Goal: Task Accomplishment & Management: Use online tool/utility

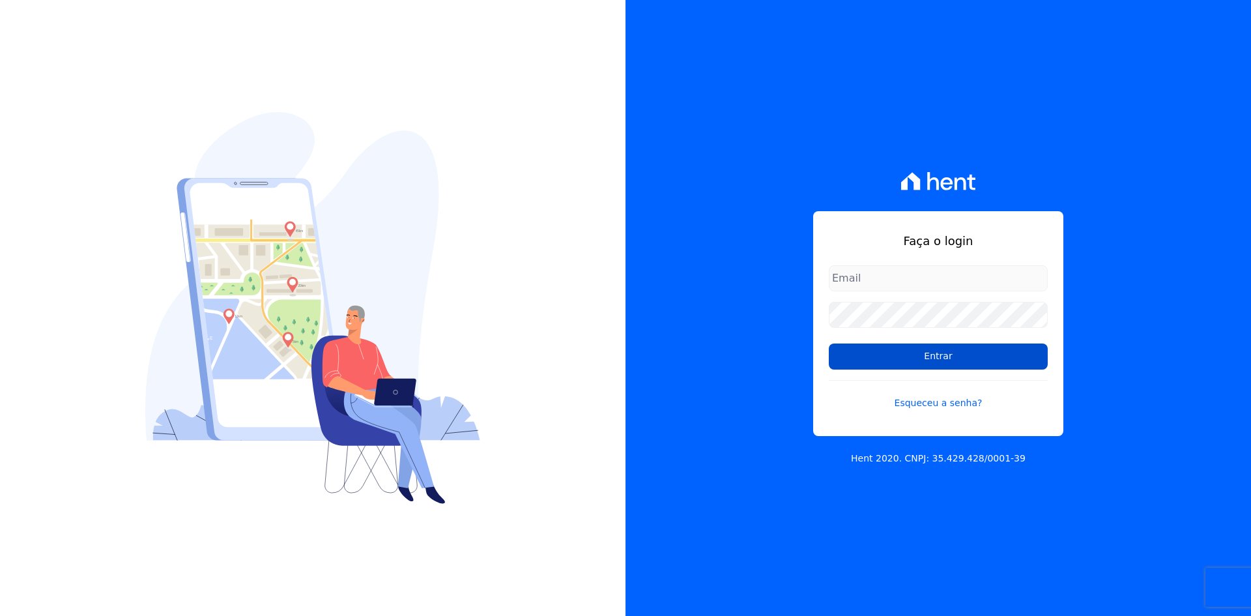
type input "andreza.sousa@grupoctv.com.br"
click at [937, 358] on input "Entrar" at bounding box center [938, 356] width 219 height 26
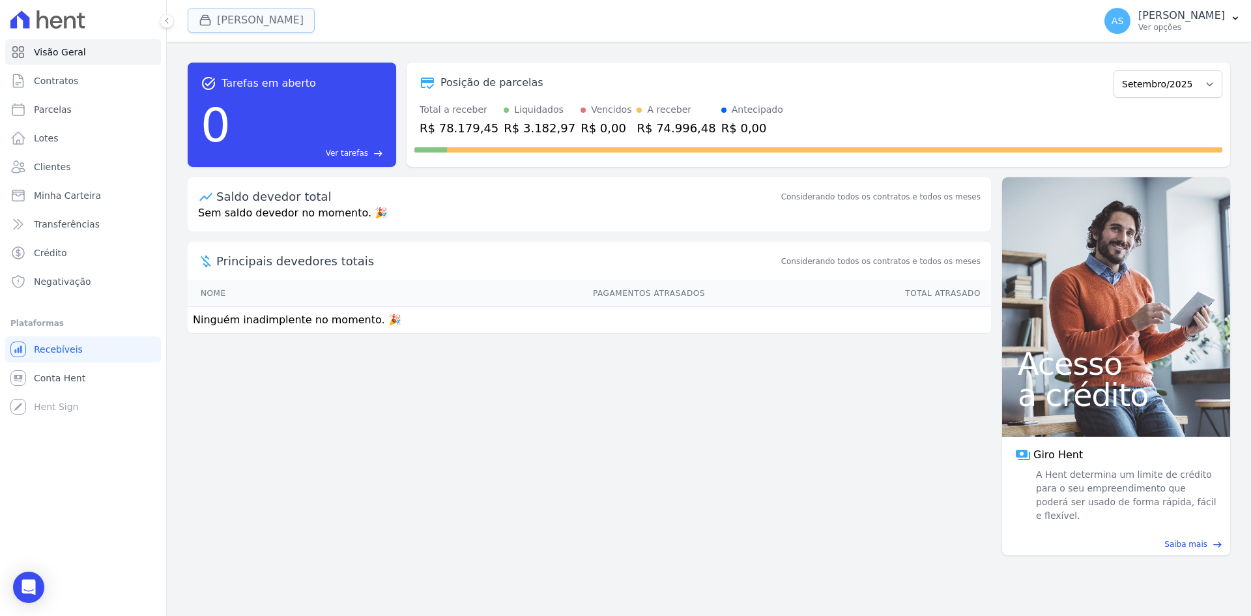
click at [227, 16] on button "[PERSON_NAME]" at bounding box center [251, 20] width 127 height 25
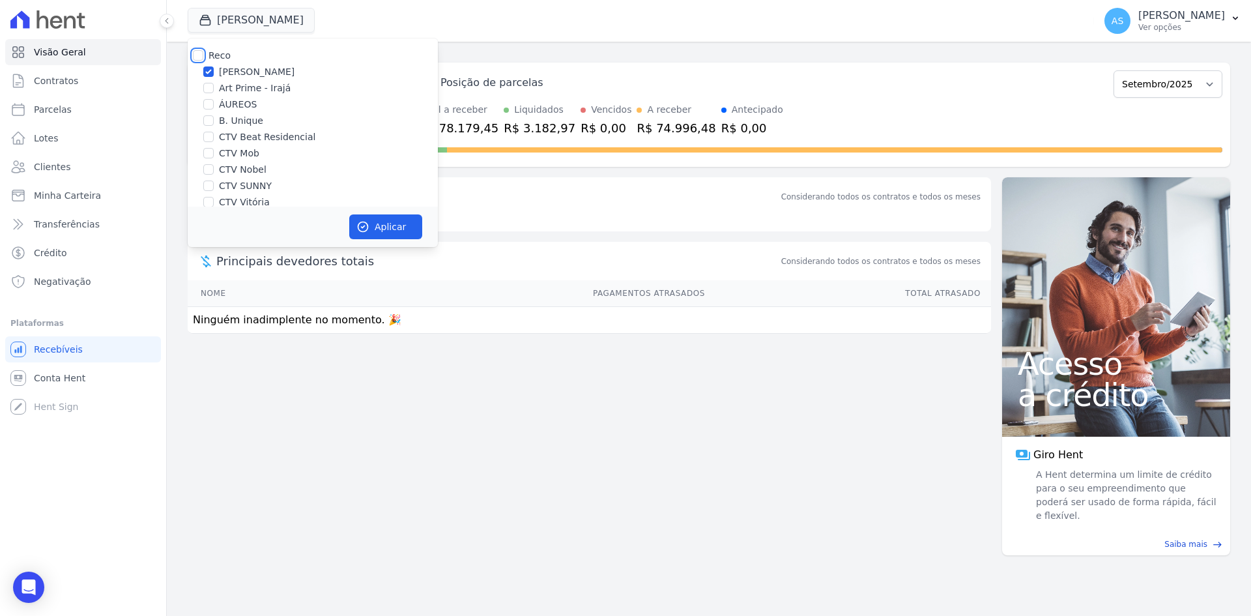
click at [201, 51] on input "Reco" at bounding box center [198, 55] width 10 height 10
checkbox input "true"
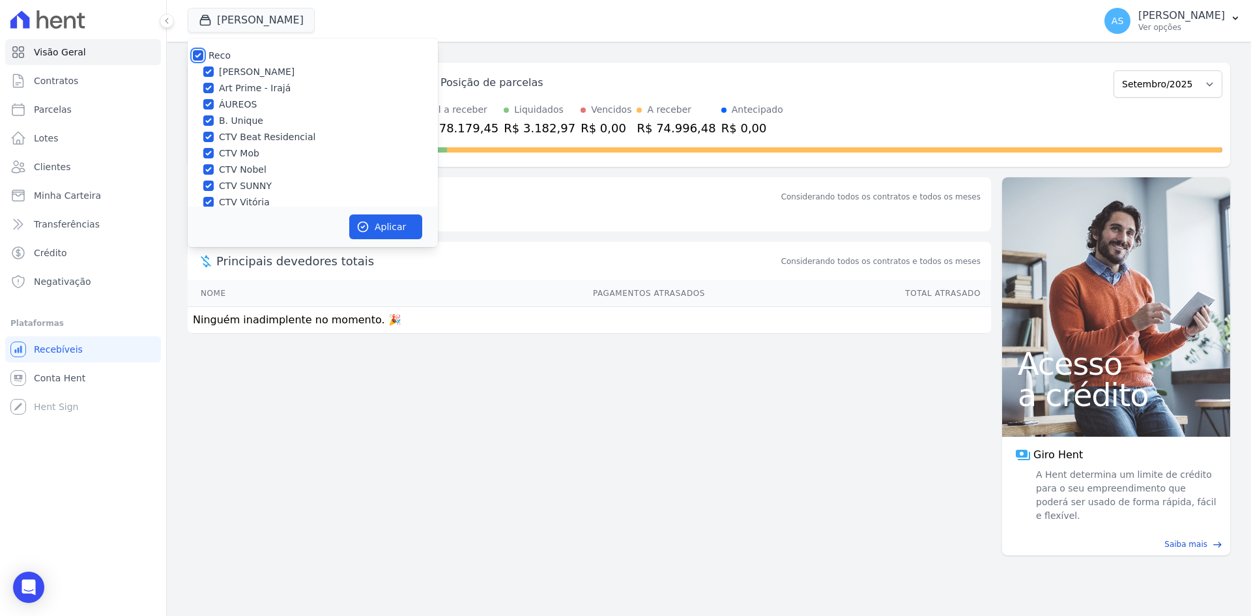
checkbox input "true"
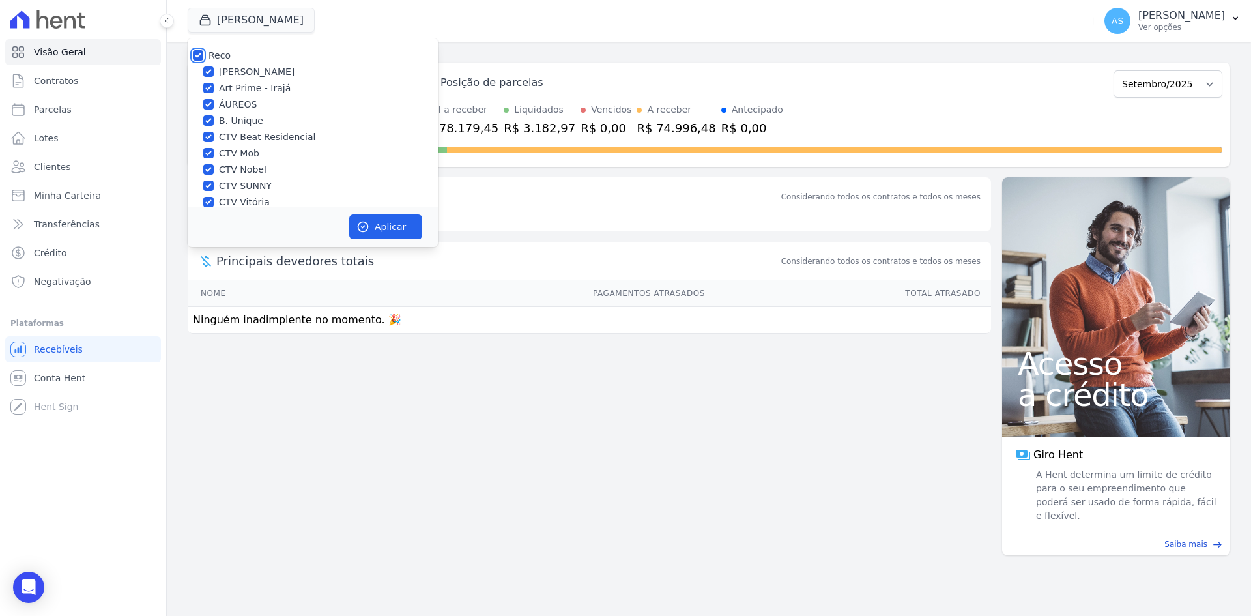
checkbox input "true"
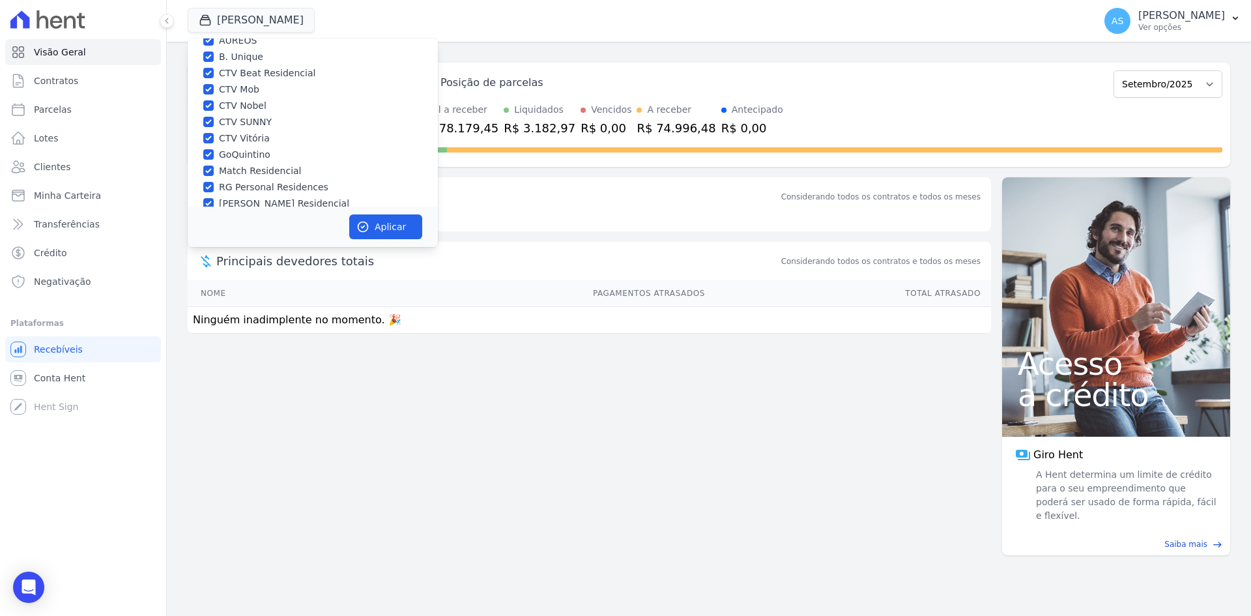
scroll to position [124, 0]
click at [211, 185] on input "Star Residencial Exclusivo - Ghia" at bounding box center [208, 189] width 10 height 10
checkbox input "true"
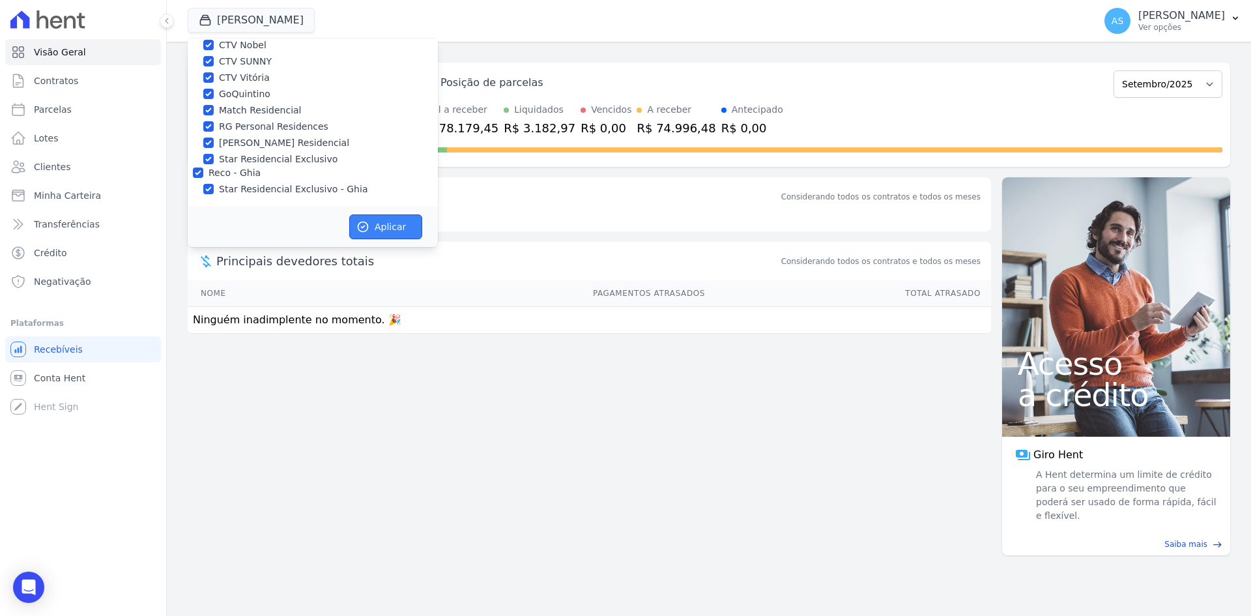
click at [379, 227] on button "Aplicar" at bounding box center [385, 226] width 73 height 25
click at [50, 78] on span "Contratos" at bounding box center [56, 80] width 44 height 13
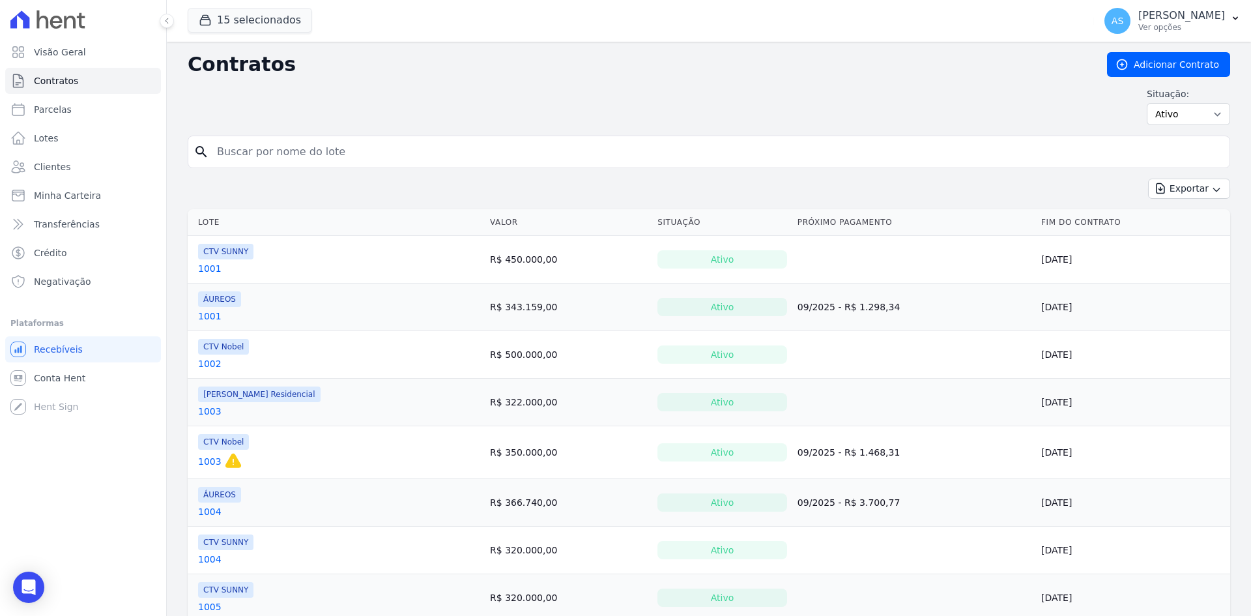
click at [231, 149] on input "search" at bounding box center [716, 152] width 1015 height 26
type input "211"
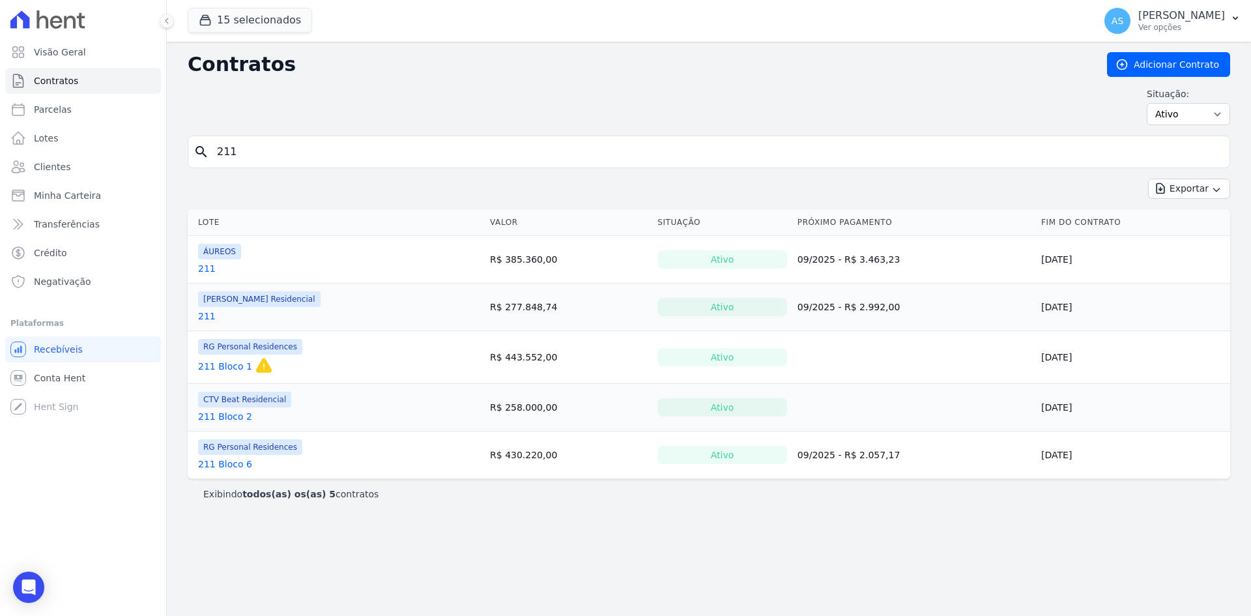
click at [214, 461] on link "211 Bloco 6" at bounding box center [225, 464] width 54 height 13
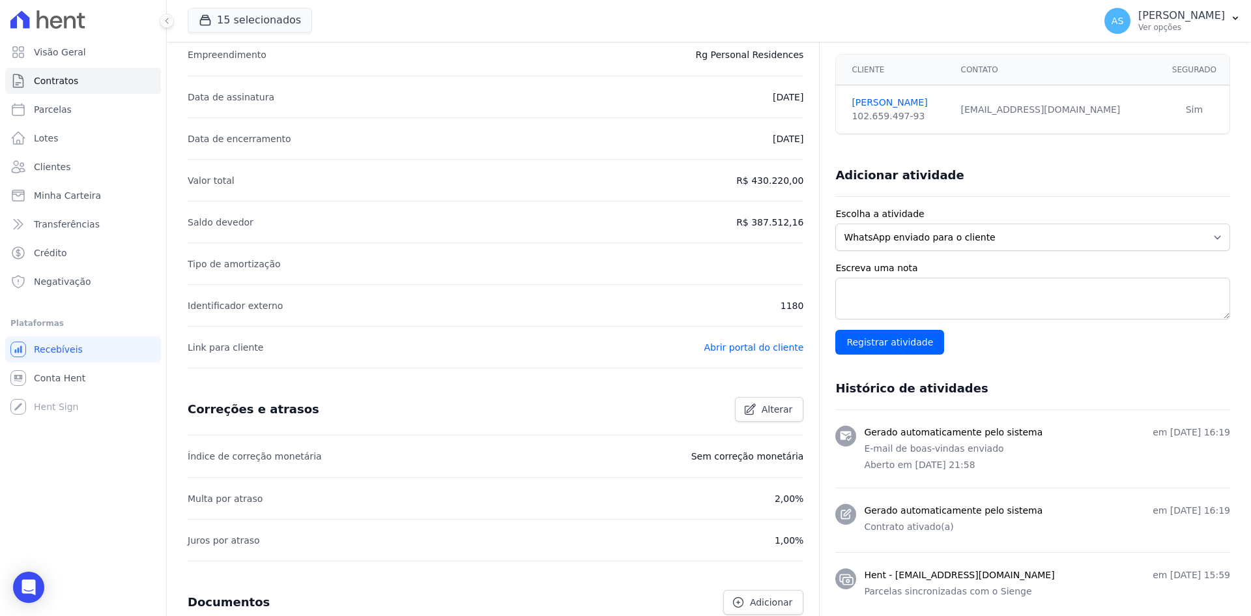
scroll to position [196, 0]
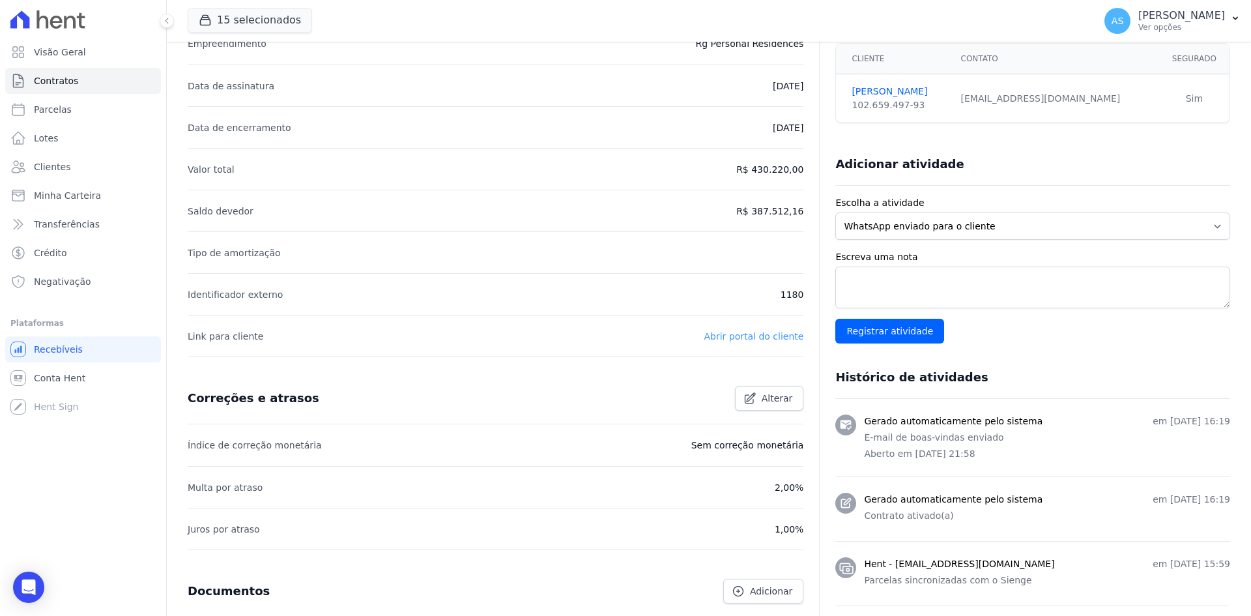
click at [744, 338] on link "Abrir portal do cliente" at bounding box center [754, 336] width 100 height 10
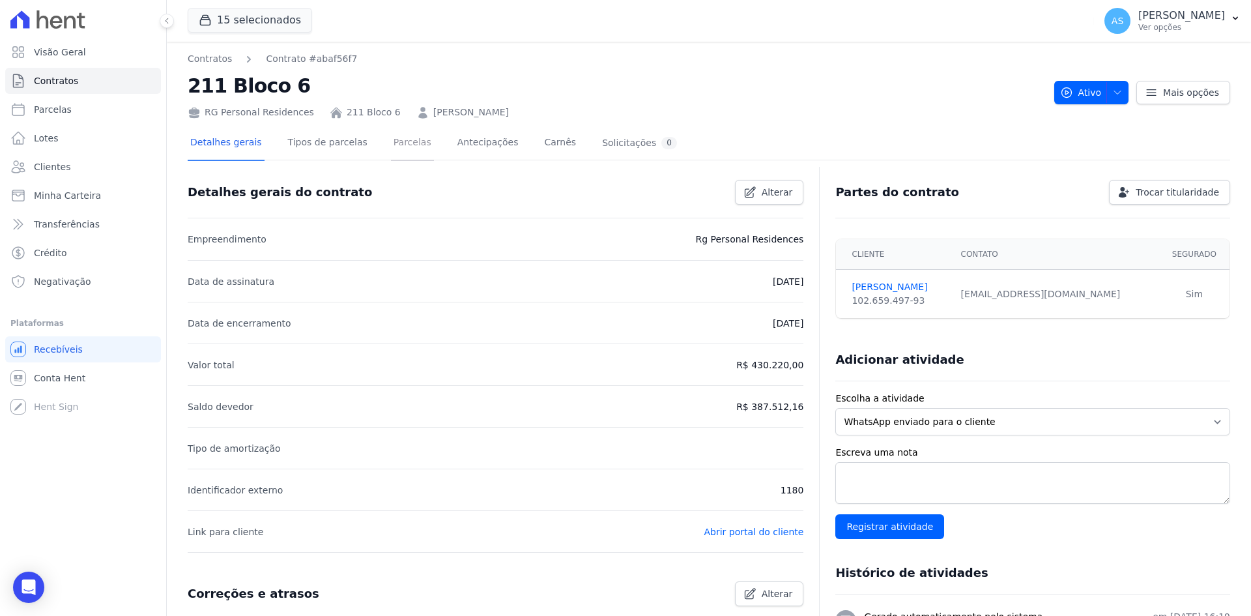
click at [391, 148] on link "Parcelas" at bounding box center [412, 143] width 43 height 35
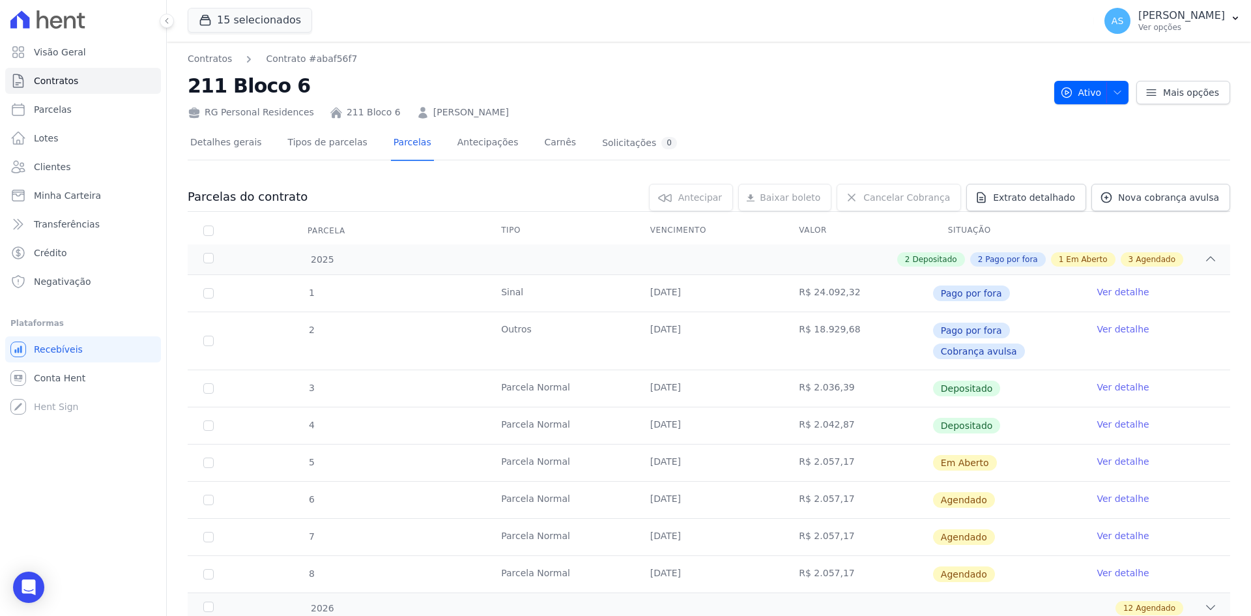
click at [1097, 459] on link "Ver detalhe" at bounding box center [1123, 461] width 52 height 13
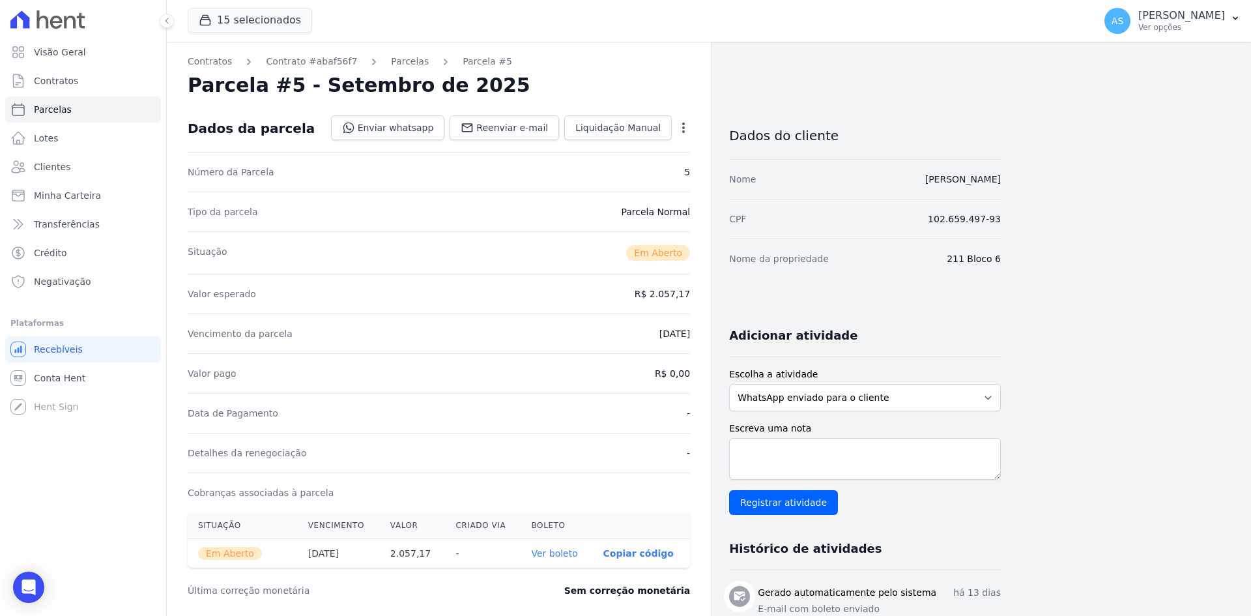
click at [555, 552] on link "Ver boleto" at bounding box center [554, 553] width 46 height 10
click at [46, 167] on span "Clientes" at bounding box center [52, 166] width 36 height 13
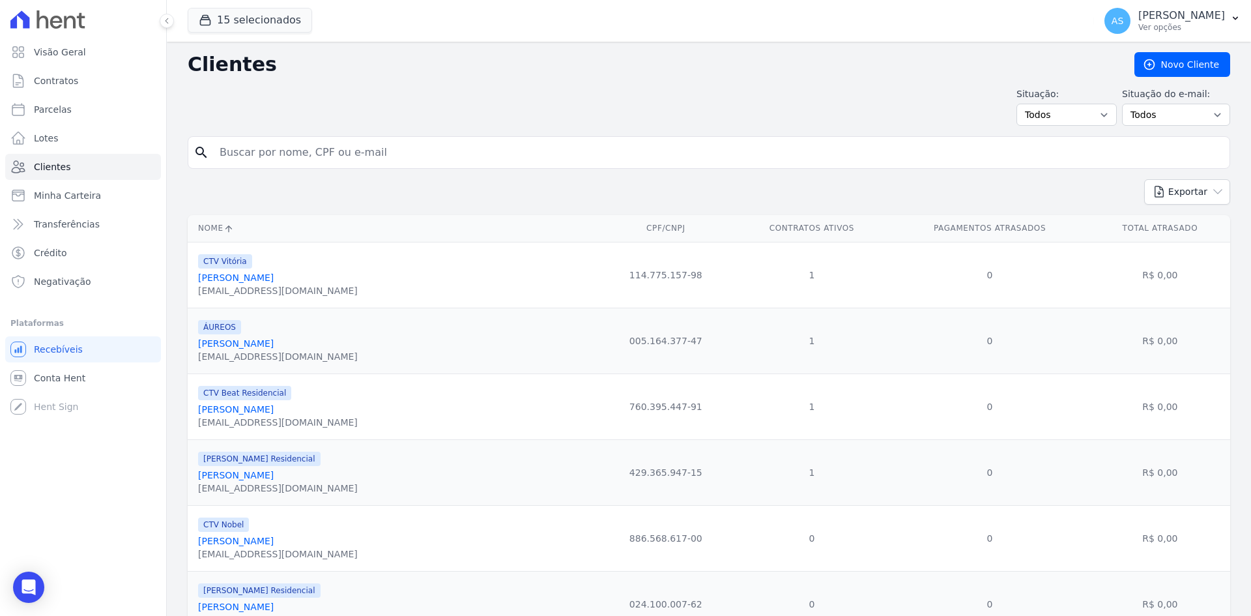
click at [323, 158] on input "search" at bounding box center [718, 152] width 1013 height 26
type input "andrezza xa"
click at [323, 158] on input "andrezza xa" at bounding box center [718, 152] width 1013 height 26
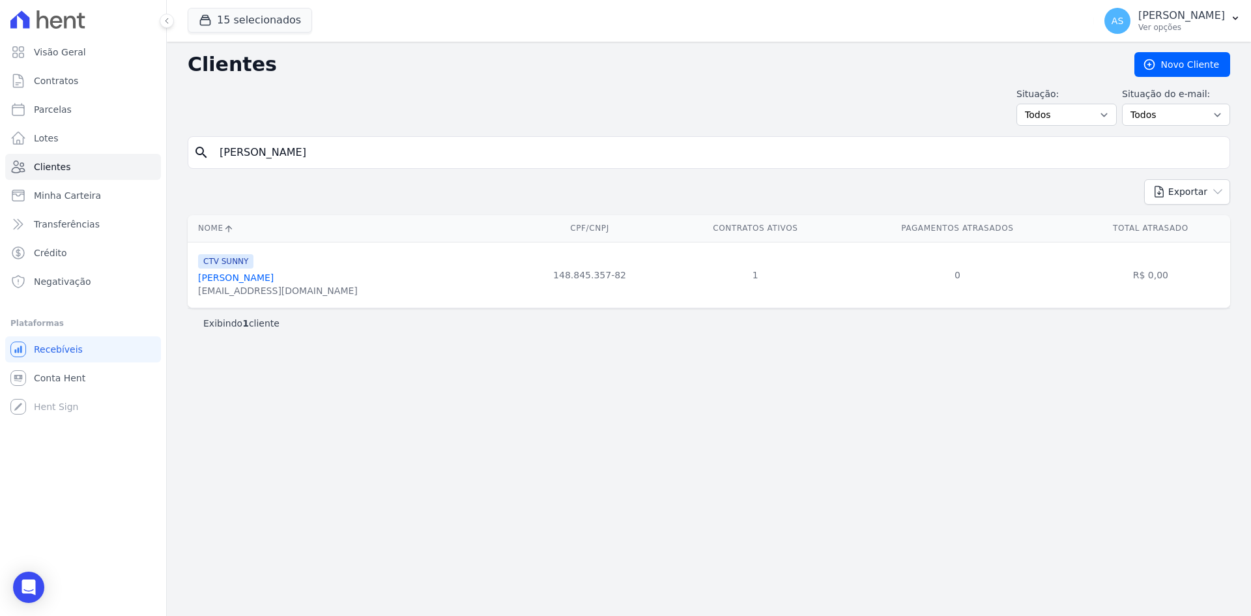
click at [274, 276] on link "Andrezza Xavier De Araujo" at bounding box center [236, 277] width 76 height 10
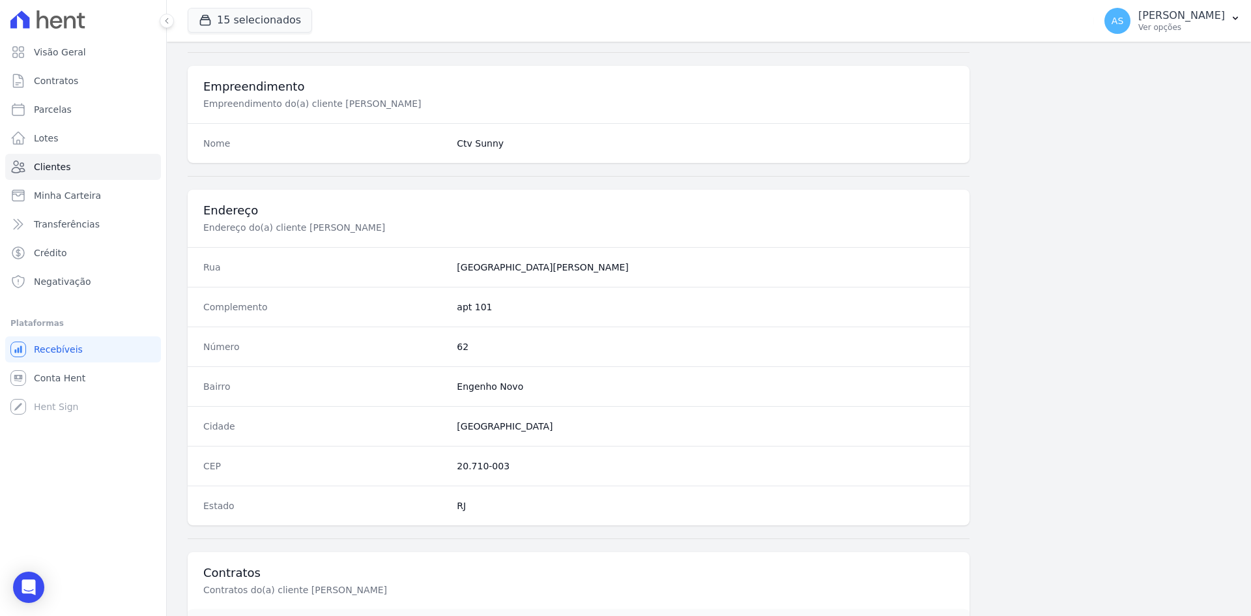
scroll to position [604, 0]
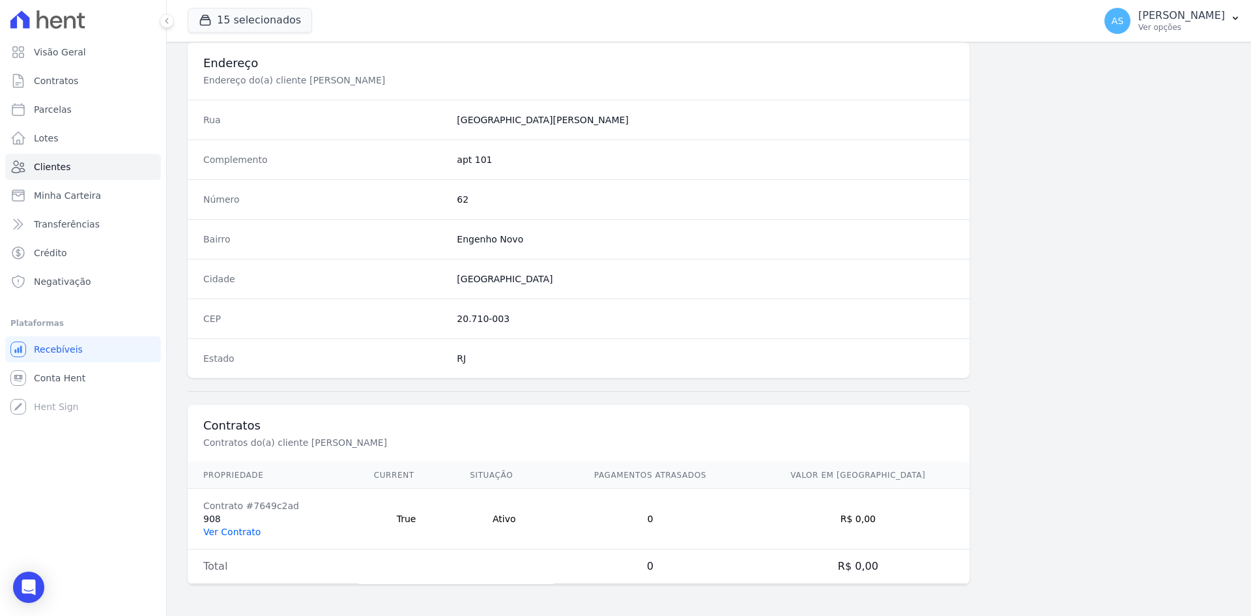
click at [224, 534] on link "Ver Contrato" at bounding box center [231, 532] width 57 height 10
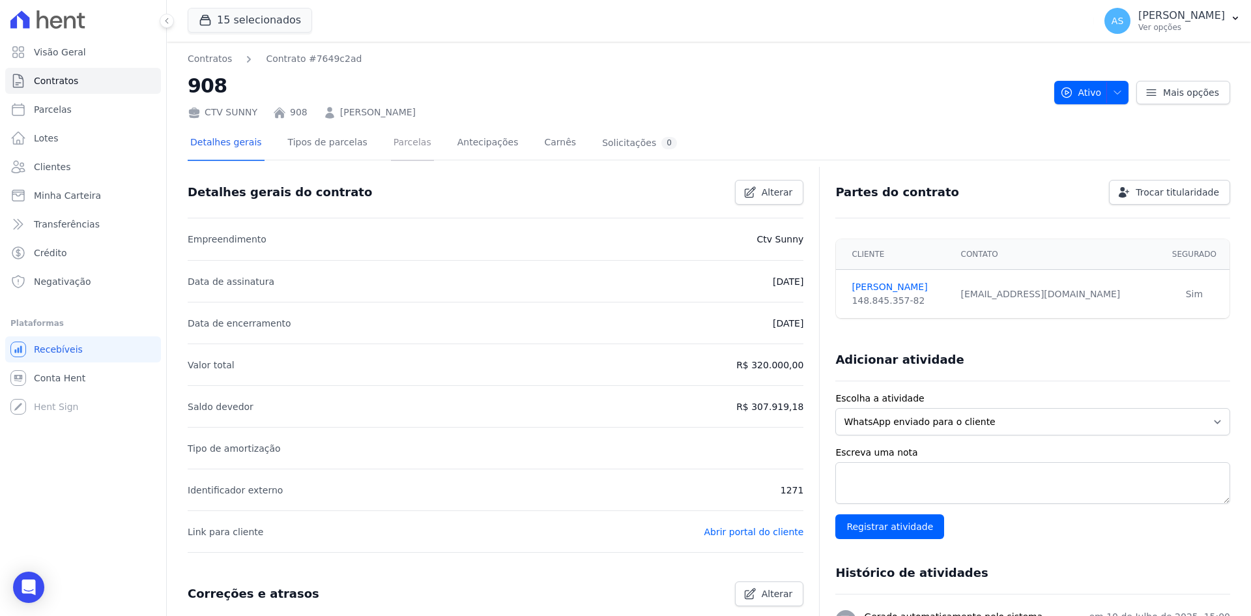
click at [403, 139] on link "Parcelas" at bounding box center [412, 143] width 43 height 35
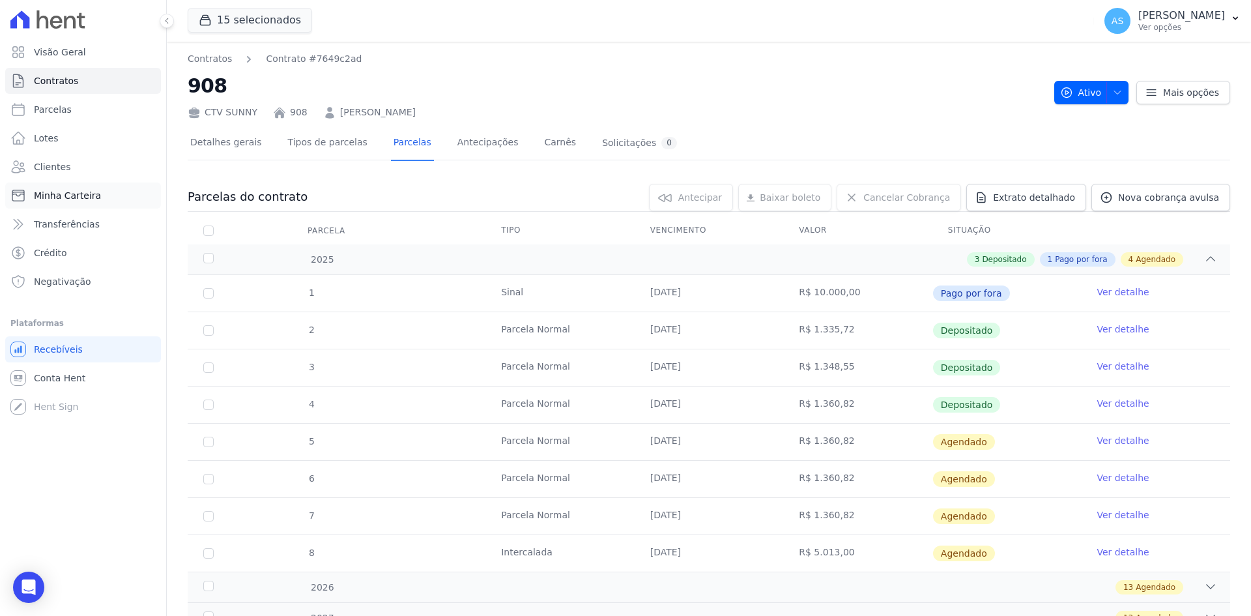
click at [65, 199] on span "Minha Carteira" at bounding box center [67, 195] width 67 height 13
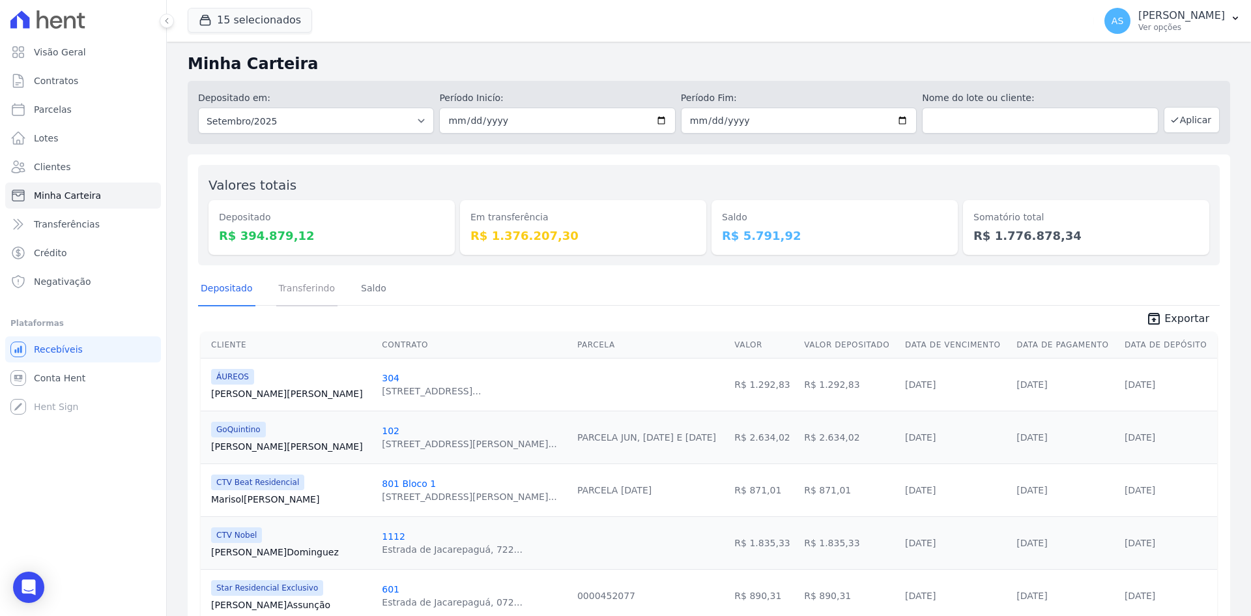
click at [294, 291] on link "Transferindo" at bounding box center [307, 289] width 62 height 34
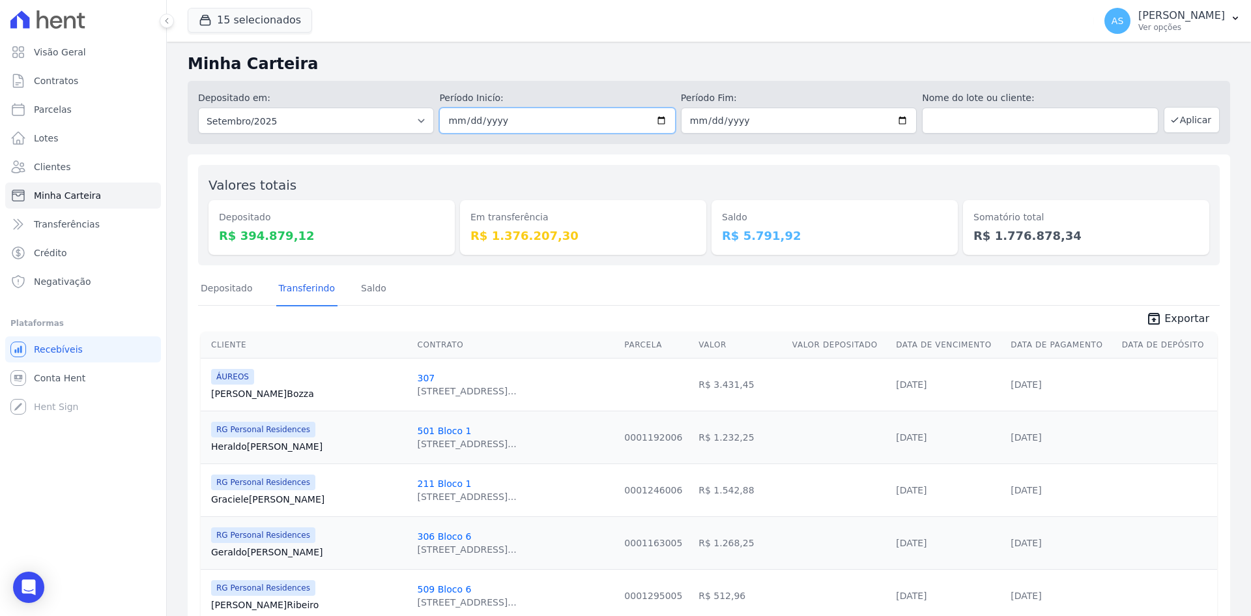
click at [656, 118] on input "2025-09-01" at bounding box center [557, 121] width 236 height 26
type input "2025-09-04"
click at [895, 121] on input "2025-09-30" at bounding box center [799, 121] width 236 height 26
type input "2025-09-04"
click at [1199, 113] on button "Aplicar" at bounding box center [1192, 120] width 56 height 26
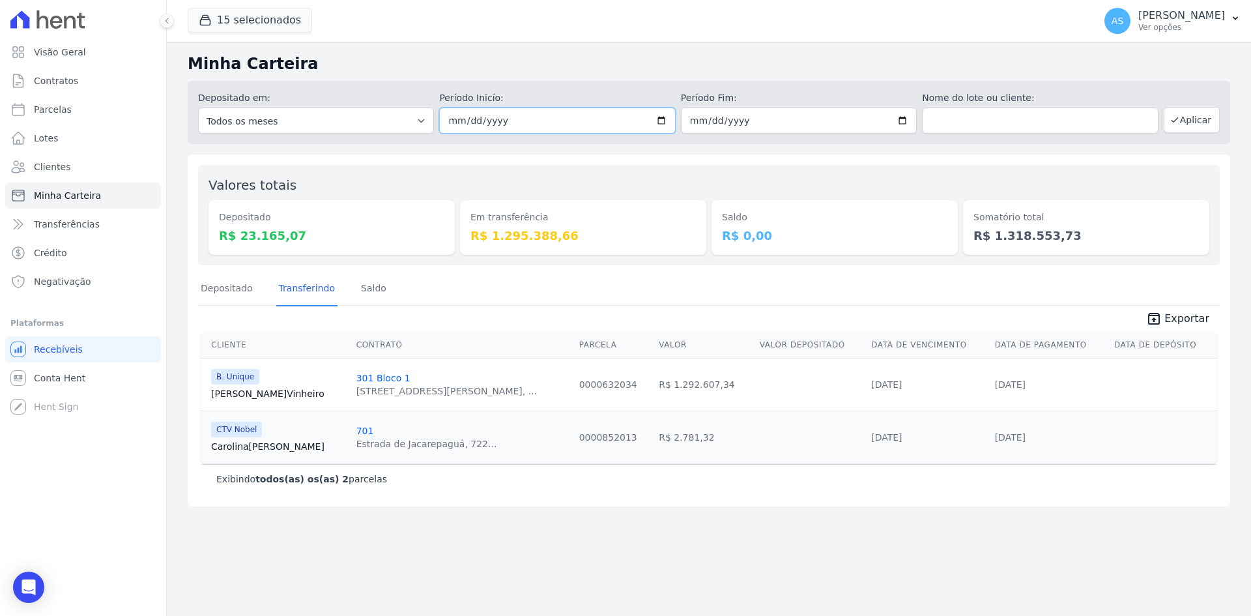
click at [662, 118] on input "[DATE]" at bounding box center [557, 121] width 236 height 26
type input "[DATE]"
click at [904, 119] on input "[DATE]" at bounding box center [799, 121] width 236 height 26
type input "[DATE]"
click at [1188, 118] on button "Aplicar" at bounding box center [1192, 120] width 56 height 26
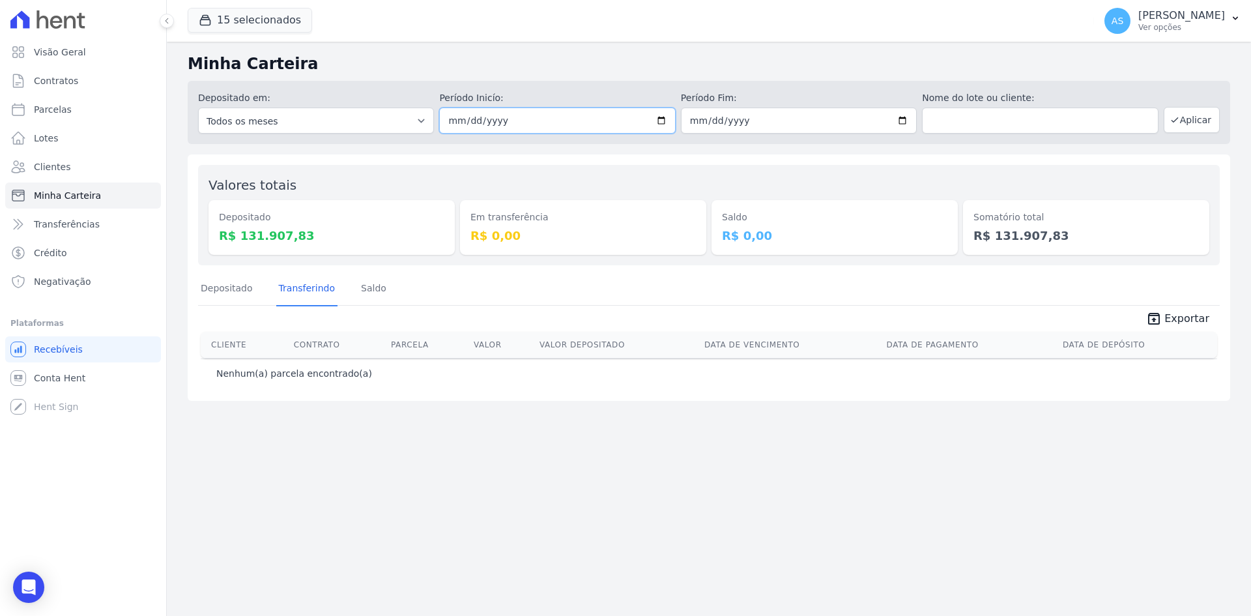
click at [662, 115] on input "[DATE]" at bounding box center [557, 121] width 236 height 26
type input "[DATE]"
click at [907, 117] on input "[DATE]" at bounding box center [799, 121] width 236 height 26
type input "[DATE]"
click at [1200, 123] on button "Aplicar" at bounding box center [1192, 120] width 56 height 26
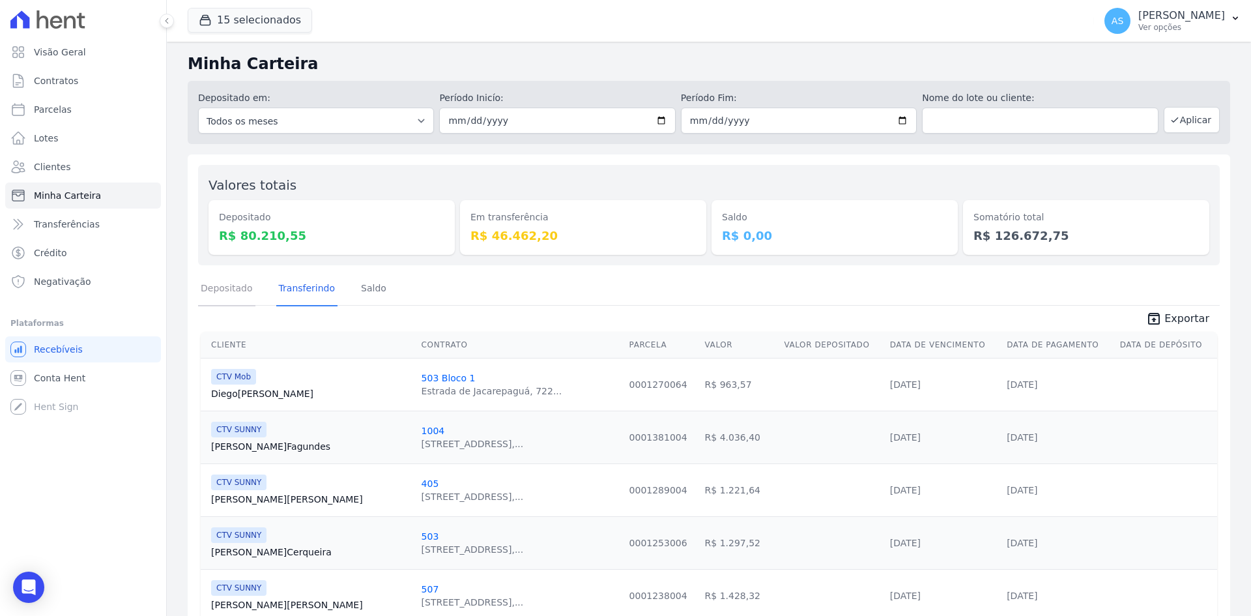
click at [228, 287] on link "Depositado" at bounding box center [226, 289] width 57 height 34
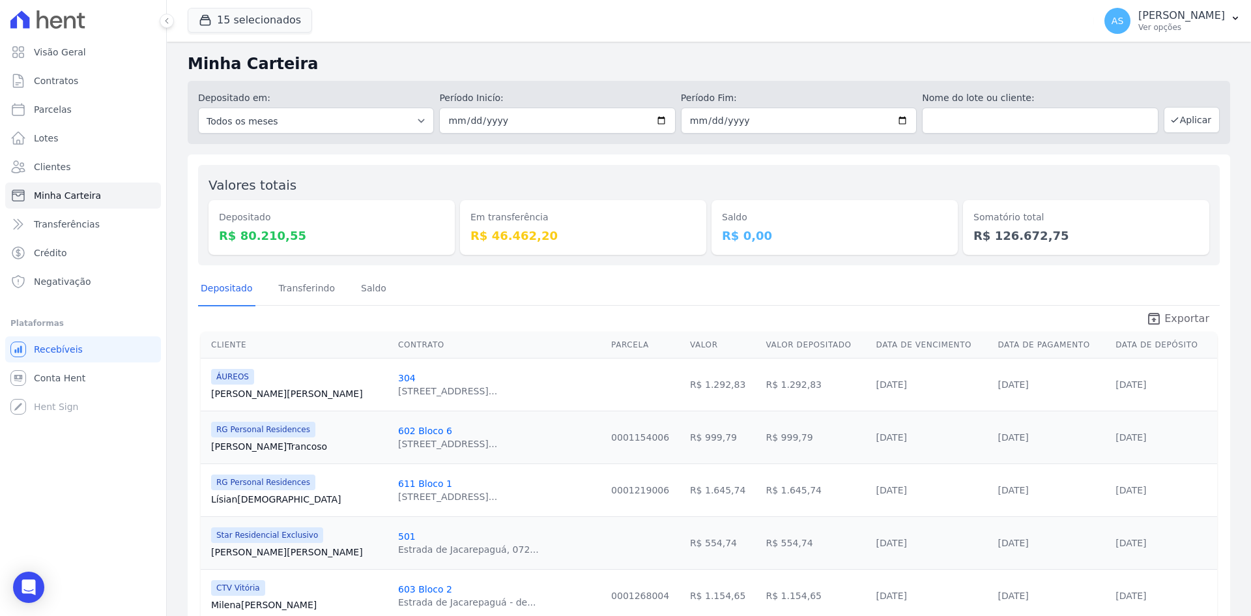
click at [1166, 317] on span "Exportar" at bounding box center [1187, 319] width 45 height 16
click at [1230, 12] on button "AS [PERSON_NAME] Ver opções" at bounding box center [1172, 21] width 157 height 36
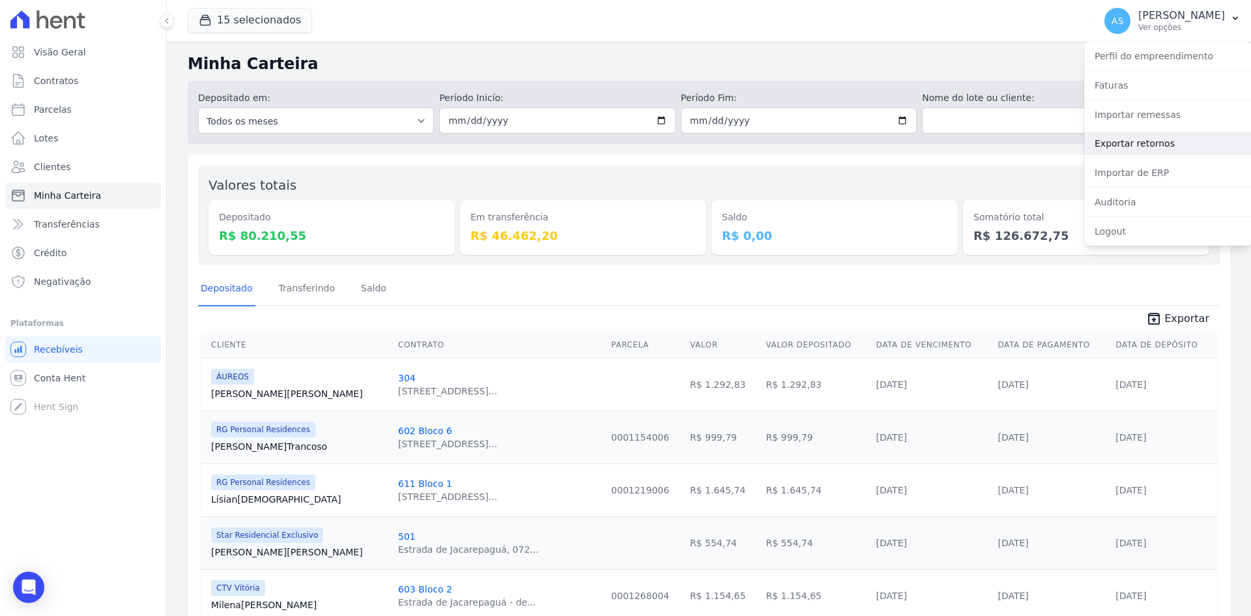
click at [1113, 145] on link "Exportar retornos" at bounding box center [1168, 143] width 167 height 23
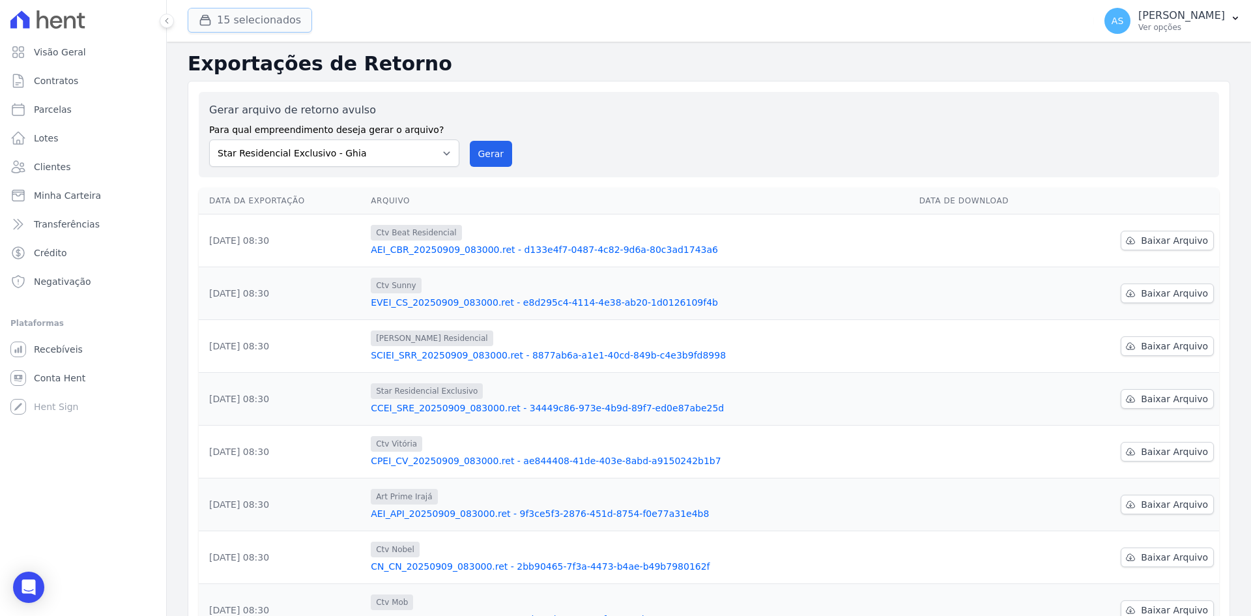
click at [207, 16] on icon "button" at bounding box center [205, 20] width 13 height 13
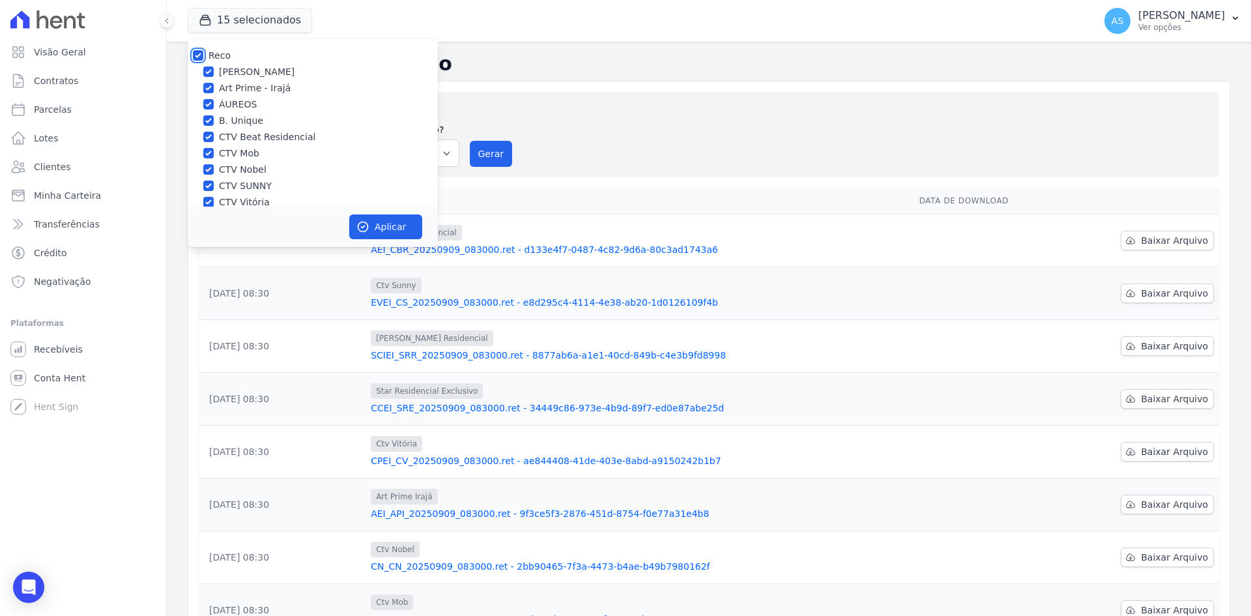
click at [198, 53] on input "Reco" at bounding box center [198, 55] width 10 height 10
checkbox input "false"
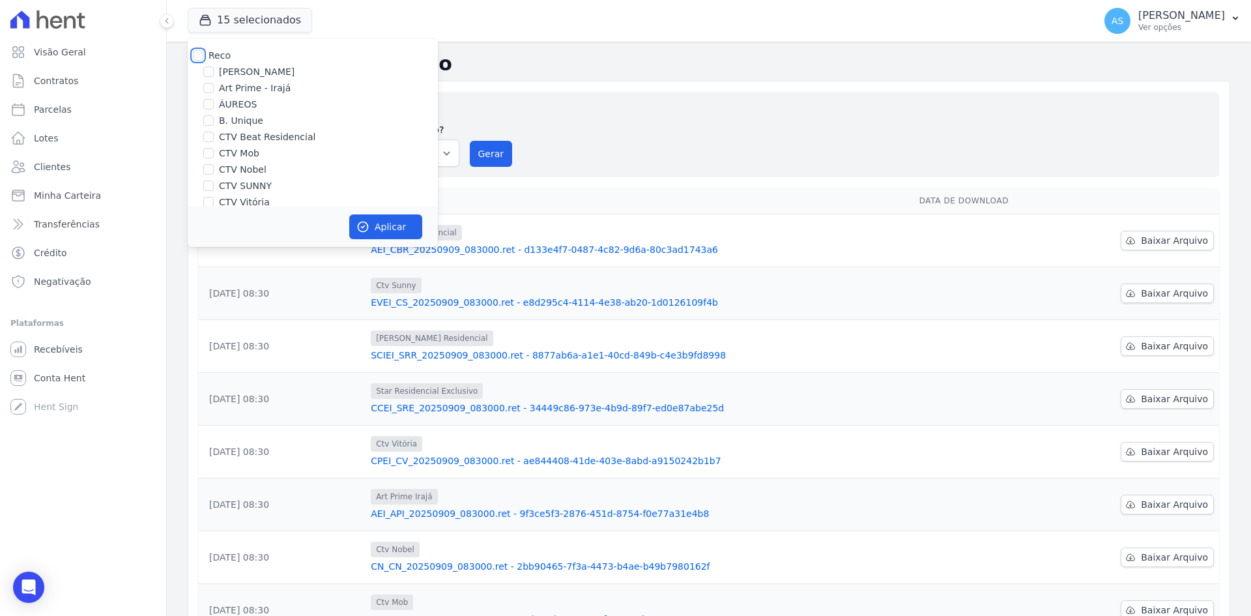
checkbox input "false"
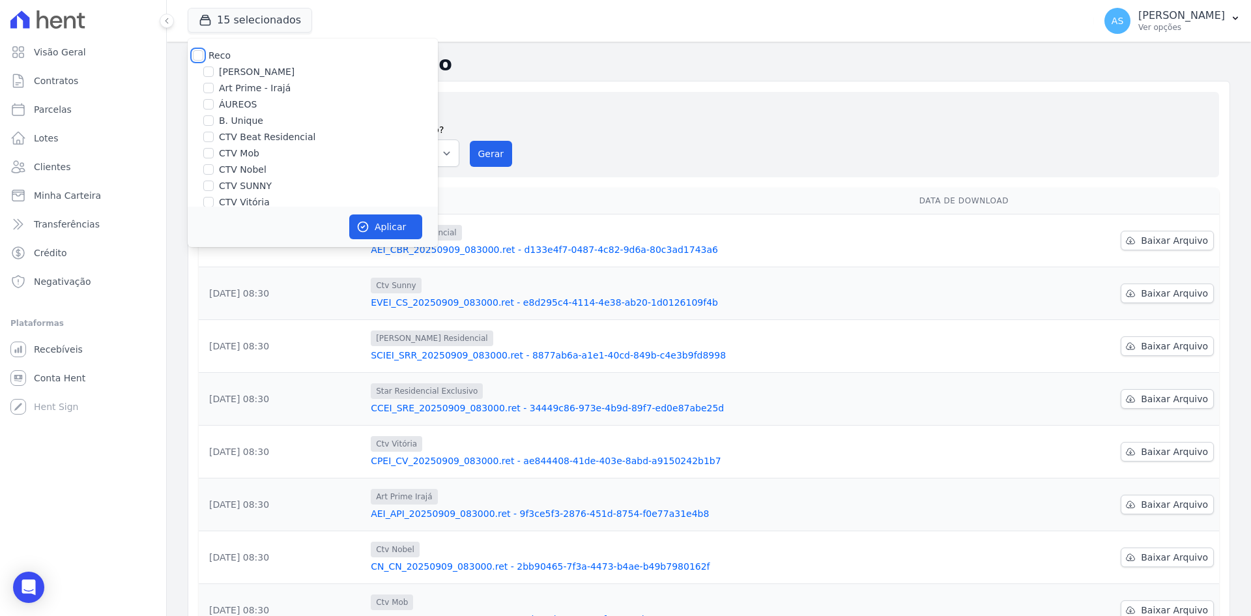
checkbox input "false"
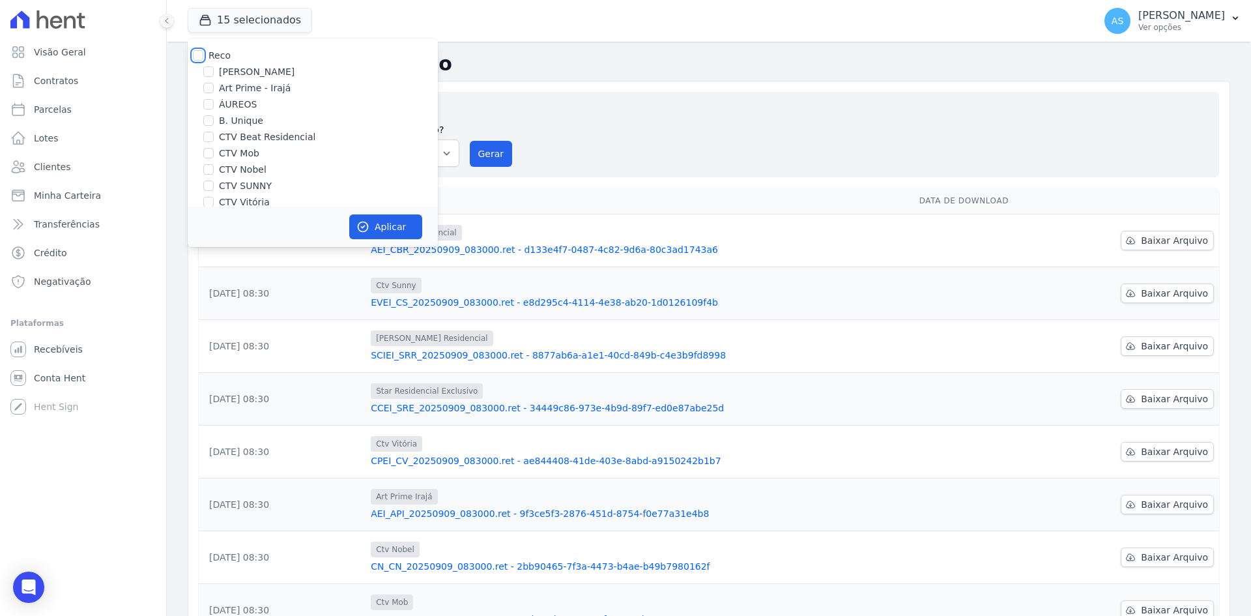
checkbox input "false"
click at [233, 139] on label "CTV Beat Residencial" at bounding box center [267, 137] width 96 height 14
click at [214, 139] on input "CTV Beat Residencial" at bounding box center [208, 137] width 10 height 10
checkbox input "true"
click at [373, 222] on button "Aplicar" at bounding box center [385, 226] width 73 height 25
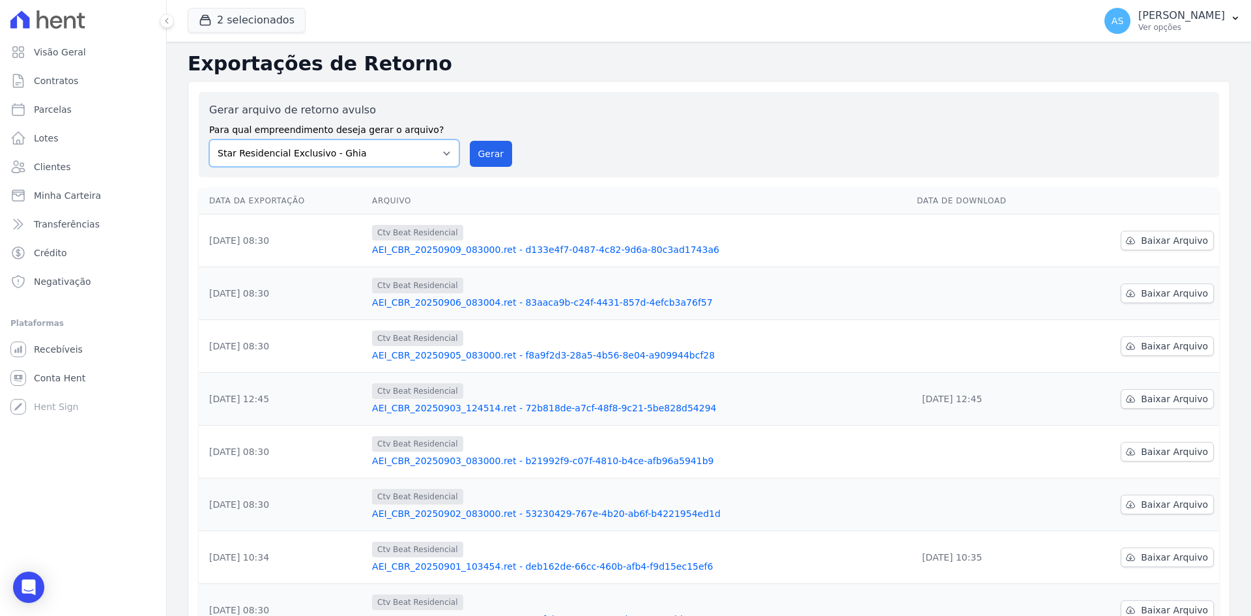
click at [441, 154] on select "Amaré Arpoador Art Prime - Irajá ÁUREOS B. Unique CTV Beat Residencial CTV Mob …" at bounding box center [334, 152] width 250 height 27
select select "6bea2700-4962-4cd4-a41b-110f03418db1"
click at [209, 139] on select "Amaré Arpoador Art Prime - Irajá ÁUREOS B. Unique CTV Beat Residencial CTV Mob …" at bounding box center [334, 152] width 250 height 27
click at [476, 158] on button "Gerar" at bounding box center [491, 154] width 43 height 26
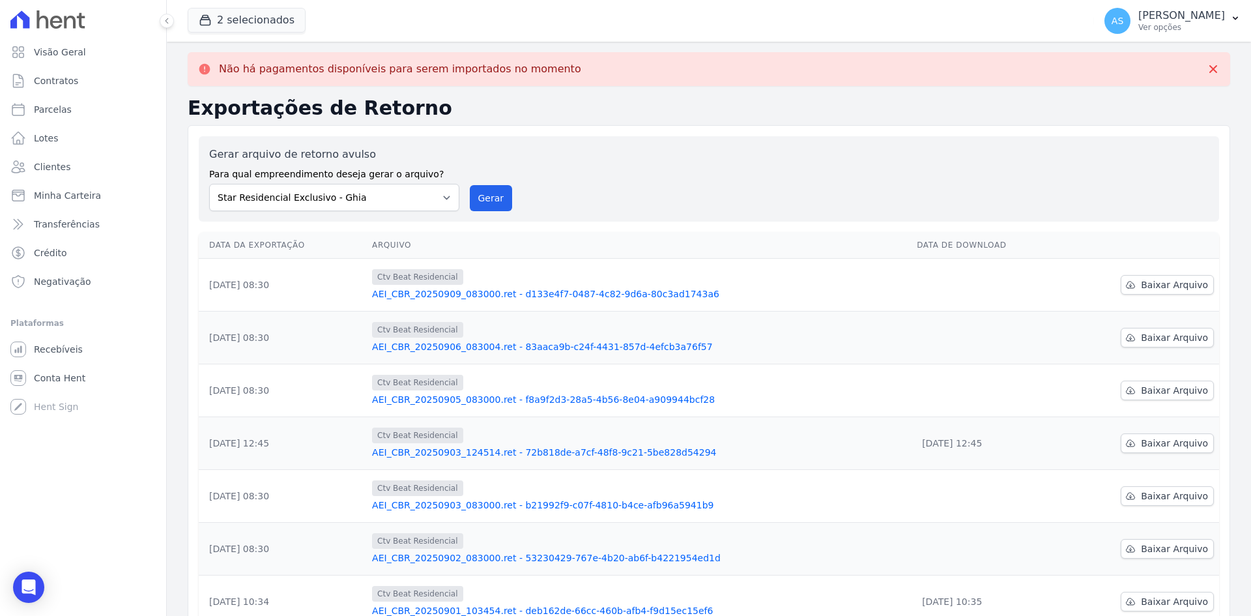
click at [520, 287] on link "AEI_CBR_20250909_083000.ret - d133e4f7-0487-4c82-9d6a-80c3ad1743a6" at bounding box center [639, 293] width 534 height 13
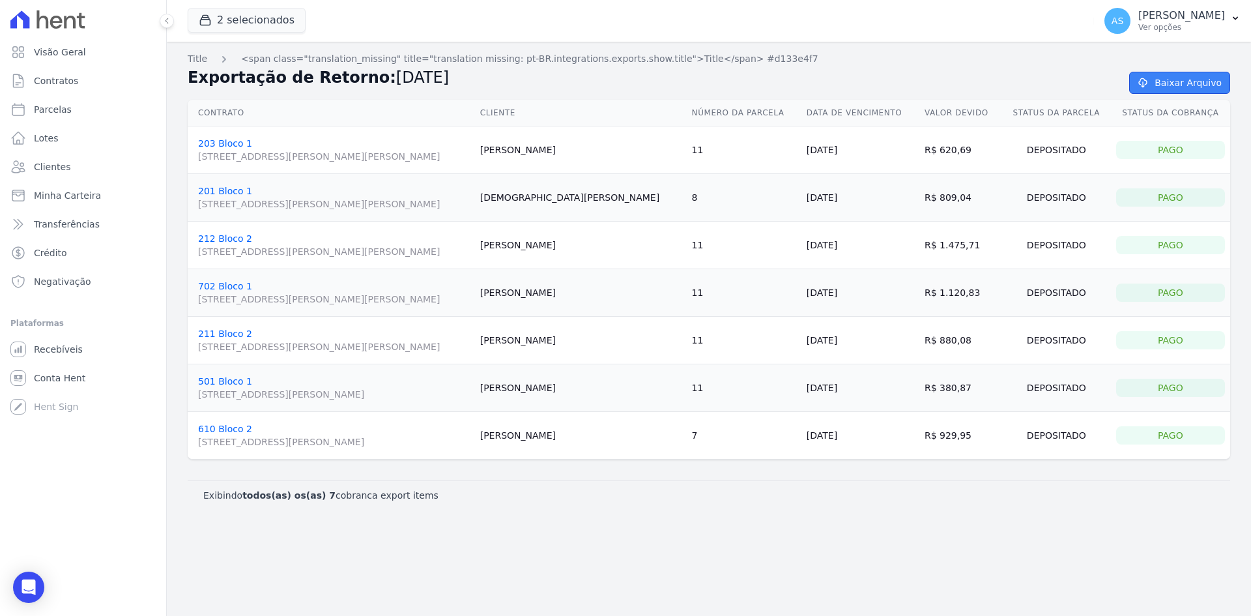
click at [1205, 76] on link "Baixar Arquivo" at bounding box center [1180, 83] width 101 height 22
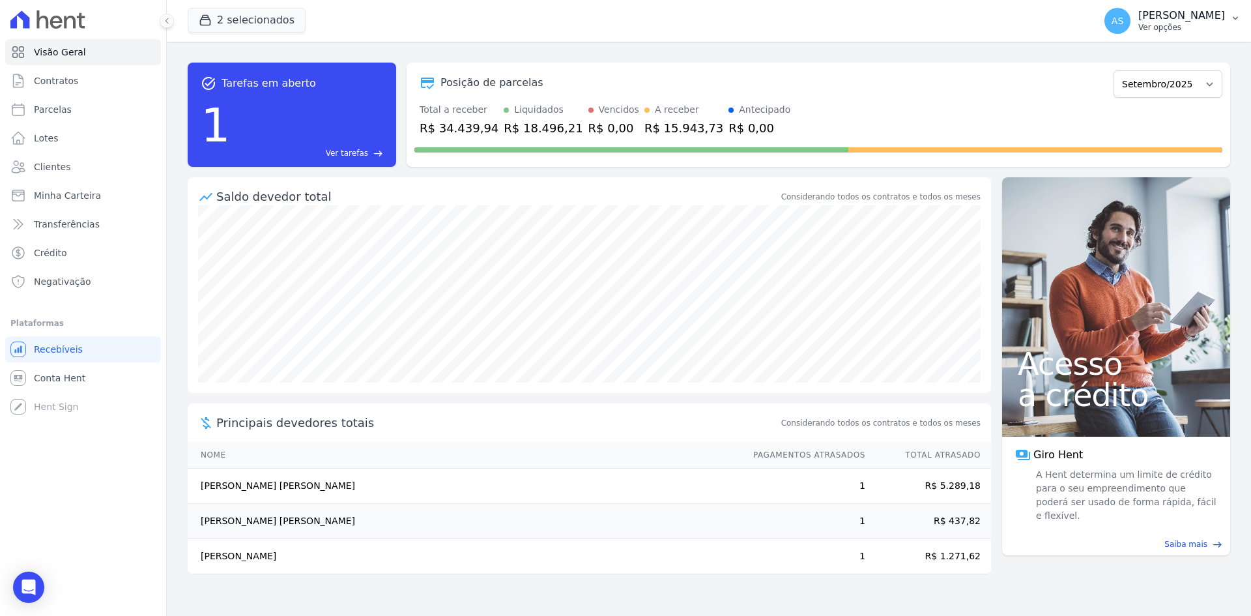
click at [1225, 14] on p "[PERSON_NAME]" at bounding box center [1182, 15] width 87 height 13
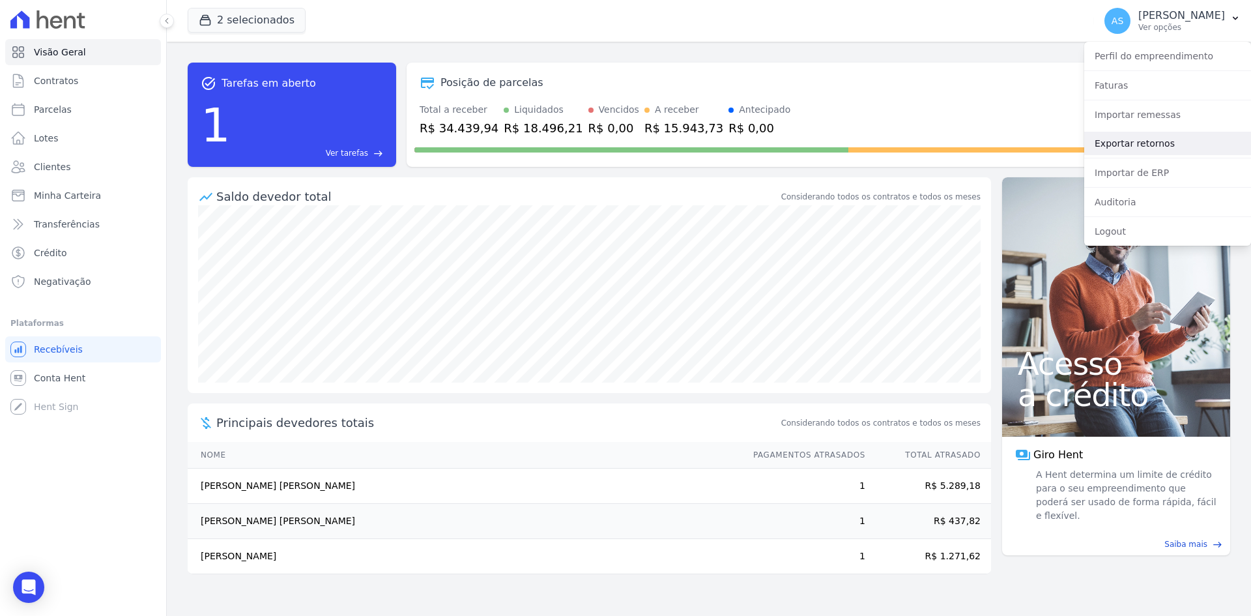
click at [1135, 152] on link "Exportar retornos" at bounding box center [1168, 143] width 167 height 23
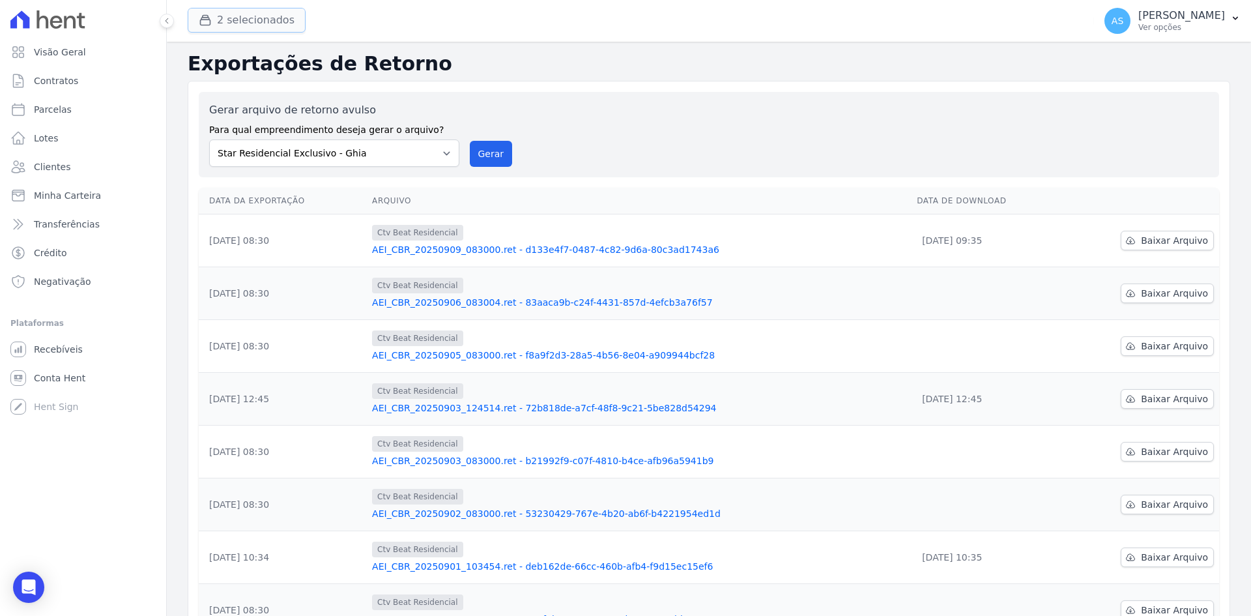
click at [222, 25] on button "2 selecionados" at bounding box center [247, 20] width 118 height 25
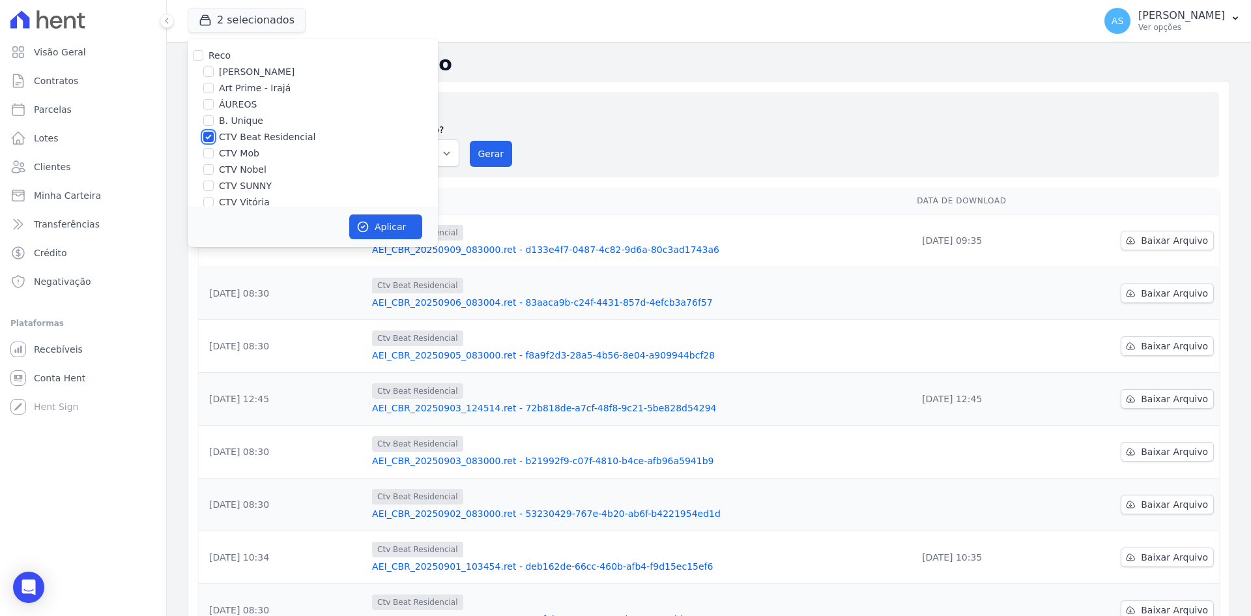
click at [211, 137] on input "CTV Beat Residencial" at bounding box center [208, 137] width 10 height 10
checkbox input "false"
click at [209, 153] on input "CTV Mob" at bounding box center [208, 153] width 10 height 10
checkbox input "true"
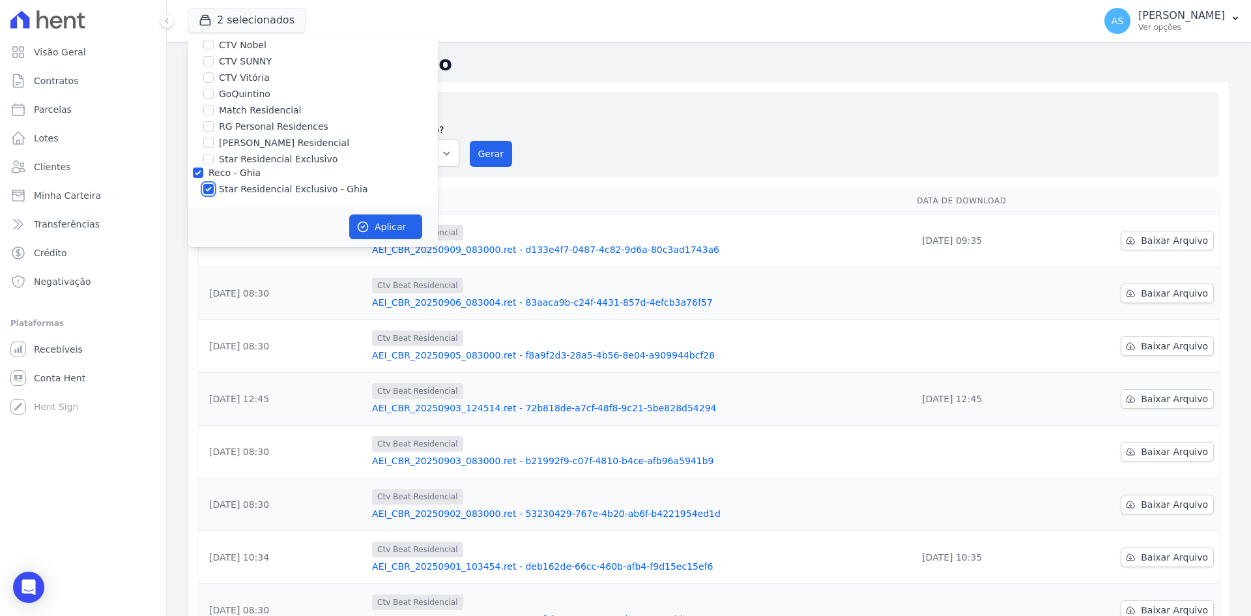
click at [209, 188] on input "Star Residencial Exclusivo - Ghia" at bounding box center [208, 189] width 10 height 10
checkbox input "false"
click at [390, 237] on button "Aplicar" at bounding box center [385, 226] width 73 height 25
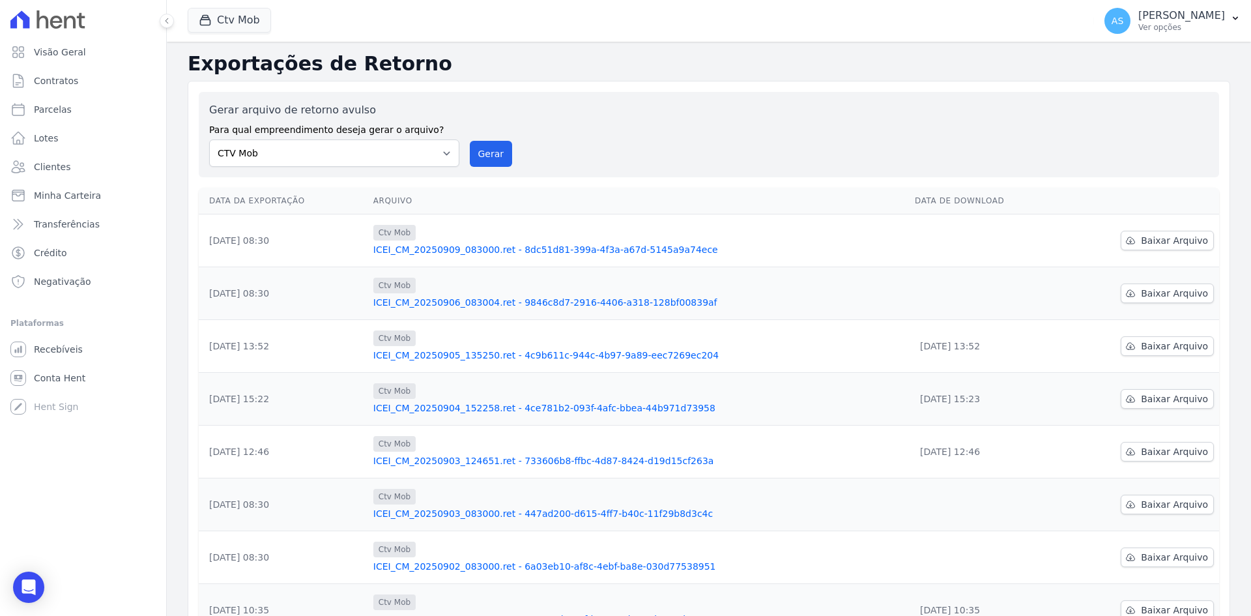
click at [541, 246] on link "ICEI_CM_20250909_083000.ret - 8dc51d81-399a-4f3a-a67d-5145a9a74ece" at bounding box center [638, 249] width 531 height 13
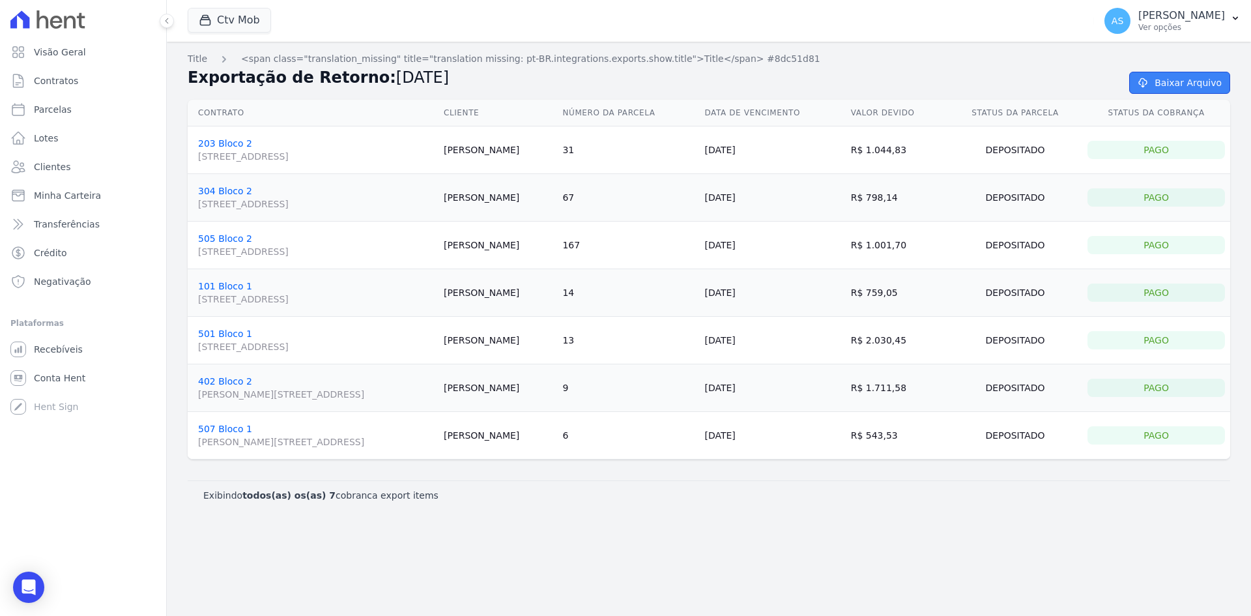
click at [1191, 75] on link "Baixar Arquivo" at bounding box center [1180, 83] width 101 height 22
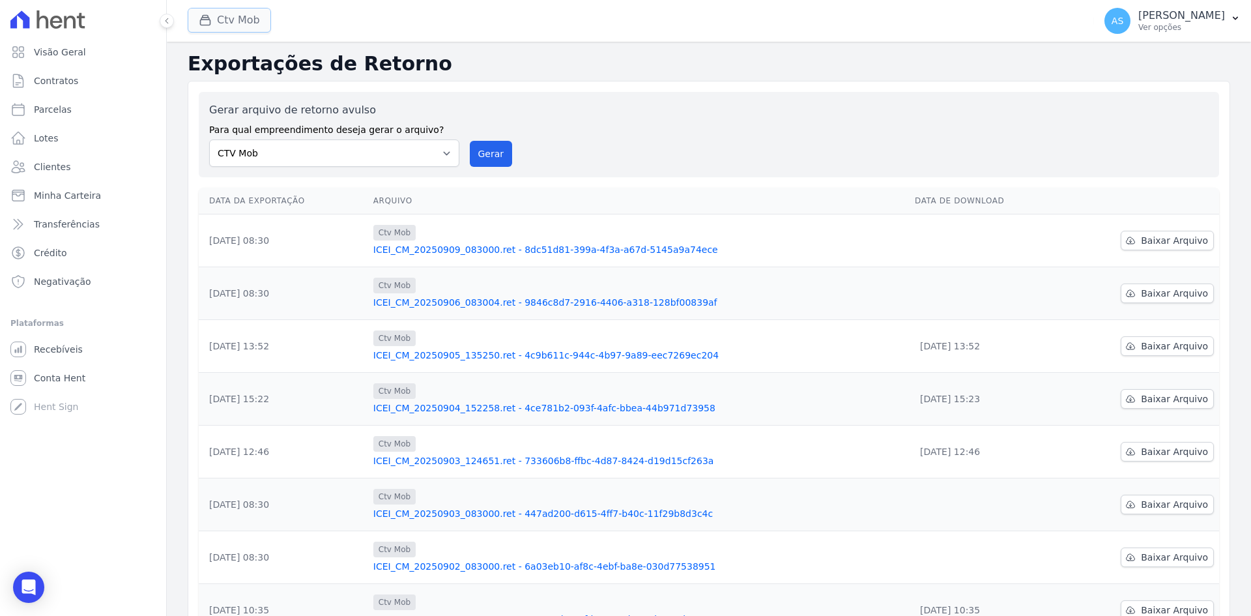
click at [233, 21] on button "Ctv Mob" at bounding box center [229, 20] width 83 height 25
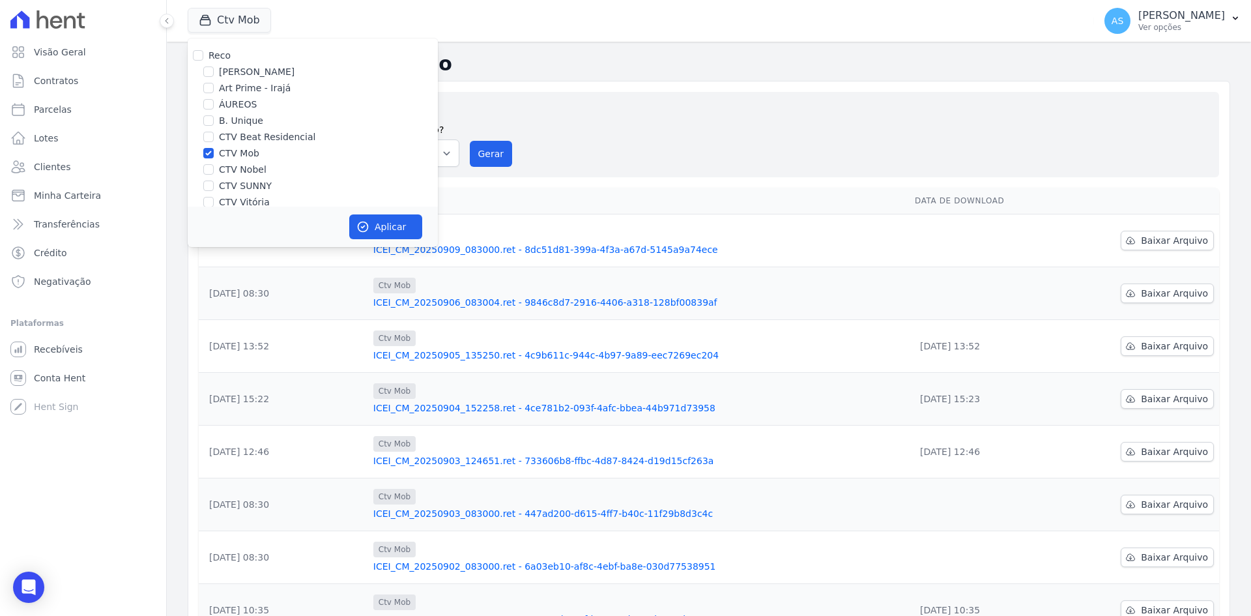
click at [224, 154] on label "CTV Mob" at bounding box center [239, 154] width 40 height 14
click at [214, 154] on input "CTV Mob" at bounding box center [208, 153] width 10 height 10
checkbox input "false"
click at [207, 169] on input "CTV Nobel" at bounding box center [208, 169] width 10 height 10
checkbox input "true"
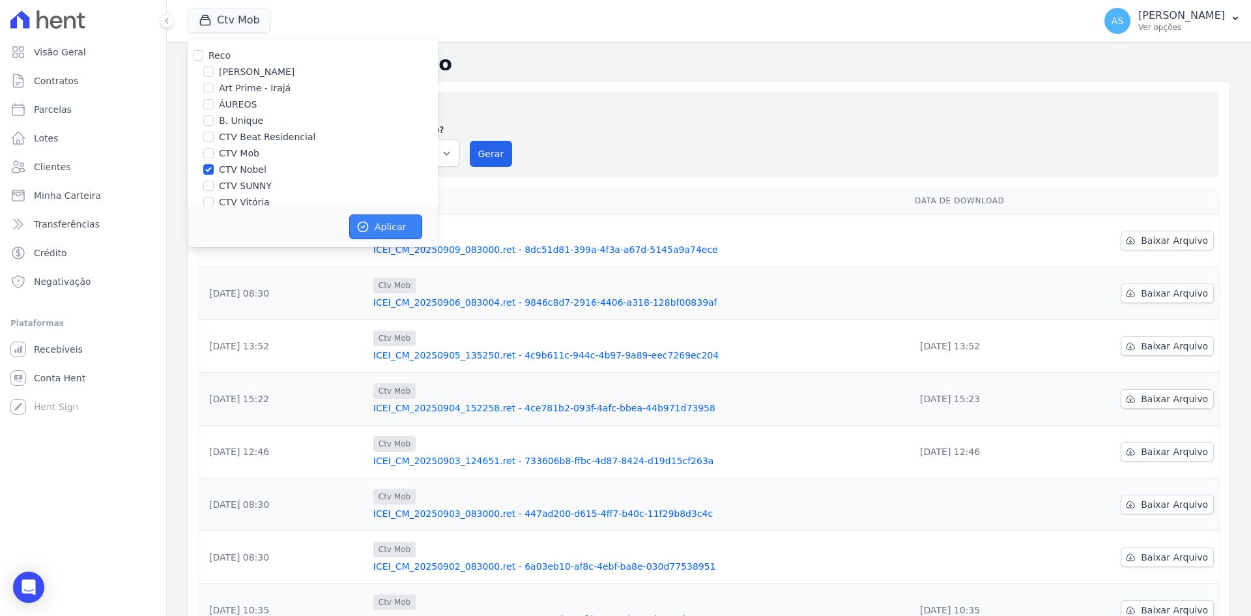
click at [372, 234] on button "Aplicar" at bounding box center [385, 226] width 73 height 25
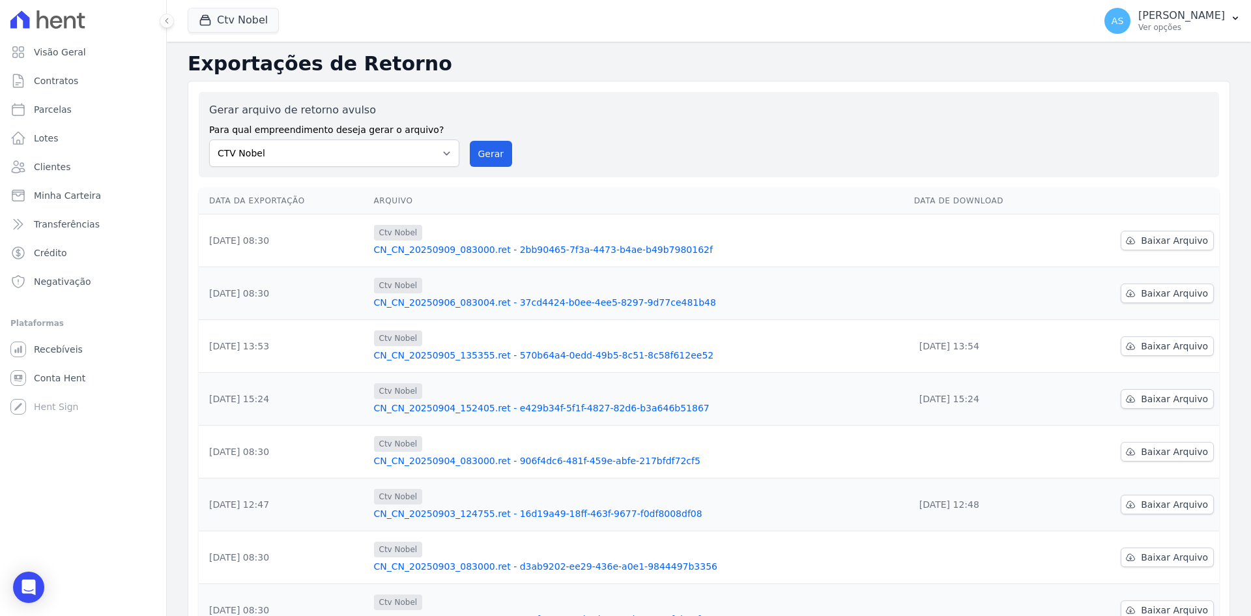
click at [460, 247] on link "CN_CN_20250909_083000.ret - 2bb90465-7f3a-4473-b4ae-b49b7980162f" at bounding box center [639, 249] width 530 height 13
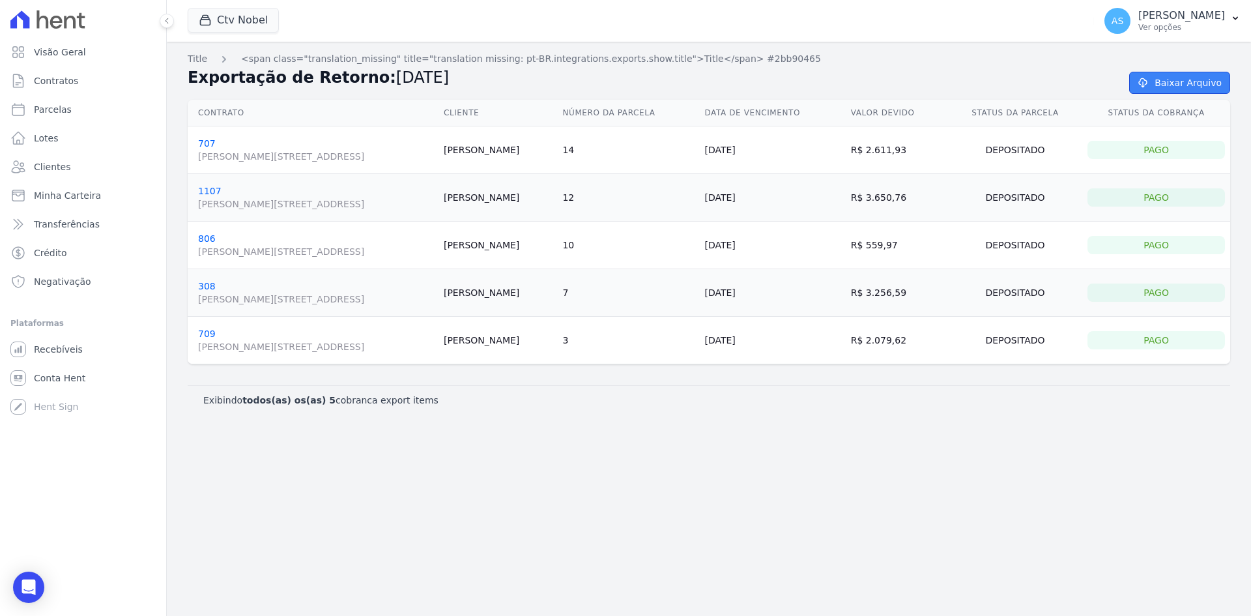
click at [1173, 85] on link "Baixar Arquivo" at bounding box center [1180, 83] width 101 height 22
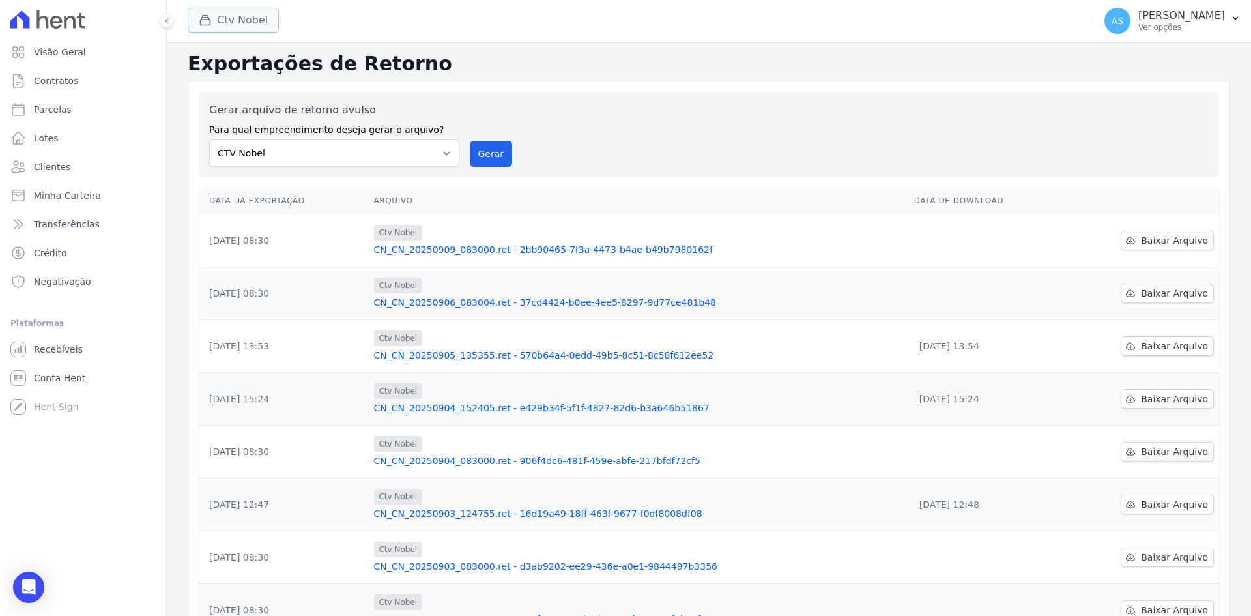
click at [234, 16] on button "Ctv Nobel" at bounding box center [233, 20] width 91 height 25
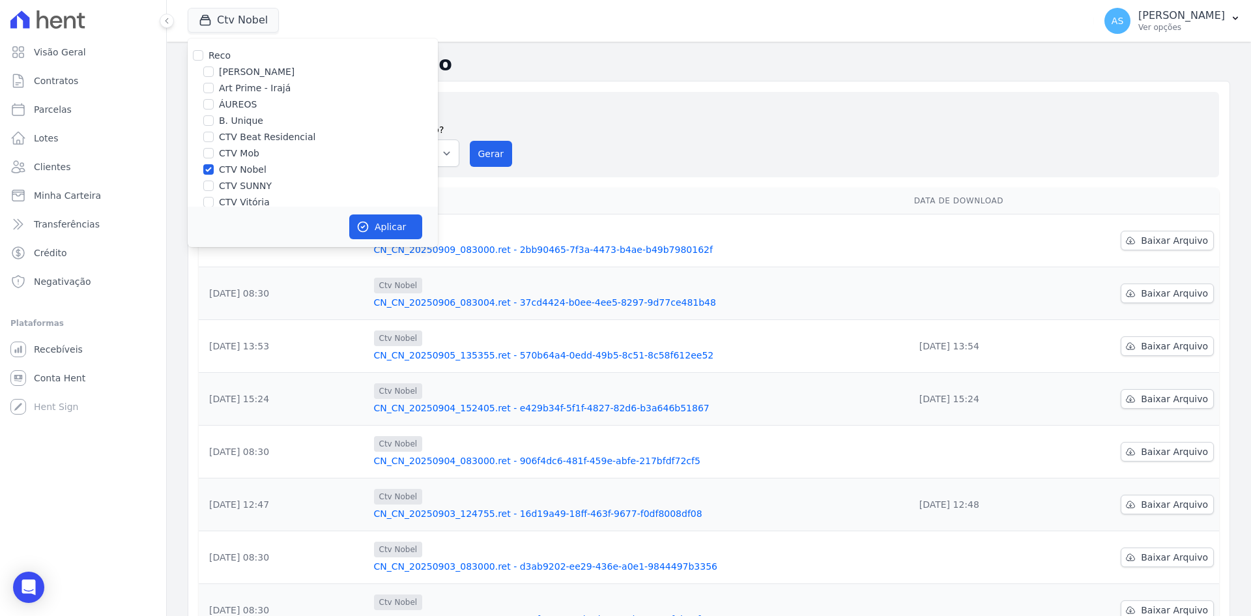
click at [219, 166] on label "CTV Nobel" at bounding box center [243, 170] width 48 height 14
click at [214, 166] on input "CTV Nobel" at bounding box center [208, 169] width 10 height 10
checkbox input "false"
click at [214, 184] on div "CTV SUNNY" at bounding box center [313, 186] width 250 height 14
click at [211, 185] on input "CTV SUNNY" at bounding box center [208, 186] width 10 height 10
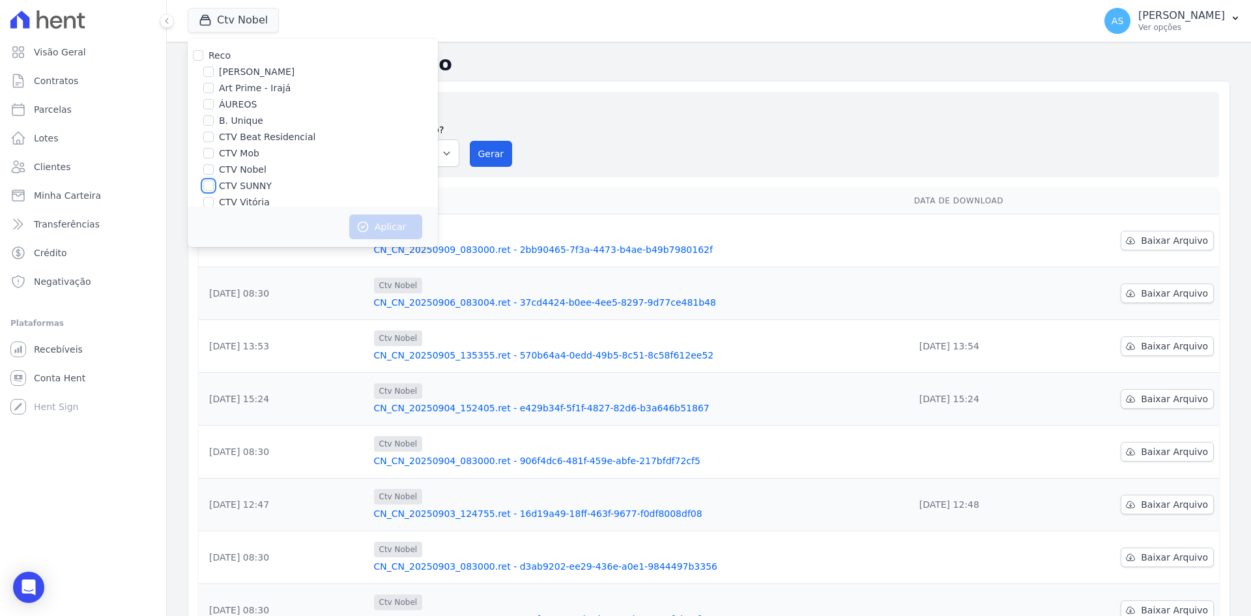
checkbox input "true"
click at [381, 229] on button "Aplicar" at bounding box center [385, 226] width 73 height 25
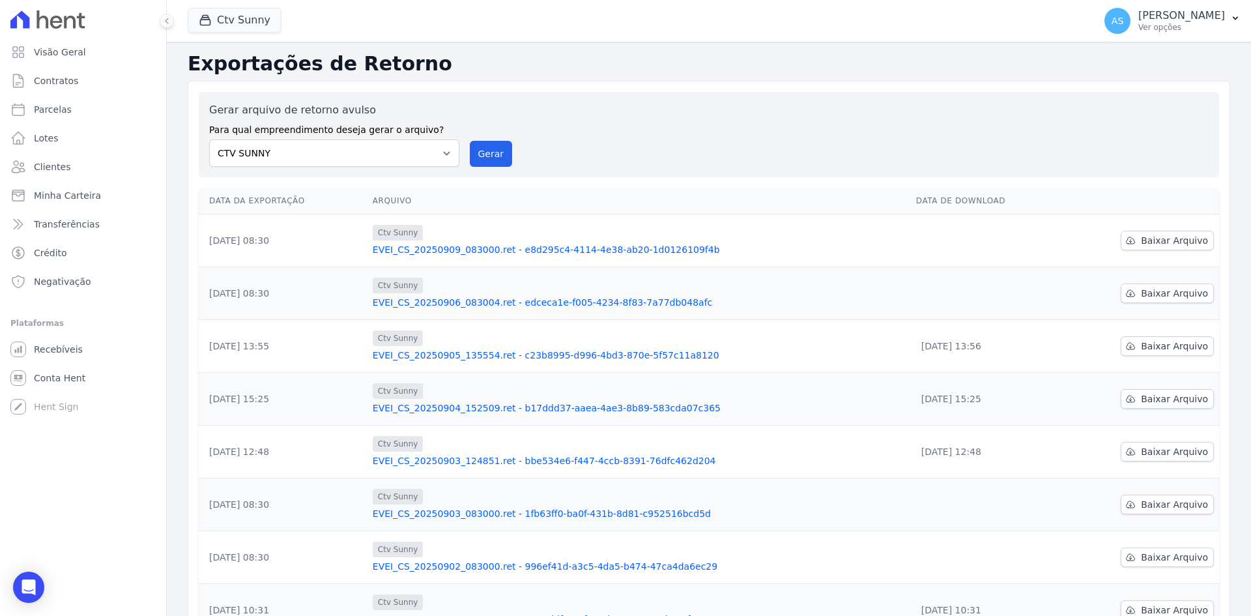
click at [493, 248] on link "EVEI_CS_20250909_083000.ret - e8d295c4-4114-4e38-ab20-1d0126109f4b" at bounding box center [639, 249] width 533 height 13
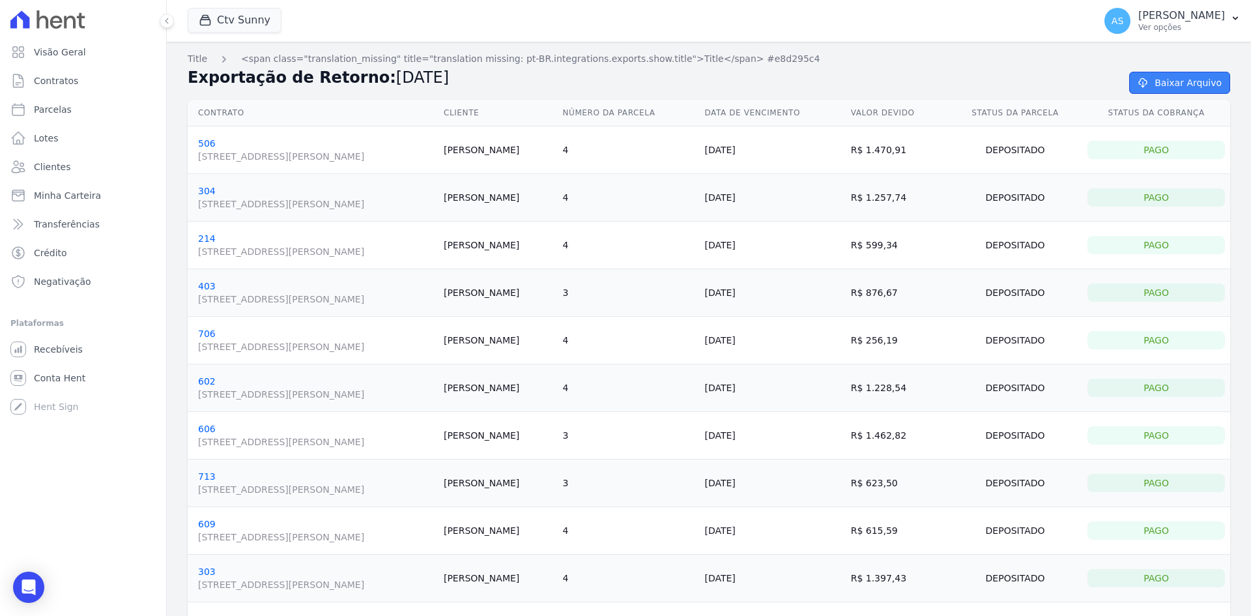
click at [1158, 80] on link "Baixar Arquivo" at bounding box center [1180, 83] width 101 height 22
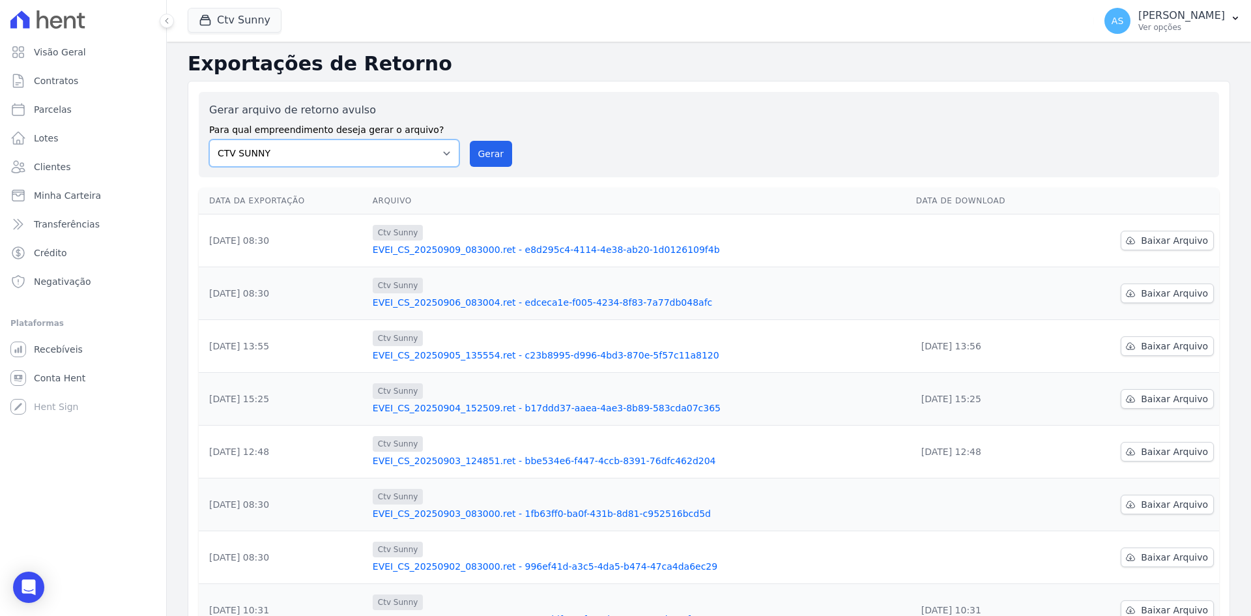
click at [443, 156] on select "Amaré Arpoador Art Prime - Irajá ÁUREOS B. Unique CTV Beat Residencial CTV Mob …" at bounding box center [334, 152] width 250 height 27
select select "08ebbe77-dc31-45b1-a608-0ad0e72e2f16"
click at [209, 139] on select "Amaré Arpoador Art Prime - Irajá ÁUREOS B. Unique CTV Beat Residencial CTV Mob …" at bounding box center [334, 152] width 250 height 27
click at [248, 19] on button "Ctv Sunny" at bounding box center [235, 20] width 94 height 25
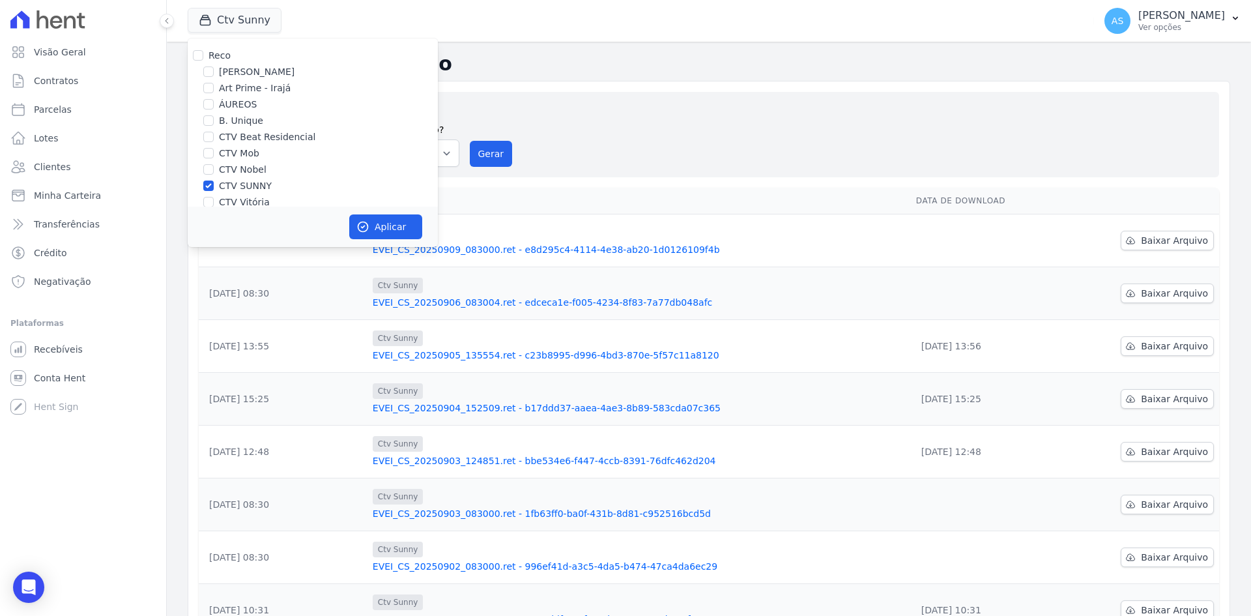
click at [248, 201] on label "CTV Vitória" at bounding box center [244, 203] width 51 height 14
click at [214, 201] on input "CTV Vitória" at bounding box center [208, 202] width 10 height 10
checkbox input "true"
click at [210, 186] on input "CTV SUNNY" at bounding box center [208, 185] width 10 height 10
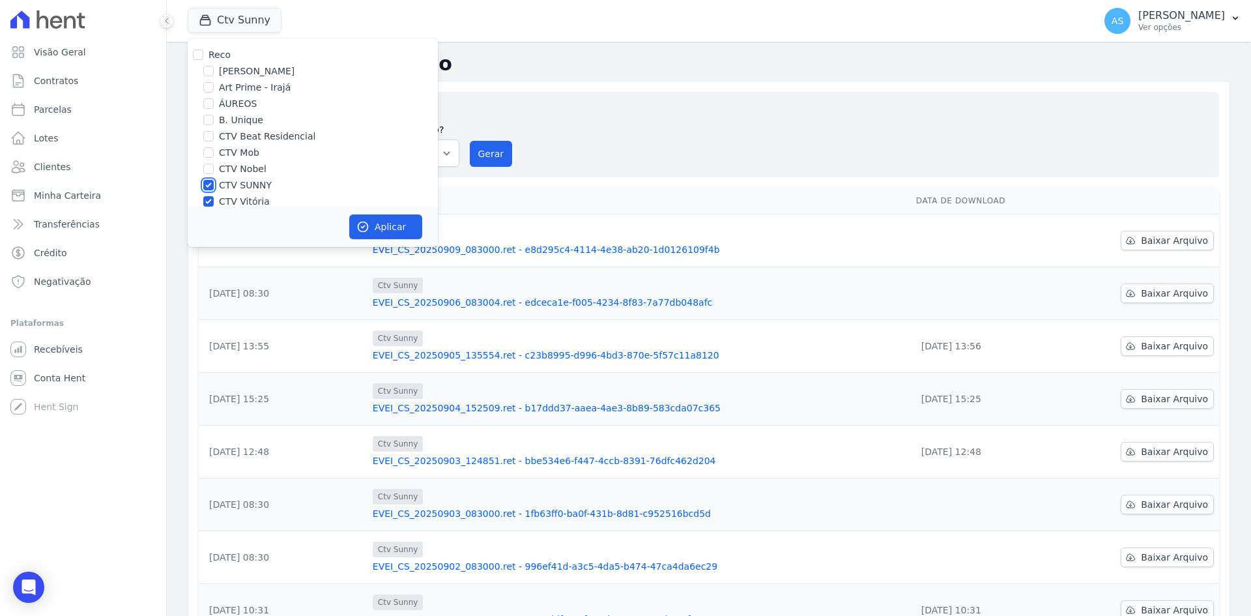
checkbox input "false"
click at [380, 224] on button "Aplicar" at bounding box center [385, 226] width 73 height 25
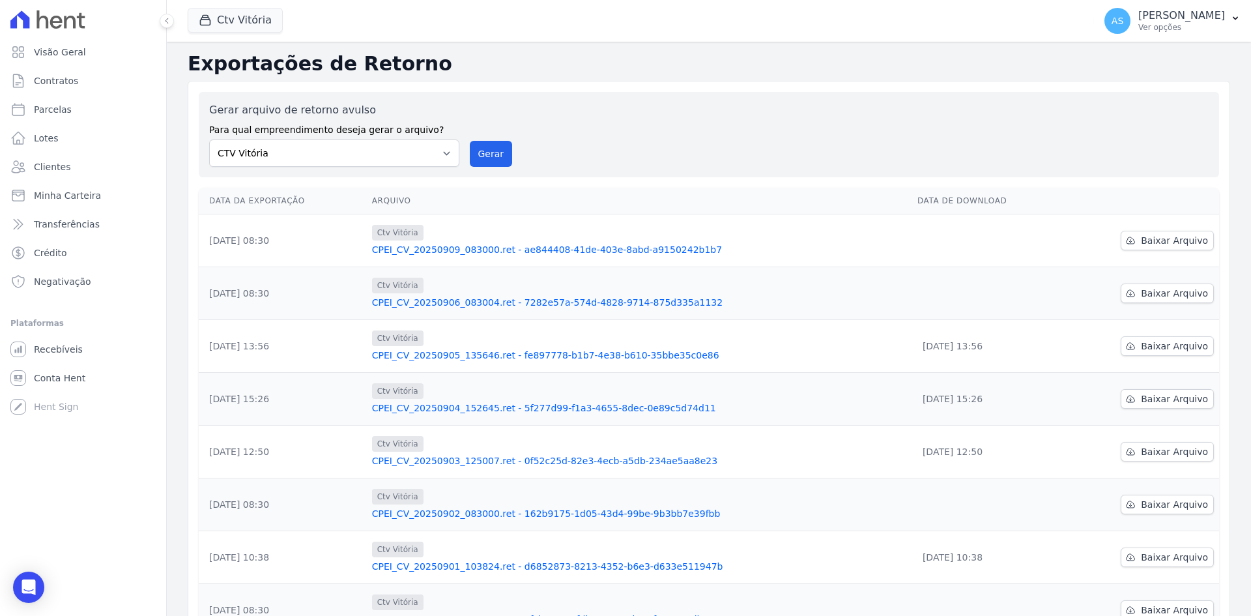
click at [561, 252] on link "CPEI_CV_20250909_083000.ret - ae844408-41de-403e-8abd-a9150242b1b7" at bounding box center [639, 249] width 535 height 13
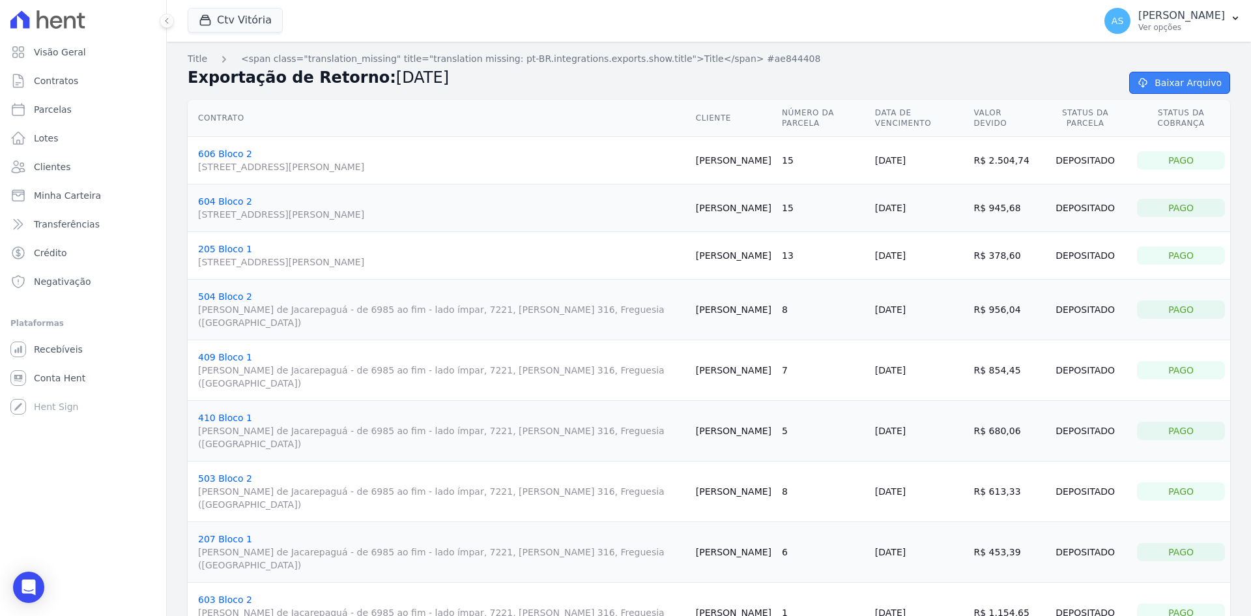
click at [1169, 76] on link "Baixar Arquivo" at bounding box center [1180, 83] width 101 height 22
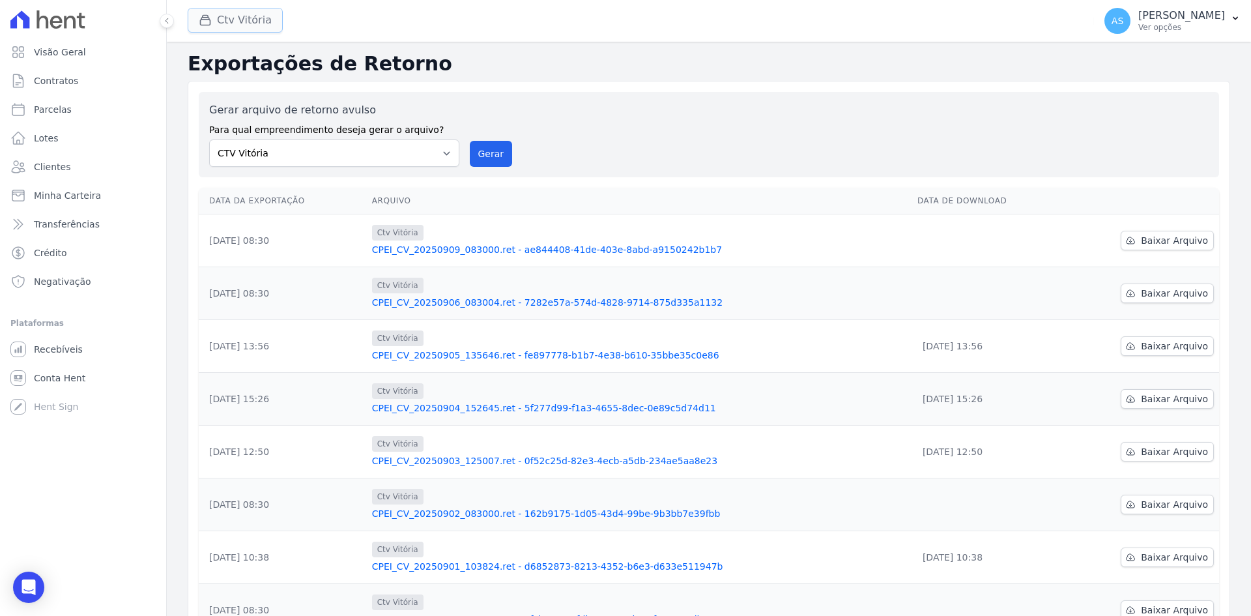
click at [245, 15] on button "Ctv Vitória" at bounding box center [235, 20] width 95 height 25
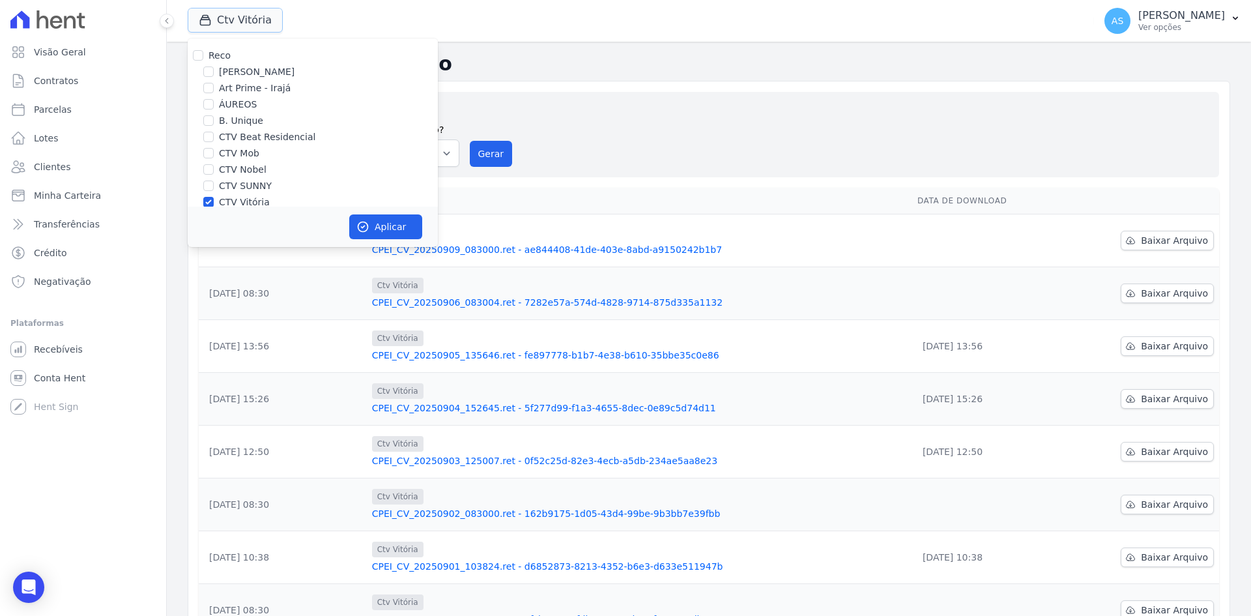
scroll to position [65, 0]
click at [208, 139] on input "CTV Vitória" at bounding box center [208, 137] width 10 height 10
checkbox input "false"
click at [209, 154] on input "GoQuintino" at bounding box center [208, 153] width 10 height 10
checkbox input "true"
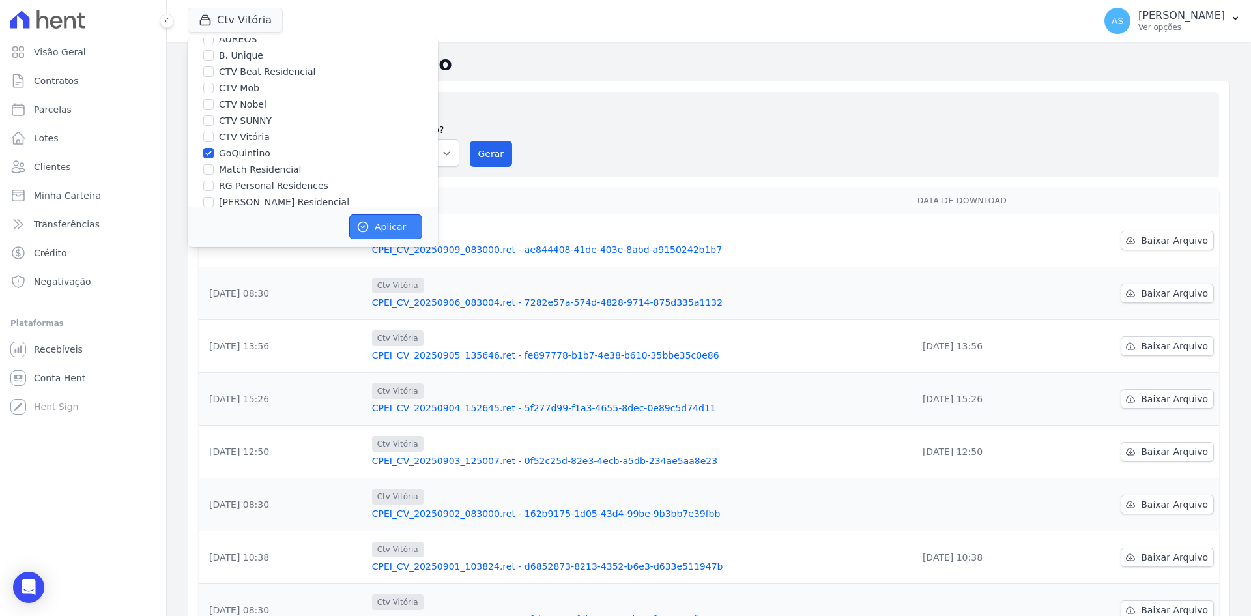
click at [381, 226] on button "Aplicar" at bounding box center [385, 226] width 73 height 25
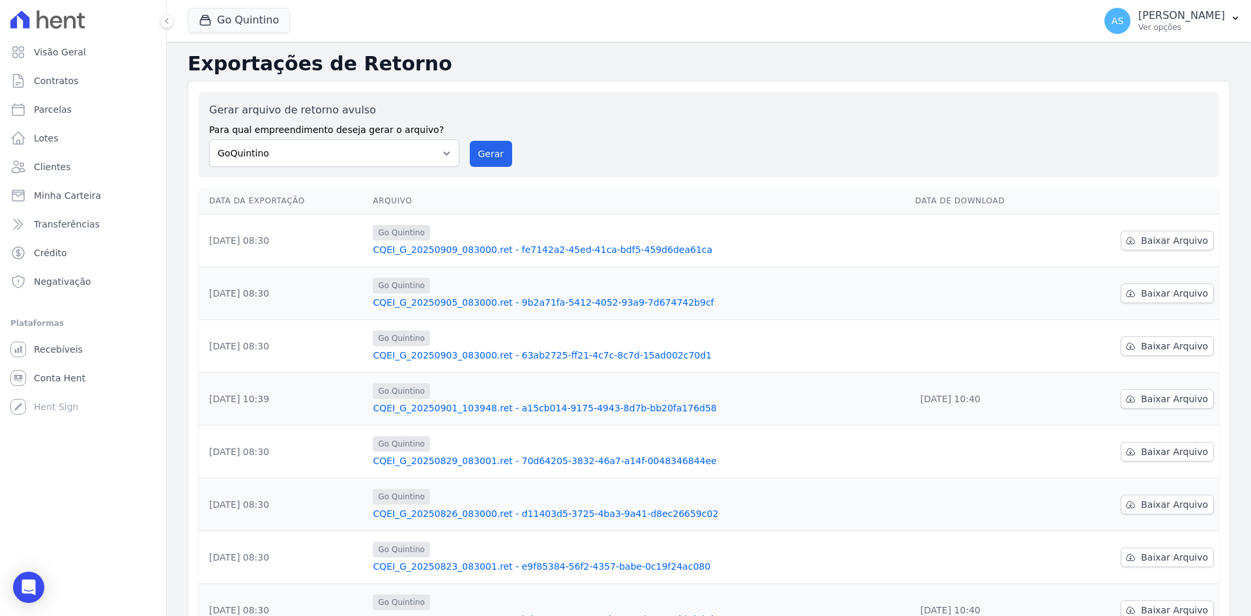
click at [473, 248] on link "CQEI_G_20250909_083000.ret - fe7142a2-45ed-41ca-bdf5-459d6dea61ca" at bounding box center [639, 249] width 532 height 13
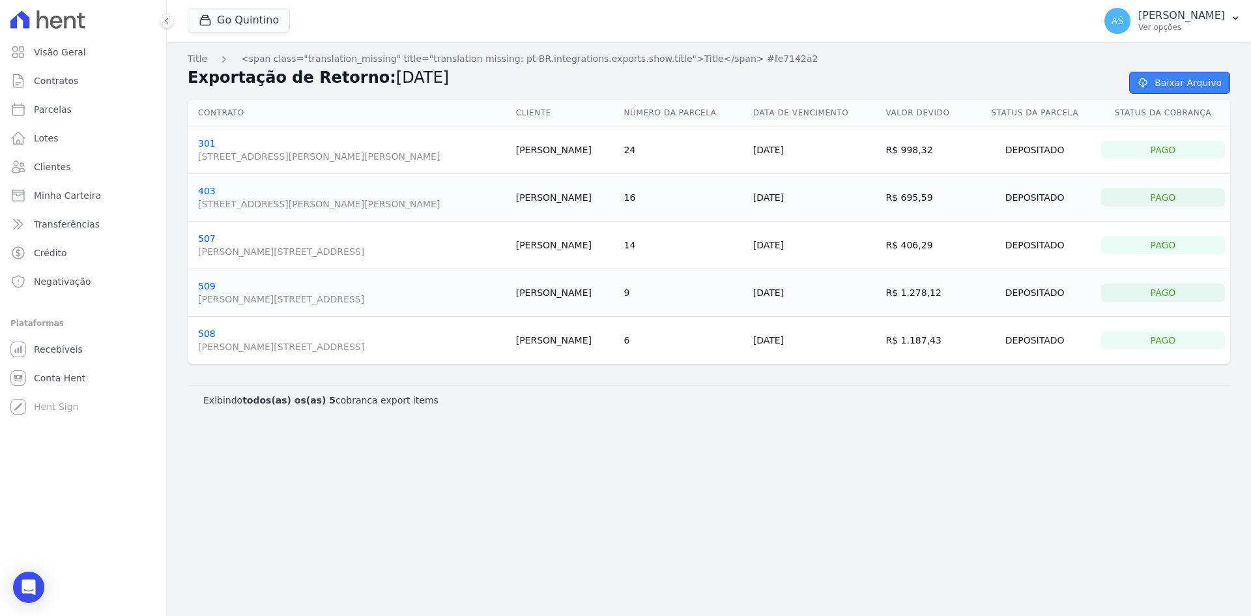
click at [1209, 79] on link "Baixar Arquivo" at bounding box center [1180, 83] width 101 height 22
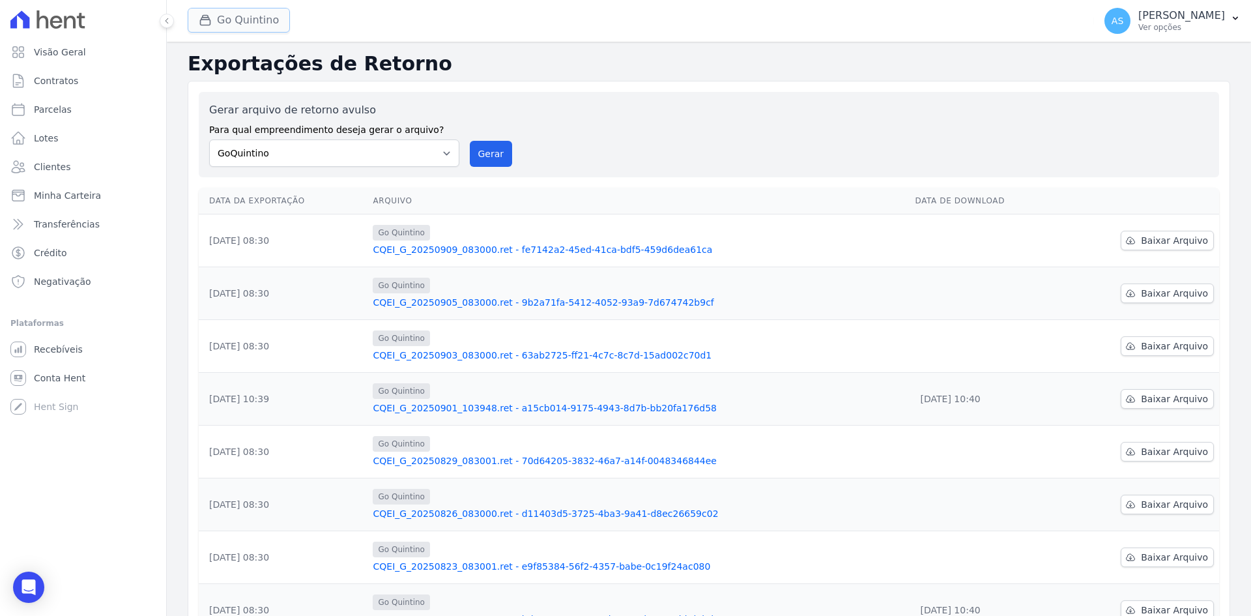
click at [238, 17] on button "Go Quintino" at bounding box center [239, 20] width 102 height 25
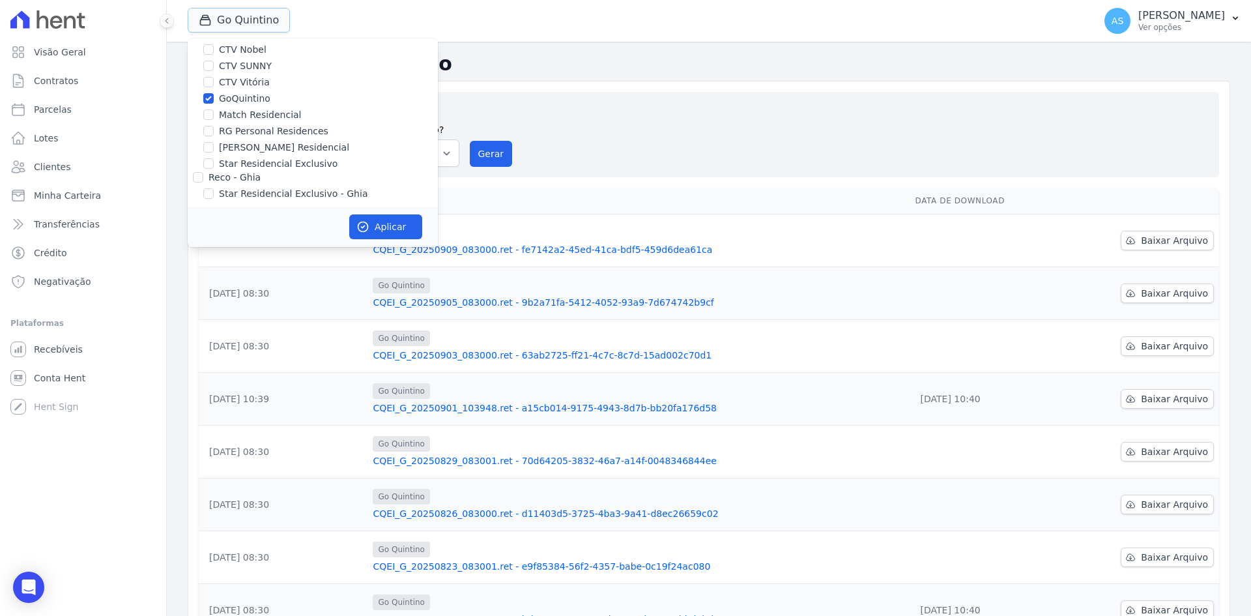
scroll to position [124, 0]
click at [228, 96] on label "GoQuintino" at bounding box center [244, 94] width 51 height 14
click at [214, 96] on input "GoQuintino" at bounding box center [208, 94] width 10 height 10
checkbox input "false"
click at [255, 126] on label "RG Personal Residences" at bounding box center [273, 127] width 109 height 14
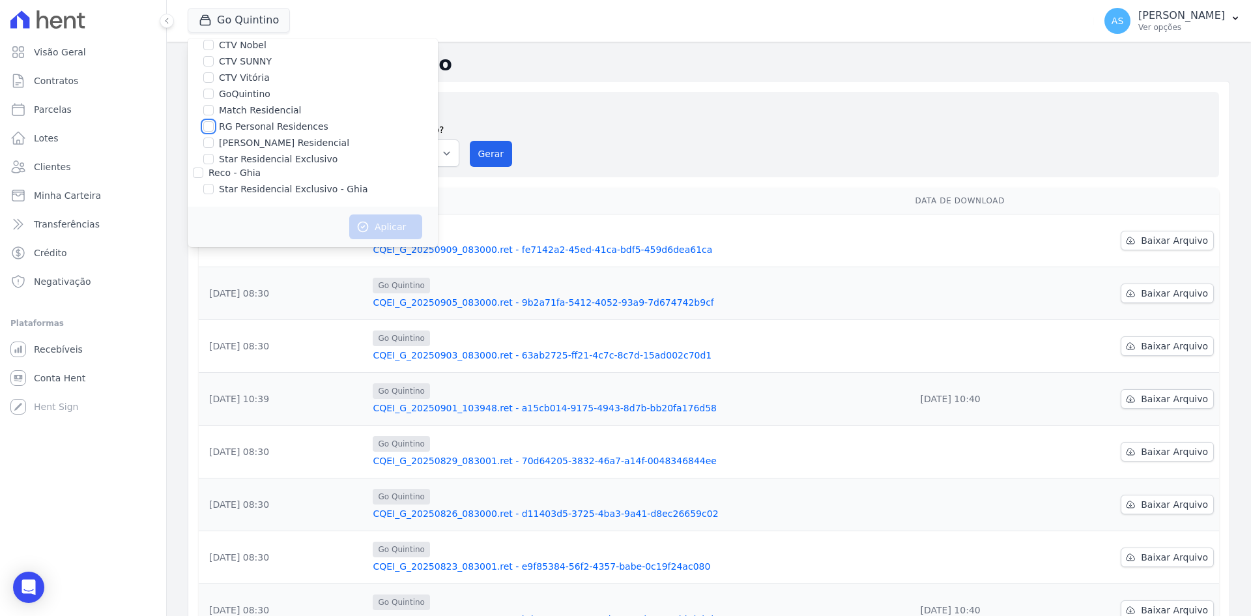
click at [214, 126] on input "RG Personal Residences" at bounding box center [208, 126] width 10 height 10
checkbox input "true"
click at [397, 224] on button "Aplicar" at bounding box center [385, 226] width 73 height 25
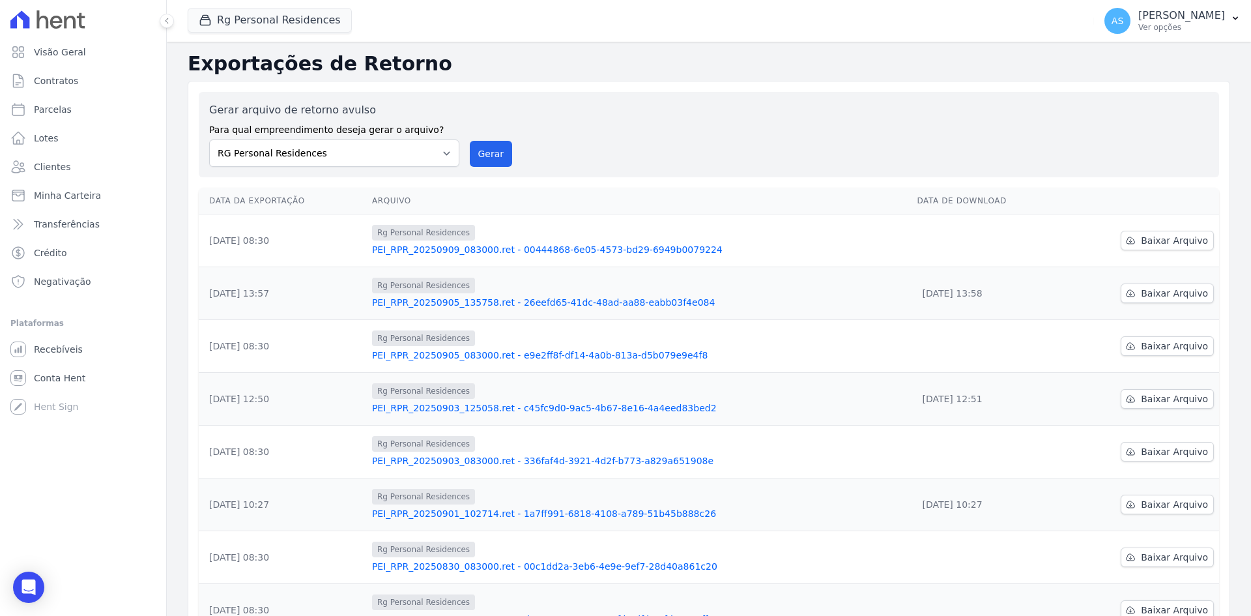
click at [570, 250] on link "PEI_RPR_20250909_083000.ret - 00444868-6e05-4573-bd29-6949b0079224" at bounding box center [639, 249] width 535 height 13
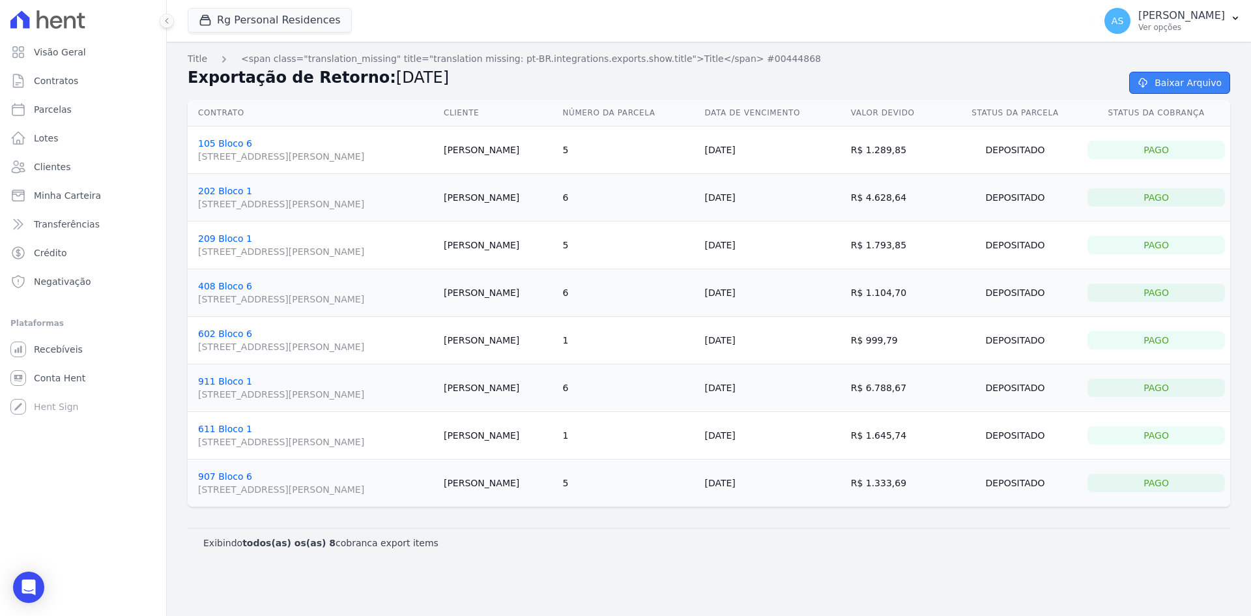
click at [1150, 83] on icon at bounding box center [1143, 83] width 13 height 10
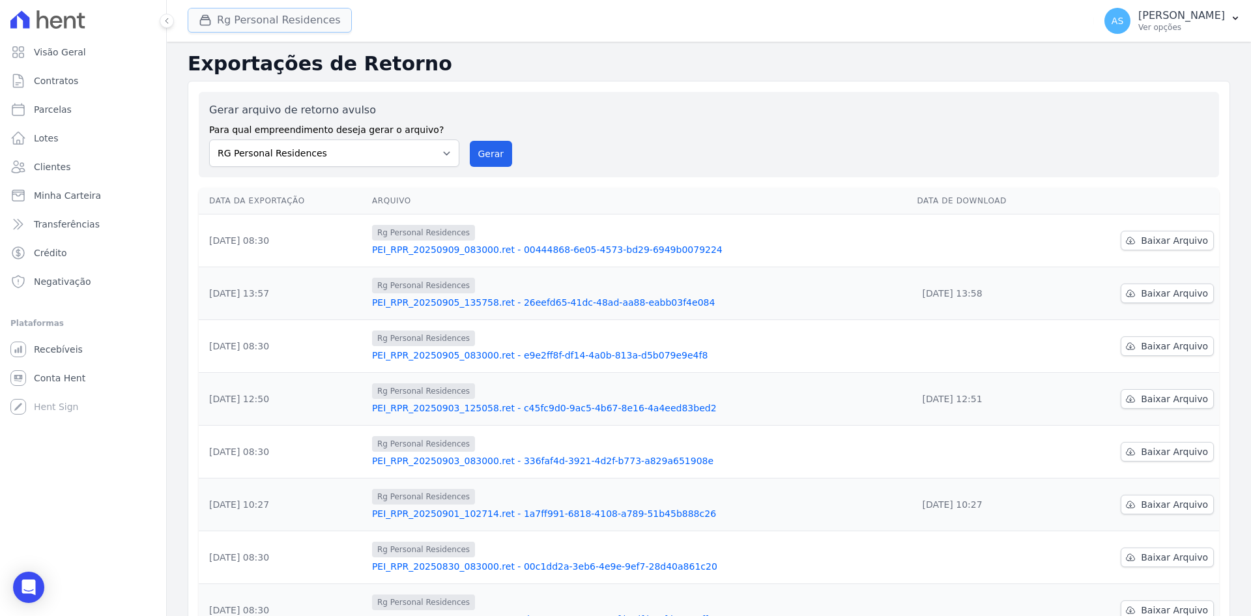
click at [266, 20] on button "Rg Personal Residences" at bounding box center [270, 20] width 164 height 25
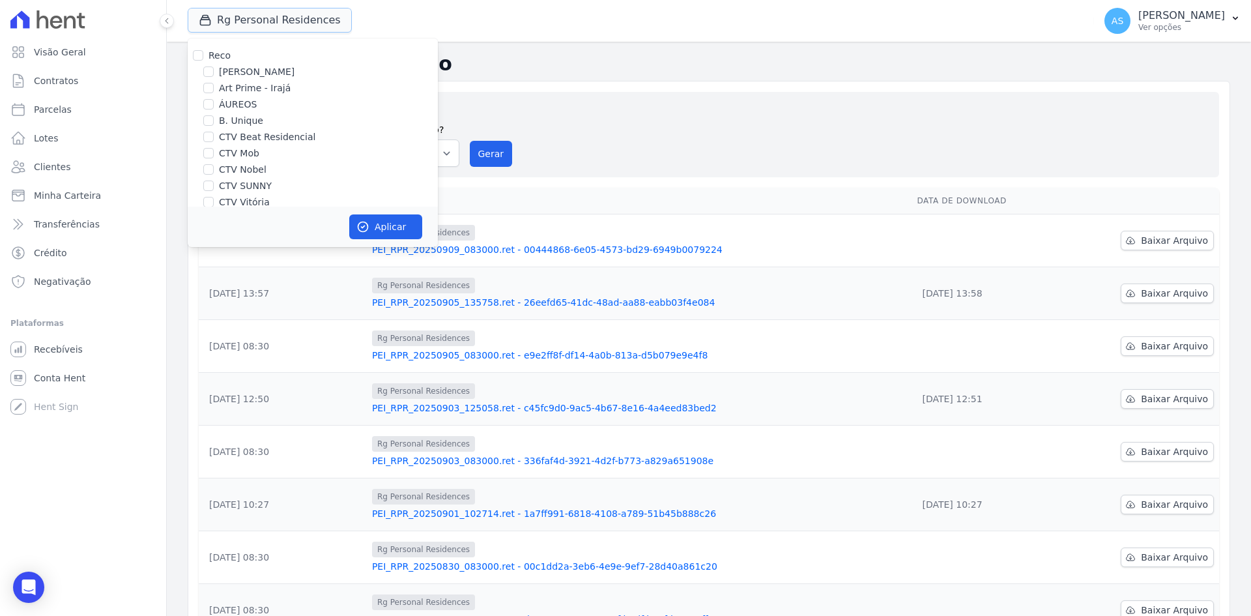
scroll to position [124, 0]
click at [220, 126] on label "RG Personal Residences" at bounding box center [273, 127] width 109 height 14
click at [214, 126] on input "RG Personal Residences" at bounding box center [208, 126] width 10 height 10
checkbox input "false"
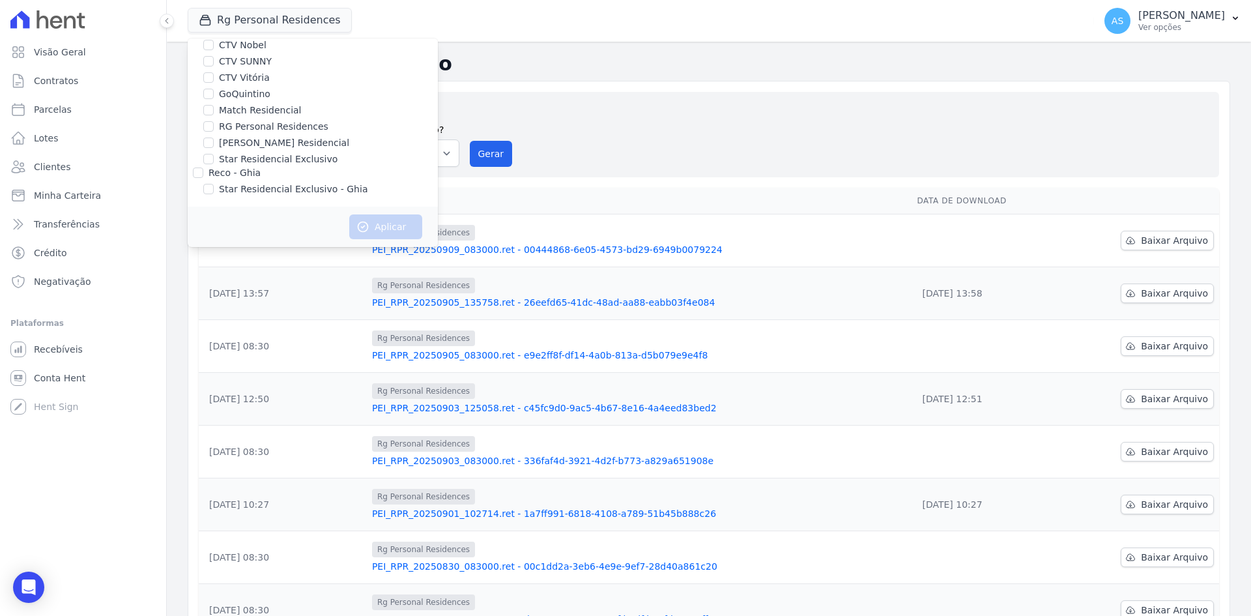
click at [218, 138] on div "[PERSON_NAME] Residencial" at bounding box center [313, 143] width 250 height 14
click at [214, 144] on div "[PERSON_NAME] Residencial" at bounding box center [313, 143] width 250 height 14
click at [210, 141] on input "[PERSON_NAME] Residencial" at bounding box center [208, 143] width 10 height 10
checkbox input "true"
click at [394, 227] on button "Aplicar" at bounding box center [385, 226] width 73 height 25
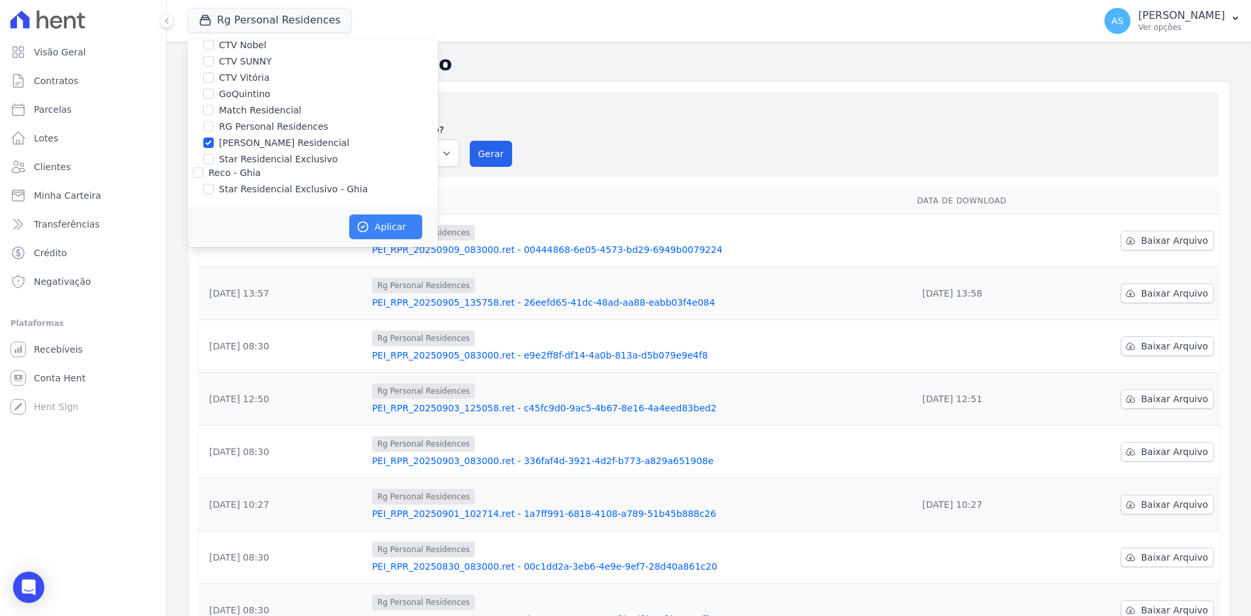
scroll to position [122, 0]
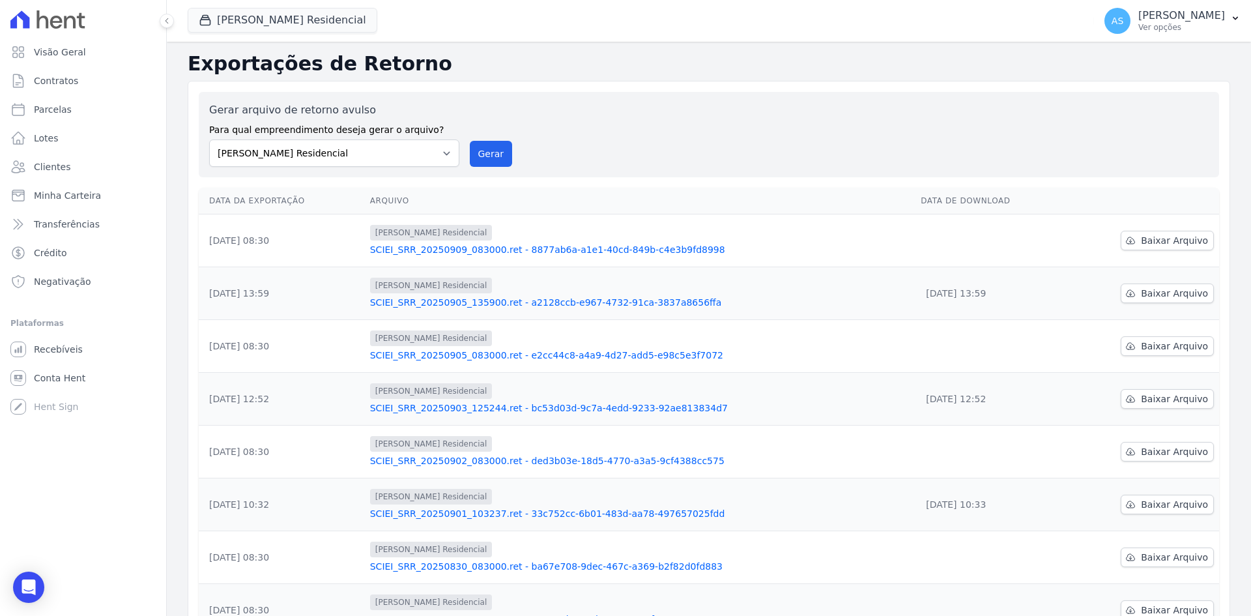
click at [562, 251] on link "SCIEI_SRR_20250909_083000.ret - 8877ab6a-a1e1-40cd-849b-c4e3b9fd8998" at bounding box center [640, 249] width 541 height 13
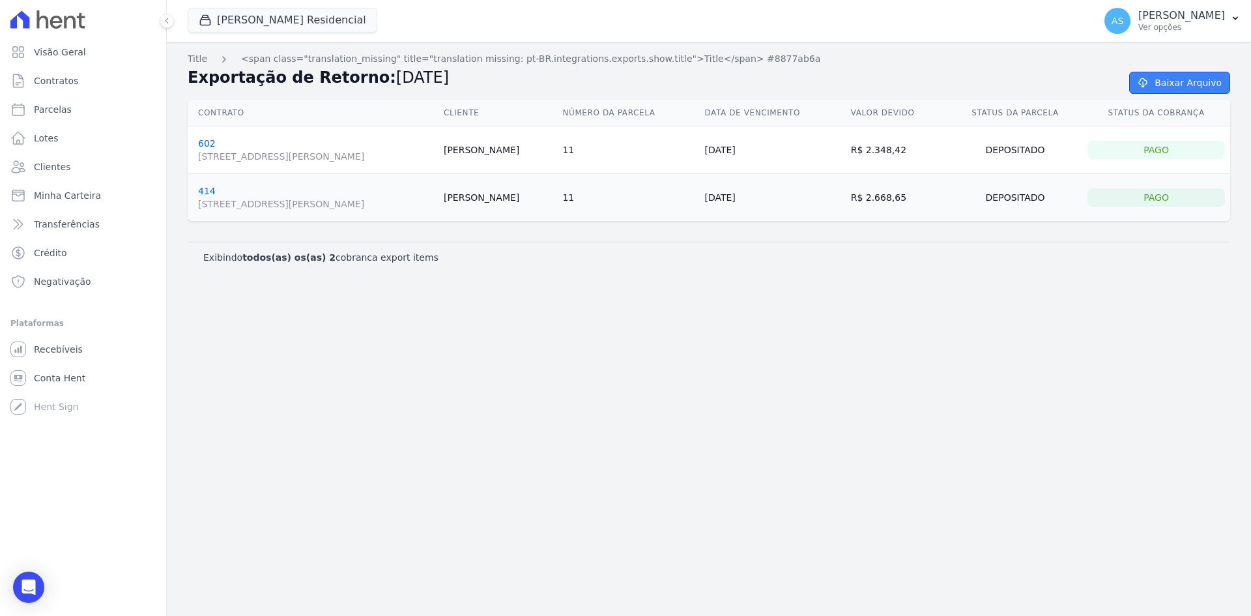
click at [1175, 82] on link "Baixar Arquivo" at bounding box center [1180, 83] width 101 height 22
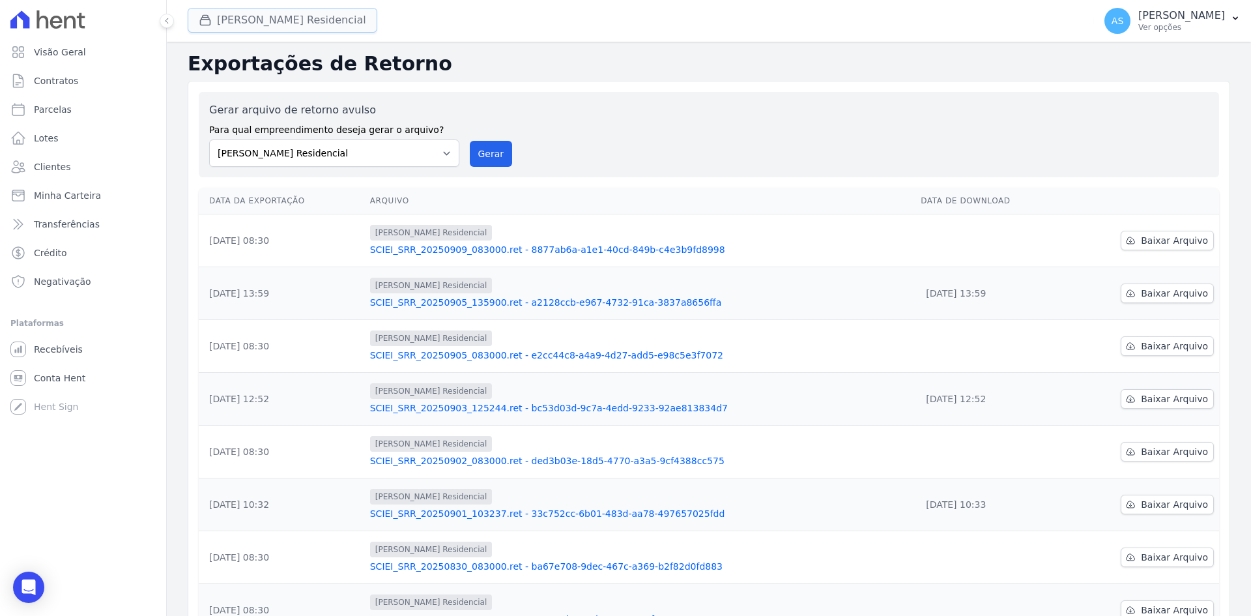
click at [237, 15] on button "[PERSON_NAME] Residencial" at bounding box center [283, 20] width 190 height 25
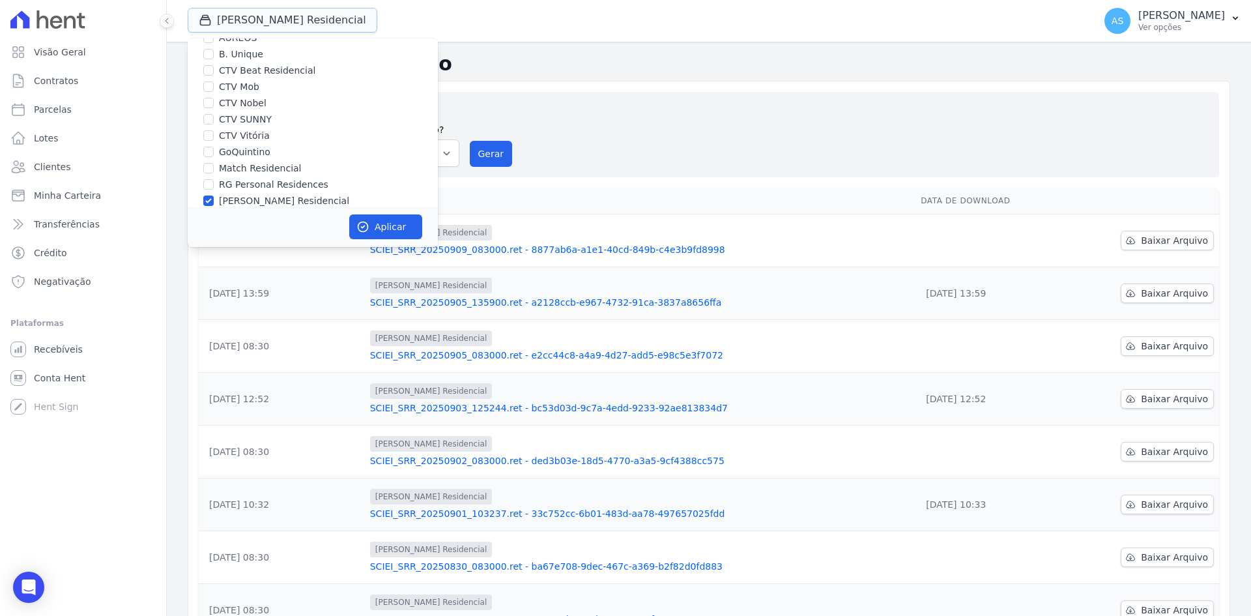
scroll to position [124, 0]
click at [232, 143] on label "[PERSON_NAME] Residencial" at bounding box center [284, 143] width 130 height 14
click at [214, 143] on input "[PERSON_NAME] Residencial" at bounding box center [208, 143] width 10 height 10
checkbox input "false"
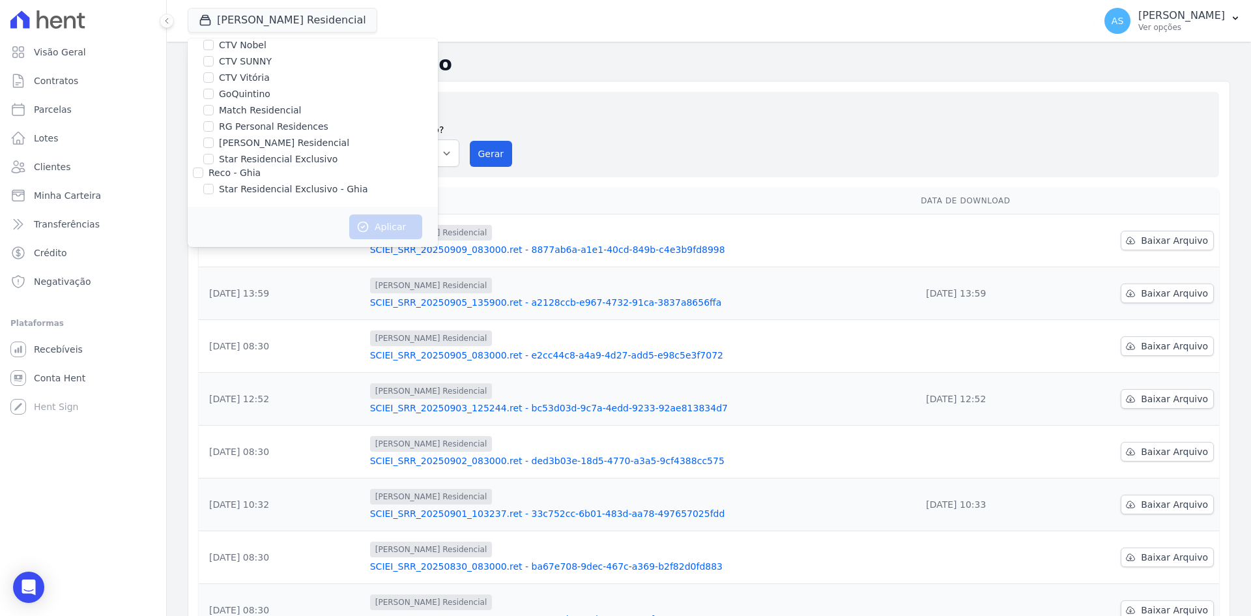
click at [228, 160] on label "Star Residencial Exclusivo" at bounding box center [278, 160] width 119 height 14
click at [214, 160] on input "Star Residencial Exclusivo" at bounding box center [208, 159] width 10 height 10
checkbox input "true"
click at [384, 231] on button "Aplicar" at bounding box center [385, 226] width 73 height 25
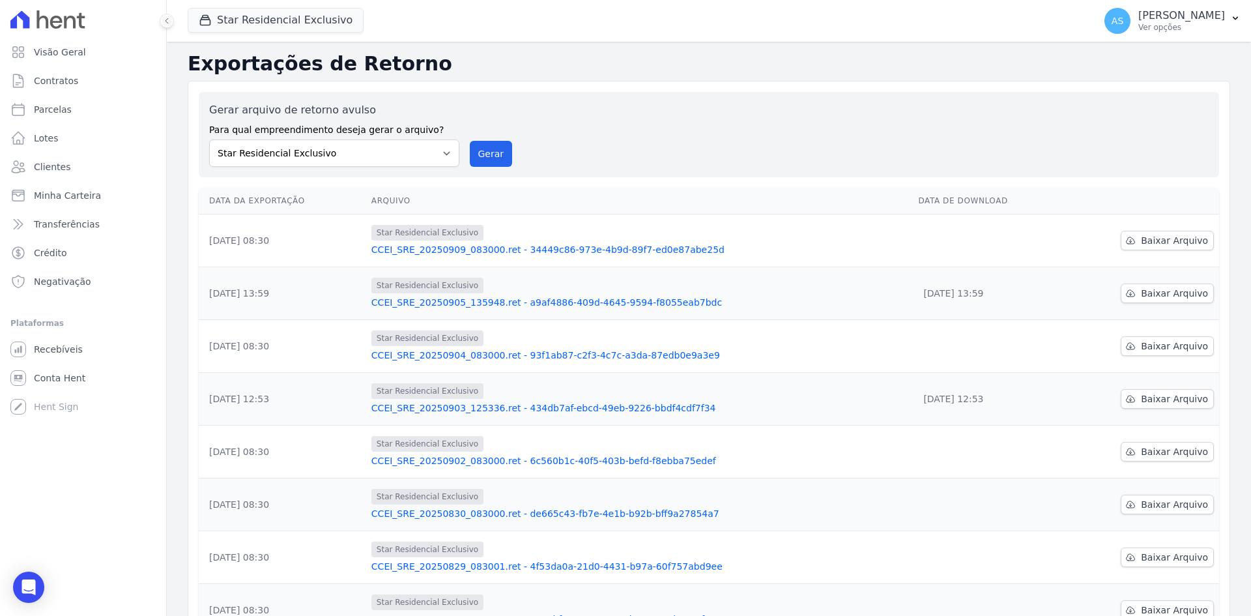
click at [577, 251] on link "CCEI_SRE_20250909_083000.ret - 34449c86-973e-4b9d-89f7-ed0e87abe25d" at bounding box center [640, 249] width 537 height 13
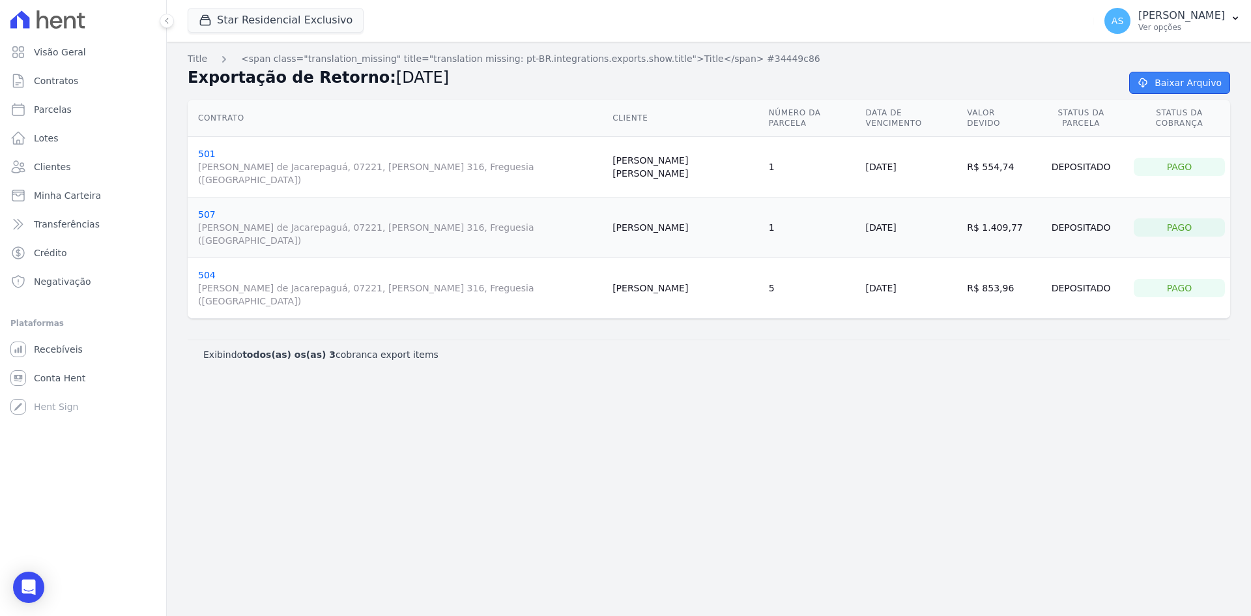
click at [1177, 85] on link "Baixar Arquivo" at bounding box center [1180, 83] width 101 height 22
click at [59, 199] on span "Minha Carteira" at bounding box center [67, 195] width 67 height 13
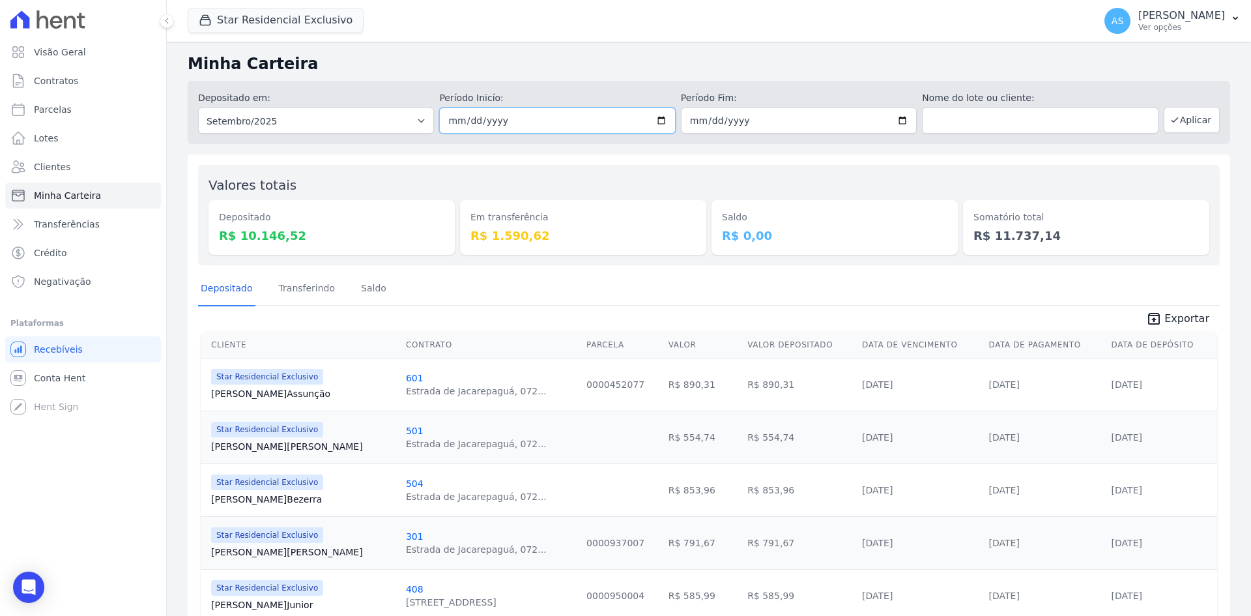
click at [655, 119] on input "2025-09-01" at bounding box center [557, 121] width 236 height 26
type input "2025-09-09"
click at [896, 119] on input "2025-09-30" at bounding box center [799, 121] width 236 height 26
type input "2025-09-09"
click at [1178, 121] on button "Aplicar" at bounding box center [1192, 120] width 56 height 26
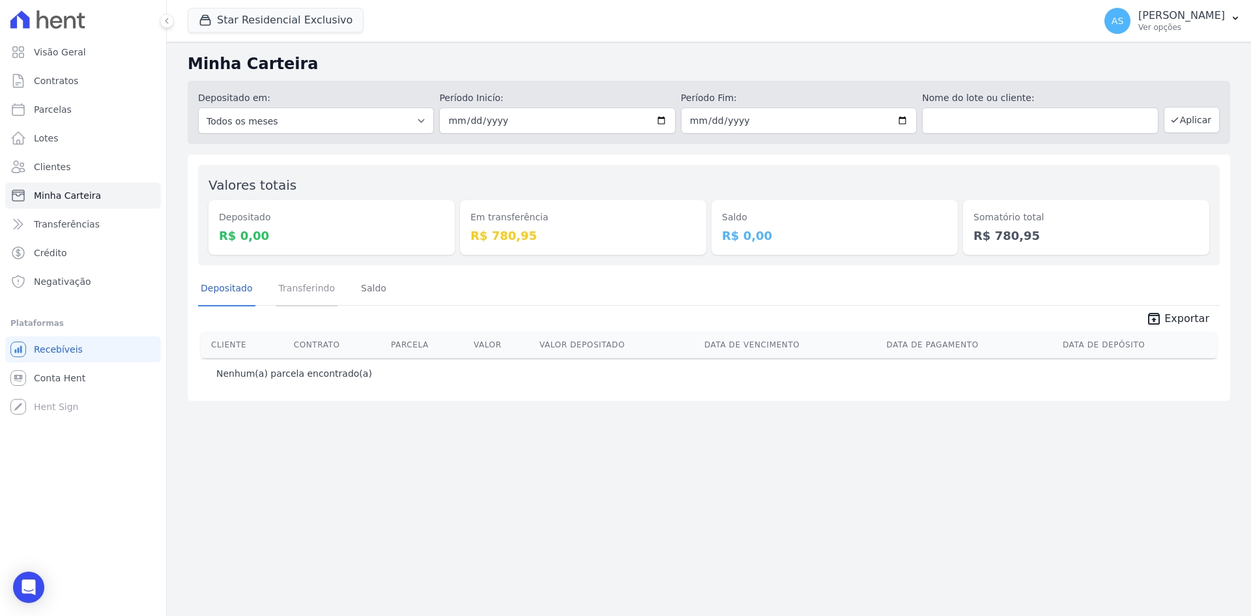
click at [302, 292] on link "Transferindo" at bounding box center [307, 289] width 62 height 34
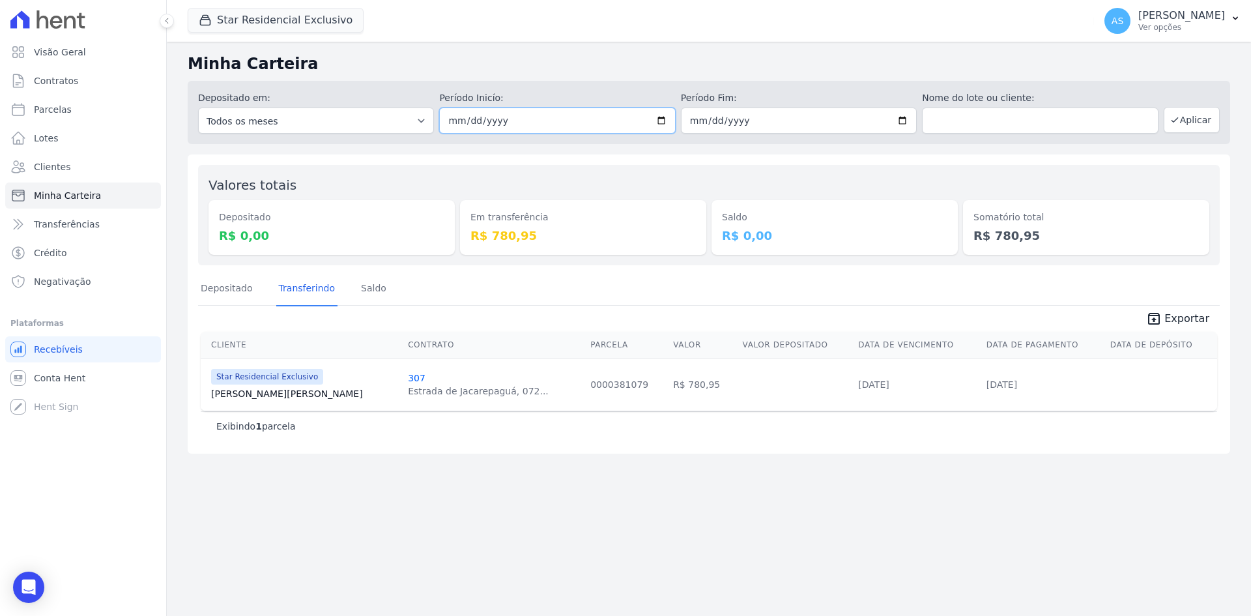
click at [659, 117] on input "[DATE]" at bounding box center [557, 121] width 236 height 26
type input "2025-09-03"
click at [1215, 119] on button "Aplicar" at bounding box center [1192, 120] width 56 height 26
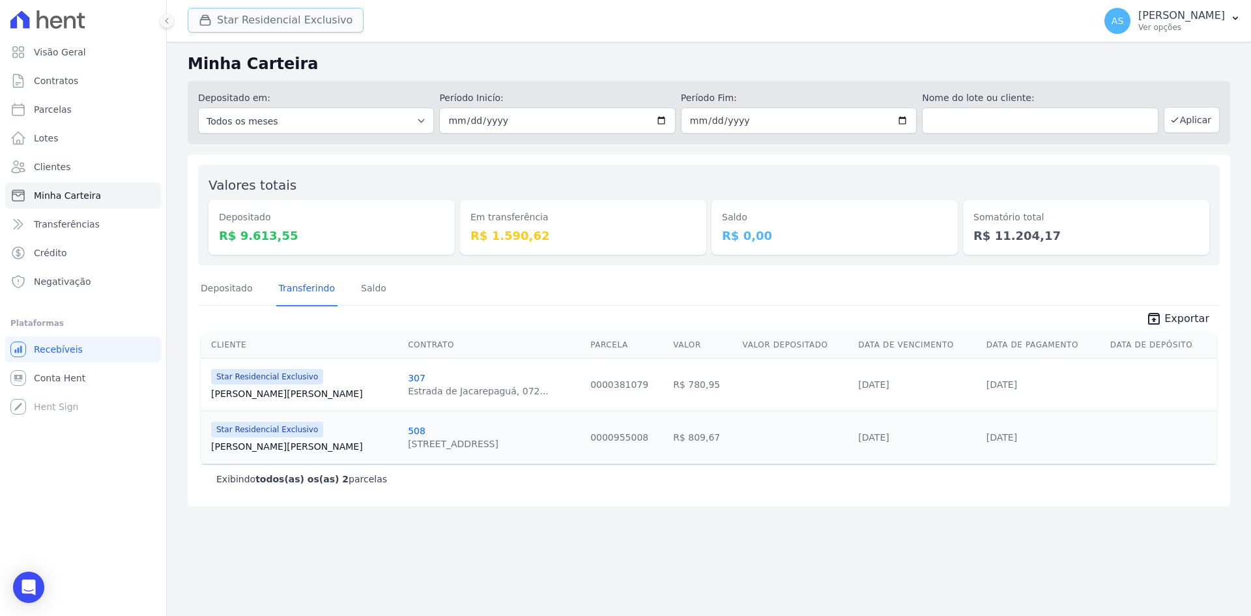
click at [236, 23] on button "Star Residencial Exclusivo" at bounding box center [276, 20] width 176 height 25
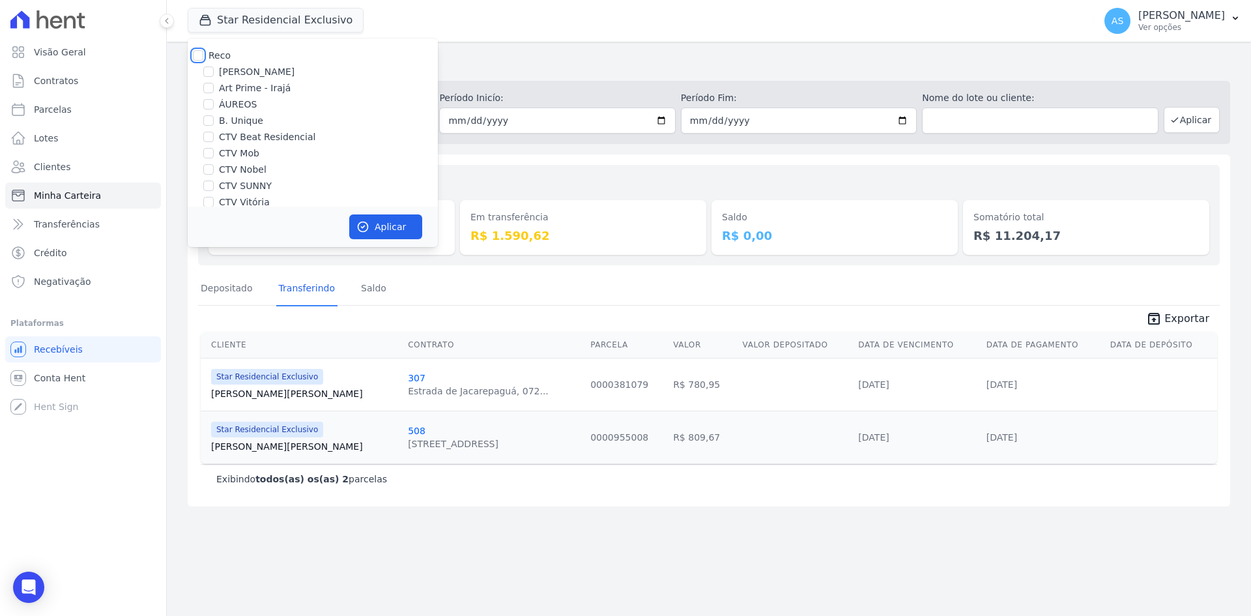
click at [201, 54] on input "Reco" at bounding box center [198, 55] width 10 height 10
checkbox input "true"
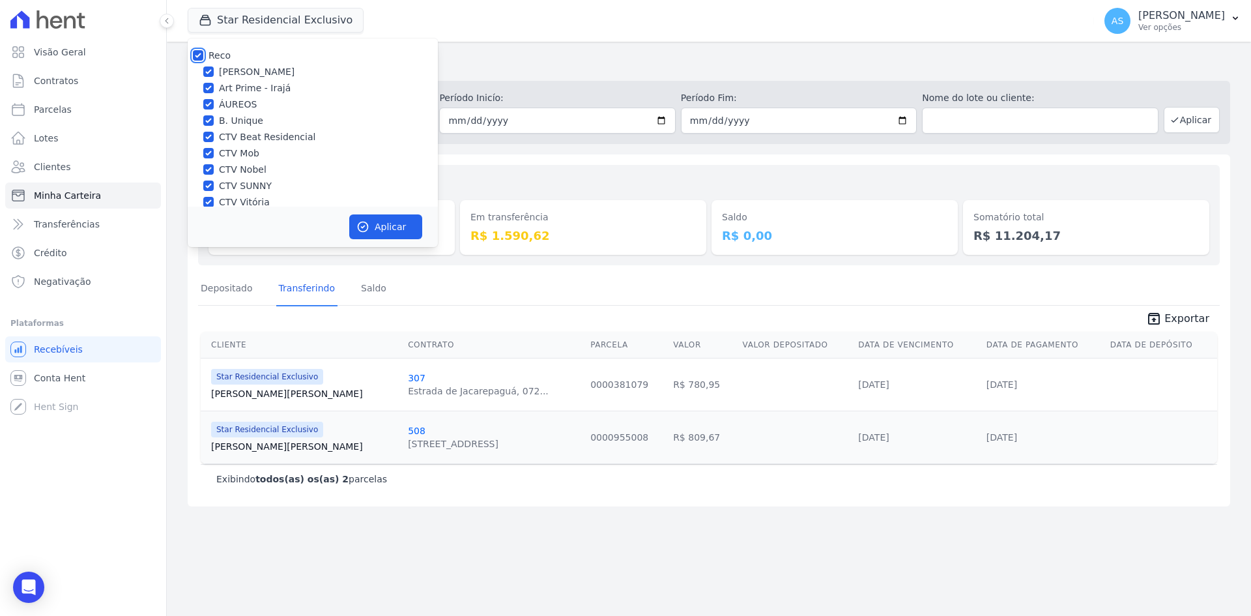
checkbox input "true"
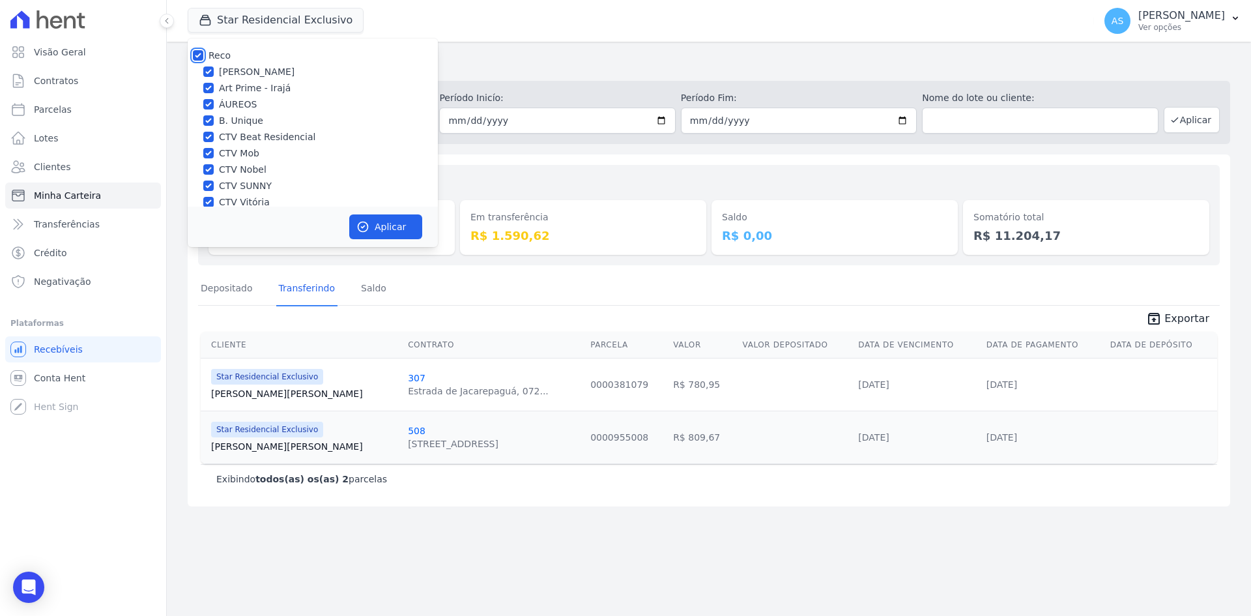
checkbox input "true"
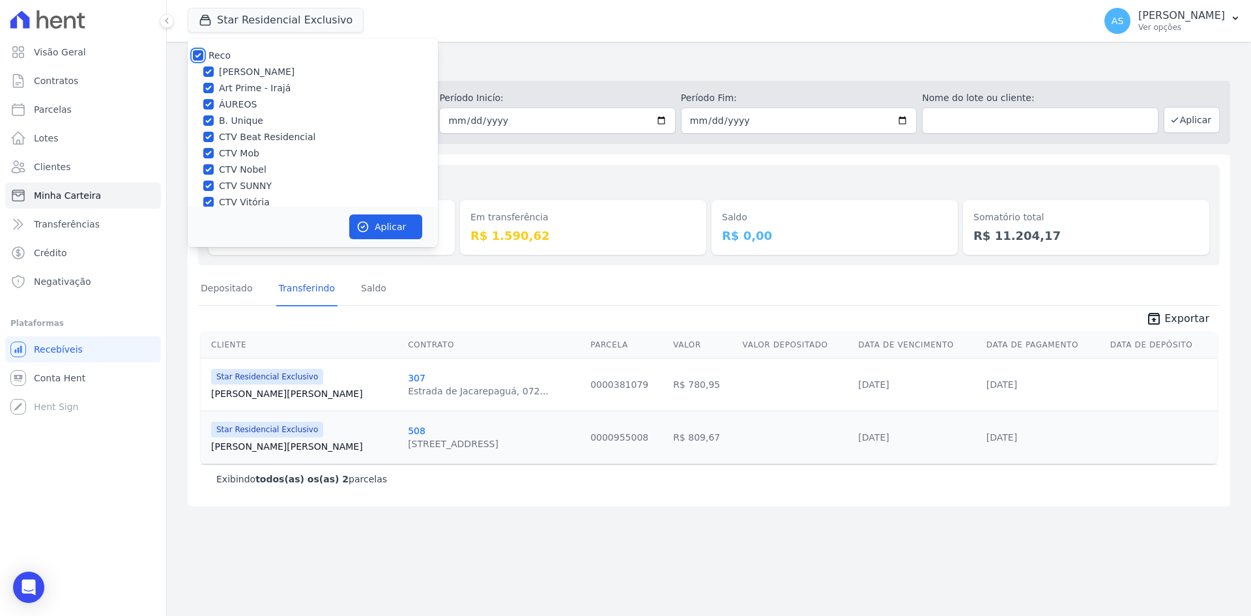
scroll to position [124, 0]
click at [207, 188] on input "Star Residencial Exclusivo - Ghia" at bounding box center [208, 189] width 10 height 10
checkbox input "true"
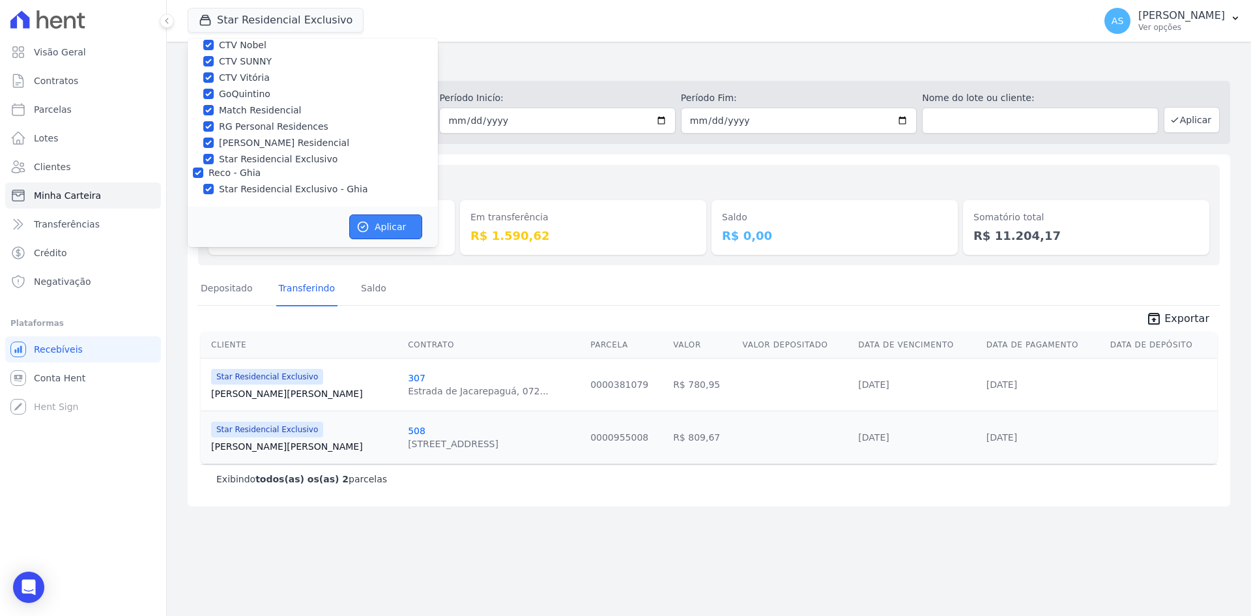
click at [377, 230] on button "Aplicar" at bounding box center [385, 226] width 73 height 25
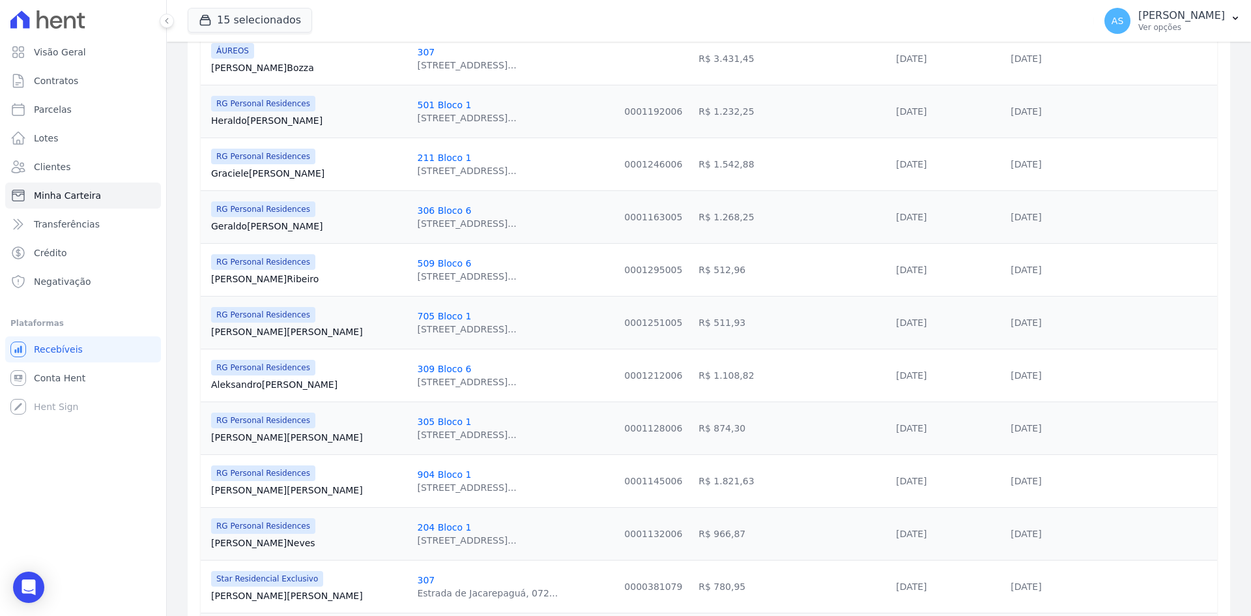
scroll to position [0, 0]
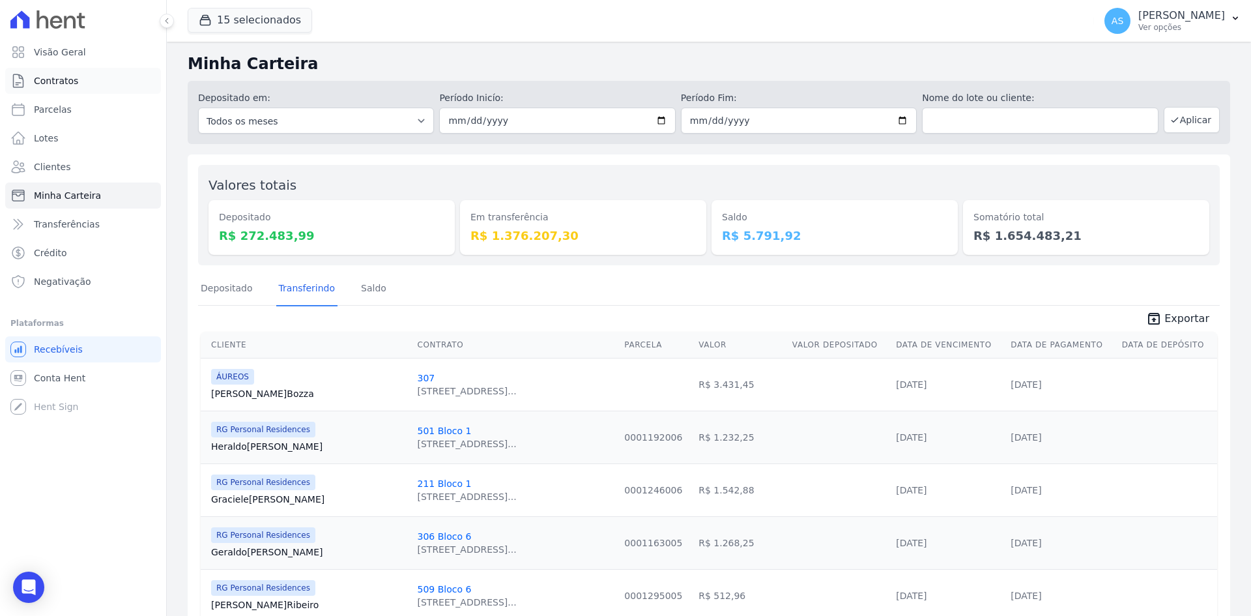
click at [39, 84] on span "Contratos" at bounding box center [56, 80] width 44 height 13
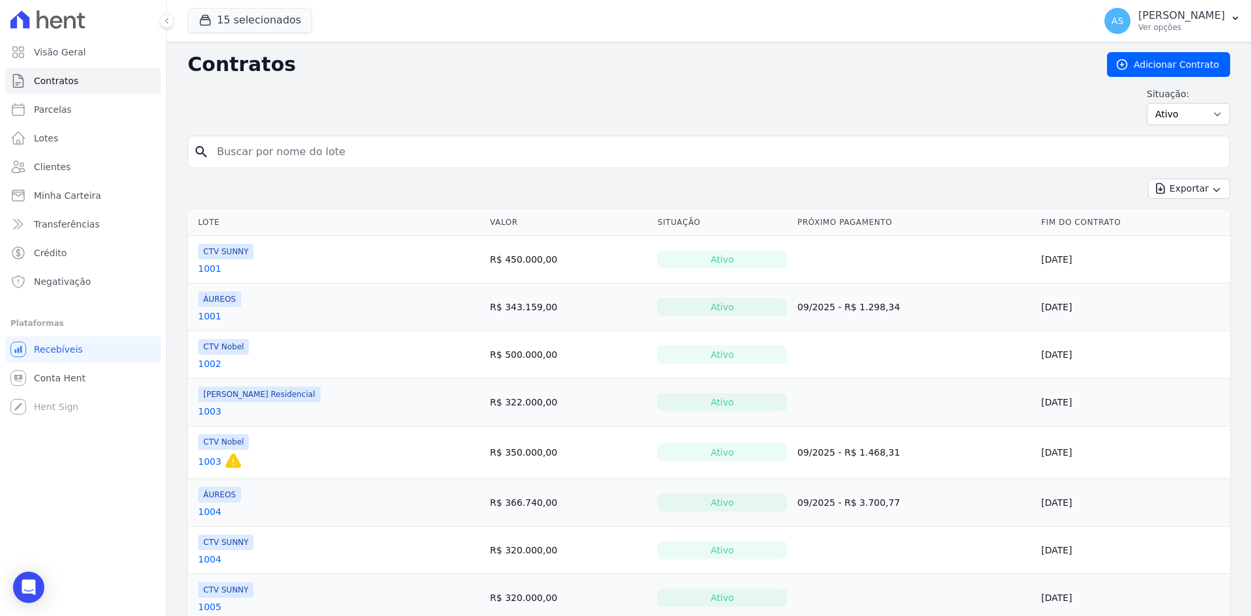
click at [228, 154] on input "search" at bounding box center [716, 152] width 1015 height 26
type input "505"
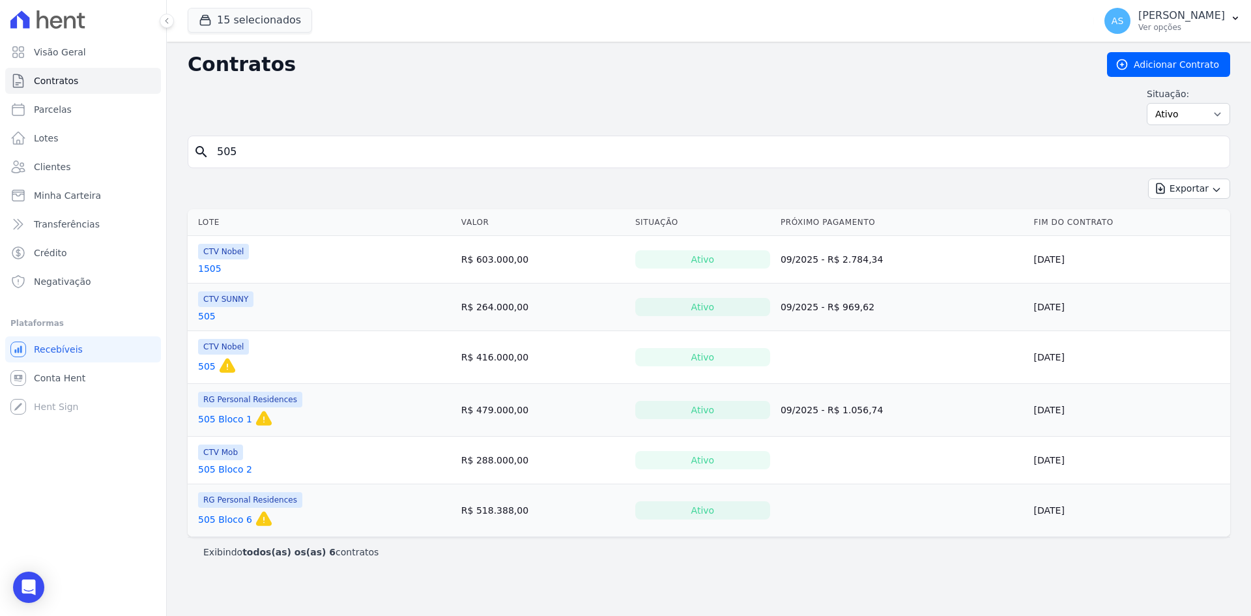
click at [205, 318] on link "505" at bounding box center [207, 316] width 18 height 13
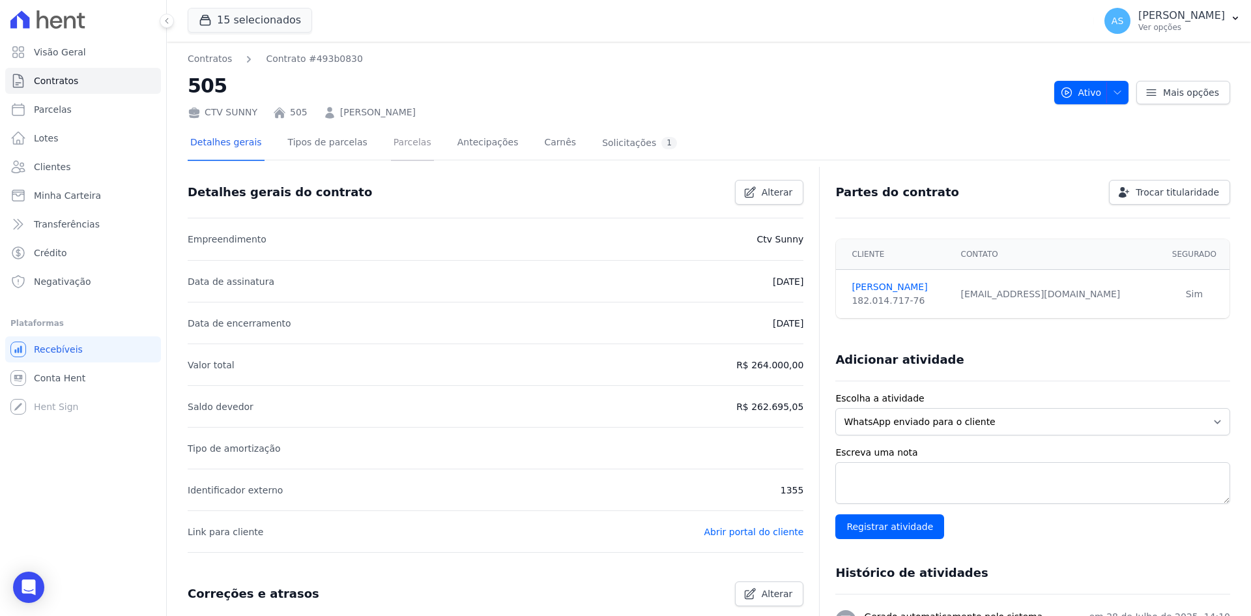
click at [391, 145] on link "Parcelas" at bounding box center [412, 143] width 43 height 35
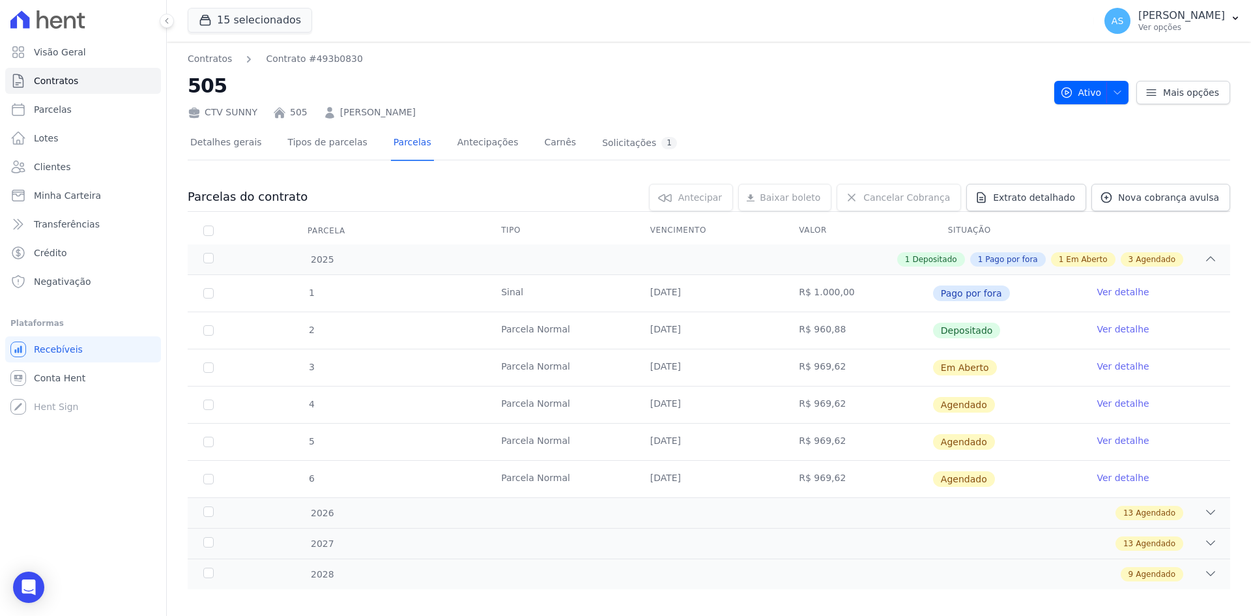
click at [1128, 366] on link "Ver detalhe" at bounding box center [1123, 366] width 52 height 13
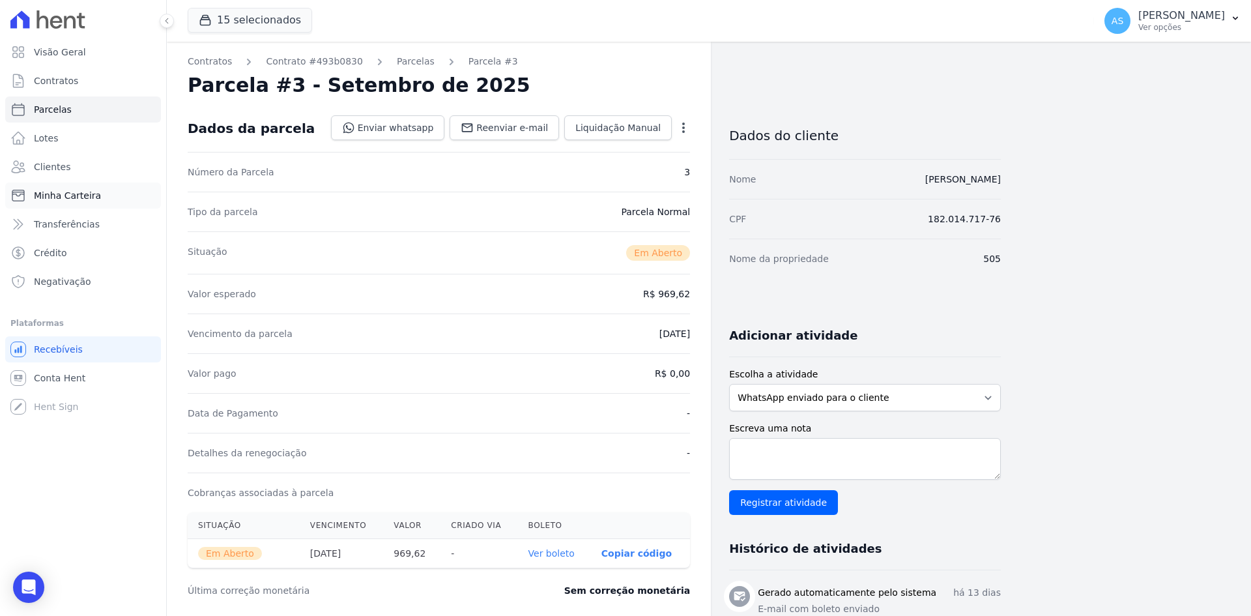
click at [66, 200] on span "Minha Carteira" at bounding box center [67, 195] width 67 height 13
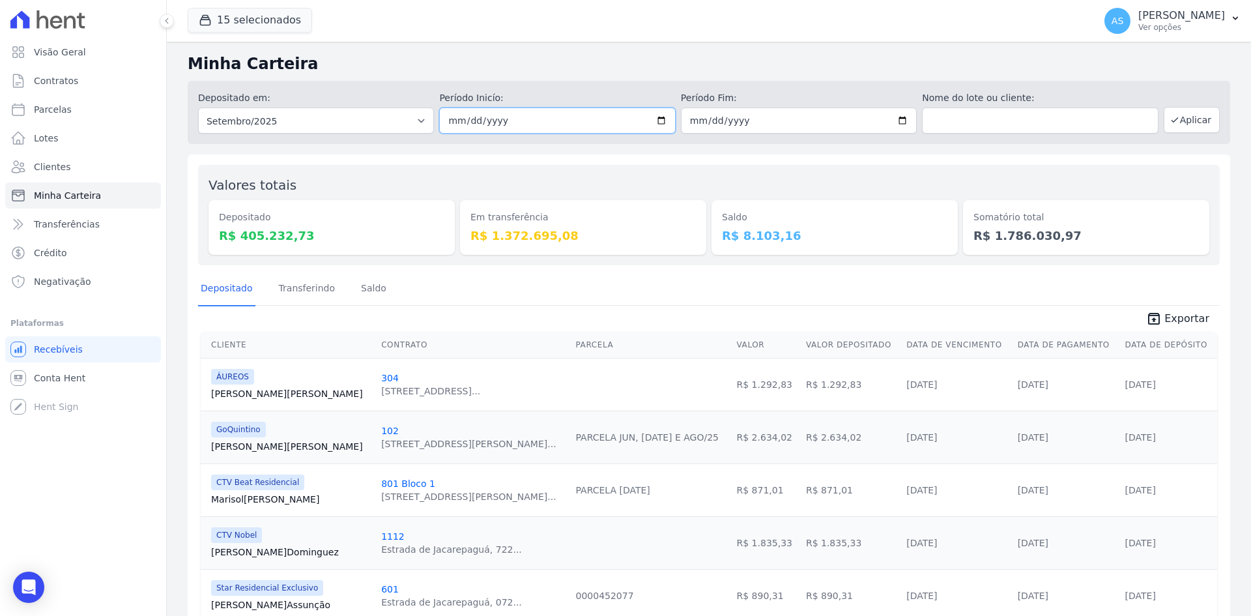
click at [660, 121] on input "[DATE]" at bounding box center [557, 121] width 236 height 26
type input "[DATE]"
click at [1178, 121] on button "Aplicar" at bounding box center [1192, 120] width 56 height 26
click at [309, 290] on link "Transferindo" at bounding box center [307, 289] width 62 height 34
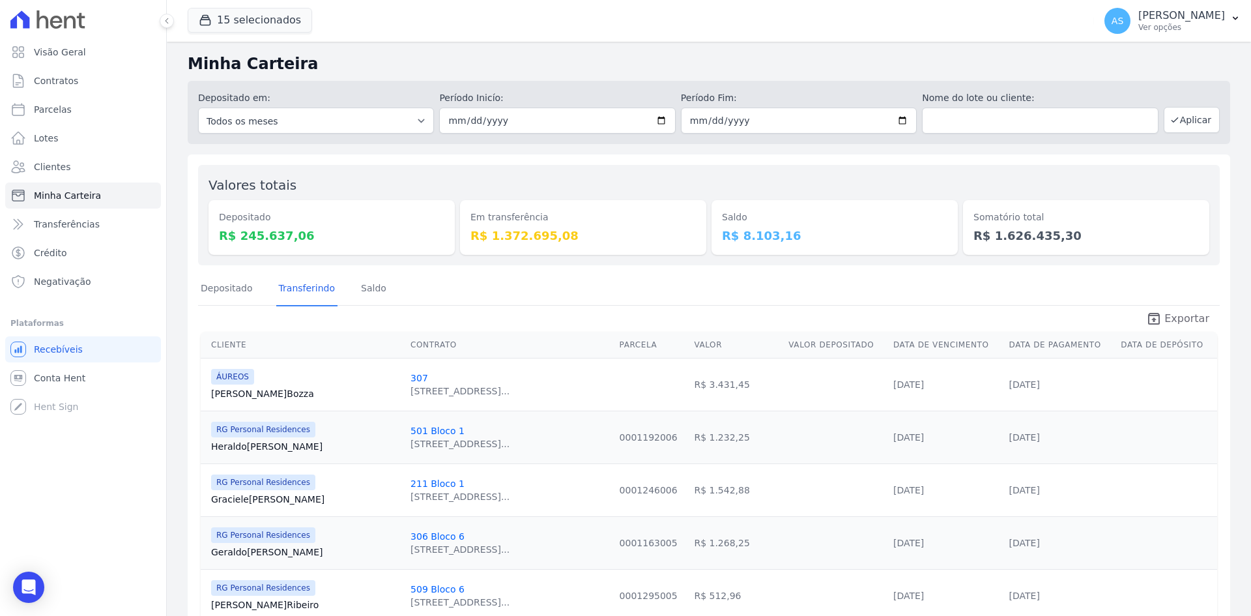
click at [1177, 315] on span "Exportar" at bounding box center [1187, 319] width 45 height 16
click at [32, 585] on icon "Open Intercom Messenger" at bounding box center [28, 587] width 15 height 17
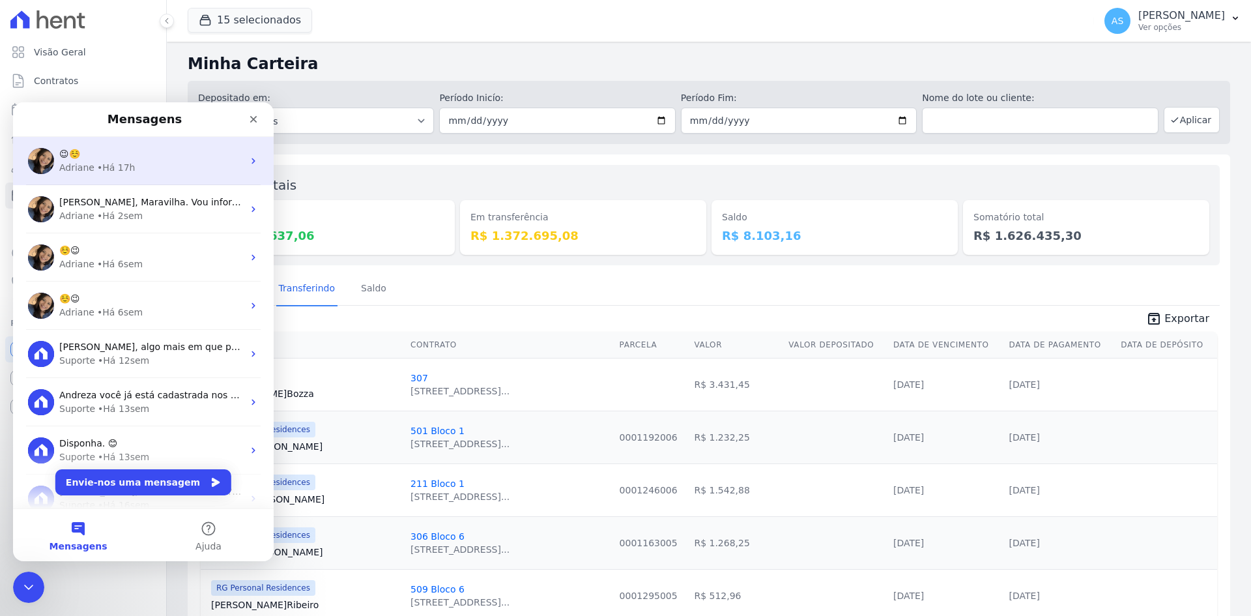
click at [73, 169] on div "Adriane" at bounding box center [76, 168] width 35 height 14
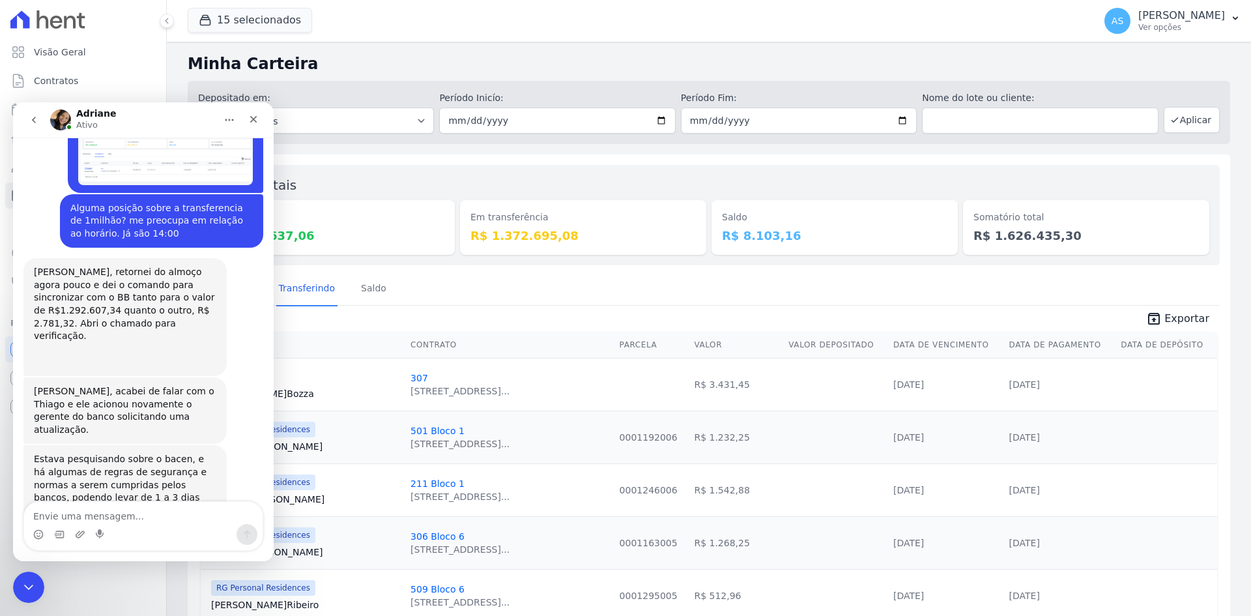
scroll to position [12123, 0]
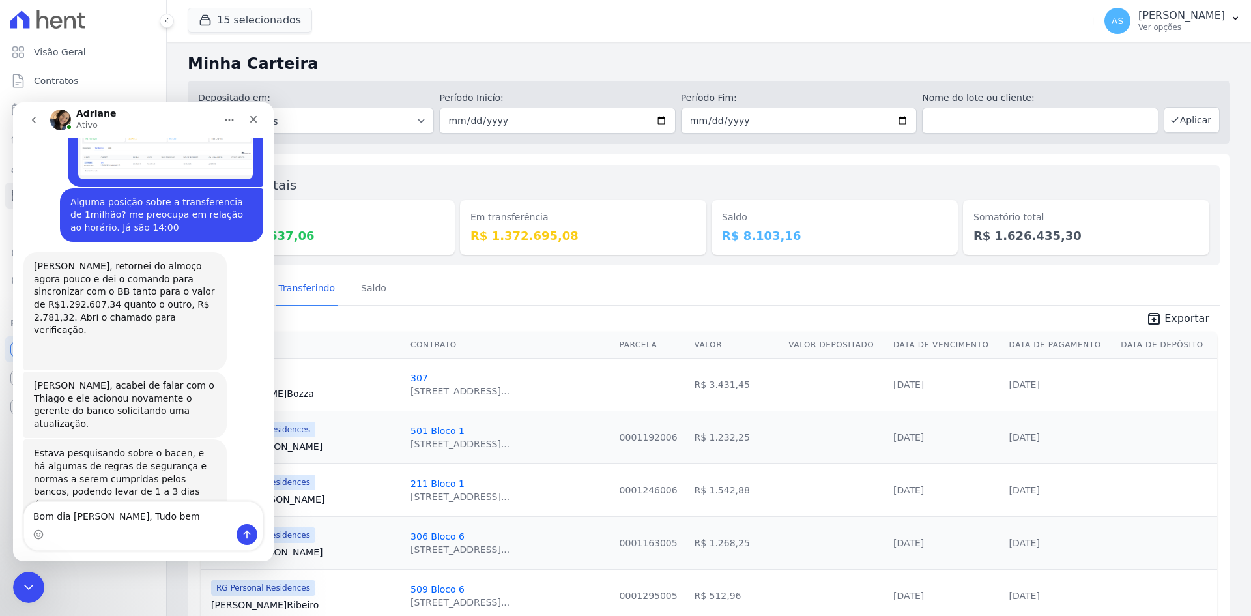
type textarea "Bom dia Adriane, Tudo bem ?"
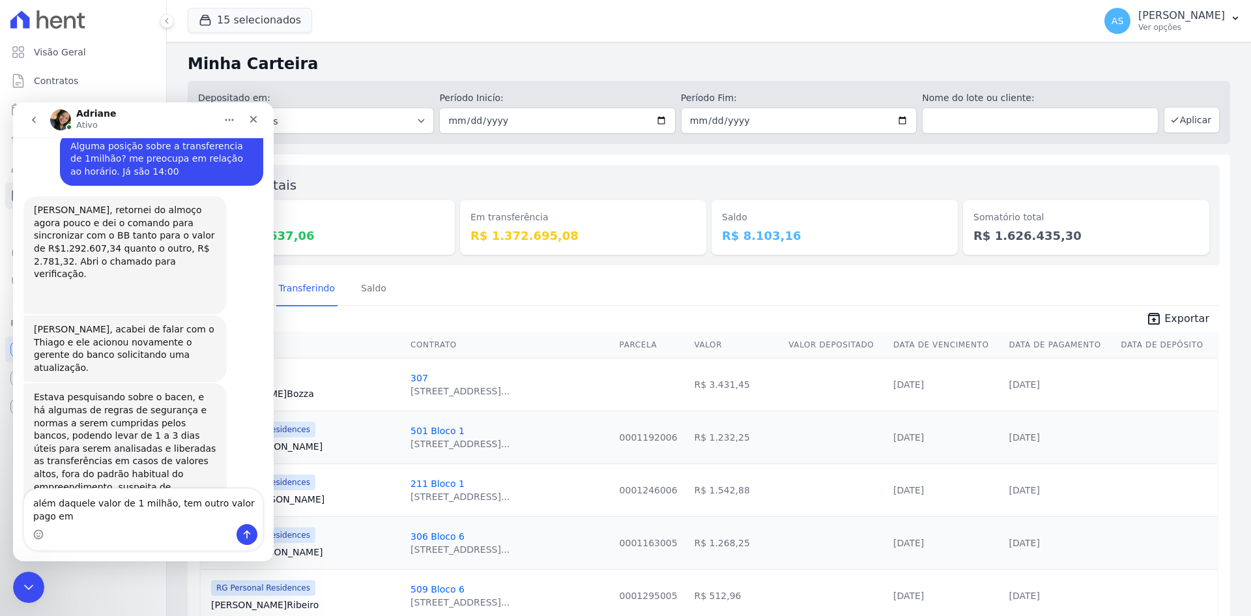
scroll to position [12193, 0]
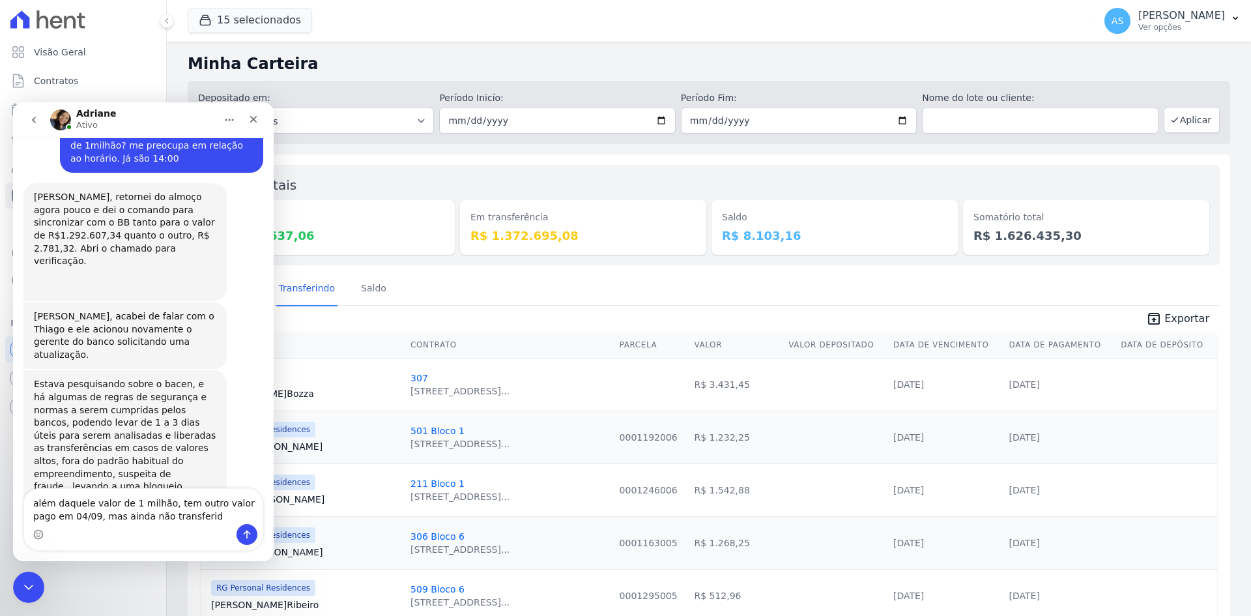
type textarea "além daquele valor de 1 milhão, tem outro valor pago em 04/09, mas ainda não tr…"
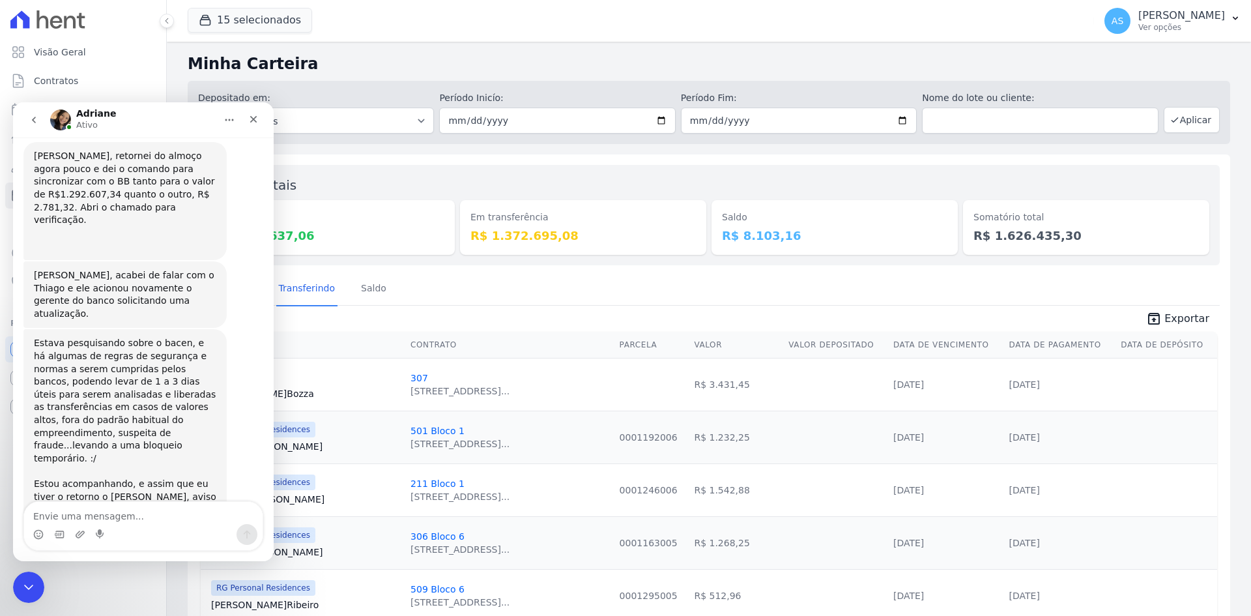
scroll to position [12235, 0]
type textarea "Empreendimento Cliente Contrato Parcela Tipo Valor Valor Pago Valor Das Multas …"
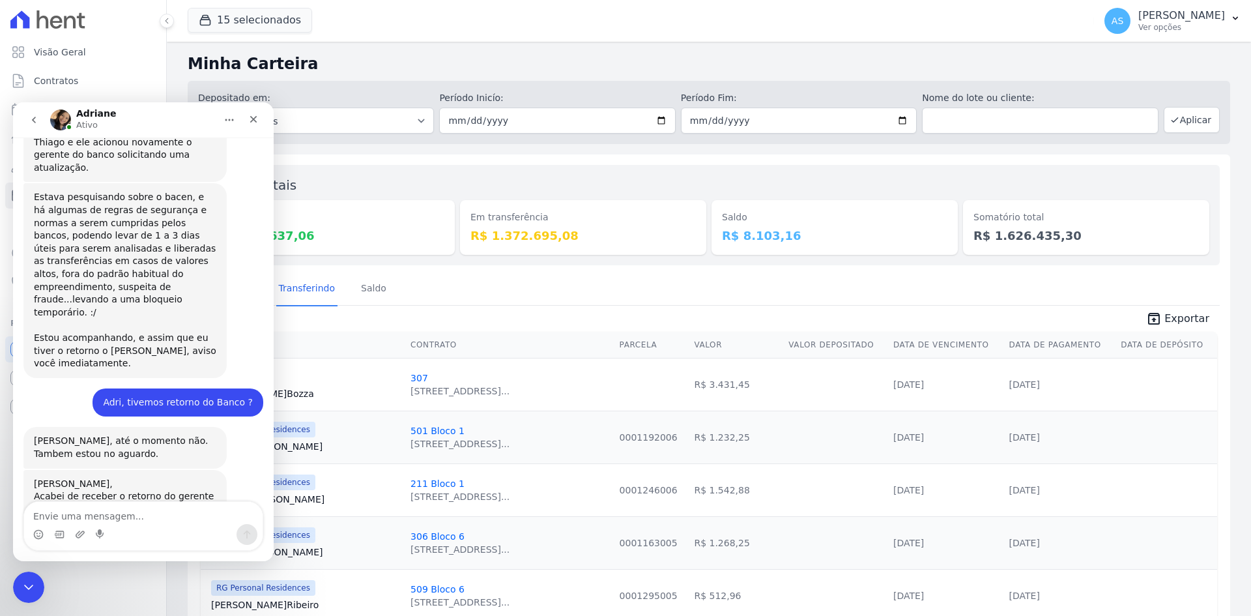
scroll to position [12393, 0]
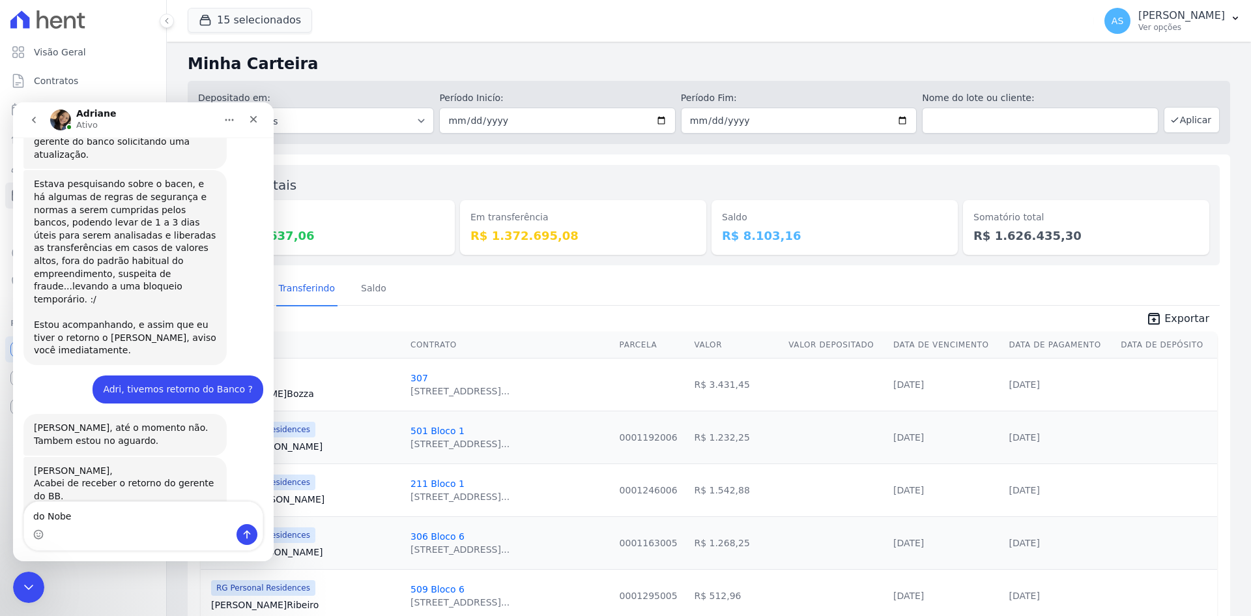
type textarea "do Nobel"
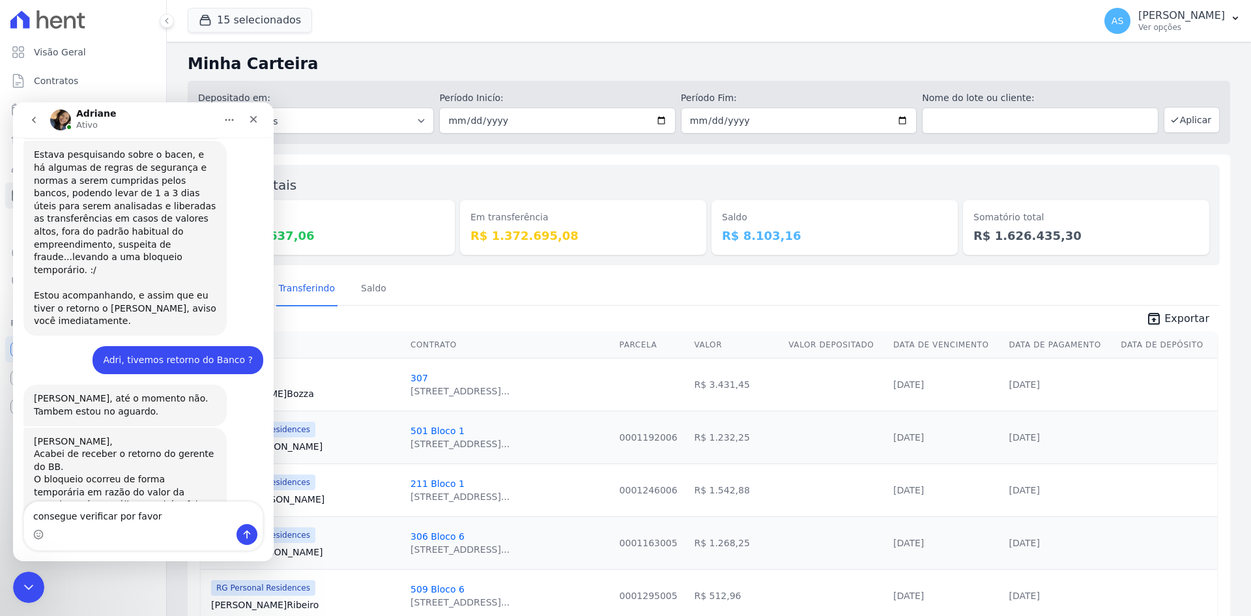
type textarea "consegue verificar por favor ?"
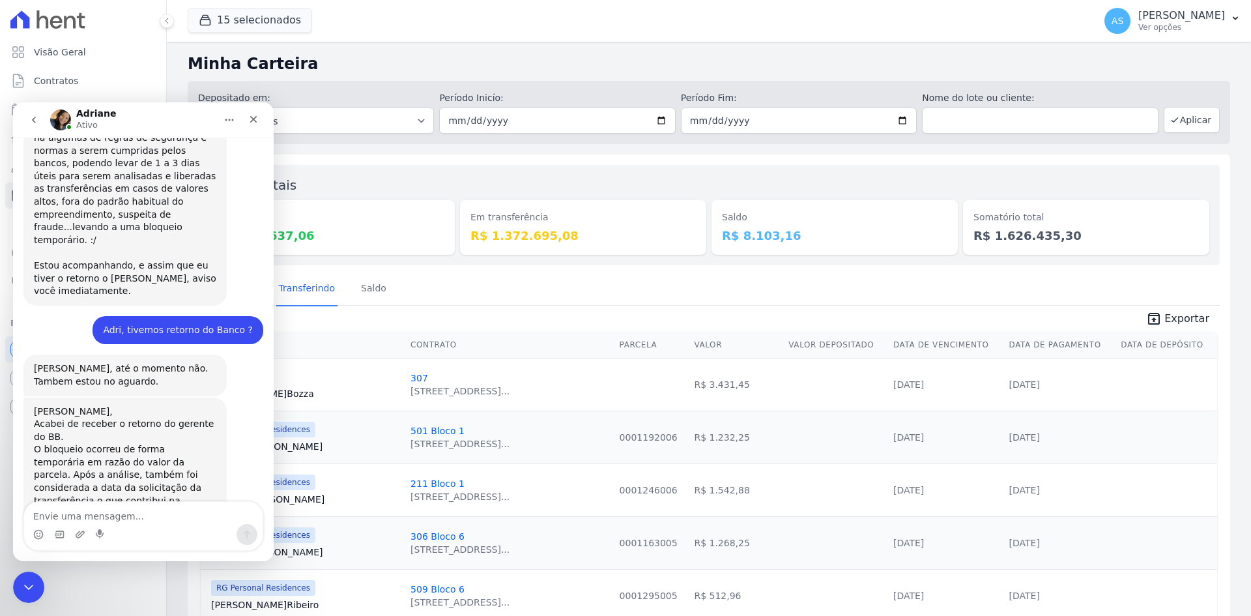
click at [55, 523] on textarea "Envie uma mensagem..." at bounding box center [143, 513] width 239 height 22
type textarea "obrigada"
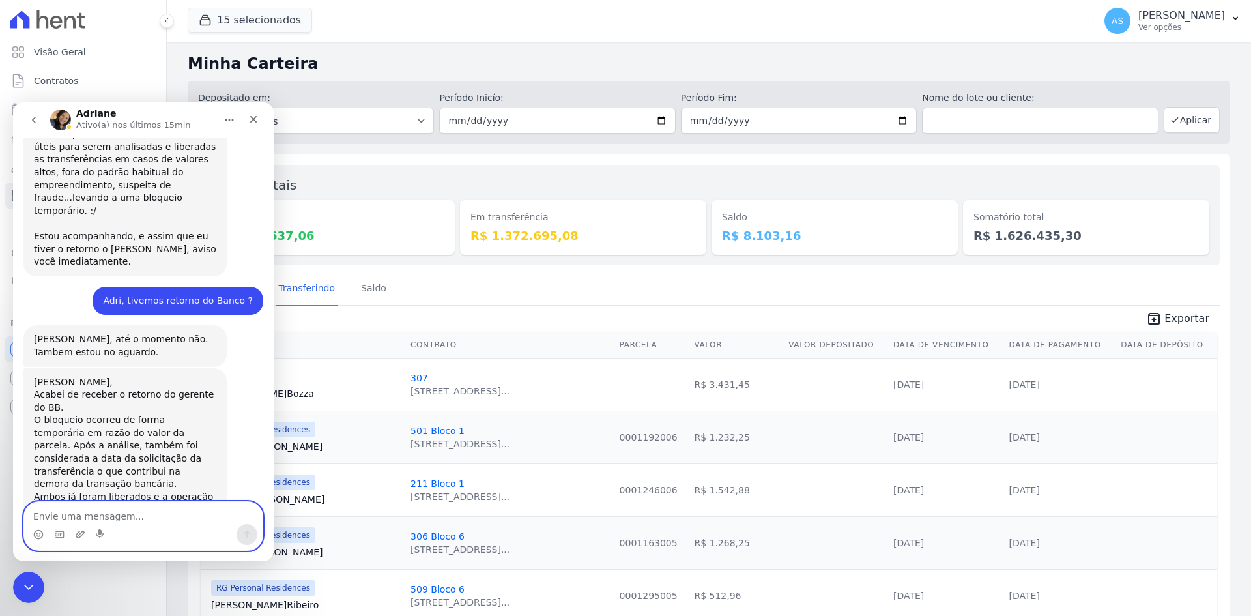
scroll to position [12595, 0]
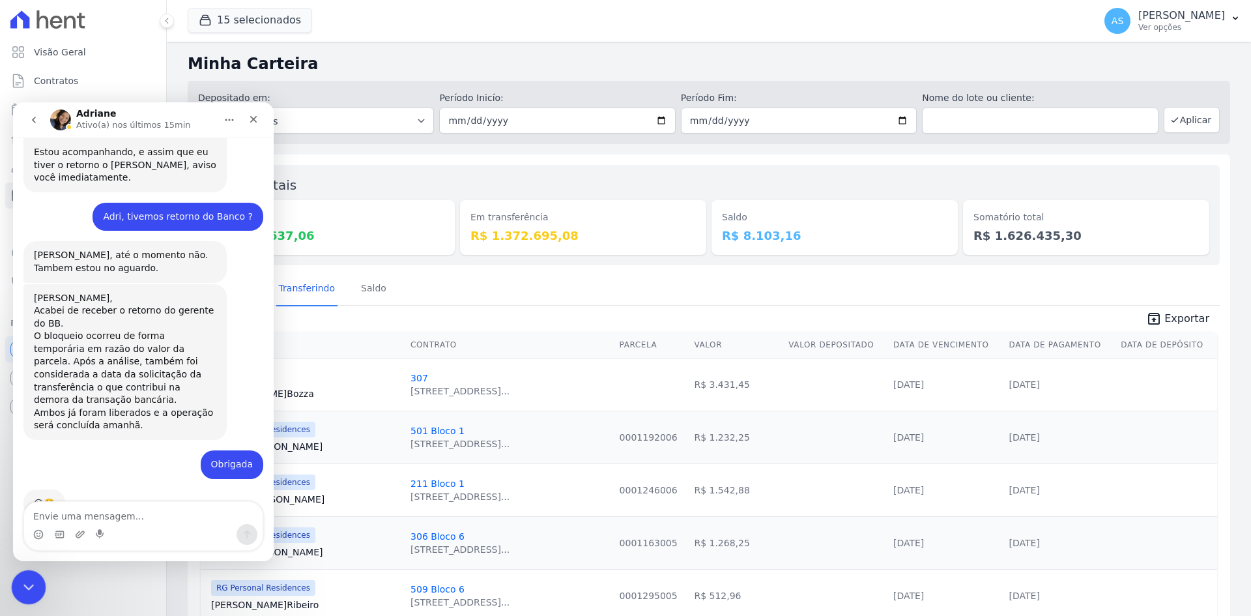
click at [42, 583] on html at bounding box center [26, 585] width 31 height 31
click at [12, 587] on div "Fechar mensagem da Intercom" at bounding box center [26, 585] width 31 height 31
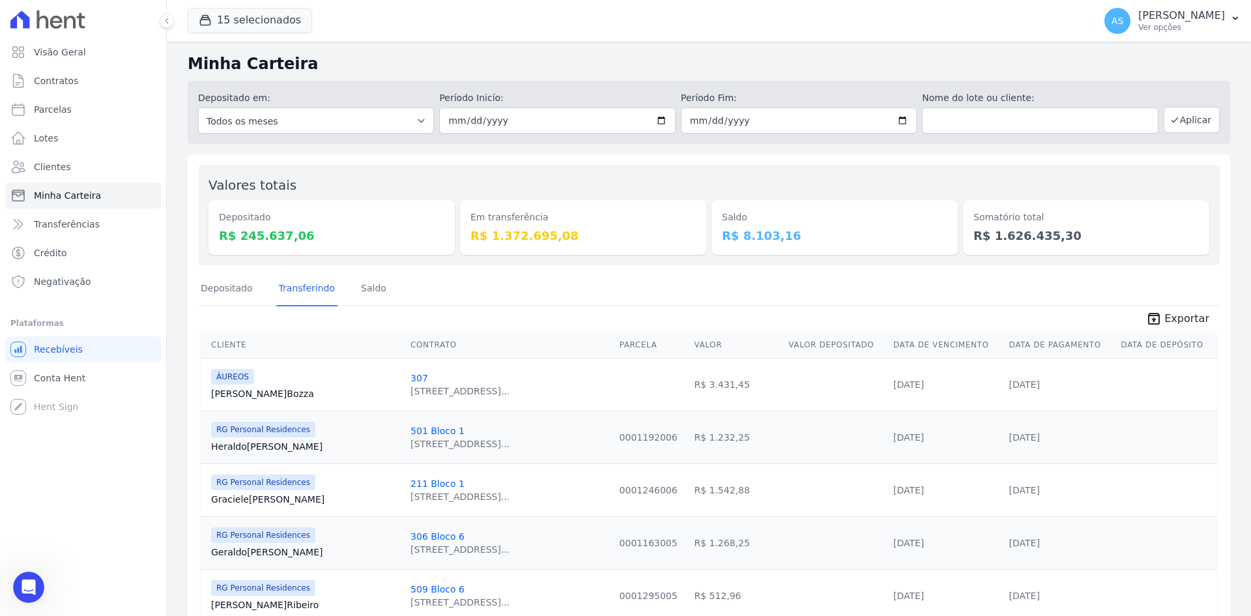
scroll to position [0, 0]
click at [767, 237] on dd "R$ 8.103,16" at bounding box center [835, 236] width 226 height 18
click at [369, 293] on link "Saldo" at bounding box center [373, 289] width 31 height 34
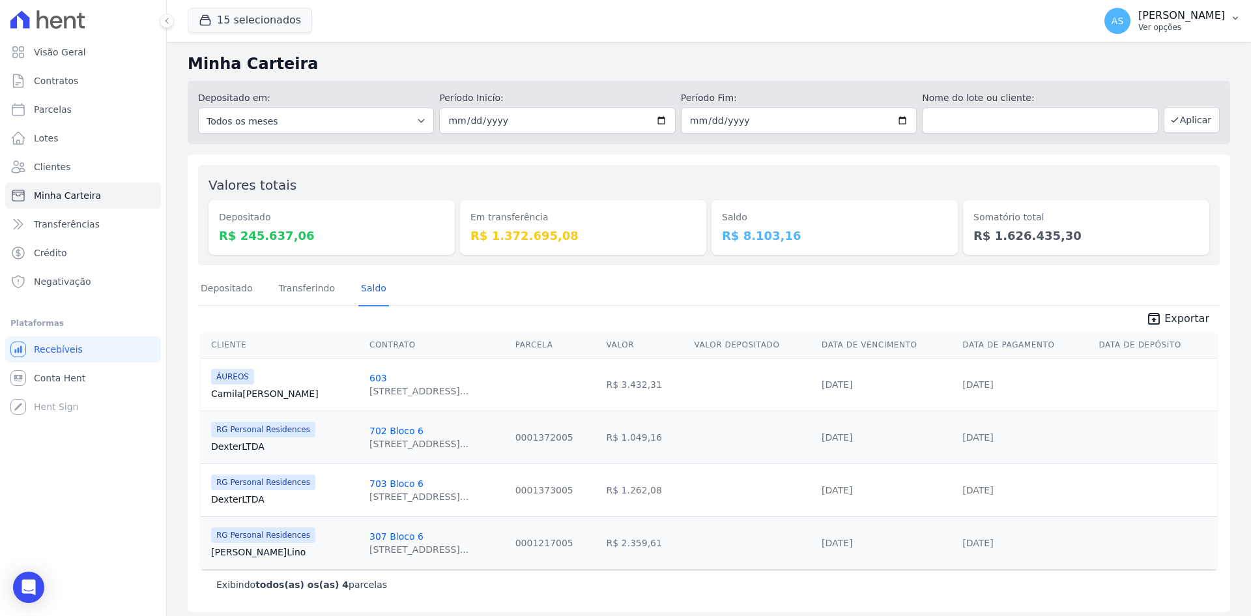
click at [1232, 7] on button "AS [PERSON_NAME] Ver opções" at bounding box center [1172, 21] width 157 height 36
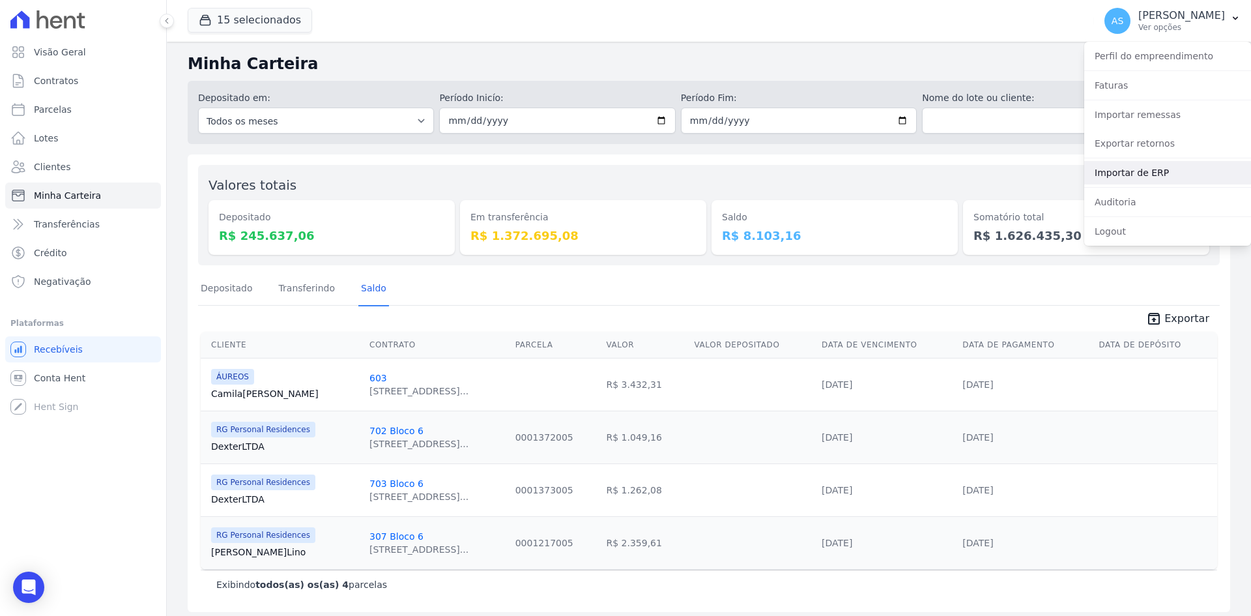
click at [1140, 172] on link "Importar de ERP" at bounding box center [1168, 172] width 167 height 23
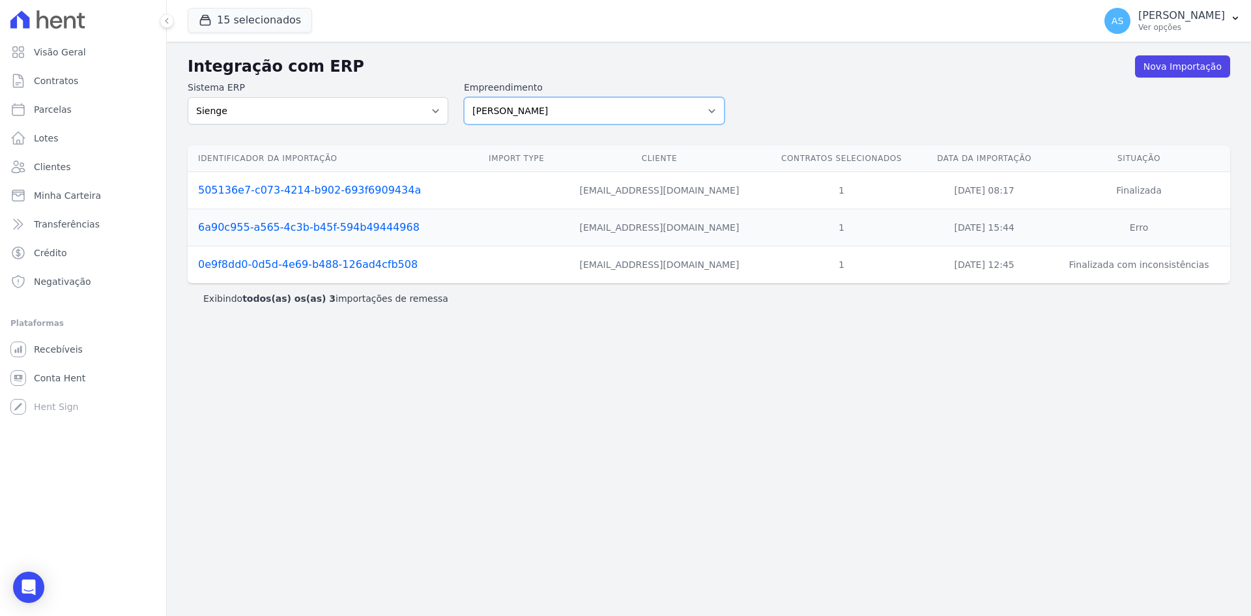
click at [601, 113] on select "[PERSON_NAME] Art Prime - [PERSON_NAME] Unique CTV Beat Residencial CTV Mob CTV…" at bounding box center [594, 110] width 261 height 27
select select "9db4d767-ec98-4519-aed7-f9568aa0b04c"
click at [464, 97] on select "[PERSON_NAME] Art Prime - [PERSON_NAME] Unique CTV Beat Residencial CTV Mob CTV…" at bounding box center [594, 110] width 261 height 27
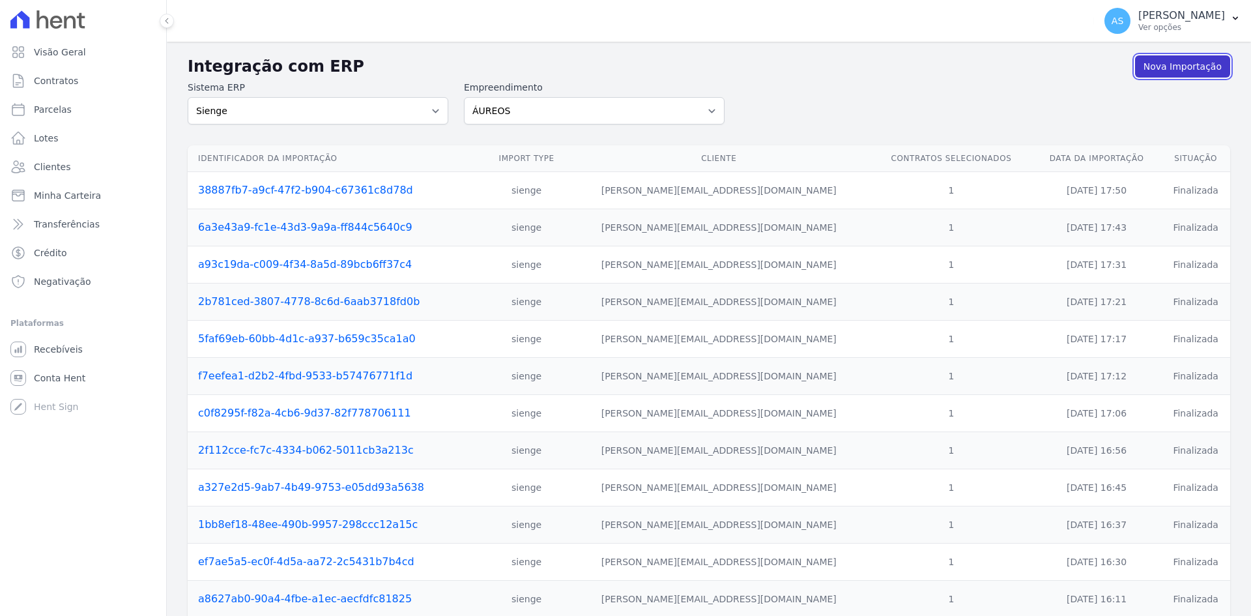
click at [1182, 61] on link "Nova Importação" at bounding box center [1182, 66] width 95 height 22
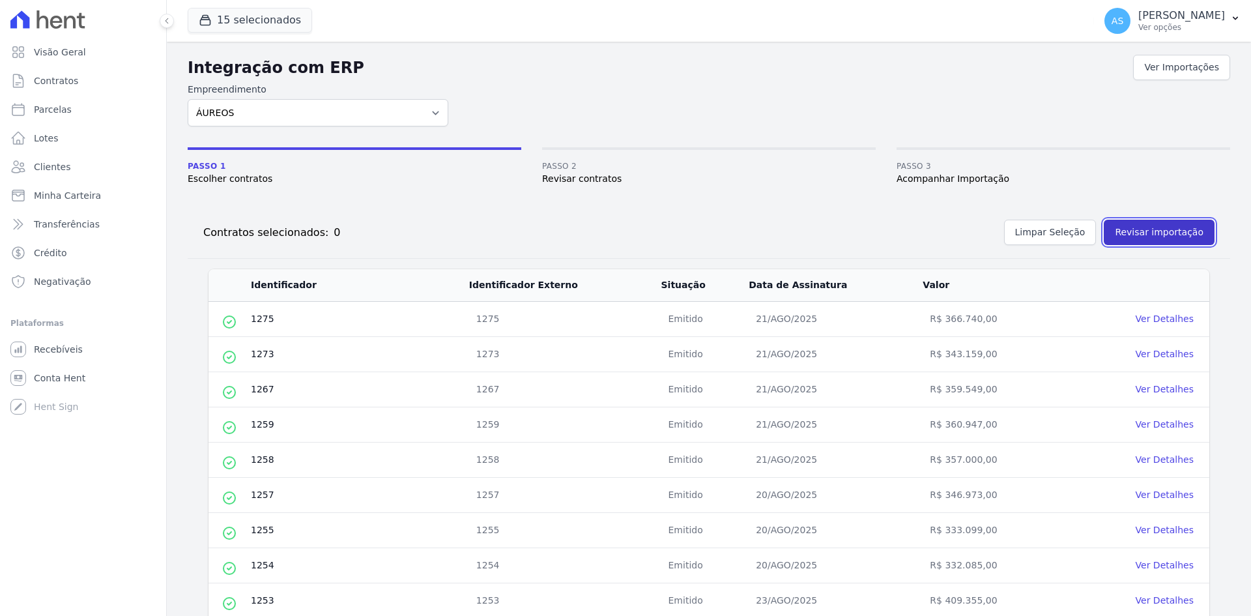
click at [1141, 231] on button "Revisar importação" at bounding box center [1159, 232] width 111 height 25
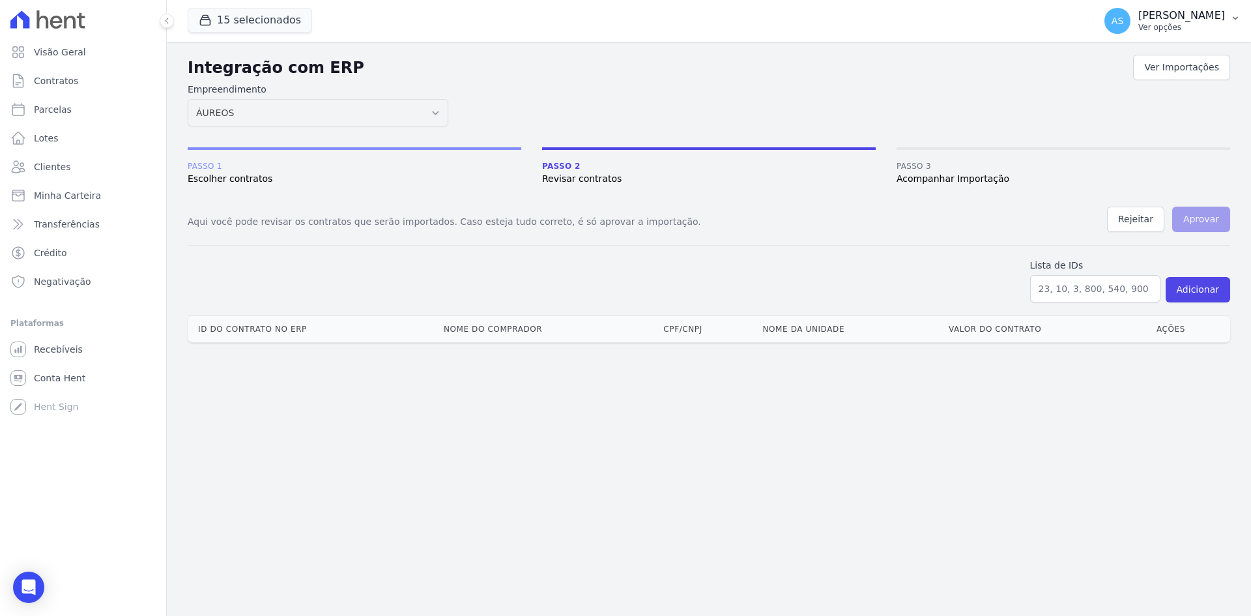
click at [1226, 20] on button "AS Andreza Sousa Ver opções" at bounding box center [1172, 21] width 157 height 36
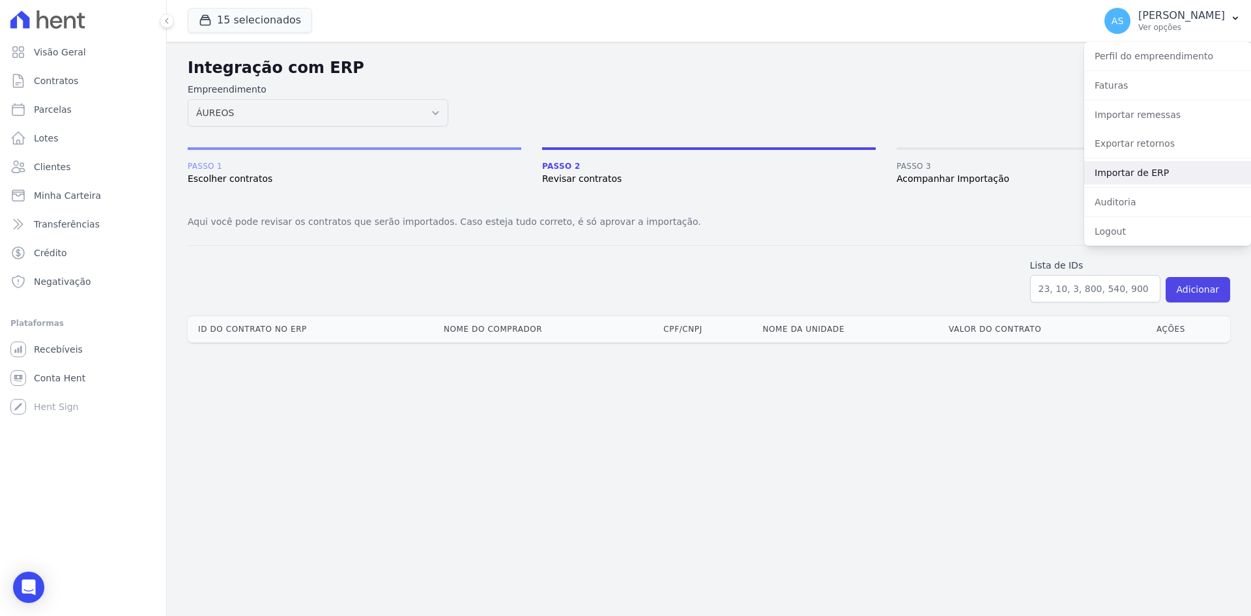
click at [1133, 171] on link "Importar de ERP" at bounding box center [1168, 172] width 167 height 23
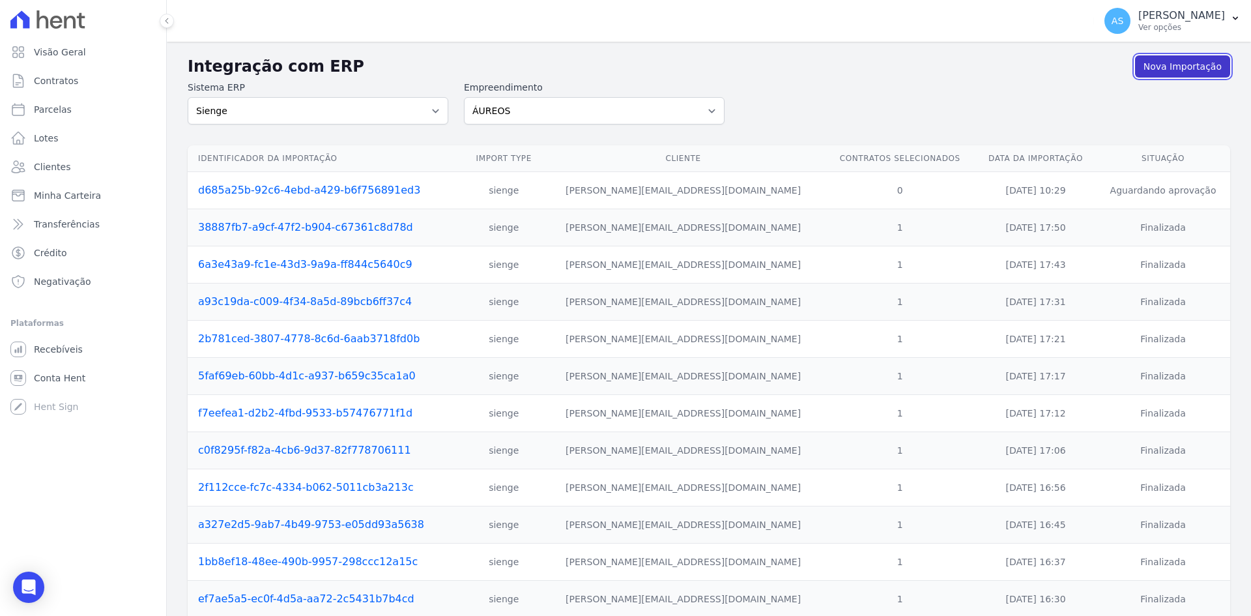
click at [1152, 69] on link "Nova Importação" at bounding box center [1182, 66] width 95 height 22
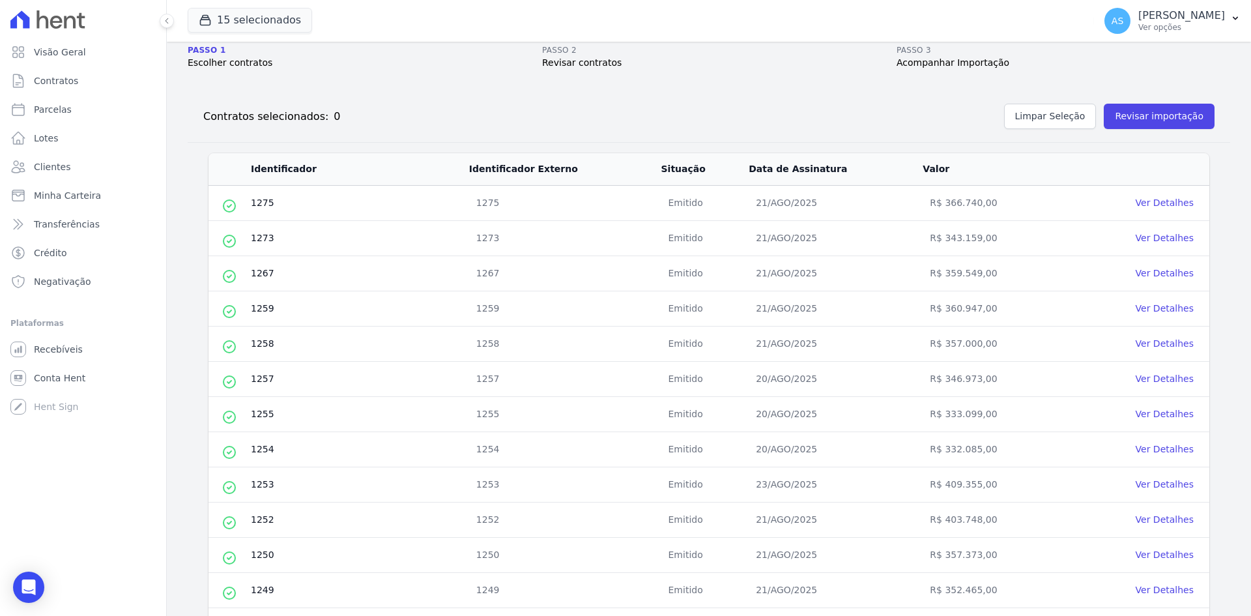
scroll to position [115, 0]
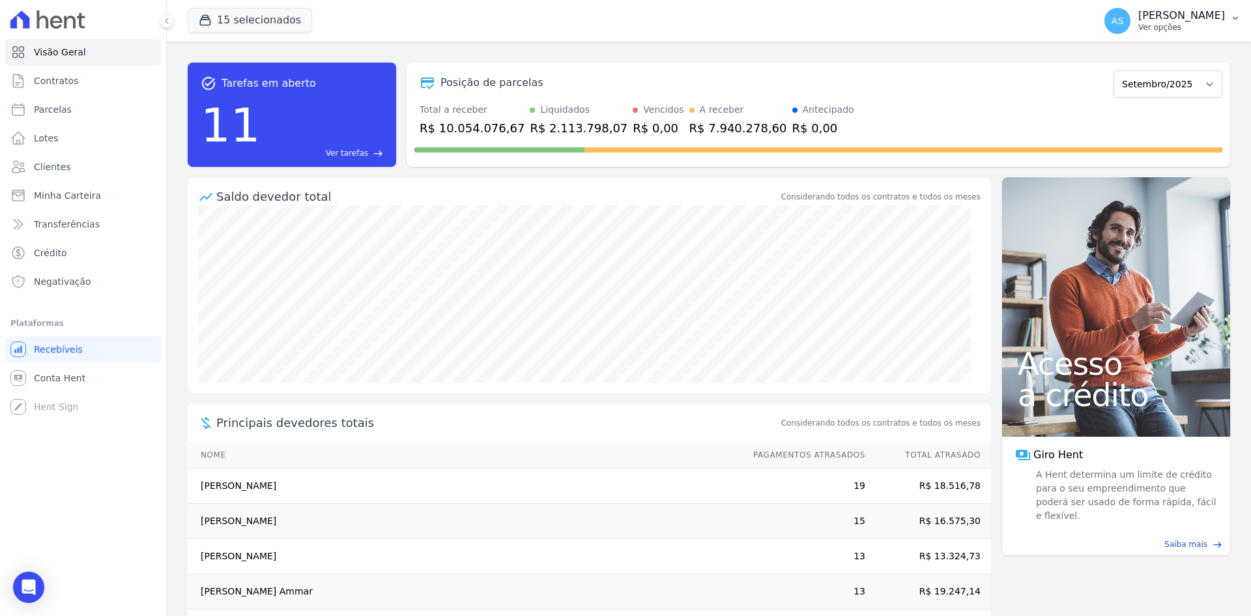
click at [1234, 17] on icon "button" at bounding box center [1236, 18] width 10 height 10
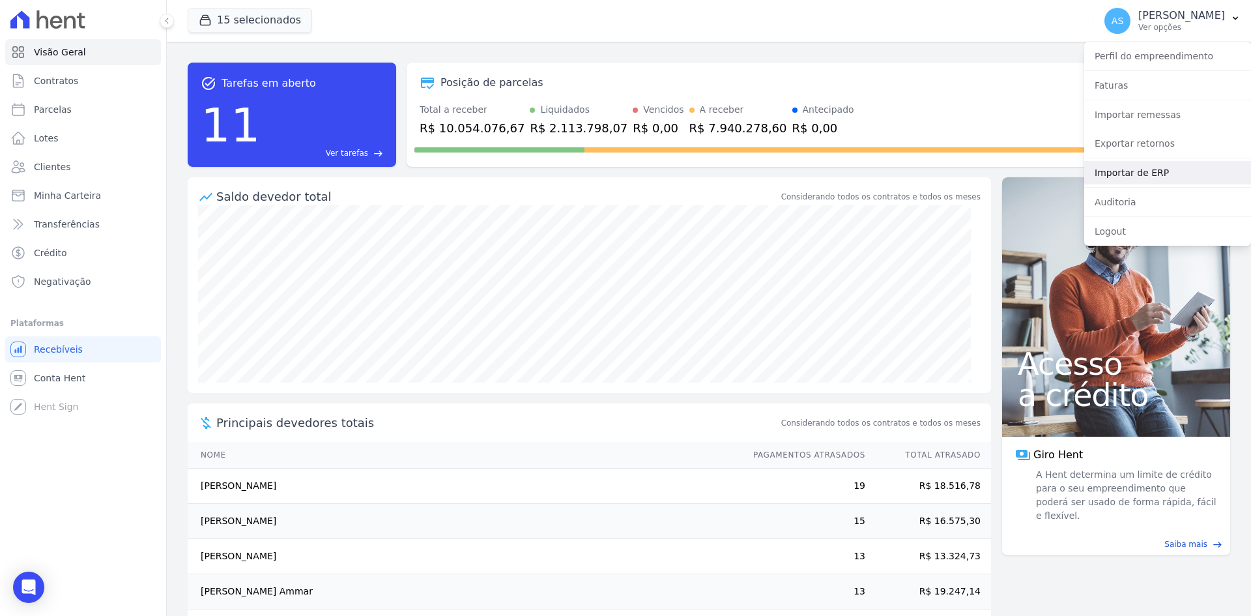
click at [1144, 170] on link "Importar de ERP" at bounding box center [1168, 172] width 167 height 23
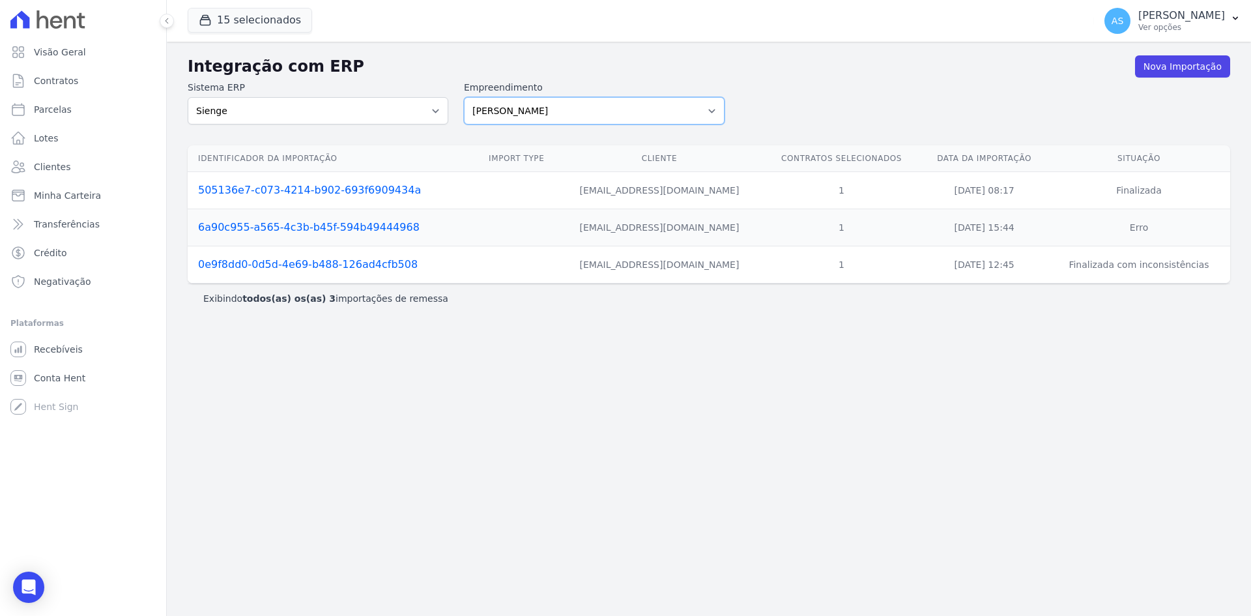
click at [714, 109] on select "Amaré Arpoador Art Prime - Irajá ÁUREOS B. Unique CTV Beat Residencial CTV Mob …" at bounding box center [594, 110] width 261 height 27
select select "9db4d767-ec98-4519-aed7-f9568aa0b04c"
click at [464, 97] on select "Amaré Arpoador Art Prime - Irajá ÁUREOS B. Unique CTV Beat Residencial CTV Mob …" at bounding box center [594, 110] width 261 height 27
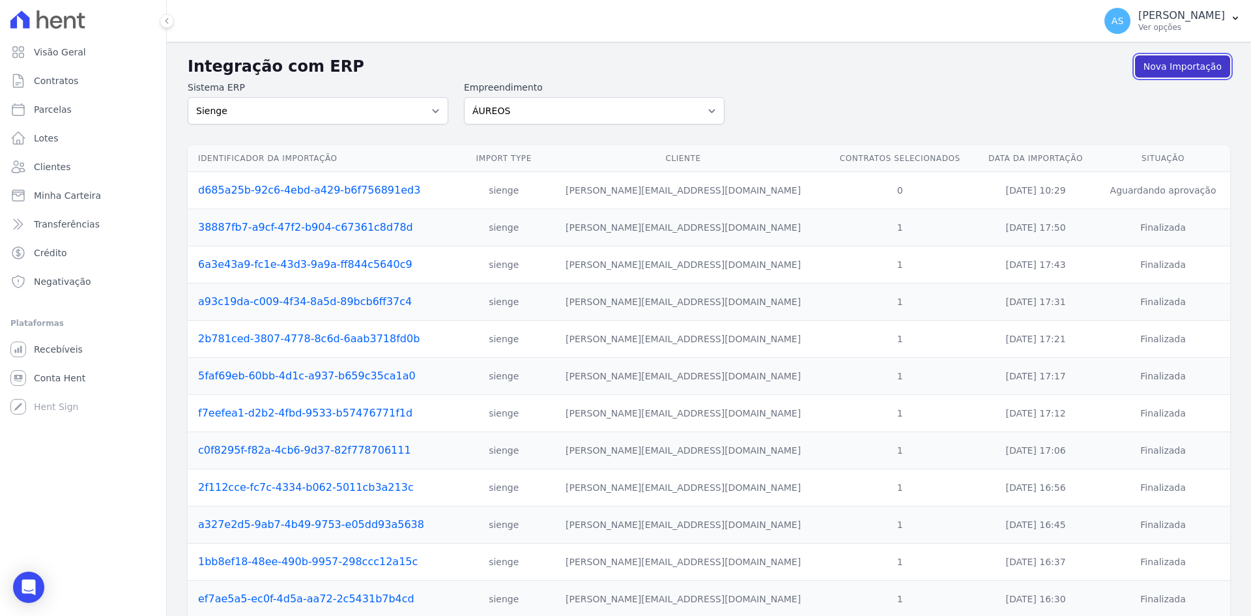
click at [1160, 63] on link "Nova Importação" at bounding box center [1182, 66] width 95 height 22
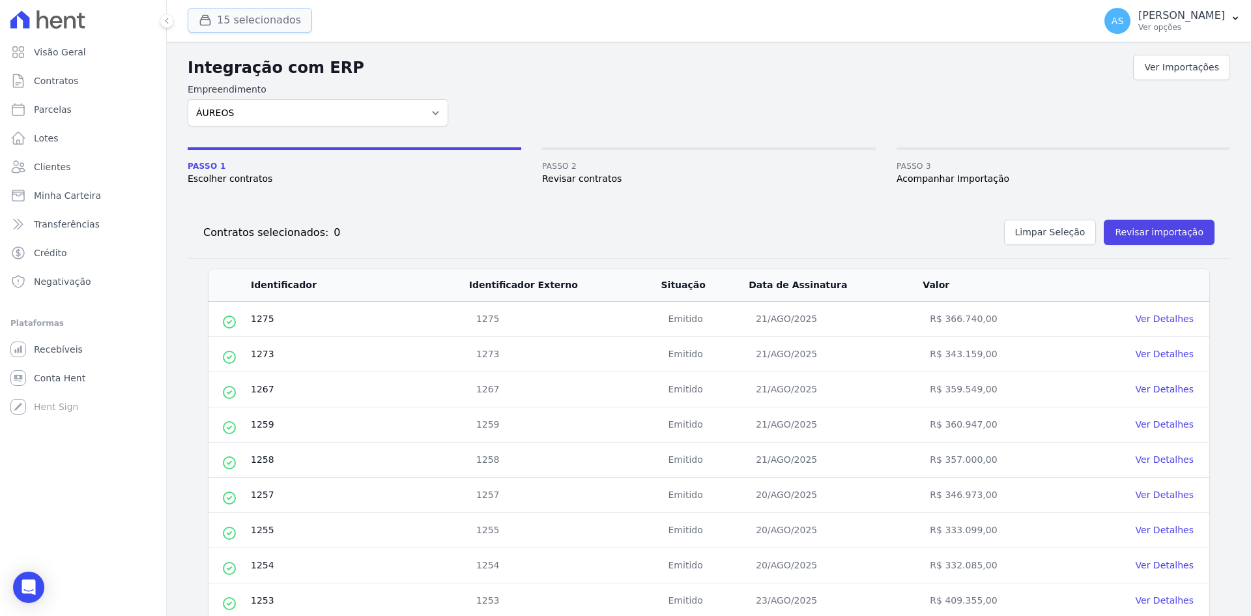
click at [211, 17] on icon "button" at bounding box center [205, 20] width 13 height 13
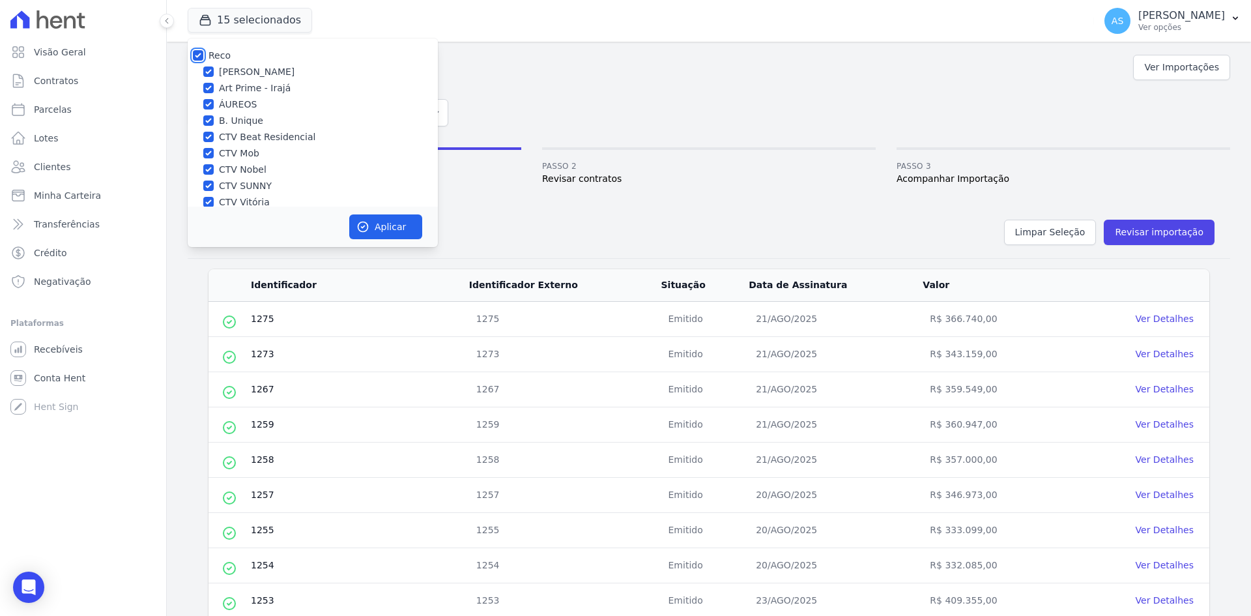
click at [195, 51] on input "Reco" at bounding box center [198, 55] width 10 height 10
checkbox input "false"
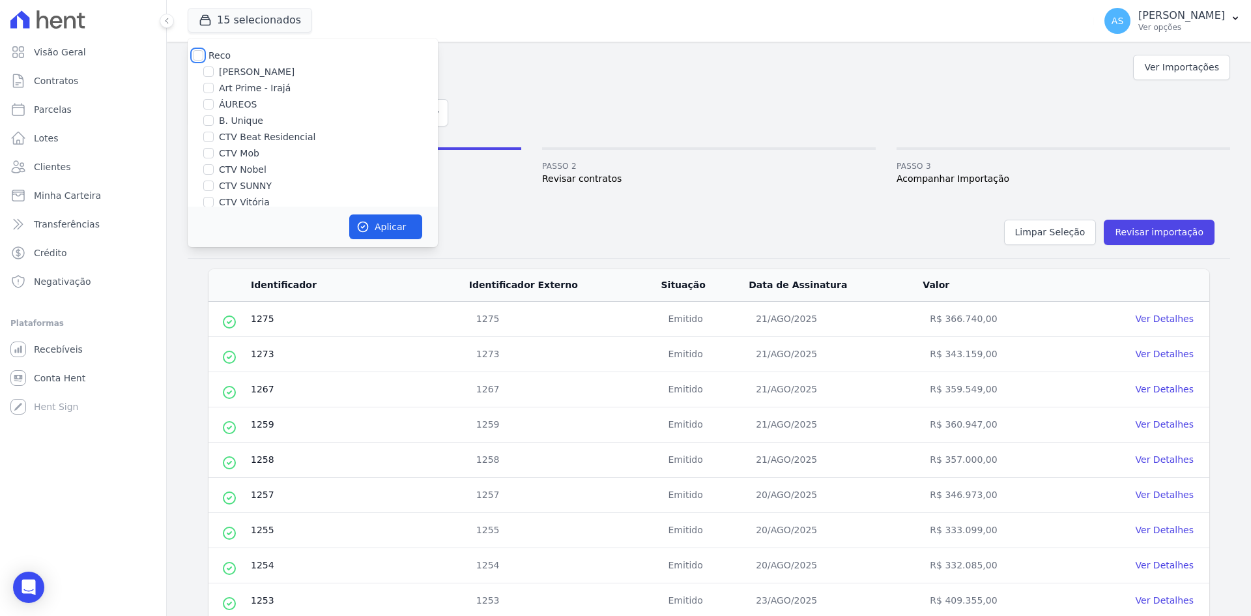
checkbox input "false"
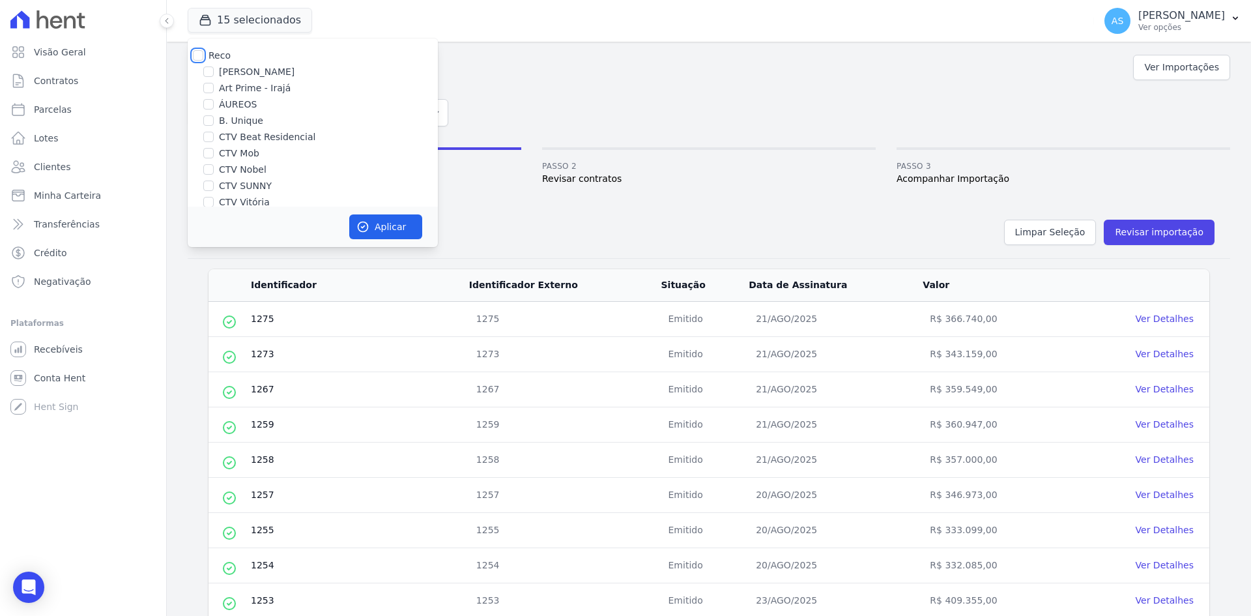
checkbox input "false"
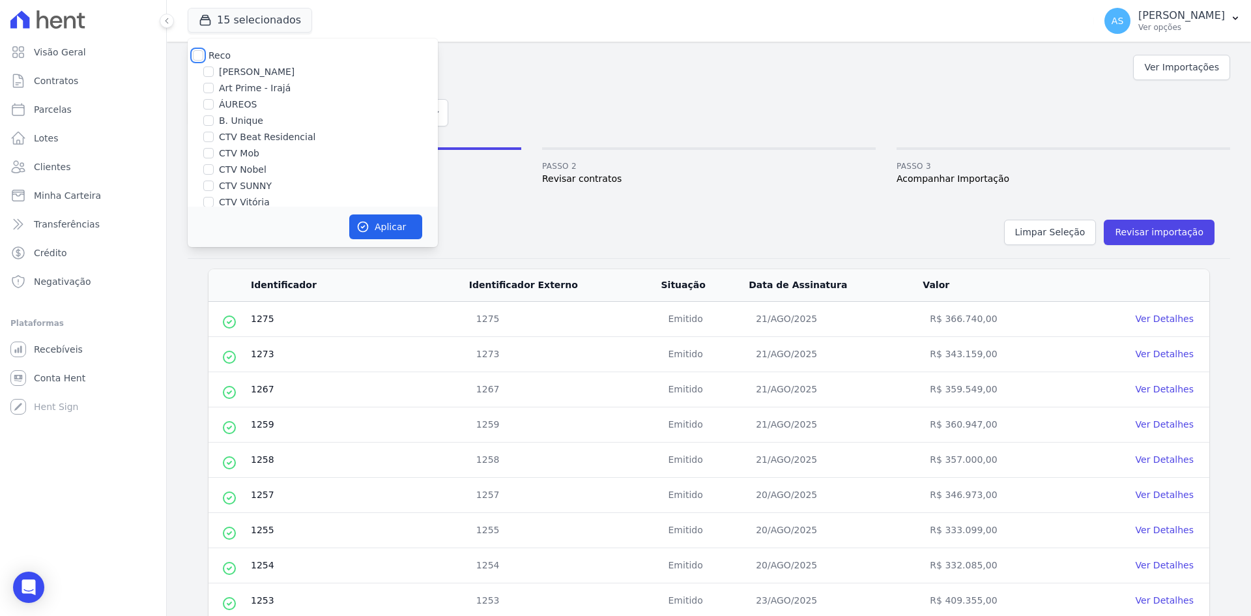
checkbox input "false"
click at [231, 104] on label "ÁUREOS" at bounding box center [238, 105] width 38 height 14
click at [214, 104] on input "ÁUREOS" at bounding box center [208, 104] width 10 height 10
checkbox input "true"
click at [372, 226] on button "Aplicar" at bounding box center [385, 226] width 73 height 25
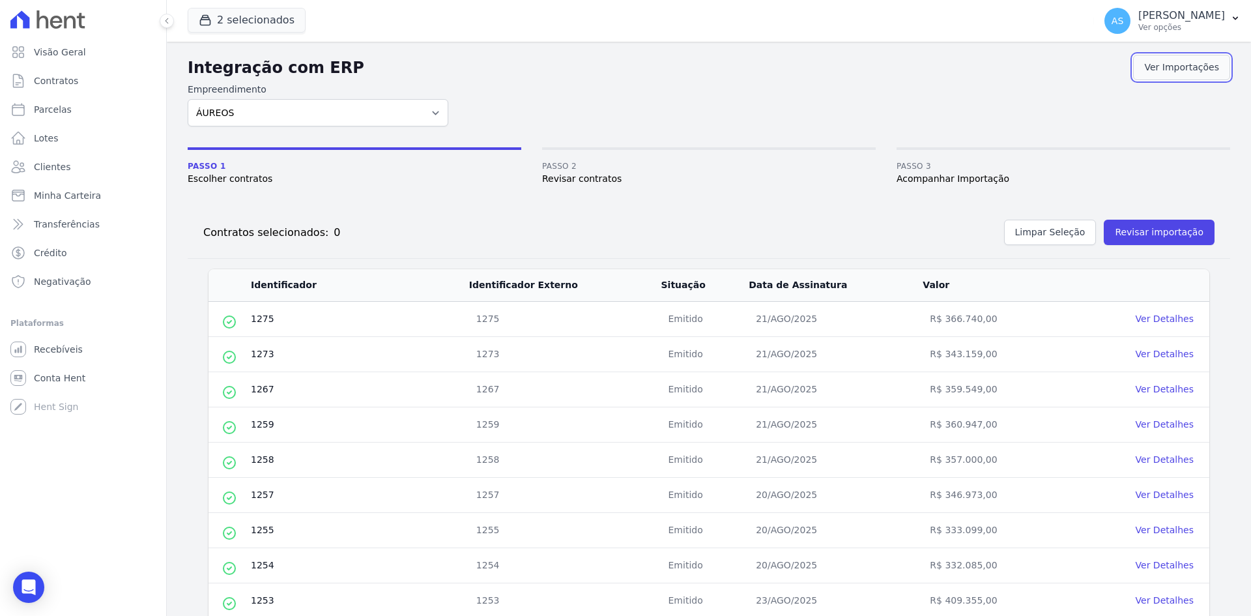
click at [1182, 70] on link "Ver Importações" at bounding box center [1181, 67] width 97 height 25
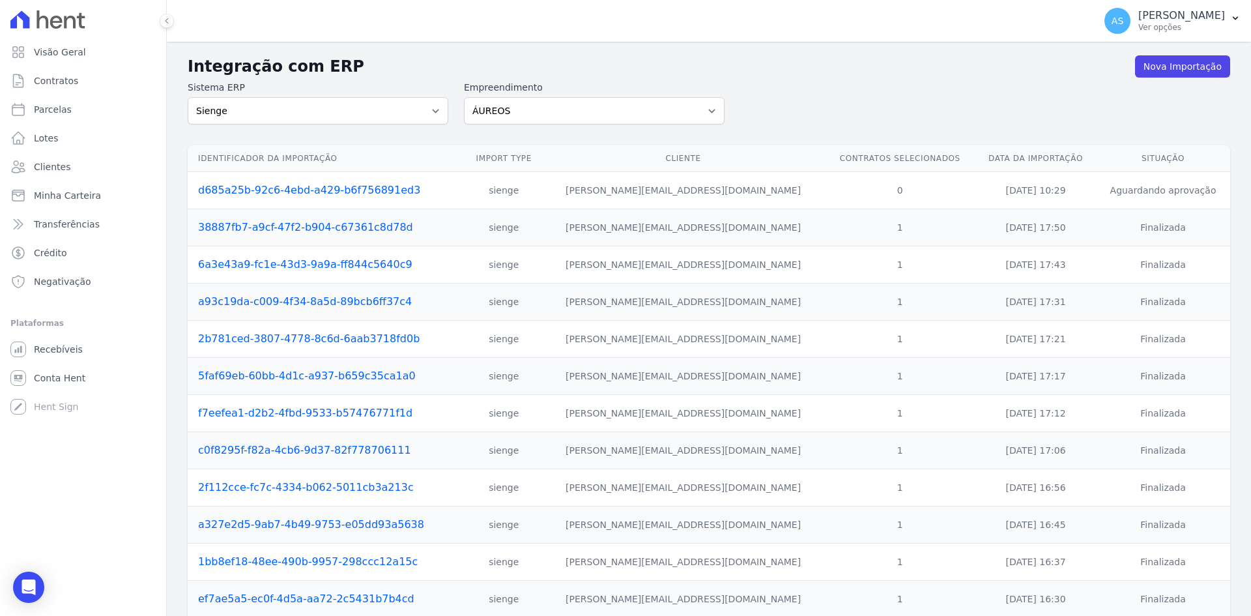
click at [365, 192] on link "d685a25b-92c6-4ebd-a429-b6f756891ed3" at bounding box center [309, 190] width 222 height 12
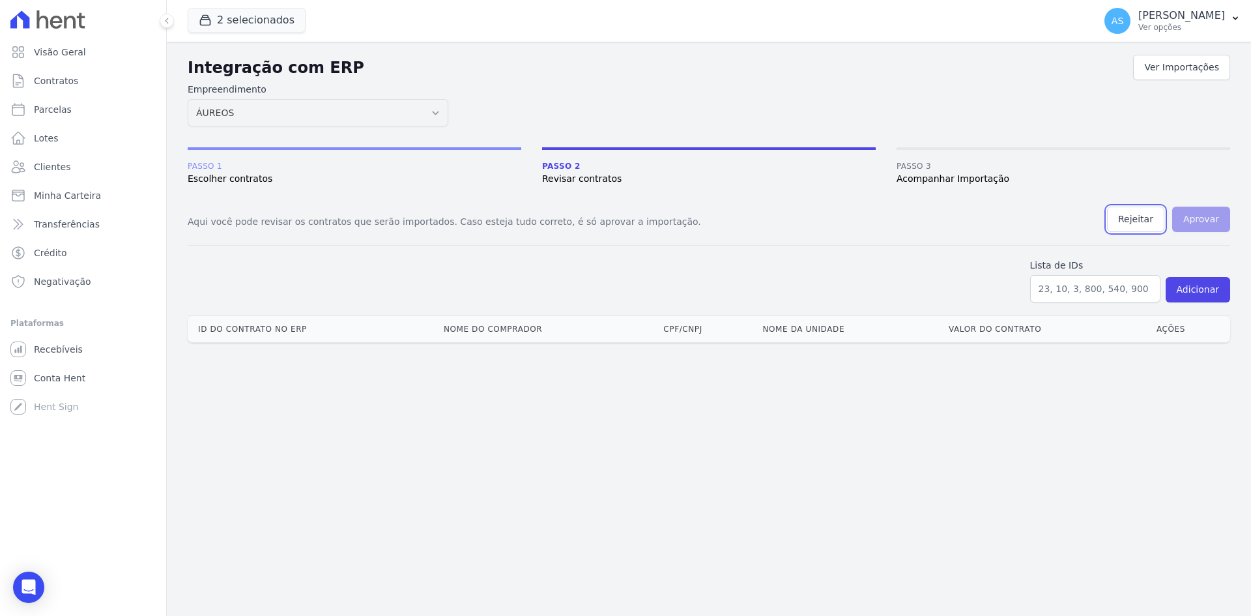
drag, startPoint x: 1136, startPoint y: 217, endPoint x: 682, endPoint y: 62, distance: 480.0
click at [1136, 216] on button "Rejeitar" at bounding box center [1135, 219] width 57 height 25
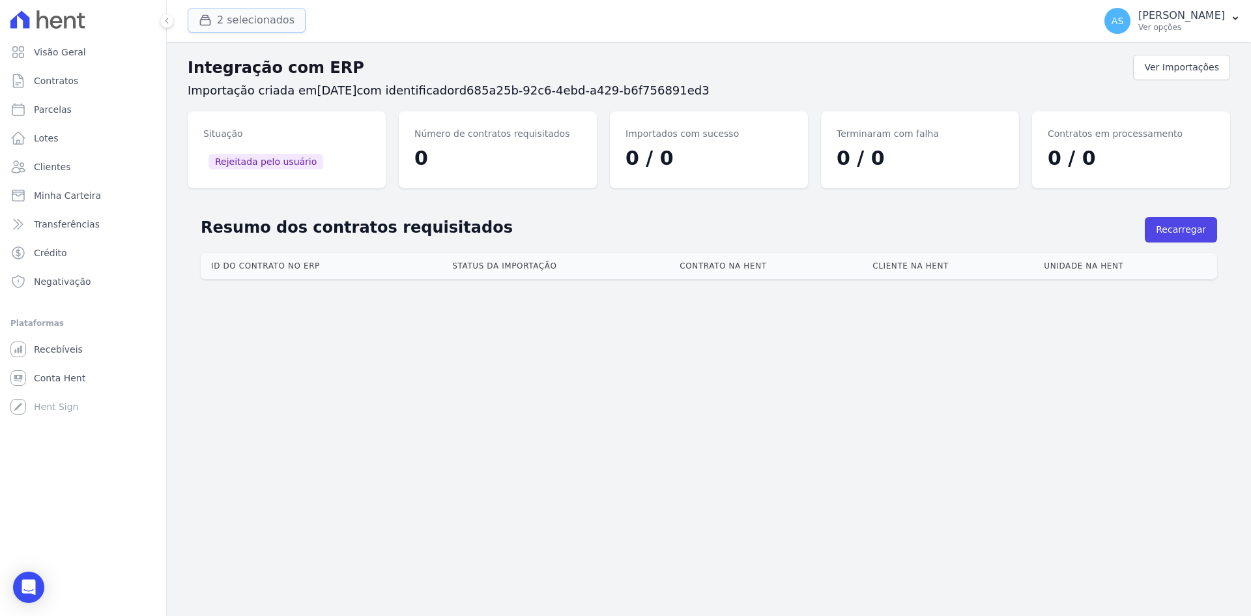
click at [237, 26] on button "2 selecionados" at bounding box center [247, 20] width 118 height 25
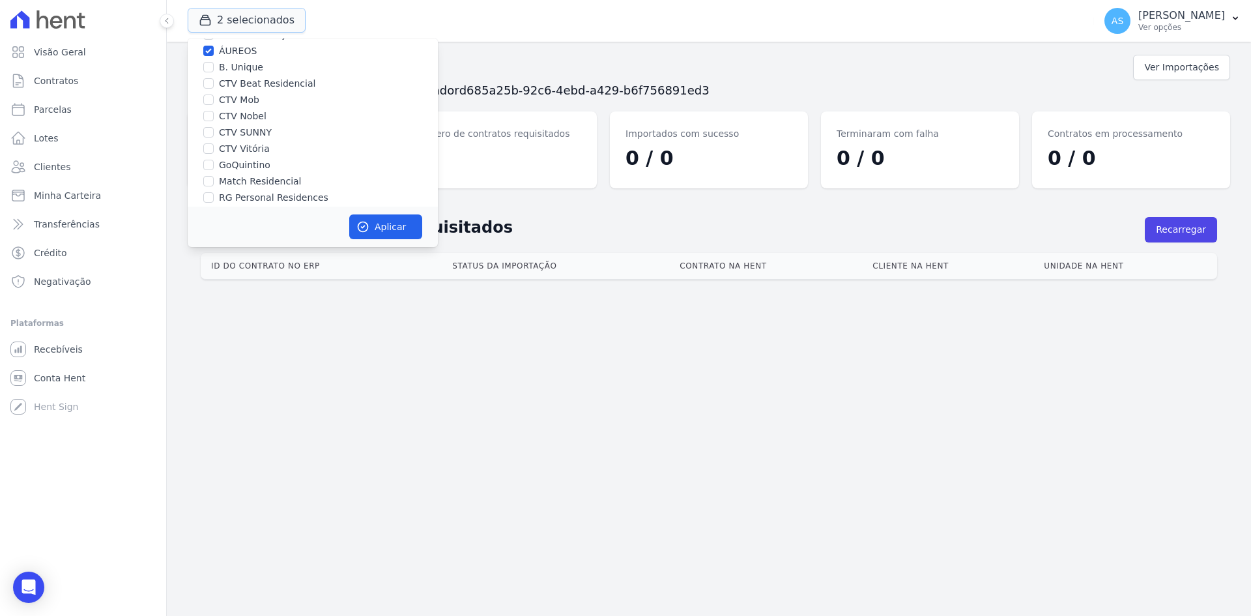
scroll to position [124, 0]
click at [229, 188] on label "Star Residencial Exclusivo - Ghia" at bounding box center [293, 189] width 149 height 14
click at [214, 188] on input "Star Residencial Exclusivo - Ghia" at bounding box center [208, 189] width 10 height 10
checkbox input "false"
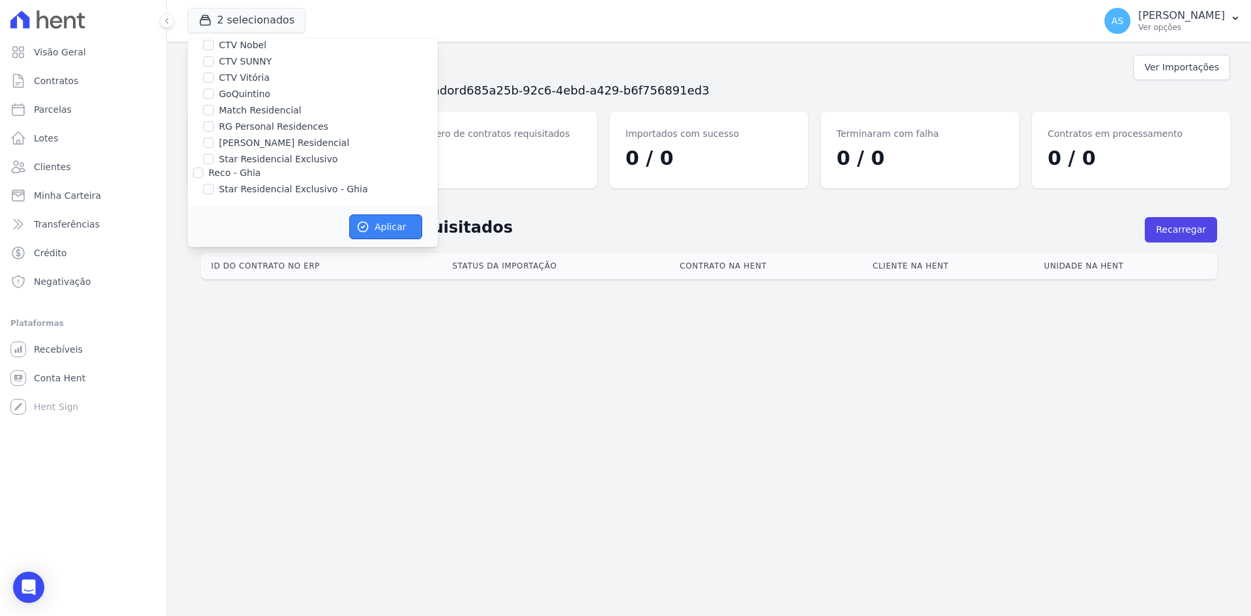
click at [394, 227] on button "Aplicar" at bounding box center [385, 226] width 73 height 25
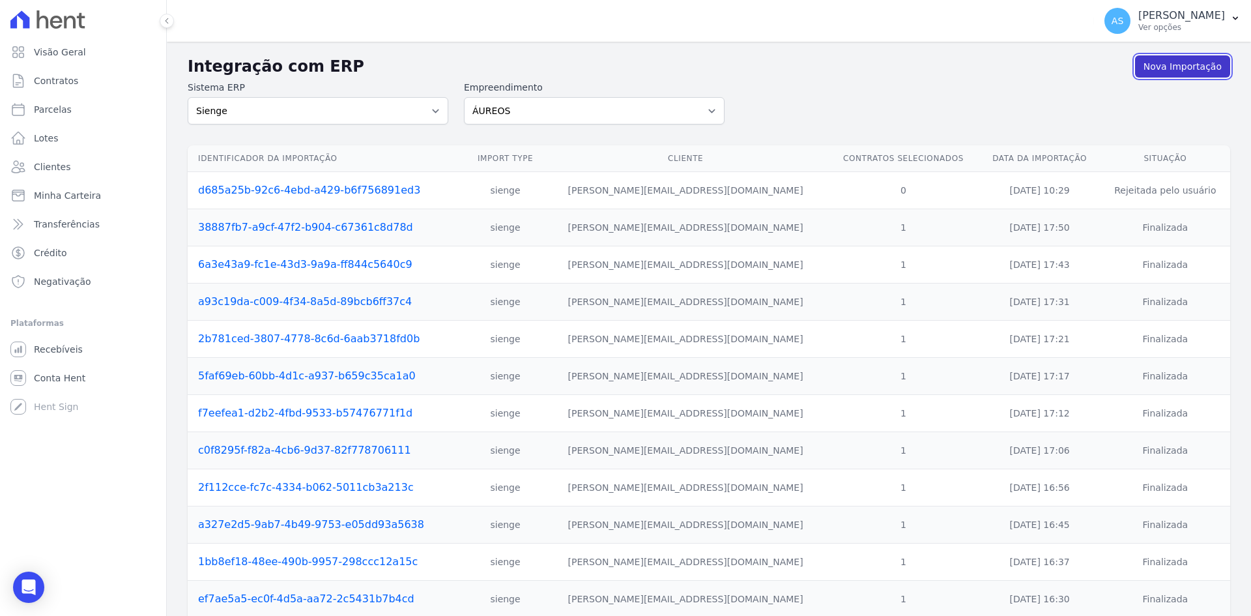
click at [1172, 67] on link "Nova Importação" at bounding box center [1182, 66] width 95 height 22
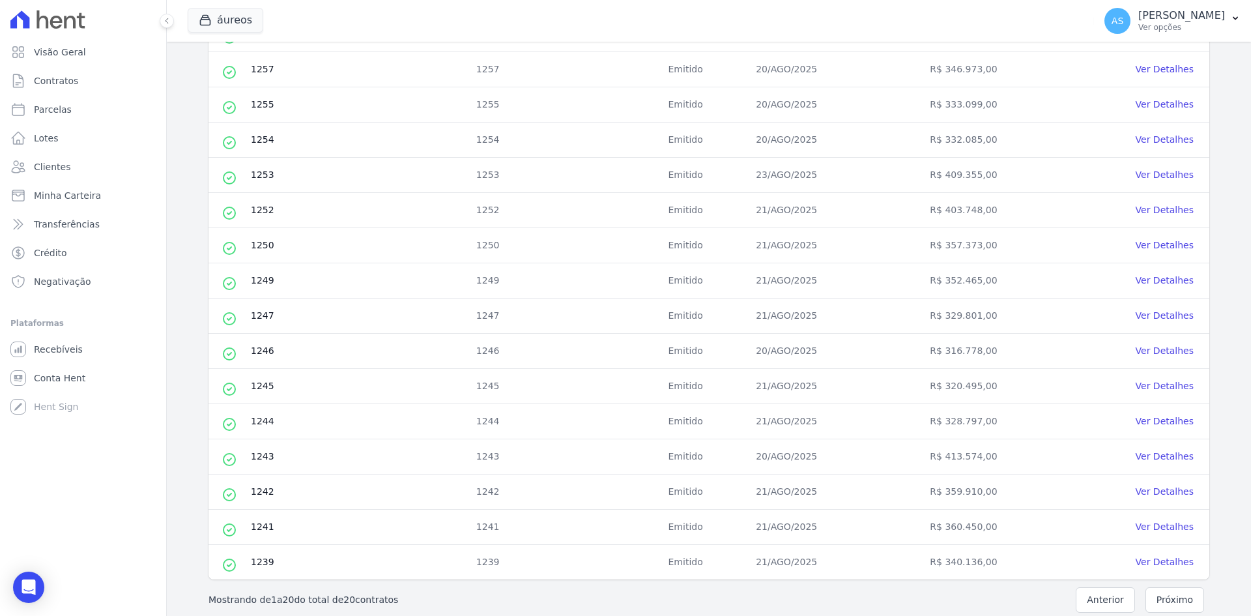
scroll to position [441, 0]
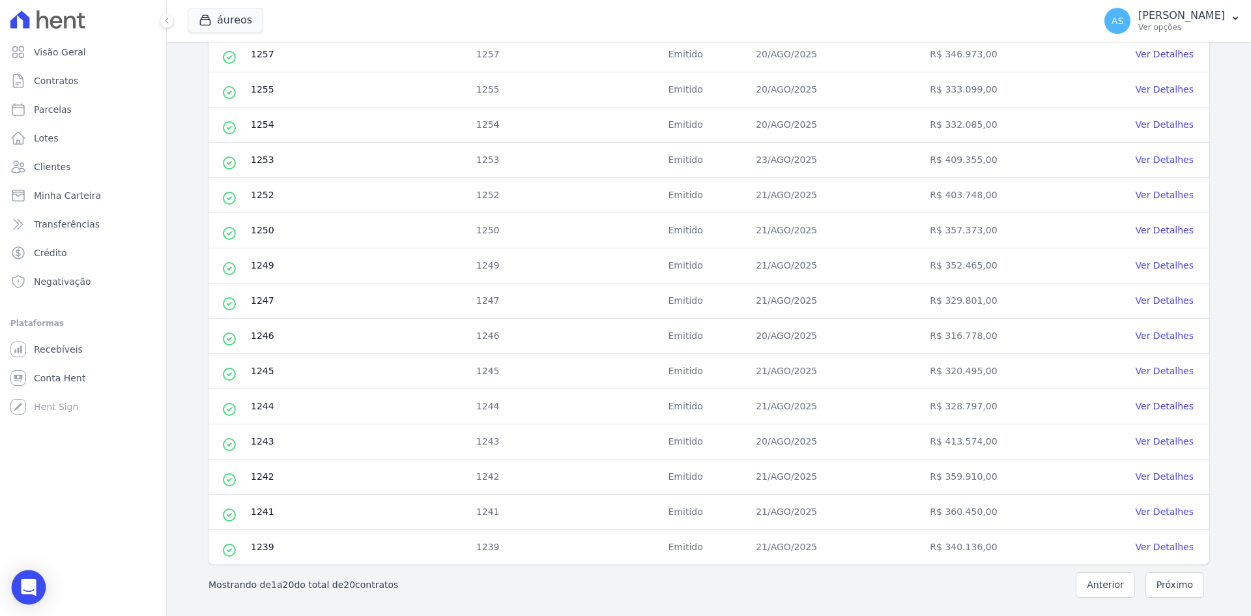
click at [24, 586] on icon "Open Intercom Messenger" at bounding box center [28, 587] width 15 height 17
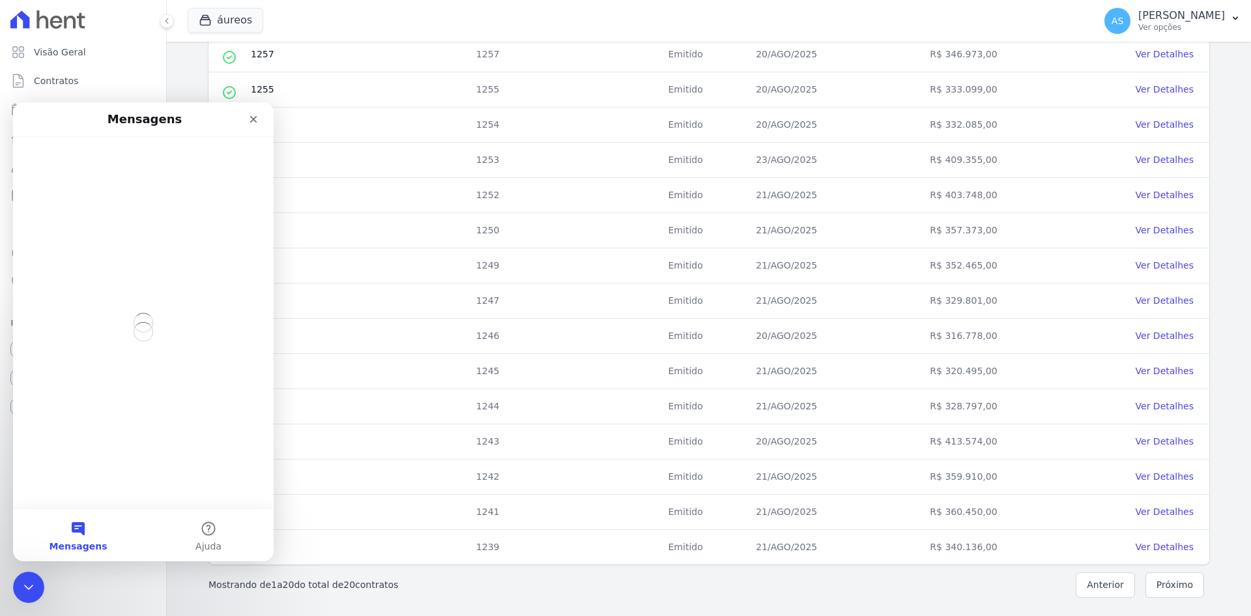
scroll to position [0, 0]
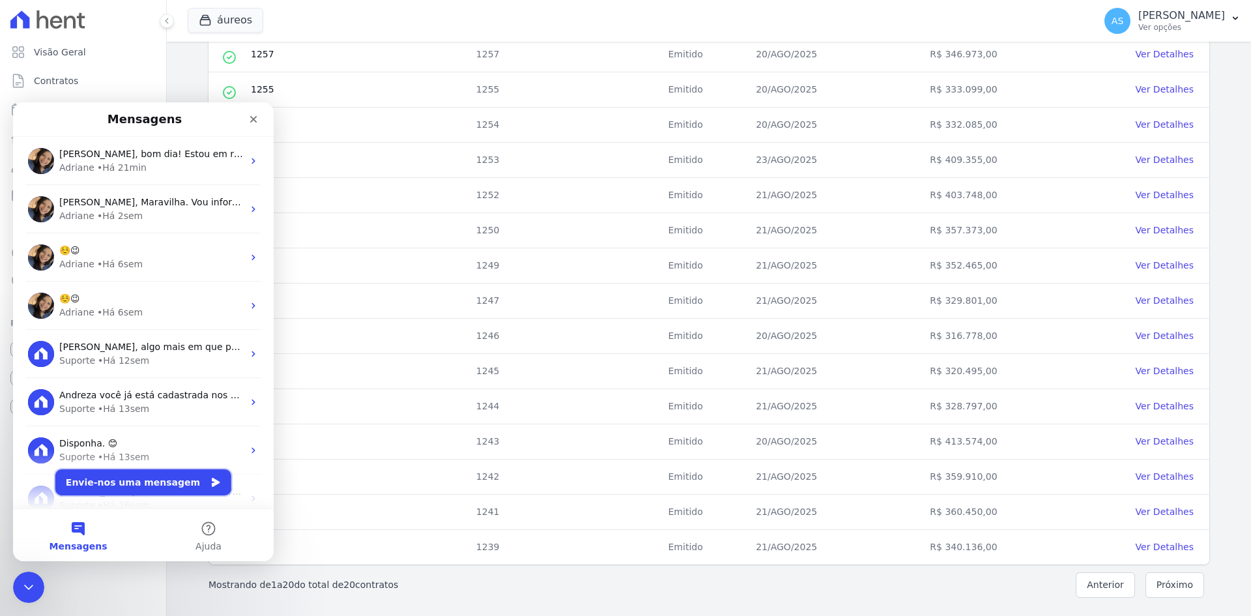
click at [114, 481] on button "Envie-nos uma mensagem" at bounding box center [143, 482] width 176 height 26
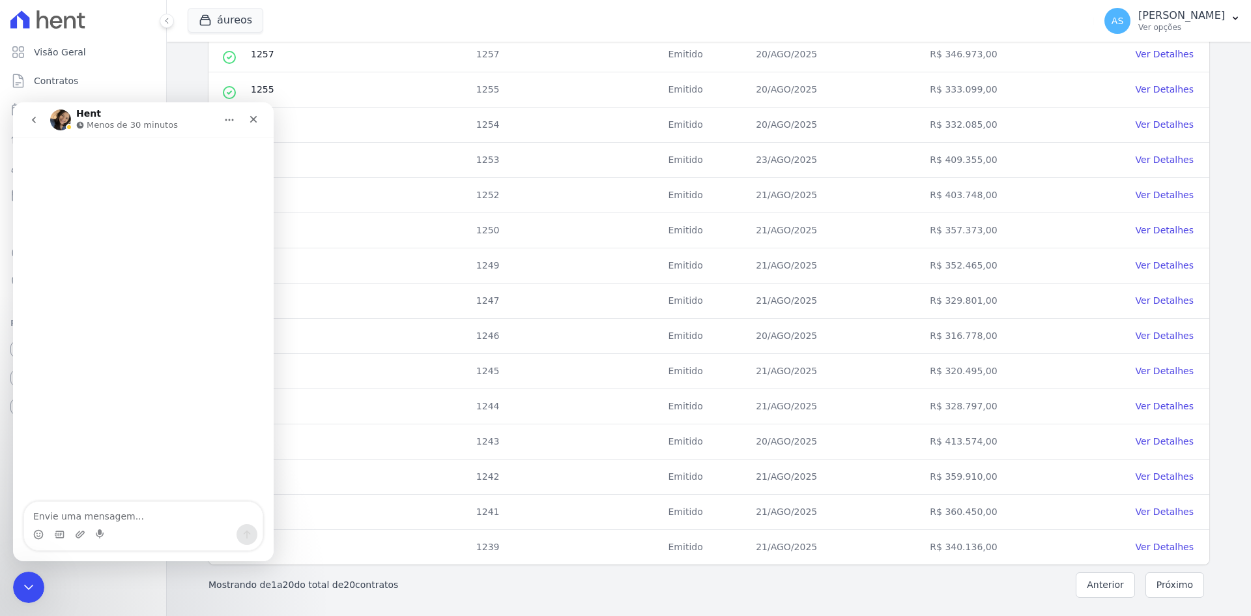
click at [33, 115] on icon "go back" at bounding box center [34, 120] width 10 height 10
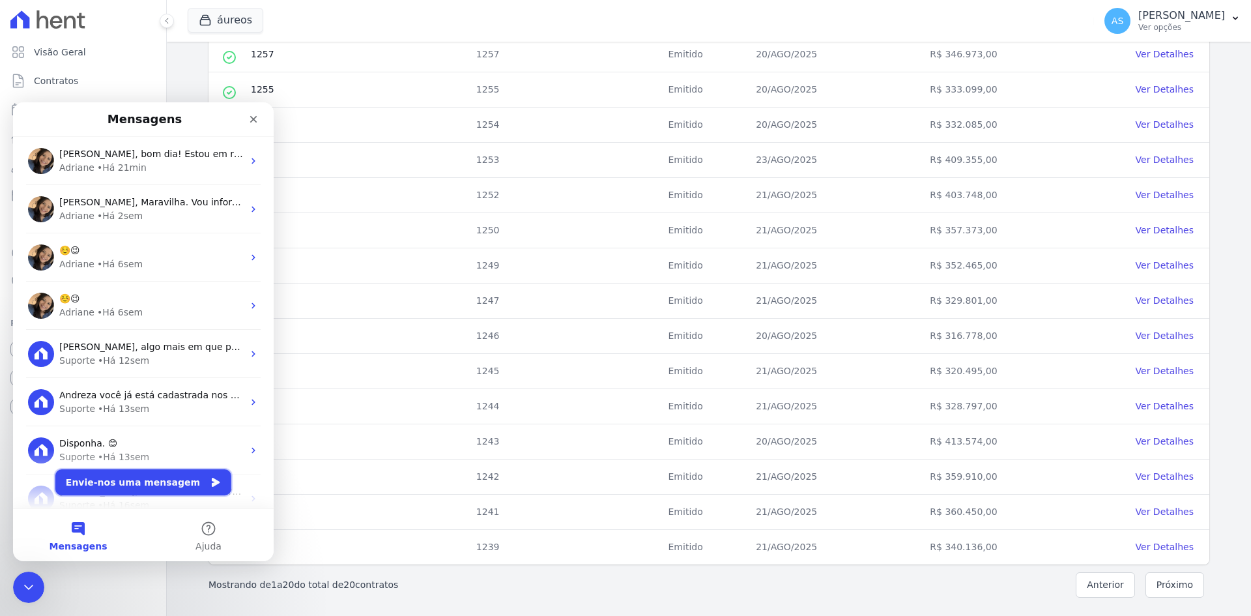
click at [121, 480] on button "Envie-nos uma mensagem" at bounding box center [143, 482] width 176 height 26
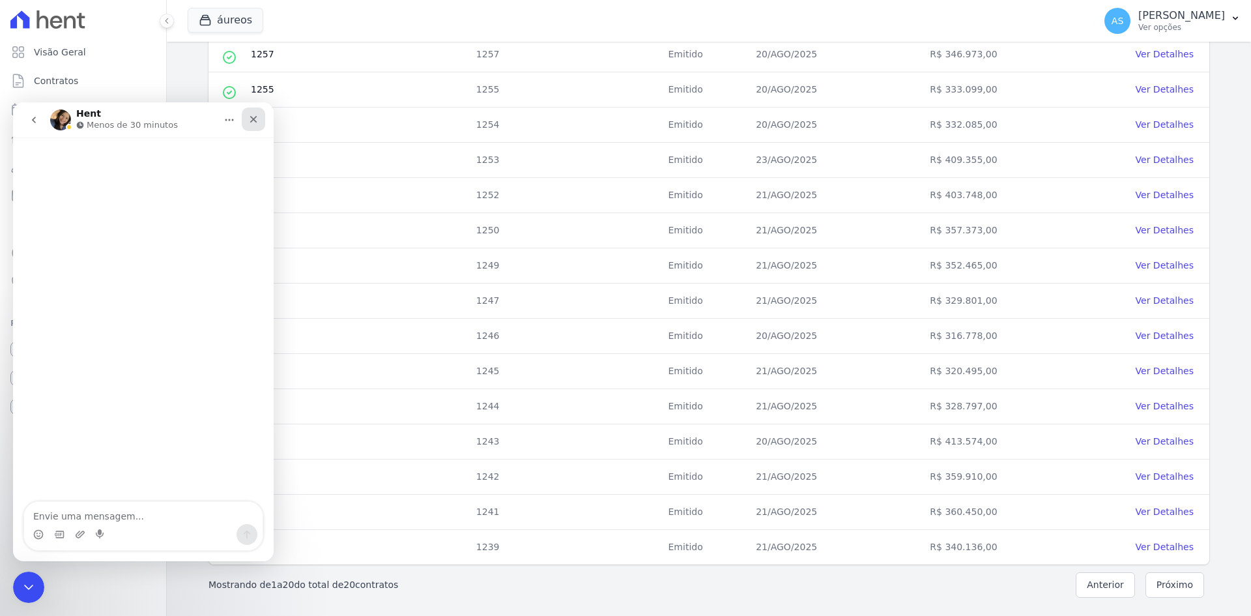
click at [250, 121] on icon "Fechar" at bounding box center [253, 119] width 10 height 10
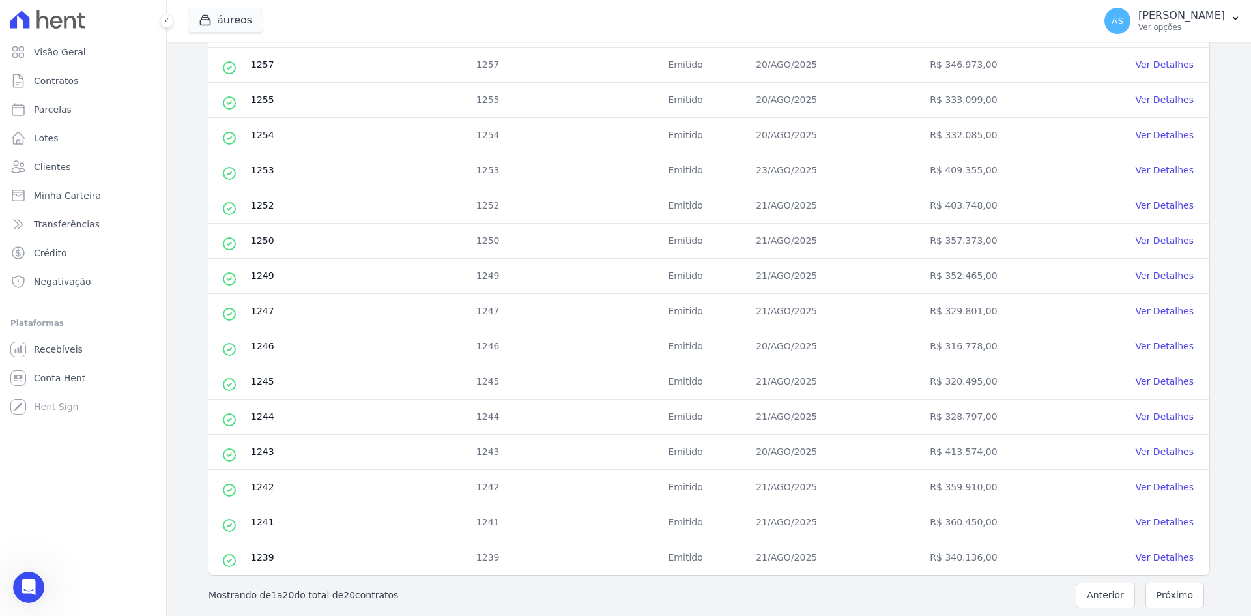
scroll to position [441, 0]
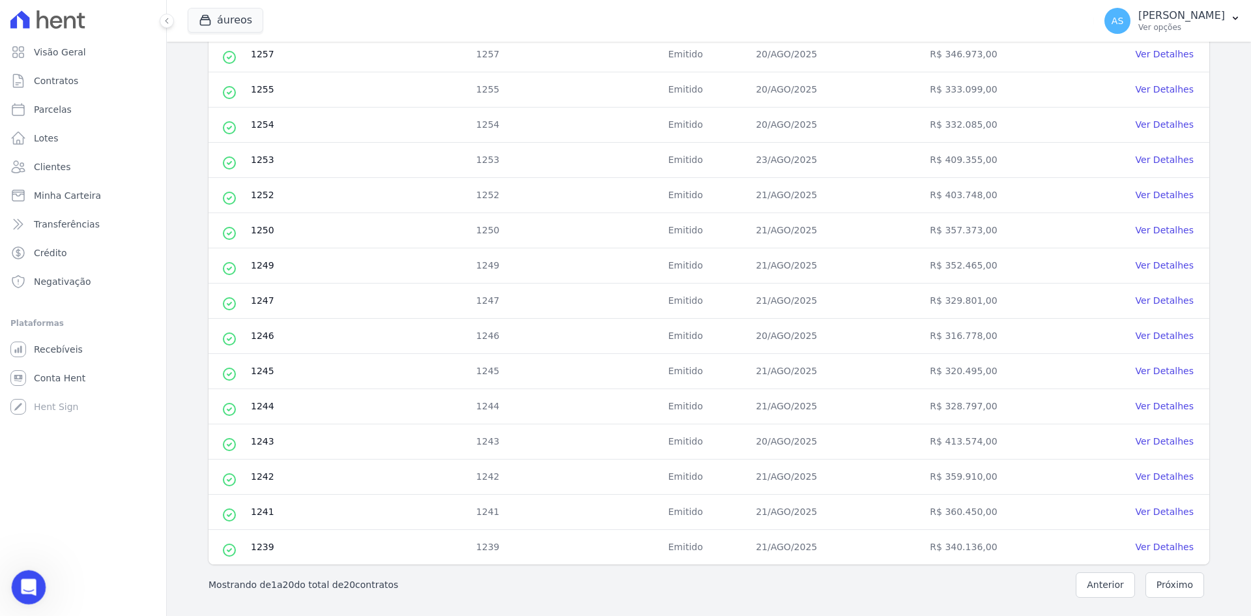
click at [31, 581] on icon "Abrir mensagem da Intercom" at bounding box center [27, 586] width 22 height 22
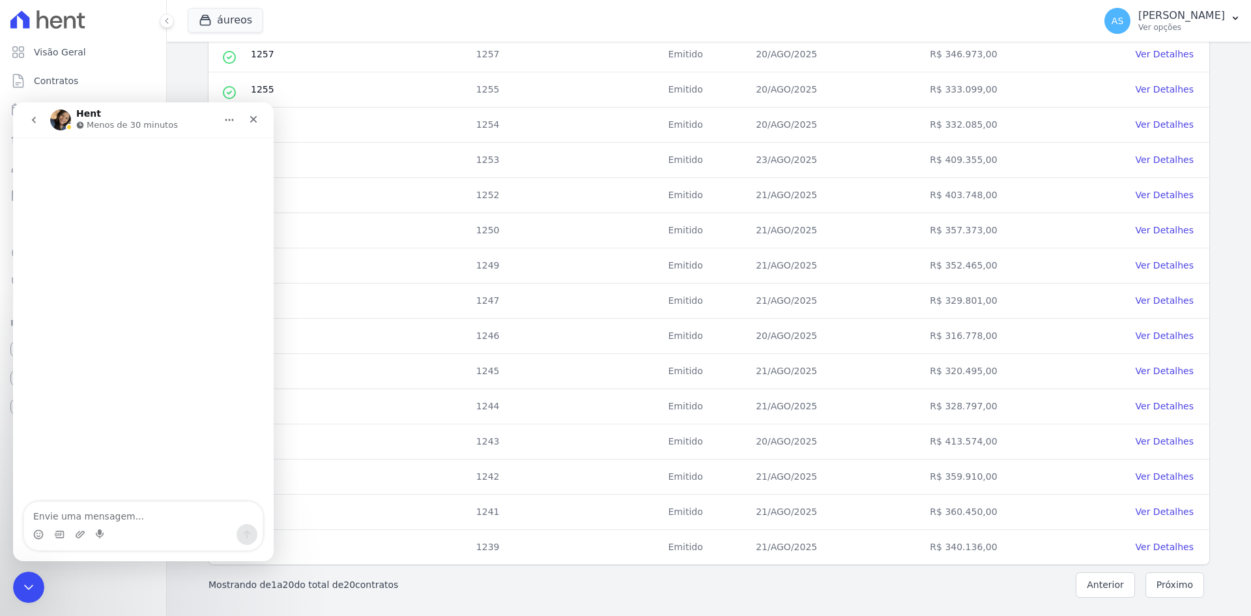
click at [34, 123] on icon "go back" at bounding box center [34, 120] width 10 height 10
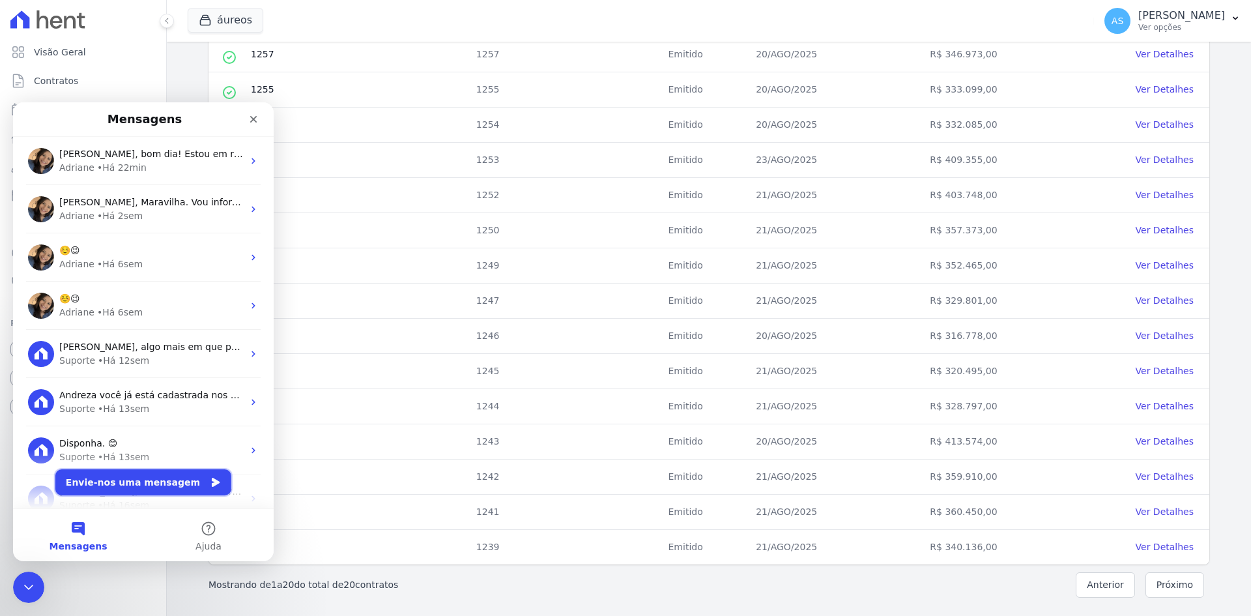
click at [114, 486] on button "Envie-nos uma mensagem" at bounding box center [143, 482] width 176 height 26
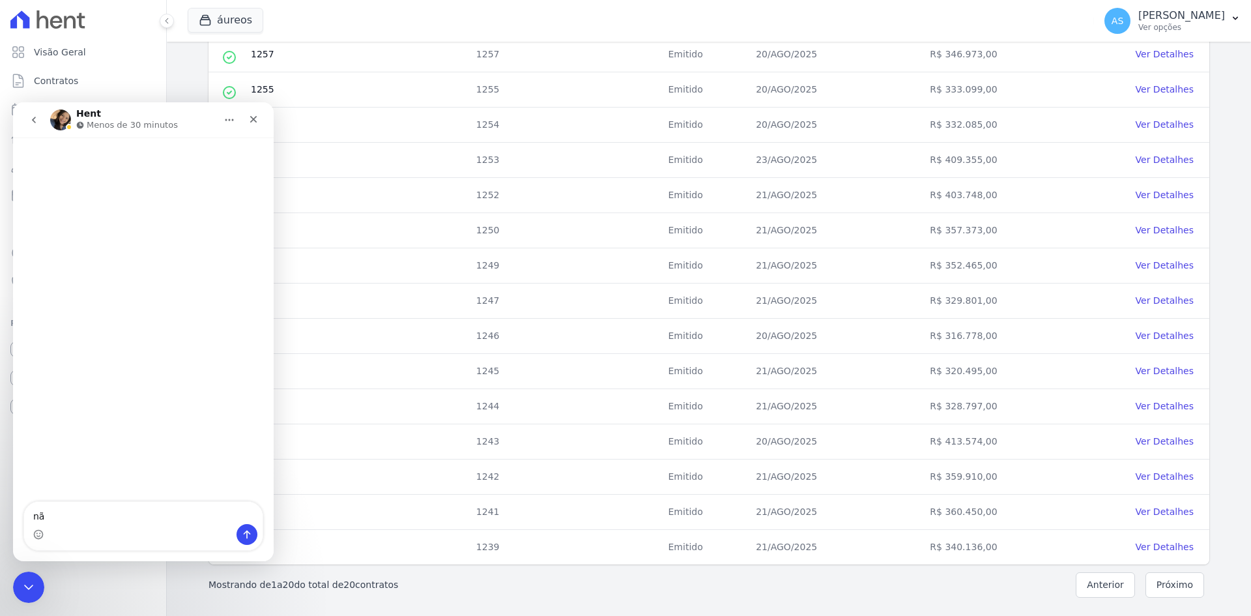
type textarea "n"
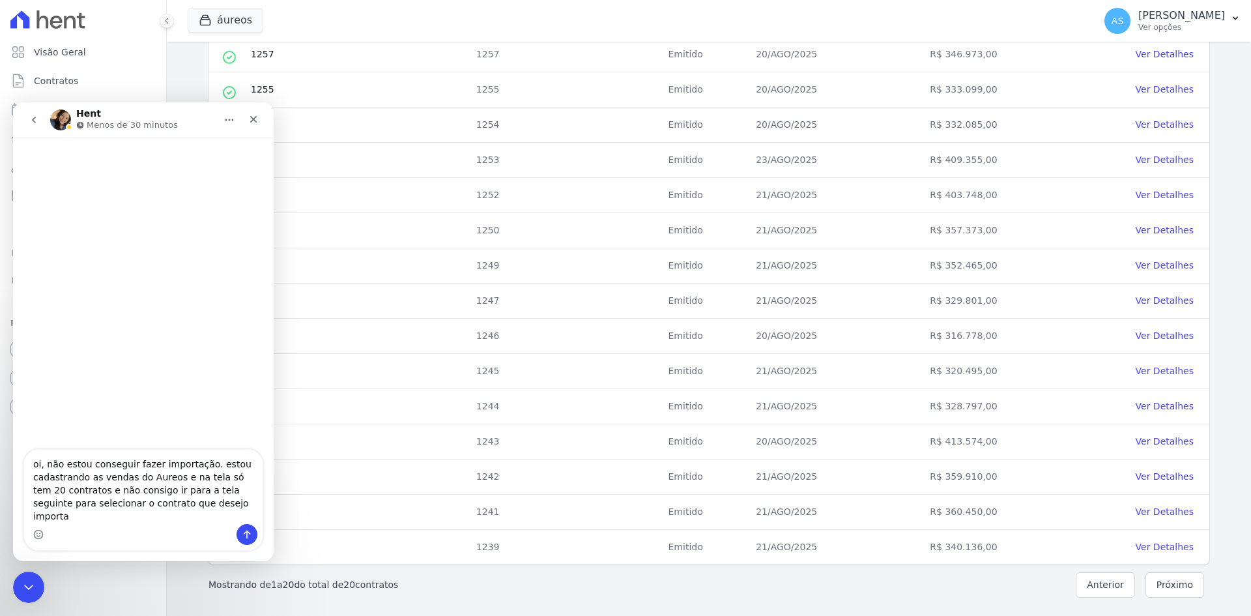
type textarea "oi, não estou conseguir fazer importação. estou cadastrando as vendas do Aureos…"
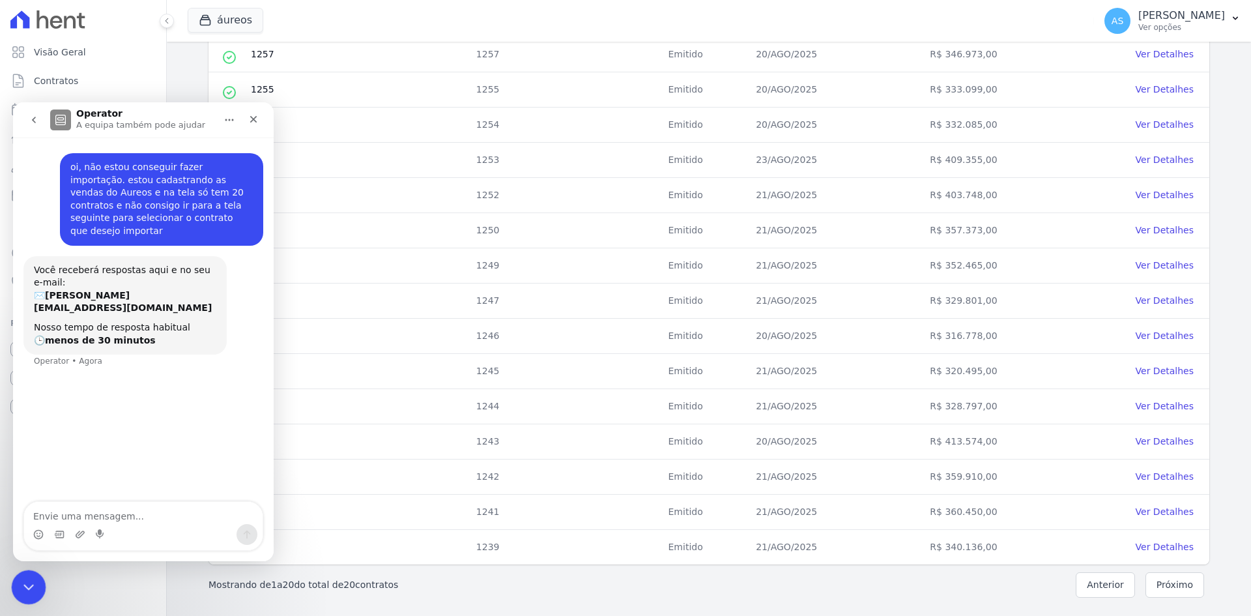
click at [20, 593] on div "Fechar mensagem da Intercom" at bounding box center [26, 585] width 31 height 31
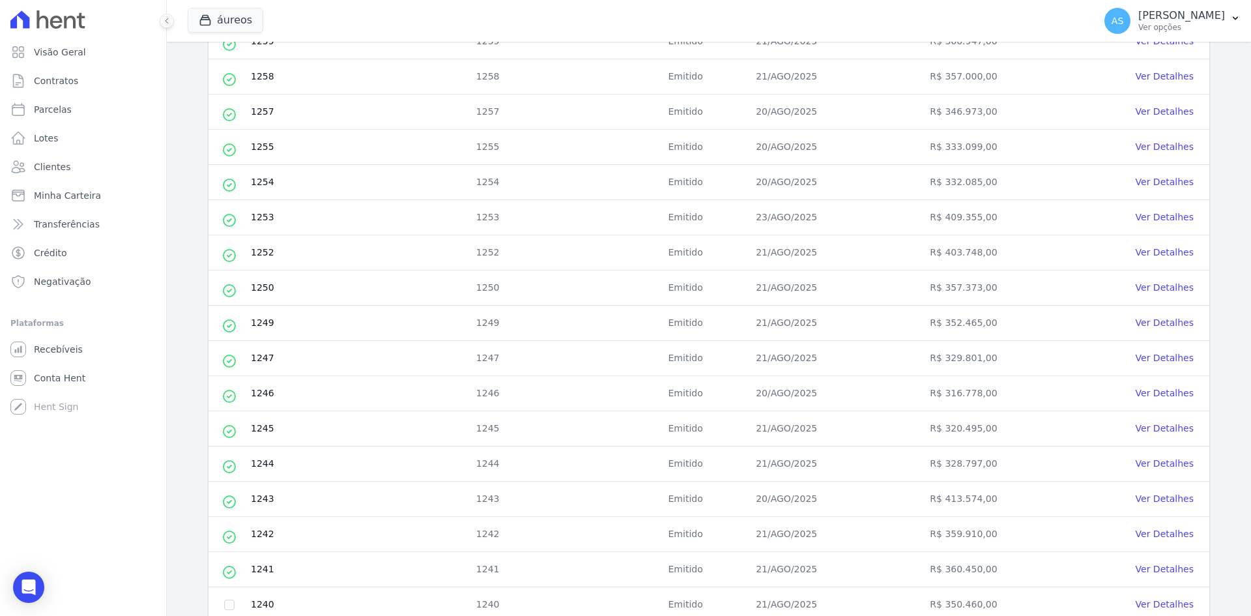
scroll to position [441, 0]
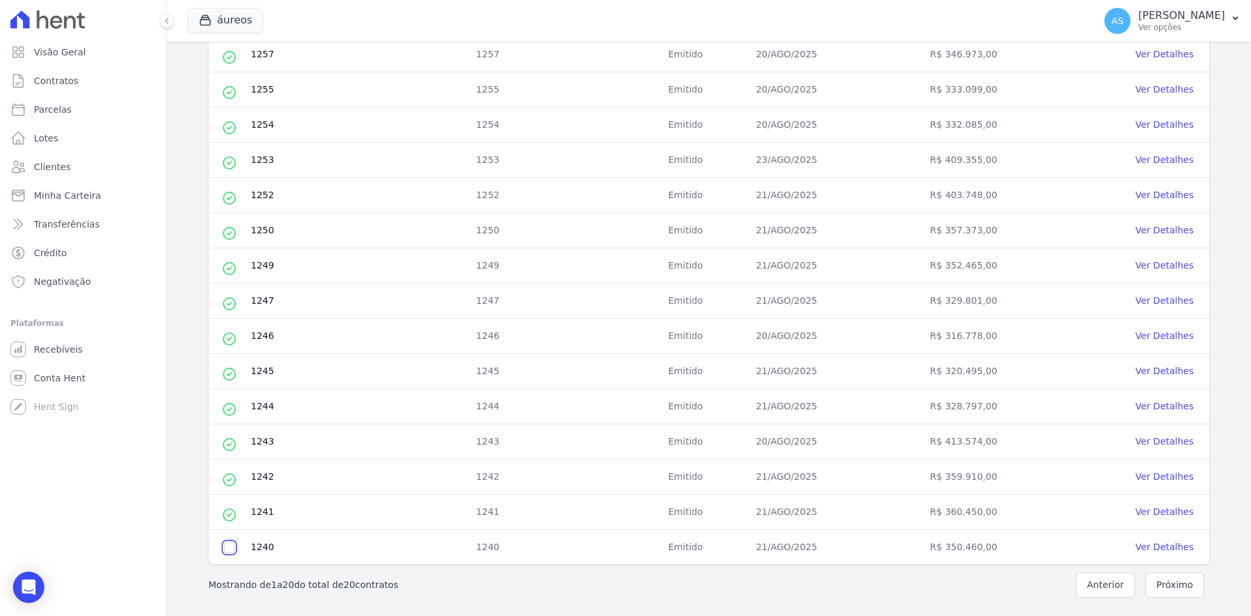
click at [229, 549] on input "checkbox" at bounding box center [229, 547] width 10 height 10
checkbox input "true"
click at [1162, 549] on link "Ver Detalhes" at bounding box center [1165, 547] width 58 height 10
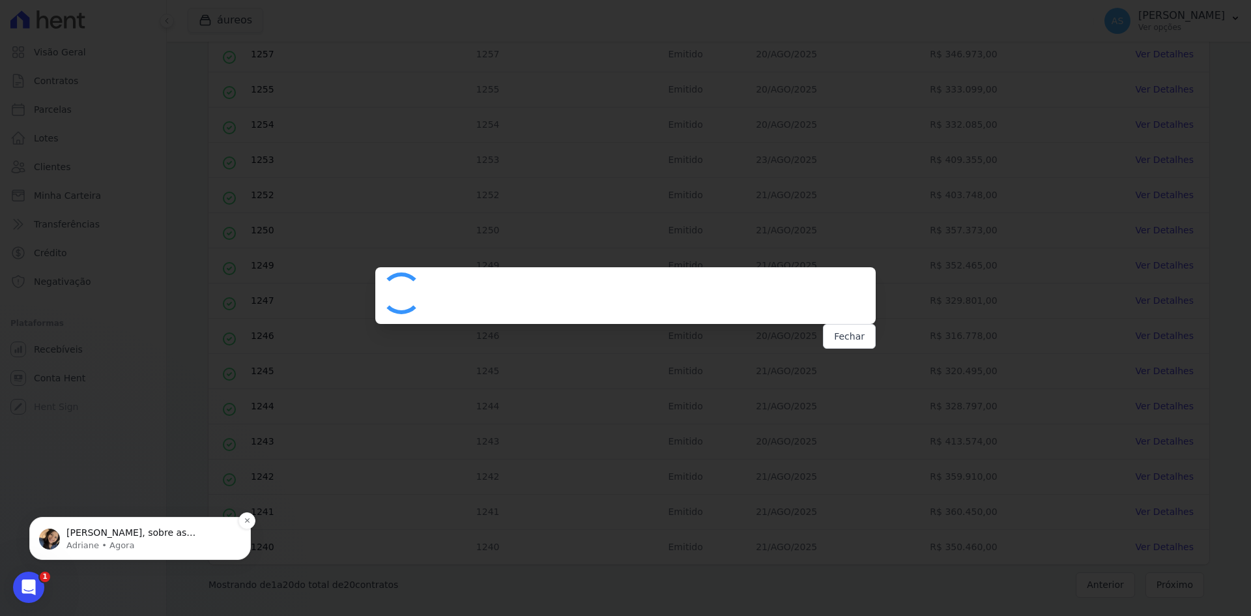
click at [100, 529] on p "Andreza, sobre as transferências: o Thiago (CTO) irá novamente verificar junto …" at bounding box center [150, 533] width 168 height 13
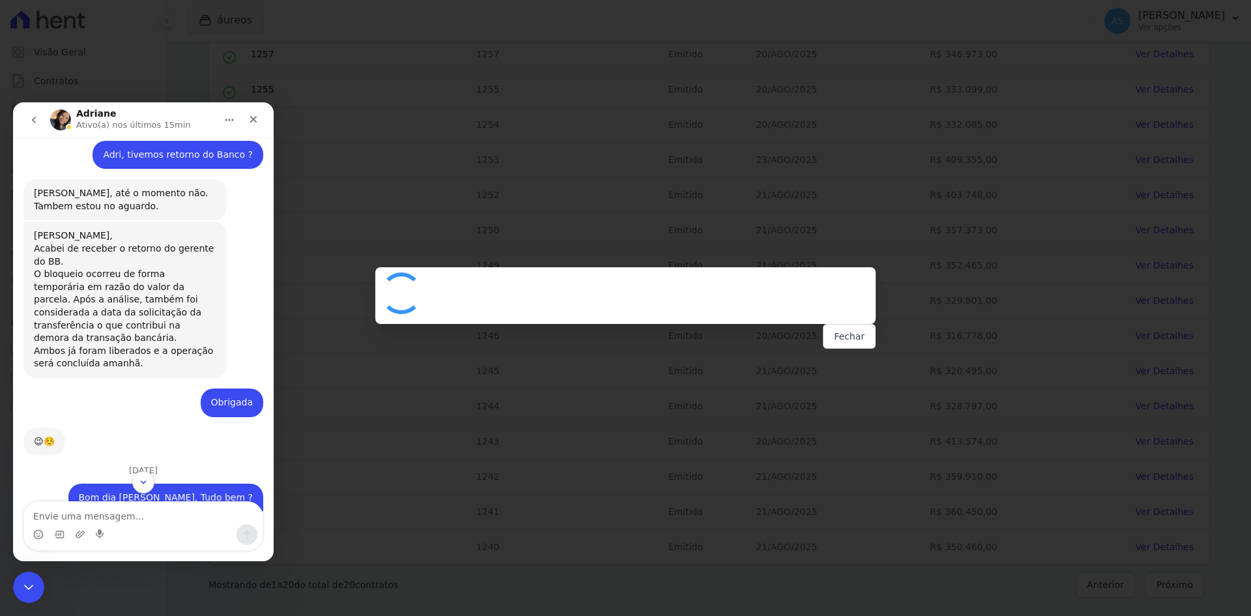
scroll to position [12277, 0]
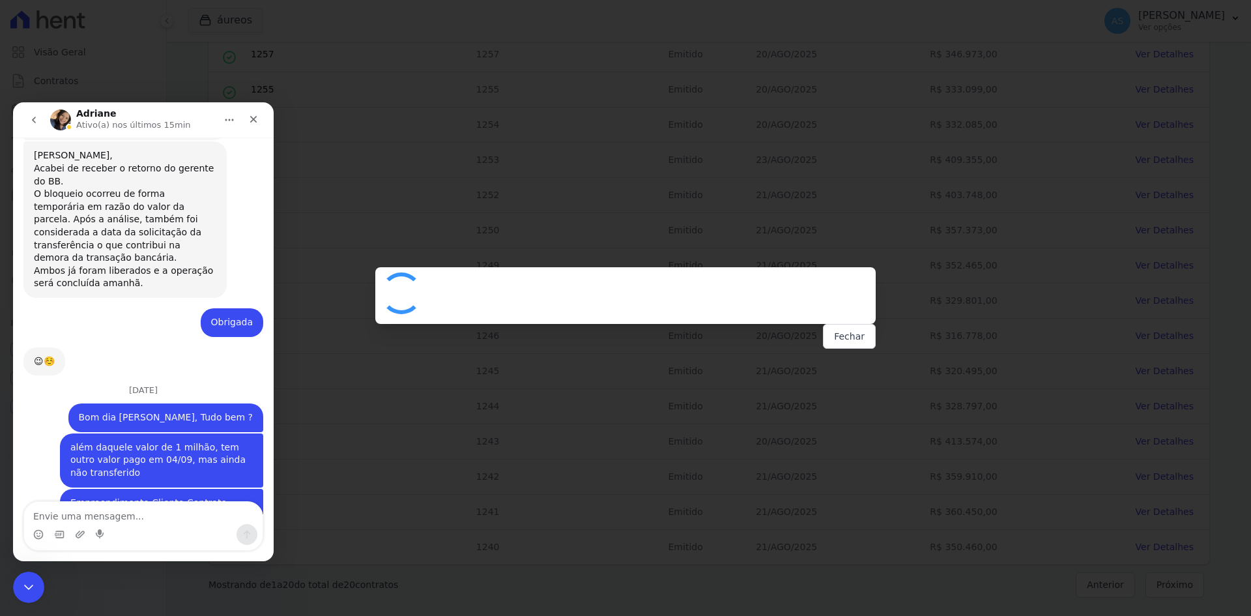
type textarea "n"
click at [30, 587] on icon "Fechar mensagem da Intercom" at bounding box center [27, 585] width 16 height 16
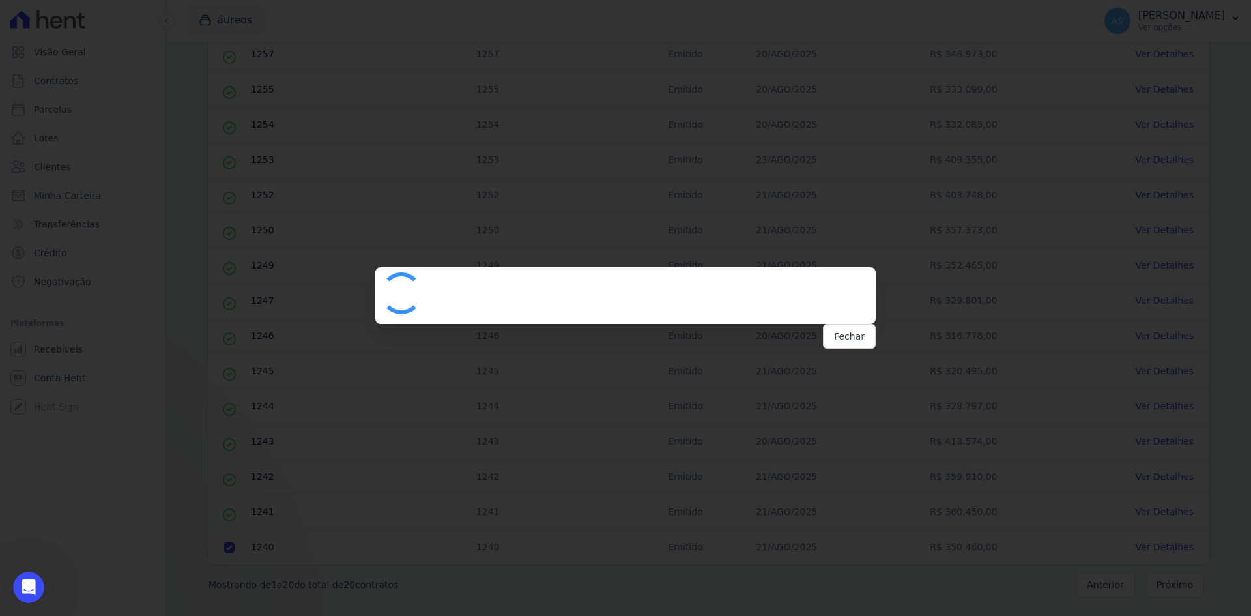
scroll to position [0, 0]
click at [839, 336] on button "Fechar" at bounding box center [849, 336] width 53 height 25
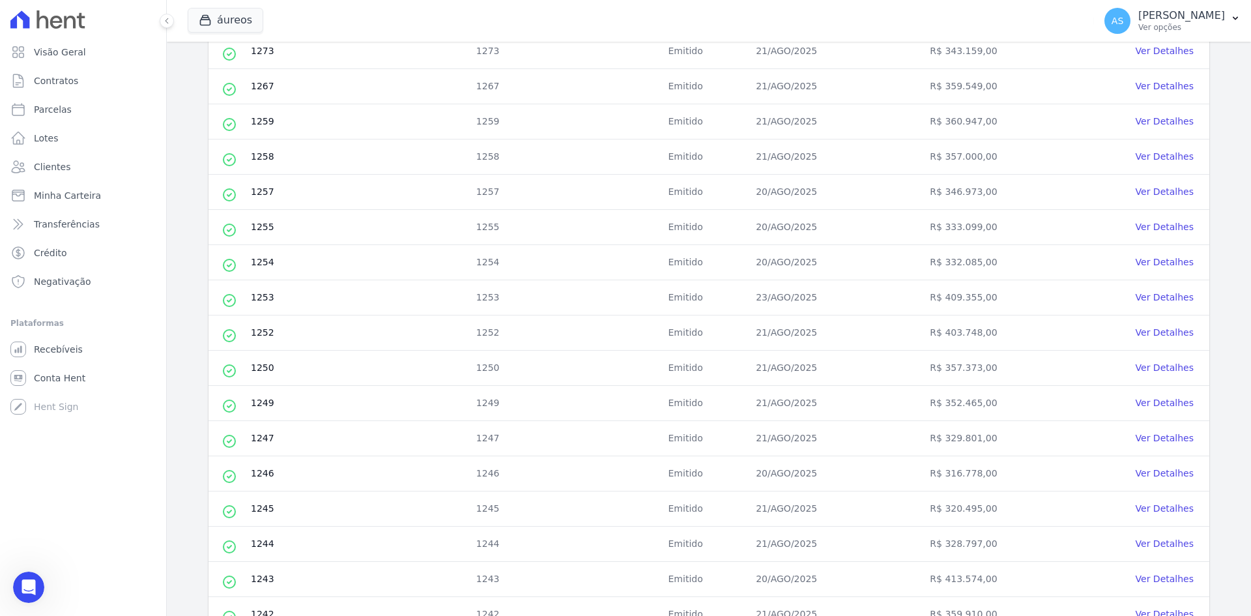
scroll to position [441, 0]
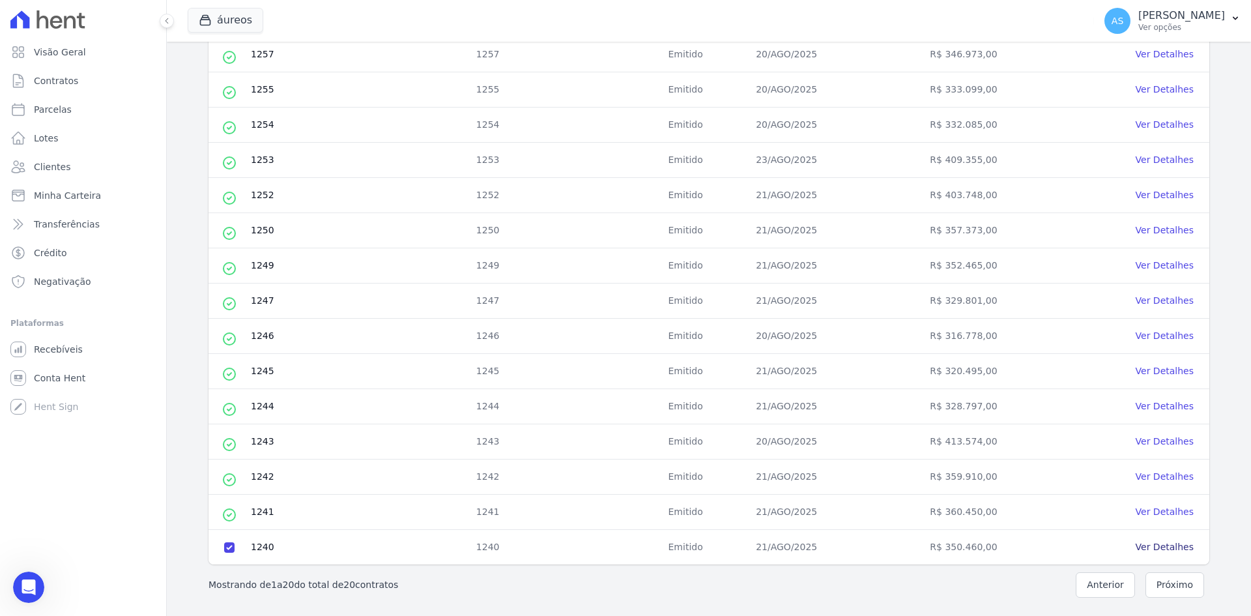
click at [1170, 547] on link "Ver Detalhes" at bounding box center [1165, 547] width 58 height 10
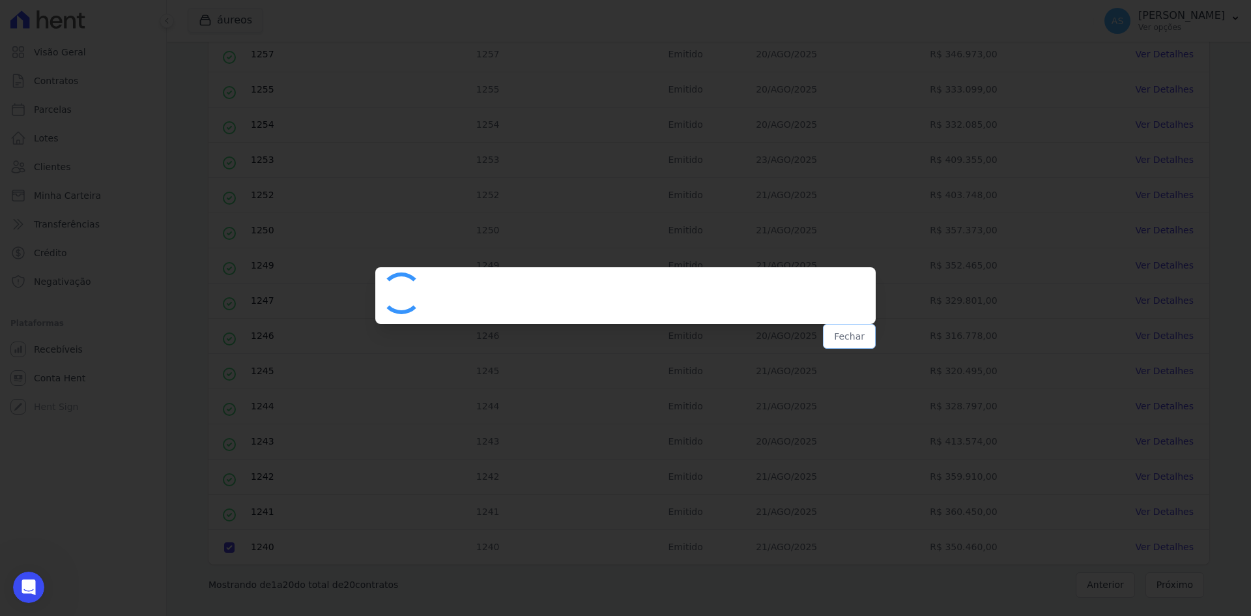
click at [862, 335] on button "Fechar" at bounding box center [849, 336] width 53 height 25
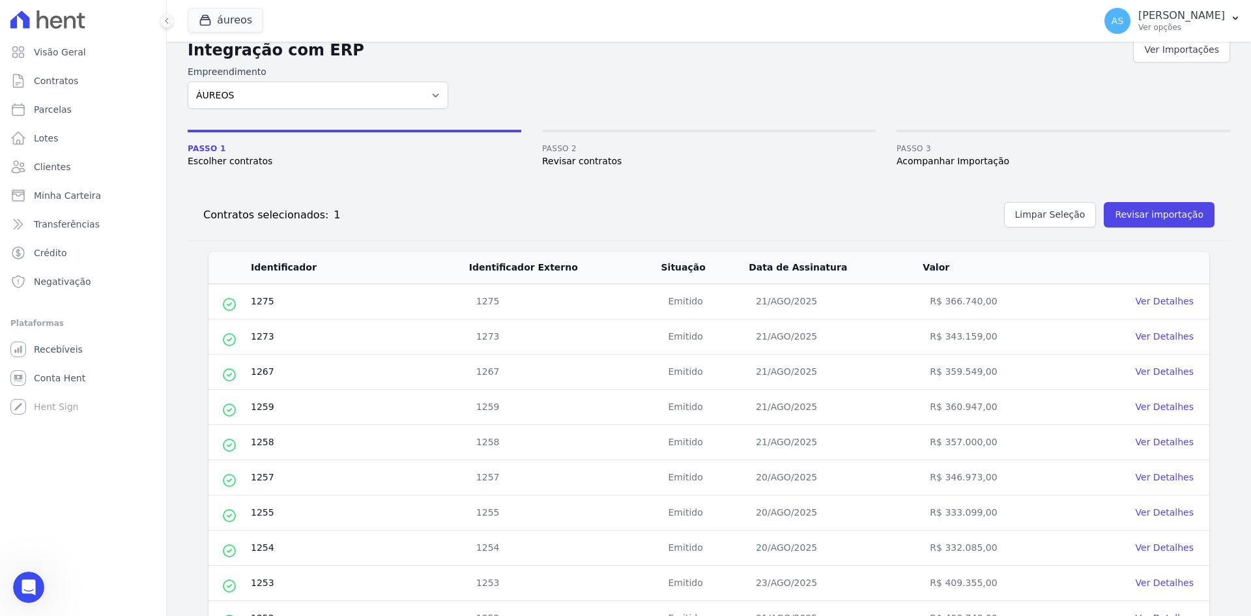
scroll to position [0, 0]
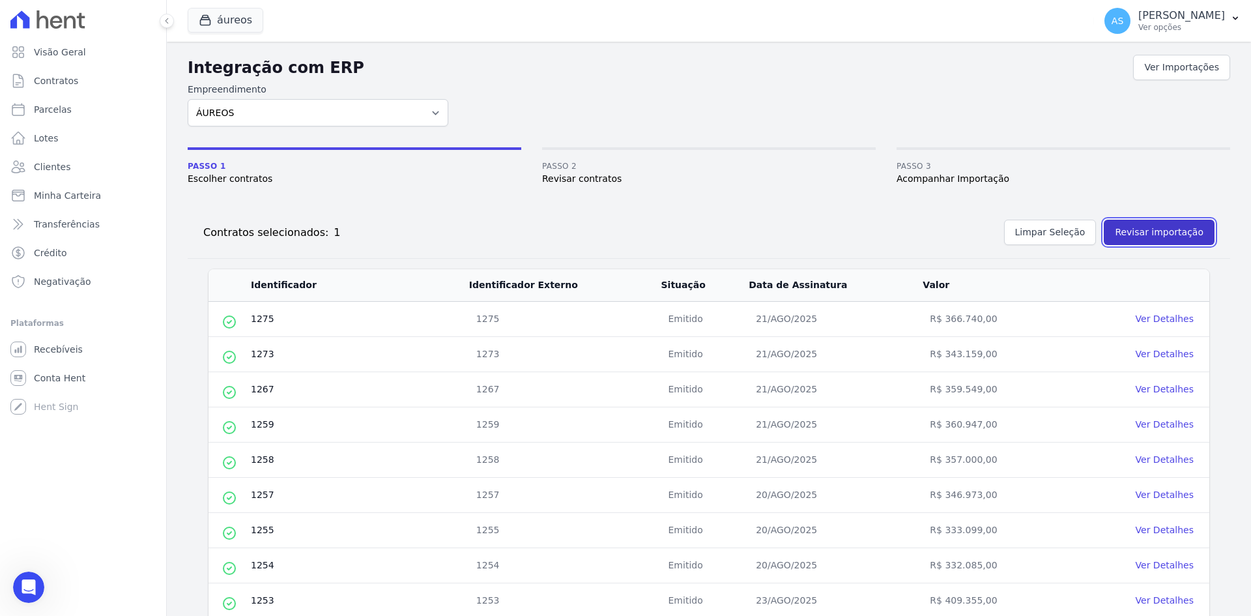
click at [1160, 227] on button "Revisar importação" at bounding box center [1159, 232] width 111 height 25
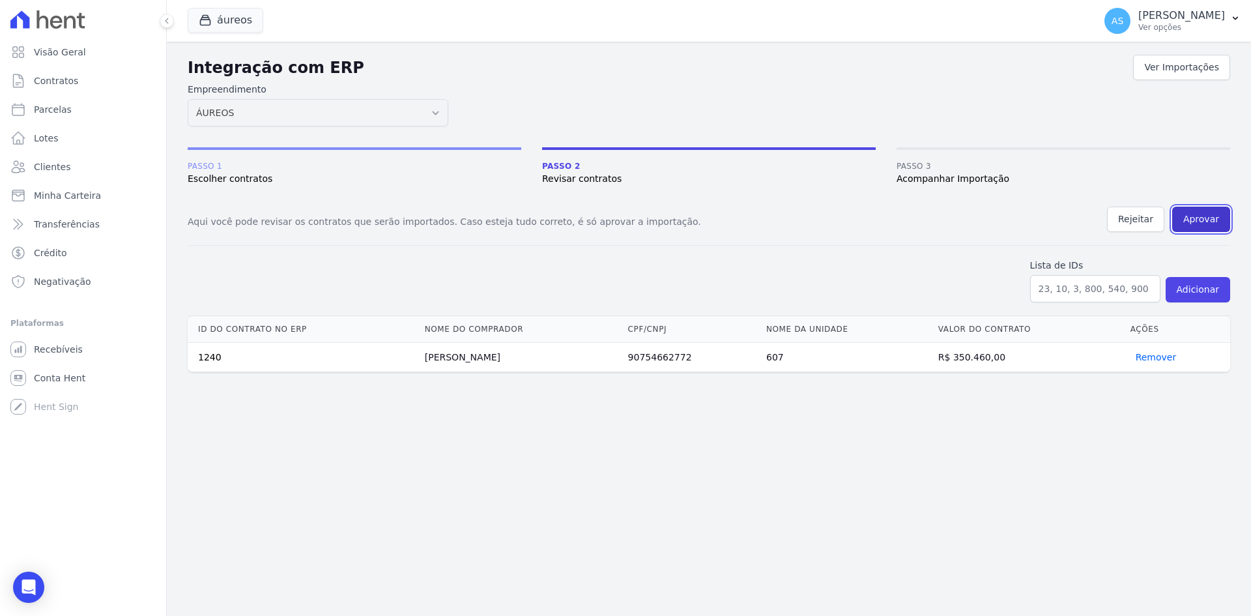
click at [1209, 219] on button "Aprovar" at bounding box center [1202, 219] width 58 height 25
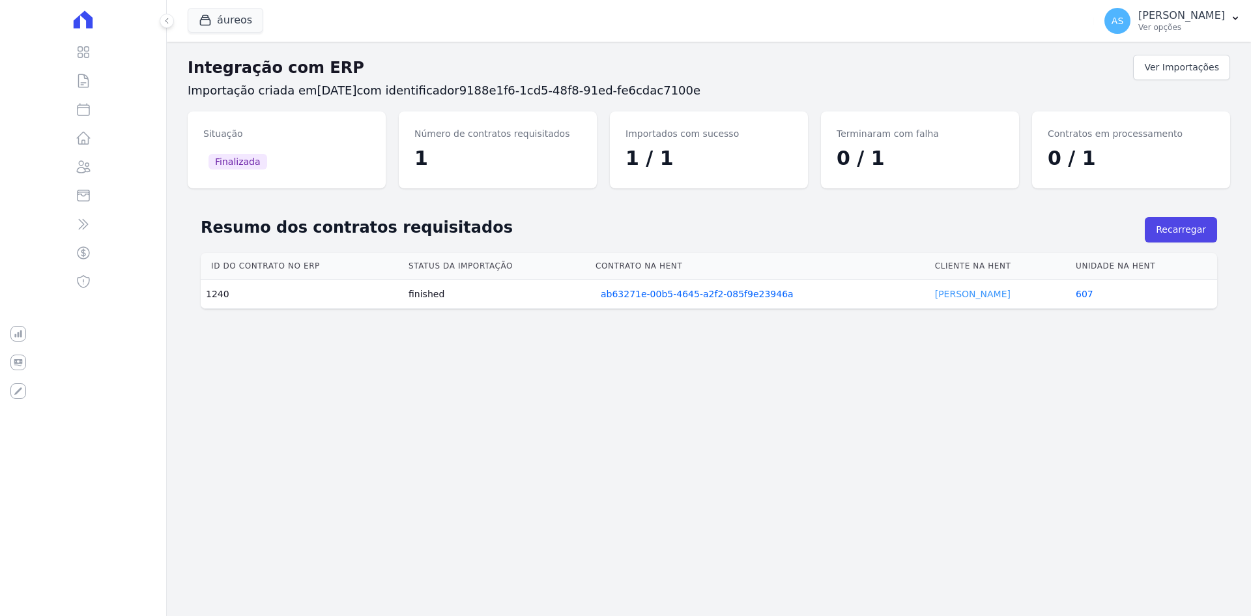
click at [976, 295] on link "Alberto Souza" at bounding box center [973, 294] width 76 height 10
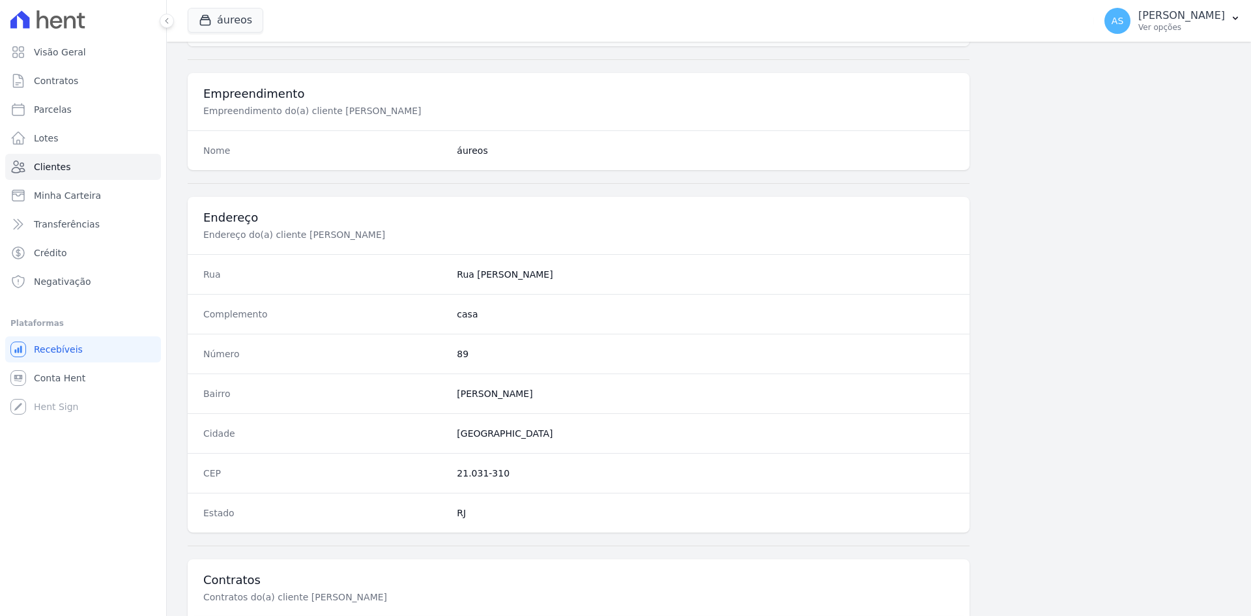
scroll to position [604, 0]
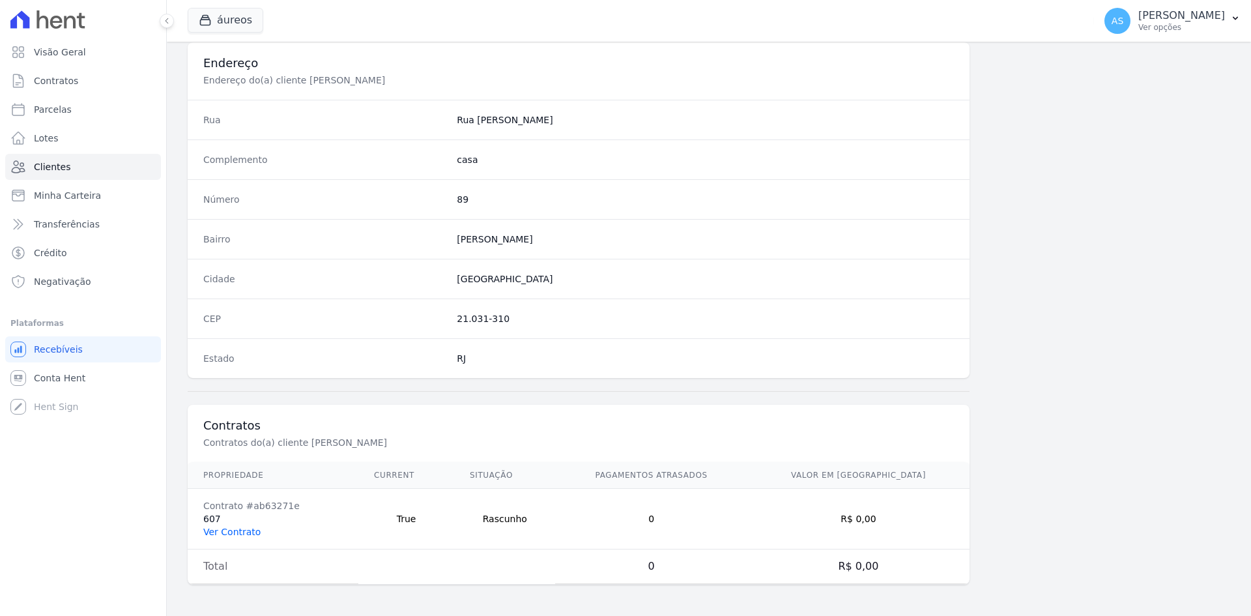
click at [218, 533] on link "Ver Contrato" at bounding box center [231, 532] width 57 height 10
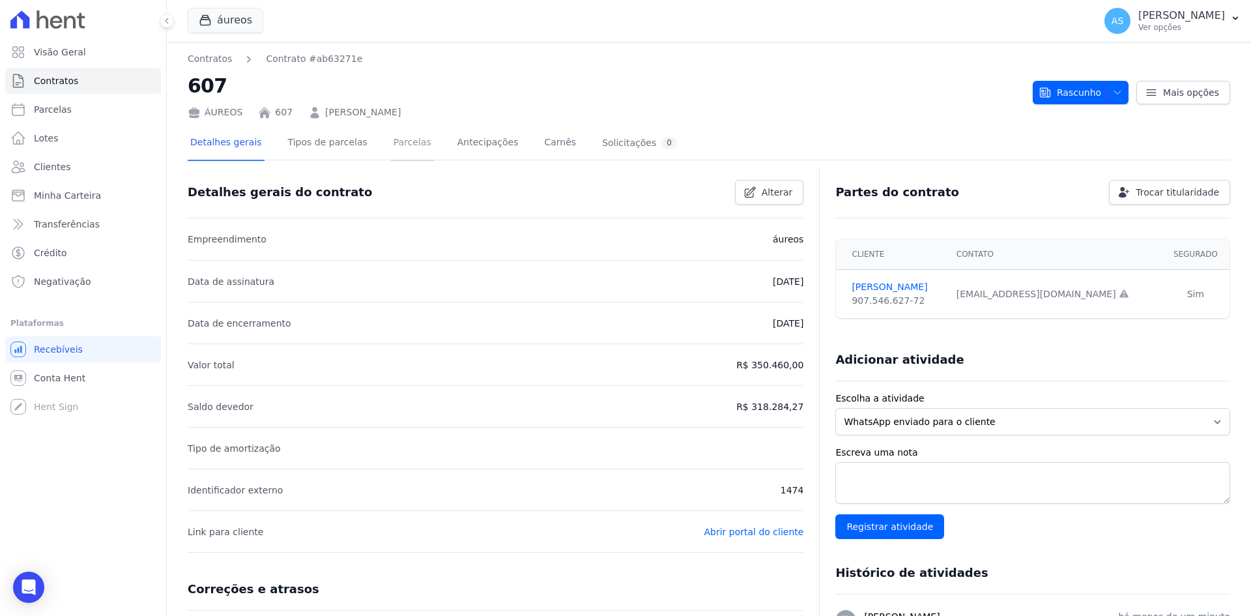
click at [391, 140] on link "Parcelas" at bounding box center [412, 143] width 43 height 35
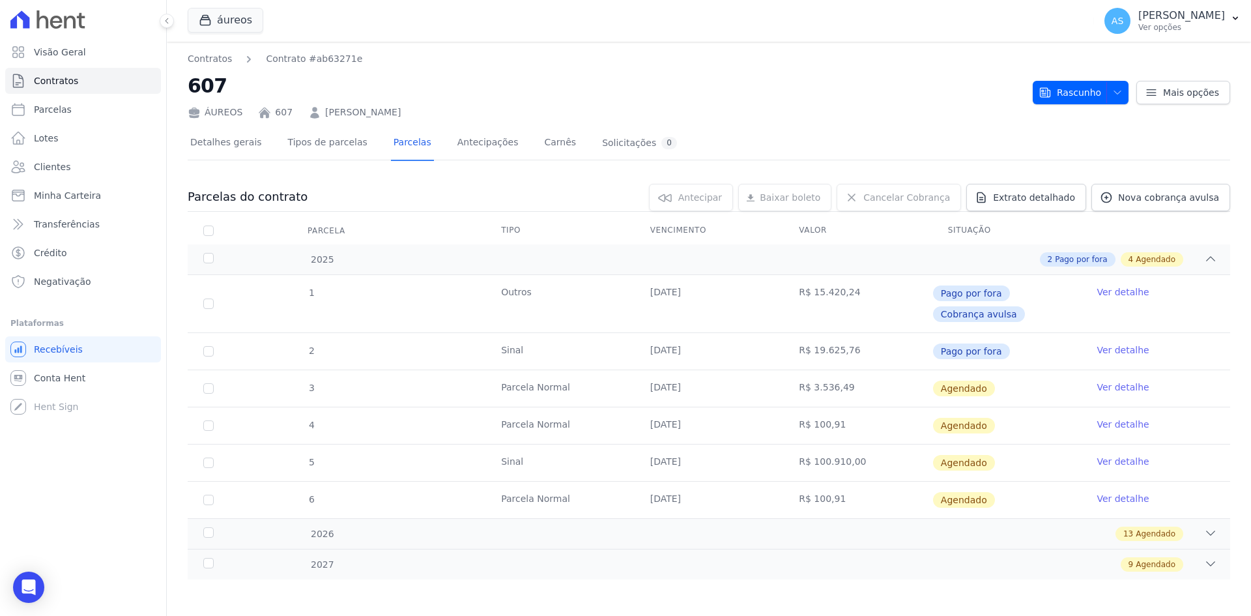
click at [1124, 390] on link "Ver detalhe" at bounding box center [1123, 387] width 52 height 13
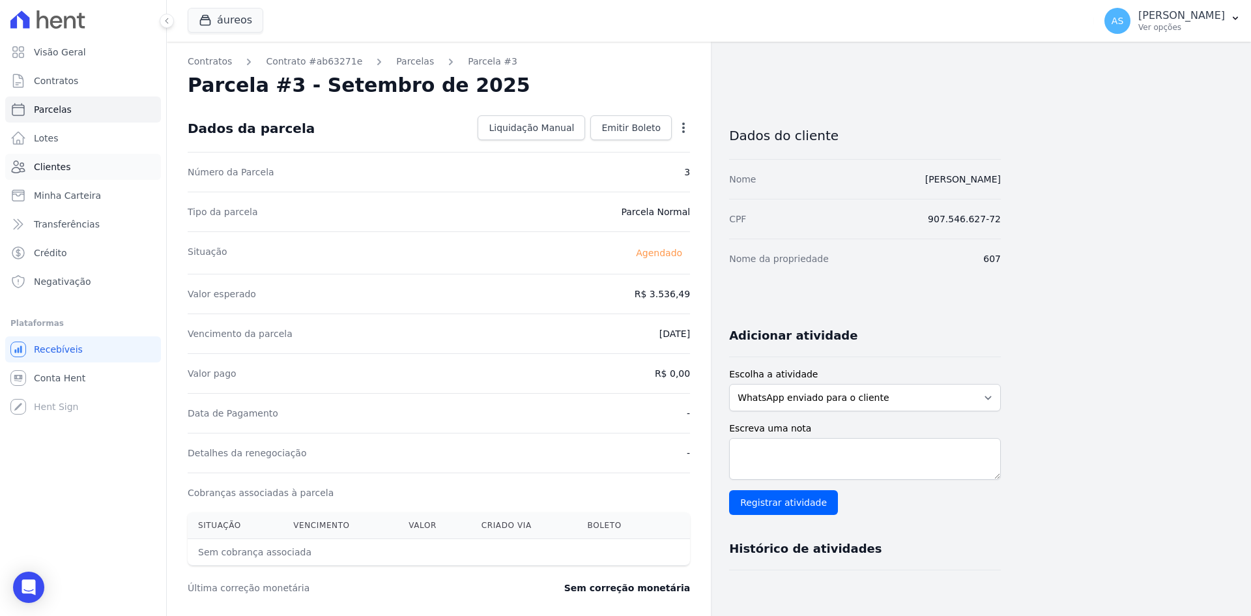
click at [47, 168] on span "Clientes" at bounding box center [52, 166] width 36 height 13
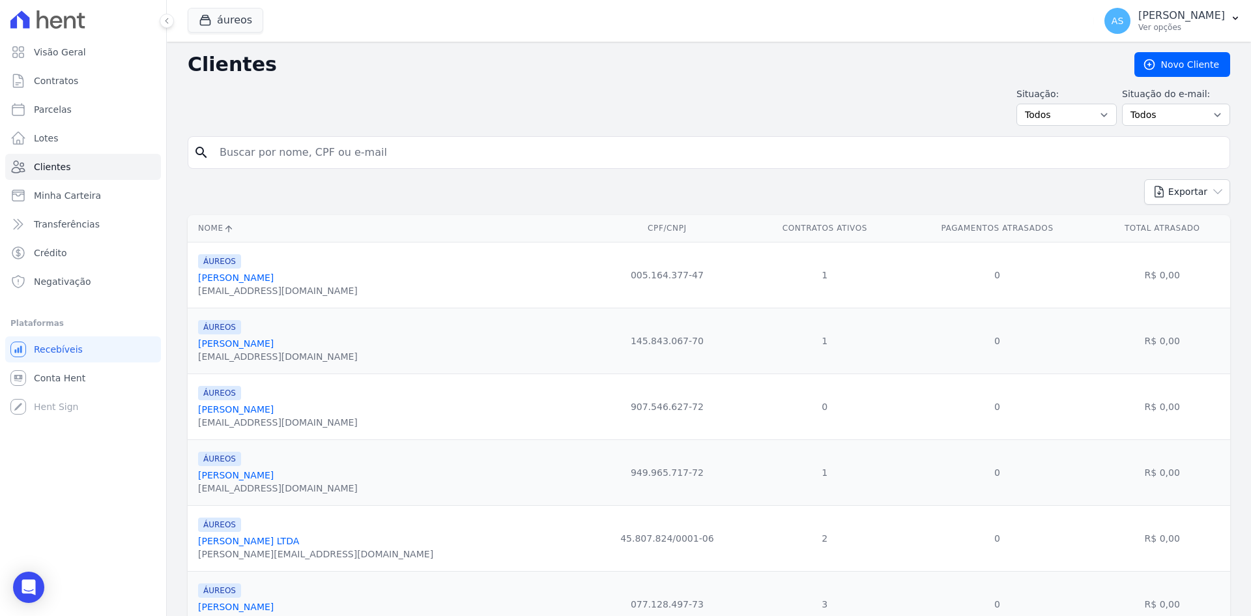
click at [235, 148] on input "search" at bounding box center [718, 152] width 1013 height 26
paste input "Rafael Abreu Soares"
type input "Rafael Abreu Soares"
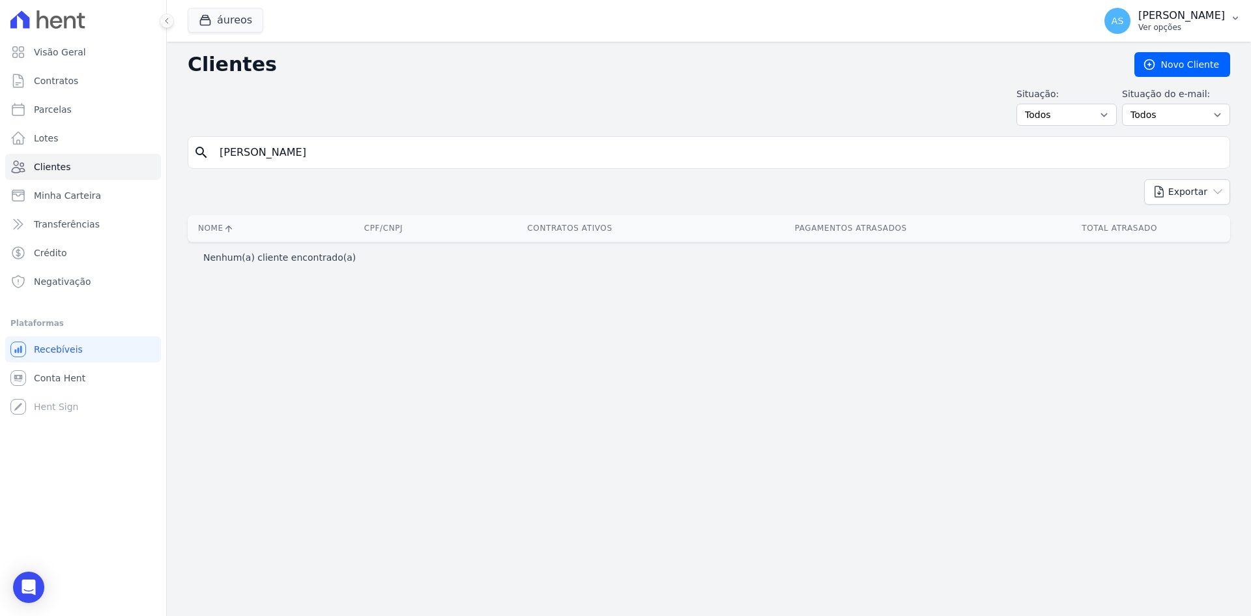
click at [1236, 17] on icon "button" at bounding box center [1236, 18] width 10 height 10
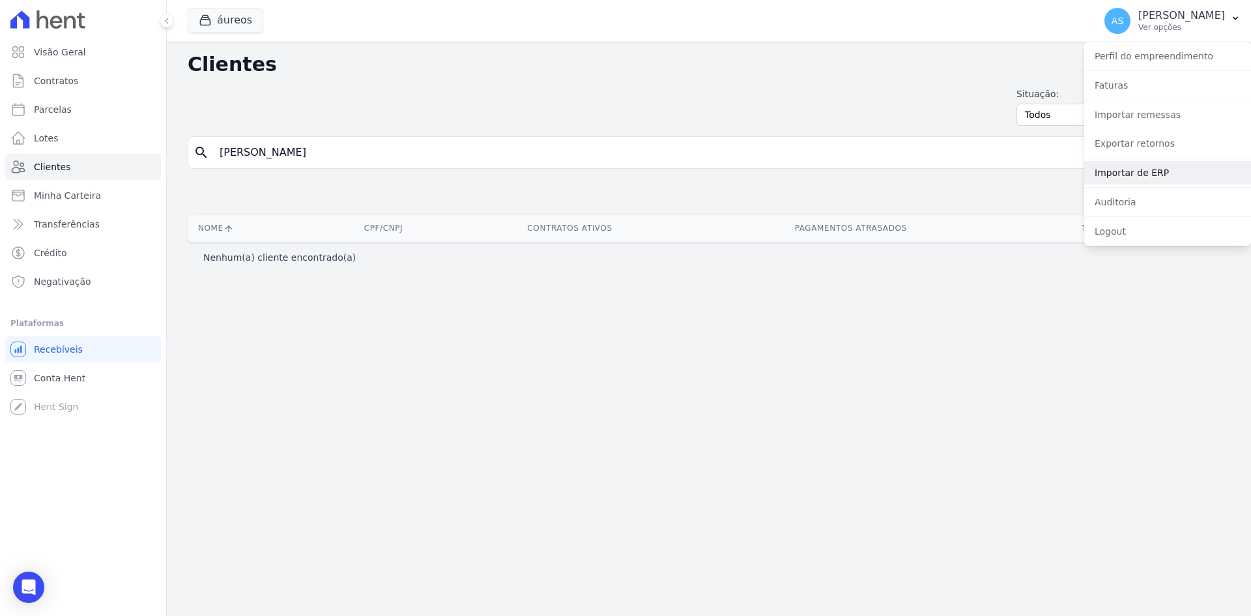
click at [1120, 173] on link "Importar de ERP" at bounding box center [1168, 172] width 167 height 23
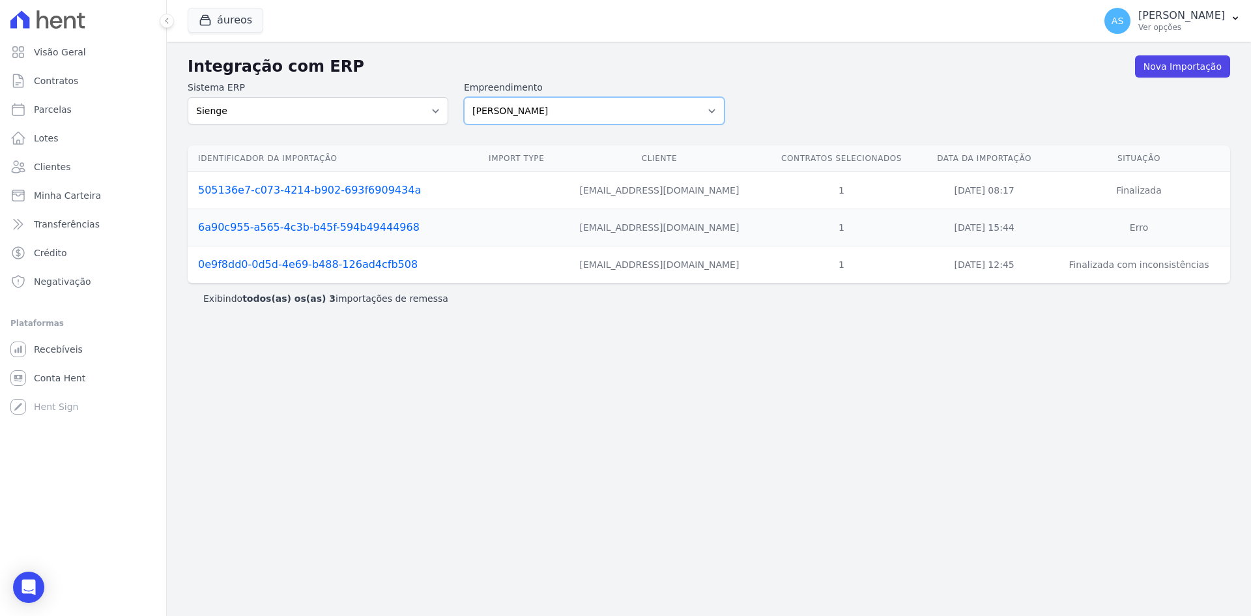
click at [713, 108] on select "[PERSON_NAME] Art Prime - [PERSON_NAME] Unique CTV Beat Residencial CTV Mob CTV…" at bounding box center [594, 110] width 261 height 27
select select "9db4d767-ec98-4519-aed7-f9568aa0b04c"
click at [464, 97] on select "[PERSON_NAME] Art Prime - [PERSON_NAME] Unique CTV Beat Residencial CTV Mob CTV…" at bounding box center [594, 110] width 261 height 27
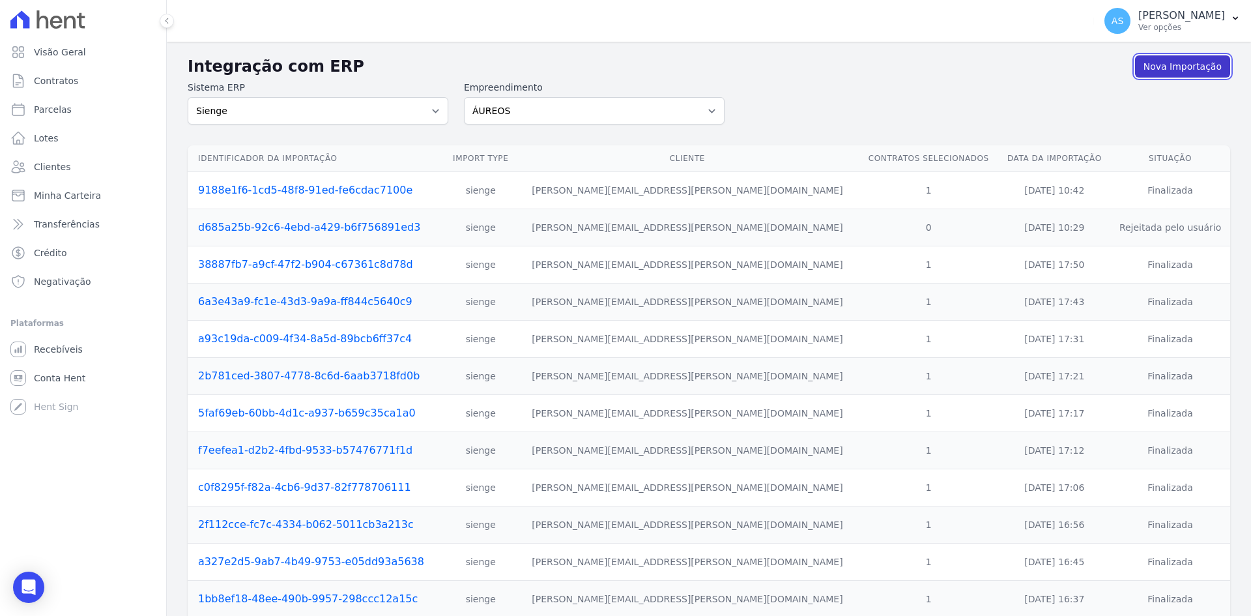
click at [1165, 64] on link "Nova Importação" at bounding box center [1182, 66] width 95 height 22
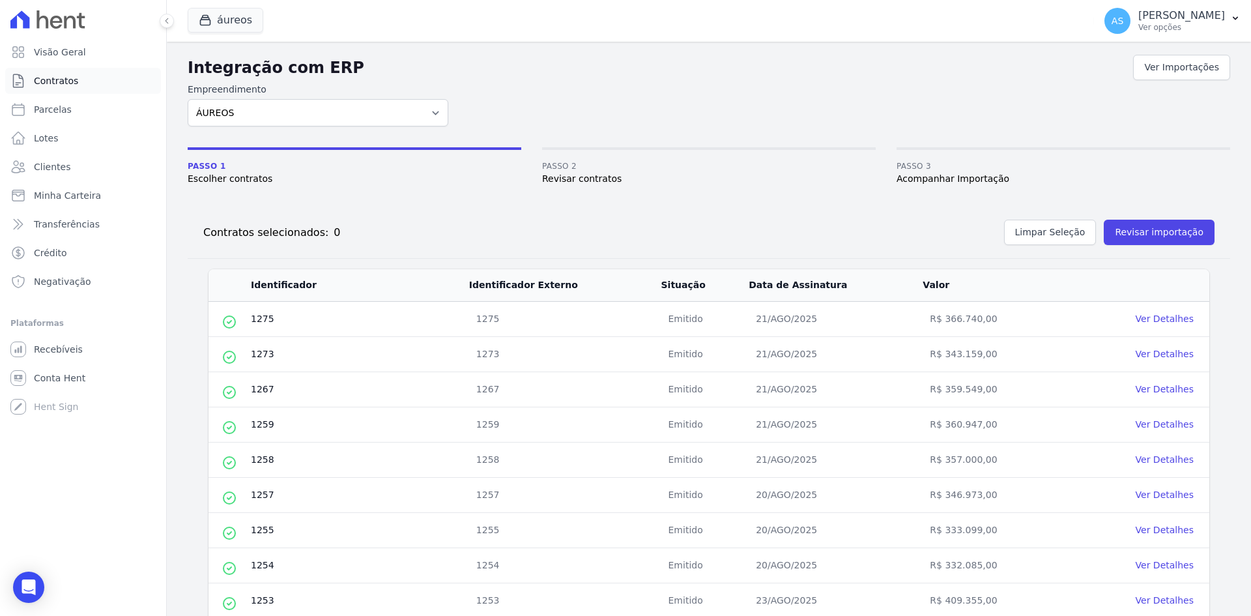
click at [57, 78] on span "Contratos" at bounding box center [56, 80] width 44 height 13
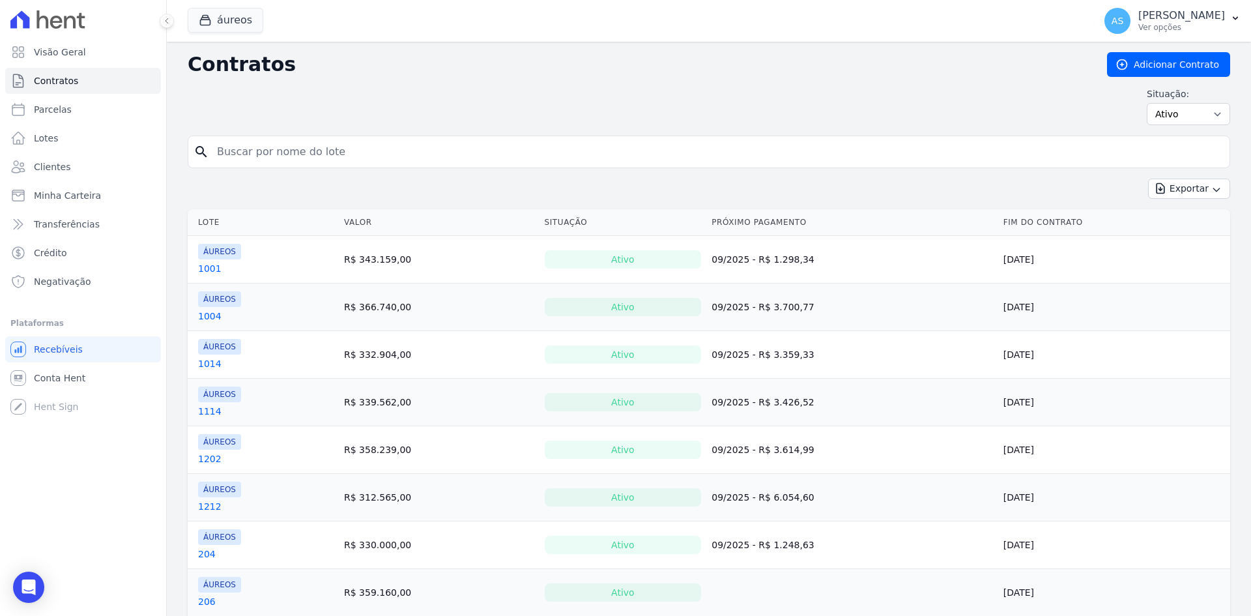
click at [236, 153] on input "search" at bounding box center [716, 152] width 1015 height 26
type input "509"
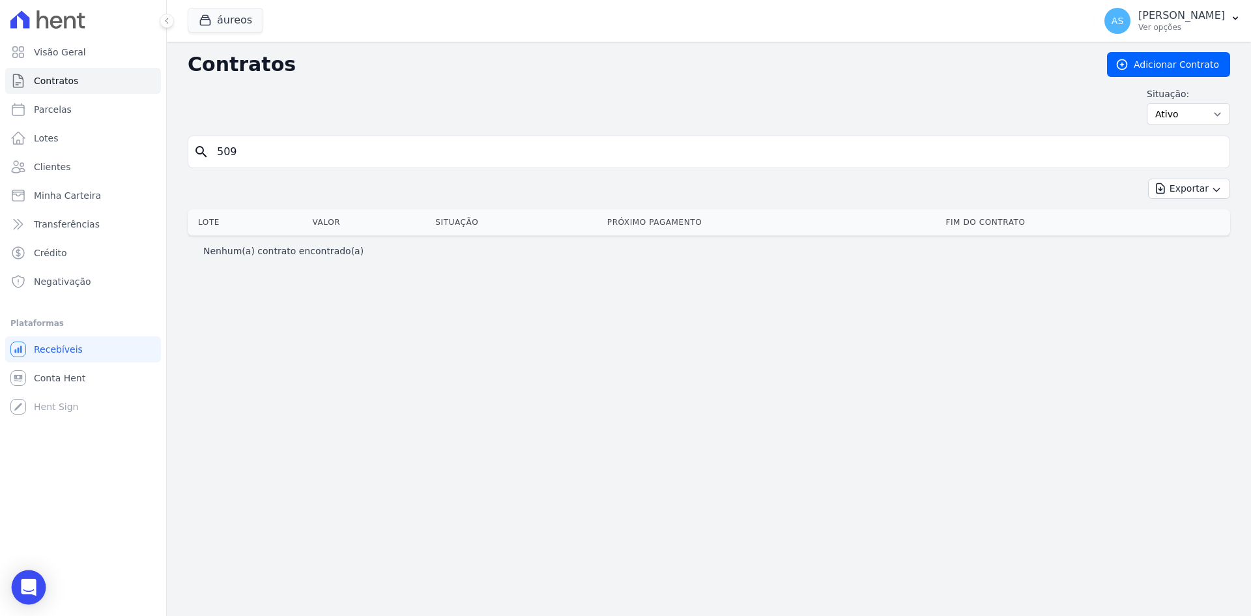
click at [25, 598] on div "Open Intercom Messenger" at bounding box center [29, 587] width 35 height 35
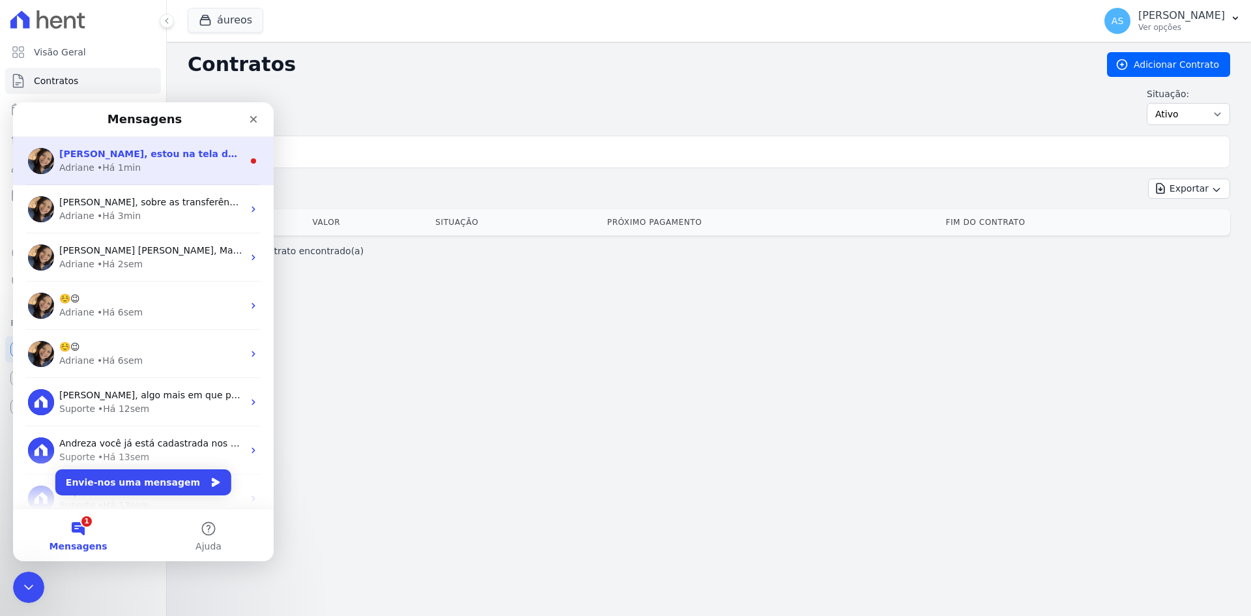
click at [176, 156] on span "[PERSON_NAME], estou na tela de importação dos contratos e constam somente 1 pe…" at bounding box center [614, 154] width 1111 height 10
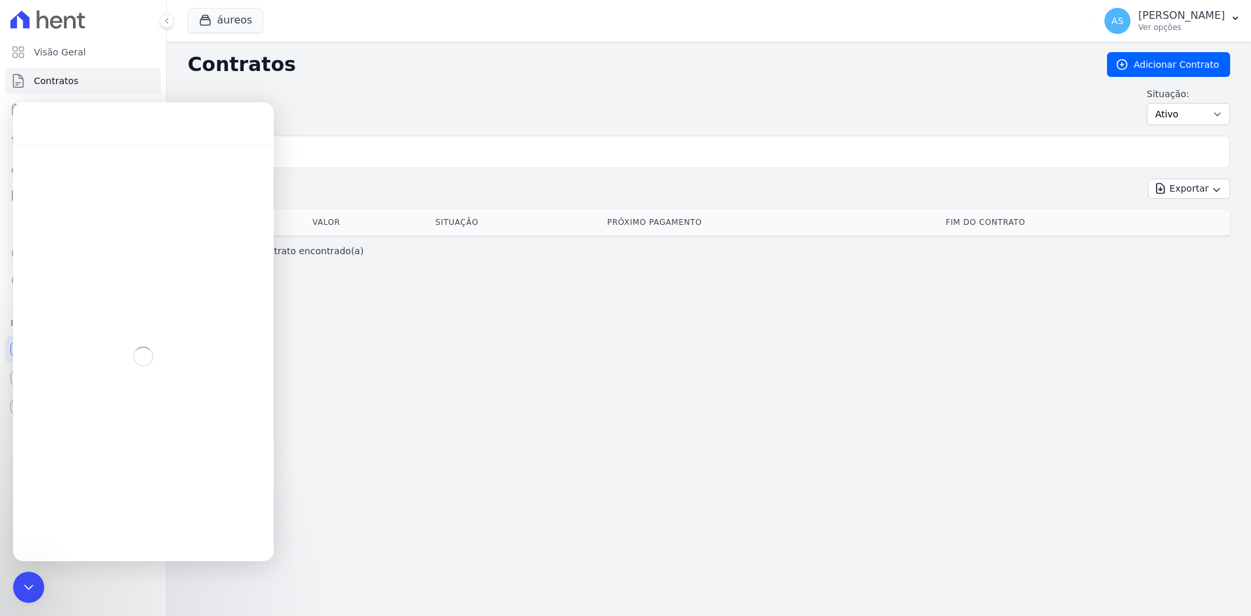
scroll to position [2, 0]
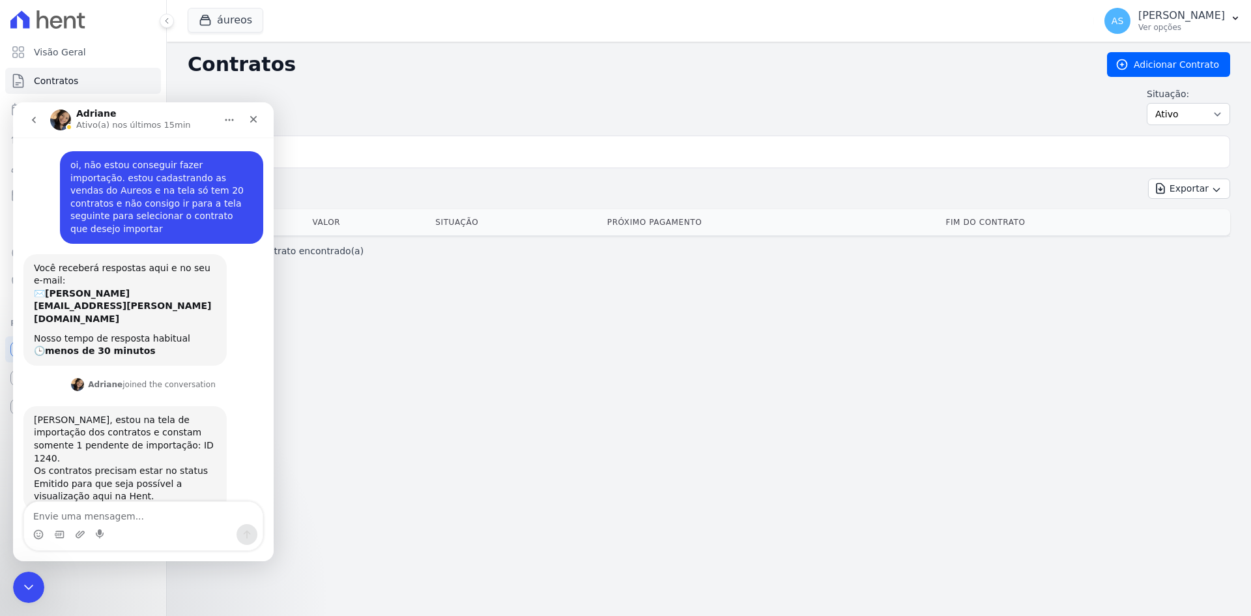
click at [65, 521] on textarea "Envie uma mensagem..." at bounding box center [143, 513] width 239 height 22
type textarea "na verdade o erro é nesse aqui"
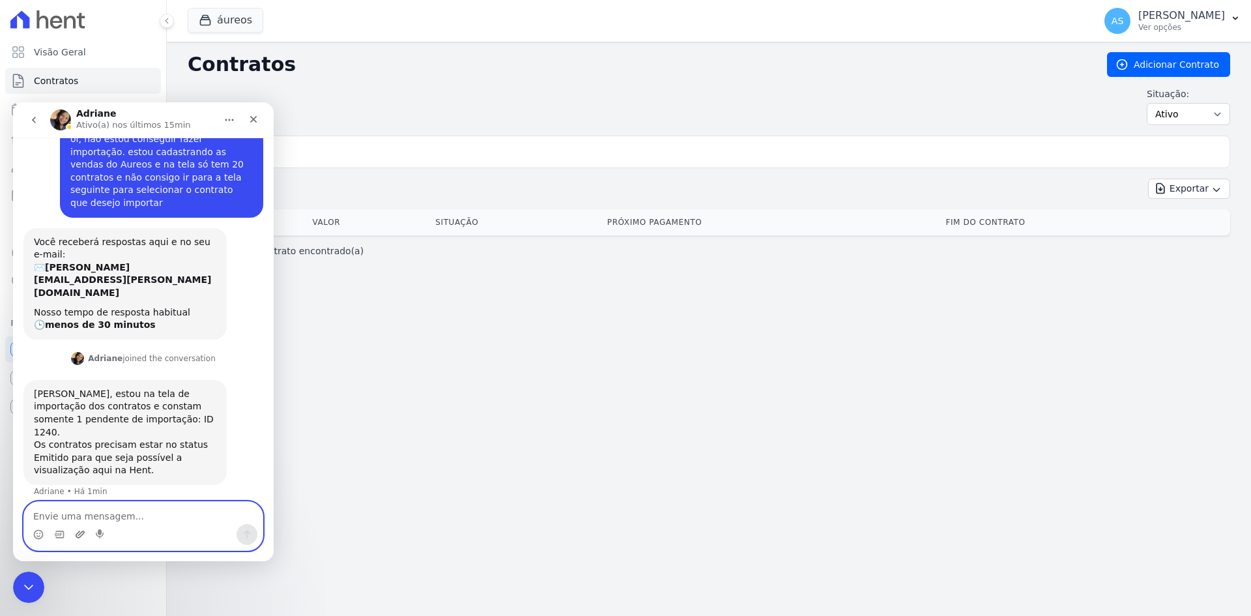
click at [82, 536] on icon "Carregar anexo" at bounding box center [80, 534] width 10 height 10
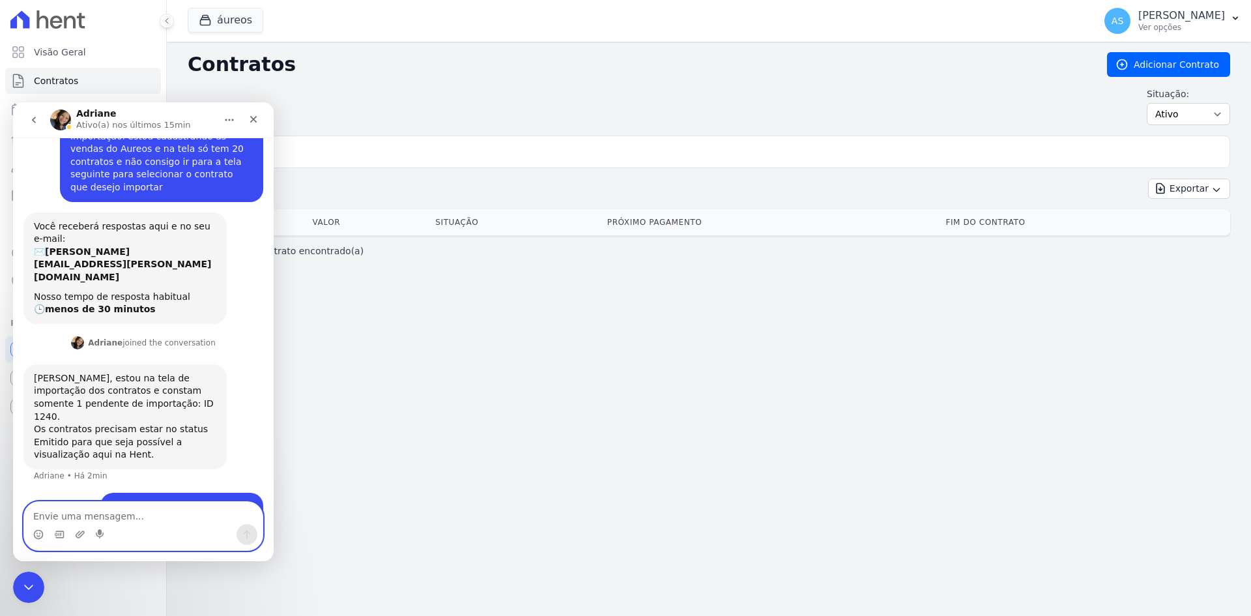
scroll to position [57, 0]
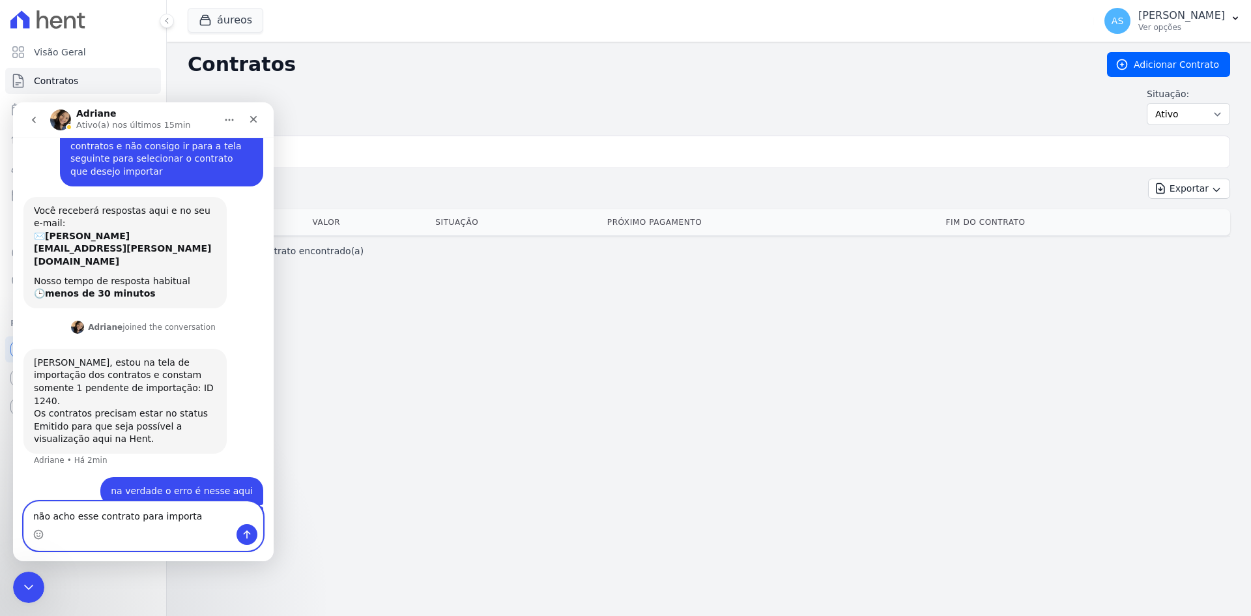
type textarea "não acho esse contrato para importar"
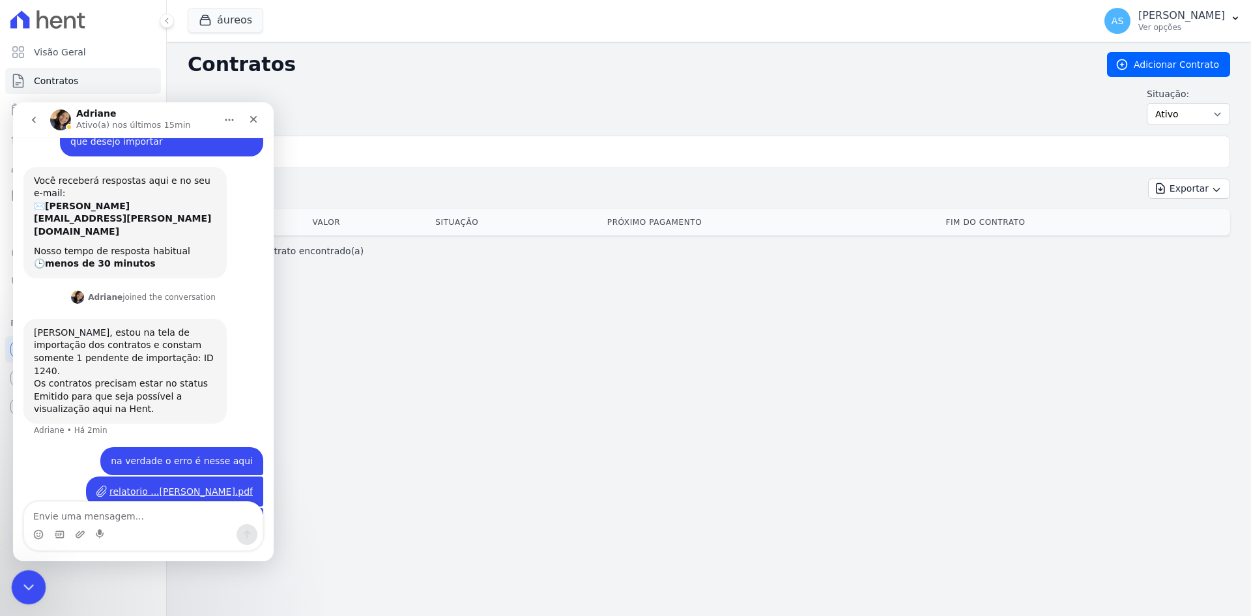
click at [20, 590] on icon "Fechar mensagem da Intercom" at bounding box center [27, 585] width 16 height 16
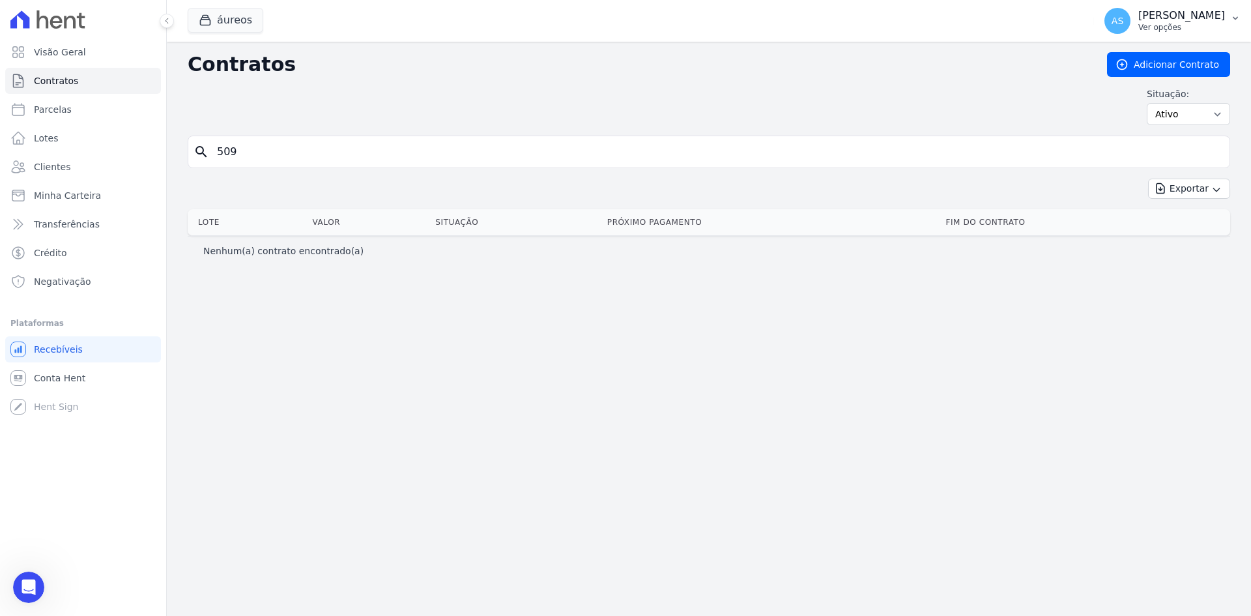
click at [1233, 18] on icon "button" at bounding box center [1236, 18] width 10 height 10
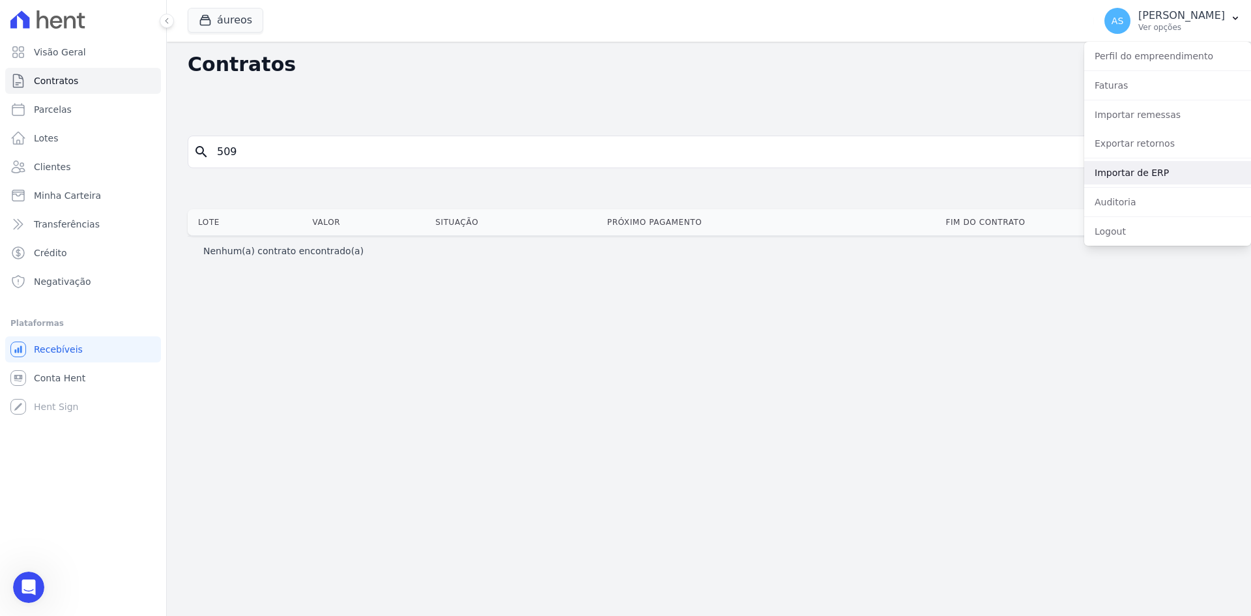
click at [1137, 171] on link "Importar de ERP" at bounding box center [1168, 172] width 167 height 23
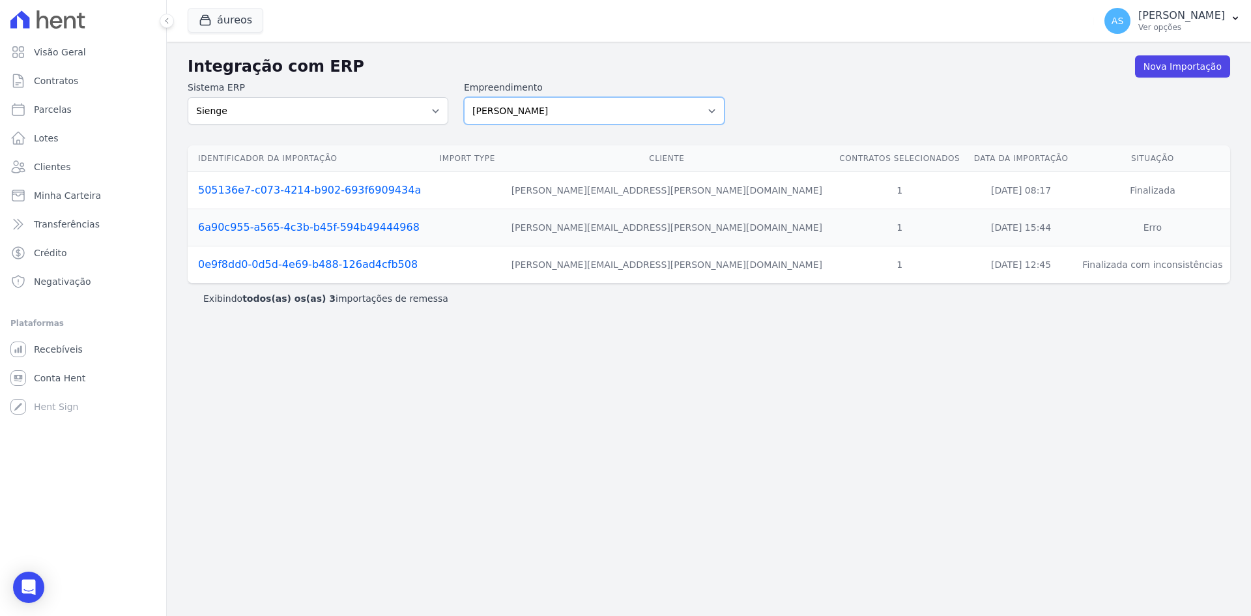
click at [713, 108] on select "Amaré Arpoador Art Prime - Irajá ÁUREOS B. Unique CTV Beat Residencial CTV Mob …" at bounding box center [594, 110] width 261 height 27
select select "9db4d767-ec98-4519-aed7-f9568aa0b04c"
click at [464, 97] on select "Amaré Arpoador Art Prime - Irajá ÁUREOS B. Unique CTV Beat Residencial CTV Mob …" at bounding box center [594, 110] width 261 height 27
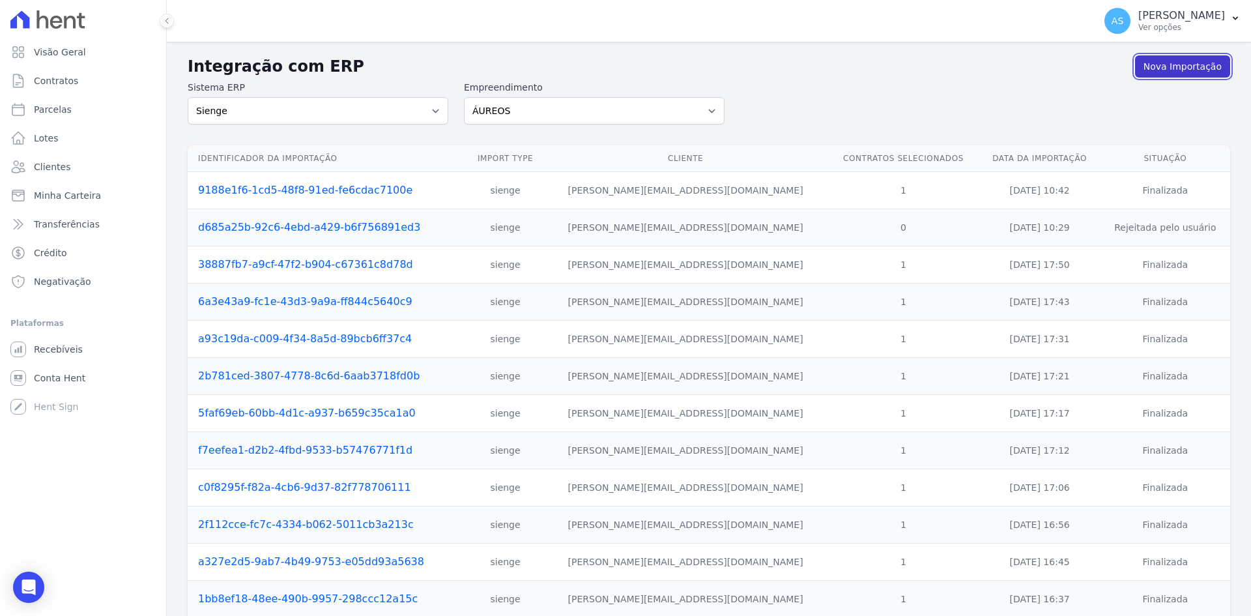
click at [1156, 64] on link "Nova Importação" at bounding box center [1182, 66] width 95 height 22
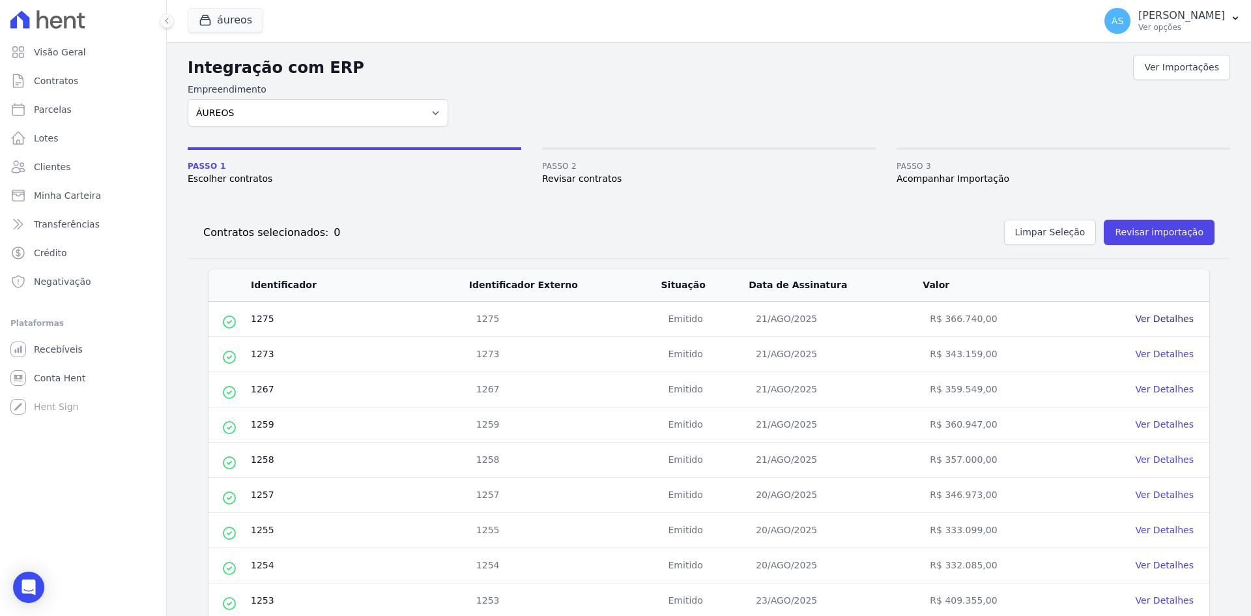
click at [1155, 319] on link "Ver Detalhes" at bounding box center [1165, 318] width 58 height 10
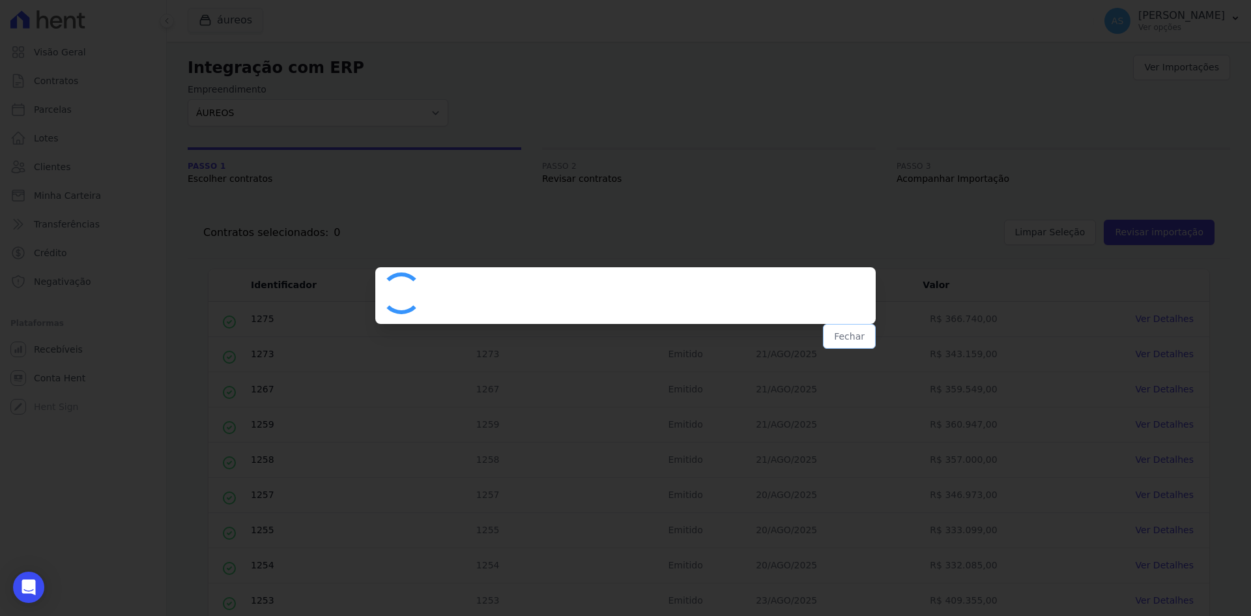
click at [846, 334] on button "Fechar" at bounding box center [849, 336] width 53 height 25
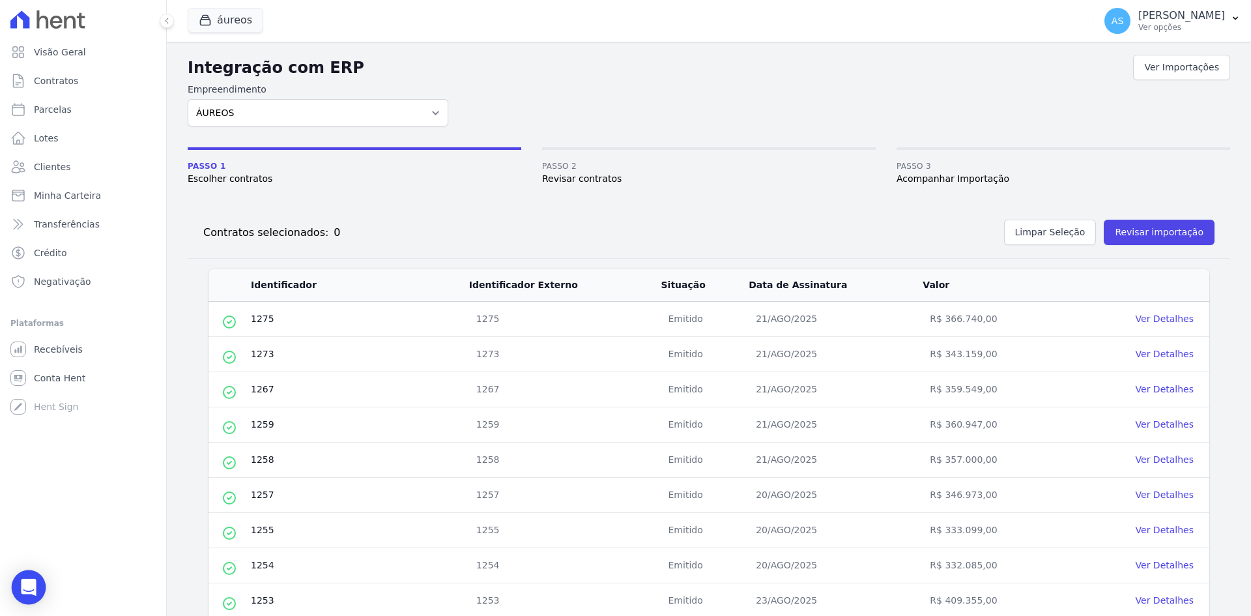
click at [20, 584] on div "Open Intercom Messenger" at bounding box center [29, 587] width 35 height 35
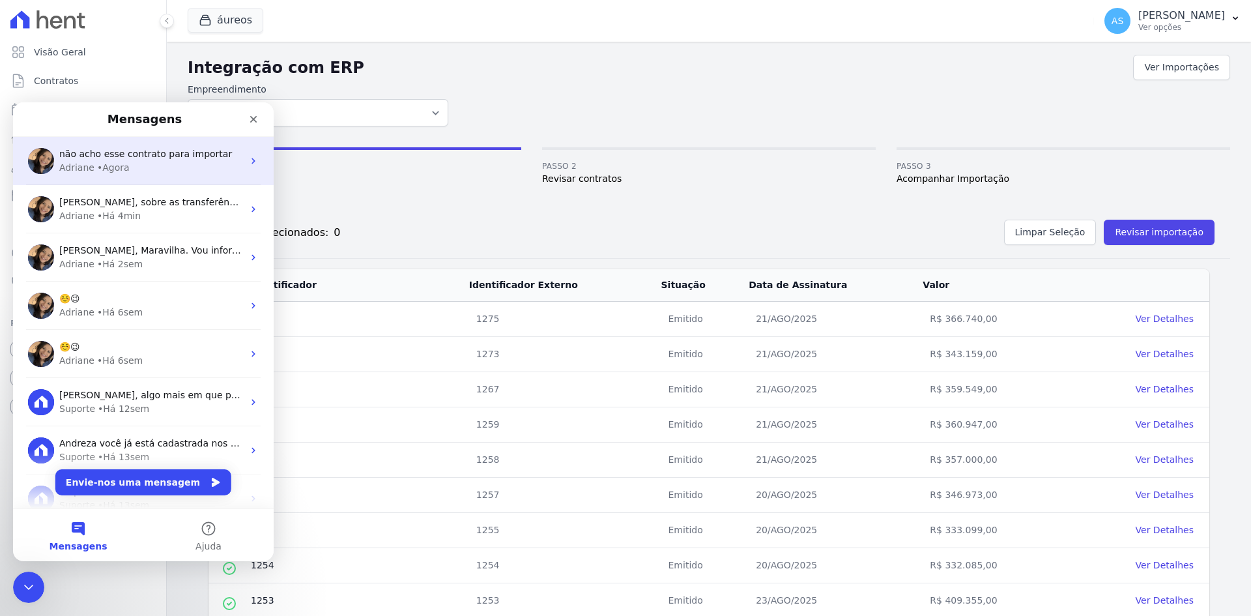
click at [164, 151] on span "não acho esse contrato para importar" at bounding box center [145, 154] width 173 height 10
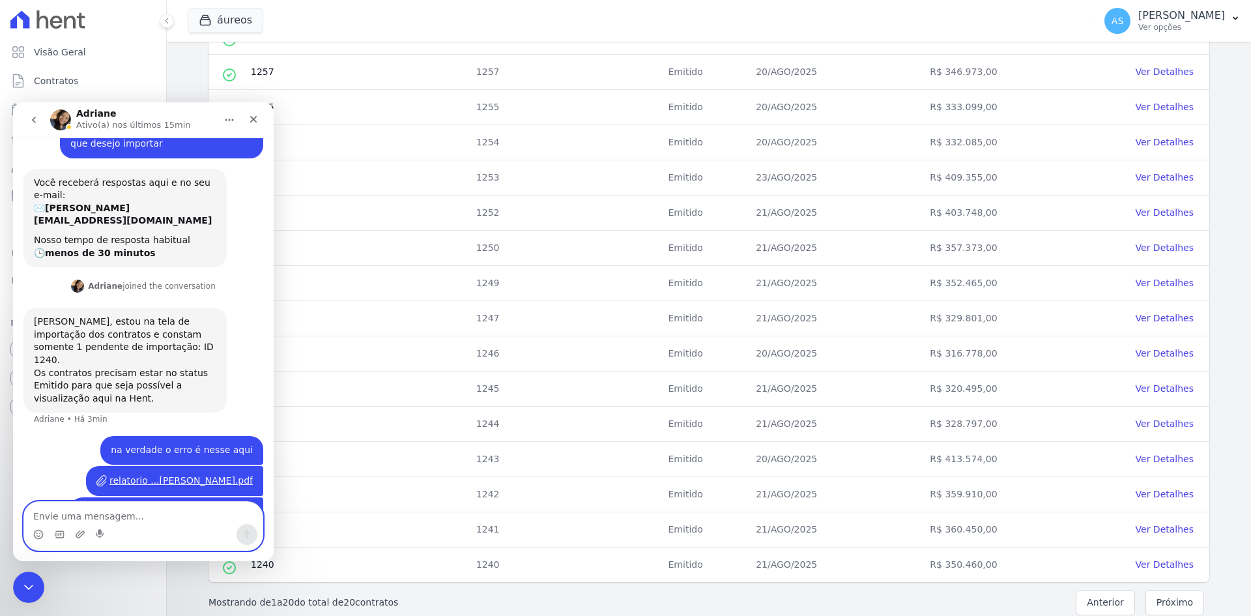
scroll to position [441, 0]
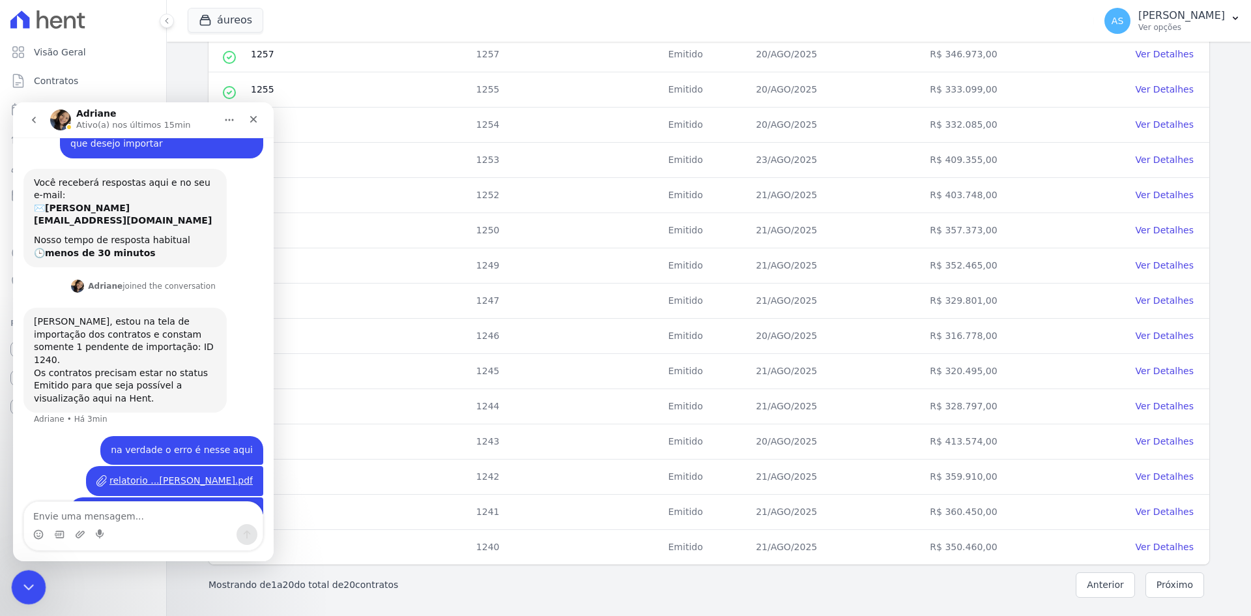
click at [14, 594] on div "Fechar mensagem da Intercom" at bounding box center [26, 585] width 31 height 31
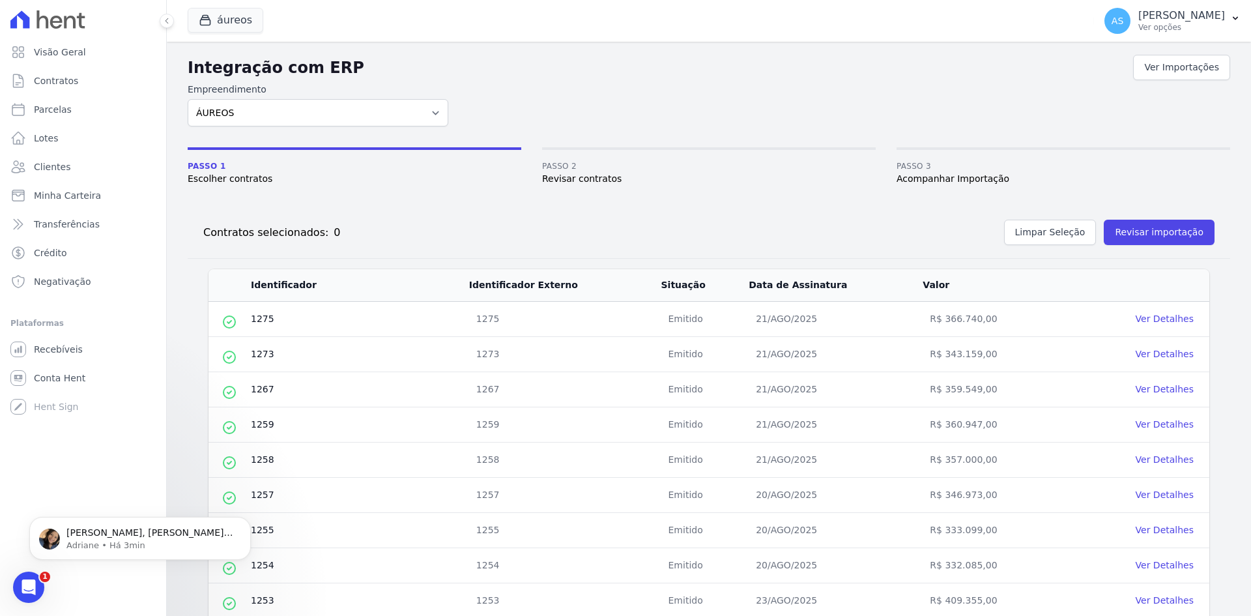
scroll to position [139, 0]
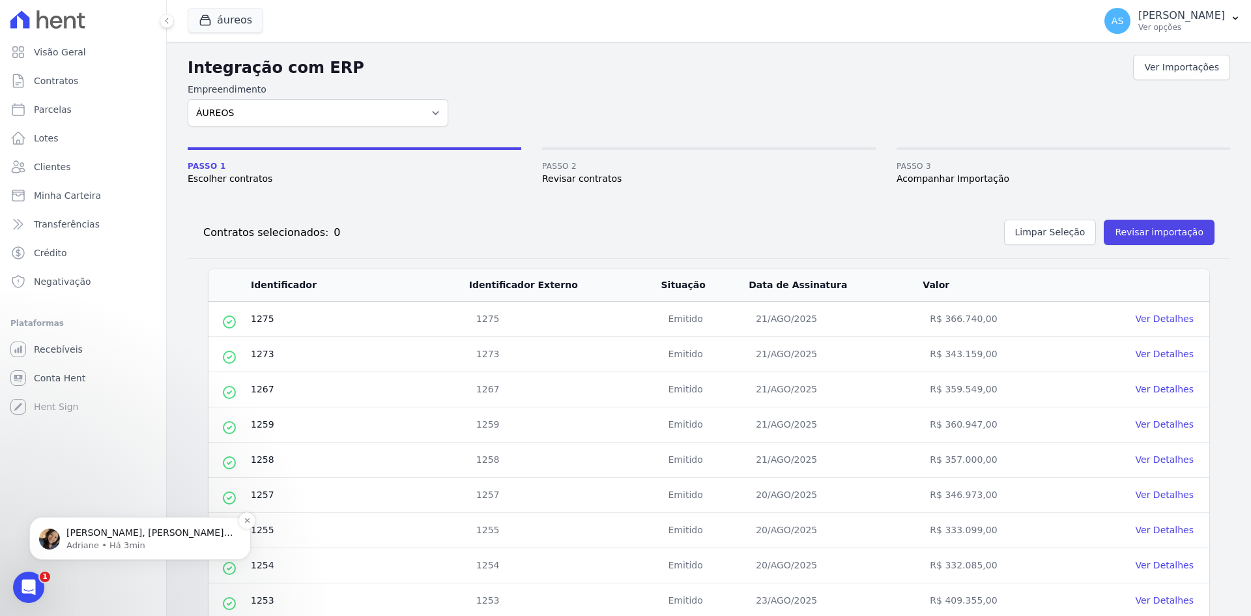
click at [114, 540] on p "Adriane • Há 3min" at bounding box center [150, 546] width 168 height 12
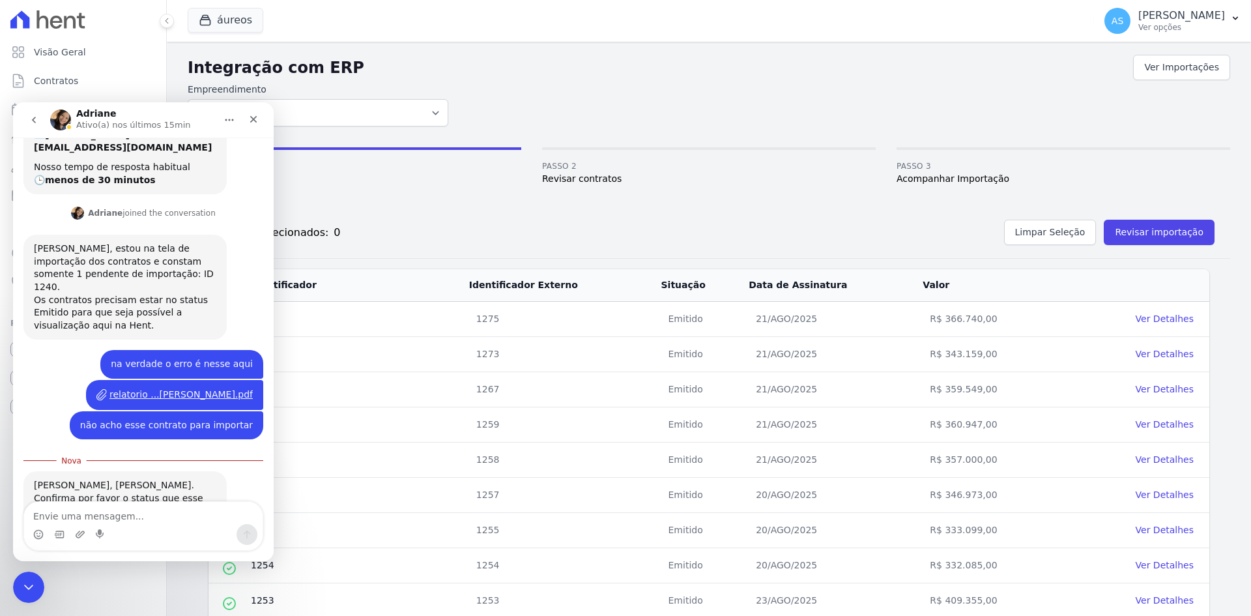
scroll to position [160, 0]
type textarea "aprovado, consegui gerar a posição financeira"
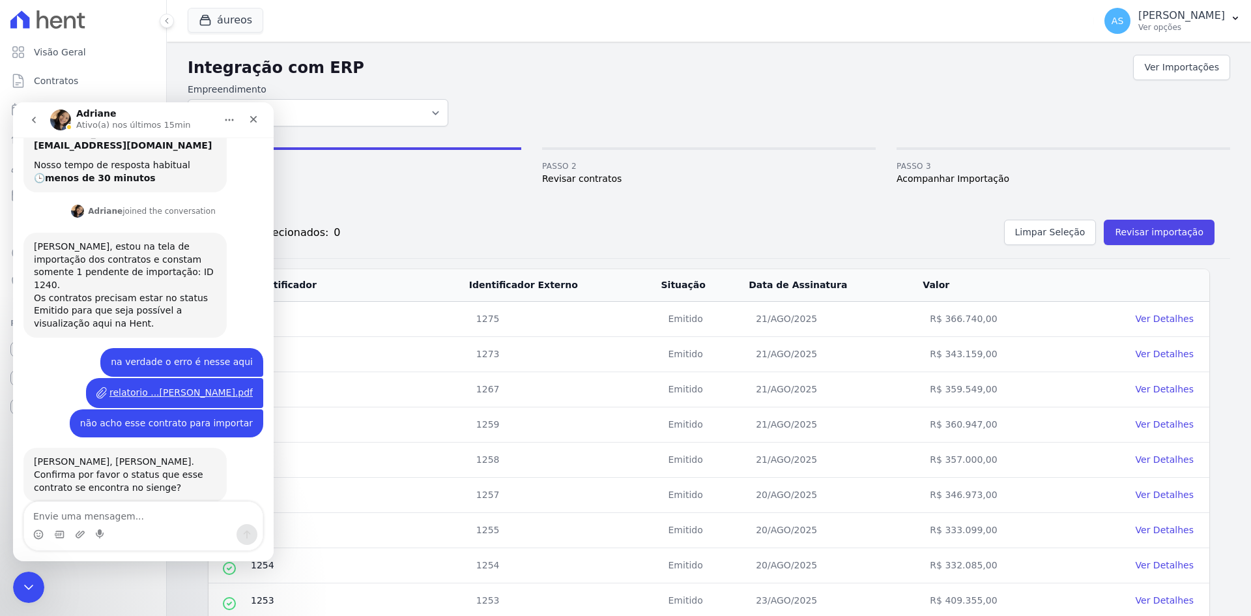
scroll to position [190, 0]
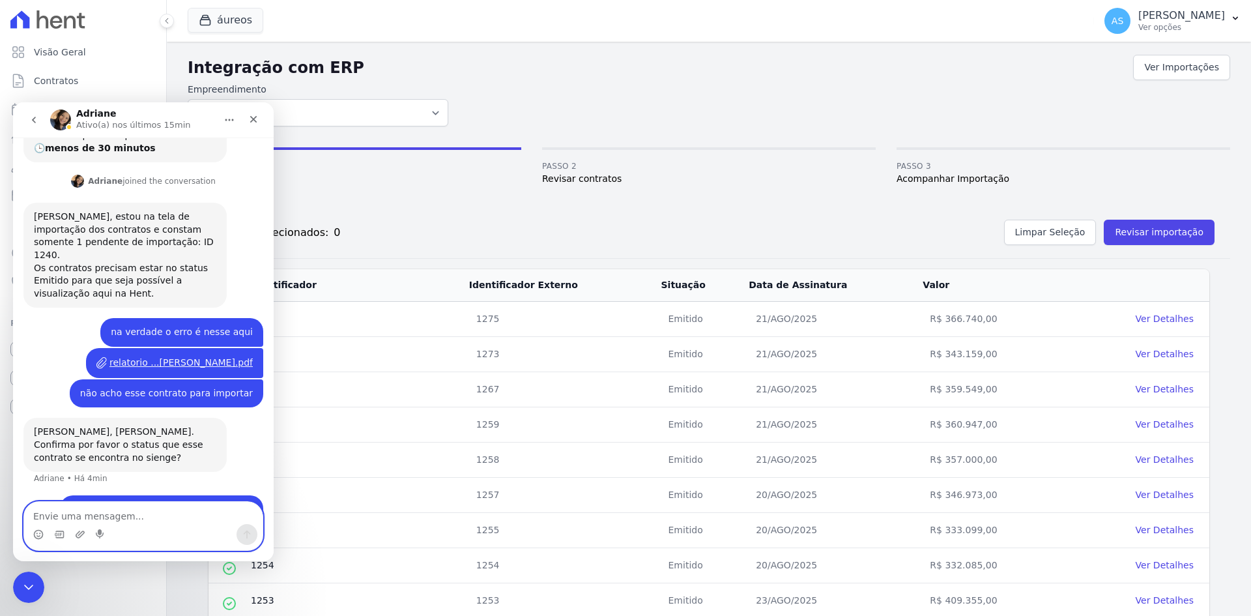
click at [51, 522] on textarea "Envie uma mensagem..." at bounding box center [143, 513] width 239 height 22
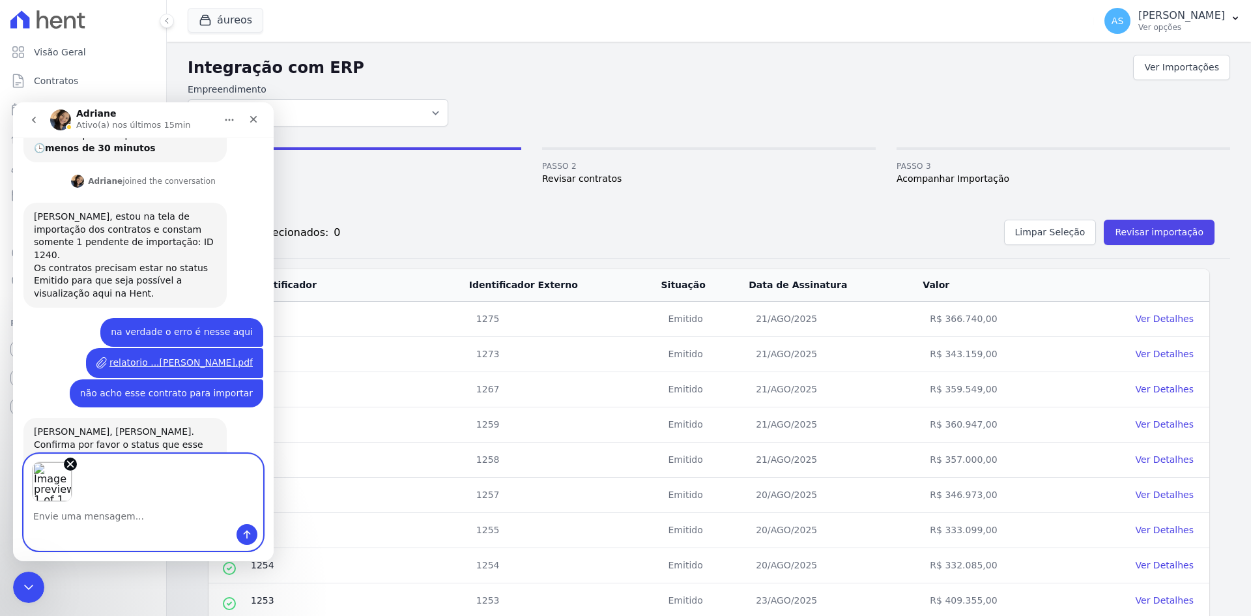
scroll to position [238, 0]
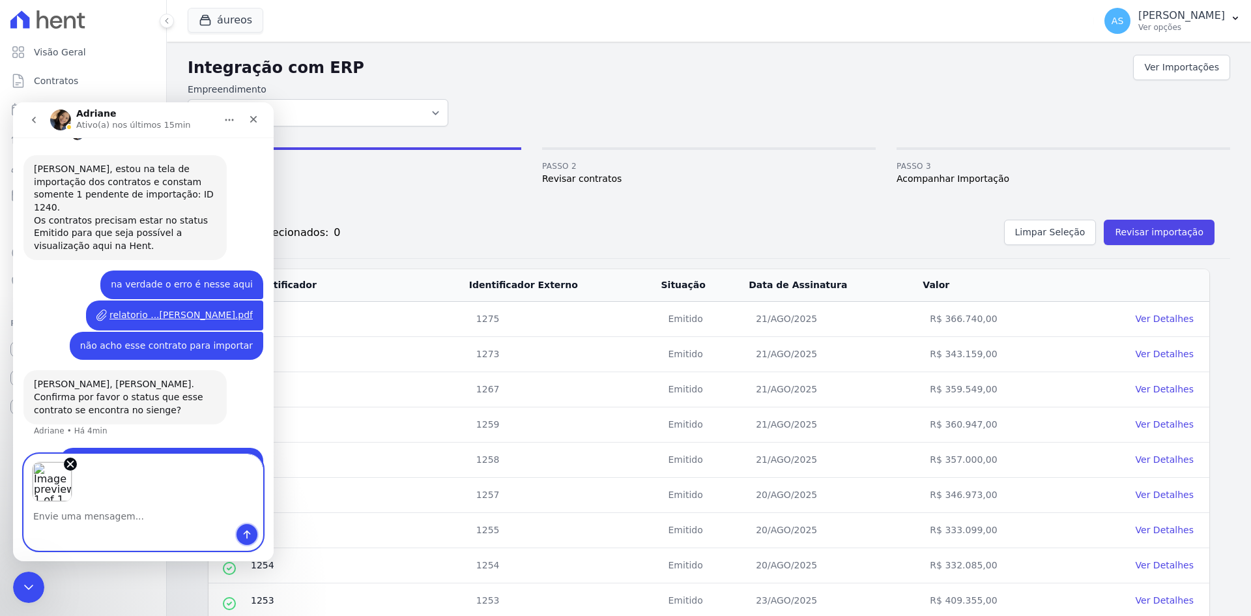
click at [243, 542] on button "Enviar mensagem…" at bounding box center [247, 534] width 21 height 21
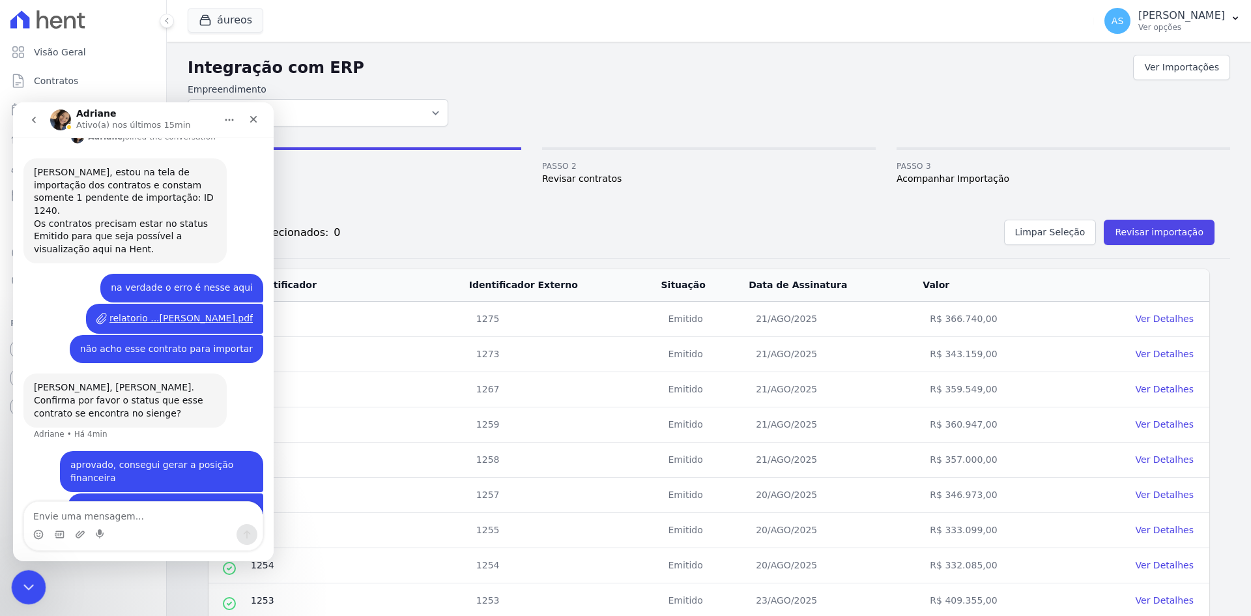
click at [23, 585] on icon "Fechar mensagem da Intercom" at bounding box center [27, 585] width 16 height 16
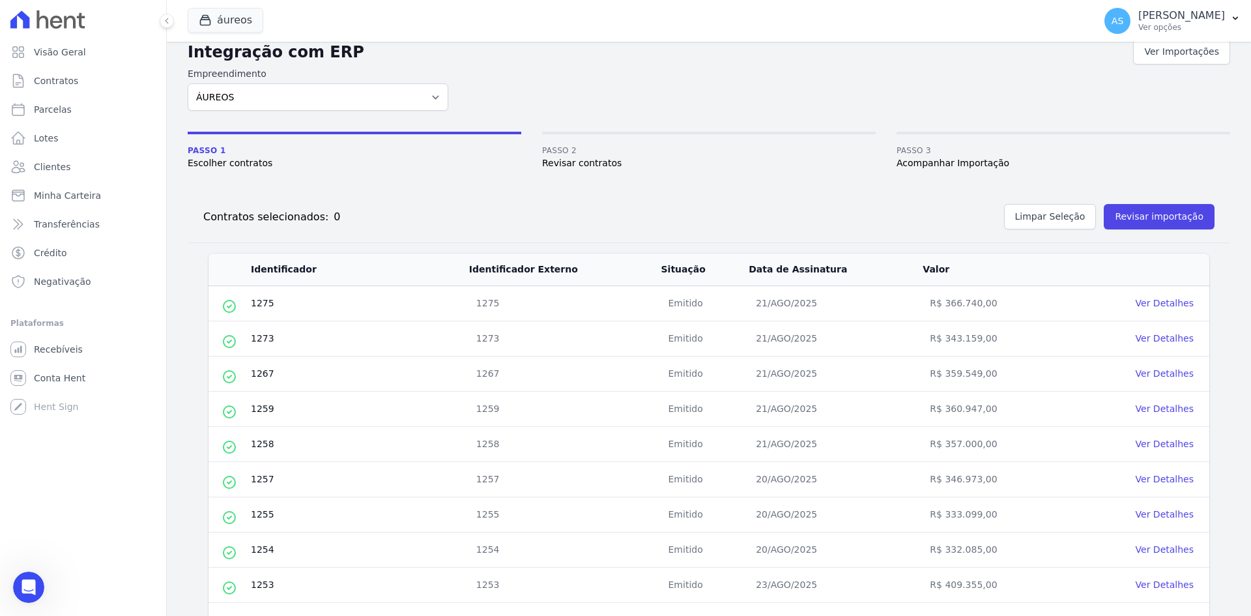
scroll to position [0, 0]
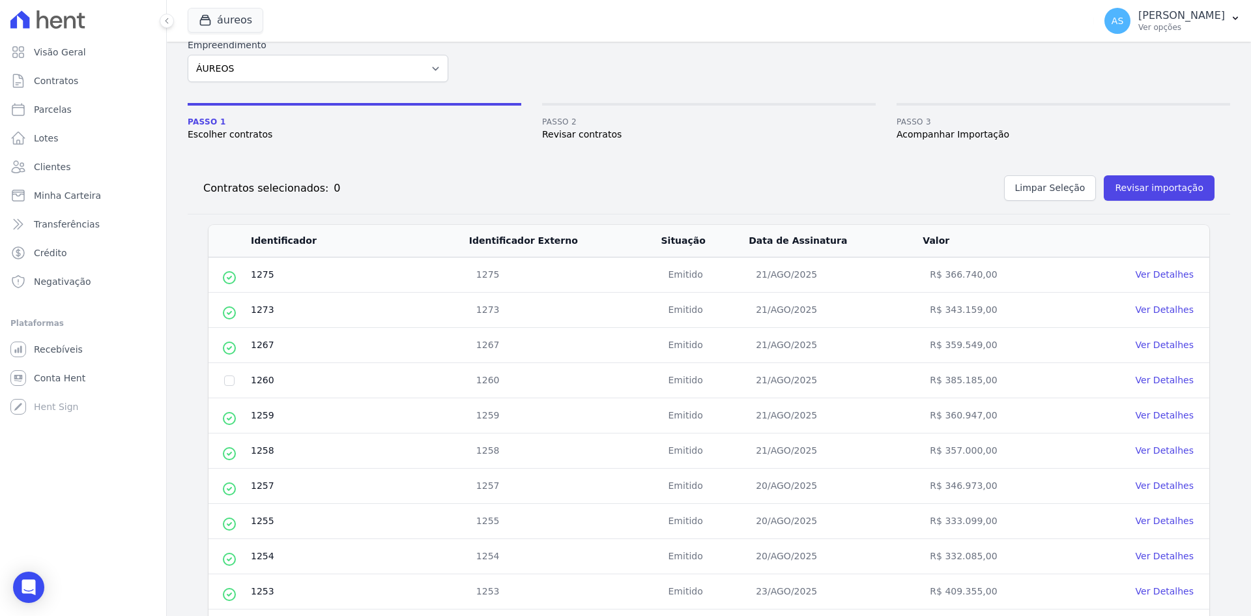
scroll to position [65, 0]
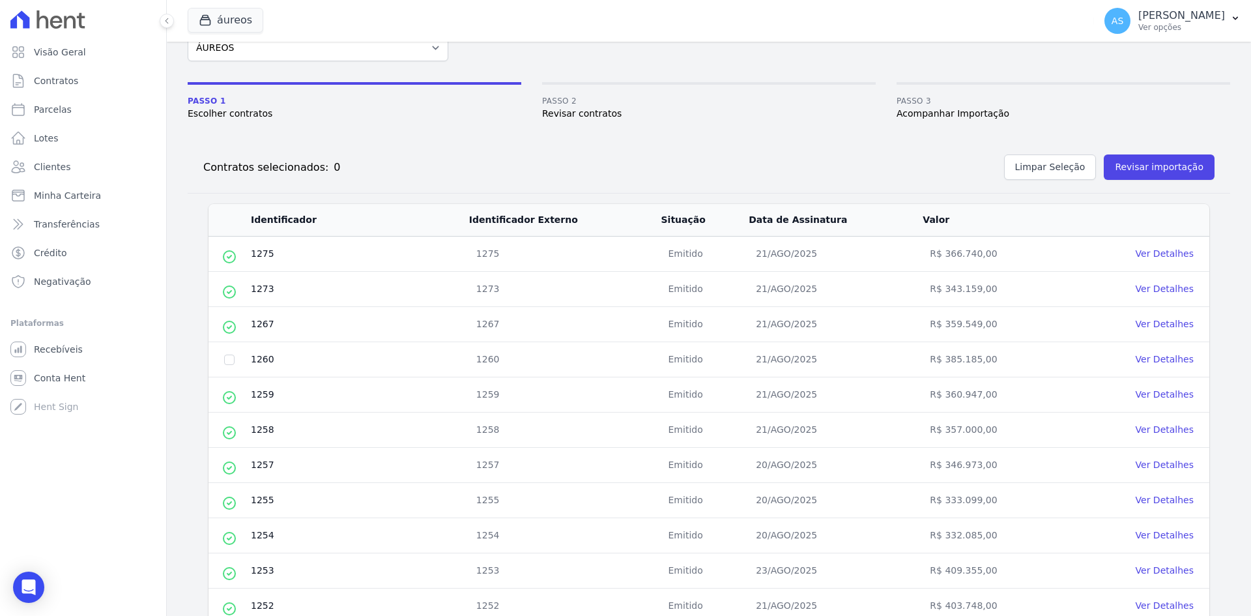
click at [227, 365] on td at bounding box center [230, 359] width 42 height 35
click at [227, 362] on input "checkbox" at bounding box center [229, 360] width 10 height 10
checkbox input "true"
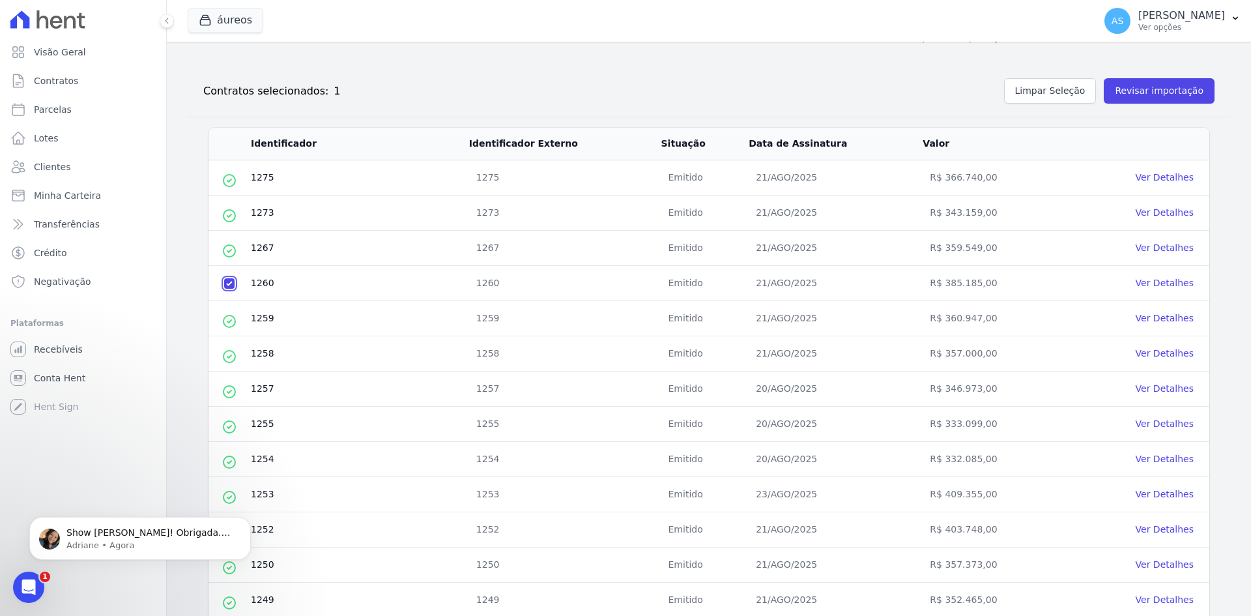
scroll to position [0, 0]
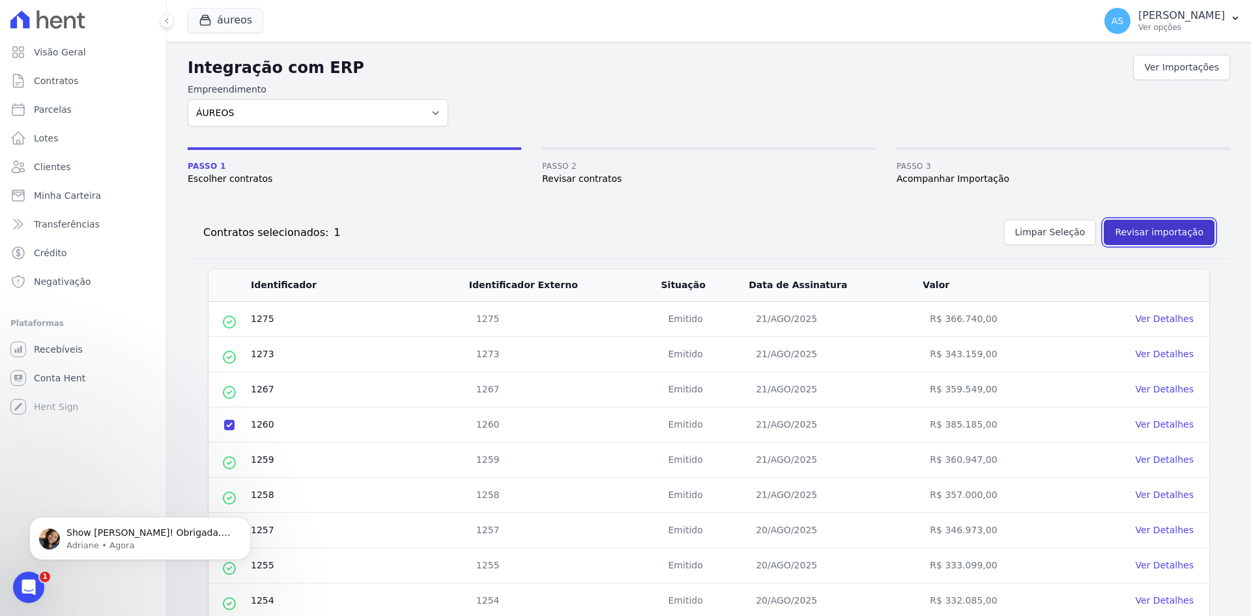
click at [1133, 231] on button "Revisar importação" at bounding box center [1159, 232] width 111 height 25
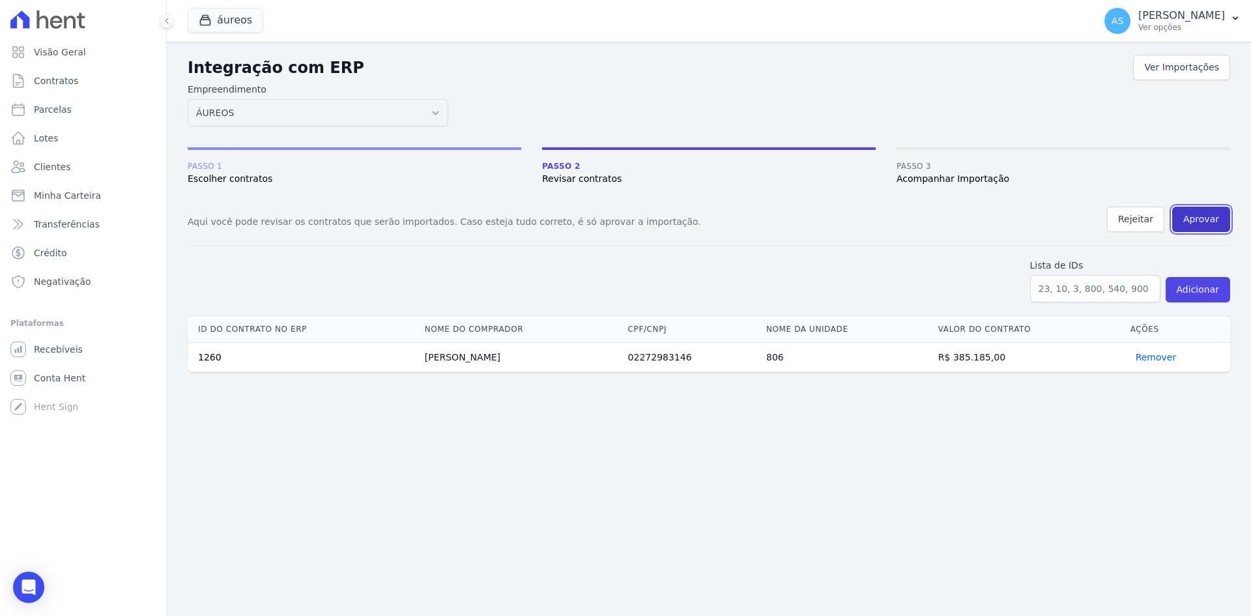
click at [1192, 222] on button "Aprovar" at bounding box center [1202, 219] width 58 height 25
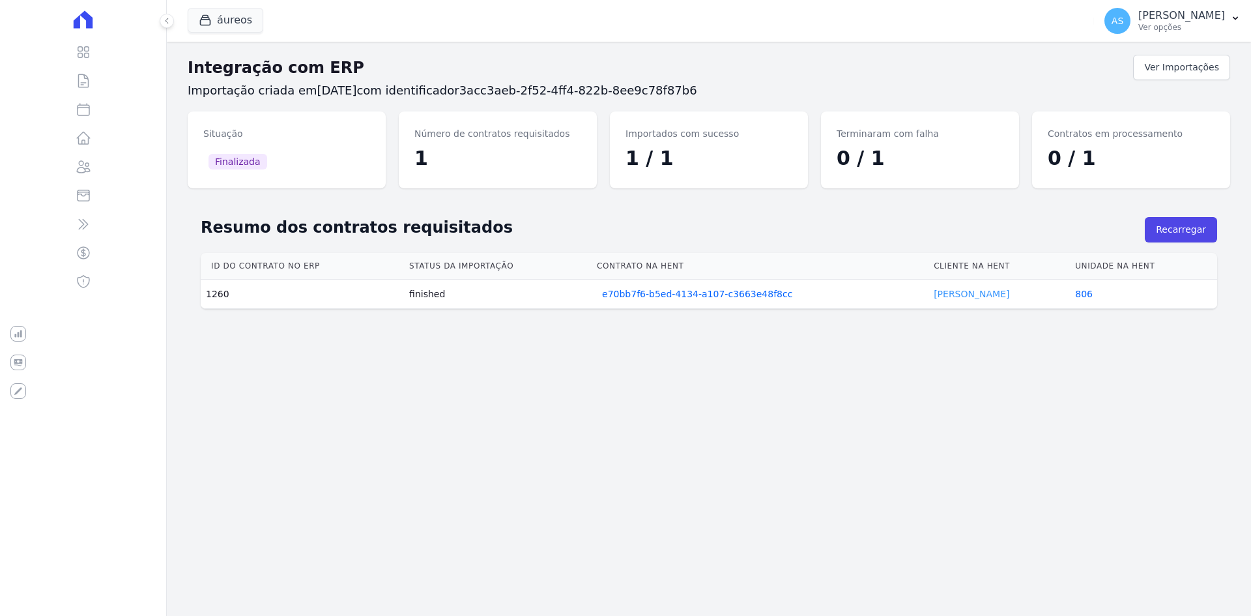
click at [957, 296] on link "Pedro Andrade" at bounding box center [972, 294] width 76 height 10
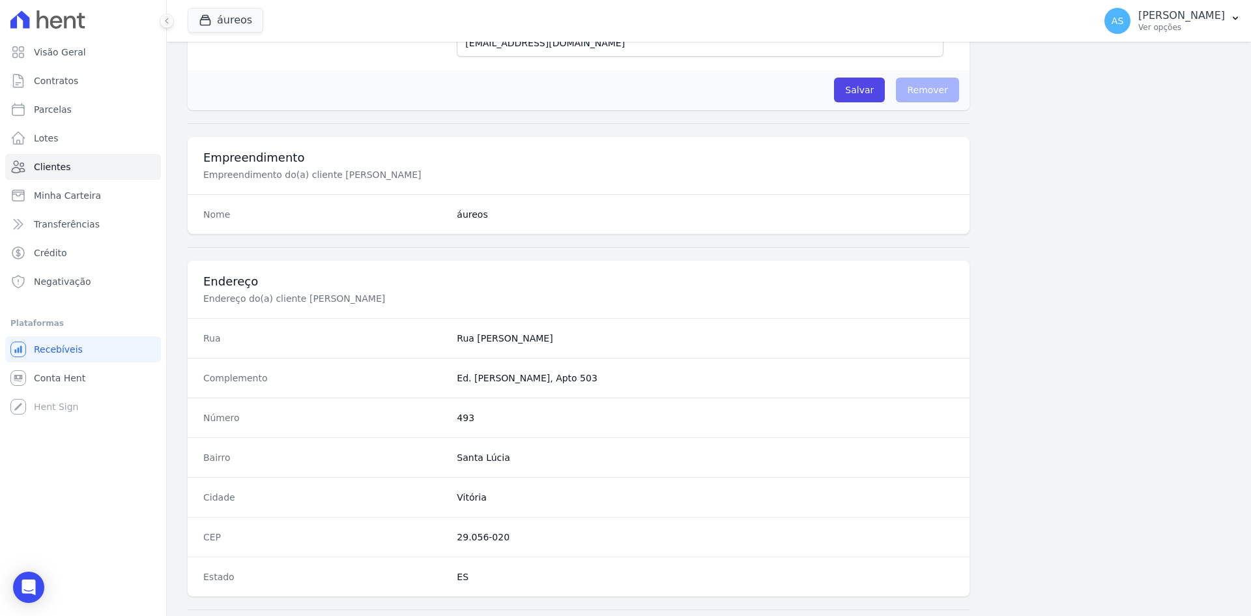
scroll to position [604, 0]
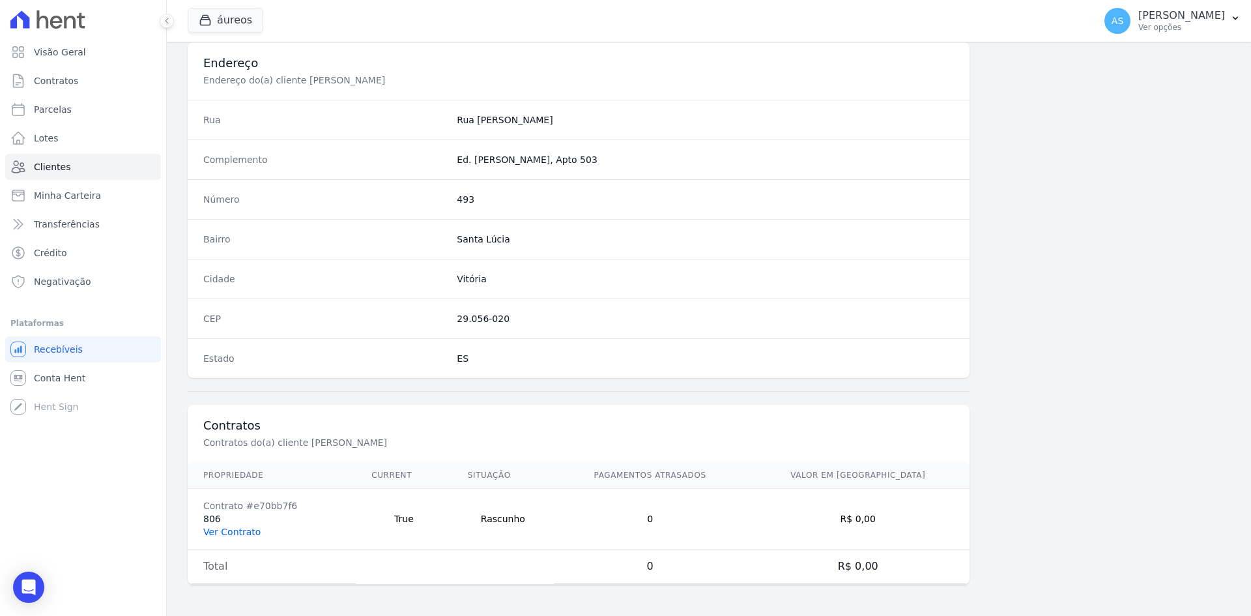
click at [222, 536] on link "Ver Contrato" at bounding box center [231, 532] width 57 height 10
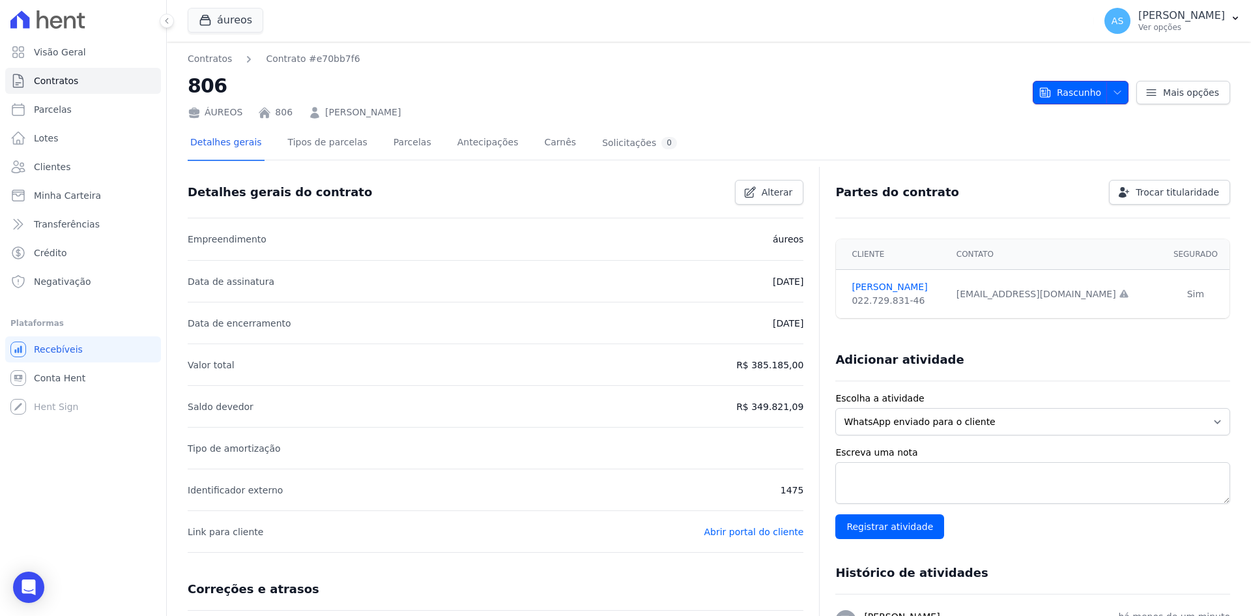
click at [1114, 93] on icon "button" at bounding box center [1118, 92] width 10 height 10
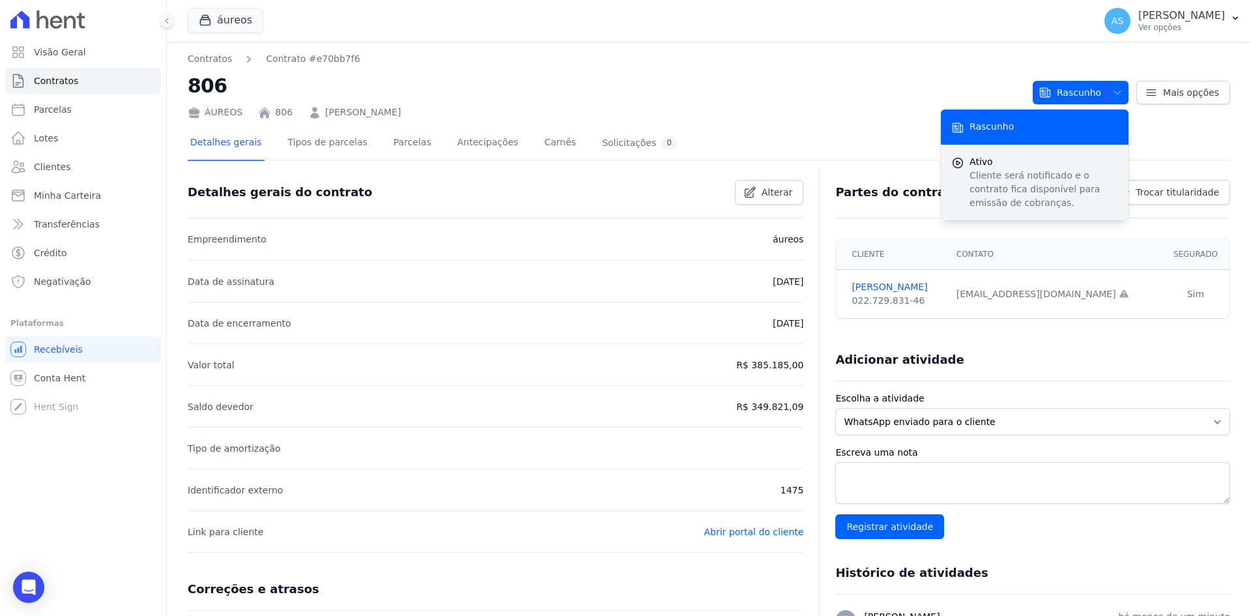
click at [1022, 179] on p "Cliente será notificado e o contrato fica disponível para emissão de cobranças." at bounding box center [1044, 189] width 149 height 41
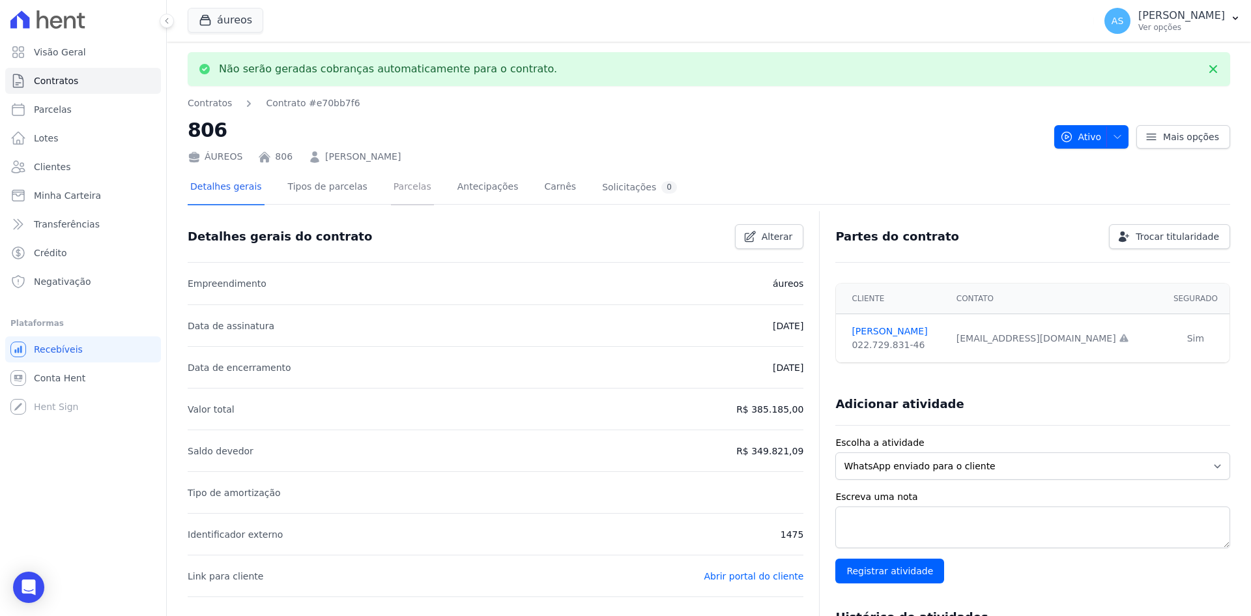
click at [391, 192] on link "Parcelas" at bounding box center [412, 188] width 43 height 35
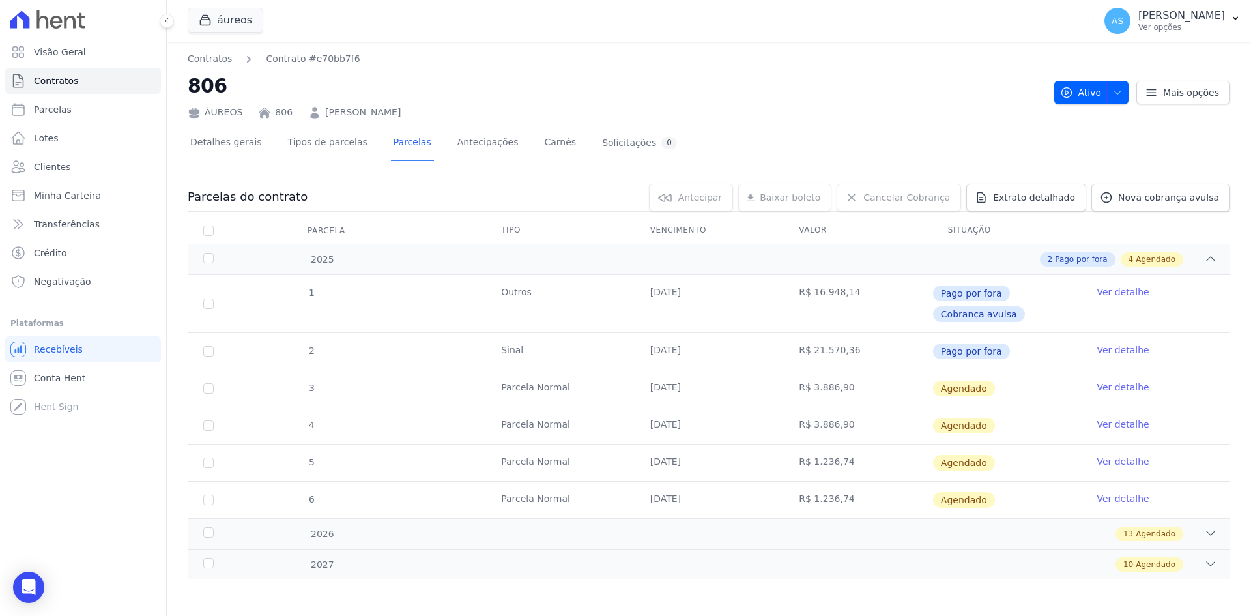
click at [1105, 381] on link "Ver detalhe" at bounding box center [1123, 387] width 52 height 13
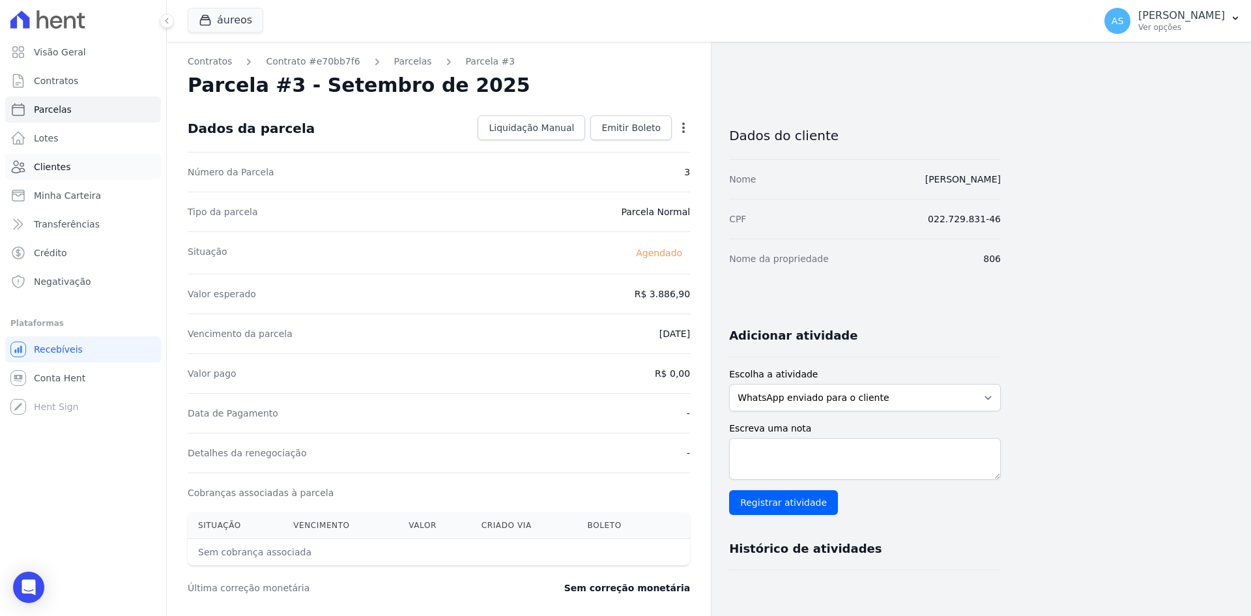
click at [50, 169] on span "Clientes" at bounding box center [52, 166] width 36 height 13
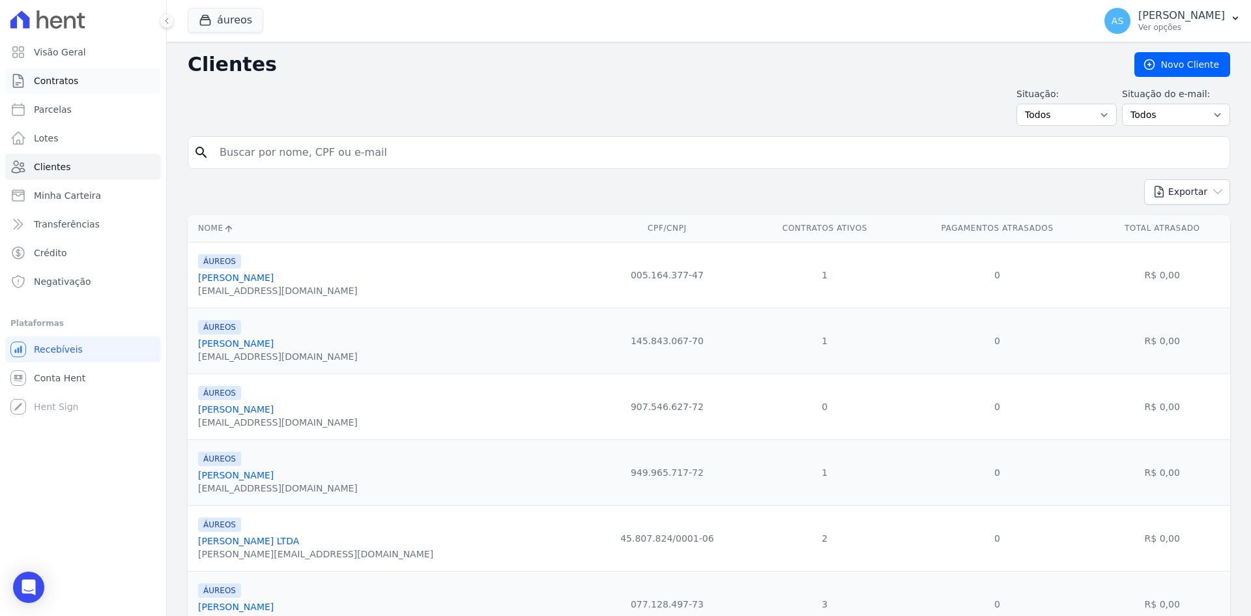
click at [50, 81] on span "Contratos" at bounding box center [56, 80] width 44 height 13
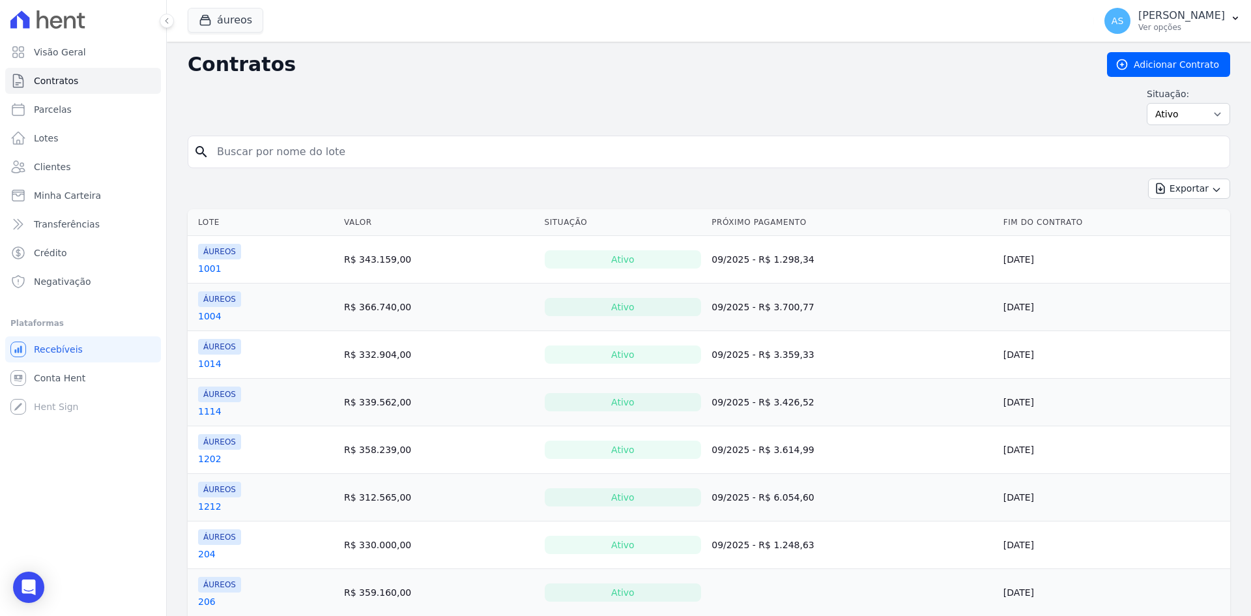
click at [261, 154] on input "search" at bounding box center [716, 152] width 1015 height 26
type input "505"
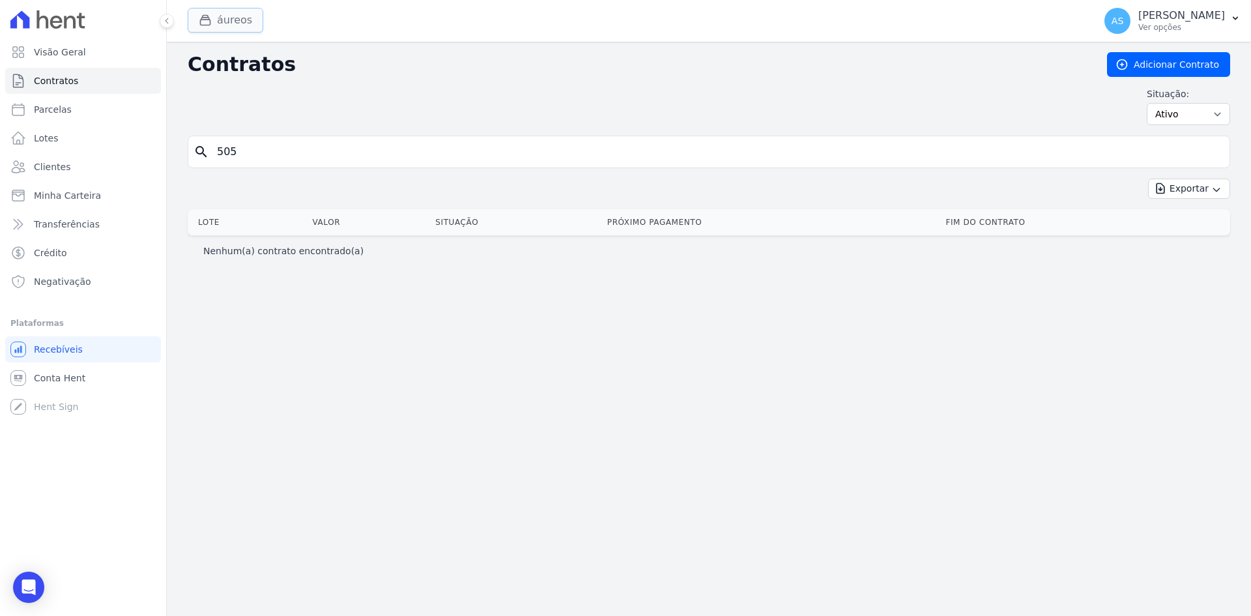
click at [227, 23] on button "áureos" at bounding box center [226, 20] width 76 height 25
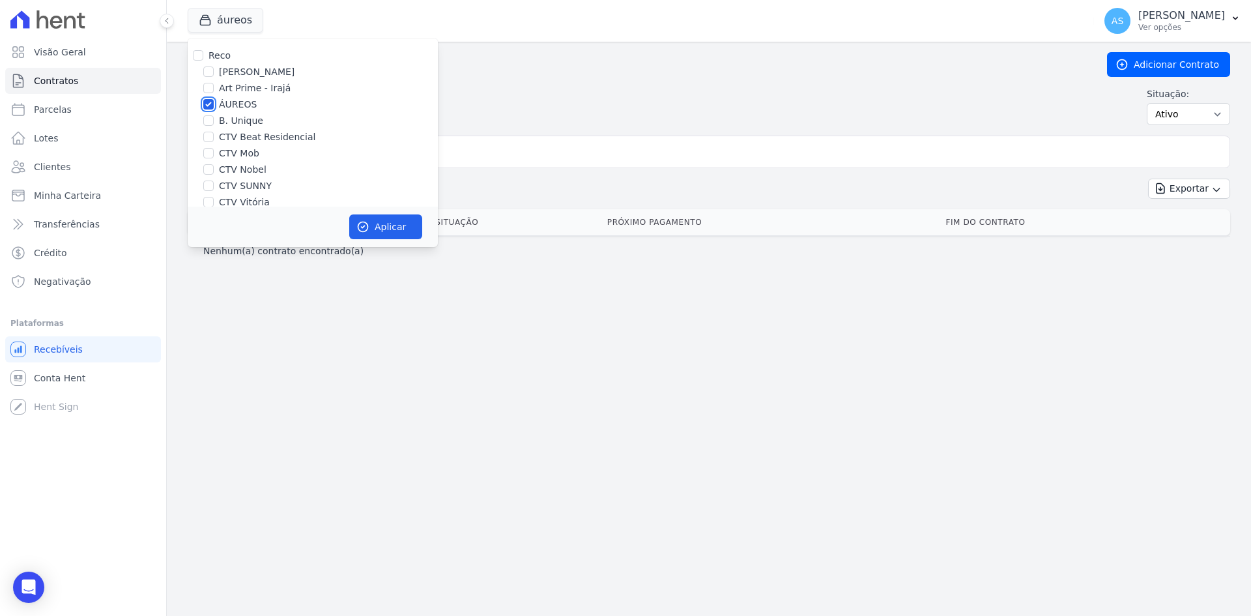
click at [211, 106] on input "ÁUREOS" at bounding box center [208, 104] width 10 height 10
checkbox input "false"
click at [216, 182] on div "CTV SUNNY" at bounding box center [313, 186] width 250 height 14
click at [210, 186] on input "CTV SUNNY" at bounding box center [208, 186] width 10 height 10
checkbox input "true"
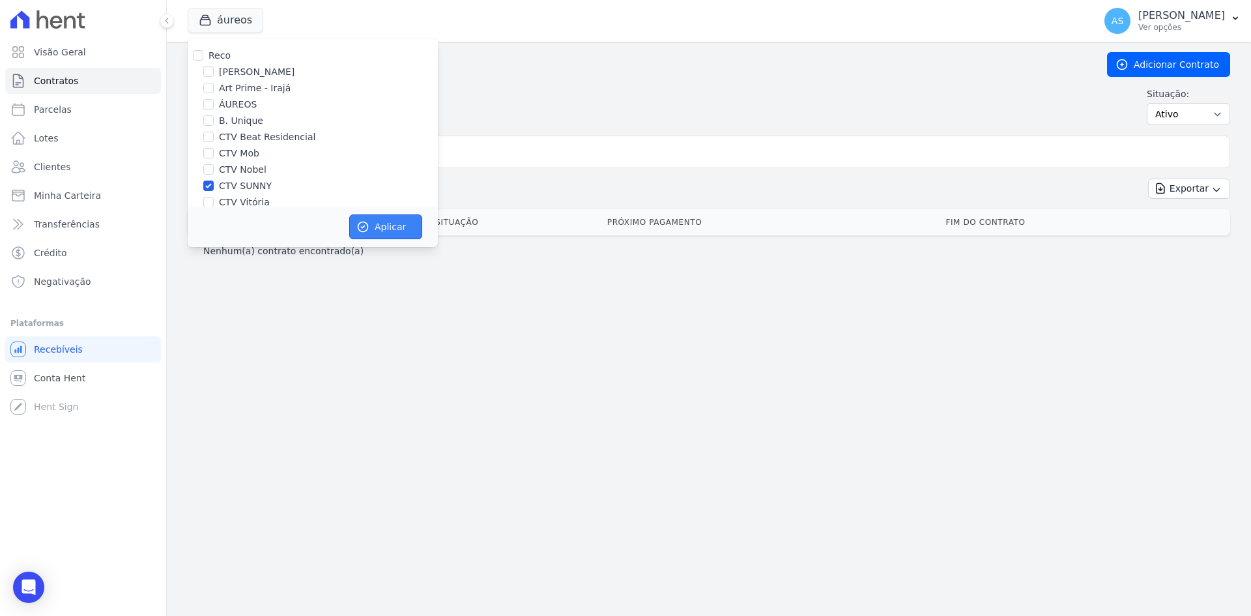
click at [380, 230] on button "Aplicar" at bounding box center [385, 226] width 73 height 25
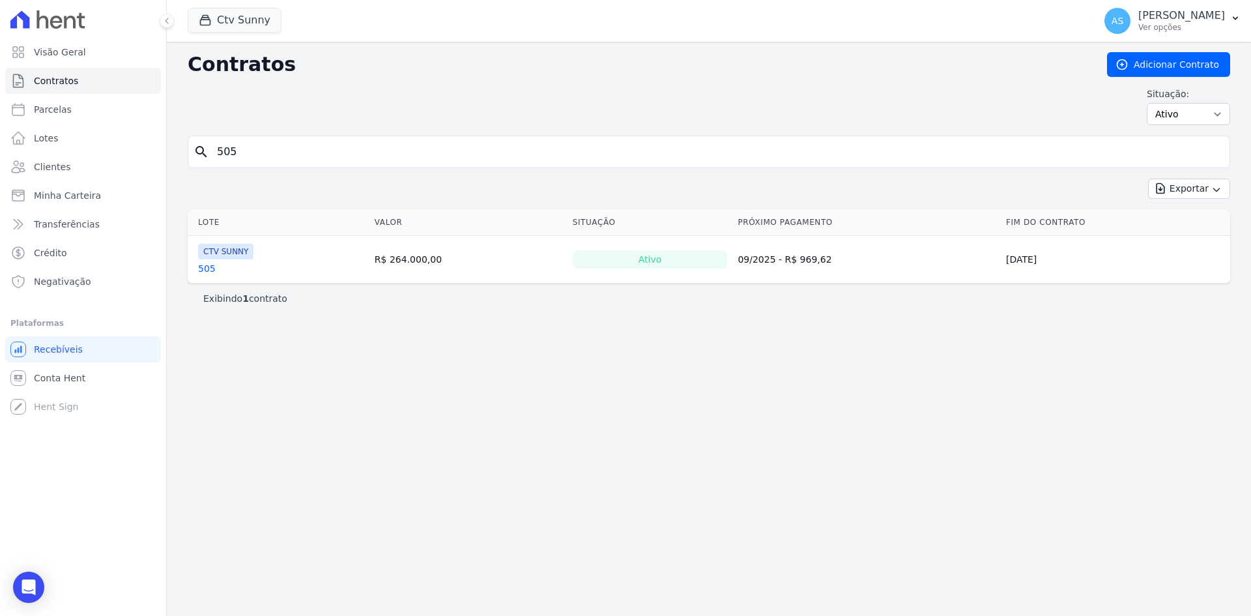
click at [205, 272] on link "505" at bounding box center [207, 268] width 18 height 13
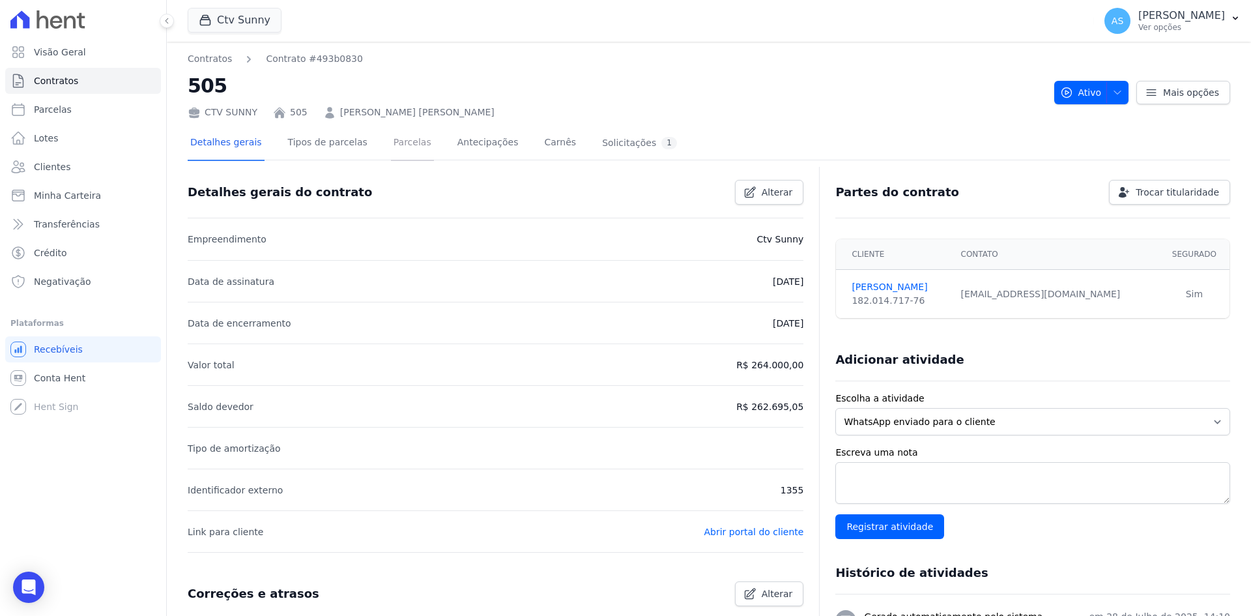
click at [391, 145] on link "Parcelas" at bounding box center [412, 143] width 43 height 35
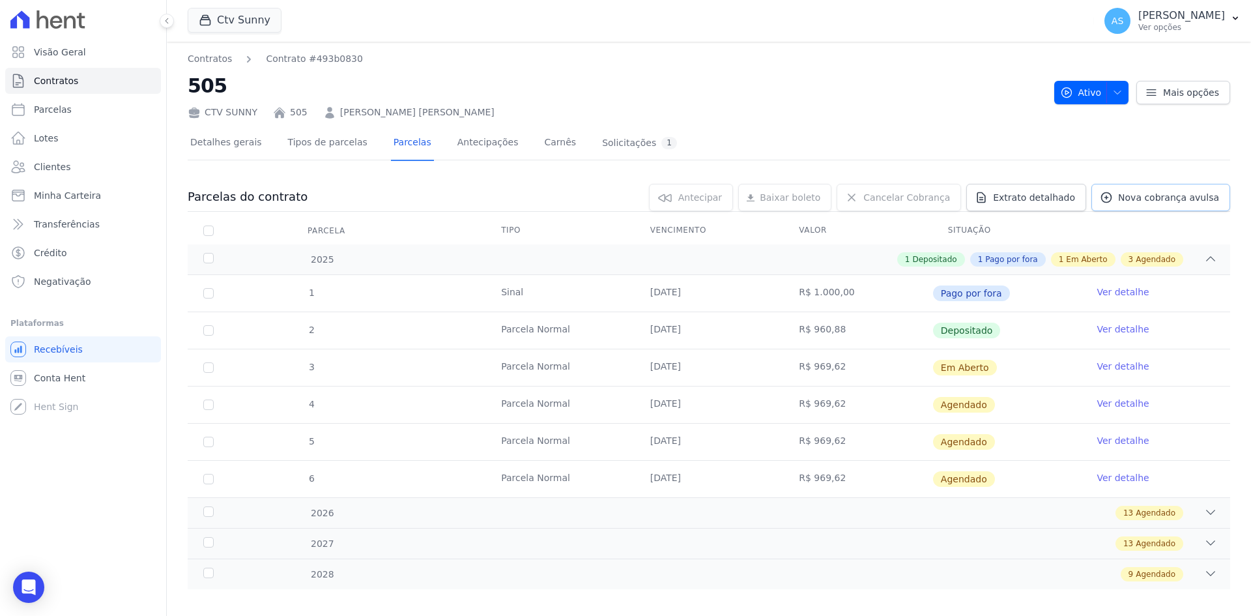
click at [1163, 195] on span "Nova cobrança avulsa" at bounding box center [1168, 197] width 101 height 13
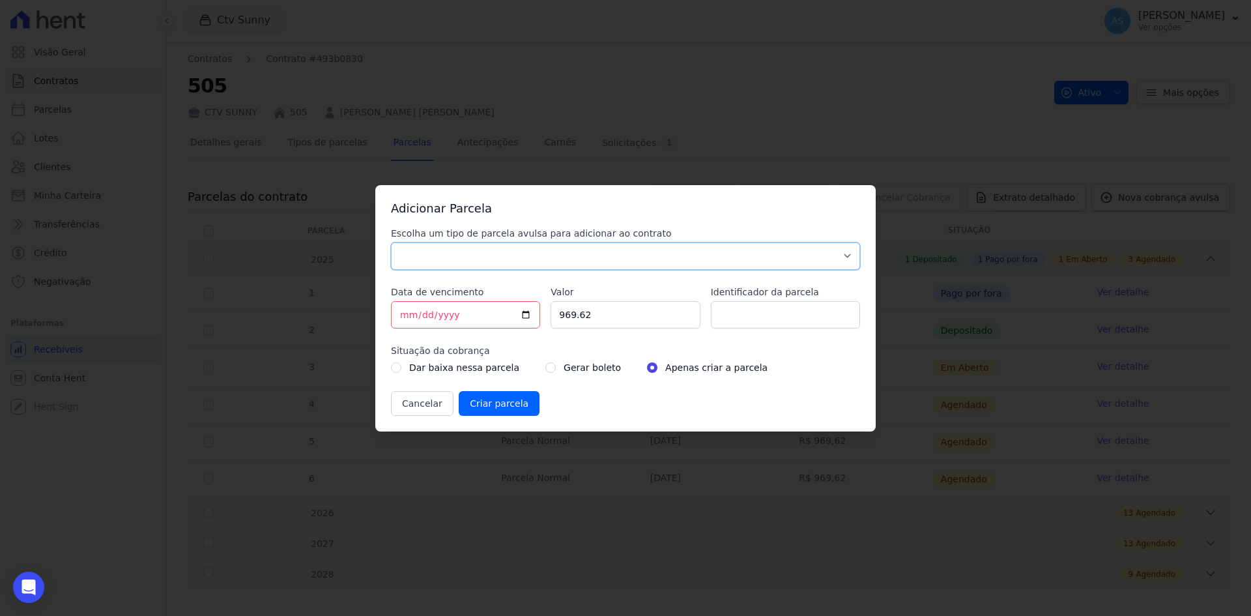
click at [409, 250] on select "Parcela Normal Sinal Caução Intercalada Chaves Pré Chaves Pós Chaves Taxas Quit…" at bounding box center [625, 255] width 469 height 27
select select "advance"
click at [391, 242] on select "Parcela Normal Sinal Caução Intercalada Chaves Pré Chaves Pós Chaves Taxas Quit…" at bounding box center [625, 255] width 469 height 27
click at [469, 316] on input "2025-09-09" at bounding box center [465, 314] width 149 height 27
click at [524, 313] on input "2025-09-09" at bounding box center [465, 314] width 149 height 27
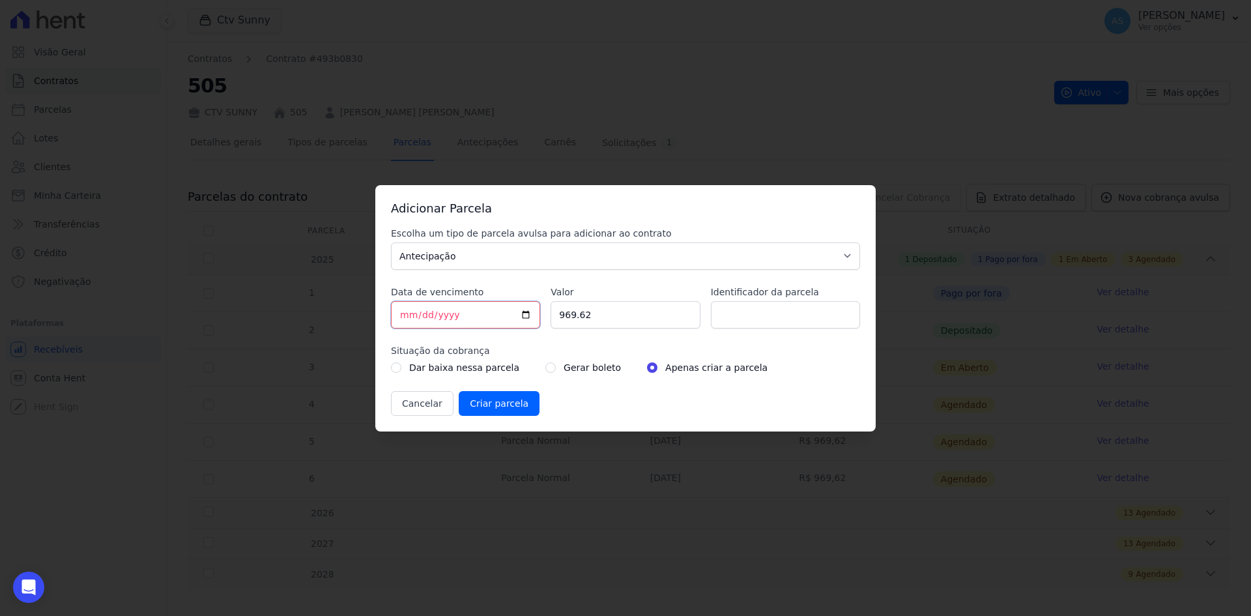
type input "2025-09-12"
drag, startPoint x: 619, startPoint y: 318, endPoint x: 465, endPoint y: 330, distance: 154.3
click at [465, 330] on div "Escolha um tipo de parcela avulsa para adicionar ao contrato Parcela Normal Sin…" at bounding box center [625, 321] width 469 height 189
type input "1400.00"
click at [740, 325] on input "Identificador da parcela" at bounding box center [785, 314] width 149 height 27
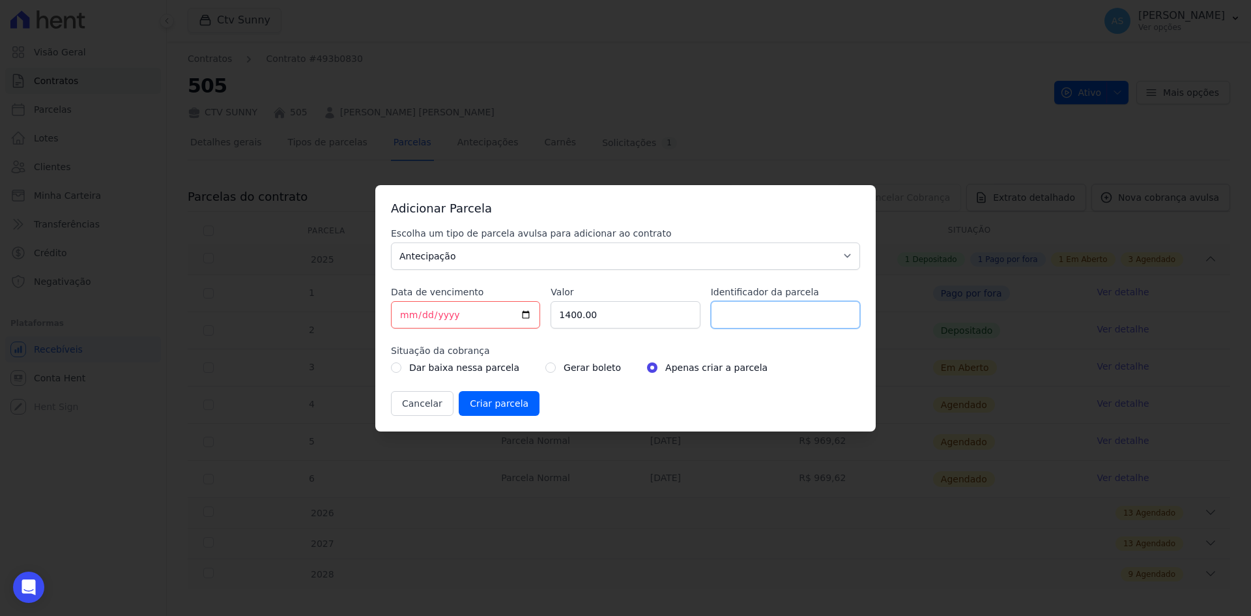
type input "Amortização de saldo"
click at [546, 370] on input "radio" at bounding box center [551, 367] width 10 height 10
radio input "true"
click at [497, 410] on input "Criar parcela" at bounding box center [499, 403] width 81 height 25
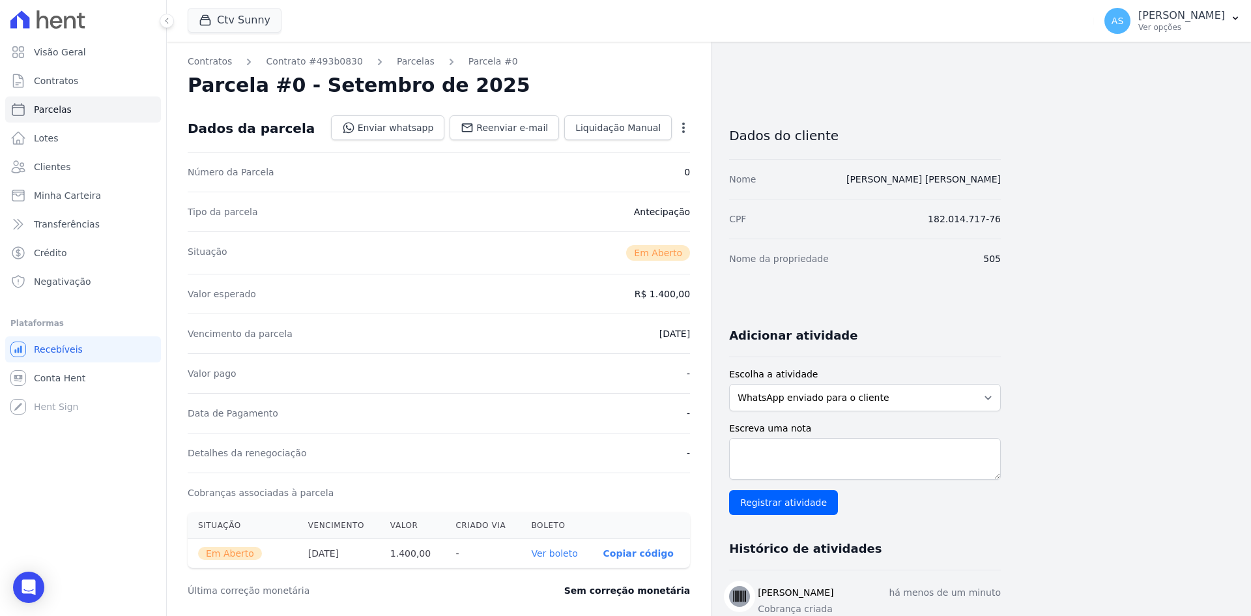
click at [549, 555] on link "Ver boleto" at bounding box center [554, 553] width 46 height 10
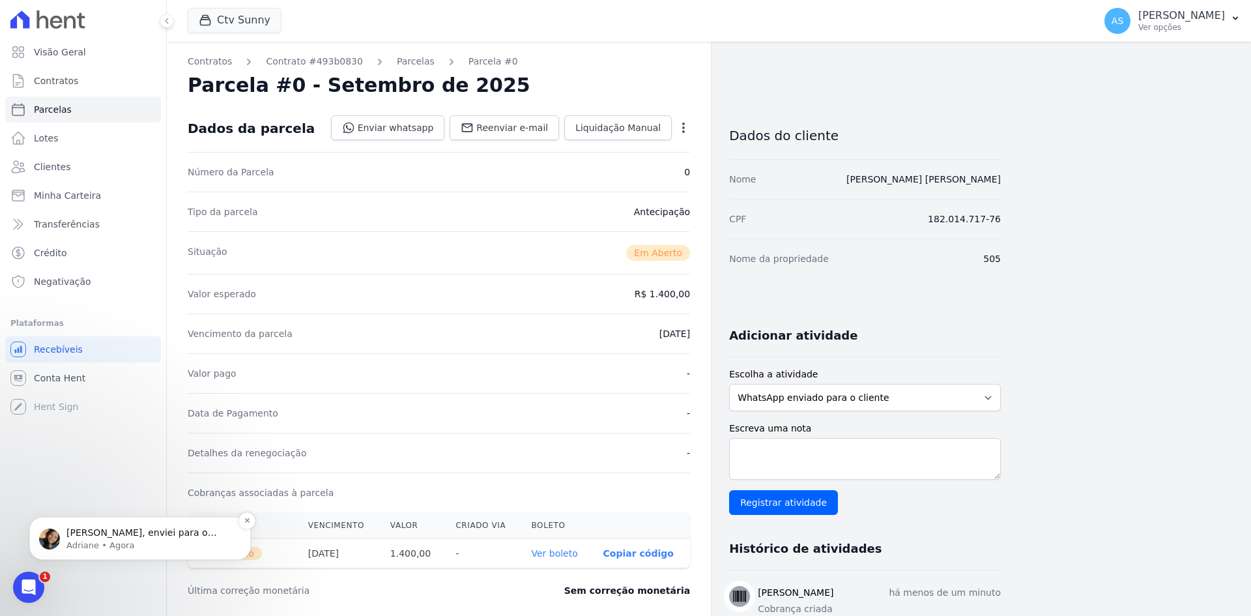
click at [124, 534] on p "Andreza, enviei para o Bruno verificar. Atualizei a página e não apareceu este …" at bounding box center [150, 533] width 168 height 13
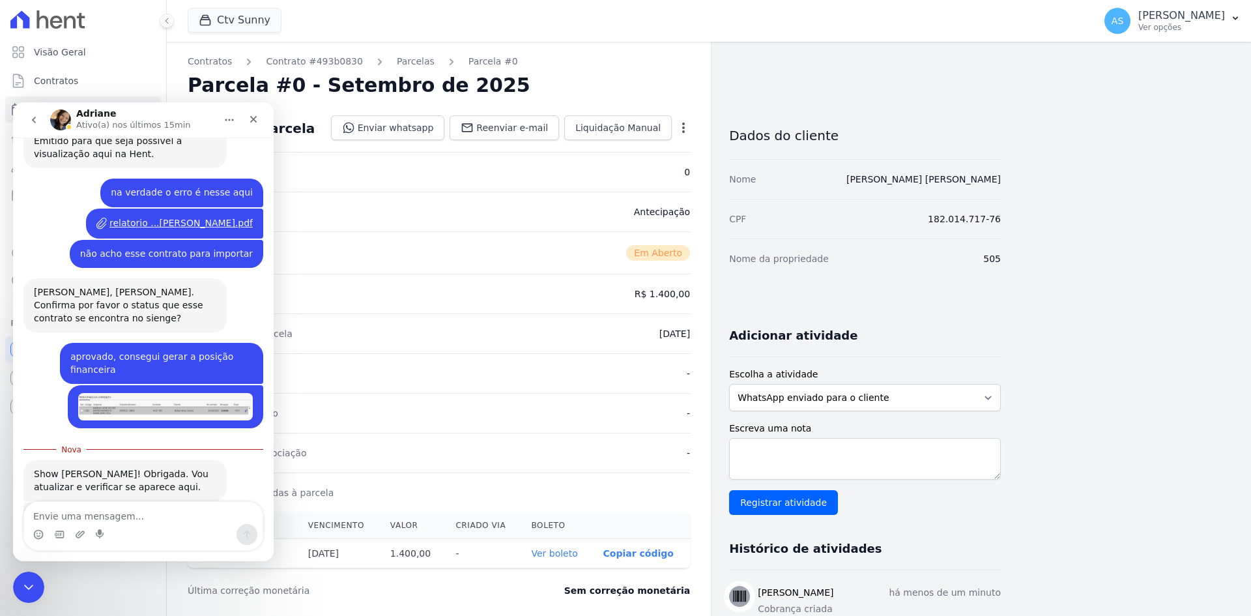
scroll to position [363, 0]
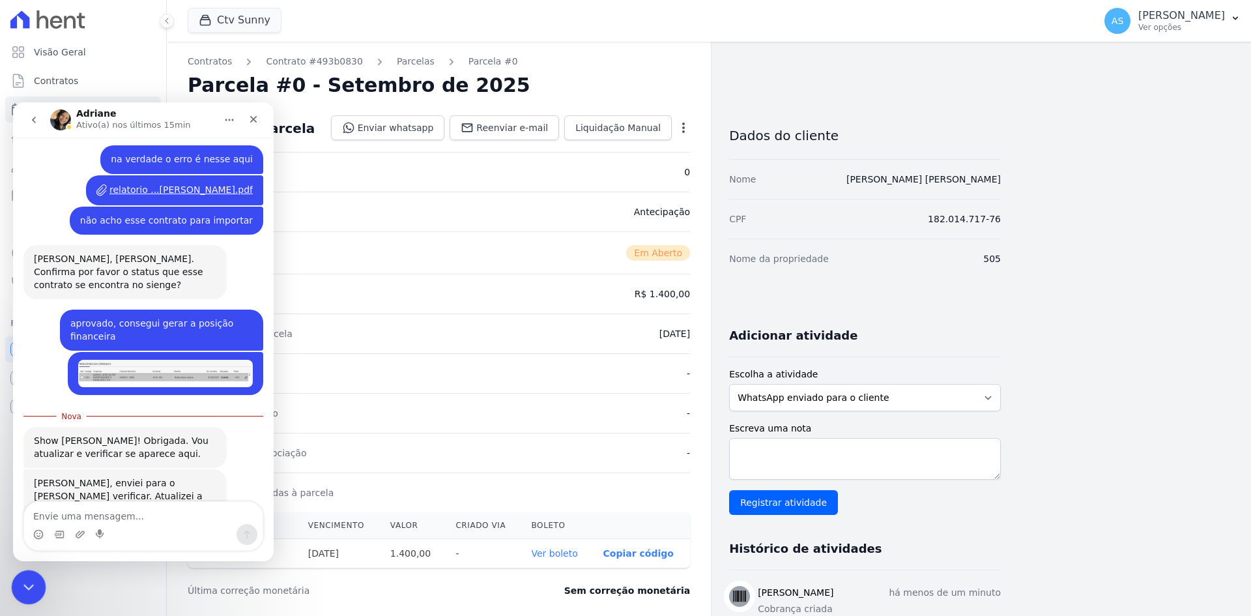
click at [22, 595] on div "Fechar mensagem da Intercom" at bounding box center [26, 585] width 31 height 31
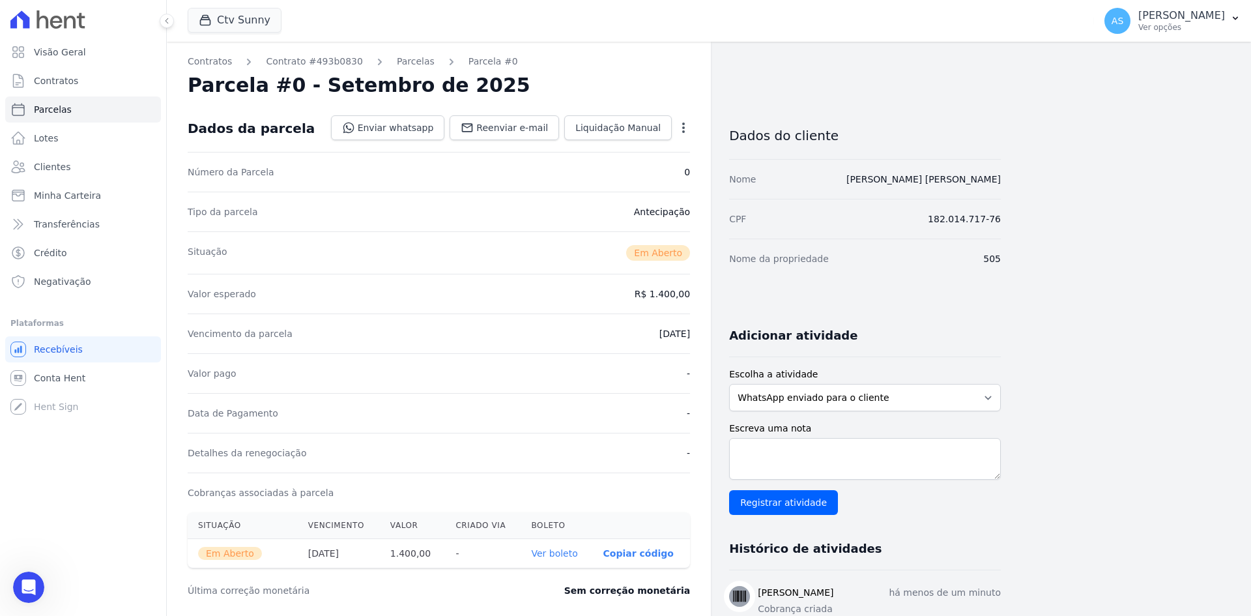
scroll to position [342, 0]
click at [1237, 20] on icon "button" at bounding box center [1236, 18] width 10 height 10
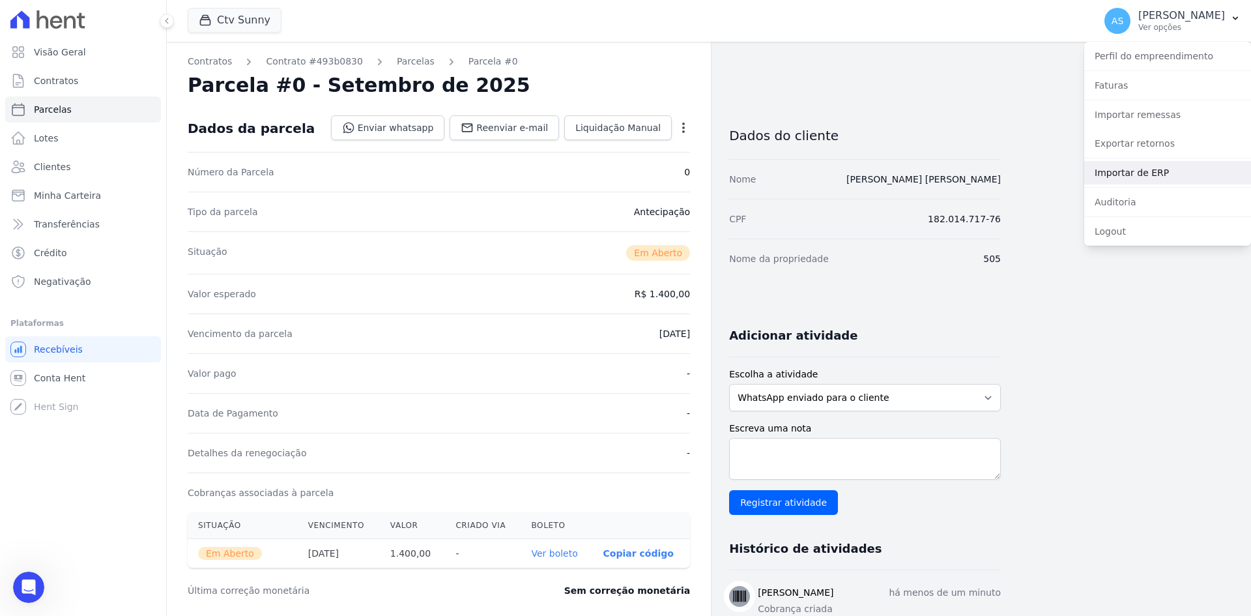
click at [1127, 178] on link "Importar de ERP" at bounding box center [1168, 172] width 167 height 23
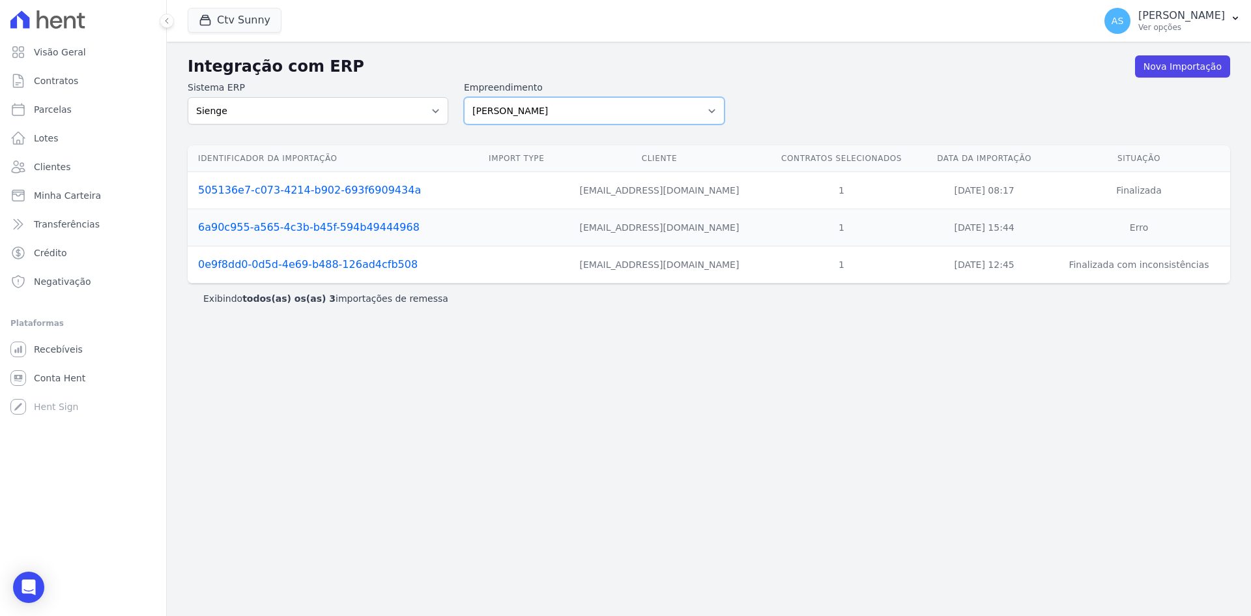
click at [709, 111] on select "[PERSON_NAME] Art Prime - [PERSON_NAME] Unique CTV Beat Residencial CTV Mob CTV…" at bounding box center [594, 110] width 261 height 27
select select "9db4d767-ec98-4519-aed7-f9568aa0b04c"
click at [464, 97] on select "[PERSON_NAME] Art Prime - [PERSON_NAME] Unique CTV Beat Residencial CTV Mob CTV…" at bounding box center [594, 110] width 261 height 27
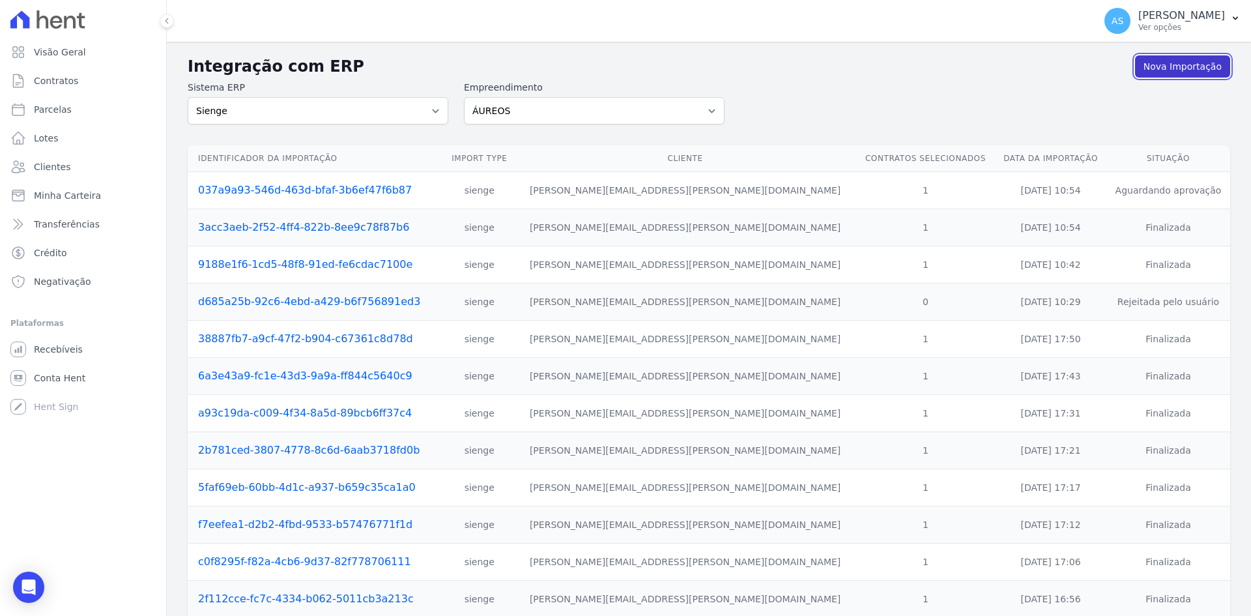
click at [1169, 67] on link "Nova Importação" at bounding box center [1182, 66] width 95 height 22
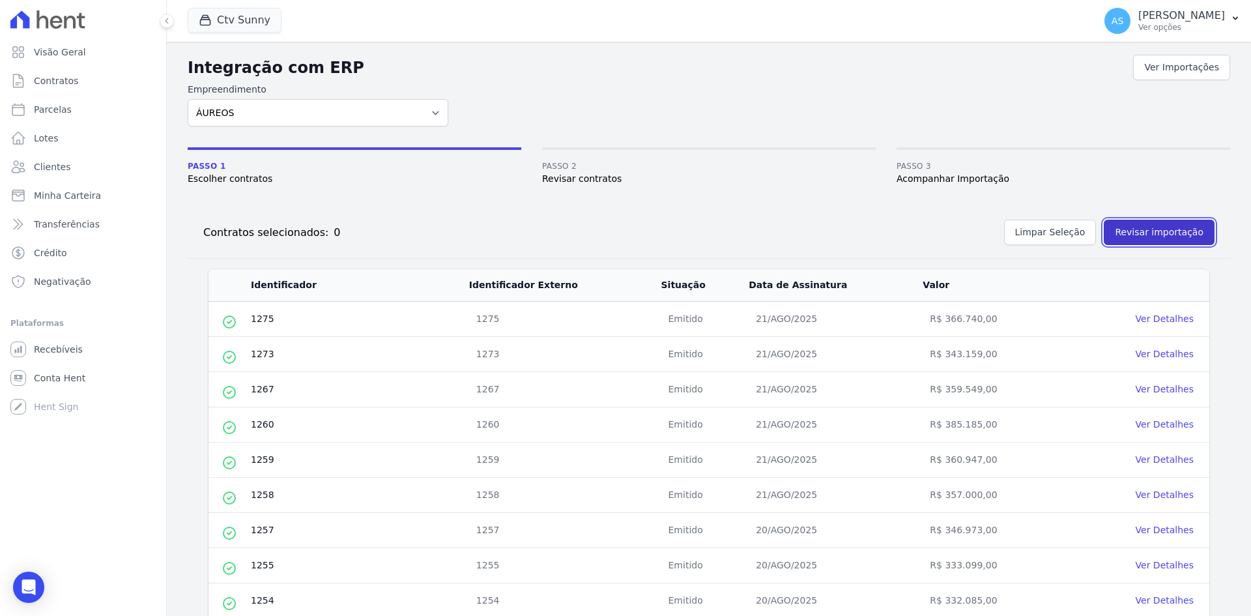
click at [1163, 231] on button "Revisar importação" at bounding box center [1159, 232] width 111 height 25
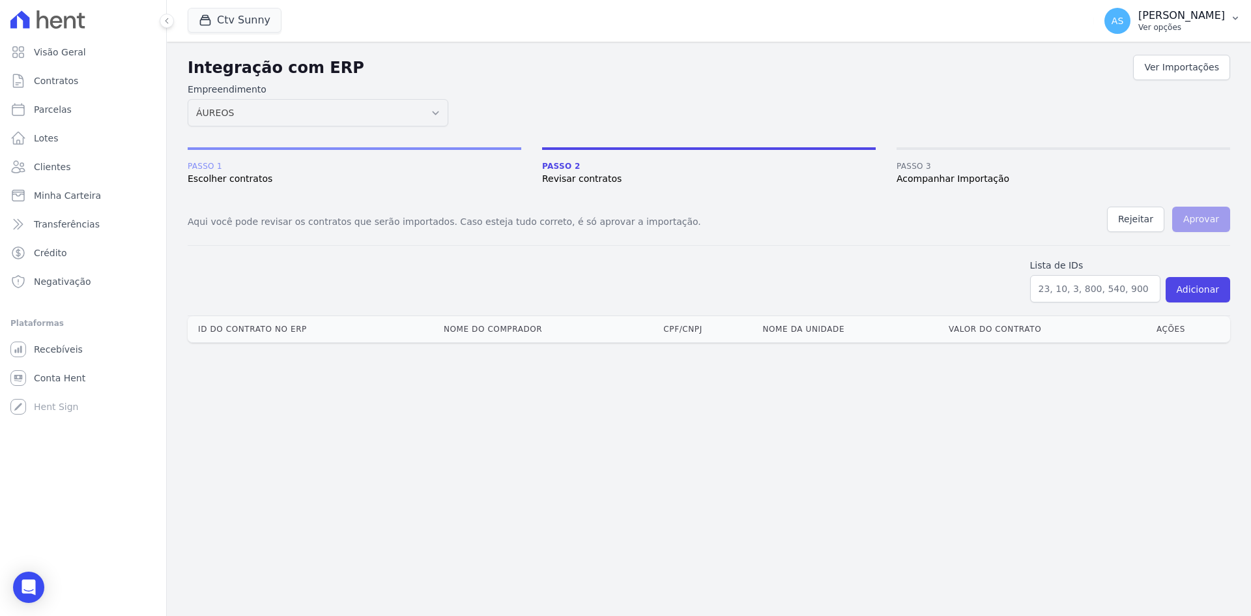
click at [1197, 24] on p "Ver opções" at bounding box center [1182, 27] width 87 height 10
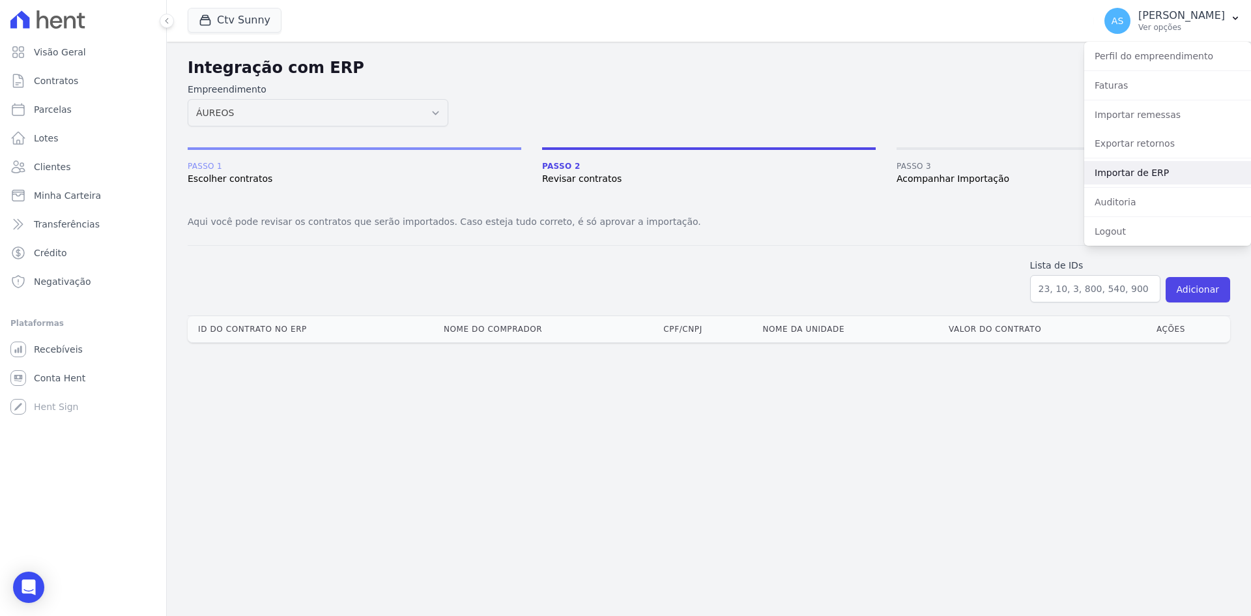
click at [1125, 180] on link "Importar de ERP" at bounding box center [1168, 172] width 167 height 23
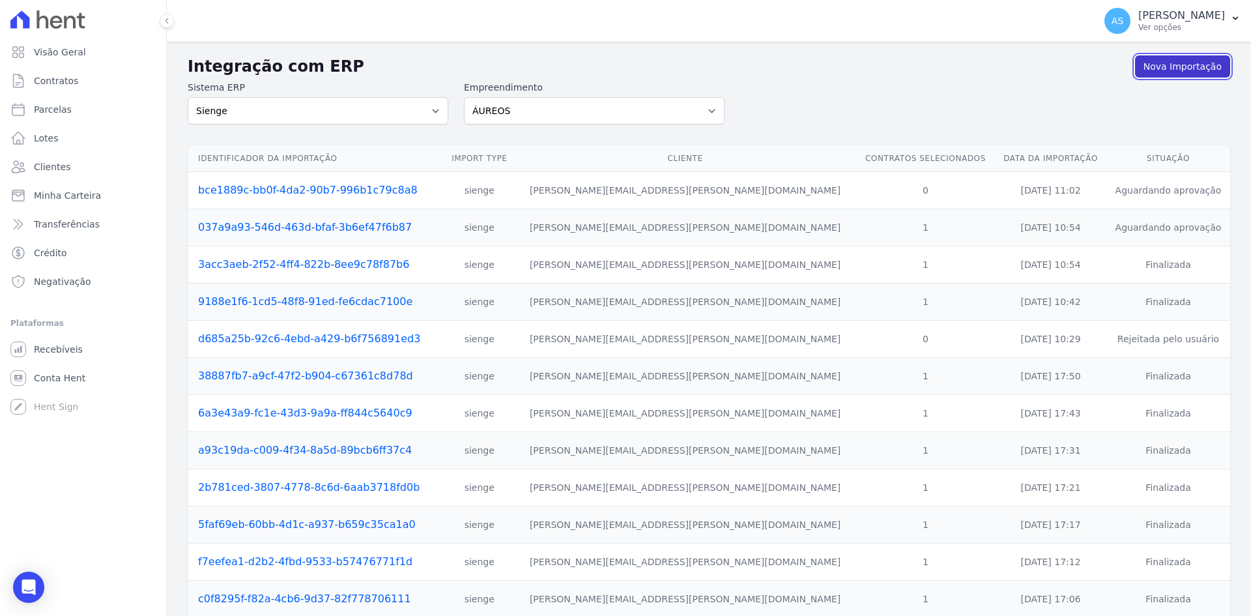
click at [1189, 66] on link "Nova Importação" at bounding box center [1182, 66] width 95 height 22
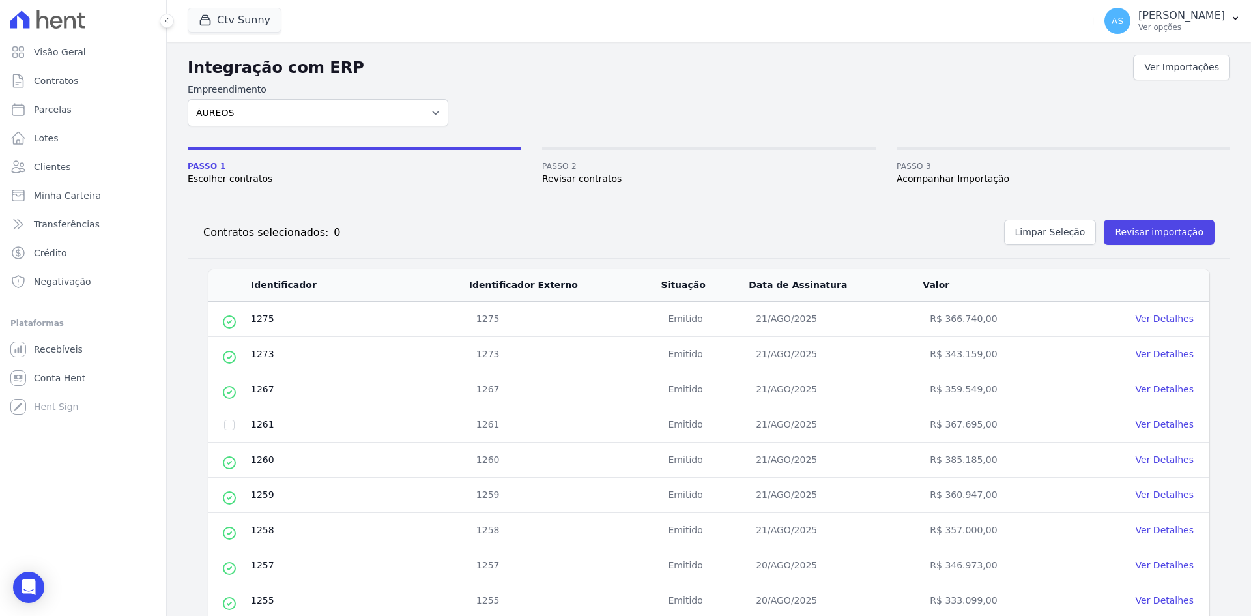
click at [235, 424] on td at bounding box center [230, 424] width 42 height 35
click at [229, 424] on input "checkbox" at bounding box center [229, 425] width 10 height 10
checkbox input "true"
click at [1144, 236] on button "Revisar importação" at bounding box center [1159, 232] width 111 height 25
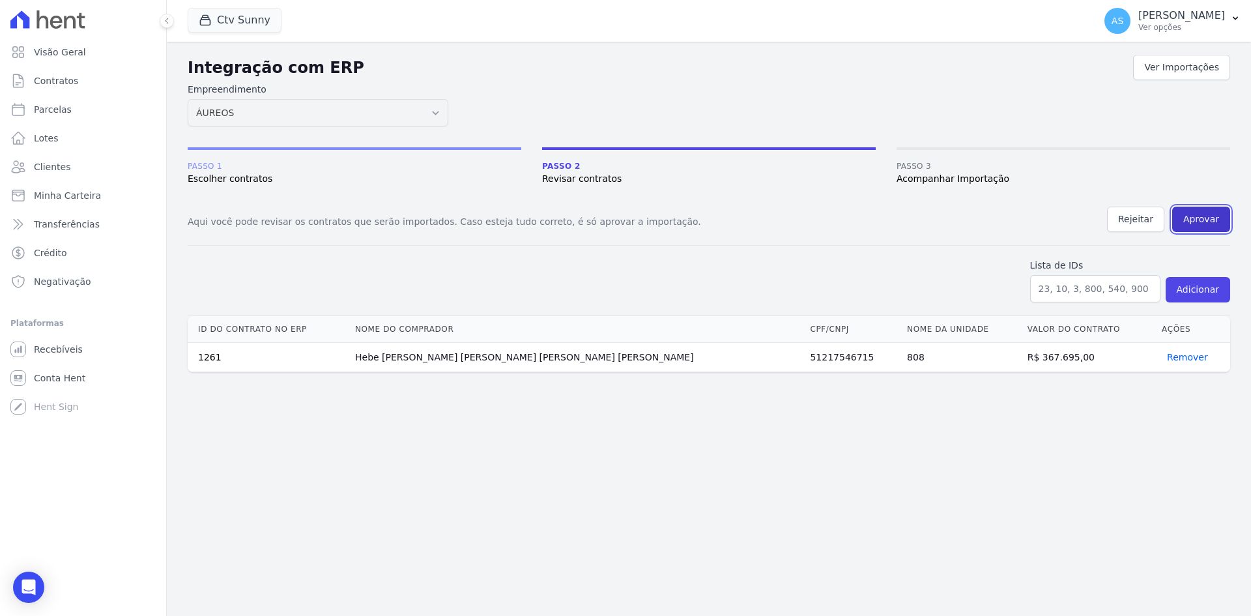
click at [1193, 217] on button "Aprovar" at bounding box center [1202, 219] width 58 height 25
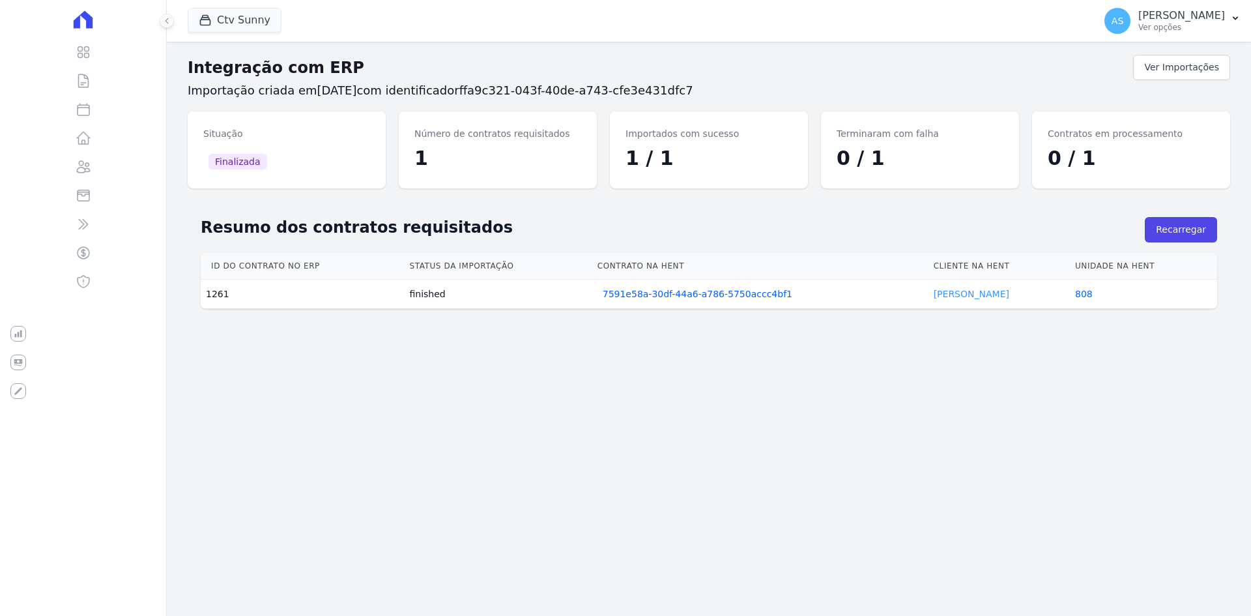
click at [963, 292] on link "Hebe Castro" at bounding box center [972, 294] width 76 height 10
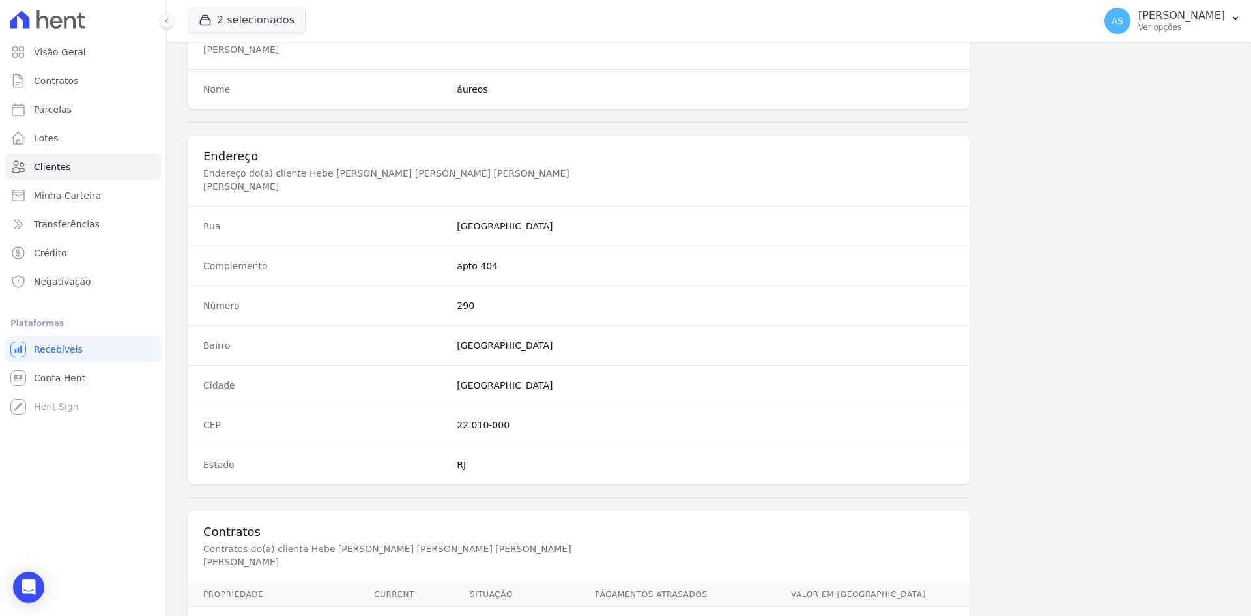
scroll to position [604, 0]
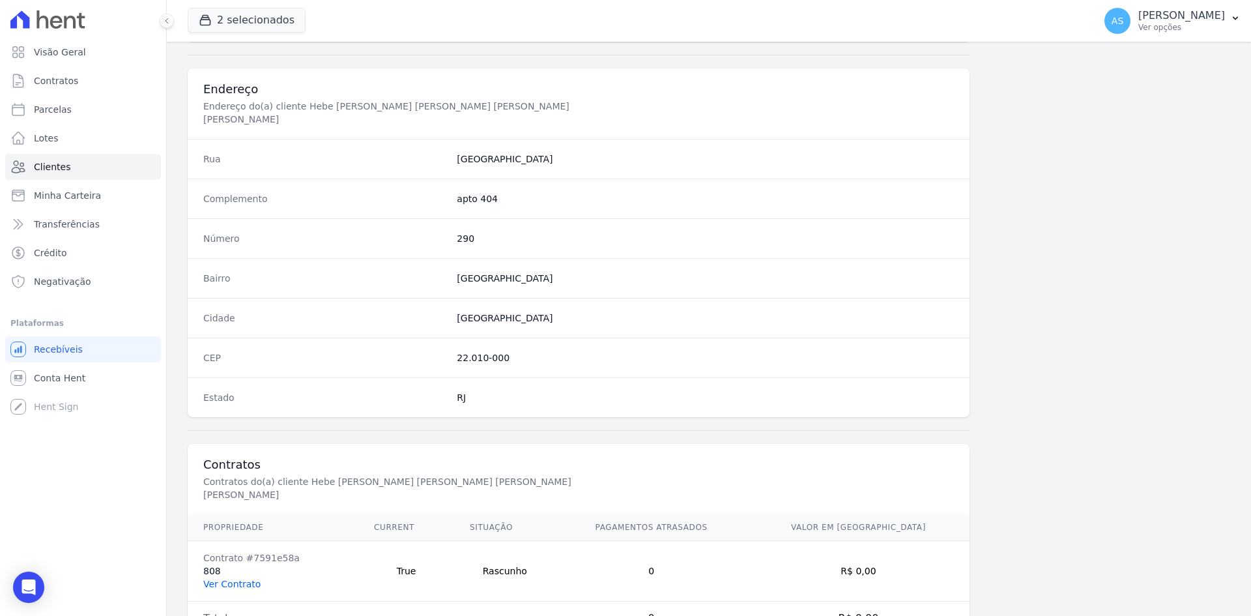
click at [231, 579] on link "Ver Contrato" at bounding box center [231, 584] width 57 height 10
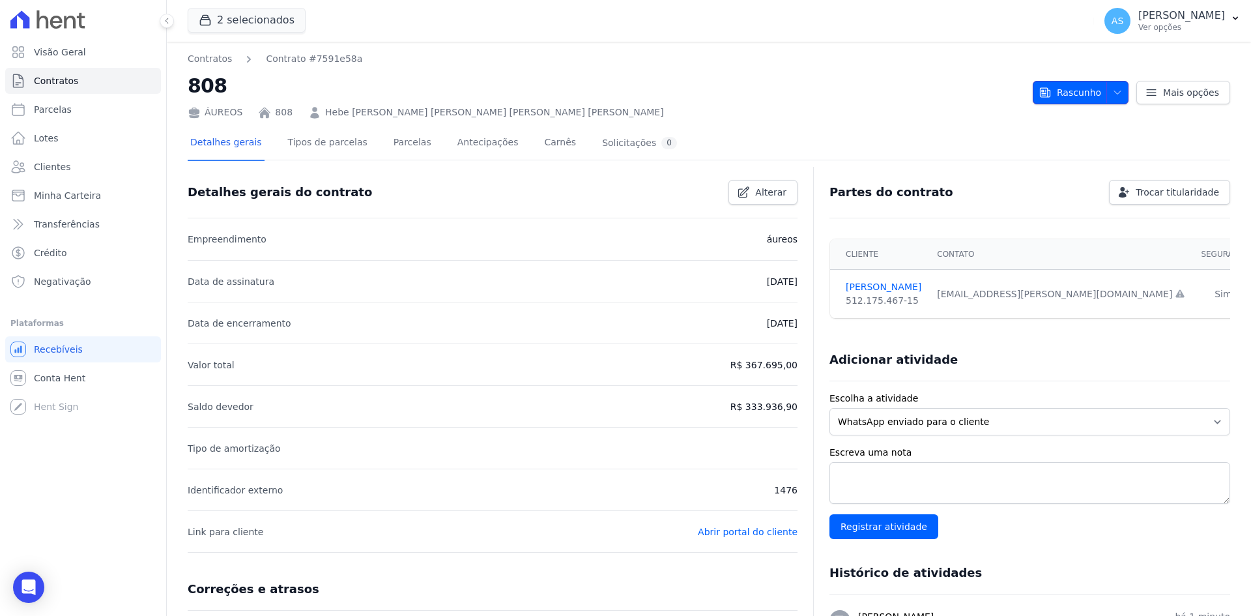
click at [1064, 96] on span "Rascunho" at bounding box center [1070, 92] width 63 height 23
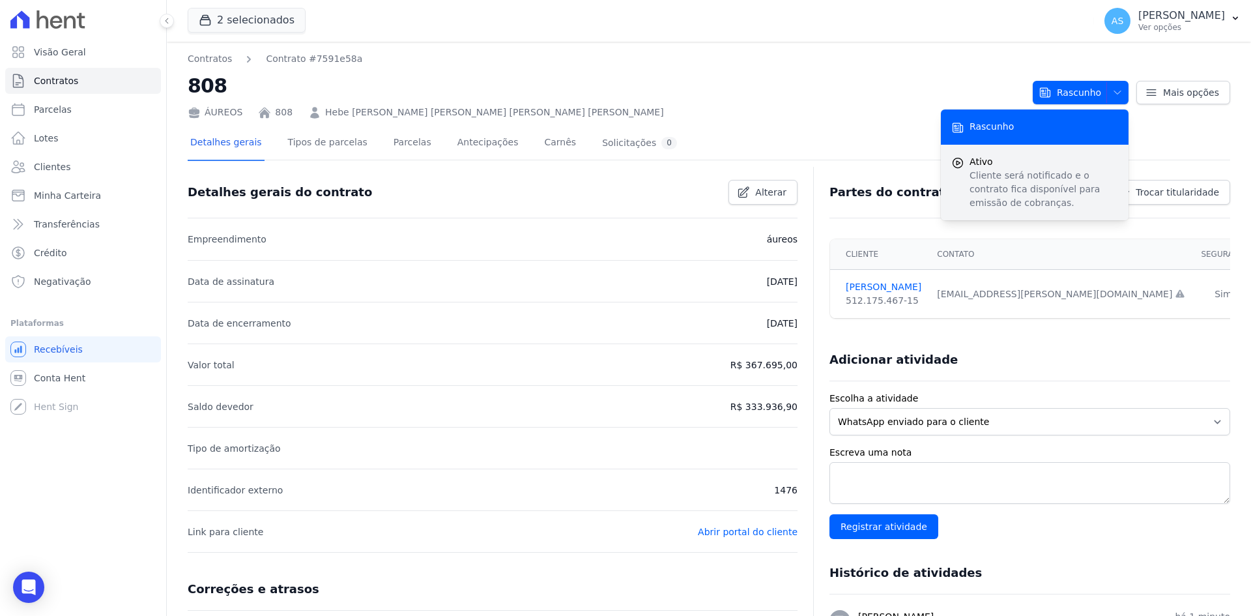
click at [987, 201] on p "Cliente será notificado e o contrato fica disponível para emissão de cobranças." at bounding box center [1044, 189] width 149 height 41
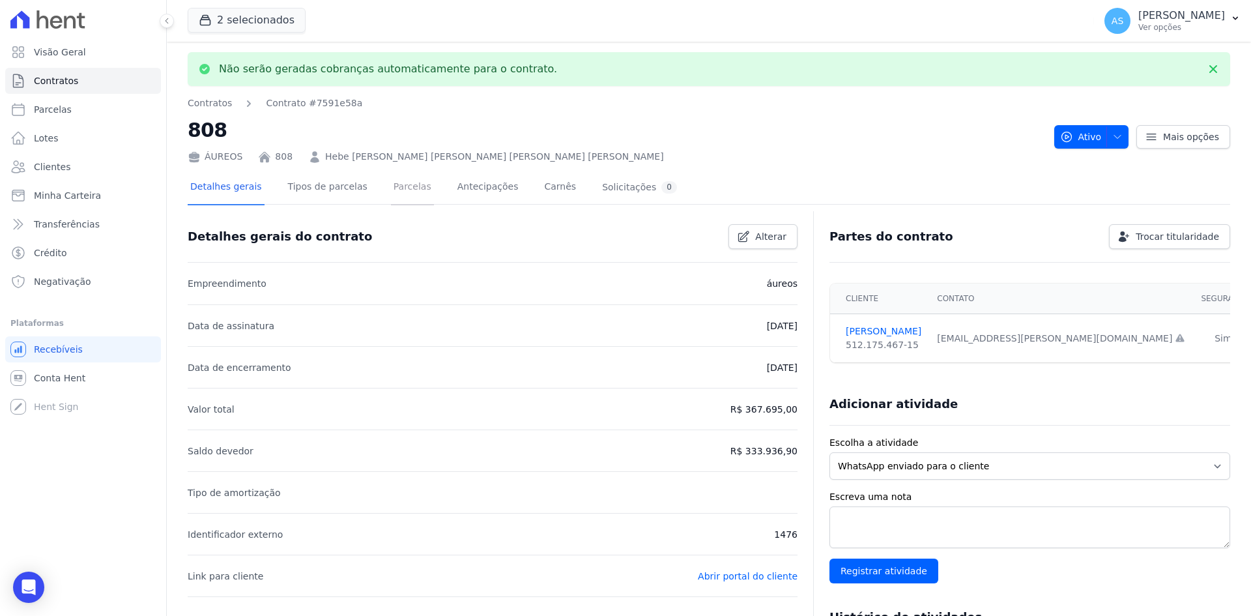
click at [398, 190] on link "Parcelas" at bounding box center [412, 188] width 43 height 35
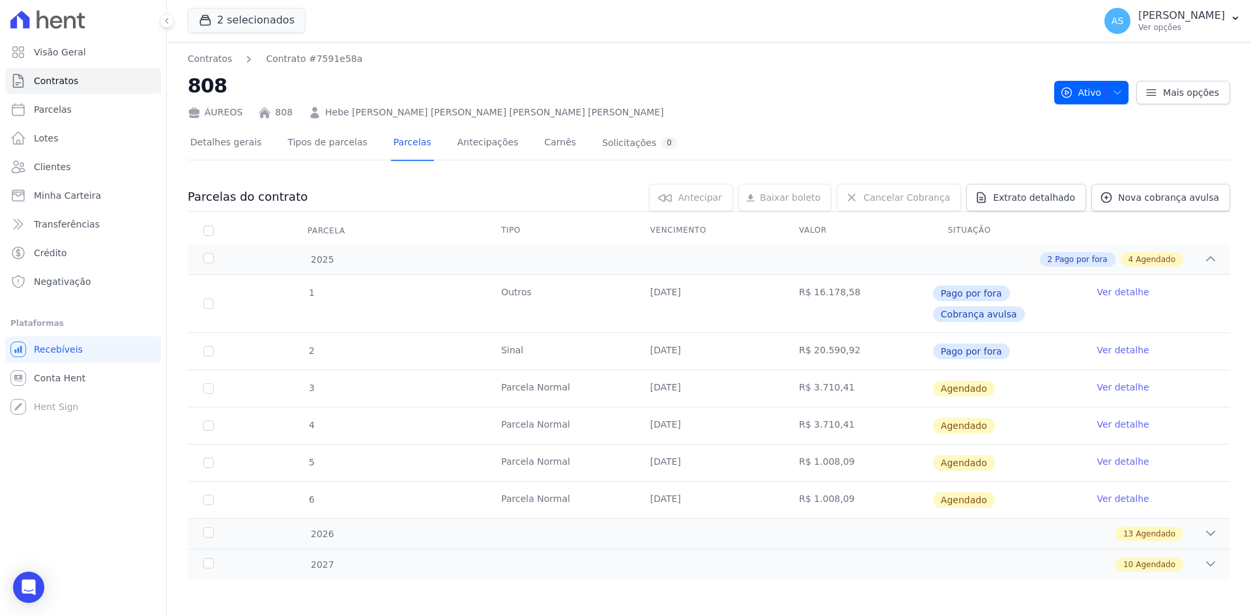
click at [1126, 383] on link "Ver detalhe" at bounding box center [1123, 387] width 52 height 13
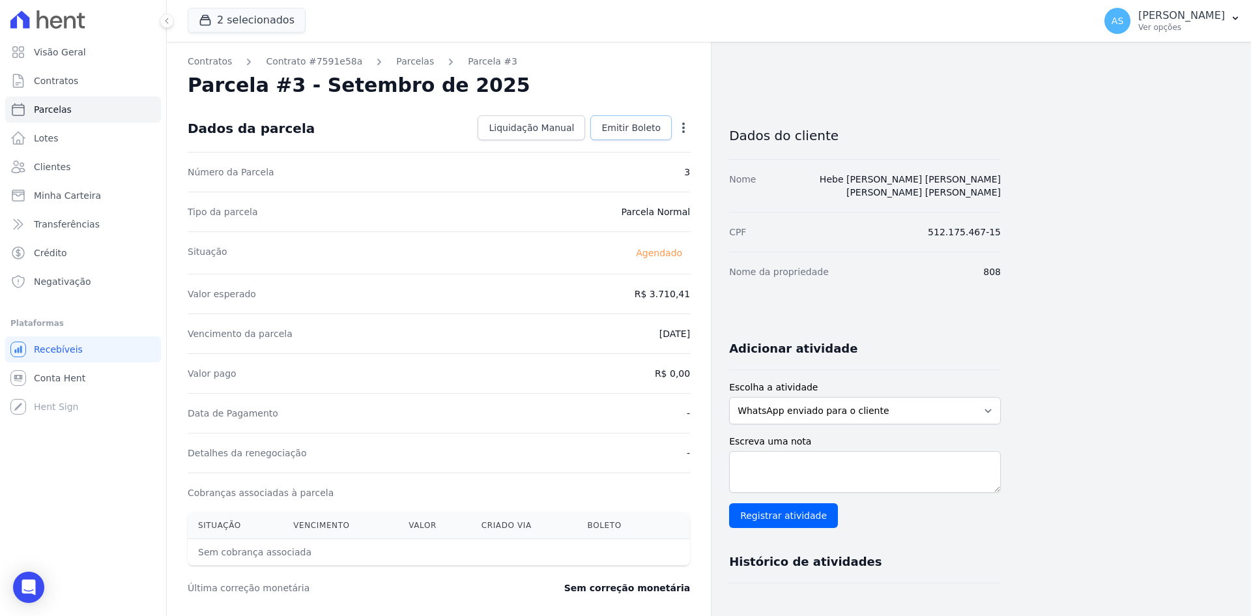
drag, startPoint x: 660, startPoint y: 134, endPoint x: 603, endPoint y: 125, distance: 57.3
click at [660, 134] on span "Emitir Boleto" at bounding box center [631, 127] width 59 height 13
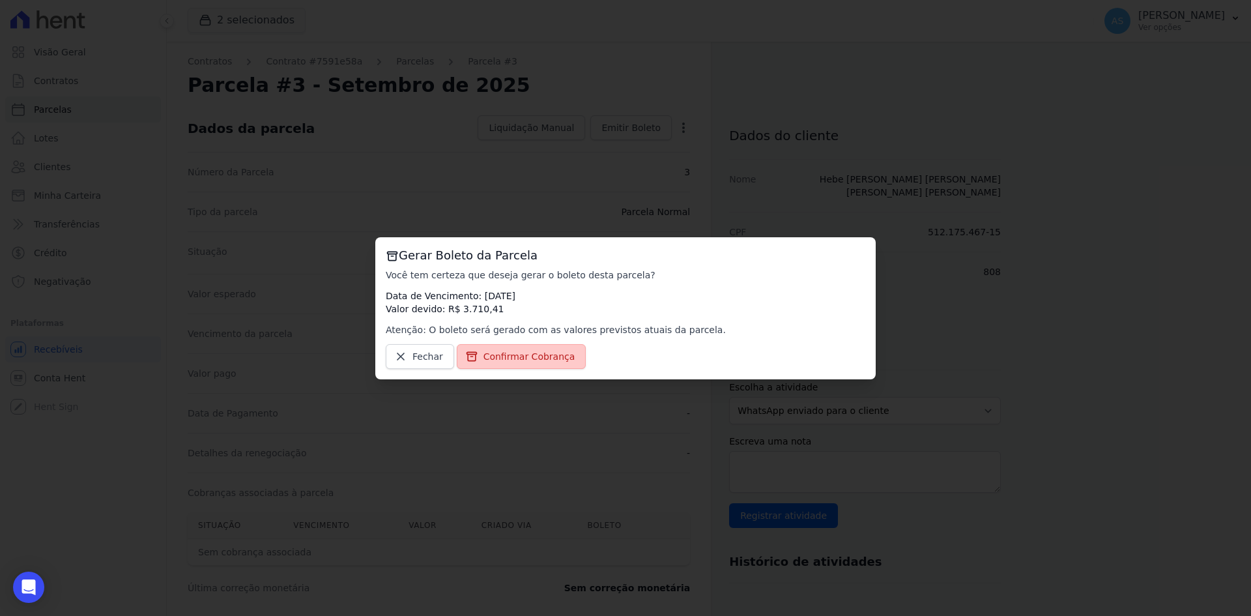
click at [505, 355] on span "Confirmar Cobrança" at bounding box center [530, 356] width 92 height 13
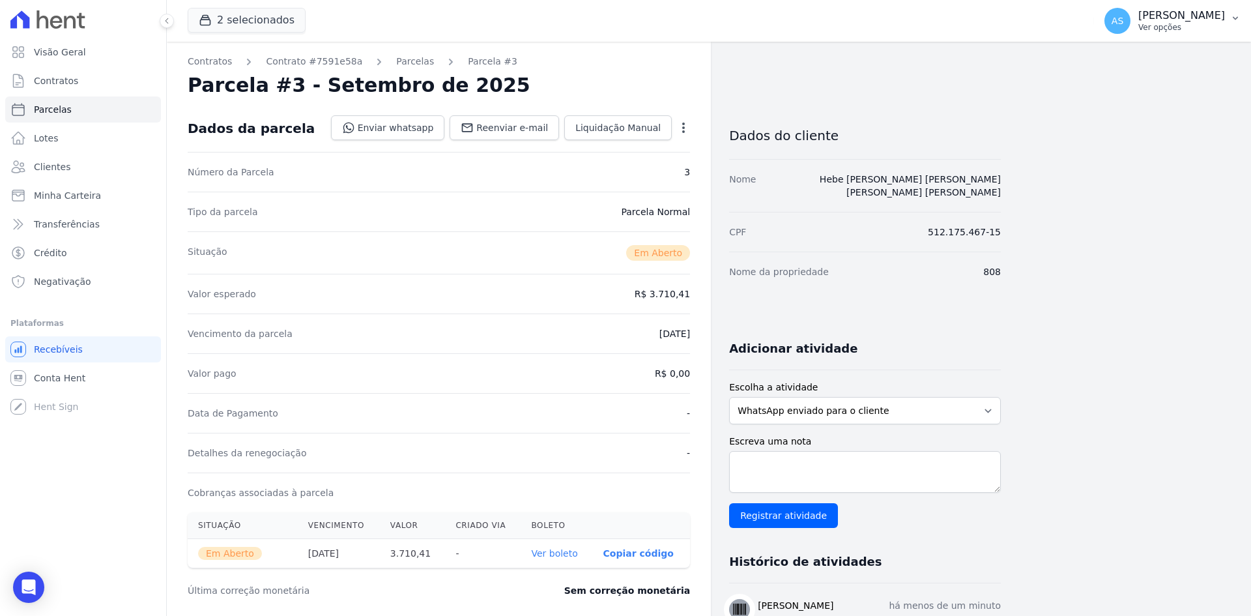
click at [1197, 20] on p "[PERSON_NAME]" at bounding box center [1182, 15] width 87 height 13
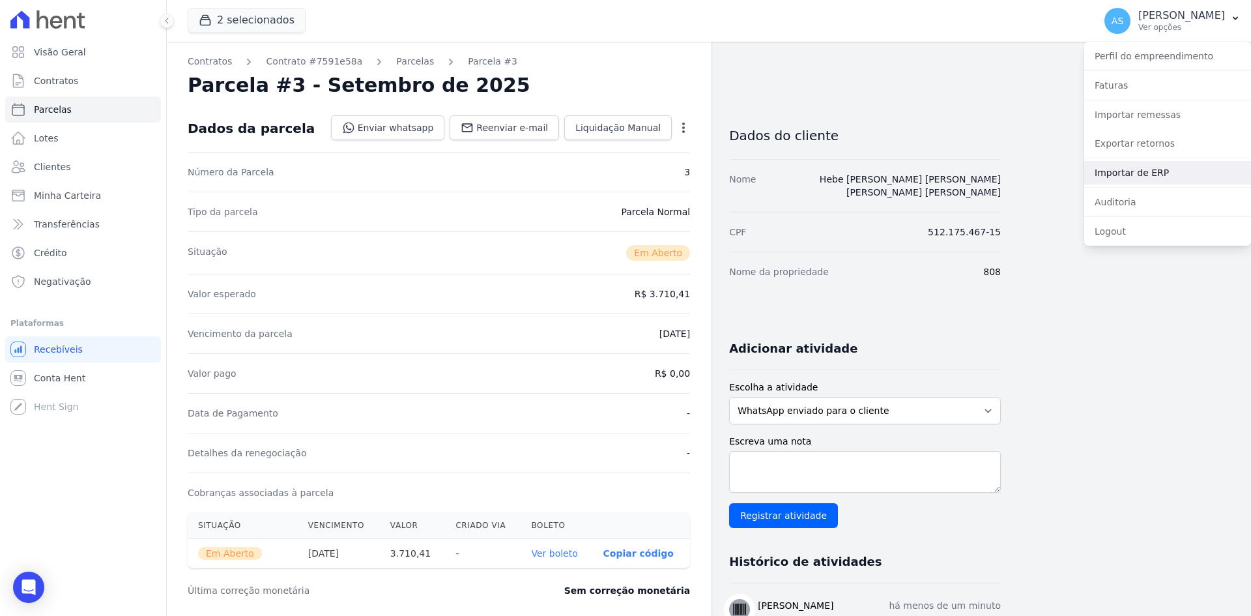
click at [1124, 175] on link "Importar de ERP" at bounding box center [1168, 172] width 167 height 23
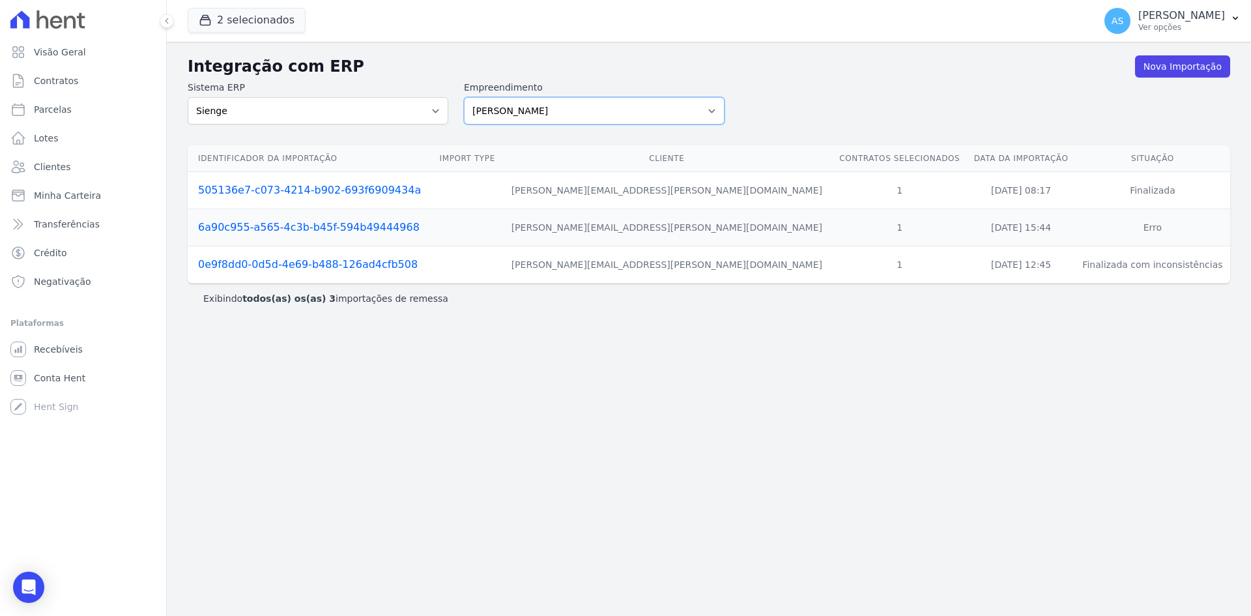
click at [708, 109] on select "Amaré Arpoador Art Prime - Irajá ÁUREOS B. Unique CTV Beat Residencial CTV Mob …" at bounding box center [594, 110] width 261 height 27
select select "9db4d767-ec98-4519-aed7-f9568aa0b04c"
click at [464, 97] on select "Amaré Arpoador Art Prime - Irajá ÁUREOS B. Unique CTV Beat Residencial CTV Mob …" at bounding box center [594, 110] width 261 height 27
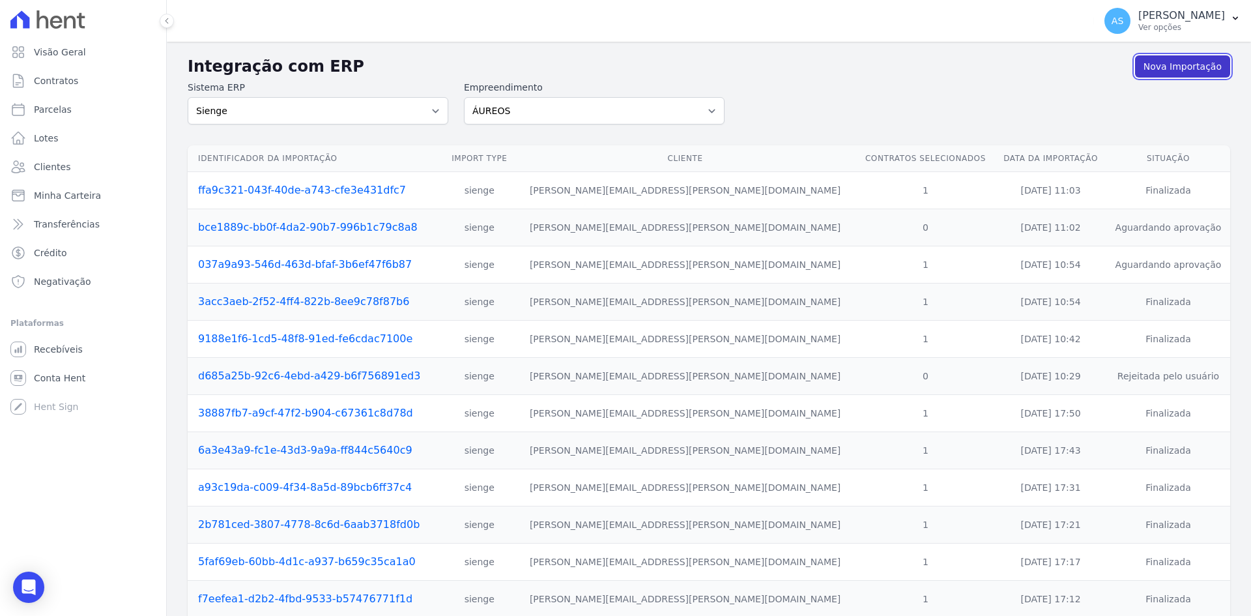
click at [1166, 66] on link "Nova Importação" at bounding box center [1182, 66] width 95 height 22
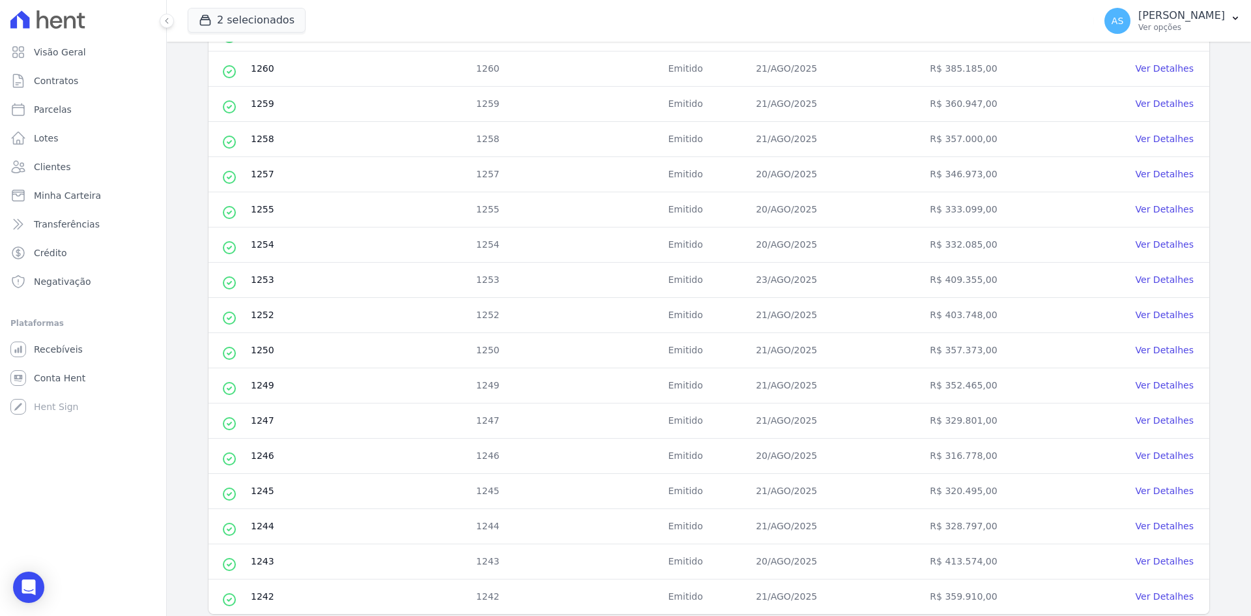
scroll to position [441, 0]
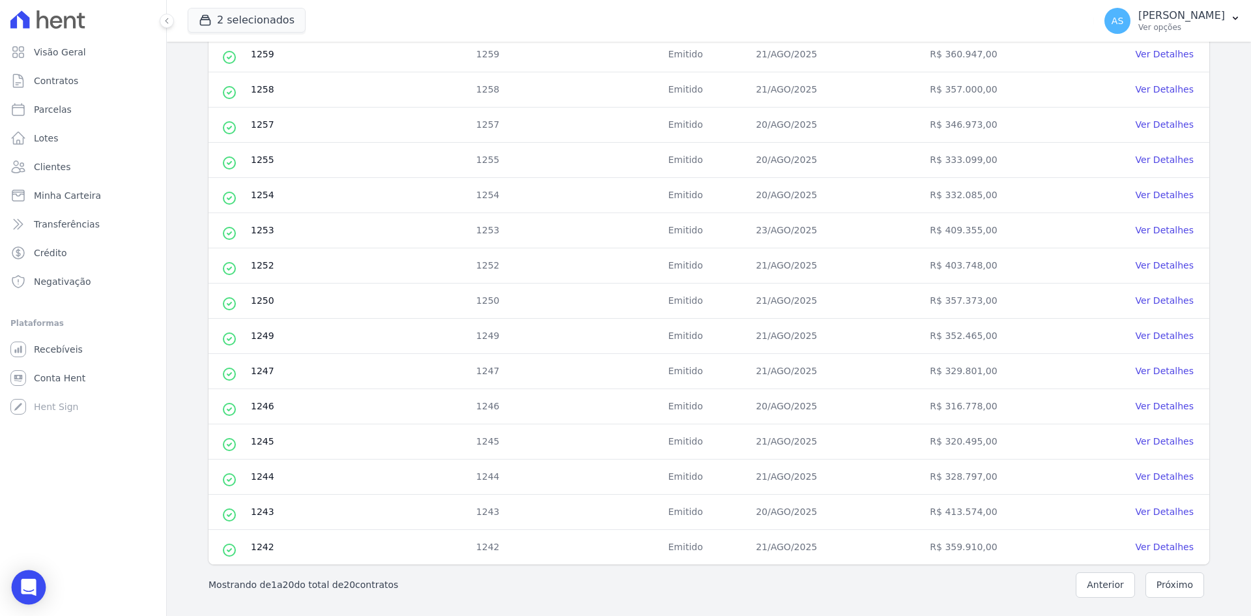
click at [35, 583] on icon "Open Intercom Messenger" at bounding box center [28, 587] width 17 height 17
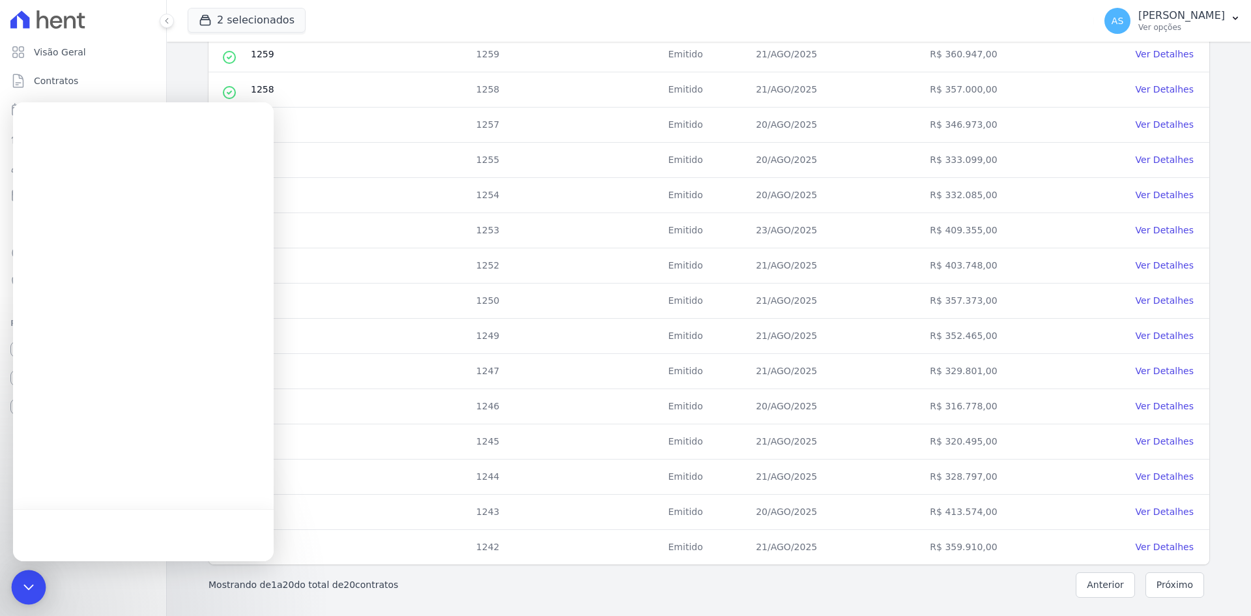
scroll to position [0, 0]
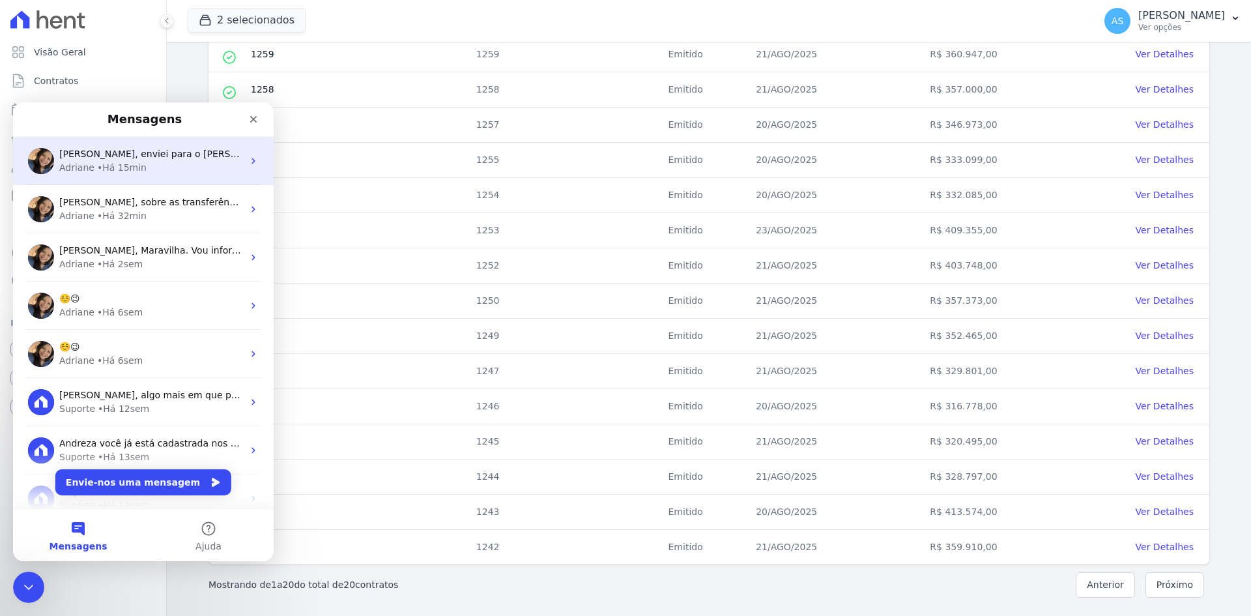
click at [229, 165] on div "[PERSON_NAME] • Há 15min" at bounding box center [151, 168] width 184 height 14
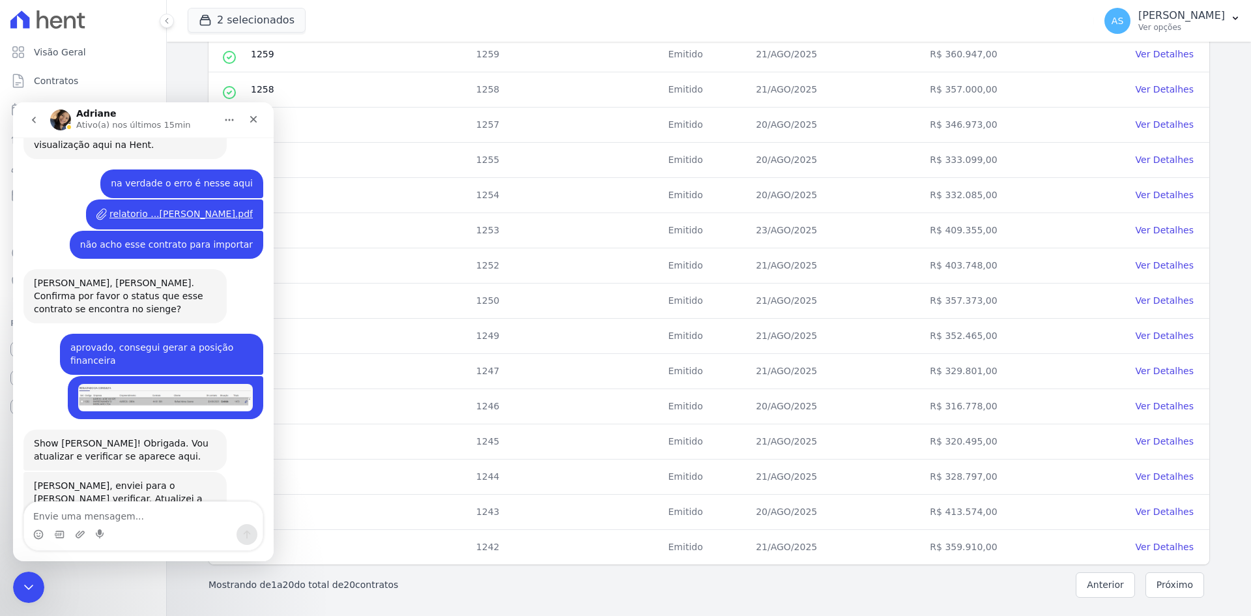
scroll to position [342, 0]
click at [53, 514] on textarea "Envie uma mensagem..." at bounding box center [143, 513] width 239 height 22
type textarea "outro que não apareceu"
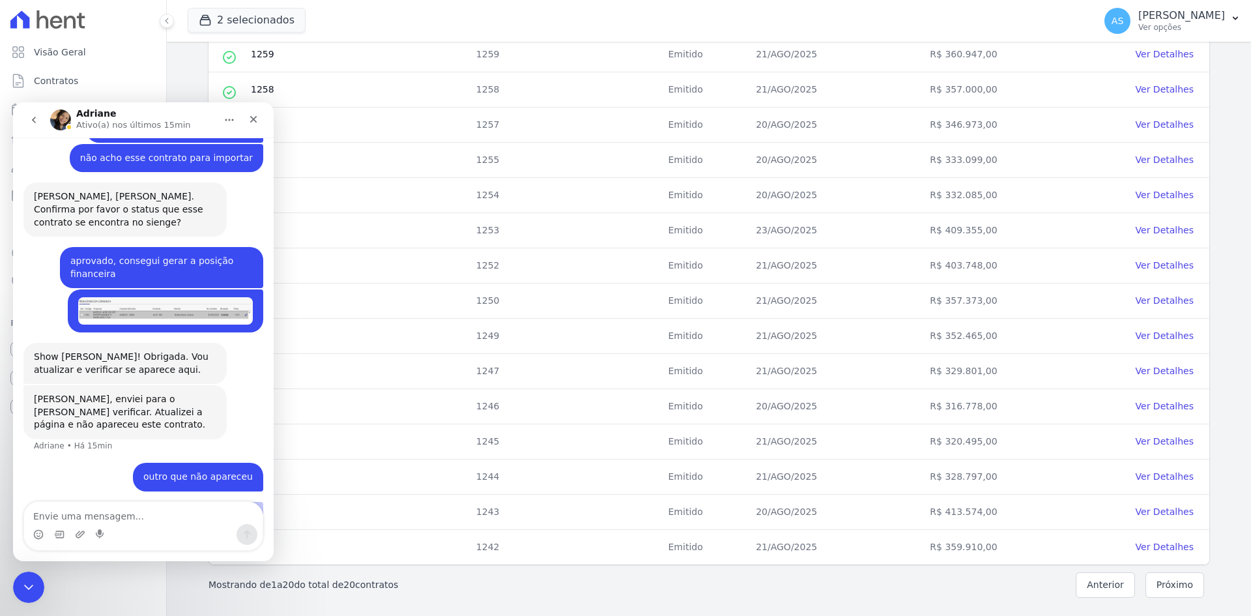
scroll to position [422, 0]
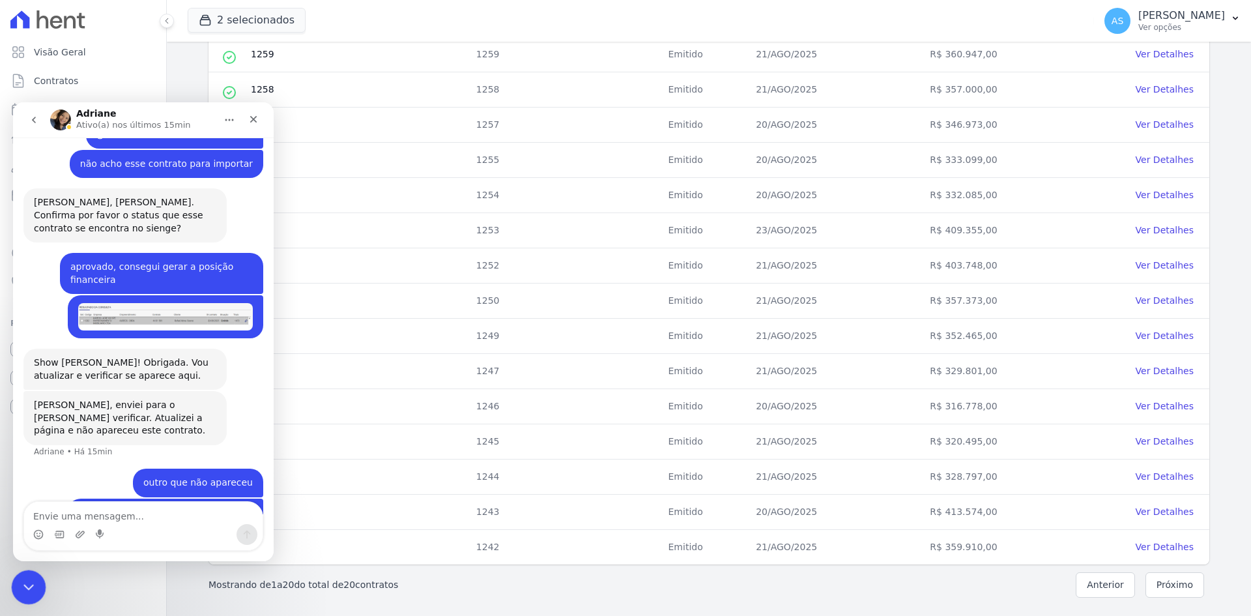
click at [23, 581] on icon "Fechar mensagem da Intercom" at bounding box center [27, 585] width 16 height 16
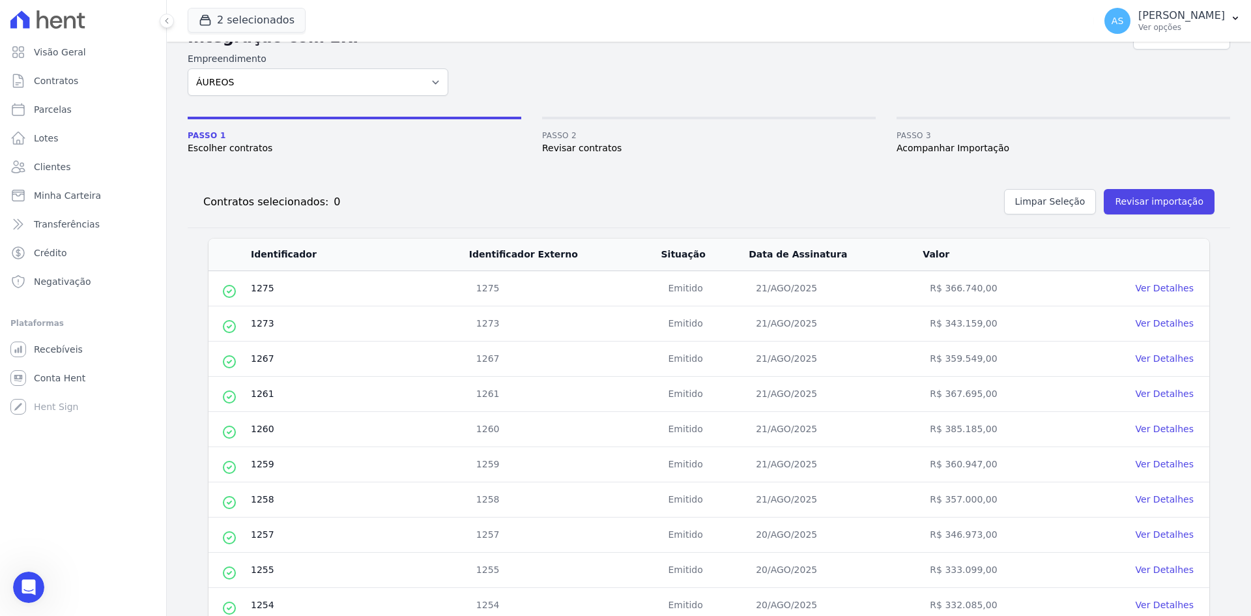
scroll to position [0, 0]
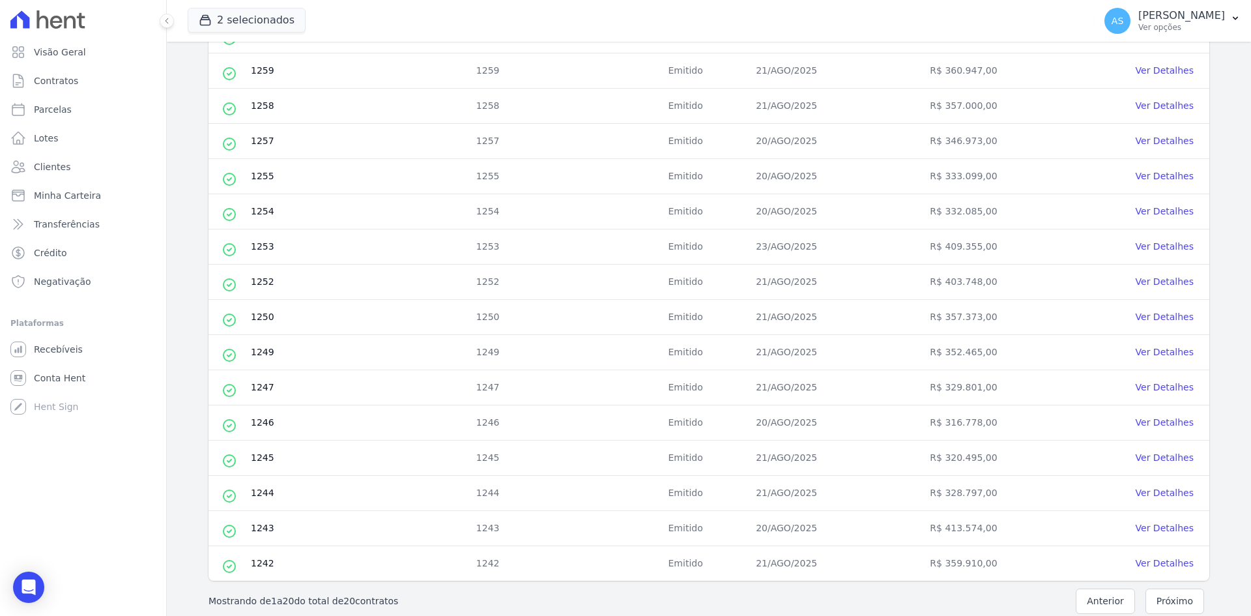
scroll to position [441, 0]
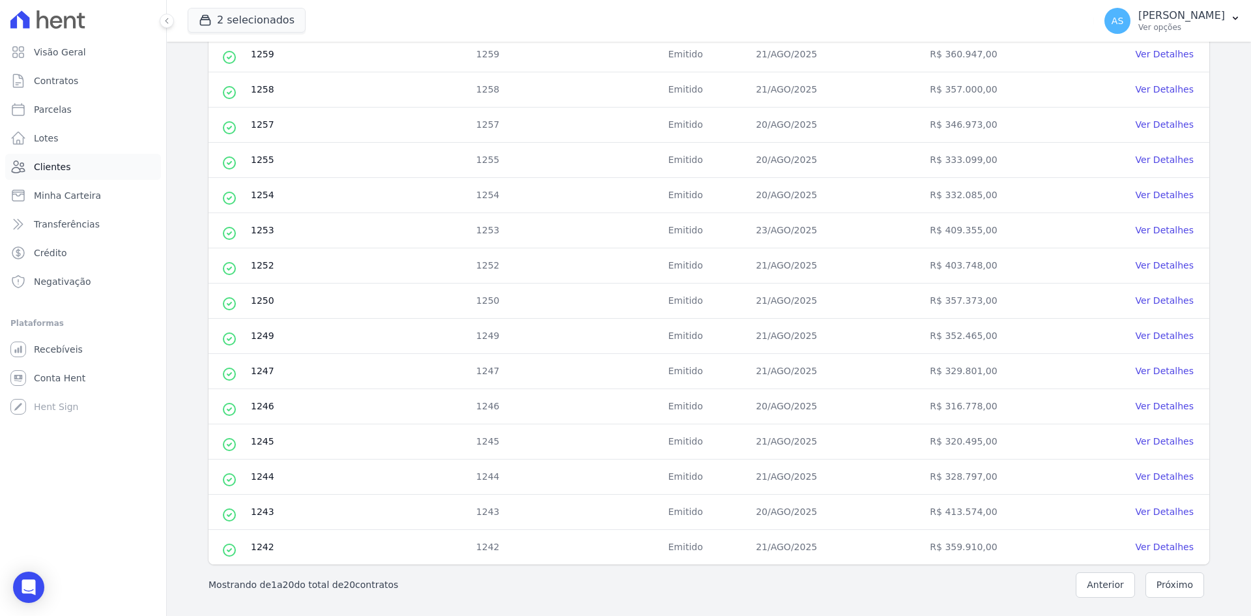
click at [44, 170] on span "Clientes" at bounding box center [52, 166] width 36 height 13
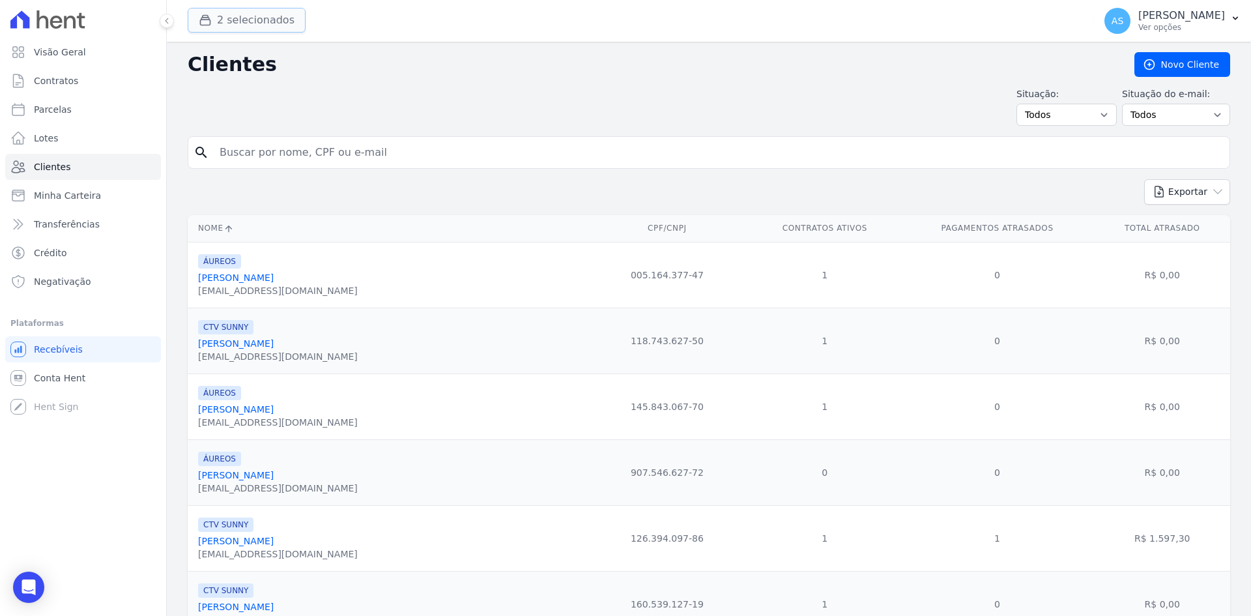
click at [262, 29] on button "2 selecionados" at bounding box center [247, 20] width 118 height 25
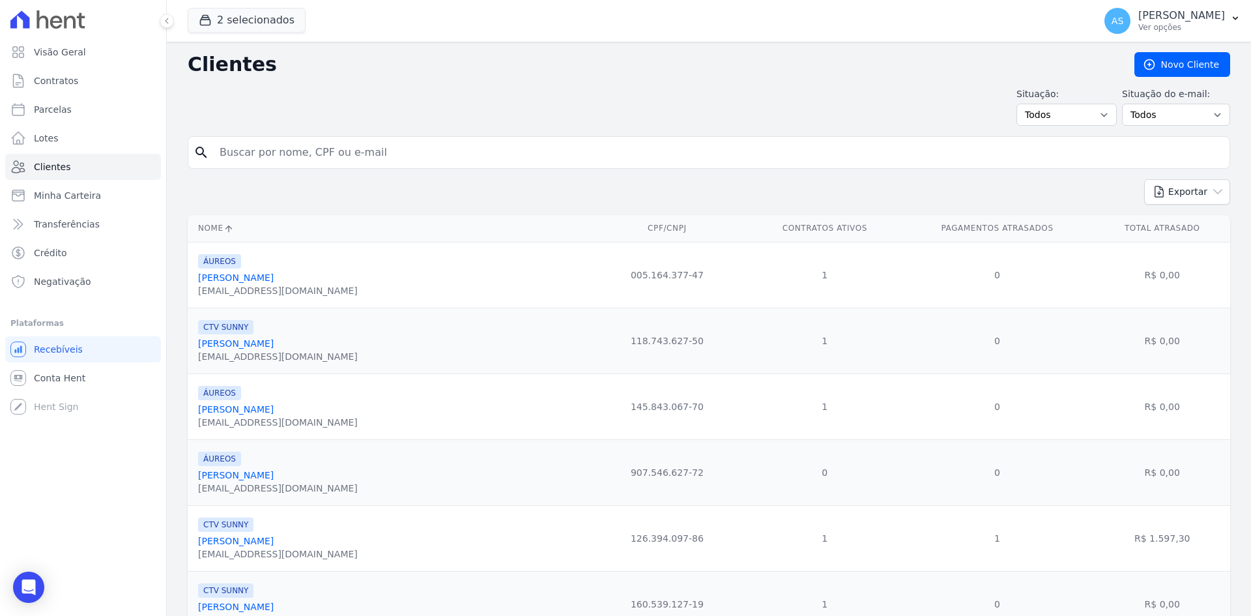
click at [246, 153] on input "search" at bounding box center [718, 152] width 1013 height 26
click at [56, 81] on span "Contratos" at bounding box center [56, 80] width 44 height 13
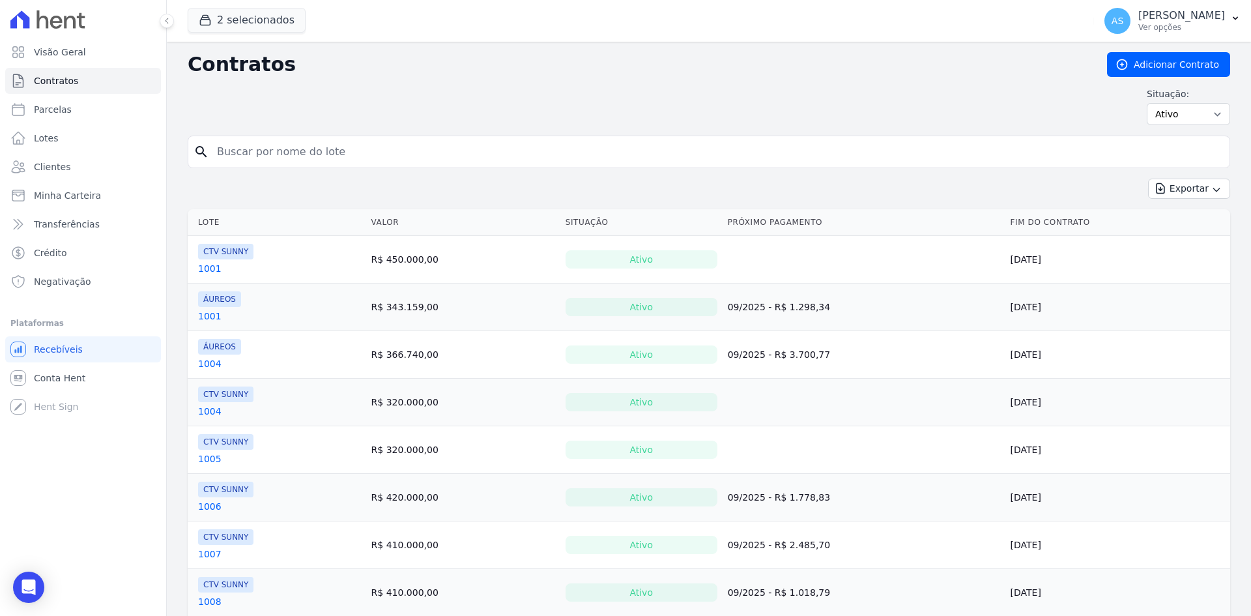
click at [242, 152] on input "search" at bounding box center [716, 152] width 1015 height 26
type input "505"
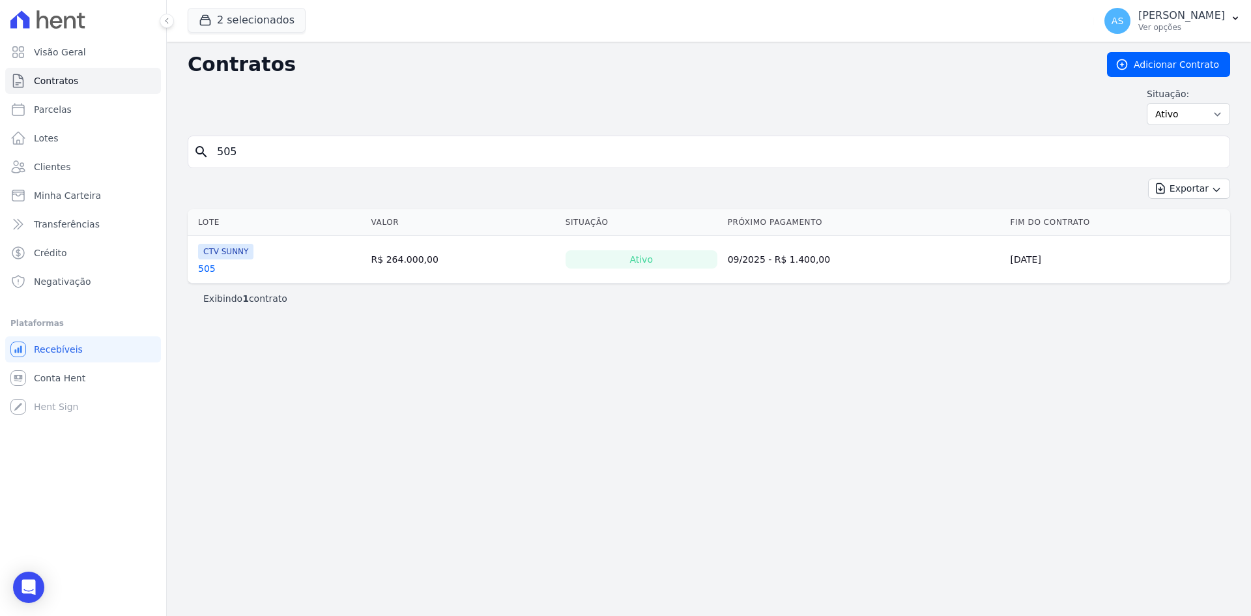
click at [199, 266] on link "505" at bounding box center [207, 268] width 18 height 13
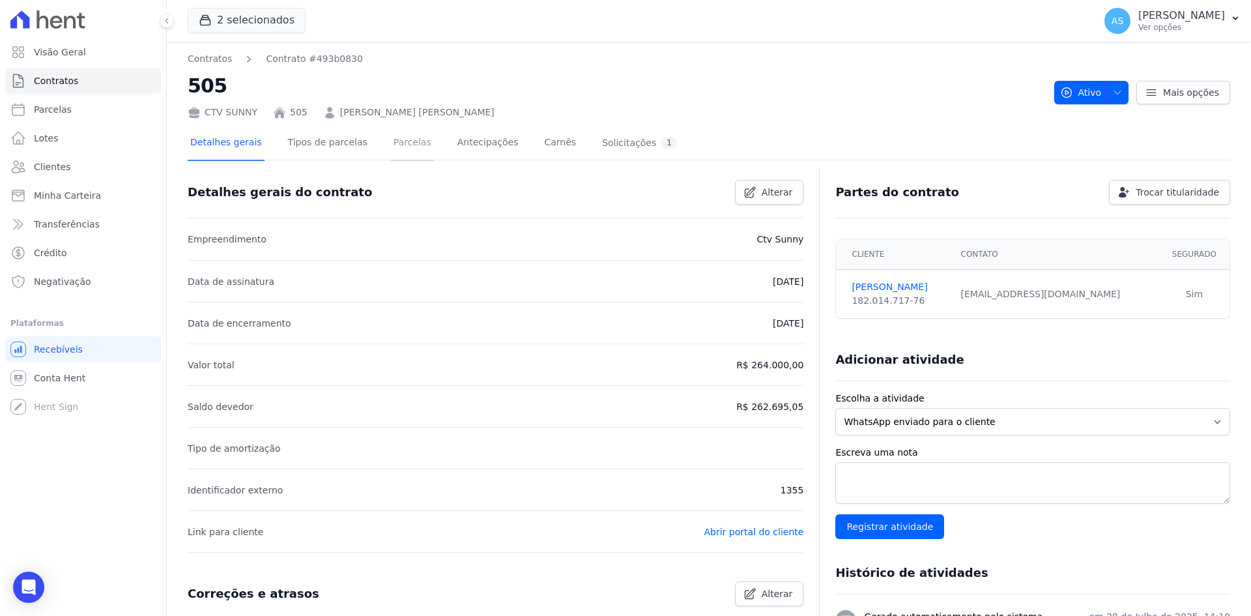
click at [391, 144] on link "Parcelas" at bounding box center [412, 143] width 43 height 35
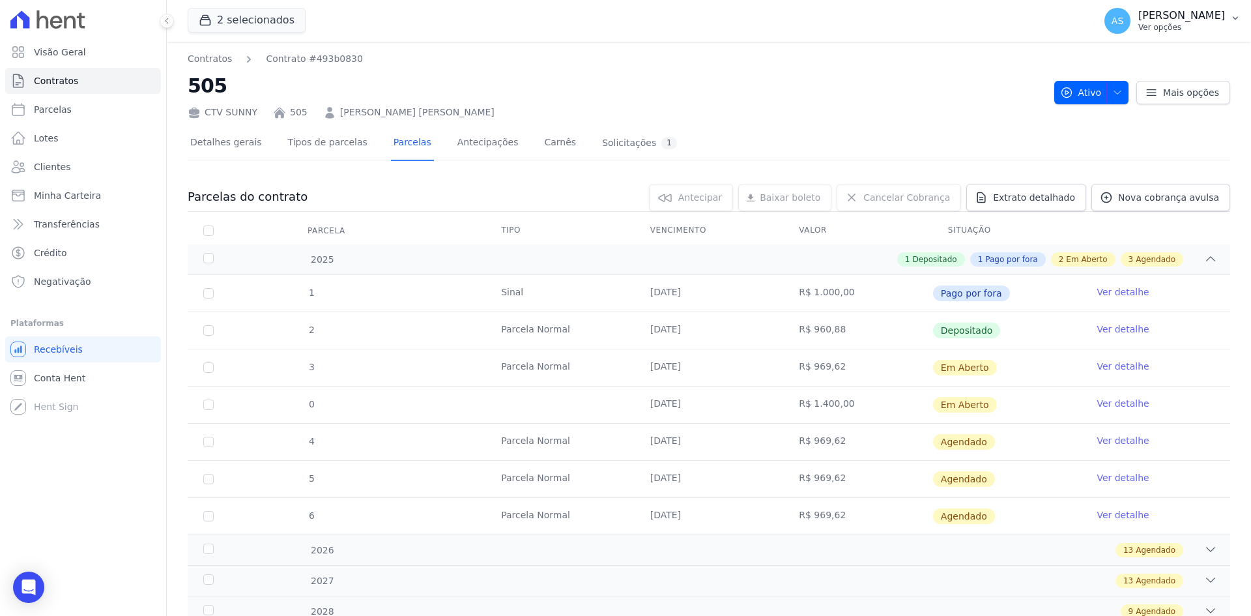
click at [1231, 10] on button "AS [PERSON_NAME] Ver opções" at bounding box center [1172, 21] width 157 height 36
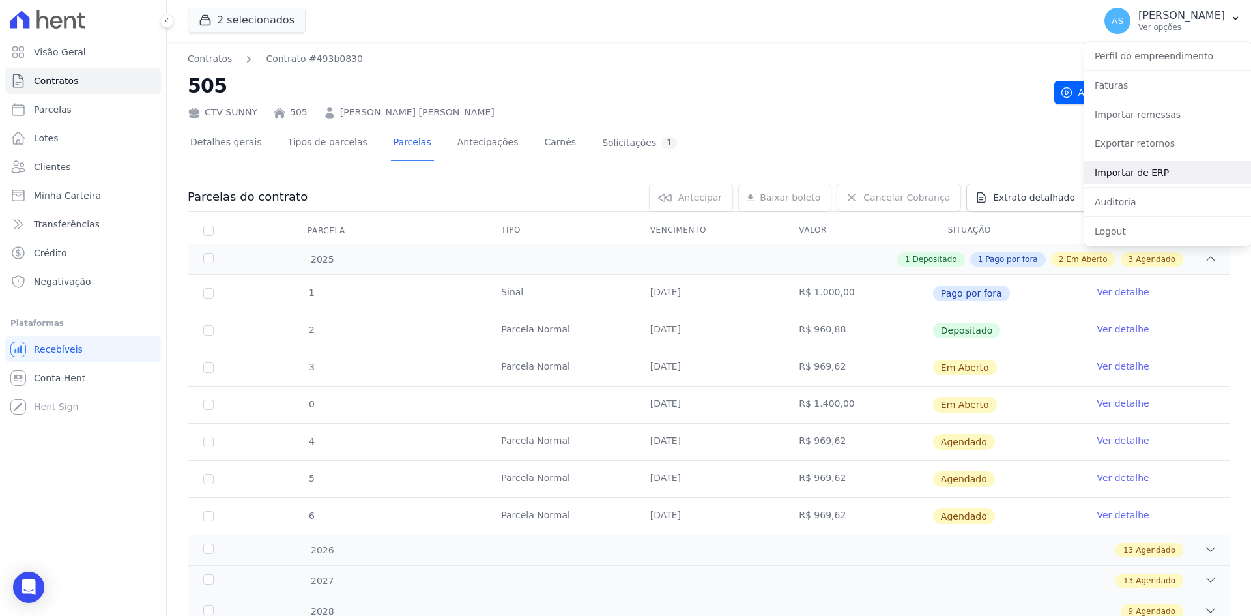
click at [1124, 170] on link "Importar de ERP" at bounding box center [1168, 172] width 167 height 23
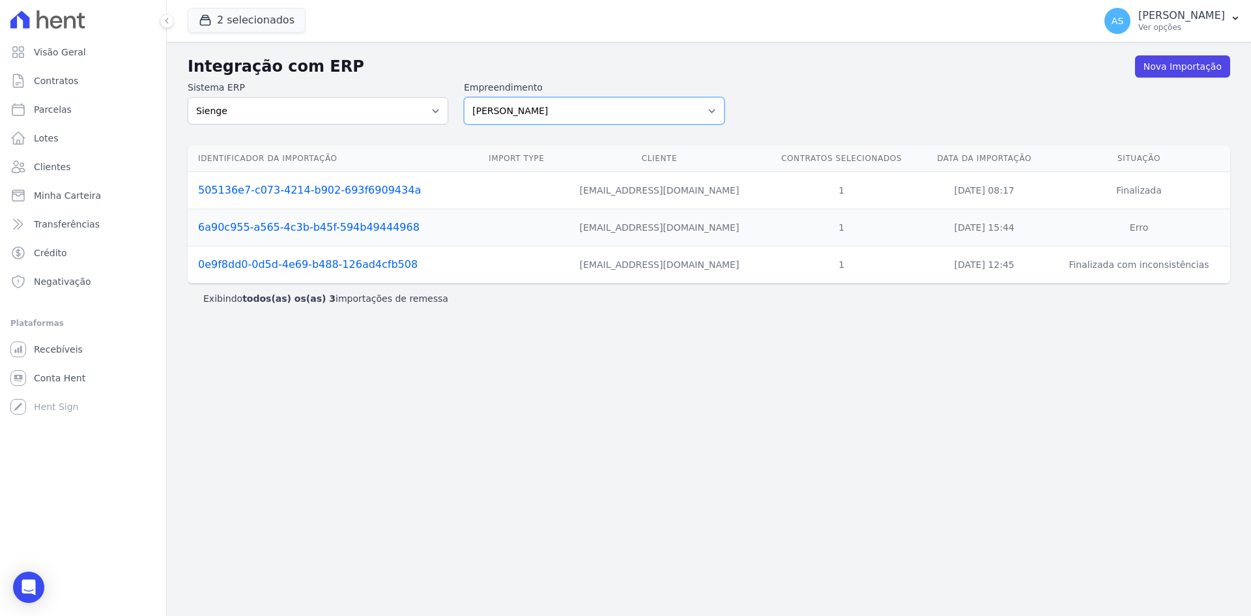
click at [710, 109] on select "[PERSON_NAME] Art Prime - [PERSON_NAME] Unique CTV Beat Residencial CTV Mob CTV…" at bounding box center [594, 110] width 261 height 27
select select "9db4d767-ec98-4519-aed7-f9568aa0b04c"
click at [464, 97] on select "[PERSON_NAME] Art Prime - [PERSON_NAME] Unique CTV Beat Residencial CTV Mob CTV…" at bounding box center [594, 110] width 261 height 27
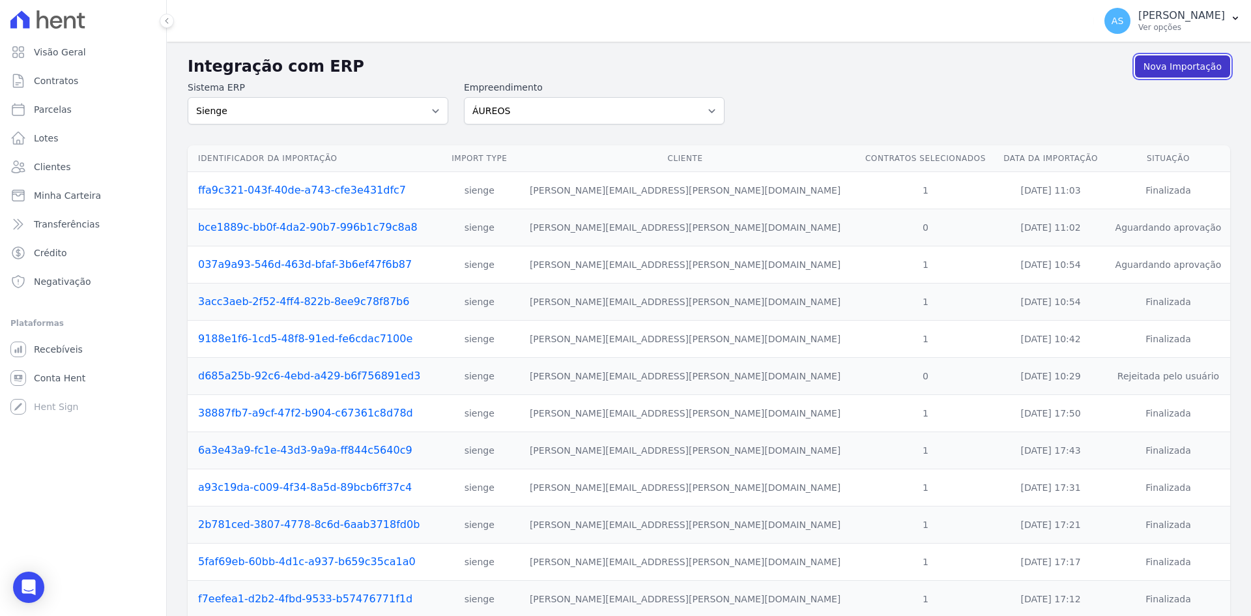
click at [1162, 65] on link "Nova Importação" at bounding box center [1182, 66] width 95 height 22
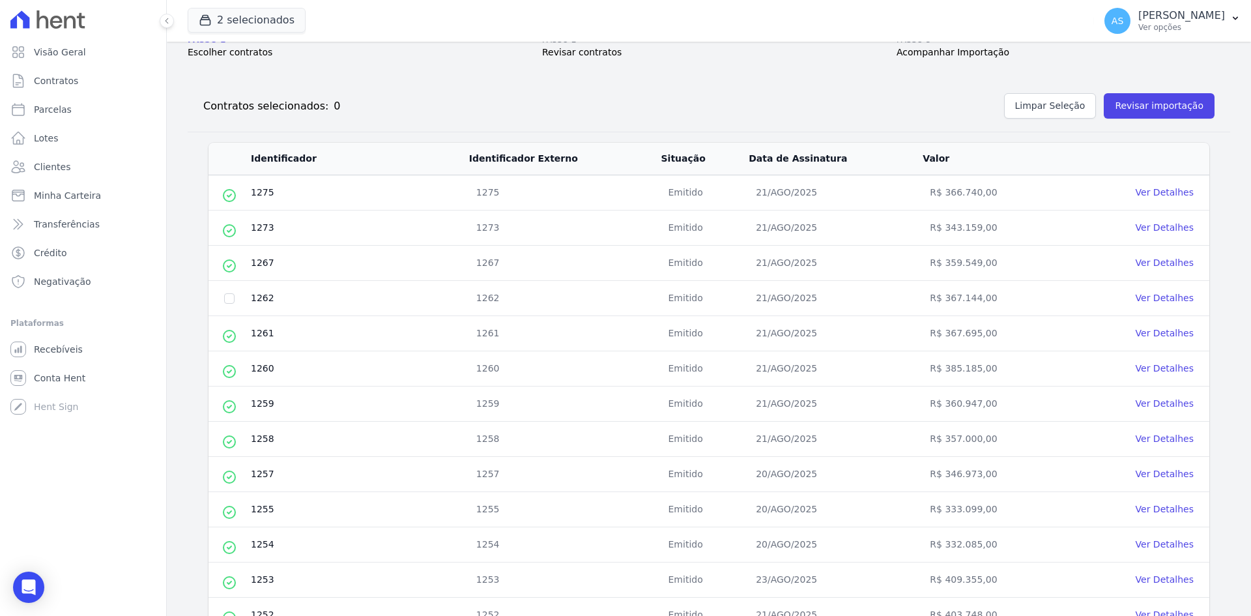
scroll to position [130, 0]
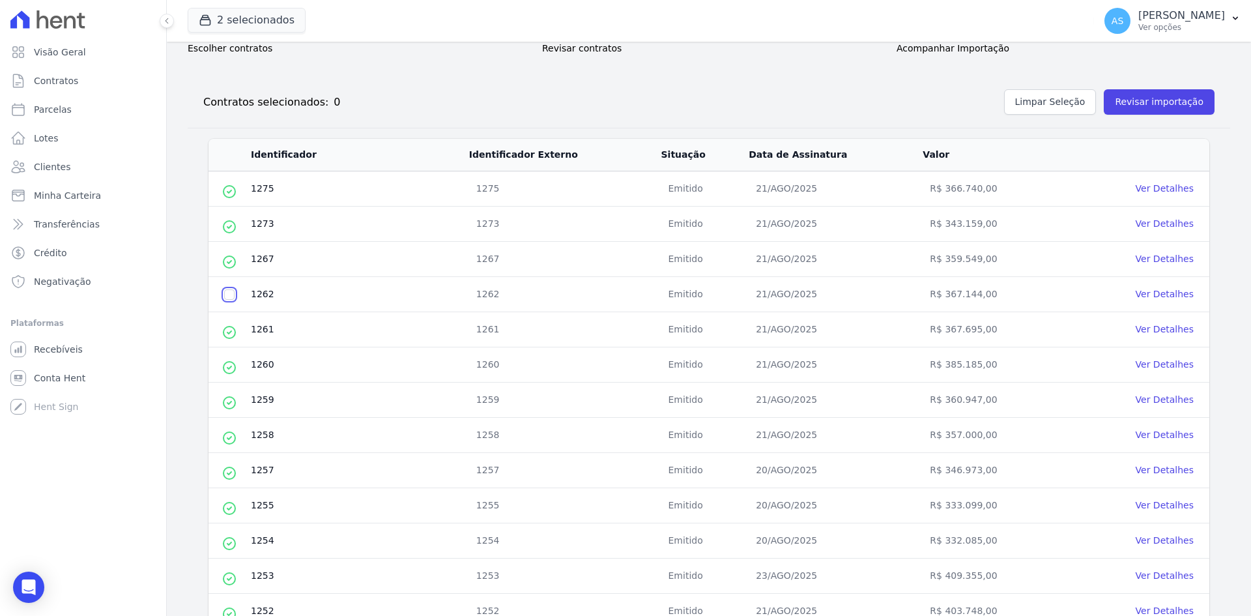
click at [228, 294] on input "checkbox" at bounding box center [229, 294] width 10 height 10
checkbox input "true"
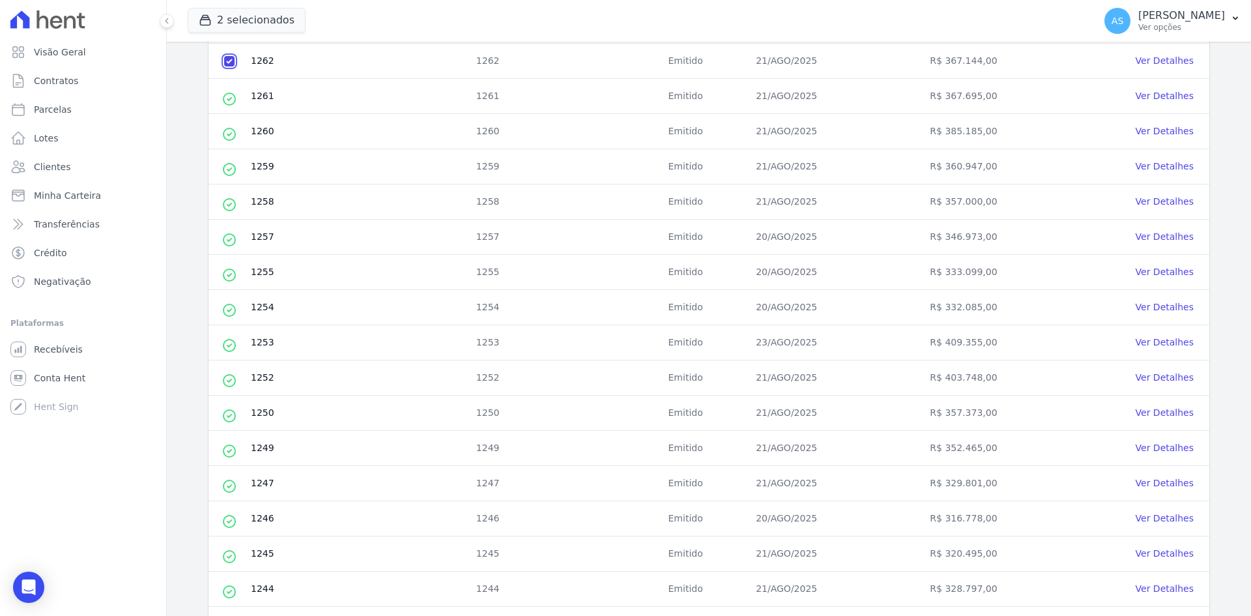
scroll to position [115, 0]
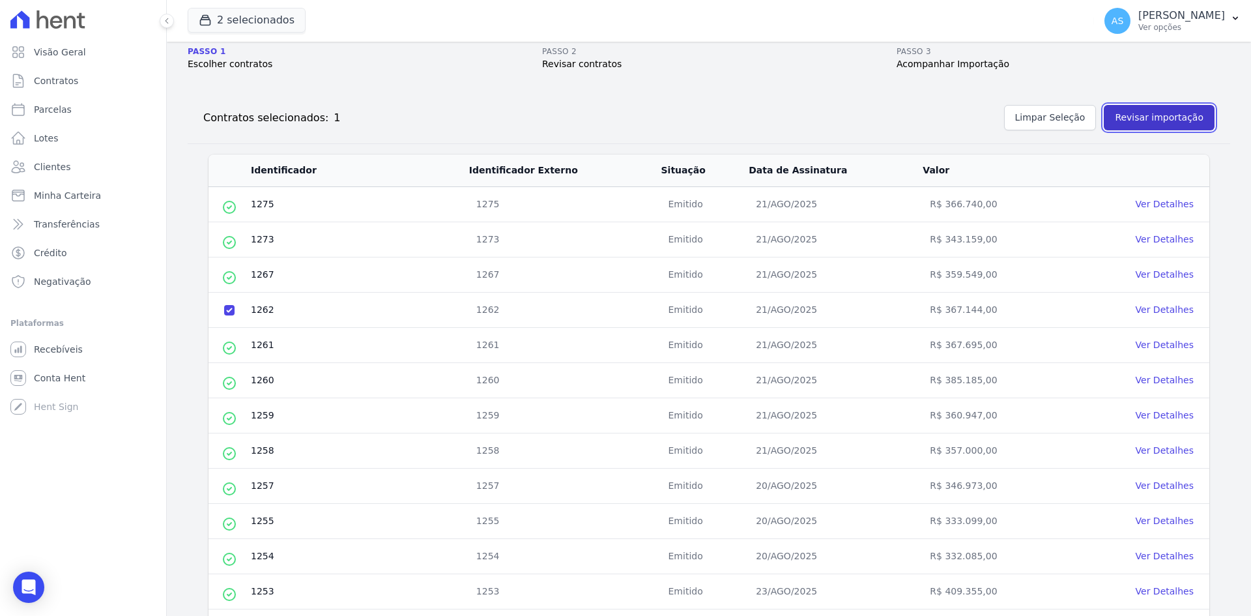
click at [1143, 117] on button "Revisar importação" at bounding box center [1159, 117] width 111 height 25
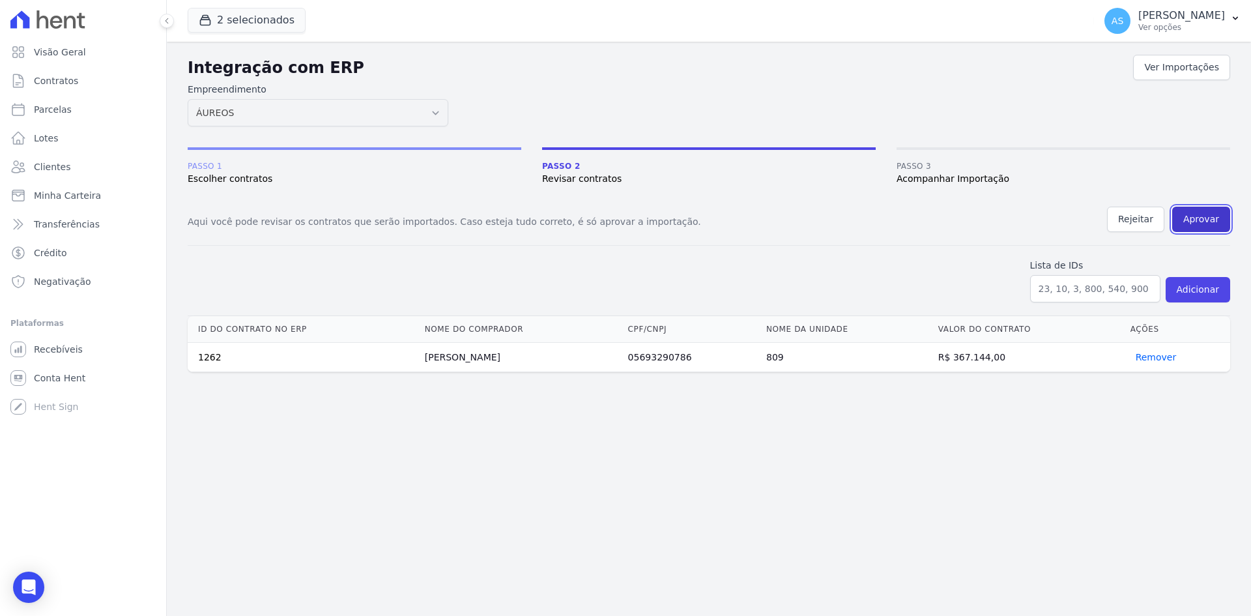
click at [1196, 216] on button "Aprovar" at bounding box center [1202, 219] width 58 height 25
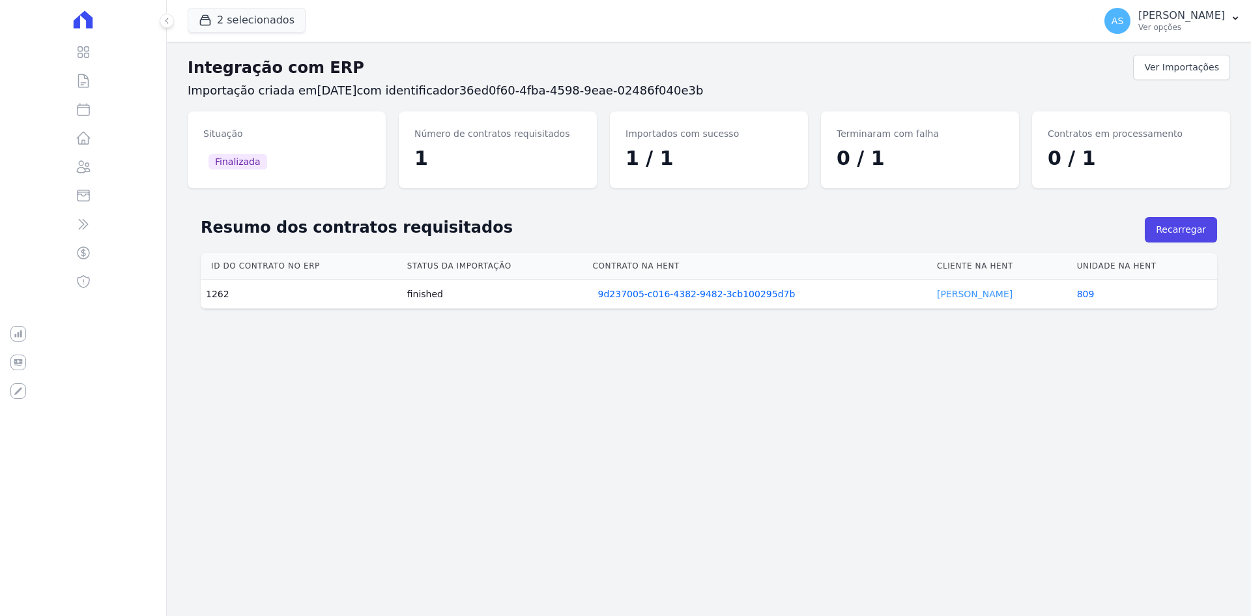
click at [947, 292] on link "Silvia Costa" at bounding box center [975, 294] width 76 height 10
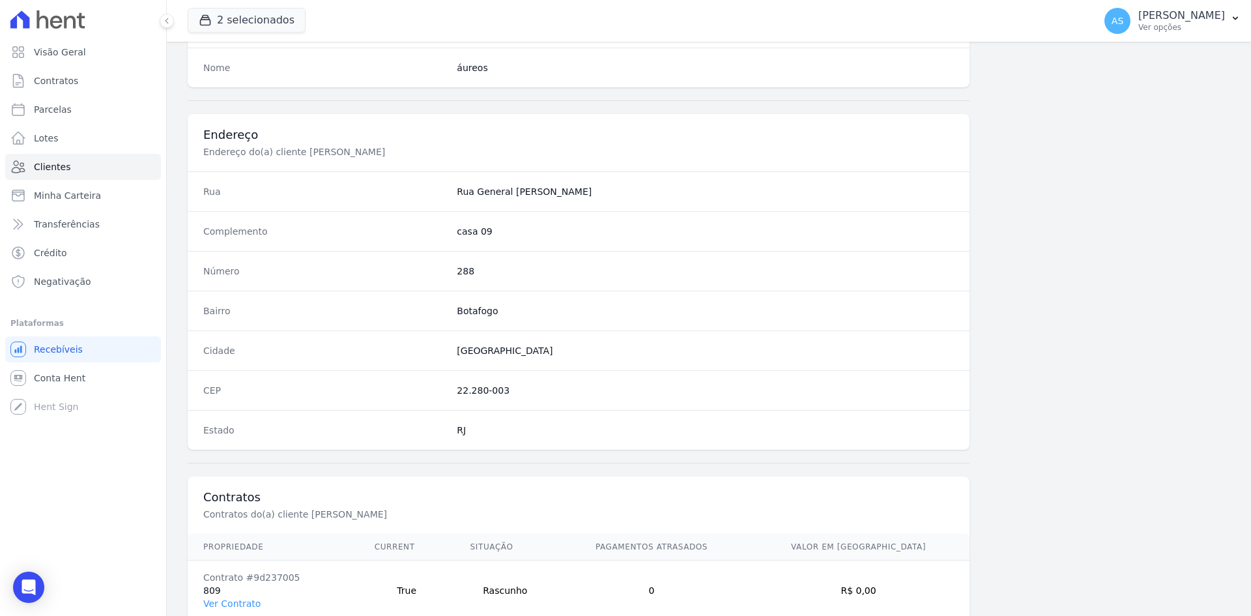
scroll to position [604, 0]
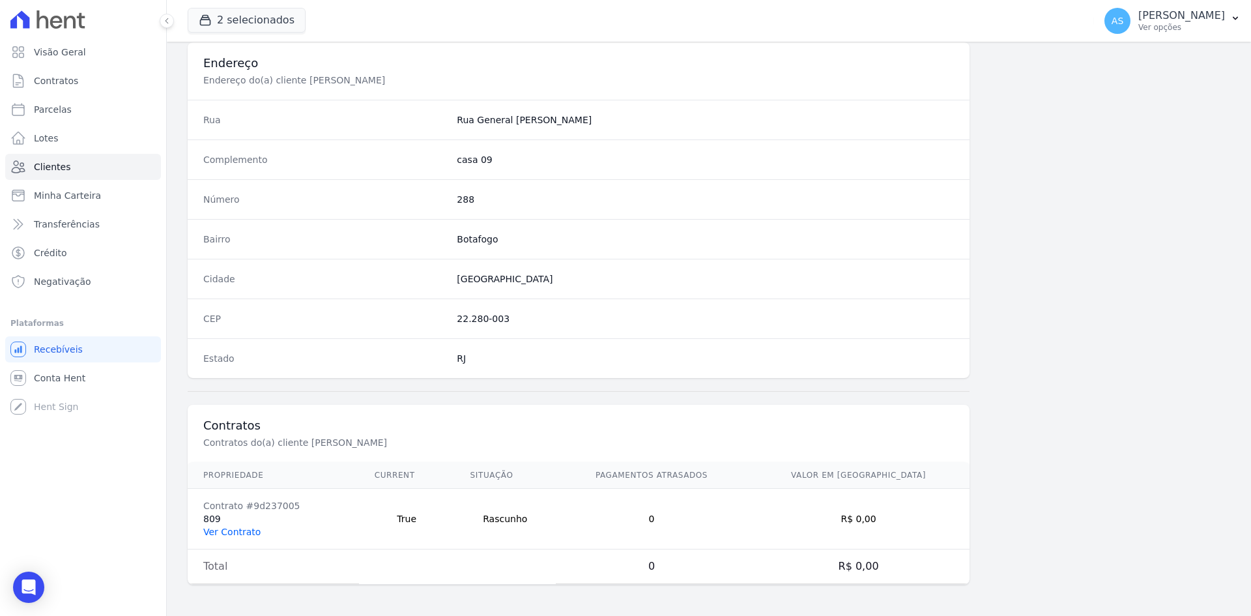
click at [235, 532] on link "Ver Contrato" at bounding box center [231, 532] width 57 height 10
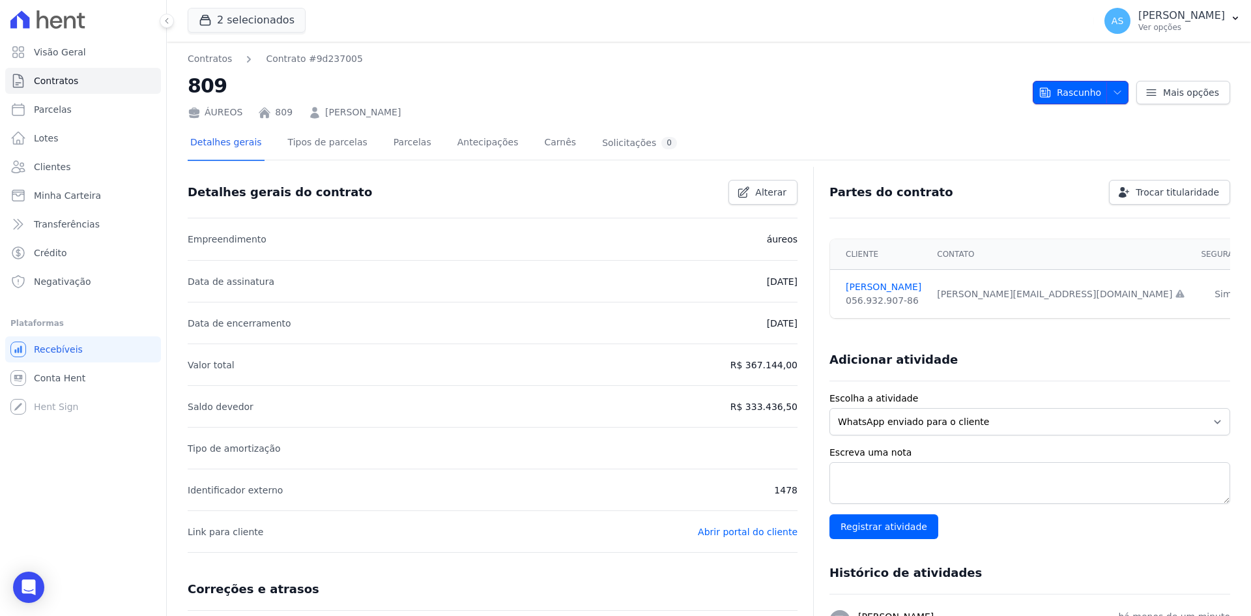
click at [1092, 87] on span "Rascunho" at bounding box center [1070, 92] width 63 height 23
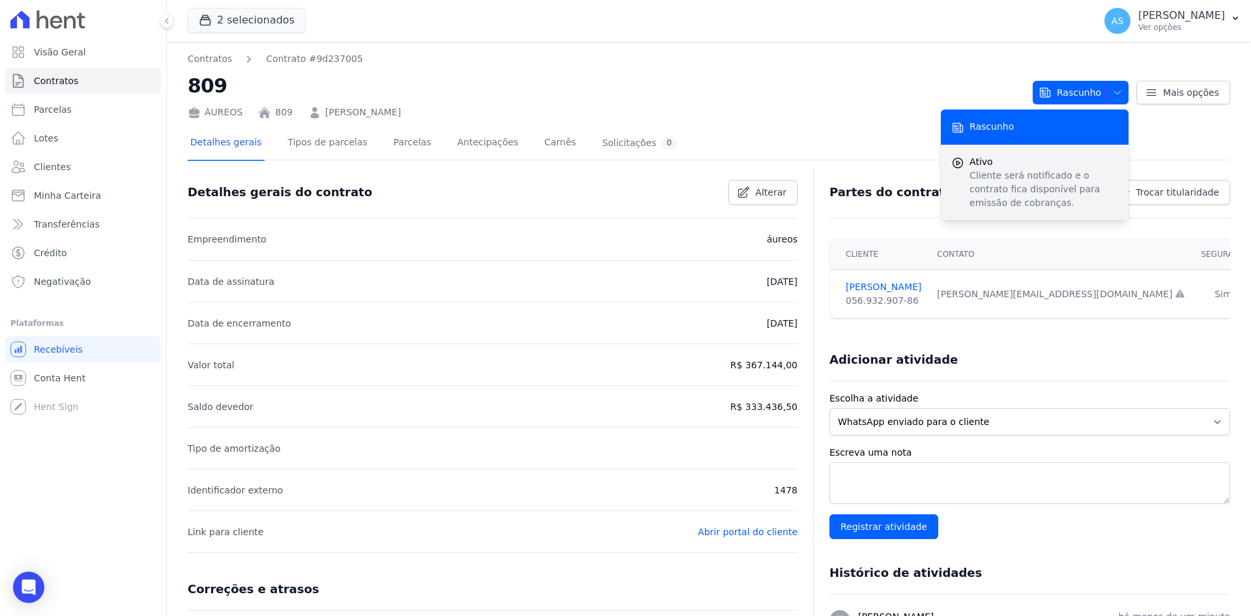
click at [987, 179] on p "Cliente será notificado e o contrato fica disponível para emissão de cobranças." at bounding box center [1044, 189] width 149 height 41
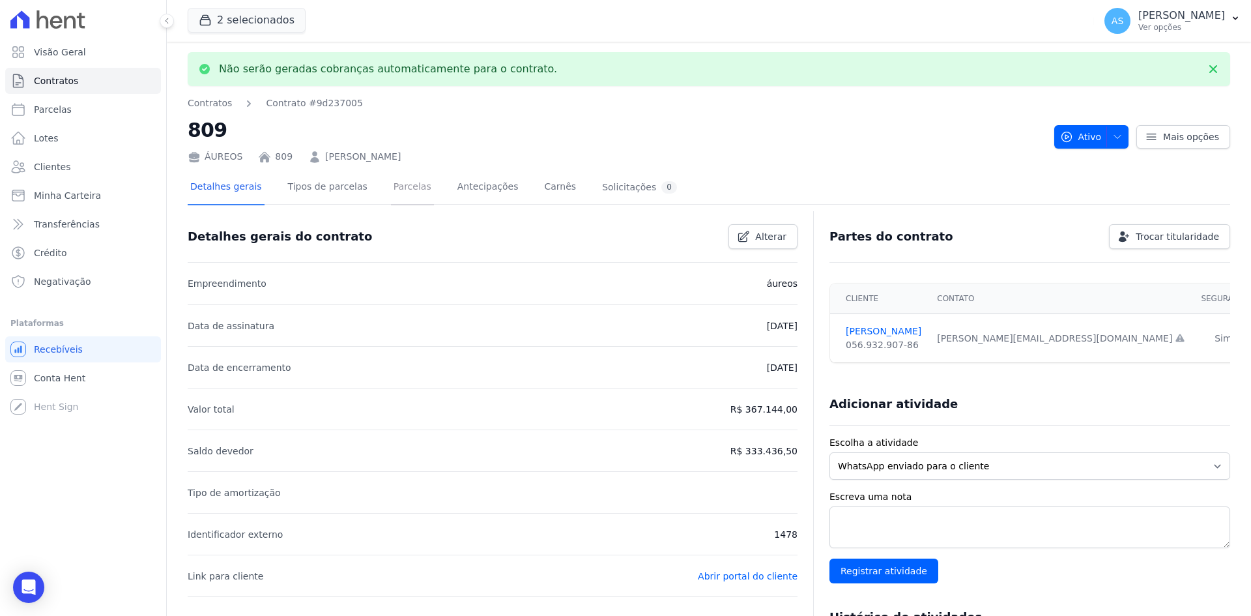
click at [397, 188] on link "Parcelas" at bounding box center [412, 188] width 43 height 35
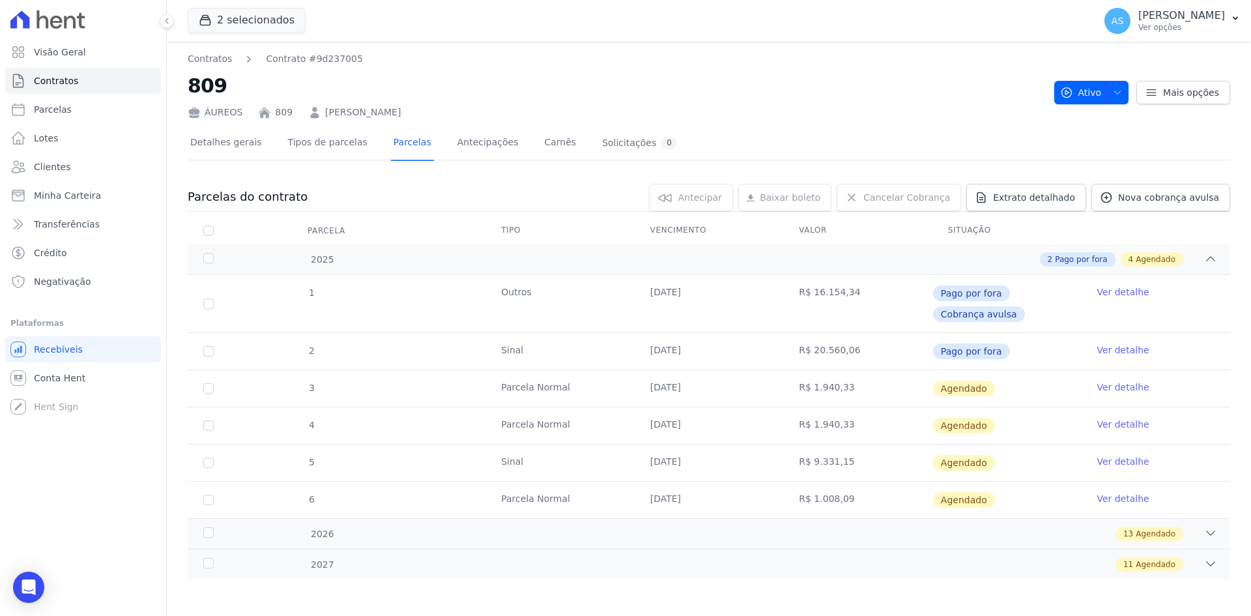
click at [1115, 386] on link "Ver detalhe" at bounding box center [1123, 387] width 52 height 13
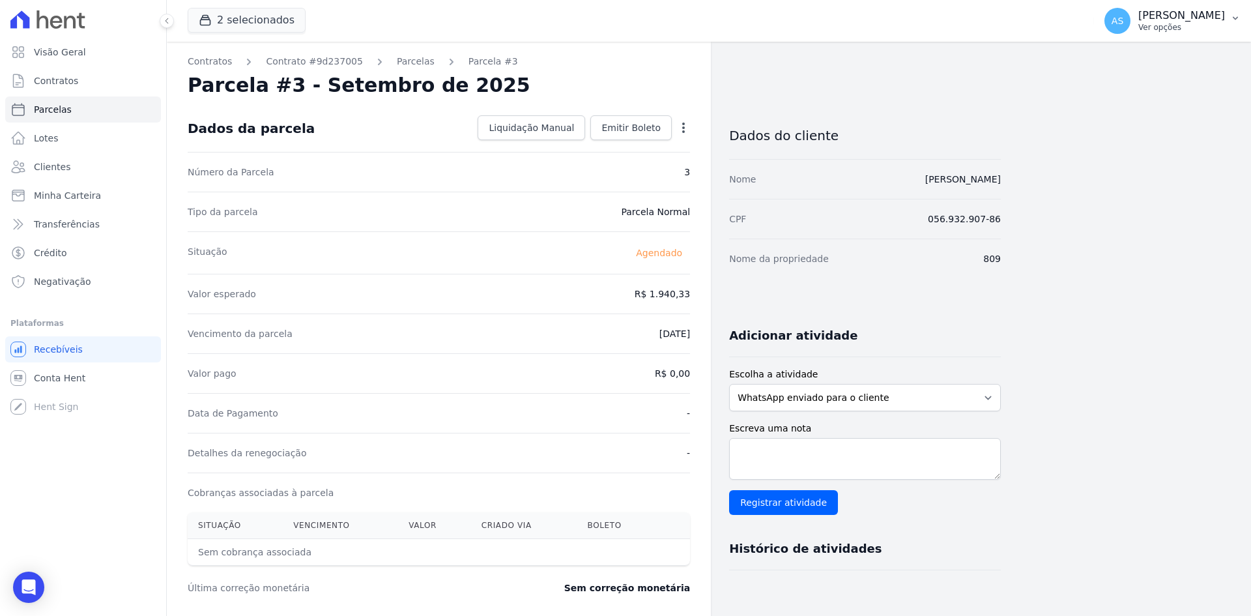
click at [1238, 10] on button "AS [PERSON_NAME] Ver opções" at bounding box center [1172, 21] width 157 height 36
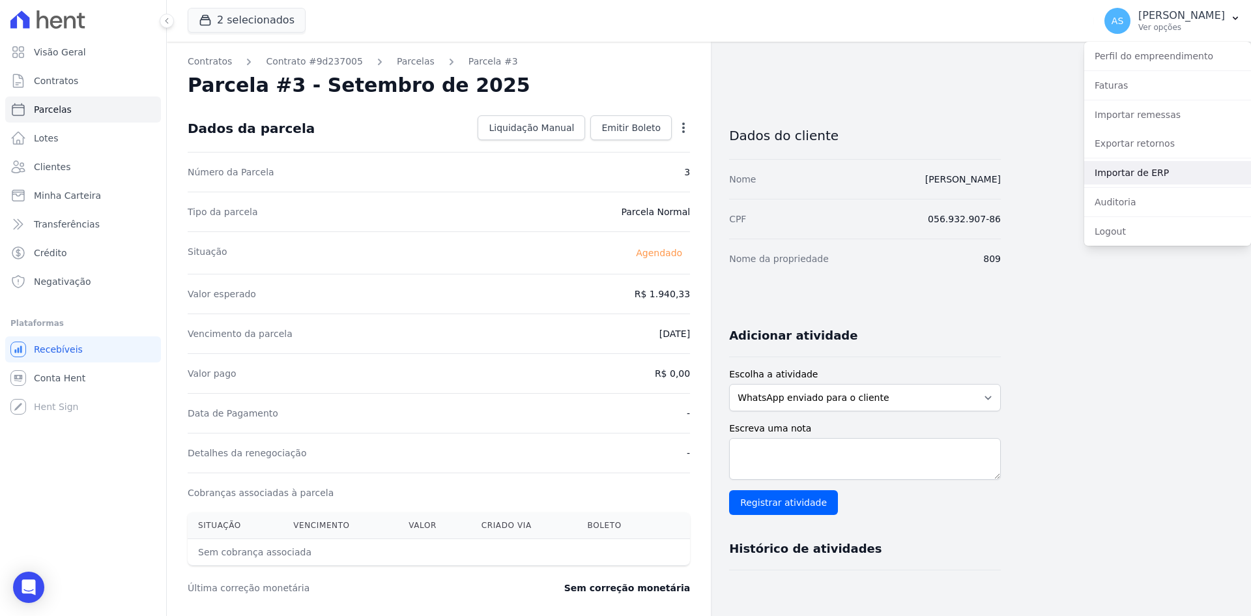
click at [1123, 172] on link "Importar de ERP" at bounding box center [1168, 172] width 167 height 23
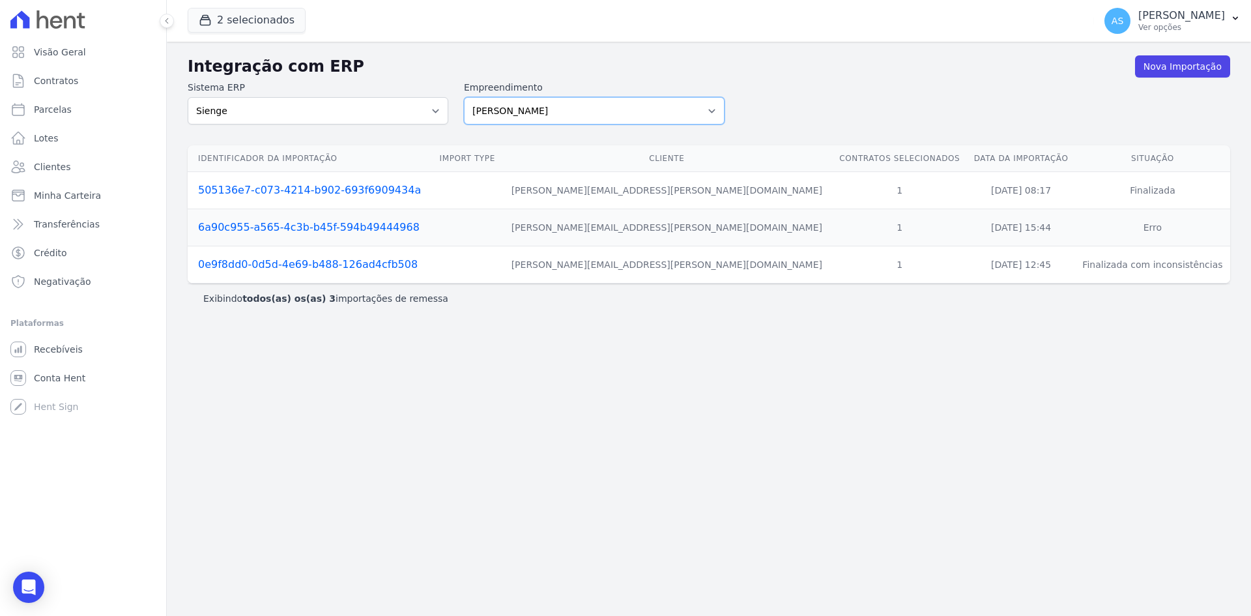
click at [711, 110] on select "[PERSON_NAME] Art Prime - [PERSON_NAME] Unique CTV Beat Residencial CTV Mob CTV…" at bounding box center [594, 110] width 261 height 27
select select "9db4d767-ec98-4519-aed7-f9568aa0b04c"
click at [464, 97] on select "[PERSON_NAME] Art Prime - [PERSON_NAME] Unique CTV Beat Residencial CTV Mob CTV…" at bounding box center [594, 110] width 261 height 27
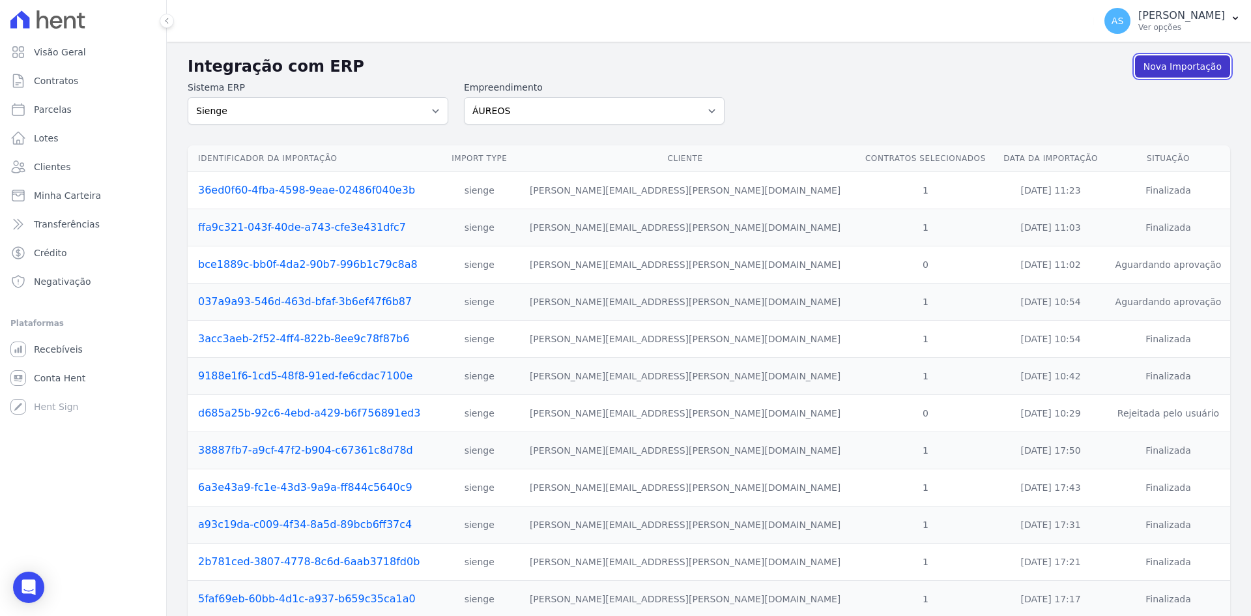
click at [1167, 65] on link "Nova Importação" at bounding box center [1182, 66] width 95 height 22
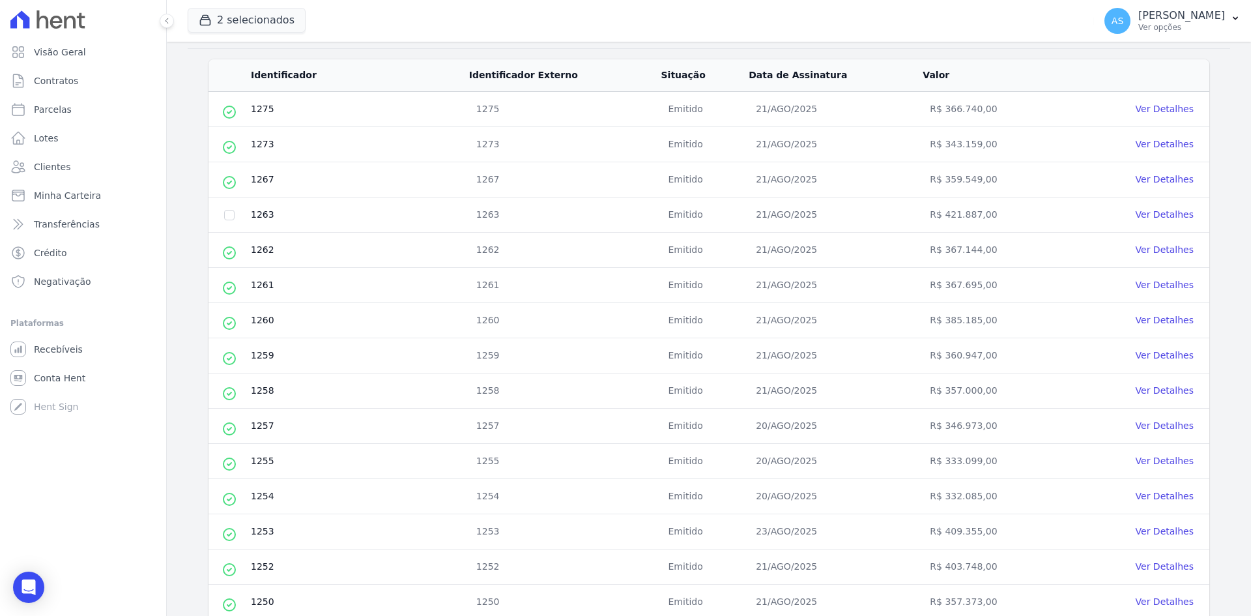
scroll to position [180, 0]
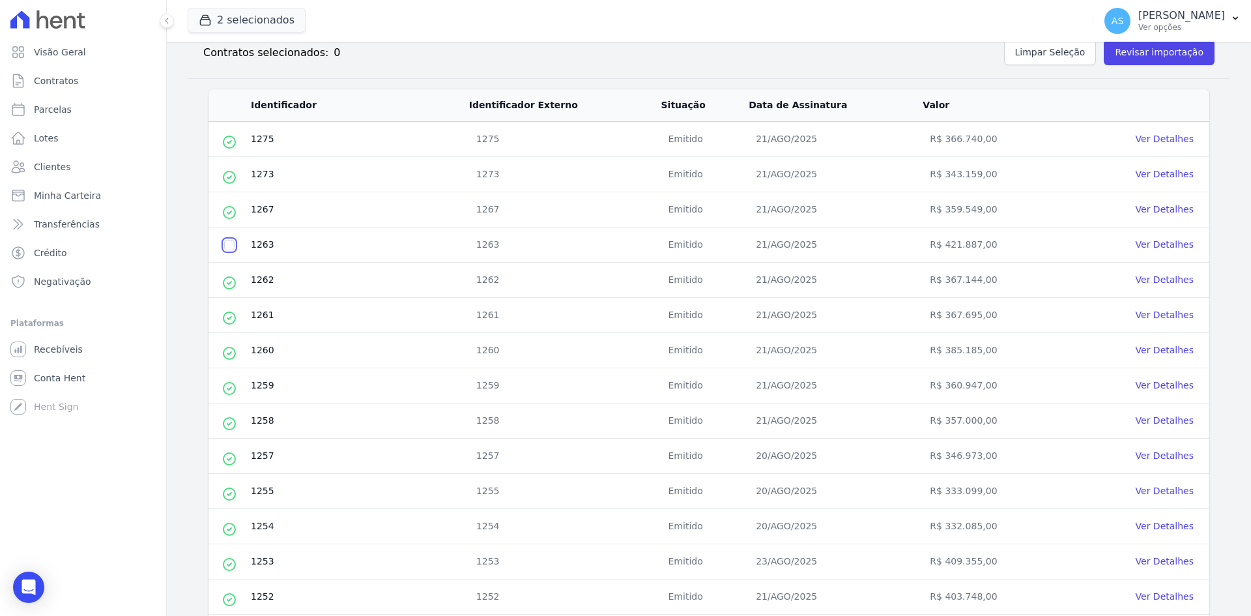
click at [228, 244] on input "checkbox" at bounding box center [229, 245] width 10 height 10
checkbox input "true"
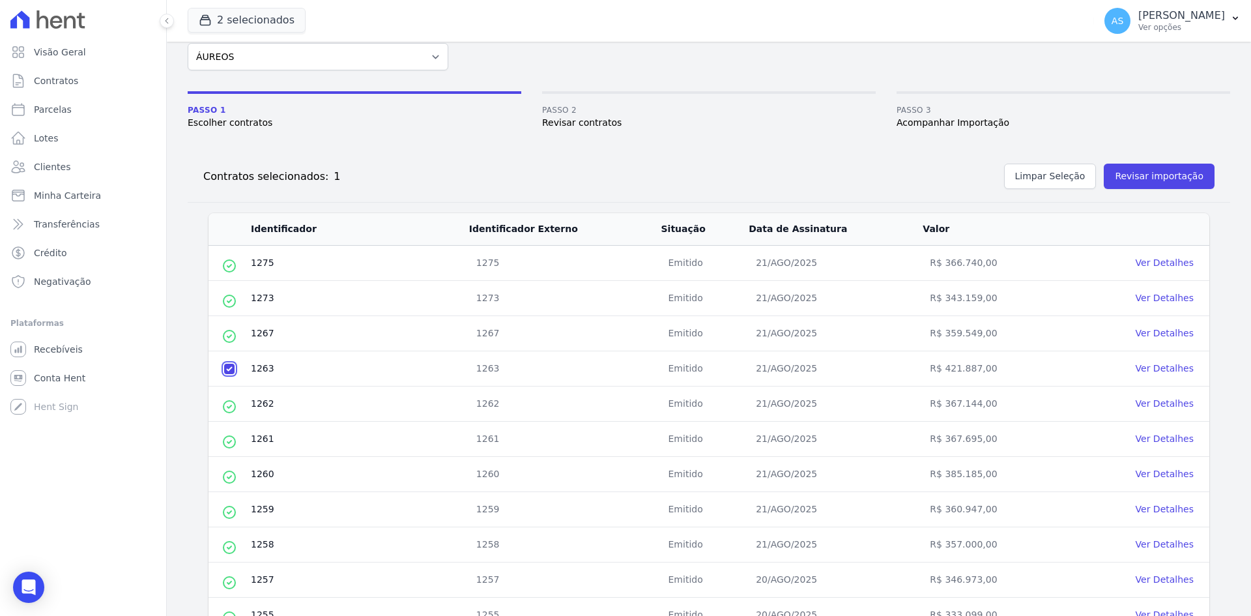
scroll to position [50, 0]
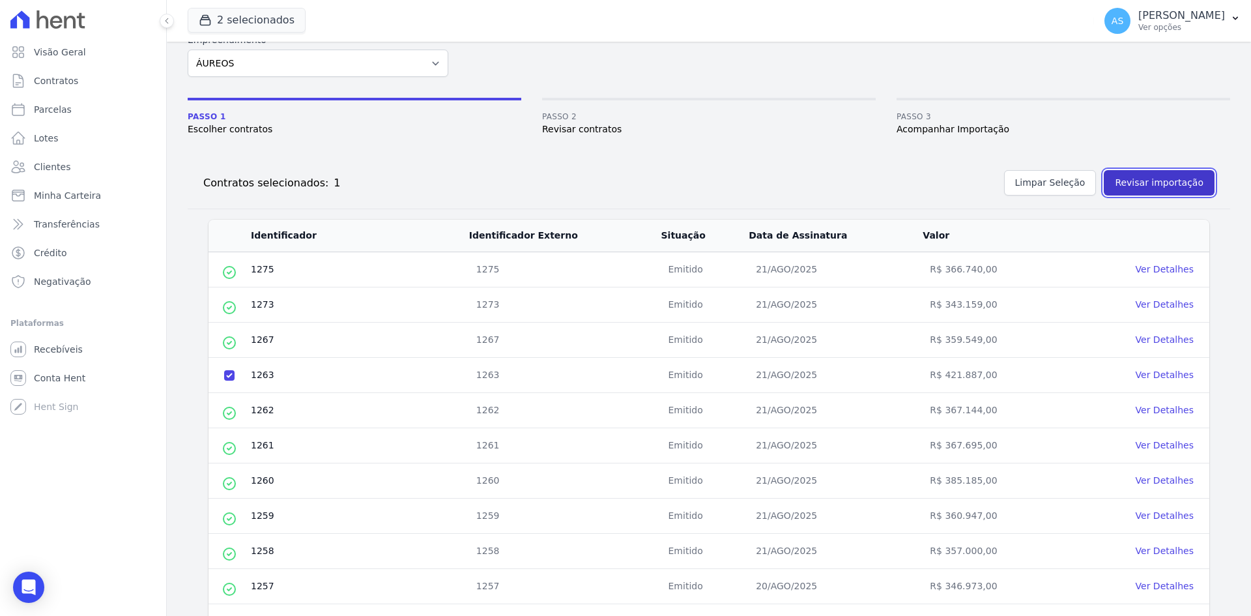
click at [1135, 176] on button "Revisar importação" at bounding box center [1159, 182] width 111 height 25
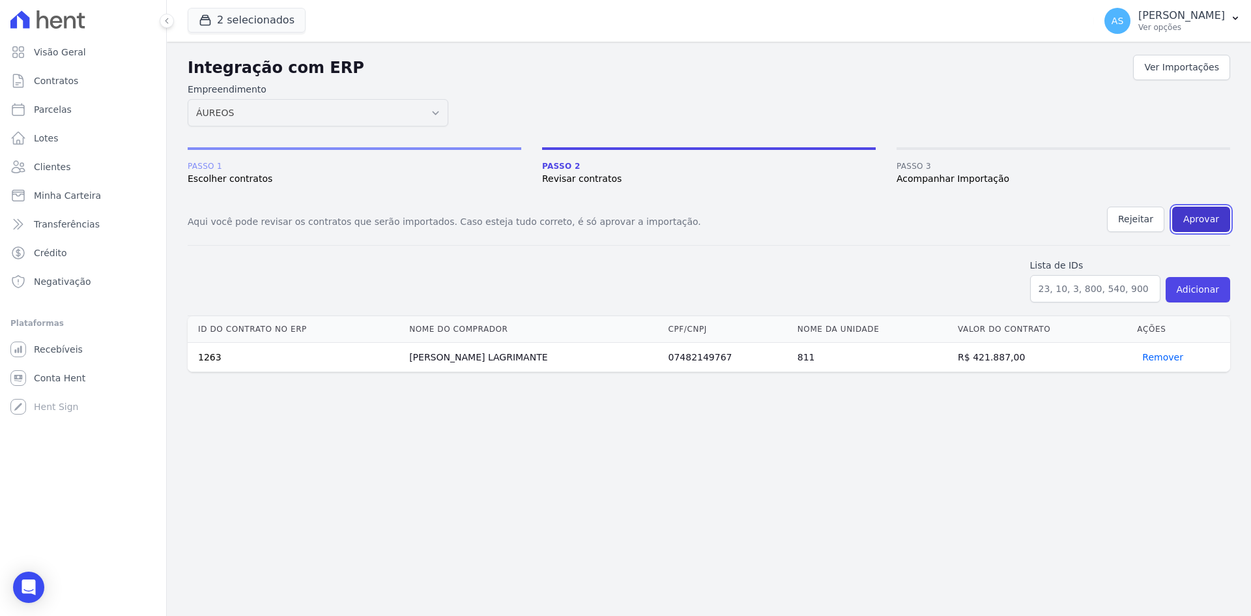
click at [1206, 216] on button "Aprovar" at bounding box center [1202, 219] width 58 height 25
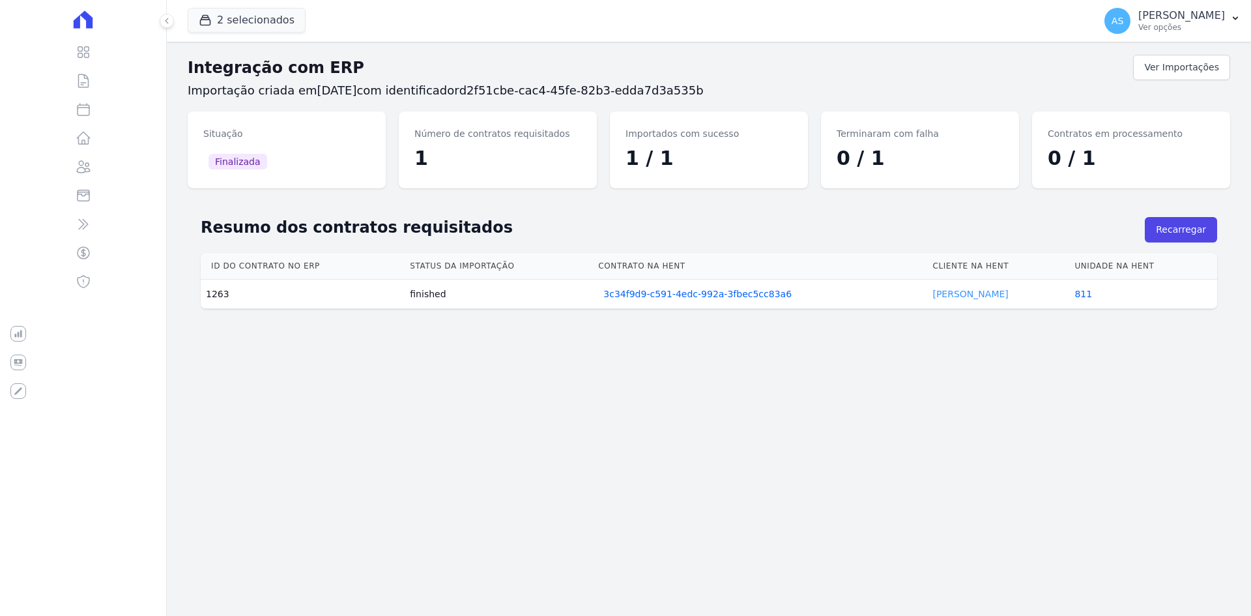
click at [964, 296] on link "PRISCILLA LAGRIMANTE" at bounding box center [971, 294] width 76 height 10
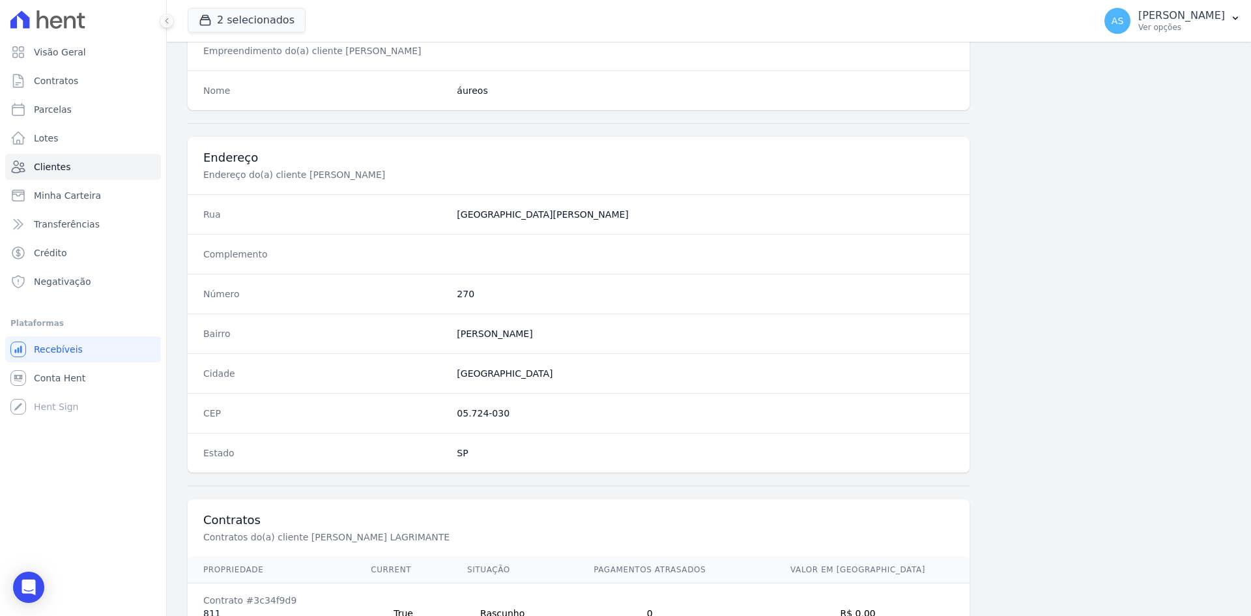
scroll to position [604, 0]
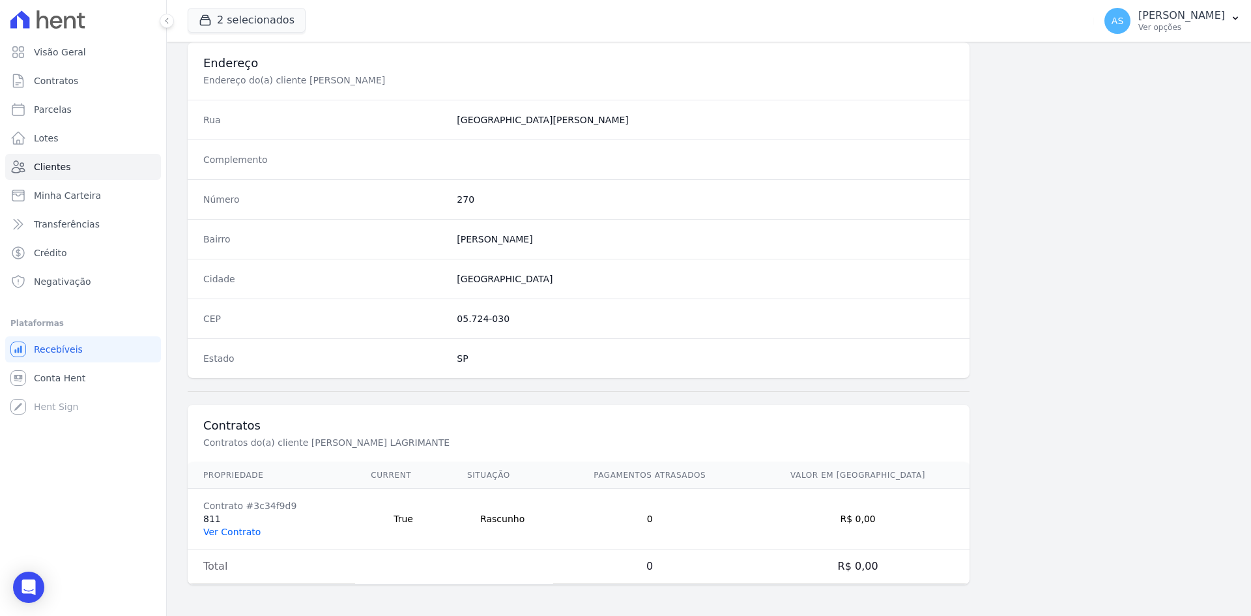
click at [212, 532] on link "Ver Contrato" at bounding box center [231, 532] width 57 height 10
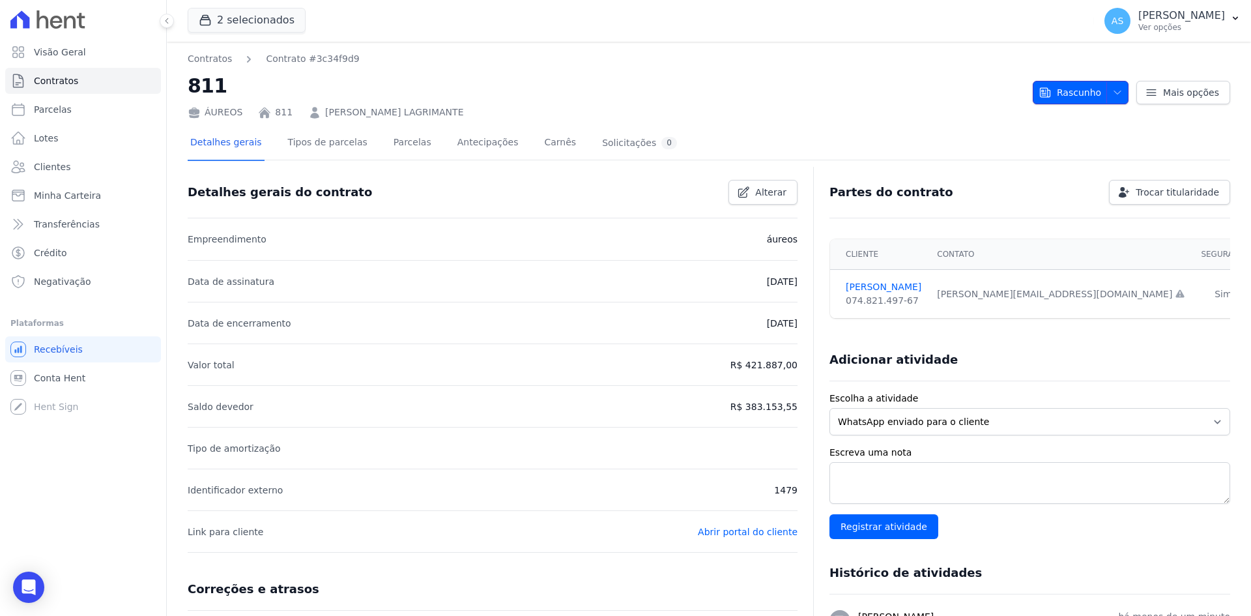
click at [1075, 89] on span "Rascunho" at bounding box center [1070, 92] width 63 height 23
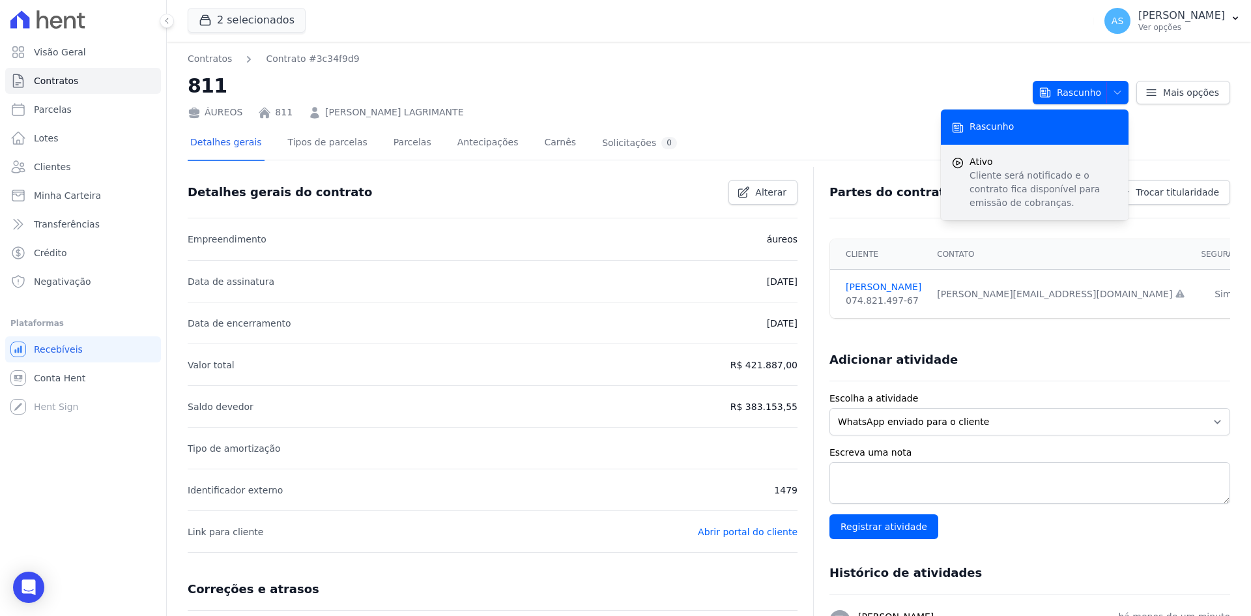
click at [972, 175] on p "Cliente será notificado e o contrato fica disponível para emissão de cobranças." at bounding box center [1044, 189] width 149 height 41
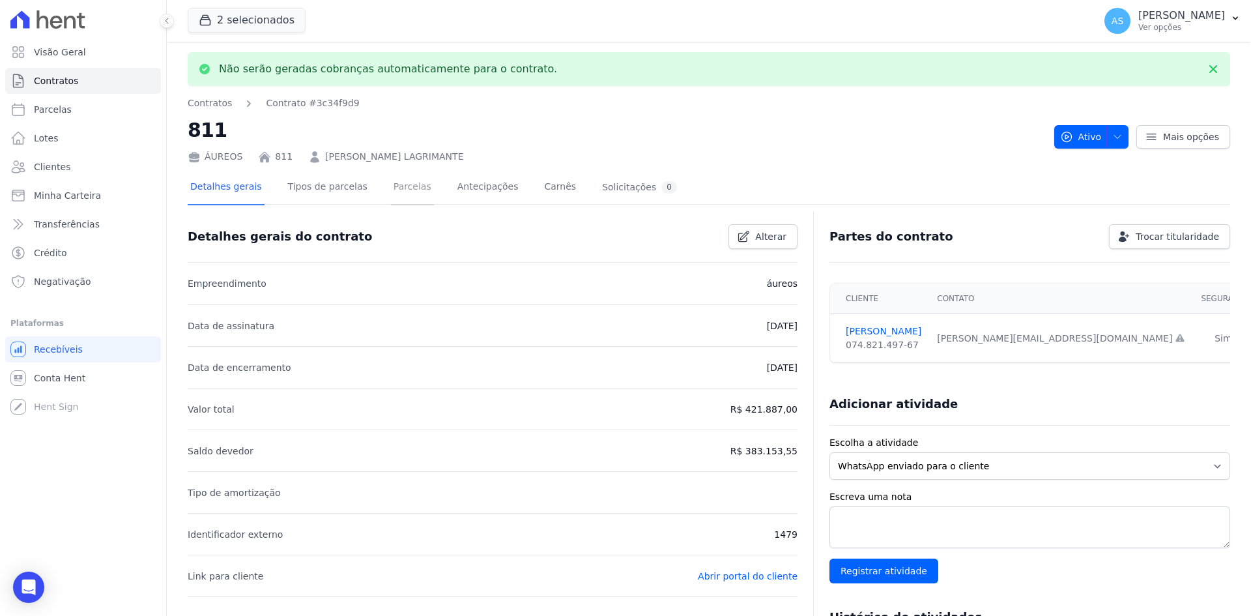
click at [391, 186] on link "Parcelas" at bounding box center [412, 188] width 43 height 35
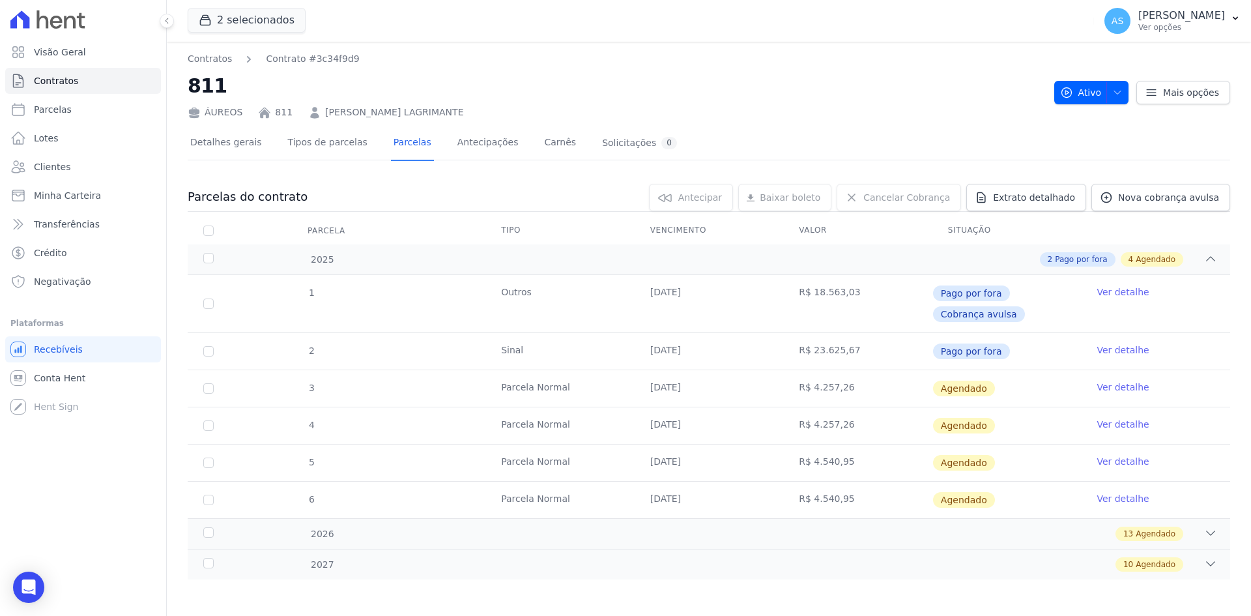
click at [1124, 388] on link "Ver detalhe" at bounding box center [1123, 387] width 52 height 13
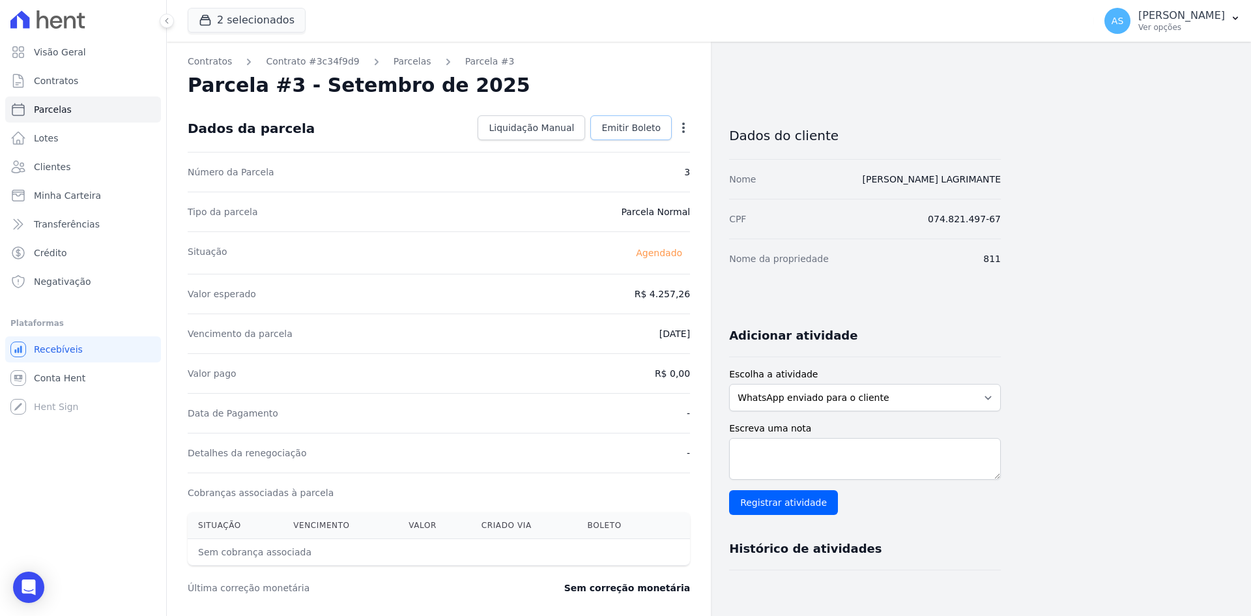
click at [621, 122] on span "Emitir Boleto" at bounding box center [631, 127] width 59 height 13
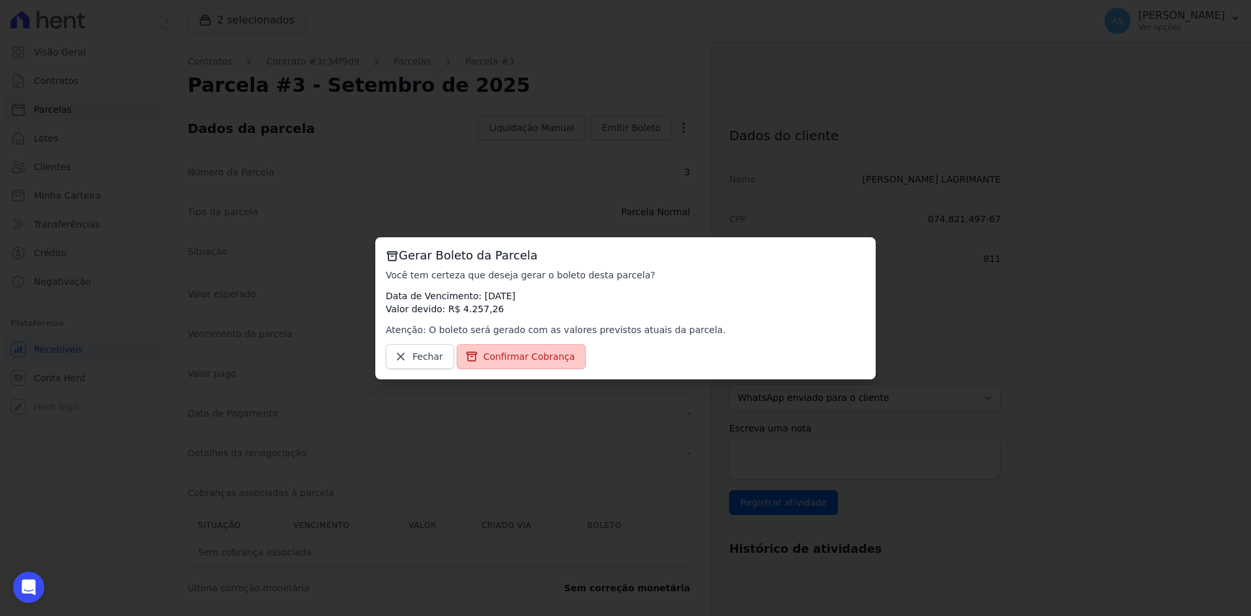
click at [517, 354] on span "Confirmar Cobrança" at bounding box center [530, 356] width 92 height 13
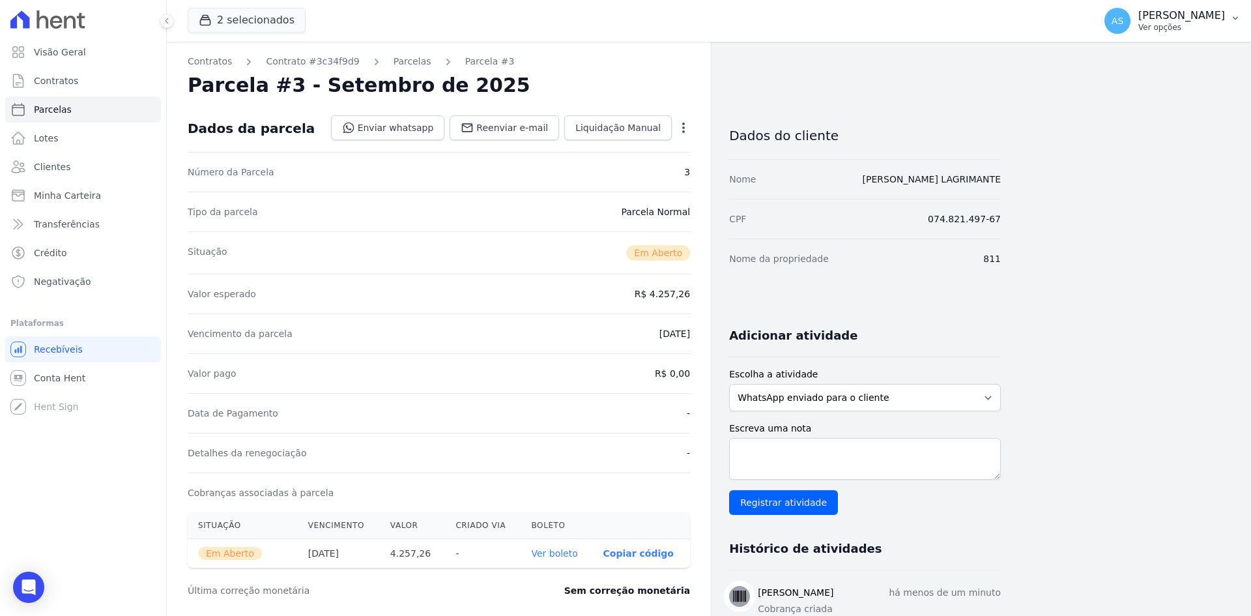
click at [1206, 18] on p "[PERSON_NAME]" at bounding box center [1182, 15] width 87 height 13
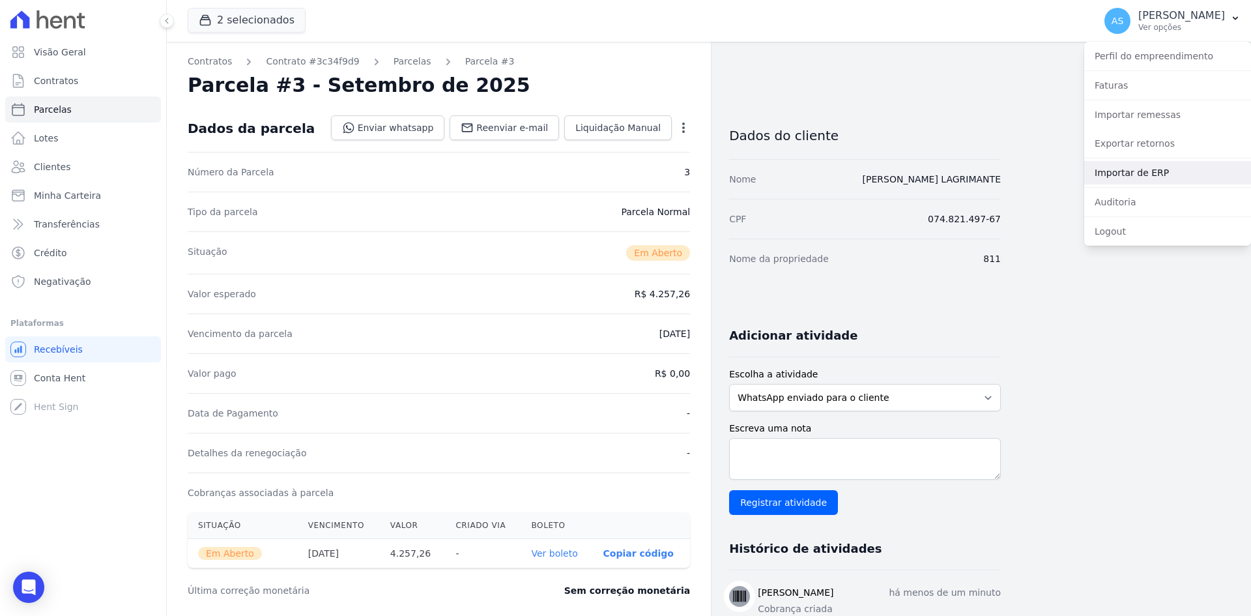
click at [1106, 168] on link "Importar de ERP" at bounding box center [1168, 172] width 167 height 23
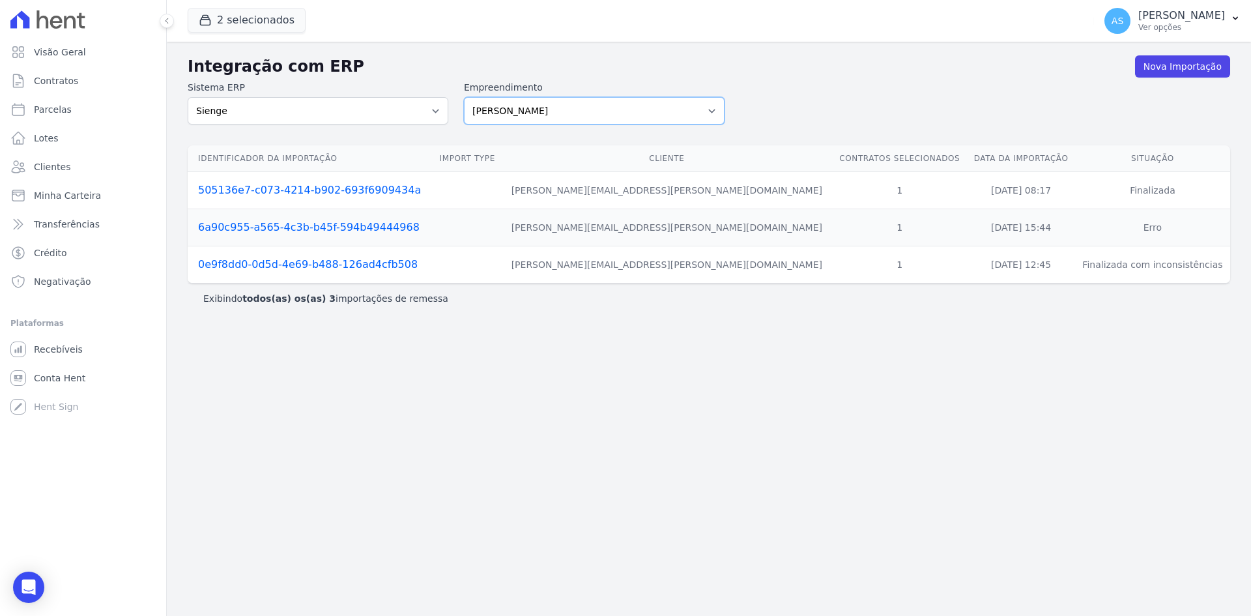
click at [718, 111] on select "Amaré Arpoador Art Prime - Irajá ÁUREOS B. Unique CTV Beat Residencial CTV Mob …" at bounding box center [594, 110] width 261 height 27
select select "9db4d767-ec98-4519-aed7-f9568aa0b04c"
click at [464, 97] on select "Amaré Arpoador Art Prime - Irajá ÁUREOS B. Unique CTV Beat Residencial CTV Mob …" at bounding box center [594, 110] width 261 height 27
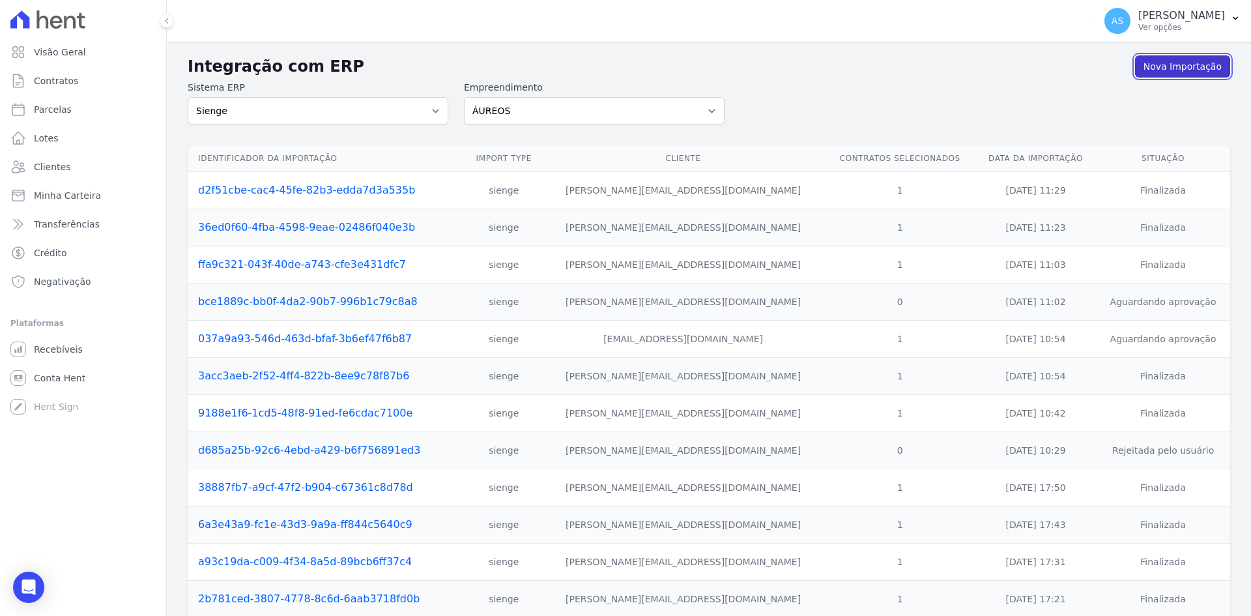
click at [1177, 67] on link "Nova Importação" at bounding box center [1182, 66] width 95 height 22
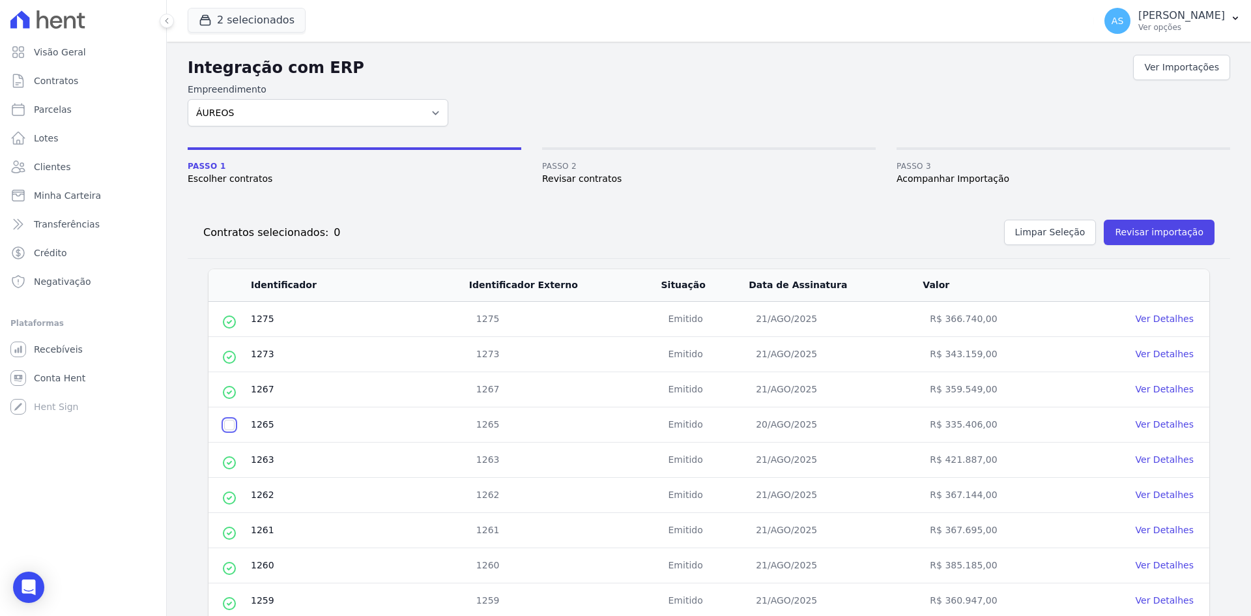
click at [229, 424] on input "checkbox" at bounding box center [229, 425] width 10 height 10
checkbox input "true"
click at [1149, 230] on button "Revisar importação" at bounding box center [1159, 232] width 111 height 25
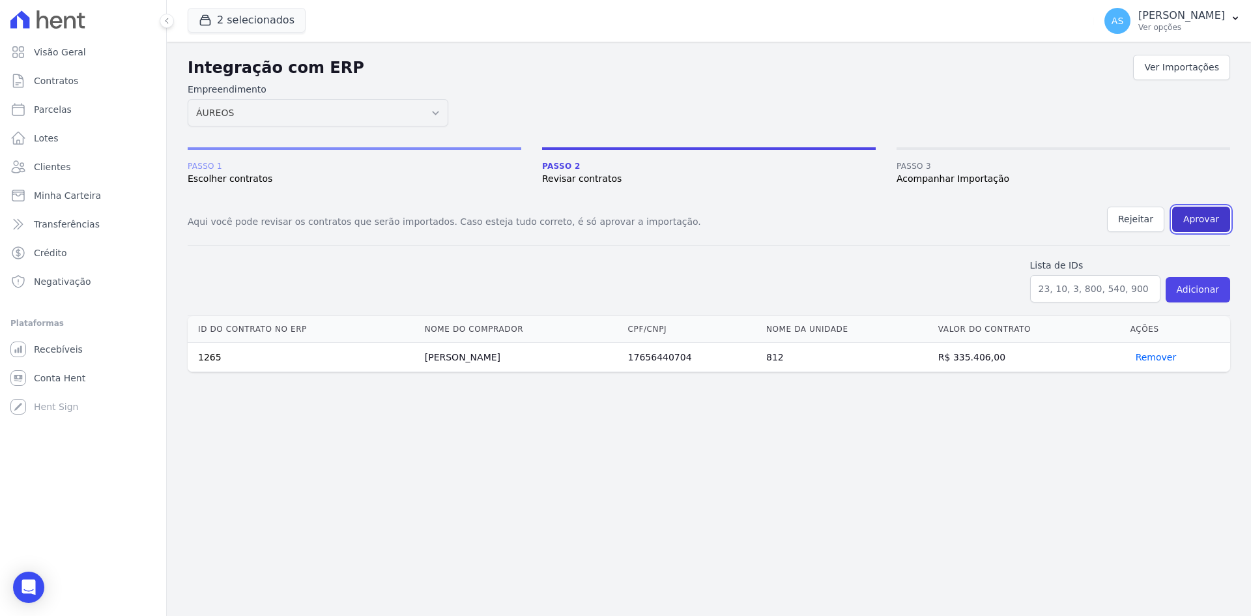
click at [1203, 216] on button "Aprovar" at bounding box center [1202, 219] width 58 height 25
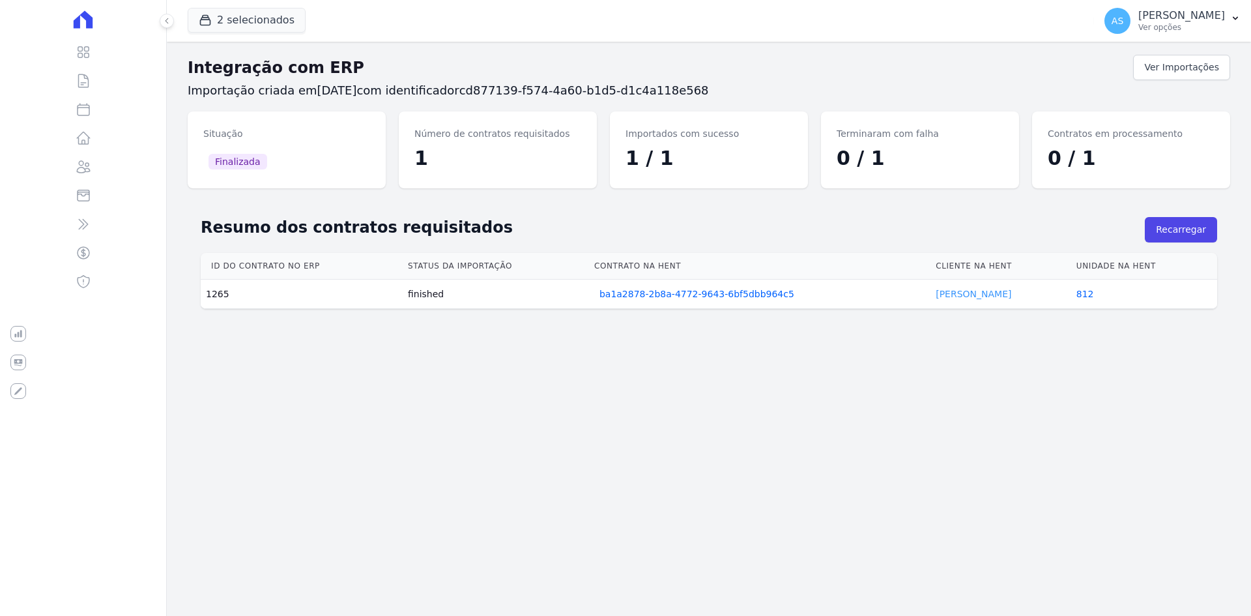
click at [941, 297] on link "Sophia Santos" at bounding box center [974, 294] width 76 height 10
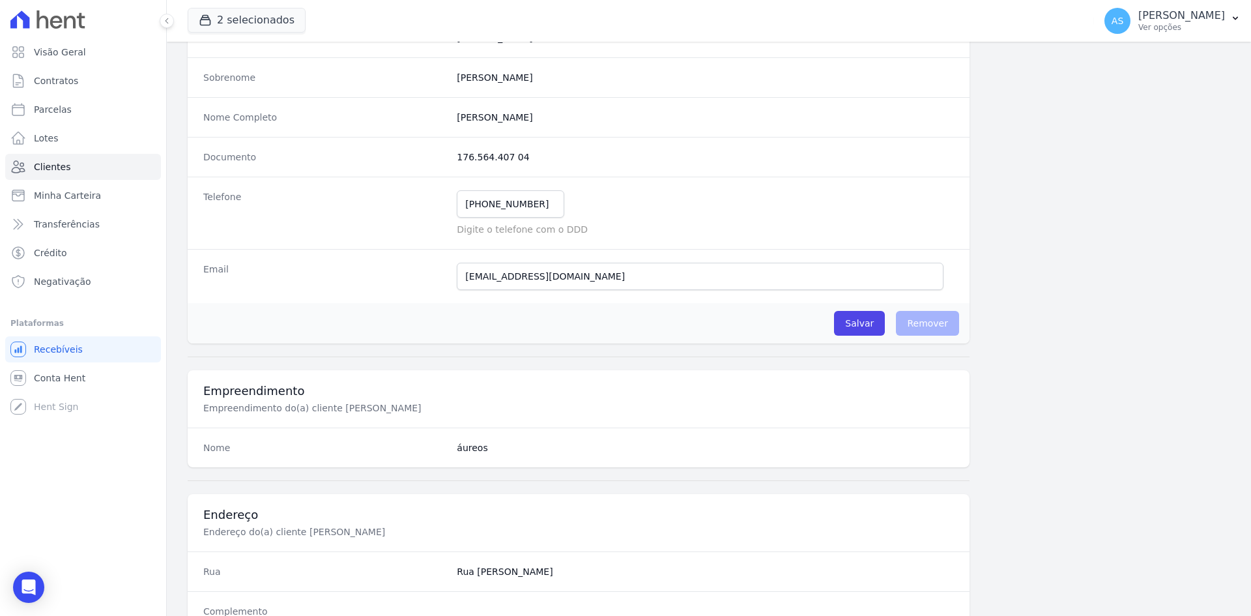
scroll to position [65, 0]
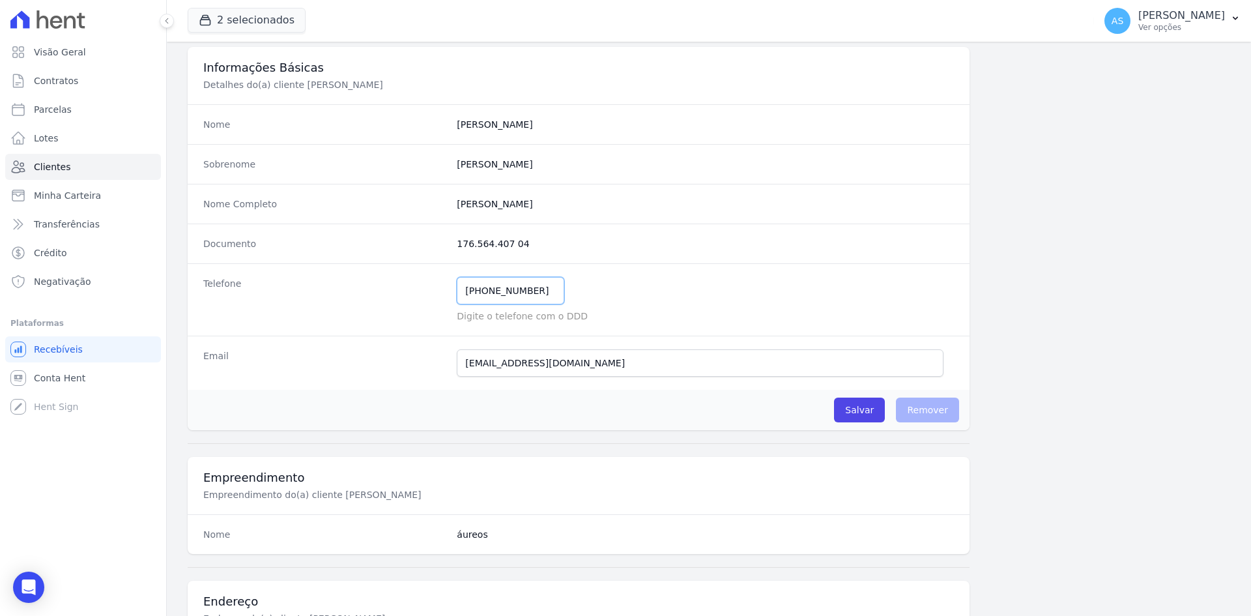
click at [532, 291] on input "(2) 19527-6899" at bounding box center [511, 290] width 108 height 27
drag, startPoint x: 527, startPoint y: 291, endPoint x: 304, endPoint y: 305, distance: 223.4
click at [320, 301] on div "Telefone (2) 19527-6899 Mensagem de SMS ainda não enviada.. Mensagem de Whatsap…" at bounding box center [579, 299] width 782 height 72
type input "21995276899"
click at [869, 415] on input "Salvar" at bounding box center [859, 410] width 51 height 25
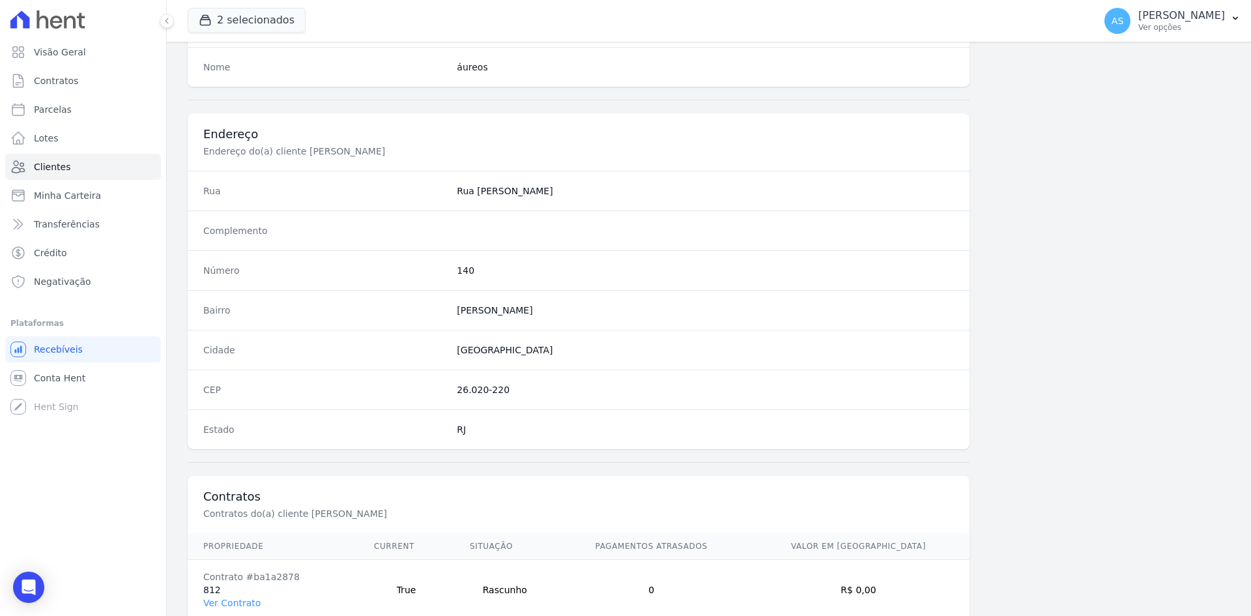
scroll to position [648, 0]
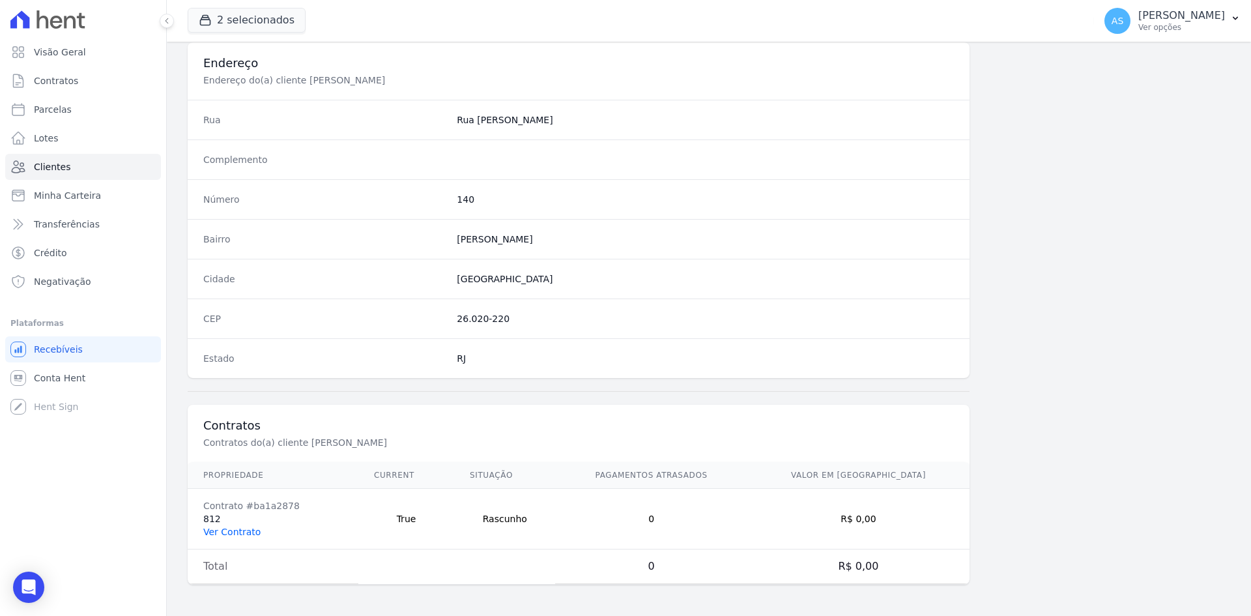
click at [221, 530] on link "Ver Contrato" at bounding box center [231, 532] width 57 height 10
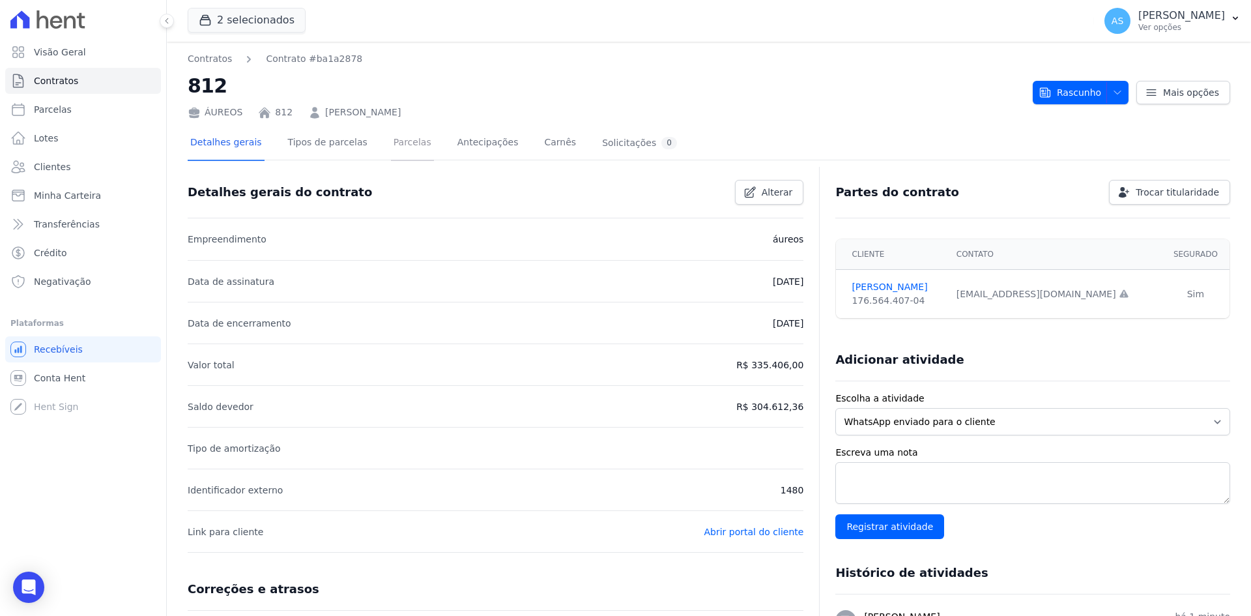
click at [391, 141] on link "Parcelas" at bounding box center [412, 143] width 43 height 35
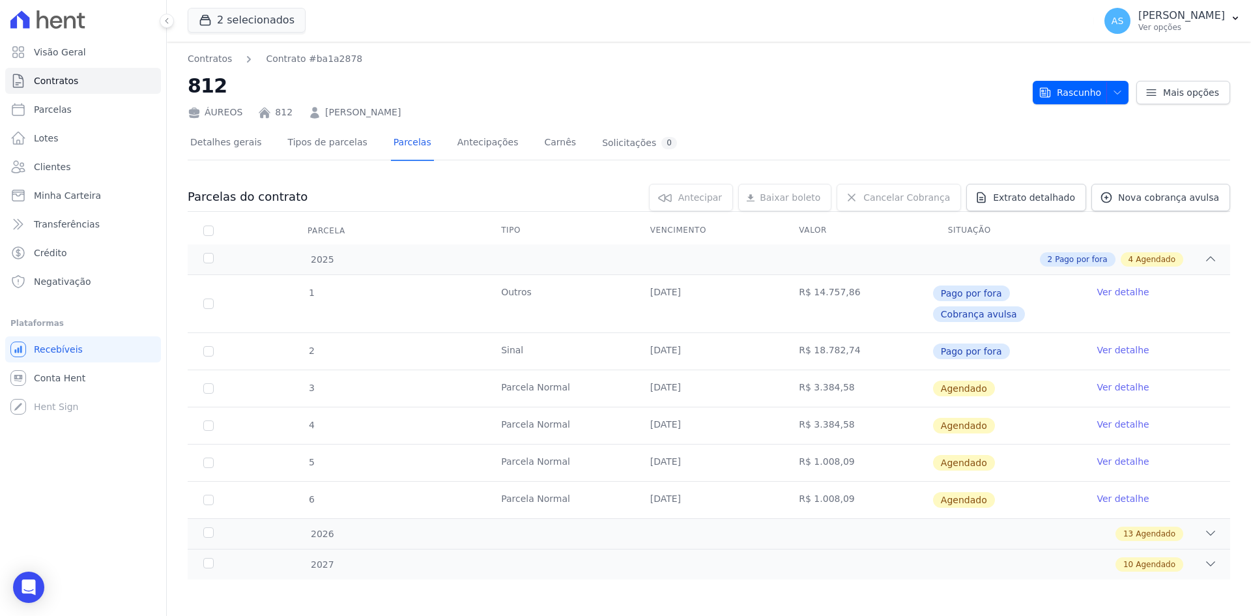
click at [1118, 388] on link "Ver detalhe" at bounding box center [1123, 387] width 52 height 13
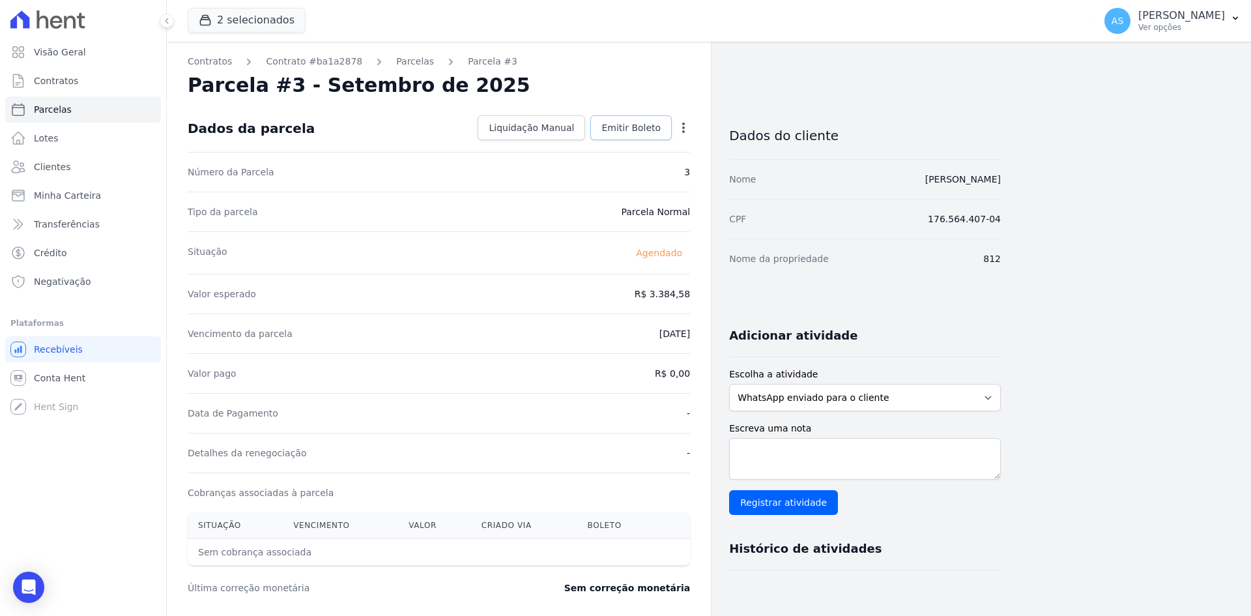
click at [618, 127] on span "Emitir Boleto" at bounding box center [631, 127] width 59 height 13
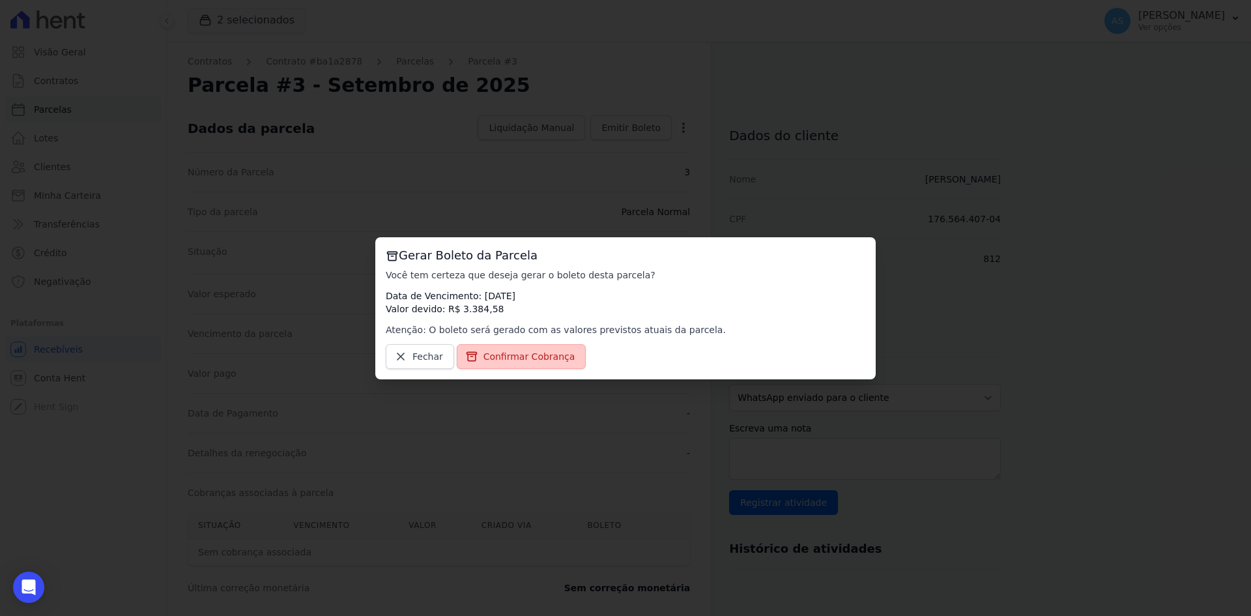
click at [502, 360] on span "Confirmar Cobrança" at bounding box center [530, 356] width 92 height 13
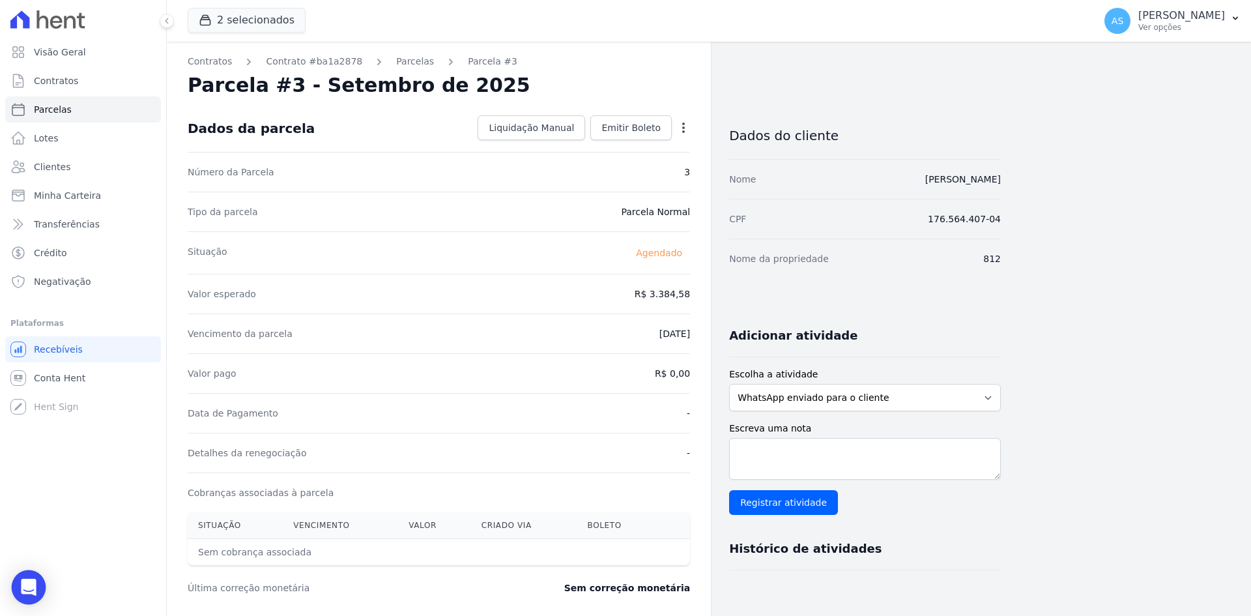
click at [35, 580] on icon "Open Intercom Messenger" at bounding box center [28, 587] width 15 height 17
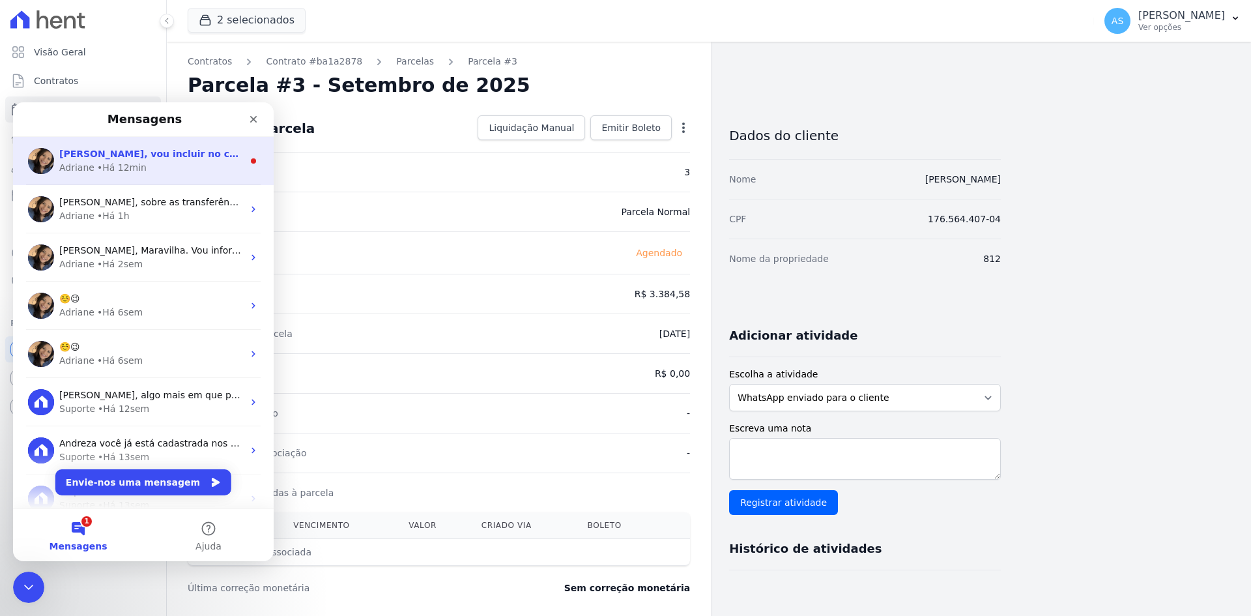
click at [178, 166] on div "Adriane • Há 12min" at bounding box center [151, 168] width 184 height 14
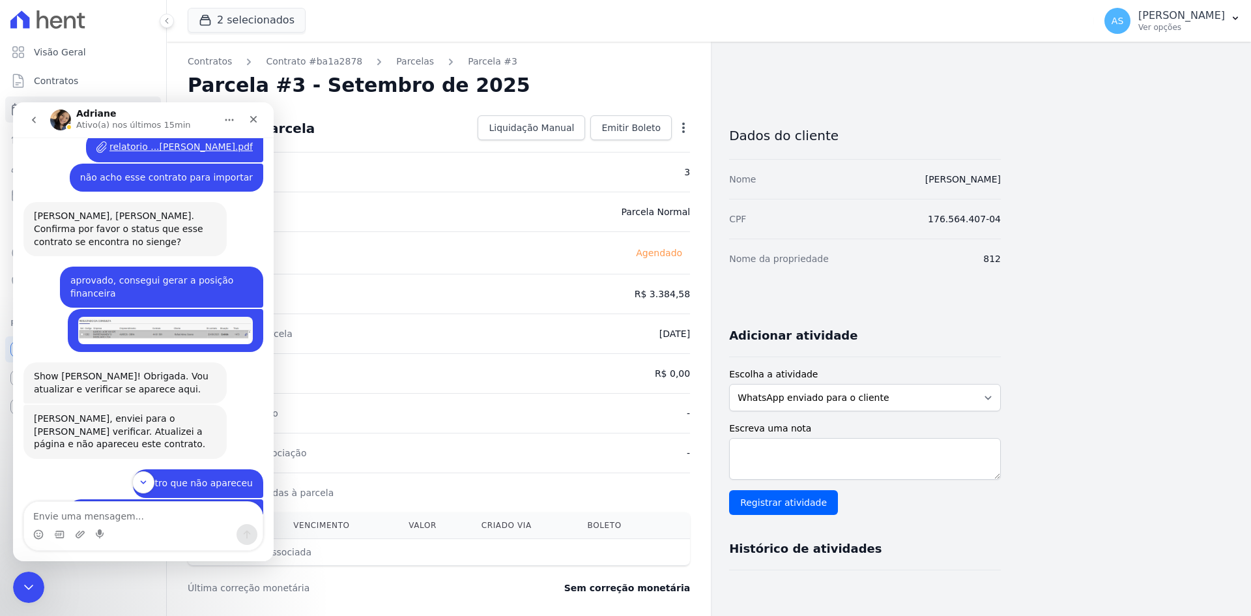
scroll to position [486, 0]
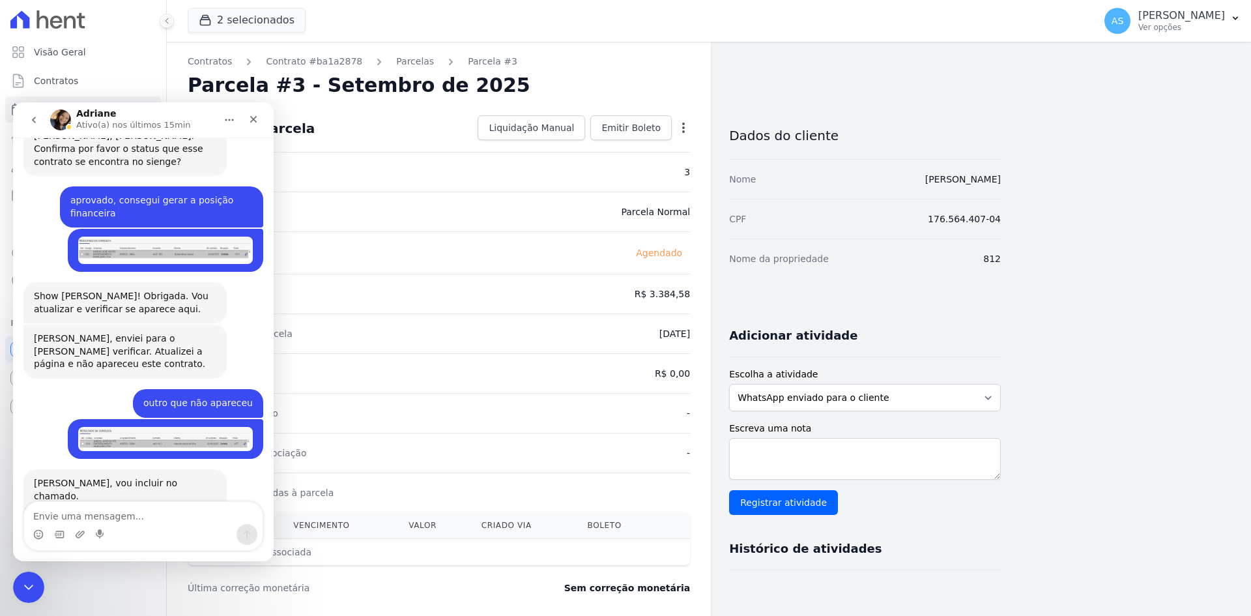
click at [126, 427] on img "Andreza diz…" at bounding box center [165, 439] width 175 height 25
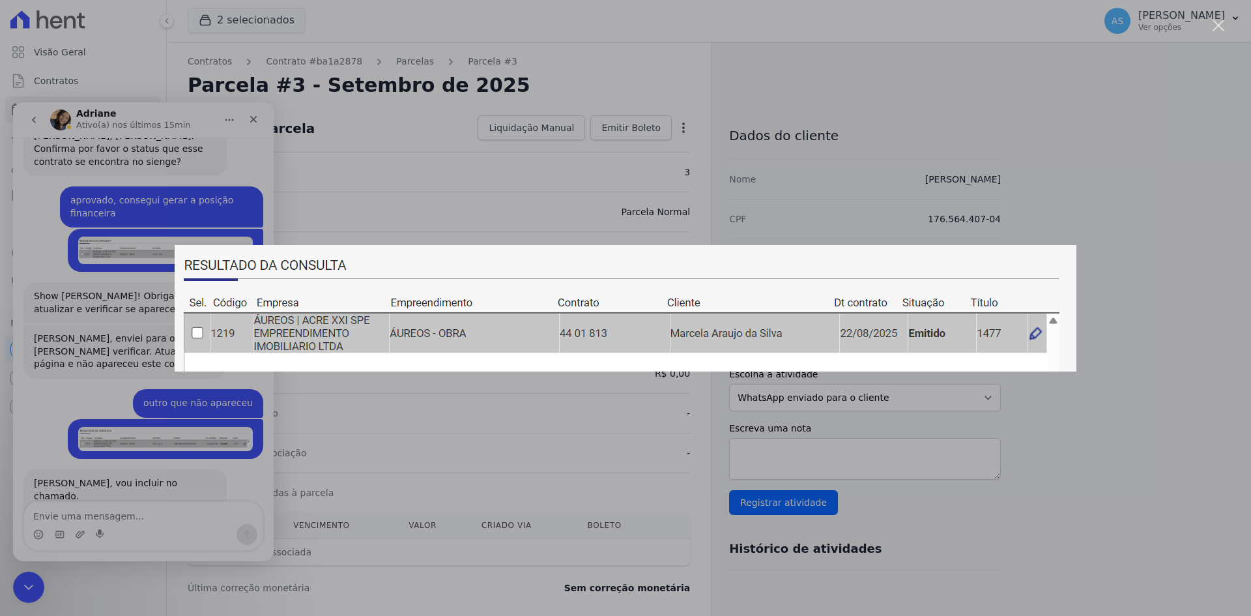
scroll to position [0, 0]
click at [1213, 25] on div "Fechar" at bounding box center [1219, 26] width 12 height 12
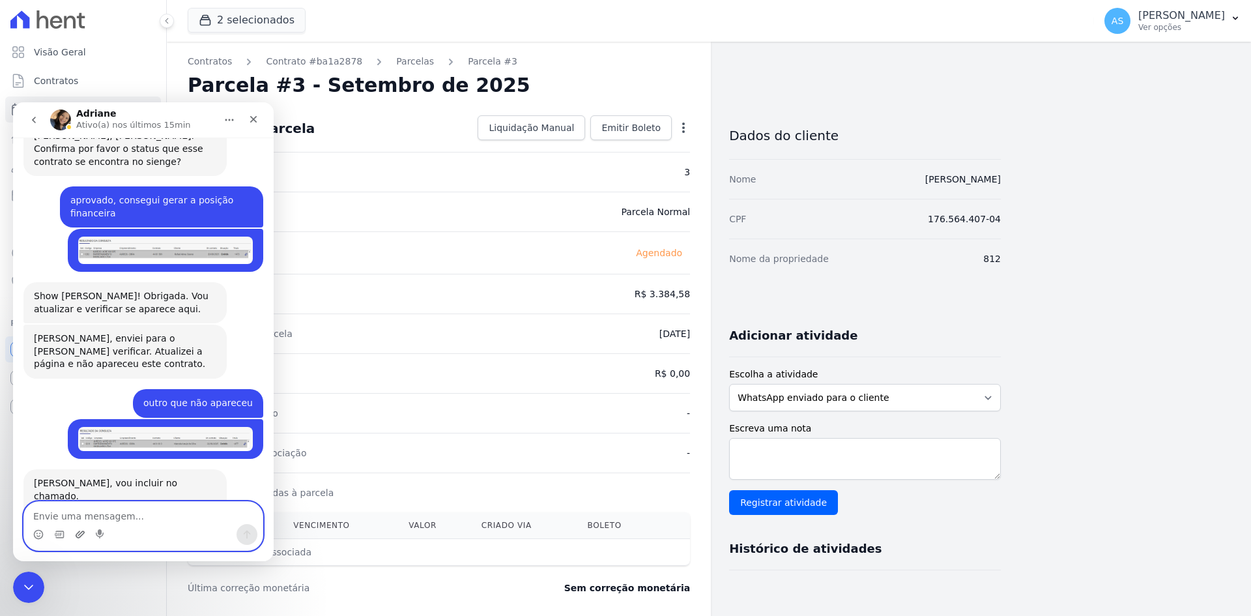
click at [78, 535] on icon "Carregar anexo" at bounding box center [80, 534] width 10 height 10
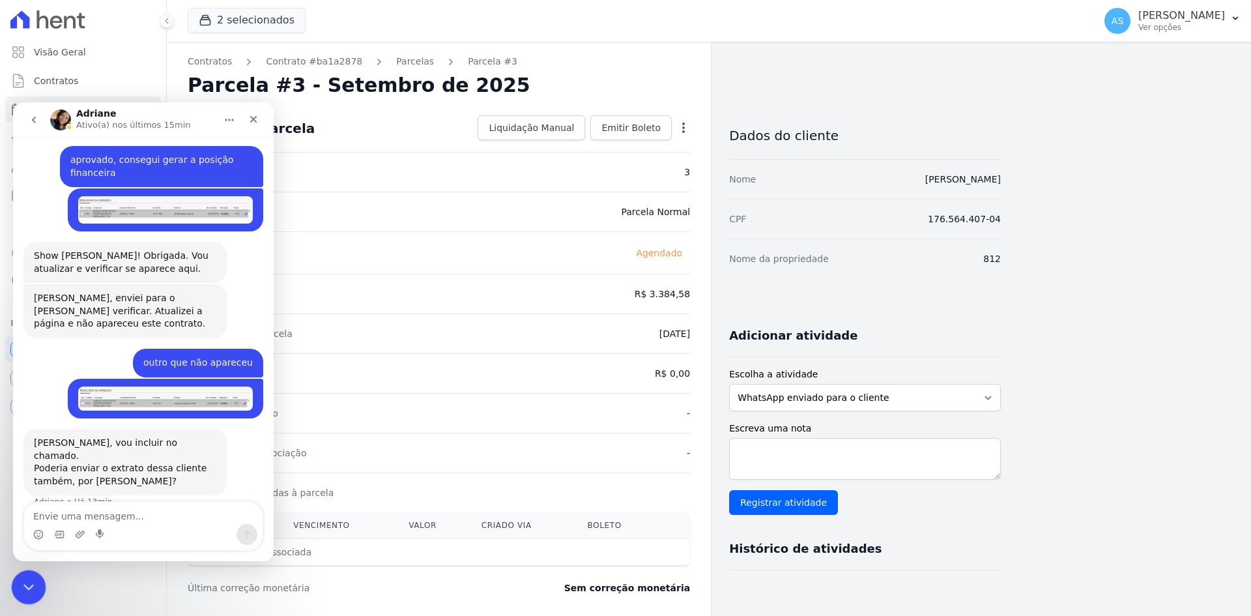
click at [28, 577] on icon "Fechar mensagem da Intercom" at bounding box center [27, 585] width 16 height 16
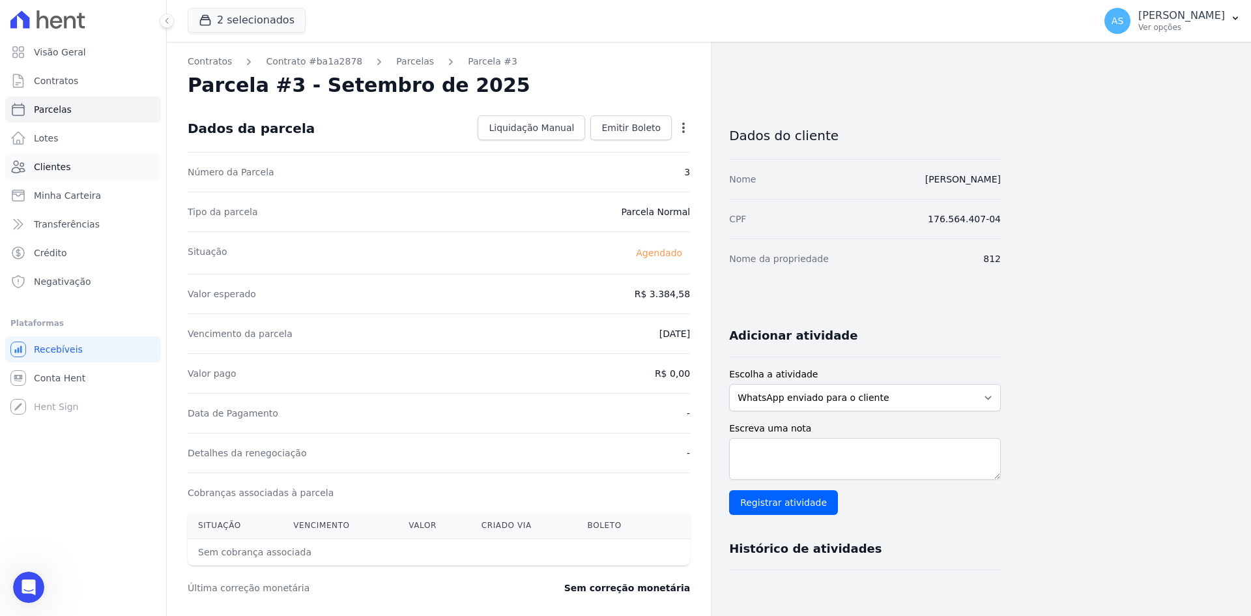
click at [65, 164] on span "Clientes" at bounding box center [52, 166] width 36 height 13
click at [62, 190] on span "Minha Carteira" at bounding box center [67, 195] width 67 height 13
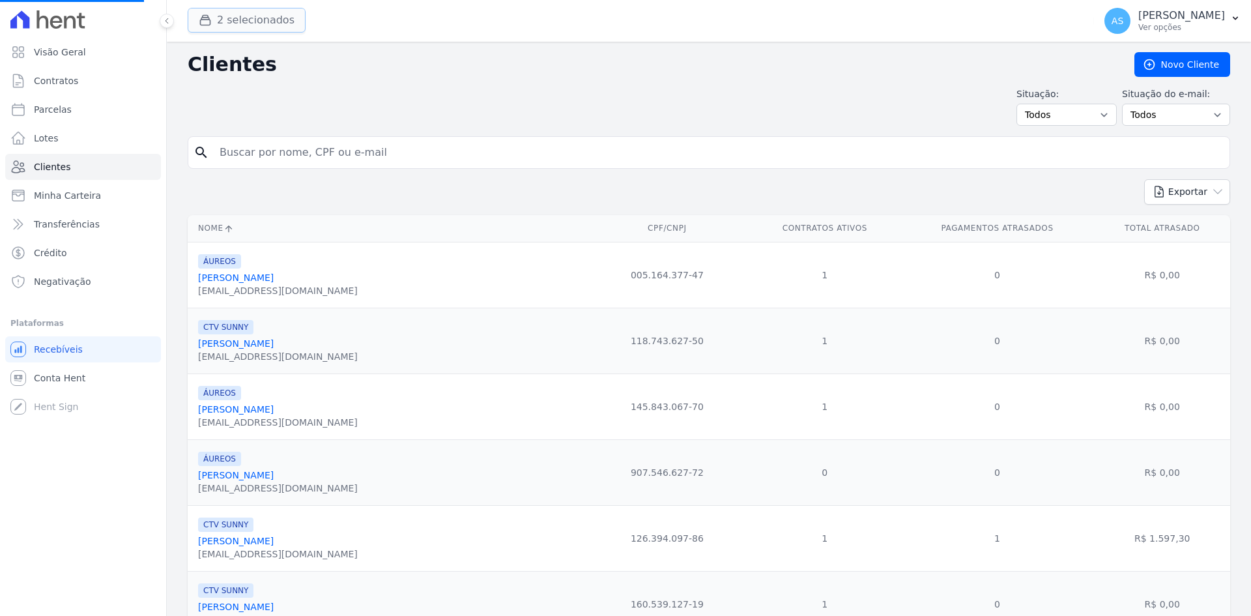
click at [231, 16] on button "2 selecionados" at bounding box center [247, 20] width 118 height 25
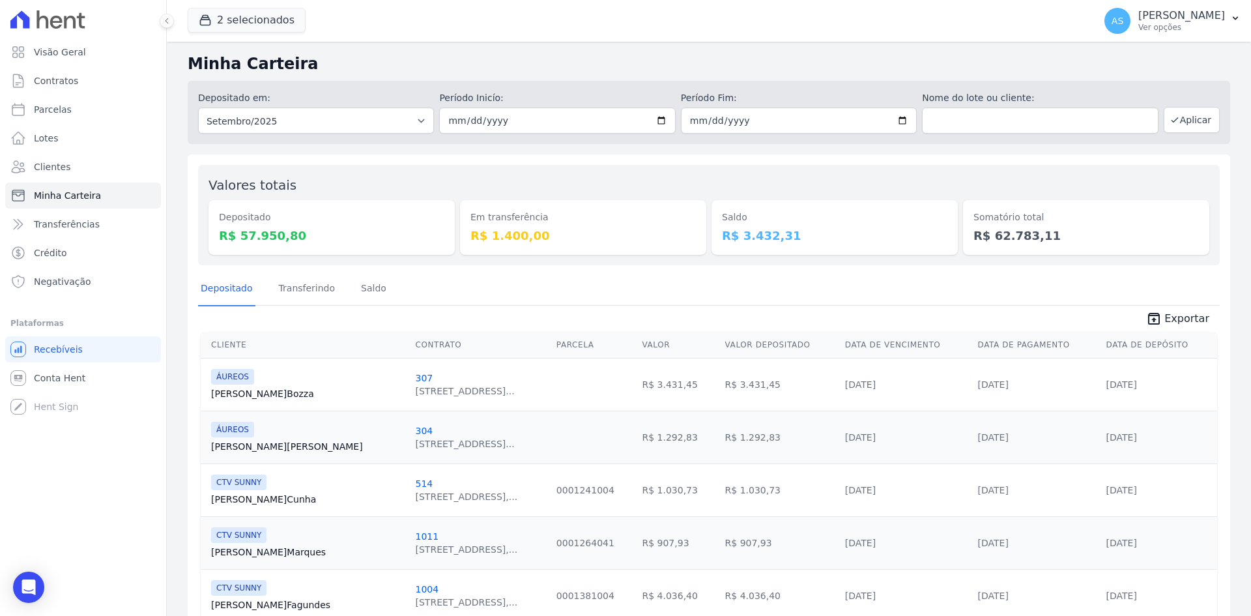
click at [197, 55] on h2 "Minha Carteira" at bounding box center [709, 63] width 1043 height 23
click at [250, 23] on button "2 selecionados" at bounding box center [247, 20] width 118 height 25
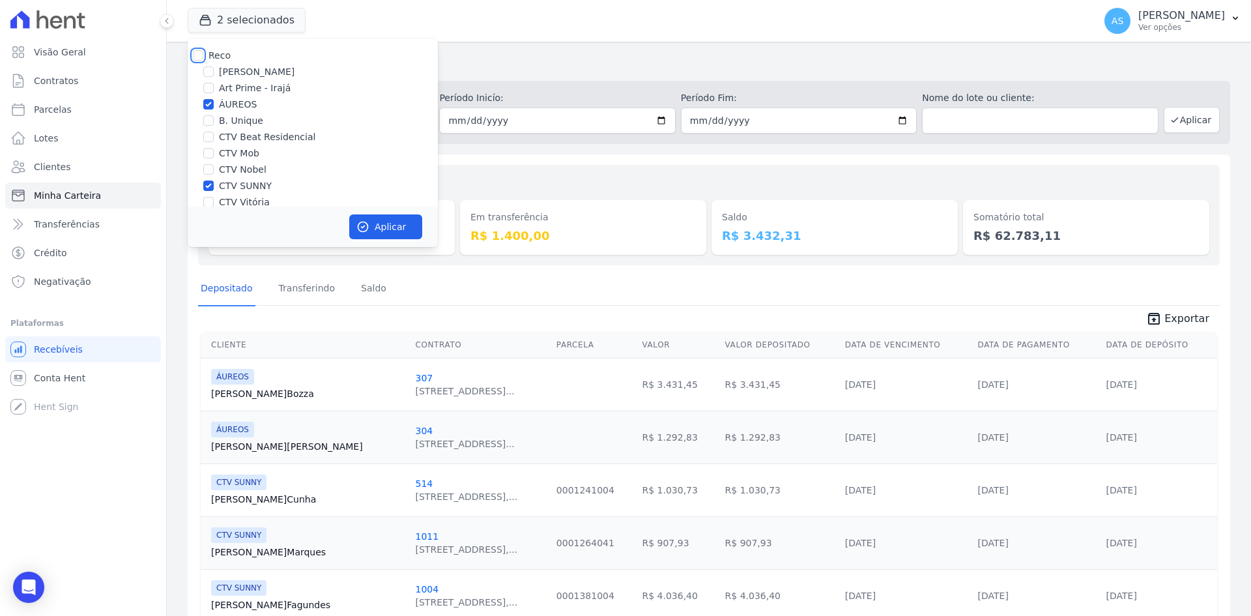
click at [196, 52] on input "Reco" at bounding box center [198, 55] width 10 height 10
checkbox input "true"
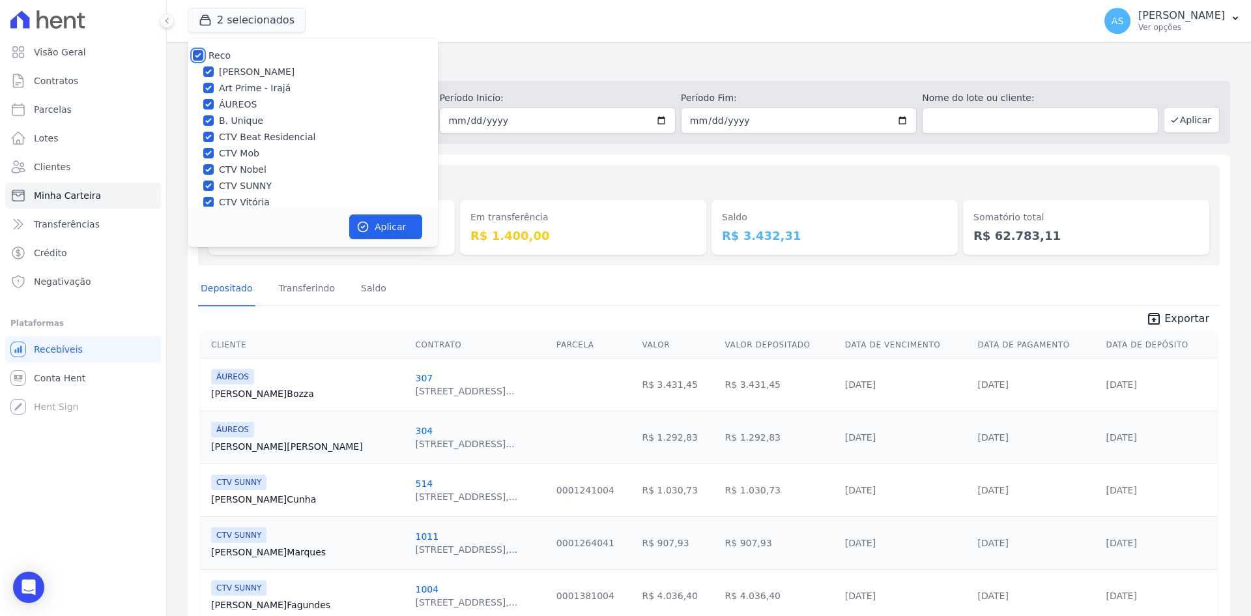
checkbox input "true"
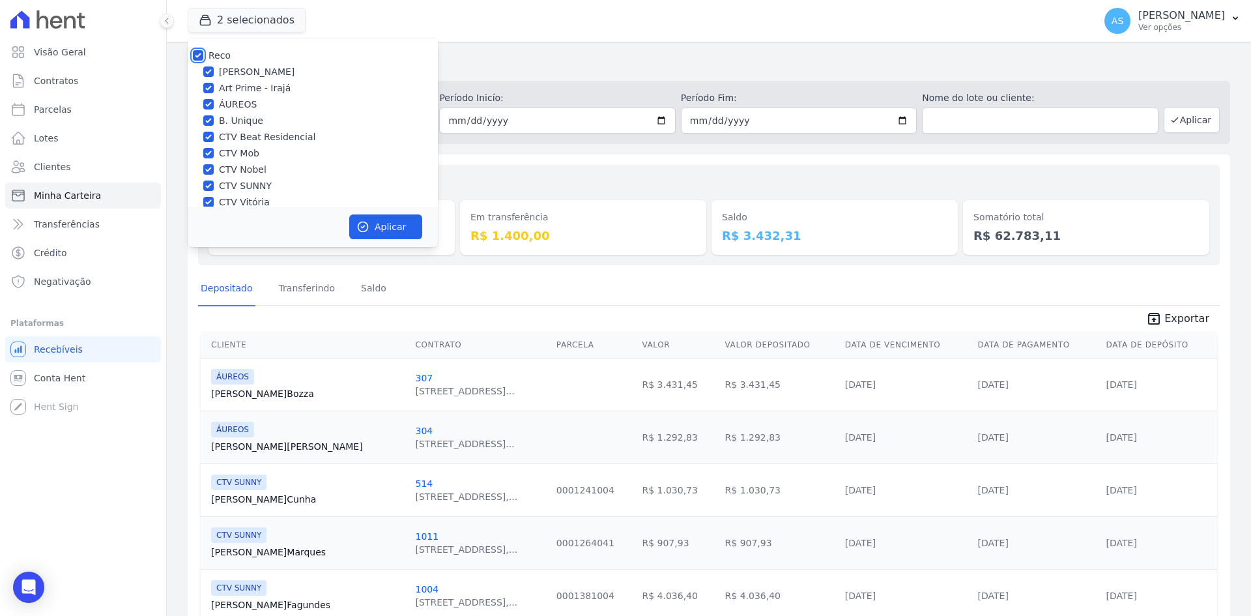
checkbox input "true"
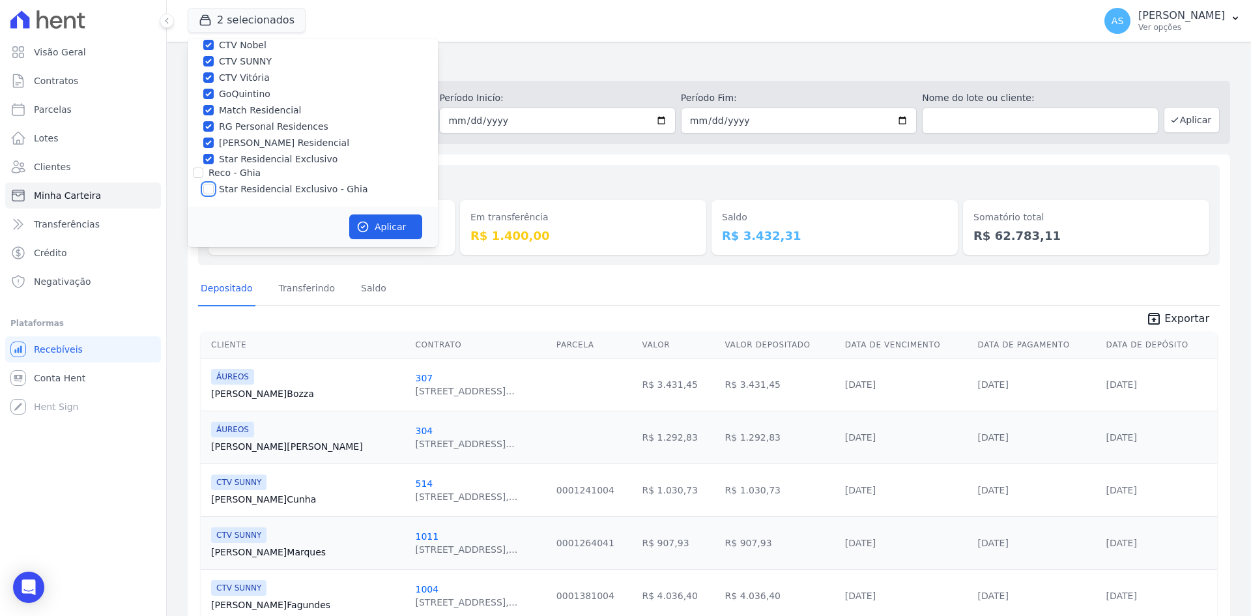
click at [212, 188] on input "Star Residencial Exclusivo - Ghia" at bounding box center [208, 189] width 10 height 10
checkbox input "true"
click at [371, 224] on button "Aplicar" at bounding box center [385, 226] width 73 height 25
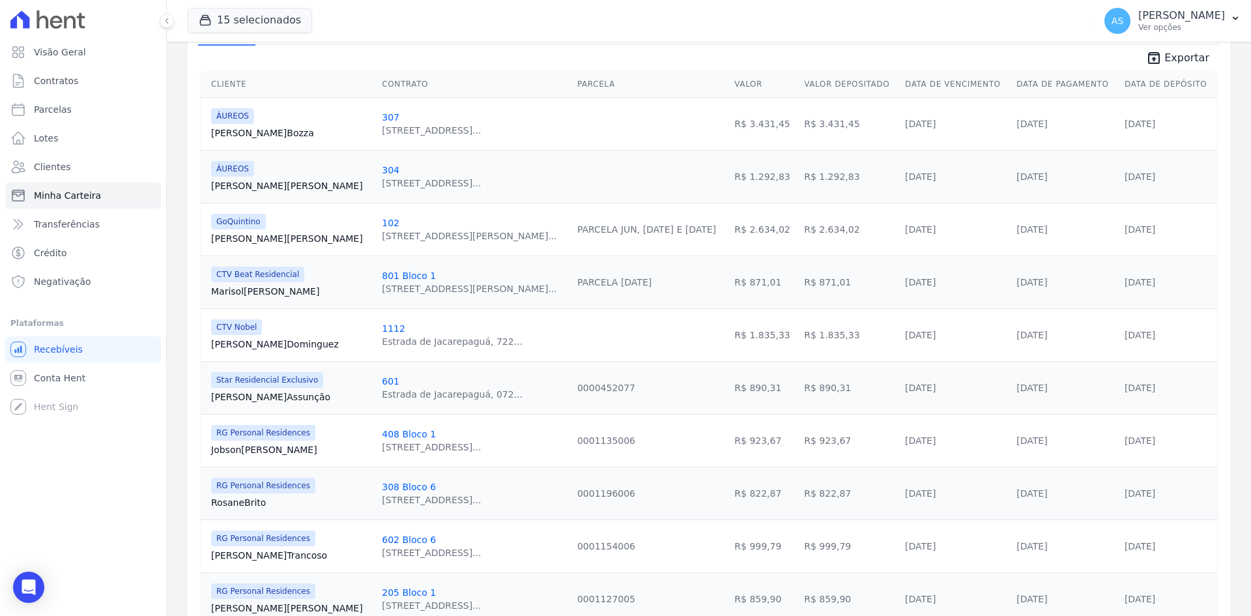
scroll to position [0, 0]
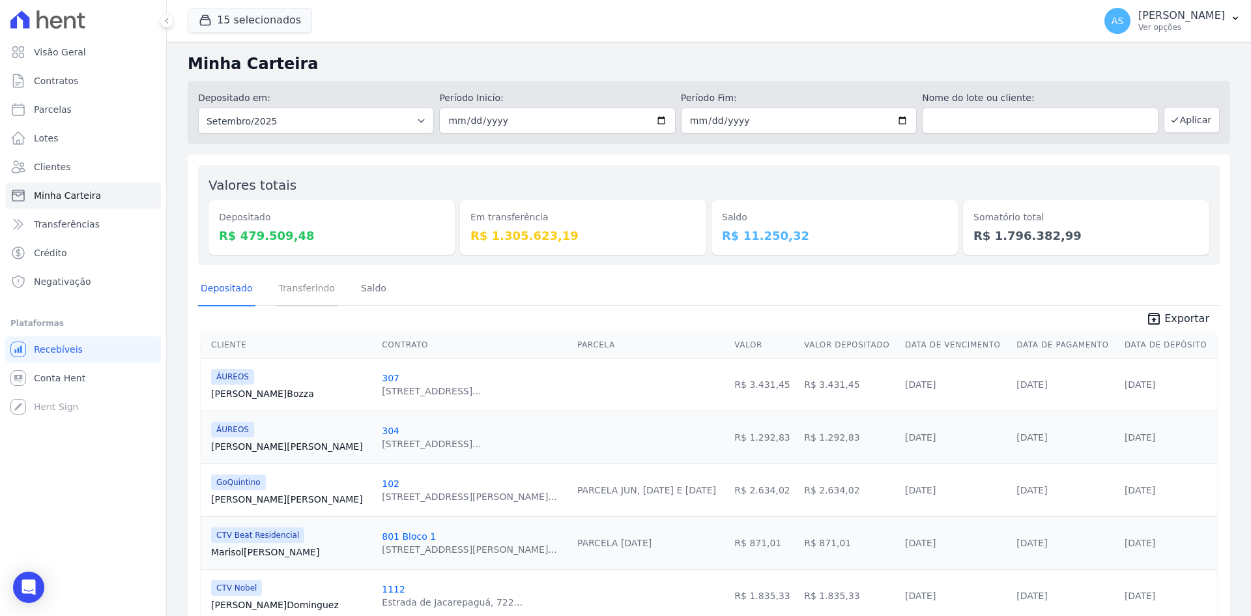
click at [280, 287] on link "Transferindo" at bounding box center [307, 289] width 62 height 34
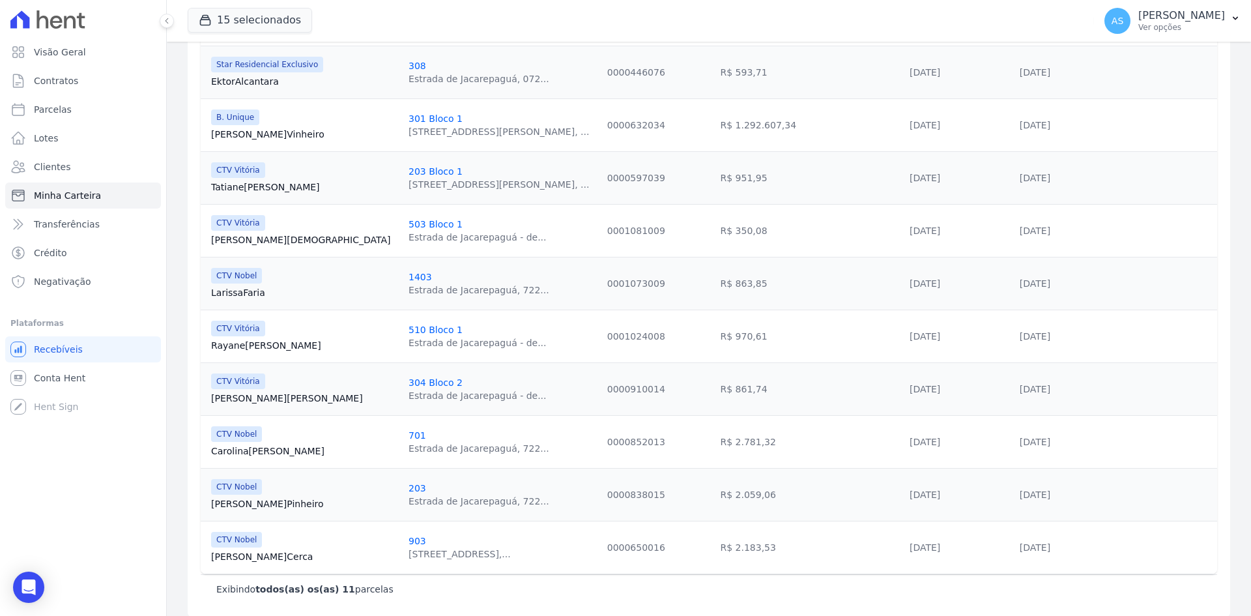
scroll to position [376, 0]
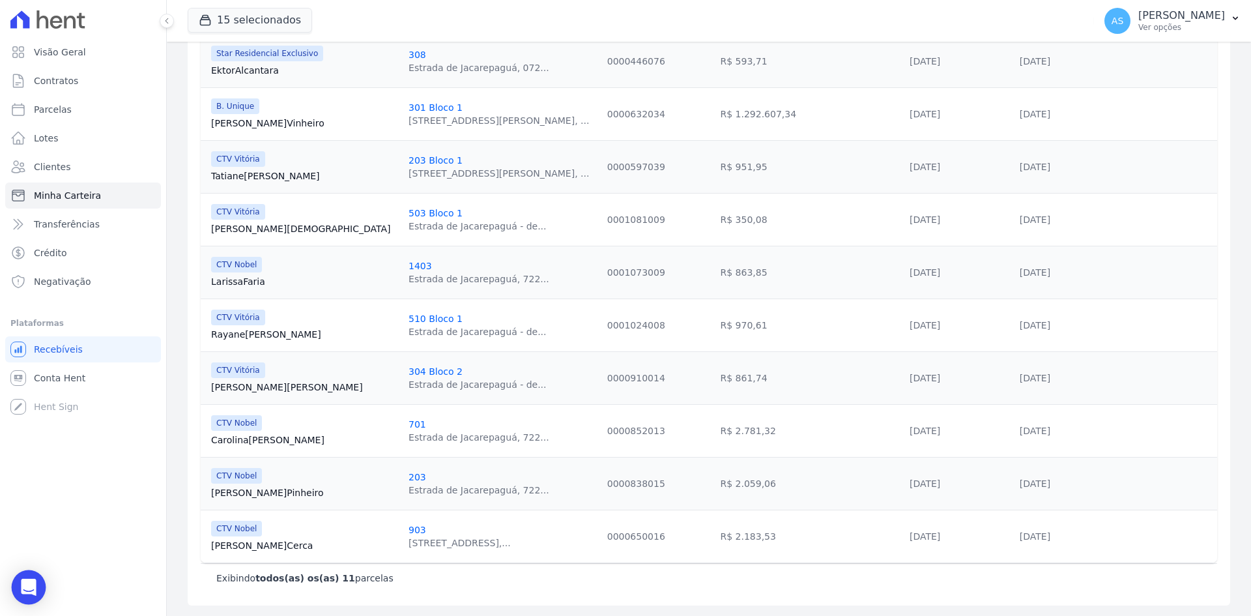
click at [33, 585] on icon "Open Intercom Messenger" at bounding box center [28, 587] width 15 height 17
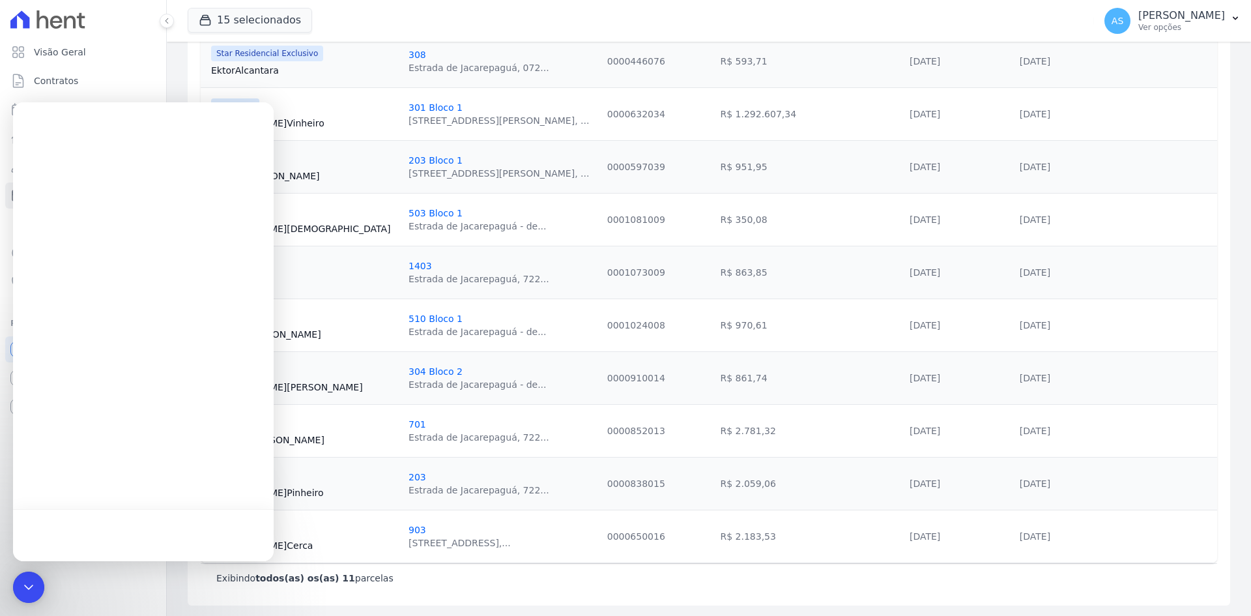
scroll to position [0, 0]
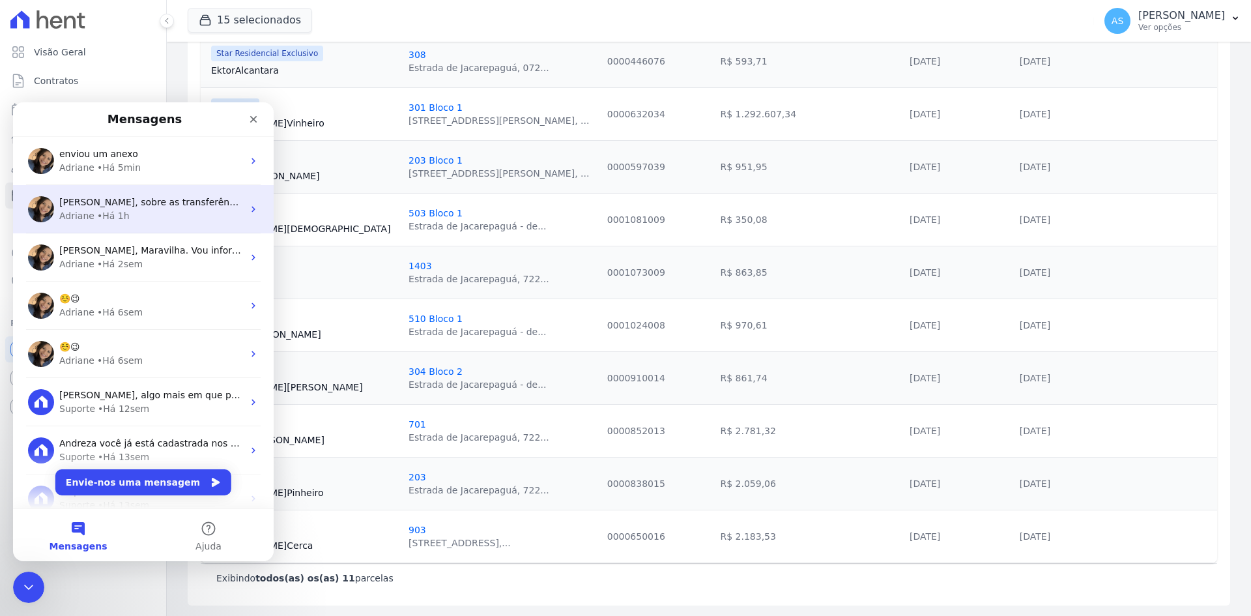
click at [150, 200] on span "Andreza, sobre as transferências: o Thiago (CTO) irá novamente verificar junto …" at bounding box center [581, 202] width 1045 height 10
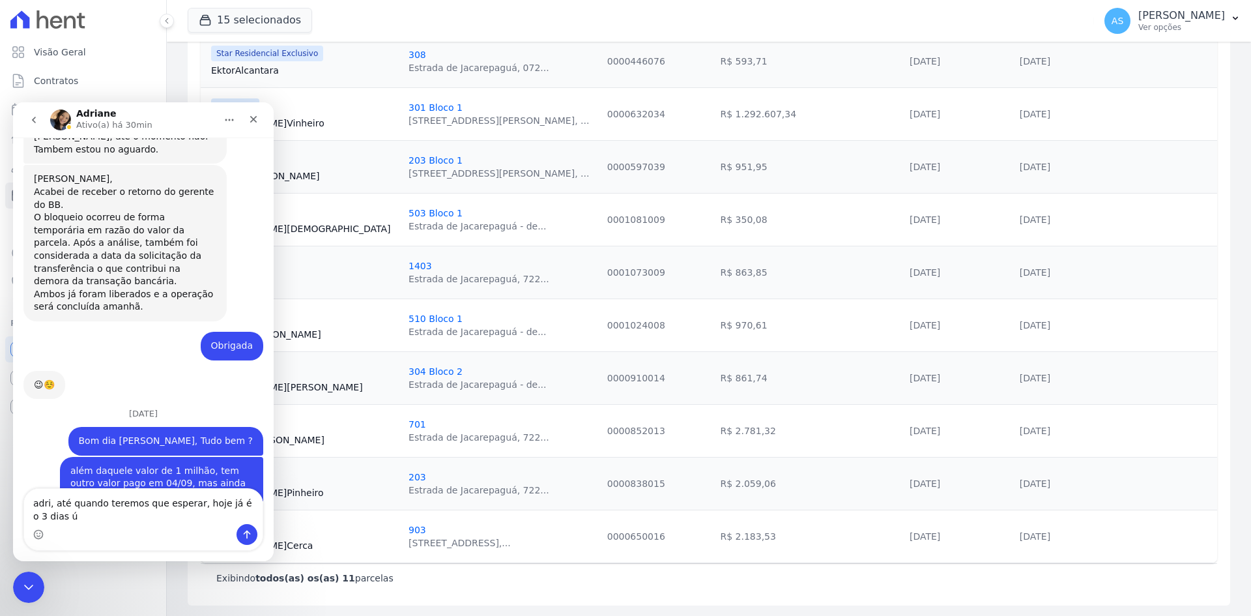
scroll to position [12269, 0]
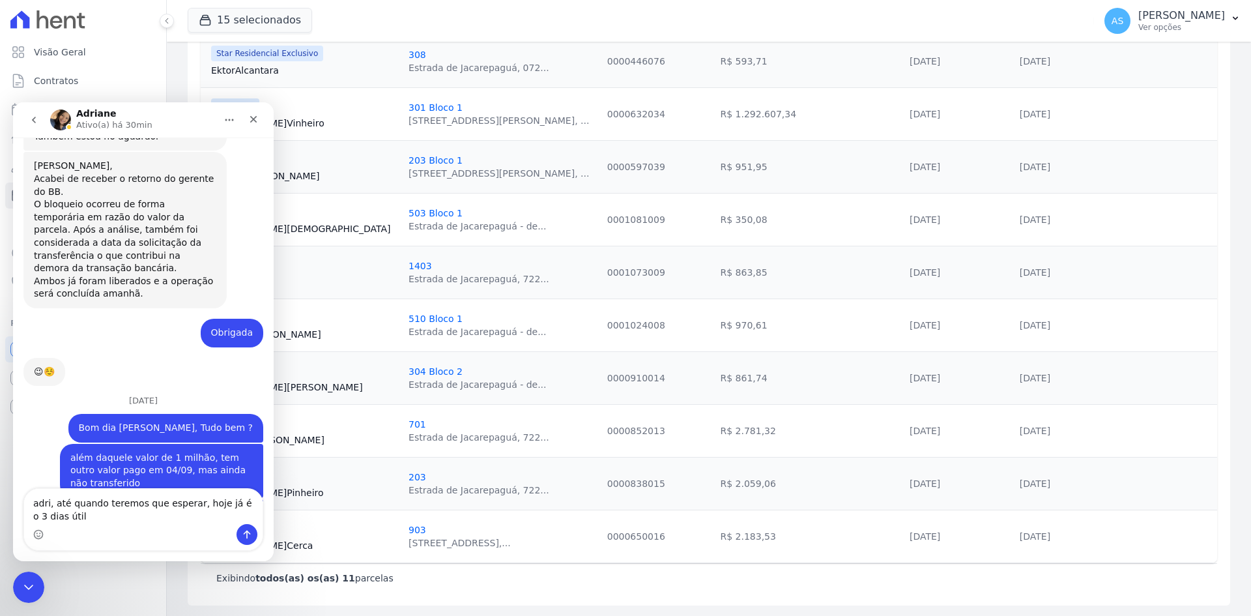
click at [257, 504] on textarea "adri, até quando teremos que esperar, hoje já é o 3 dias útil" at bounding box center [143, 506] width 239 height 35
click at [59, 519] on textarea "adri, até quando teremos que esperar, hoje já é o 3 dia útil" at bounding box center [143, 506] width 239 height 35
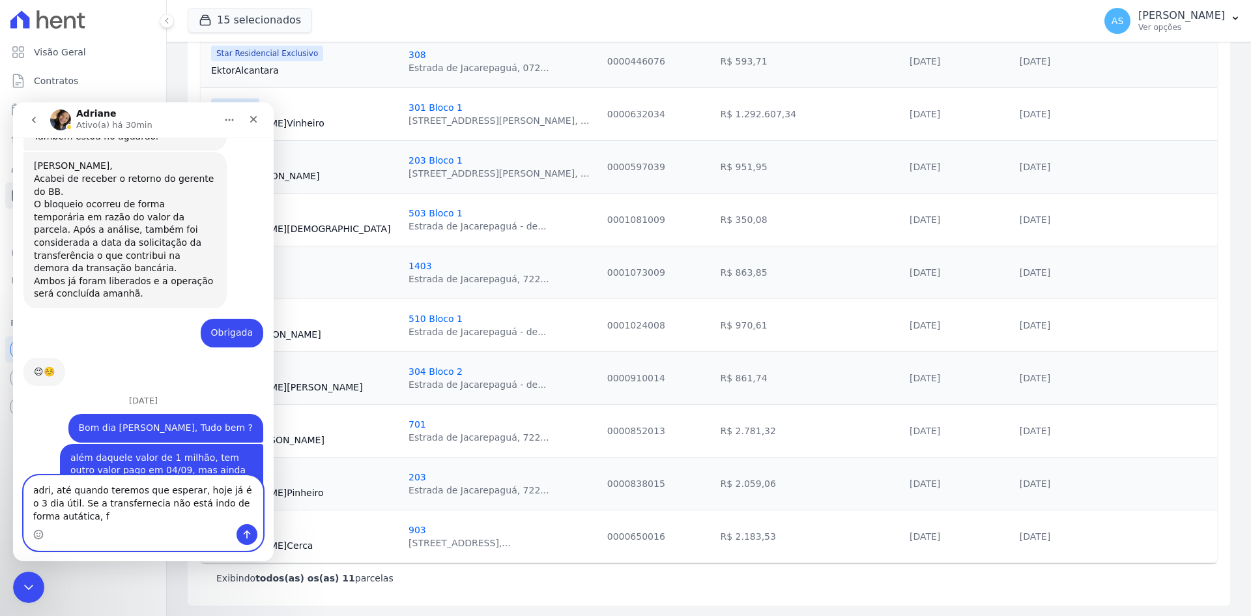
scroll to position [12282, 0]
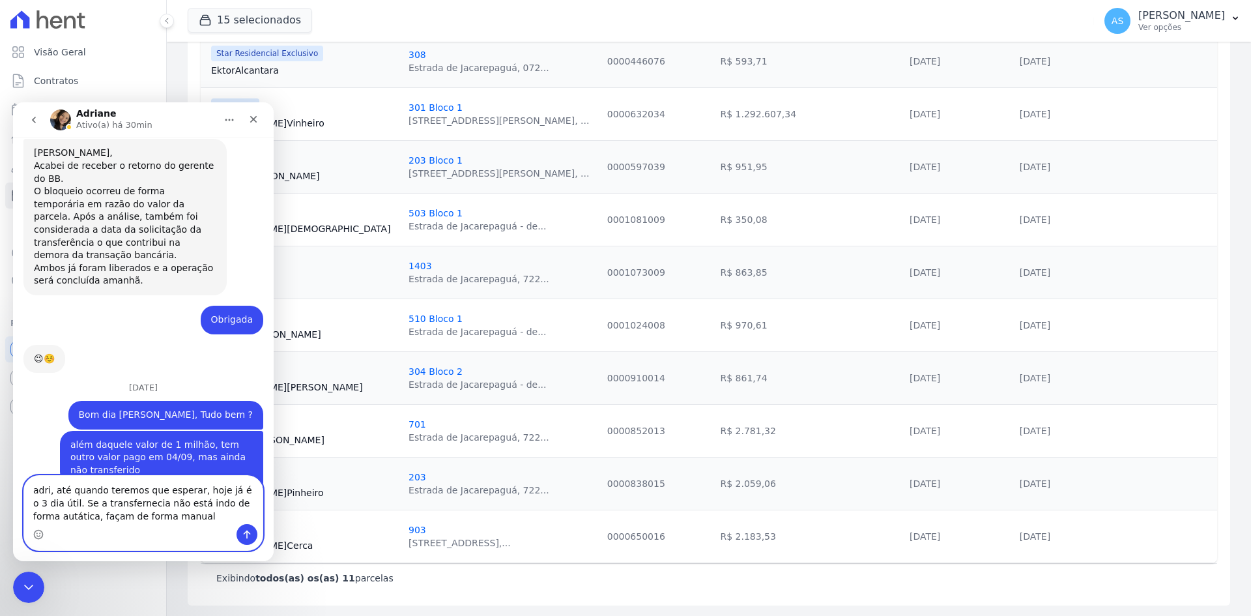
click at [96, 507] on textarea "adri, até quando teremos que esperar, hoje já é o 3 dia útil. Se a transferneci…" at bounding box center [143, 500] width 239 height 48
click at [120, 502] on textarea "adri, até quando teremos que esperar, hoje já é o 3 dia útil. Se a transferneci…" at bounding box center [143, 500] width 239 height 48
click at [48, 489] on textarea "adri, até quando teremos que esperar, hoje já é o 3 dia útil. Se a transferênci…" at bounding box center [143, 500] width 239 height 48
drag, startPoint x: 201, startPoint y: 493, endPoint x: 220, endPoint y: 493, distance: 18.9
click at [201, 494] on textarea "Adriane, até quando teremos que esperar, hoje já é o 3 dia útil. Se a transferê…" at bounding box center [143, 493] width 239 height 61
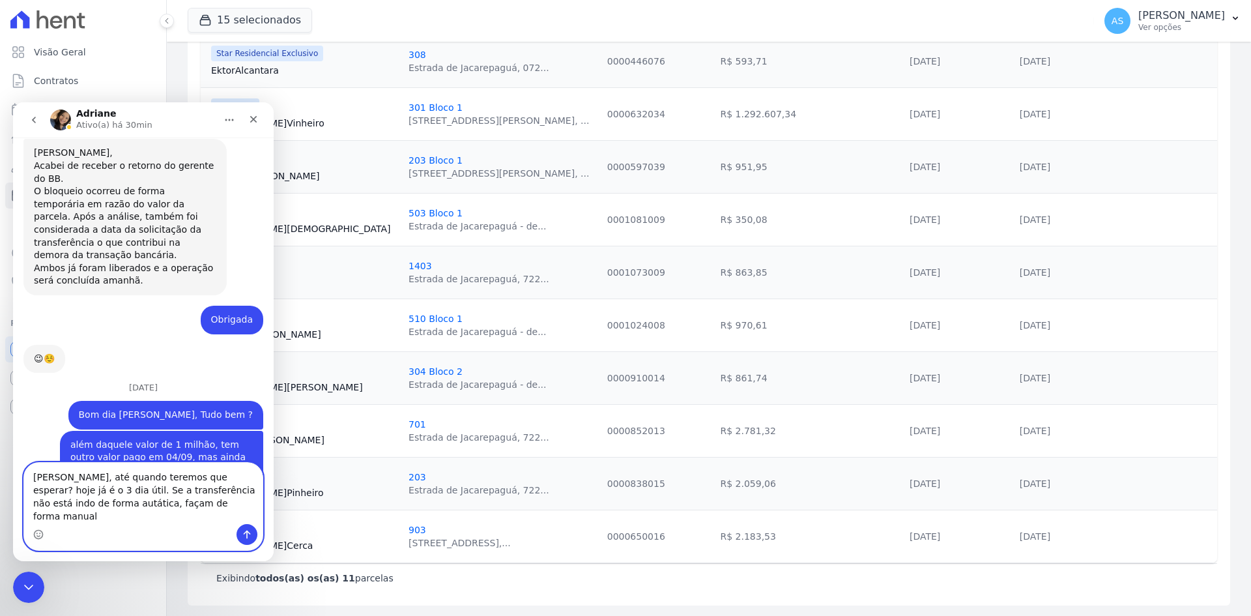
click at [214, 486] on textarea "Adriane, até quando teremos que esperar? hoje já é o 3 dia útil. Se a transferê…" at bounding box center [143, 493] width 239 height 61
drag, startPoint x: 46, startPoint y: 516, endPoint x: 58, endPoint y: 516, distance: 11.7
click at [48, 515] on textarea "Adriane, até quando teremos que esperar? Hoje já é o 3 dia útil. Se a transferê…" at bounding box center [143, 493] width 239 height 61
click at [186, 513] on textarea "Adriane, até quando teremos que esperar? Hoje já é o 3 dia útil. Se a transferê…" at bounding box center [143, 493] width 239 height 61
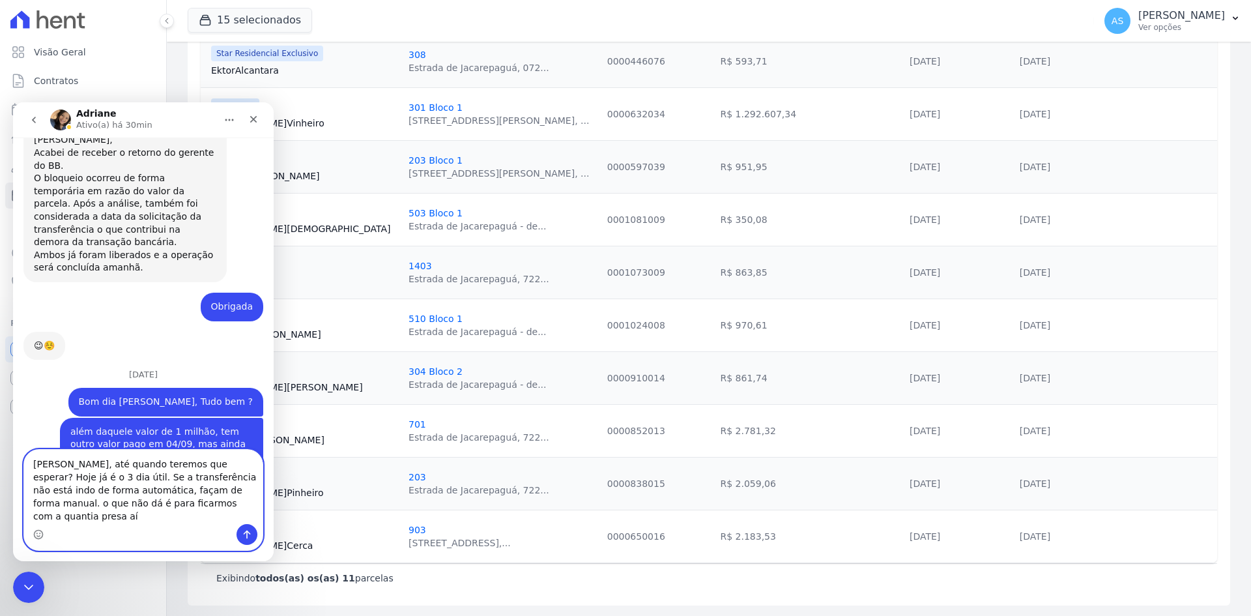
type textarea "Adriane, até quando teremos que esperar? Hoje já é o 3 dia útil. Se a transferê…"
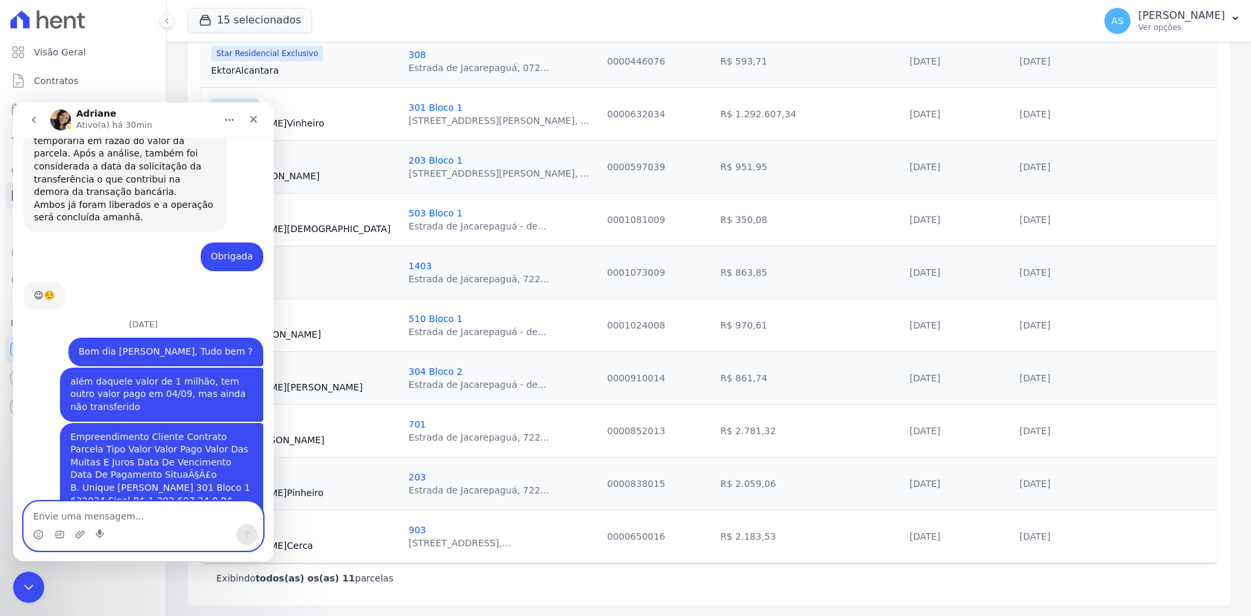
scroll to position [12346, 0]
click at [250, 123] on icon "Fechar" at bounding box center [253, 119] width 10 height 10
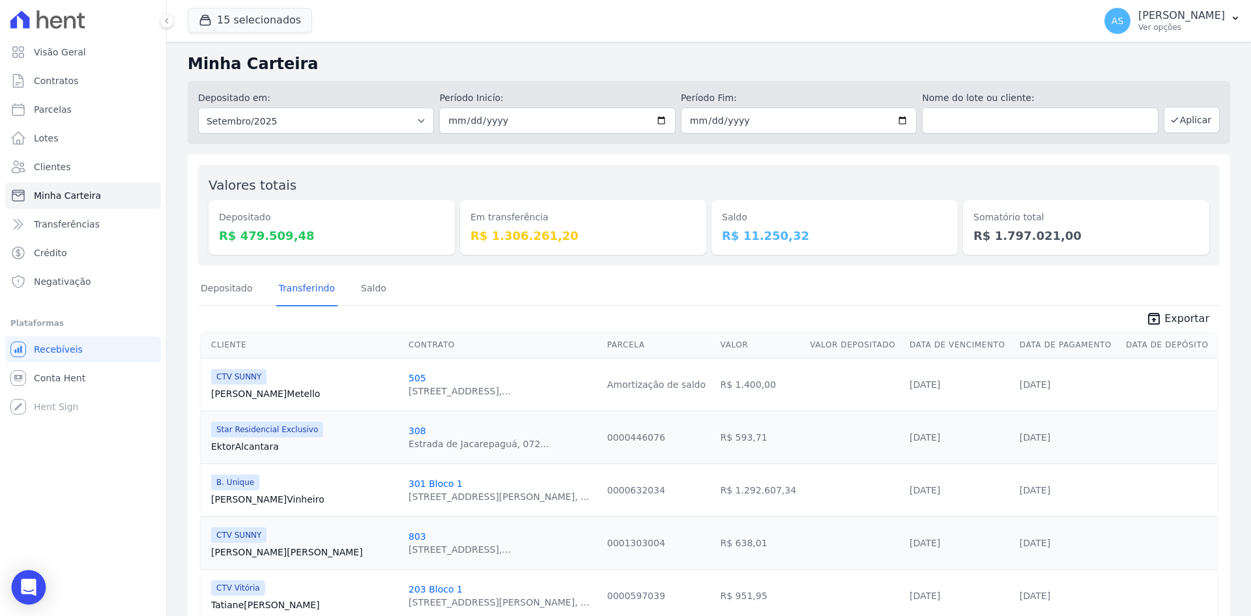
click at [25, 594] on icon "Open Intercom Messenger" at bounding box center [28, 587] width 17 height 17
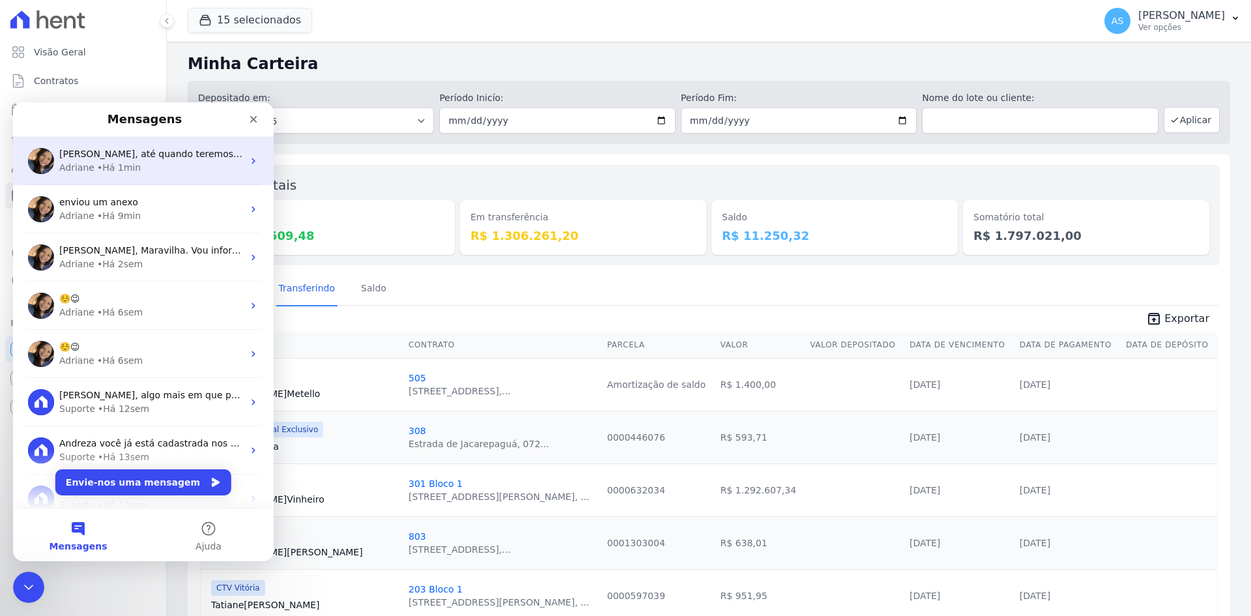
click at [141, 166] on div "Adriane • Há 1min" at bounding box center [151, 168] width 184 height 14
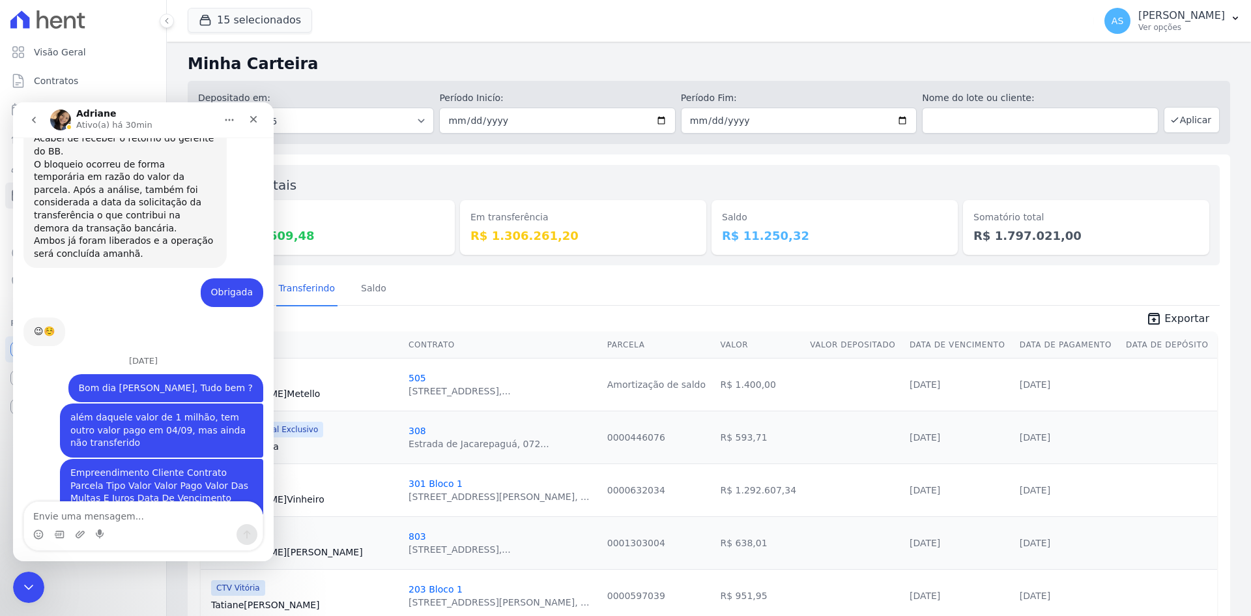
scroll to position [12316, 0]
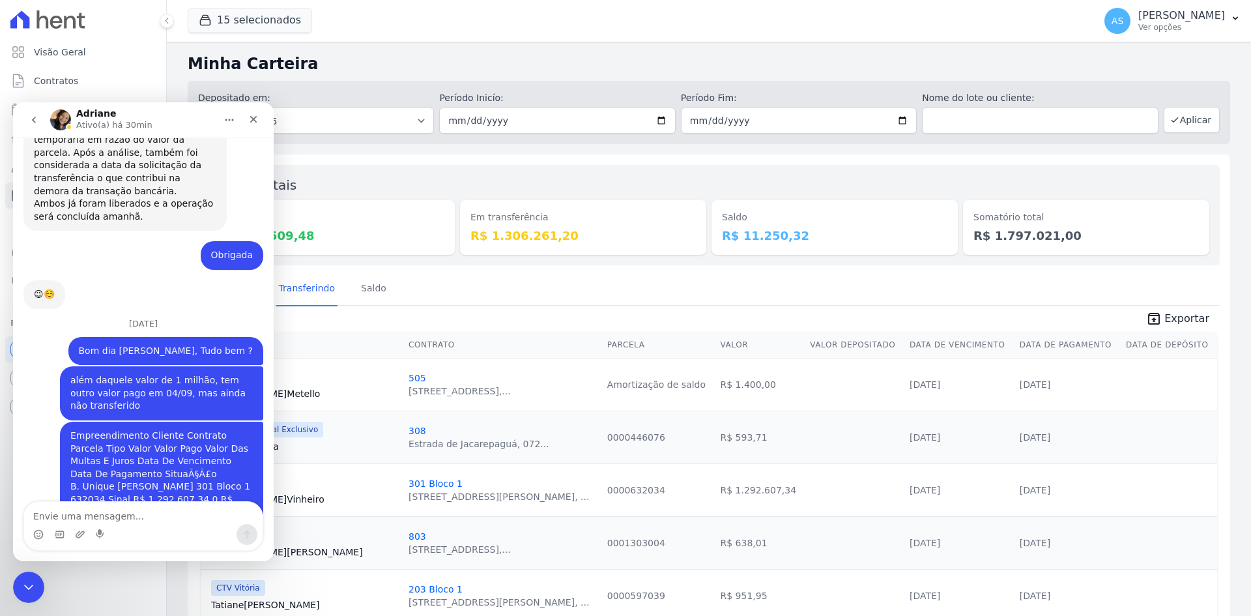
click at [230, 114] on button "Início" at bounding box center [229, 120] width 25 height 25
click at [187, 154] on div "Expandir janela" at bounding box center [195, 153] width 97 height 14
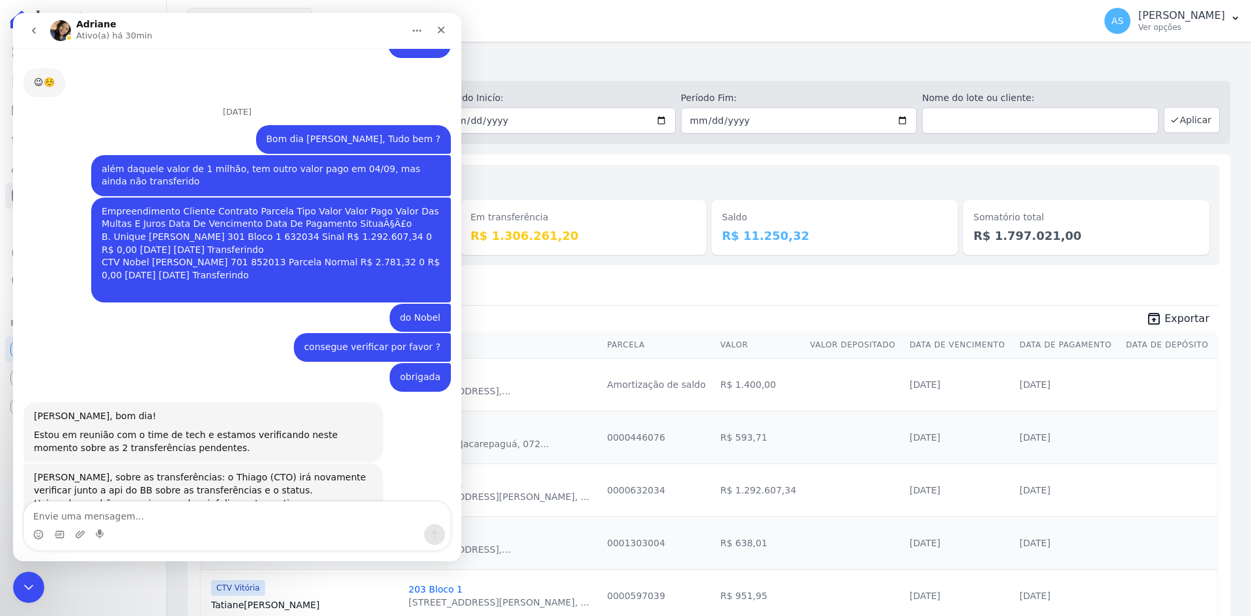
scroll to position [10452, 0]
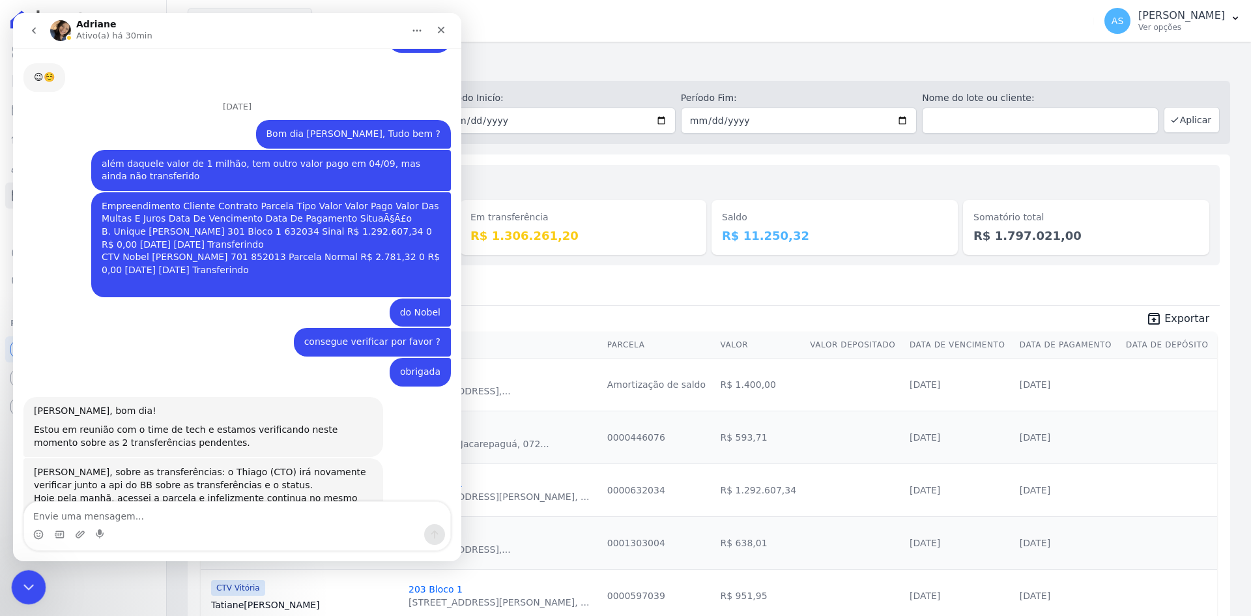
click at [23, 583] on icon "Fechar mensagem da Intercom" at bounding box center [26, 585] width 9 height 5
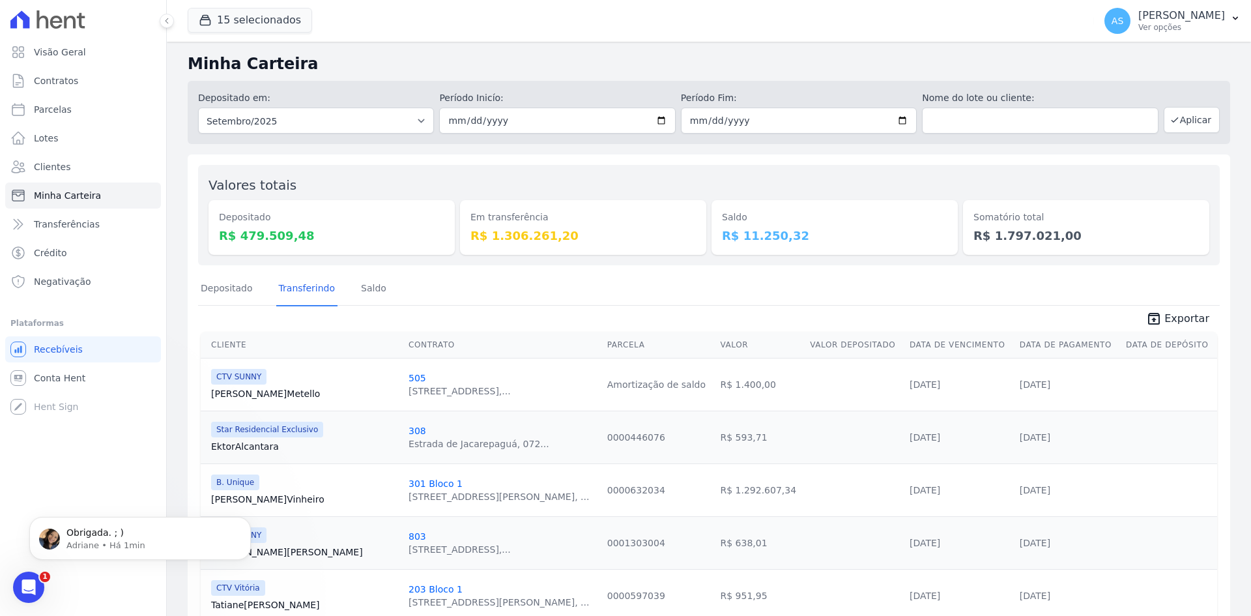
scroll to position [0, 0]
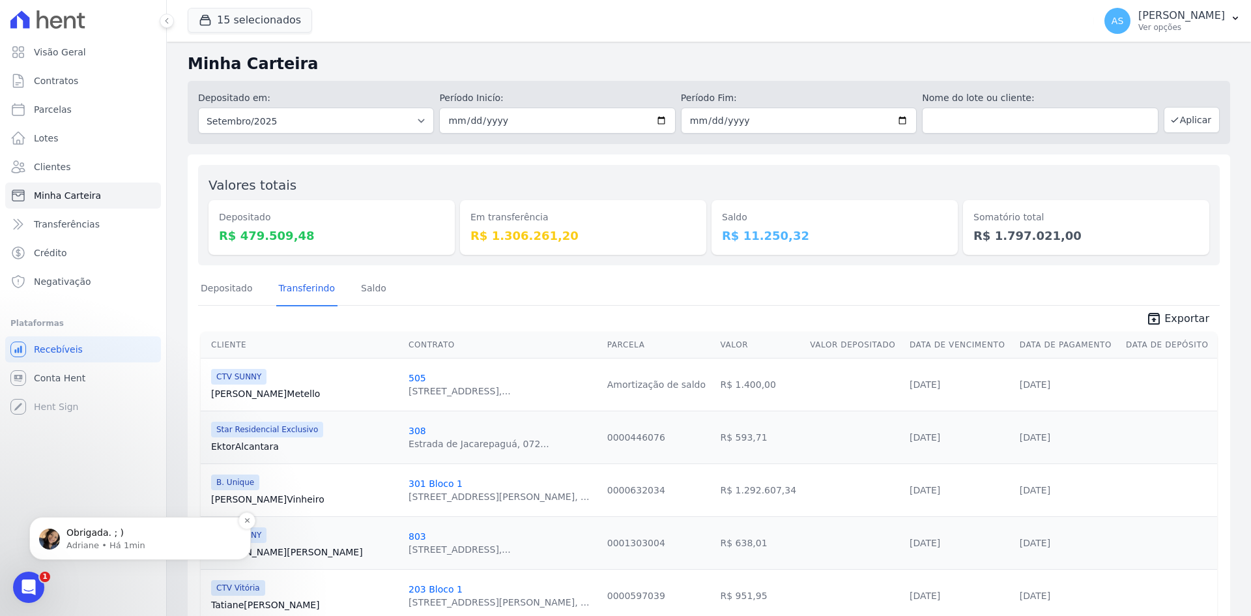
click at [95, 537] on p "Obrigada. ; )" at bounding box center [150, 533] width 168 height 13
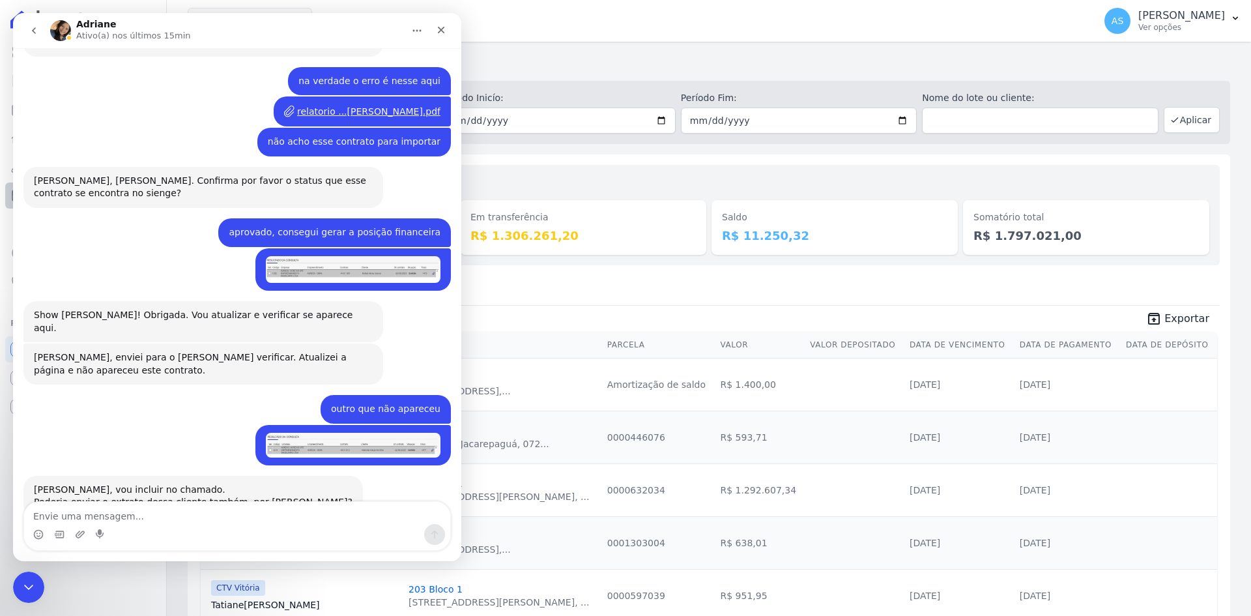
scroll to position [122, 0]
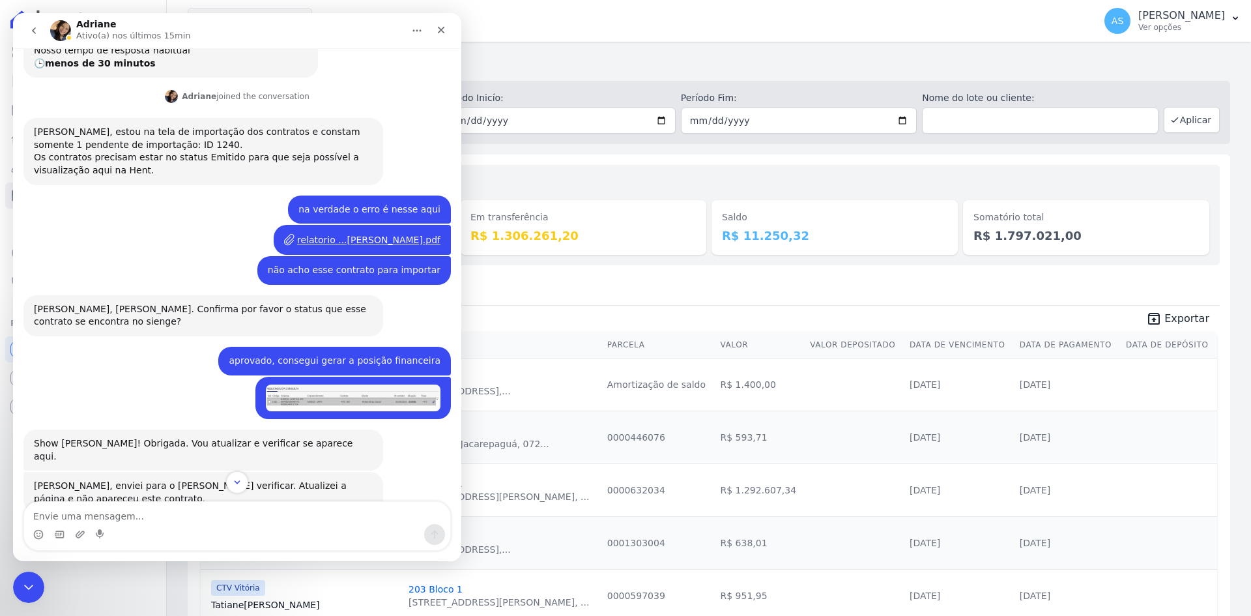
click at [32, 36] on button "go back" at bounding box center [34, 30] width 25 height 25
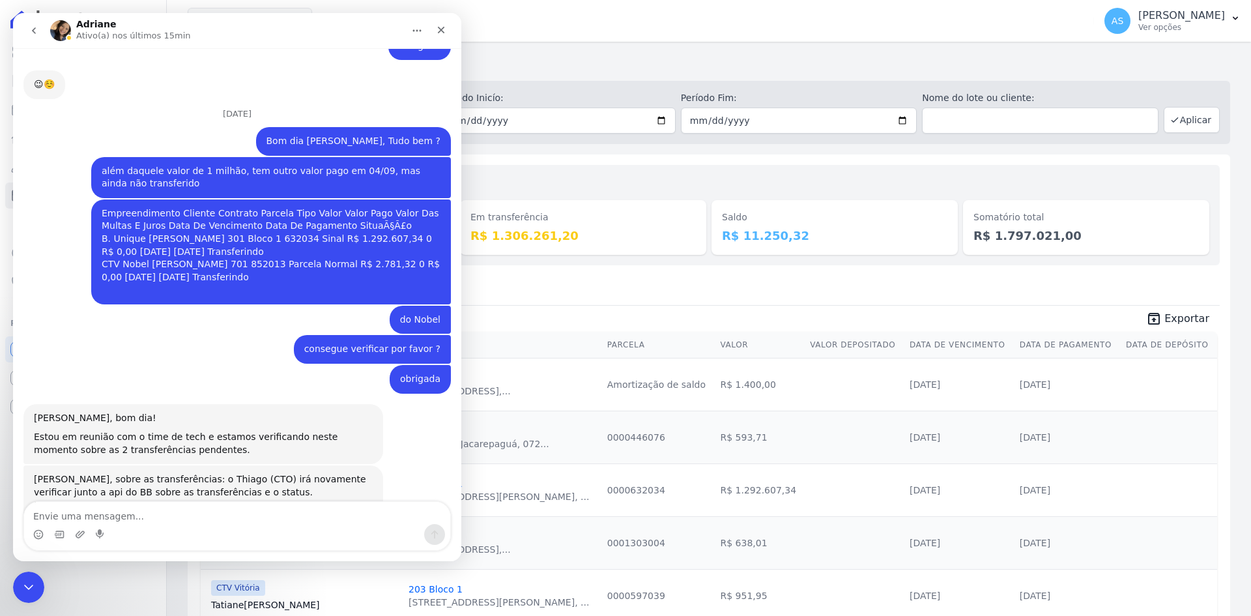
scroll to position [10452, 0]
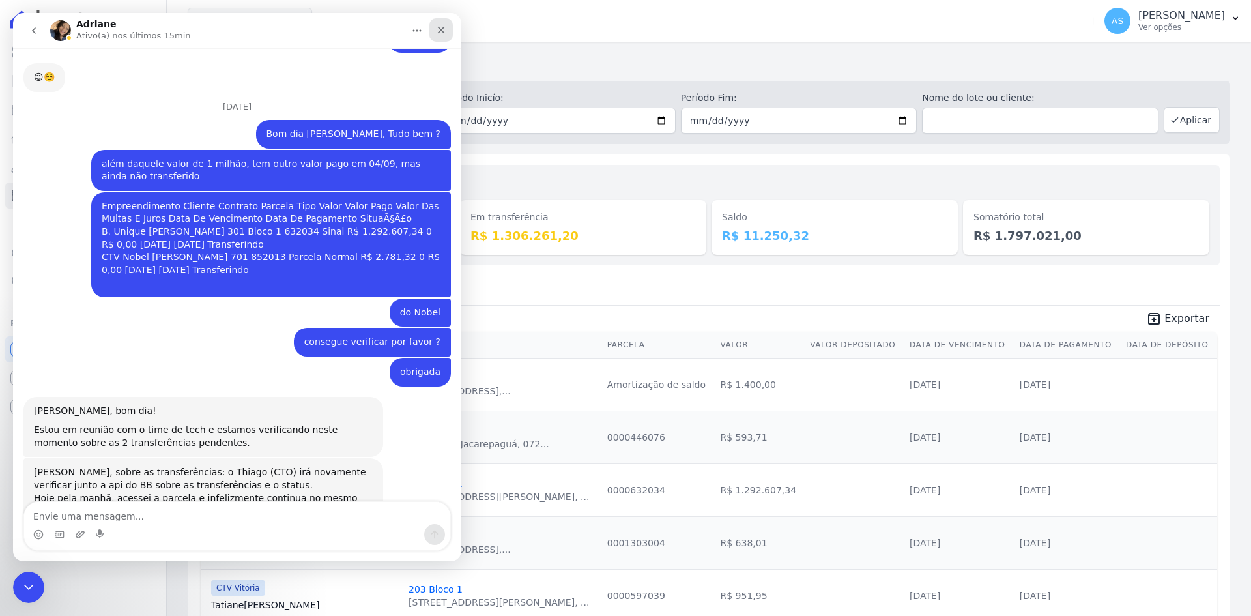
click at [443, 29] on icon "Fechar" at bounding box center [441, 30] width 10 height 10
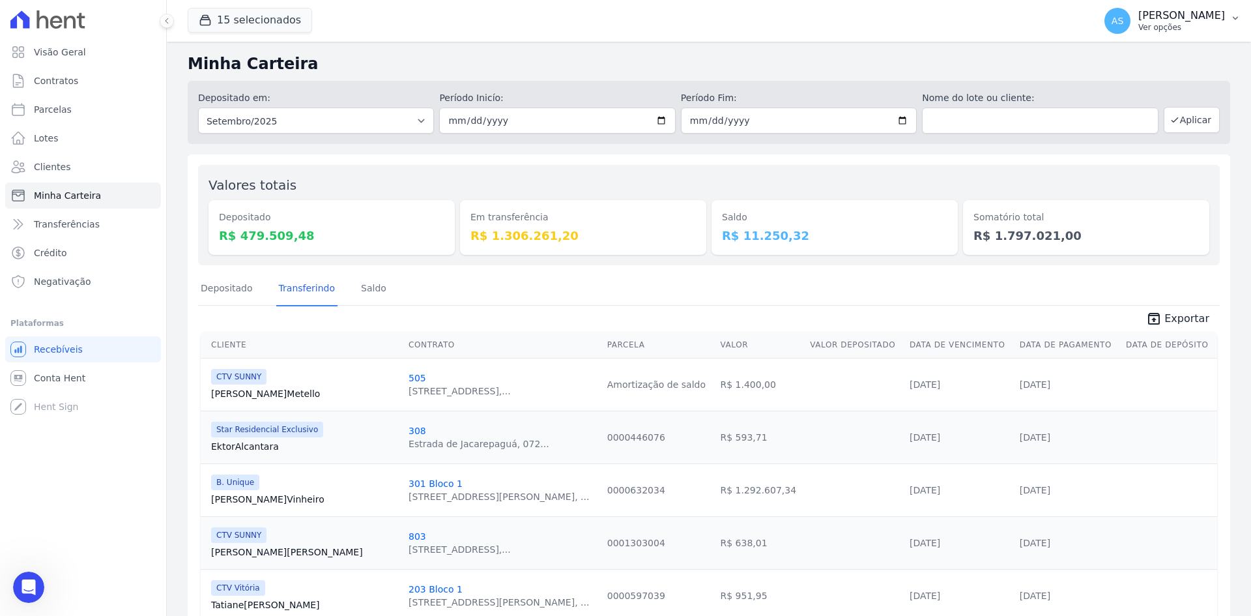
click at [1238, 16] on icon "button" at bounding box center [1236, 18] width 10 height 10
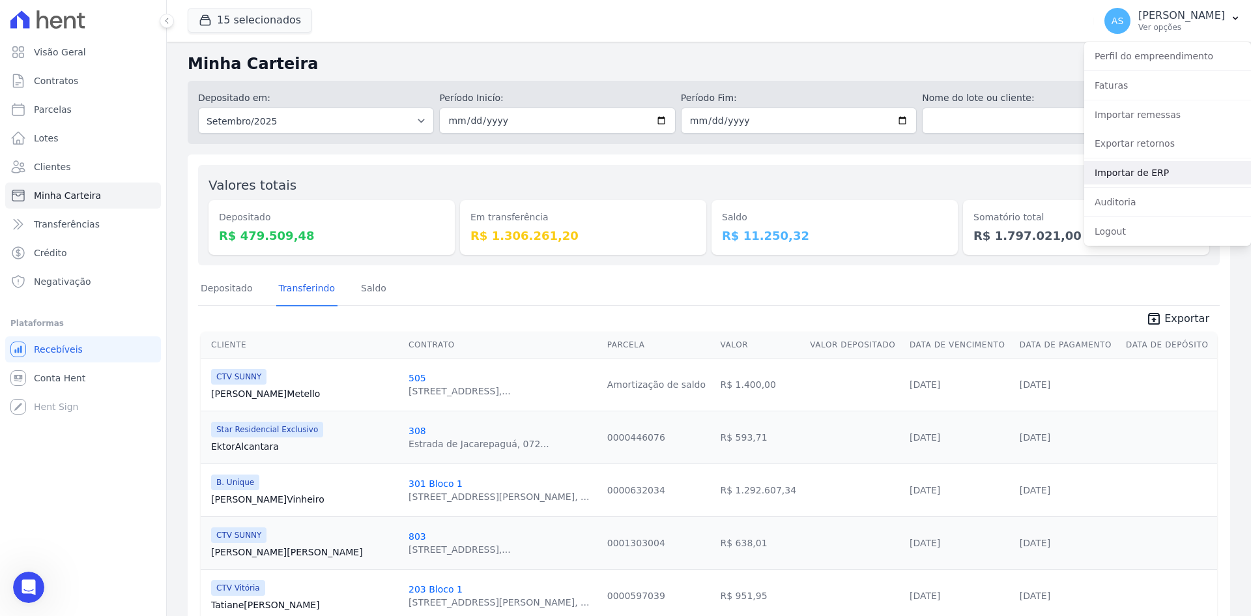
click at [1116, 175] on link "Importar de ERP" at bounding box center [1168, 172] width 167 height 23
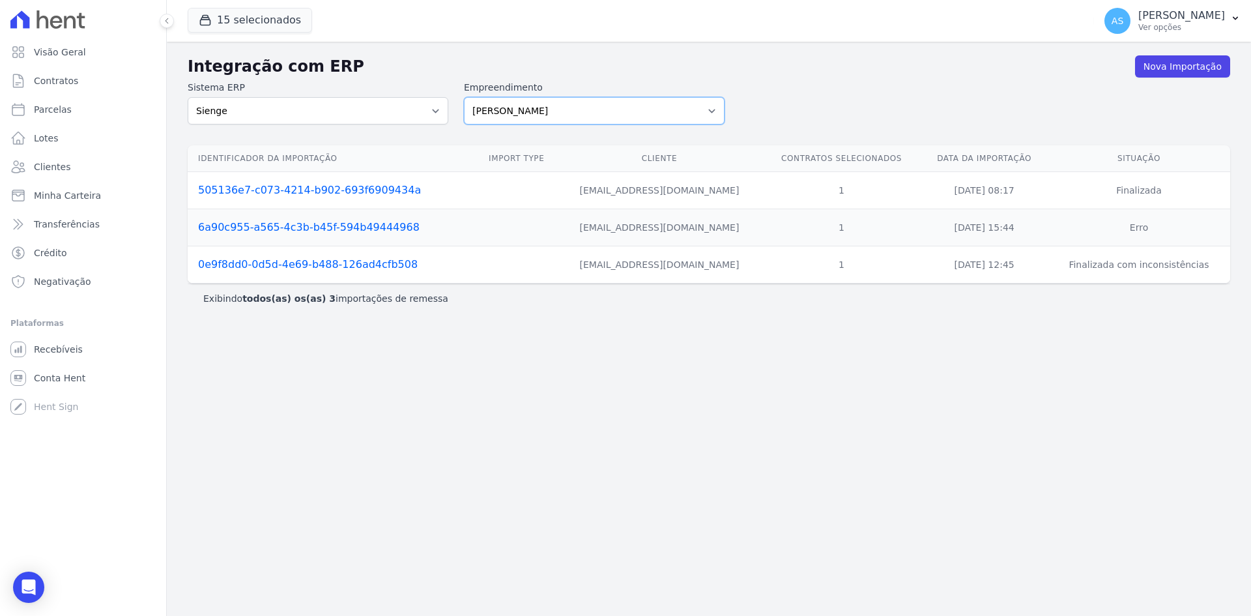
click at [717, 109] on select "[PERSON_NAME] Art Prime - [PERSON_NAME] Unique CTV Beat Residencial CTV Mob CTV…" at bounding box center [594, 110] width 261 height 27
select select "9db4d767-ec98-4519-aed7-f9568aa0b04c"
click at [464, 97] on select "[PERSON_NAME] Art Prime - [PERSON_NAME] Unique CTV Beat Residencial CTV Mob CTV…" at bounding box center [594, 110] width 261 height 27
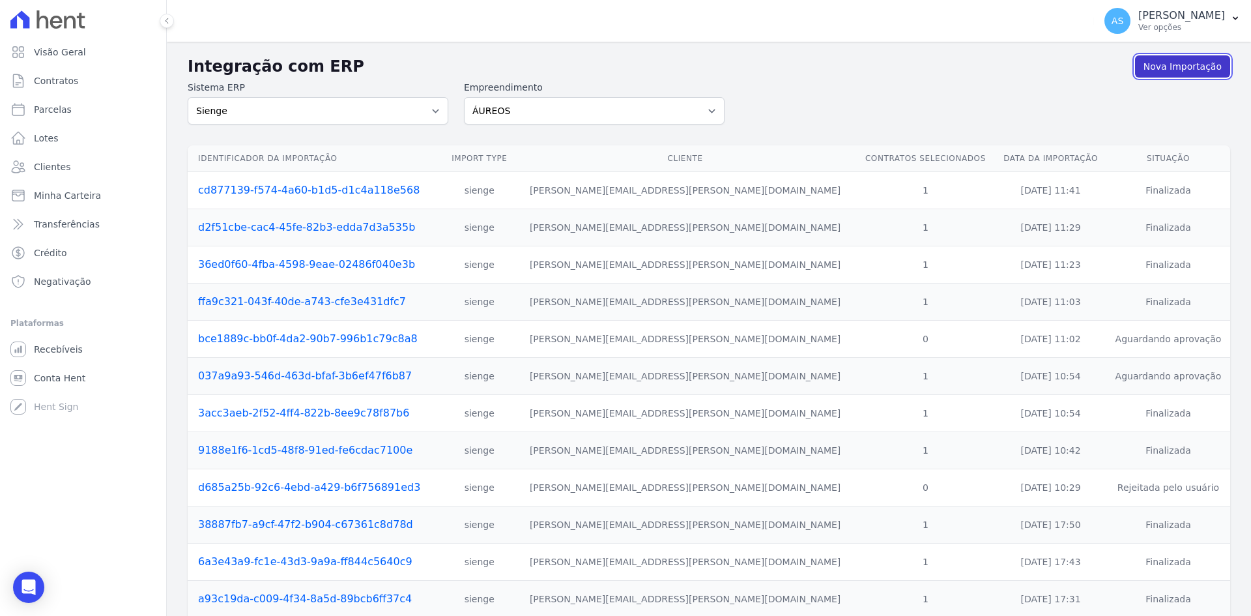
click at [1159, 67] on link "Nova Importação" at bounding box center [1182, 66] width 95 height 22
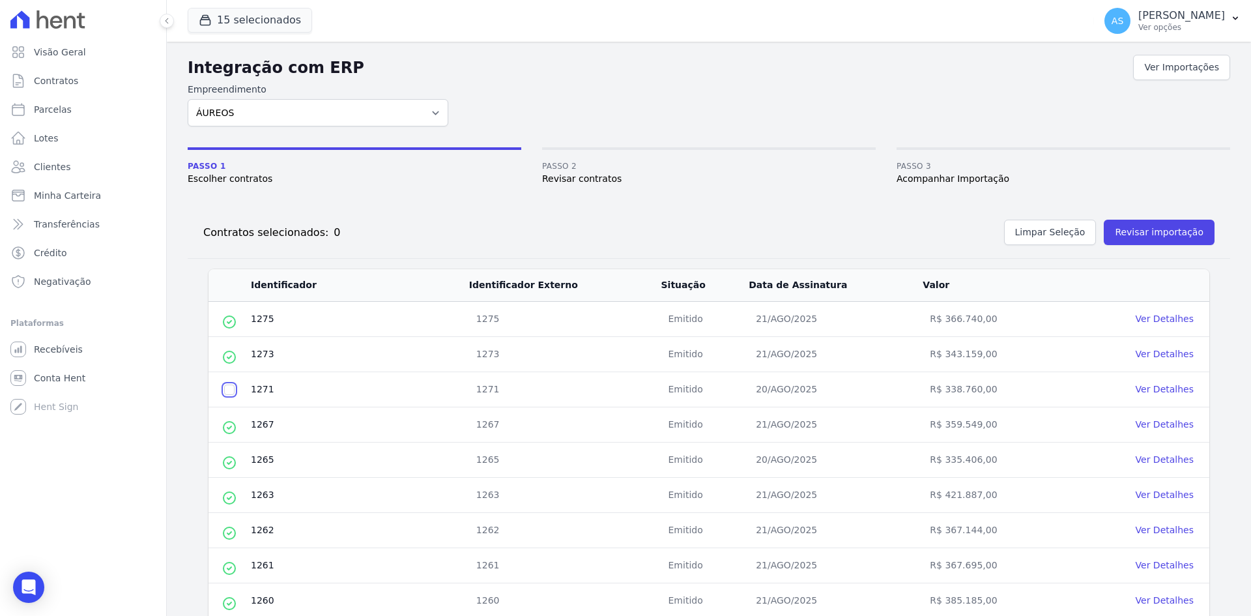
click at [227, 392] on input "checkbox" at bounding box center [229, 390] width 10 height 10
checkbox input "true"
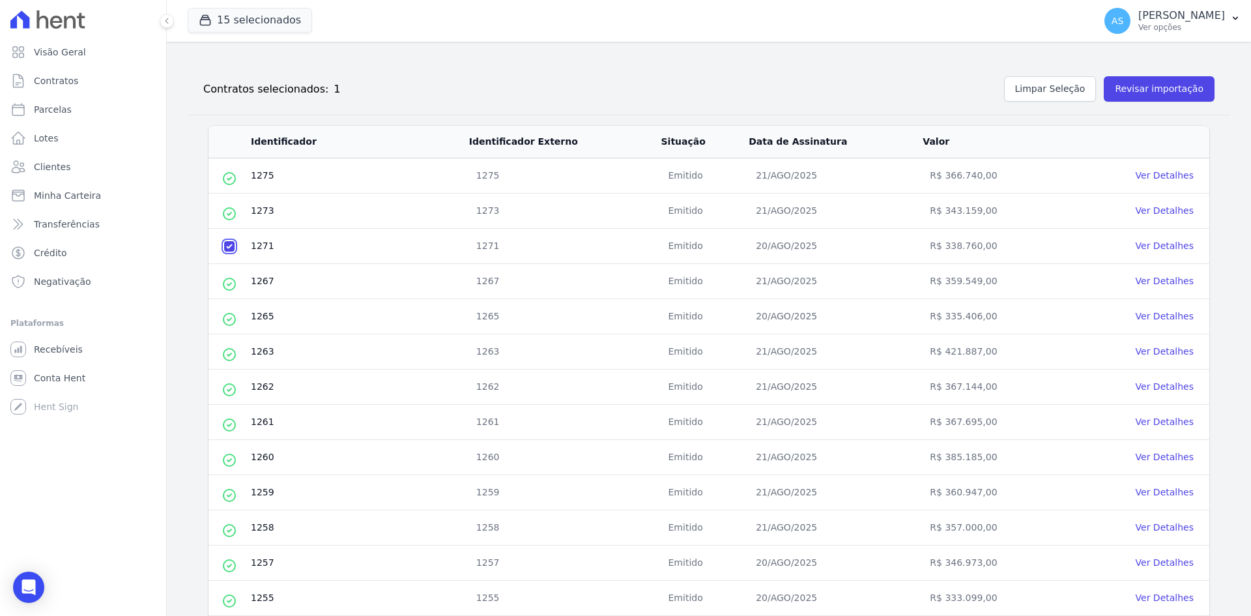
scroll to position [115, 0]
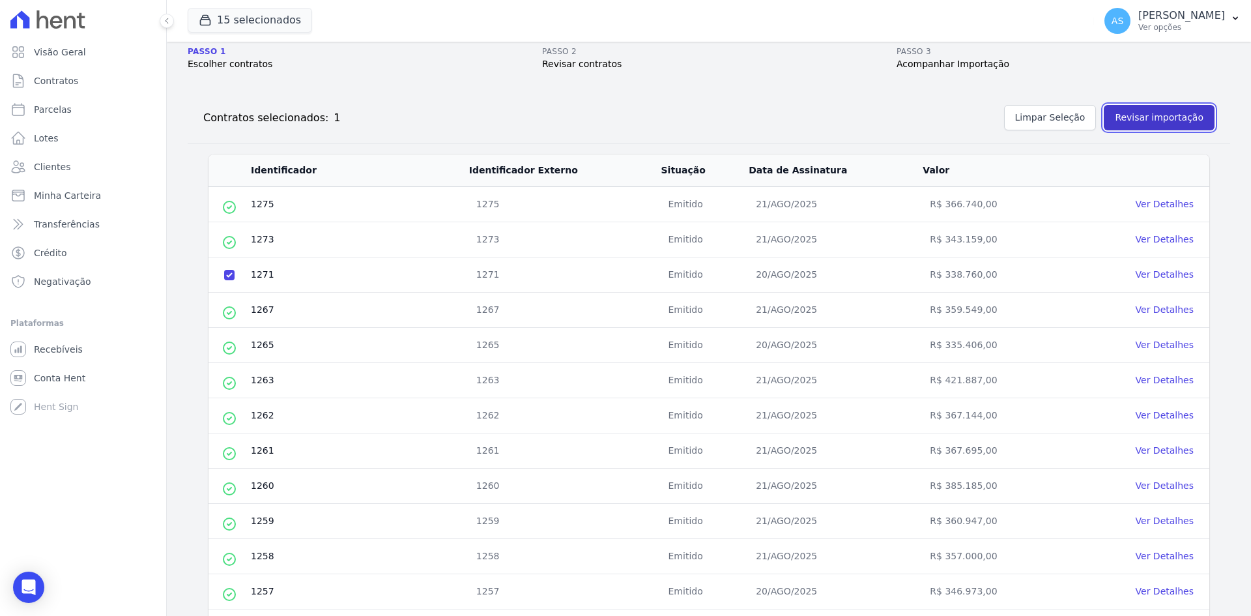
click at [1150, 113] on button "Revisar importação" at bounding box center [1159, 117] width 111 height 25
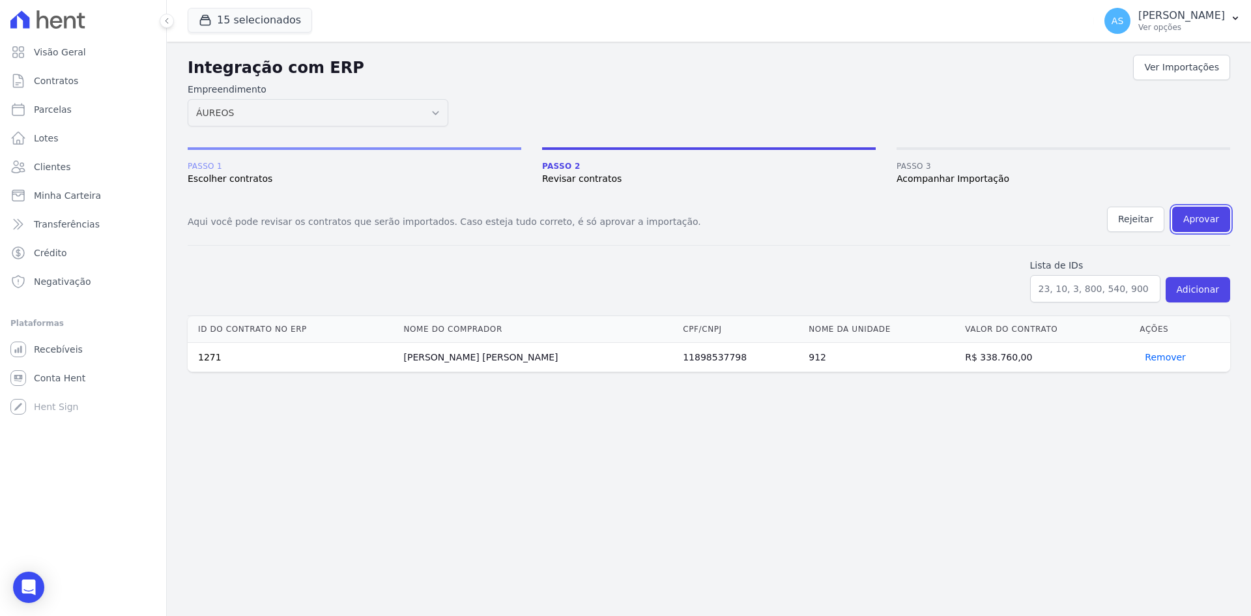
click at [1197, 218] on button "Aprovar" at bounding box center [1202, 219] width 58 height 25
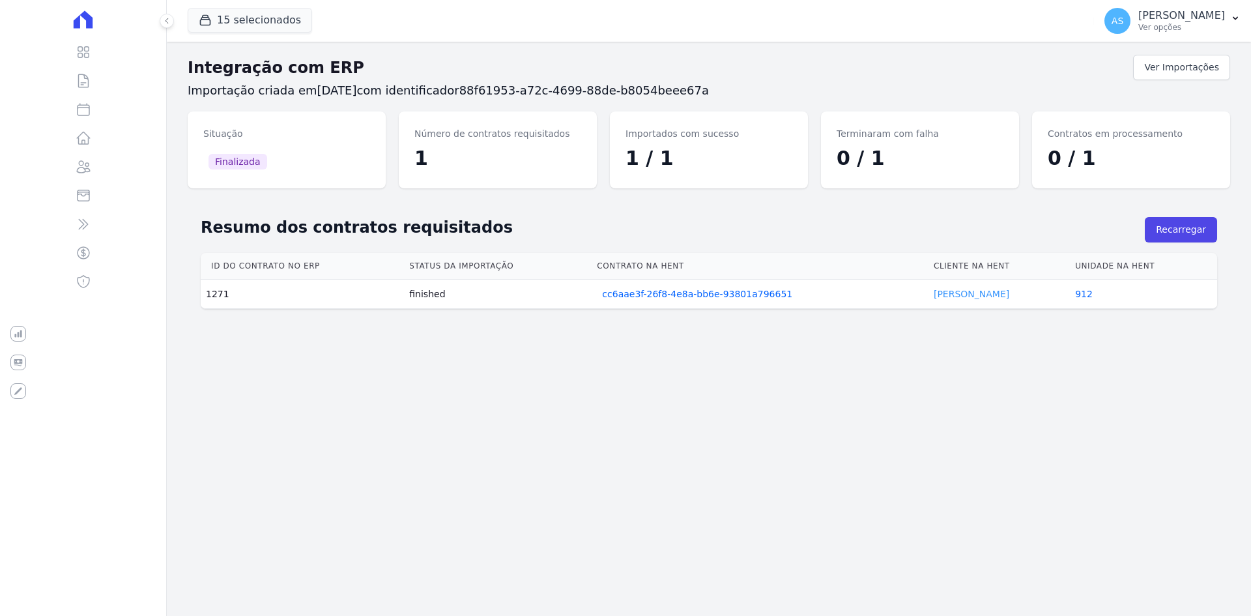
click at [949, 291] on link "Nicolas Macedo" at bounding box center [972, 294] width 76 height 10
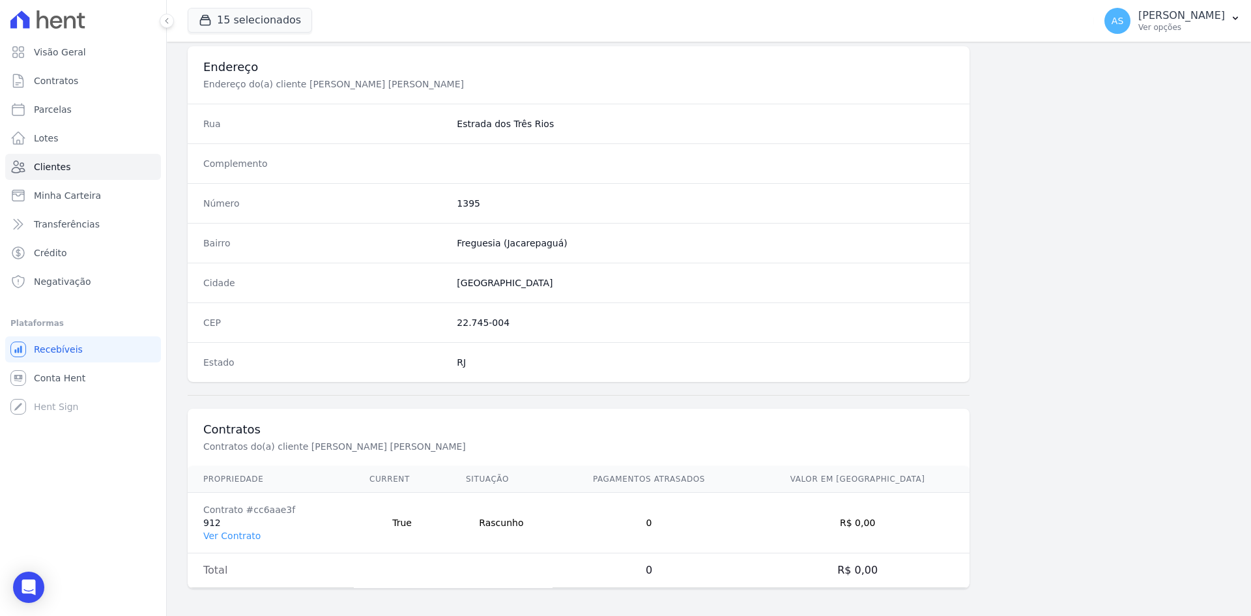
scroll to position [604, 0]
click at [235, 531] on link "Ver Contrato" at bounding box center [231, 532] width 57 height 10
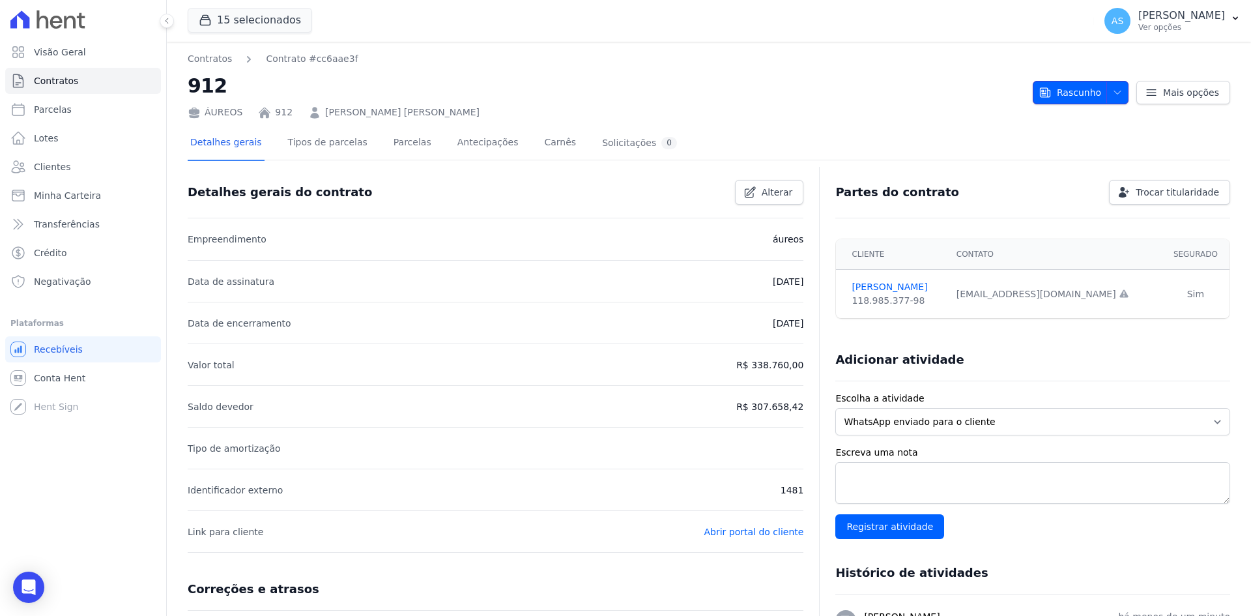
click at [1117, 93] on icon "button" at bounding box center [1118, 92] width 10 height 10
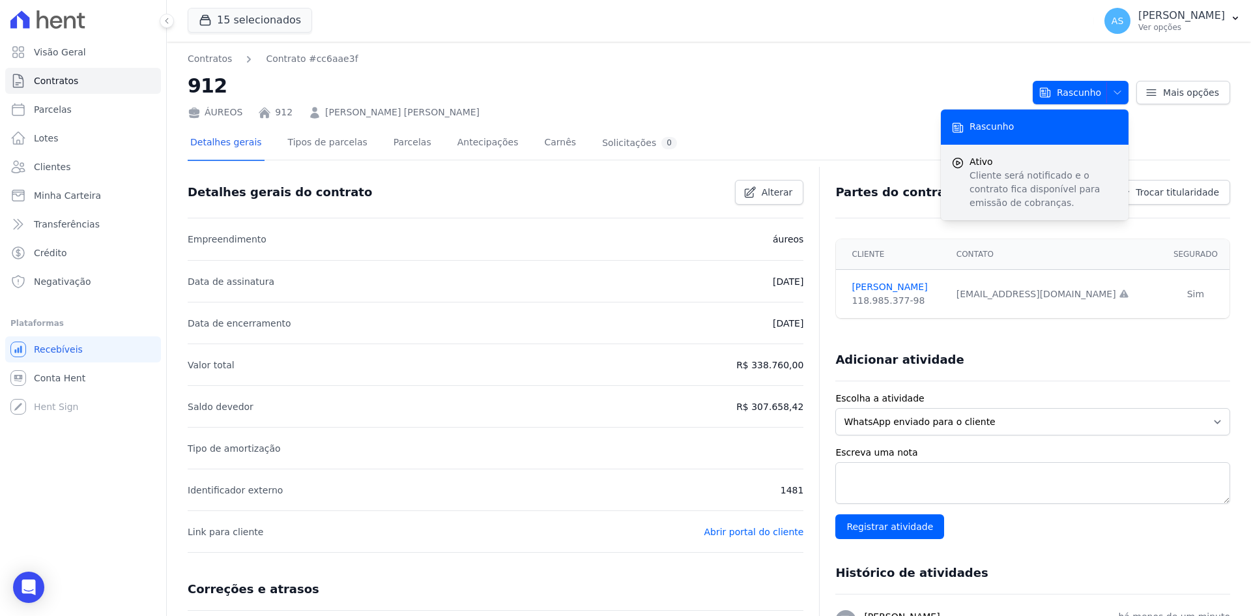
click at [997, 188] on p "Cliente será notificado e o contrato fica disponível para emissão de cobranças." at bounding box center [1044, 189] width 149 height 41
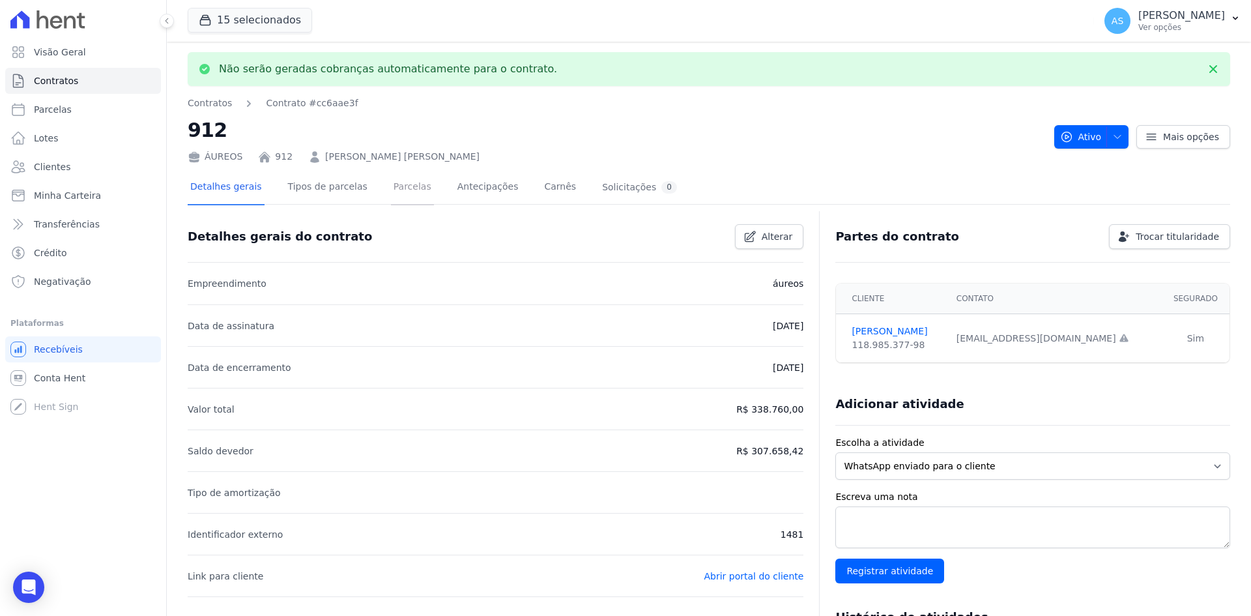
click at [391, 190] on link "Parcelas" at bounding box center [412, 188] width 43 height 35
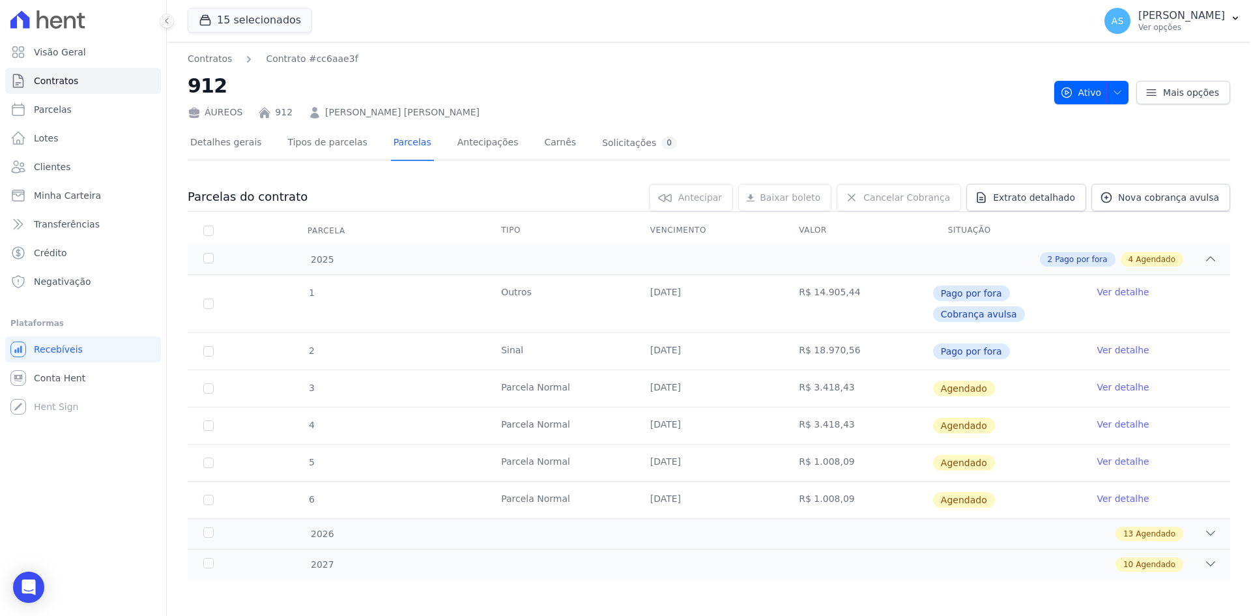
click at [1109, 388] on link "Ver detalhe" at bounding box center [1123, 387] width 52 height 13
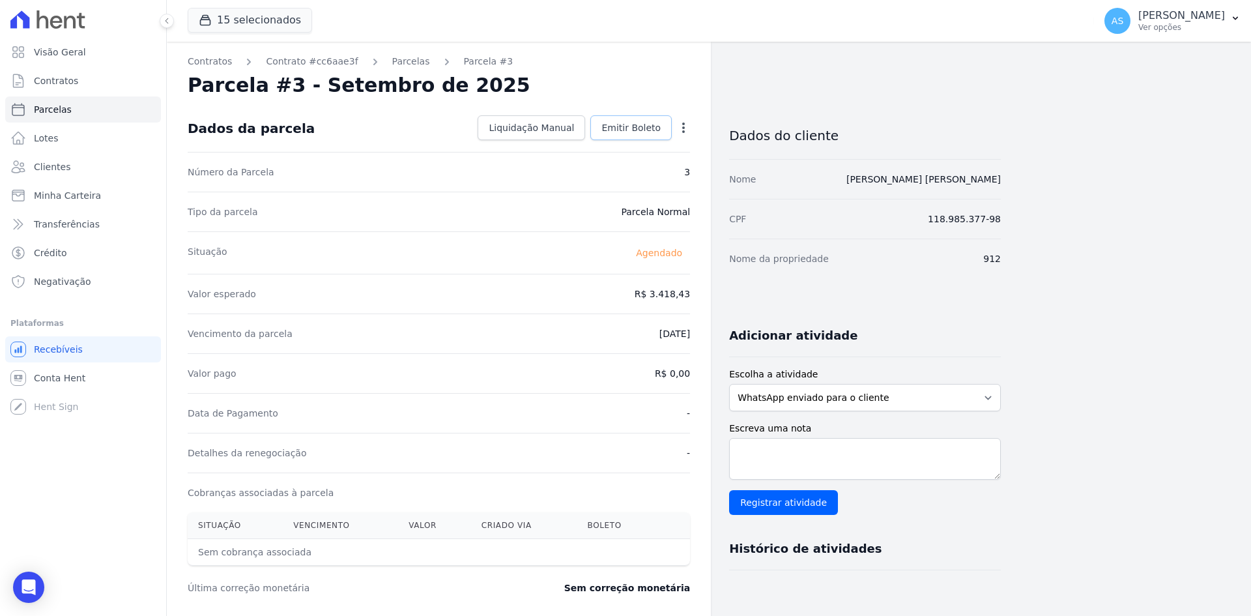
click at [639, 132] on span "Emitir Boleto" at bounding box center [631, 127] width 59 height 13
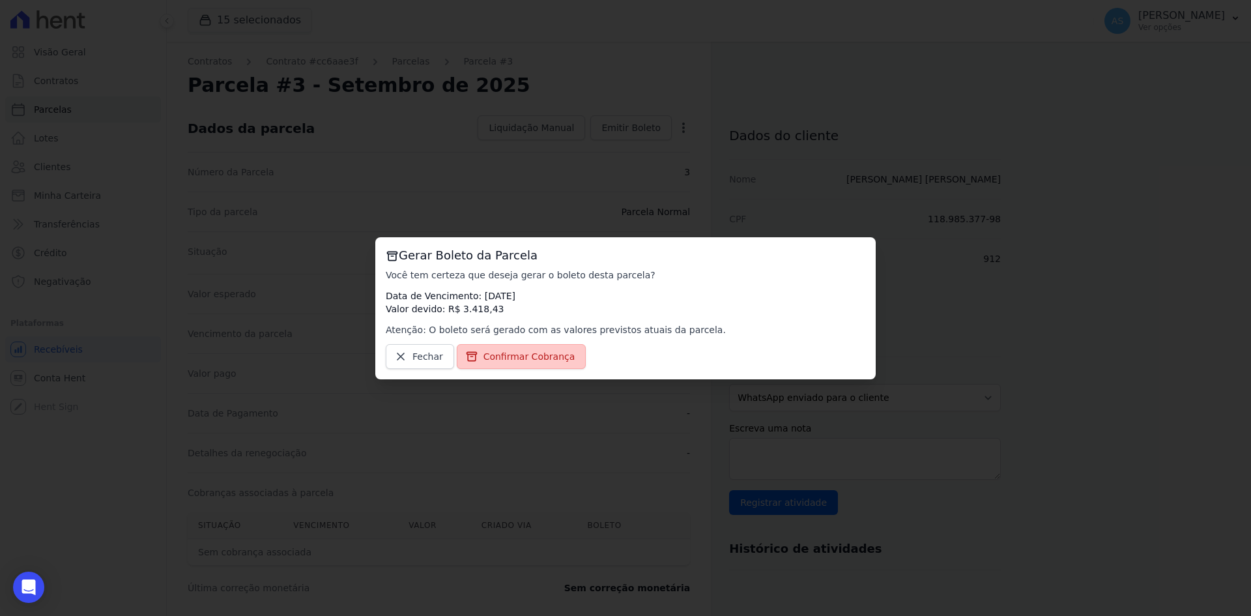
click at [529, 362] on span "Confirmar Cobrança" at bounding box center [530, 356] width 92 height 13
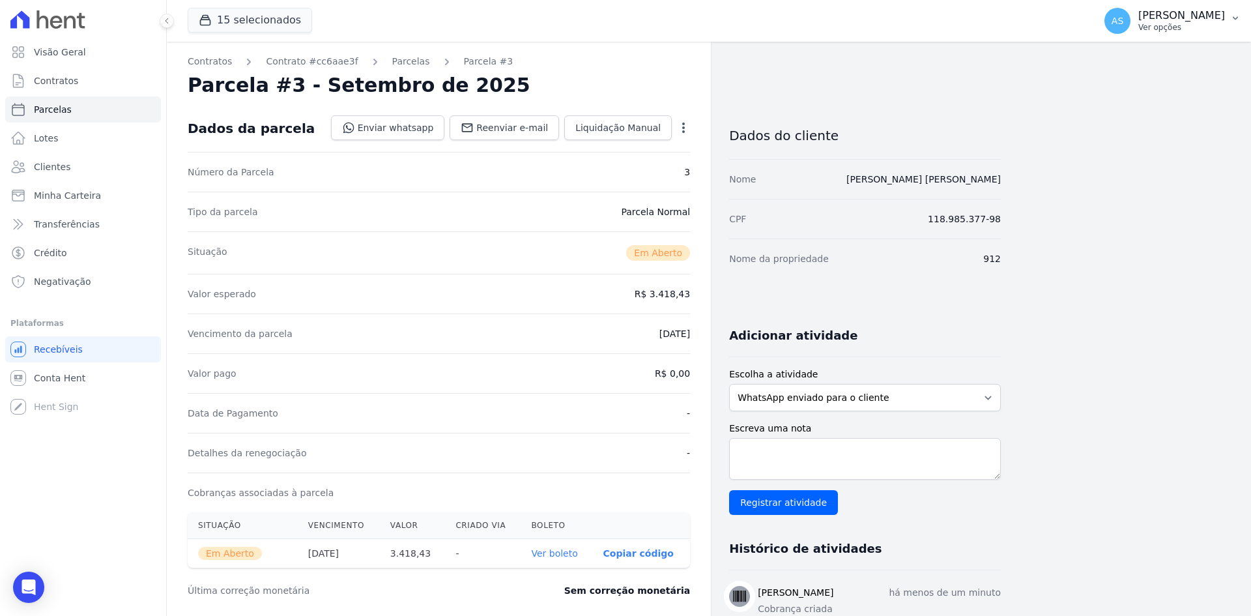
click at [1207, 23] on p "Ver opções" at bounding box center [1182, 27] width 87 height 10
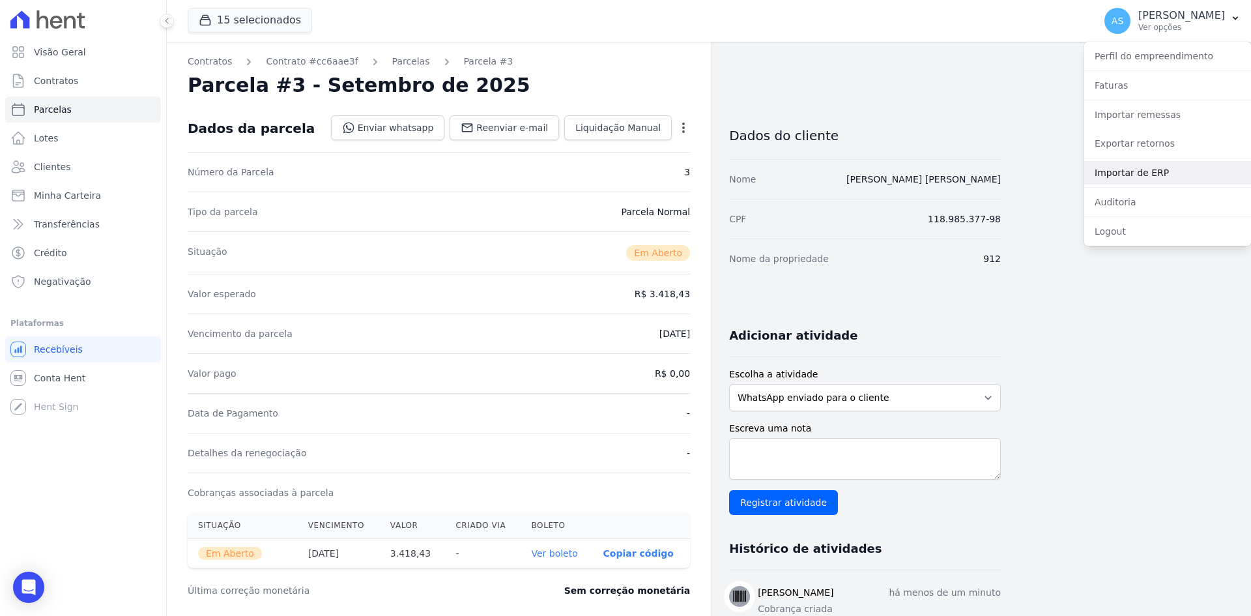
click at [1110, 173] on link "Importar de ERP" at bounding box center [1168, 172] width 167 height 23
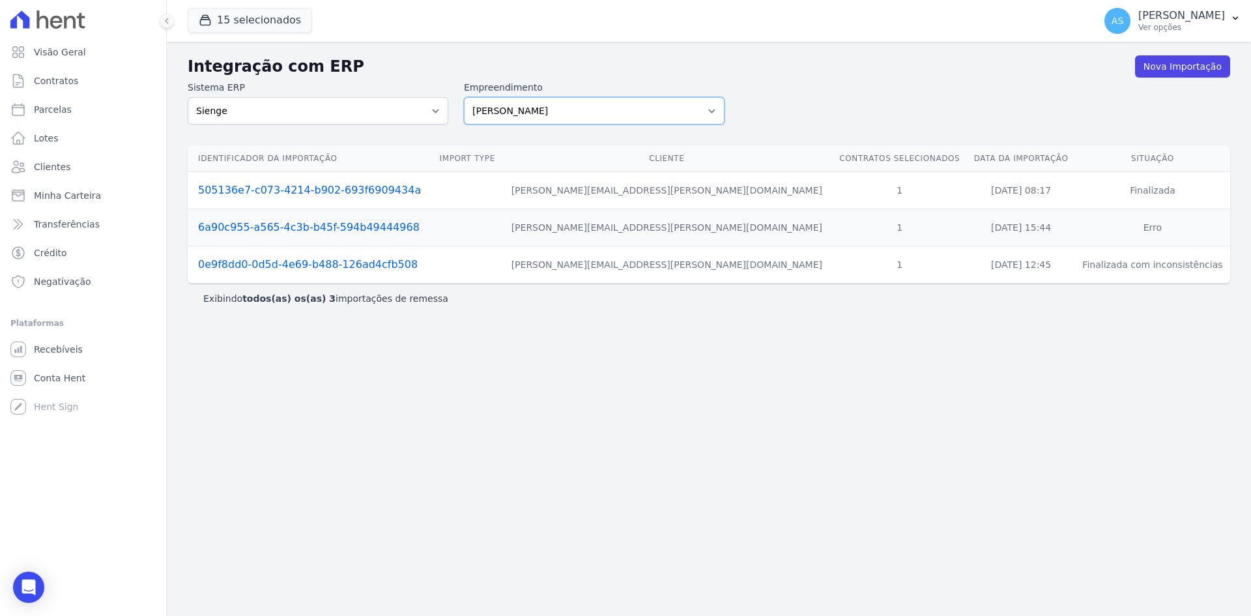
click at [716, 108] on select "Amaré Arpoador Art Prime - Irajá ÁUREOS B. Unique CTV Beat Residencial CTV Mob …" at bounding box center [594, 110] width 261 height 27
select select "9db4d767-ec98-4519-aed7-f9568aa0b04c"
click at [464, 97] on select "Amaré Arpoador Art Prime - Irajá ÁUREOS B. Unique CTV Beat Residencial CTV Mob …" at bounding box center [594, 110] width 261 height 27
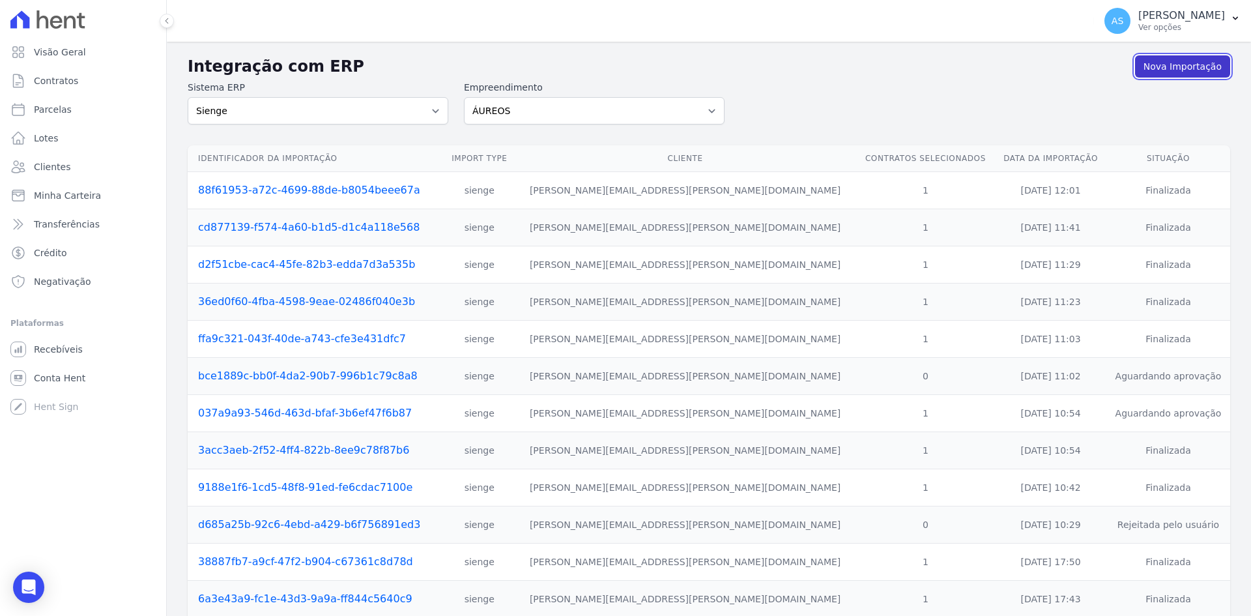
click at [1154, 65] on link "Nova Importação" at bounding box center [1182, 66] width 95 height 22
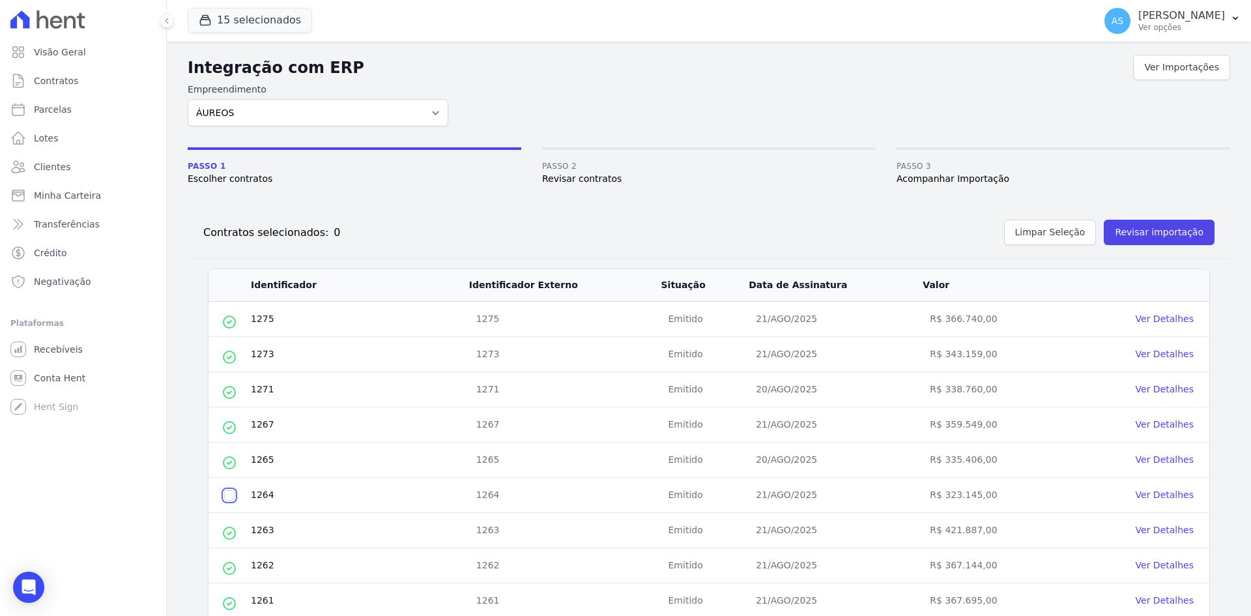
click at [231, 495] on input "checkbox" at bounding box center [229, 495] width 10 height 10
checkbox input "true"
click at [1174, 229] on button "Revisar importação" at bounding box center [1159, 232] width 111 height 25
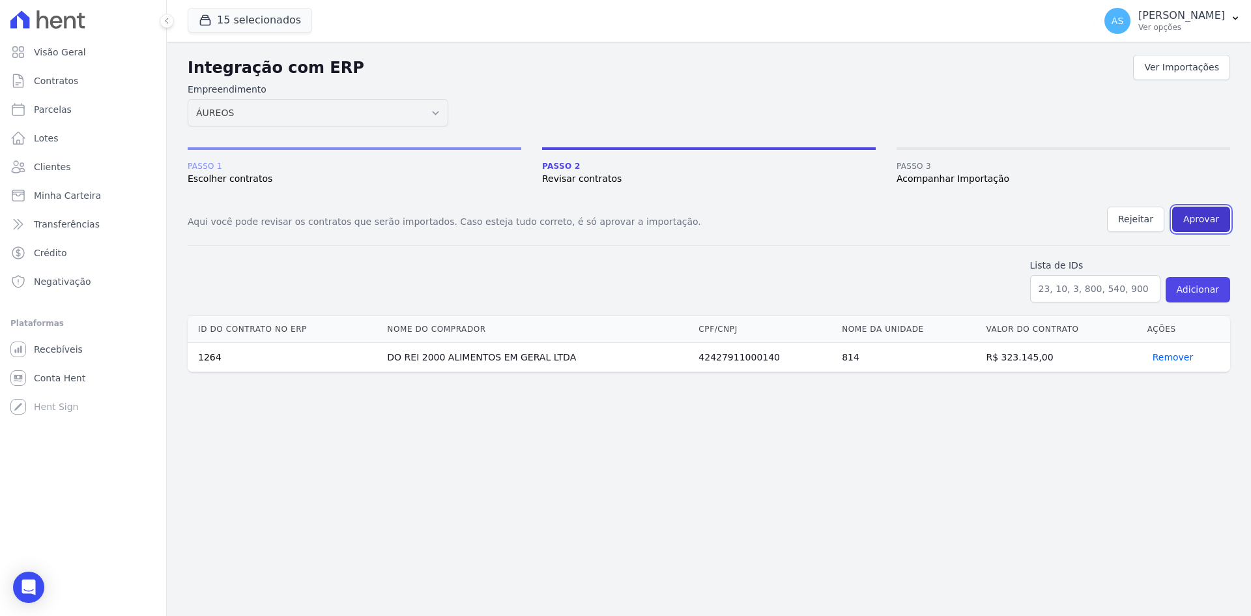
click at [1203, 215] on button "Aprovar" at bounding box center [1202, 219] width 58 height 25
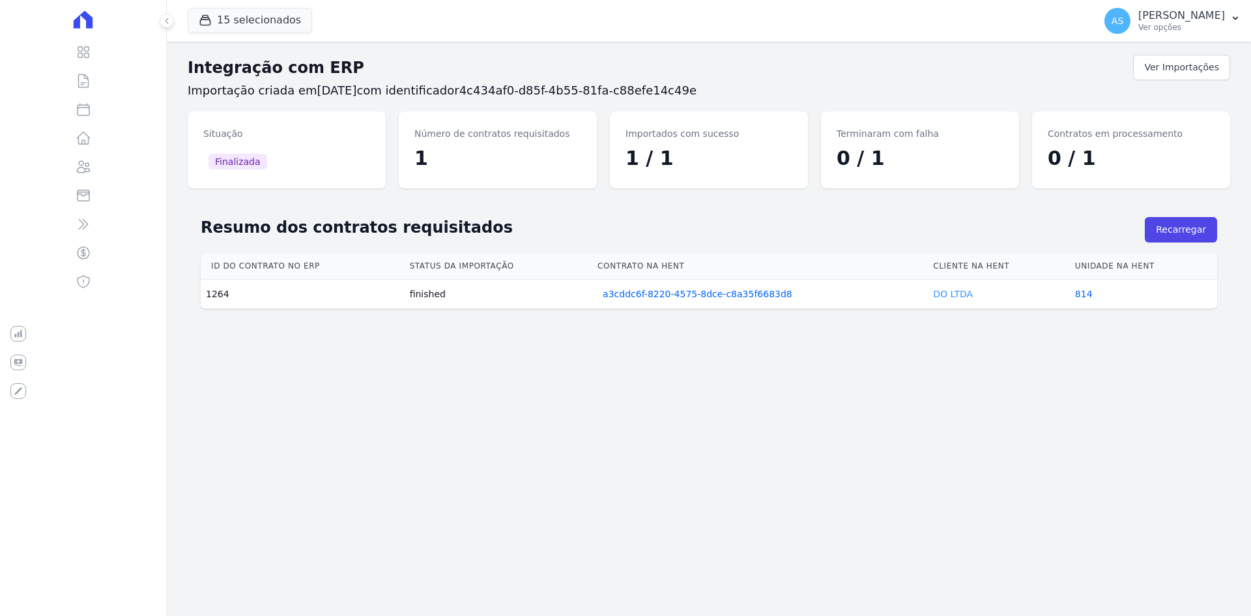
click at [954, 297] on link "DO LTDA" at bounding box center [953, 294] width 40 height 10
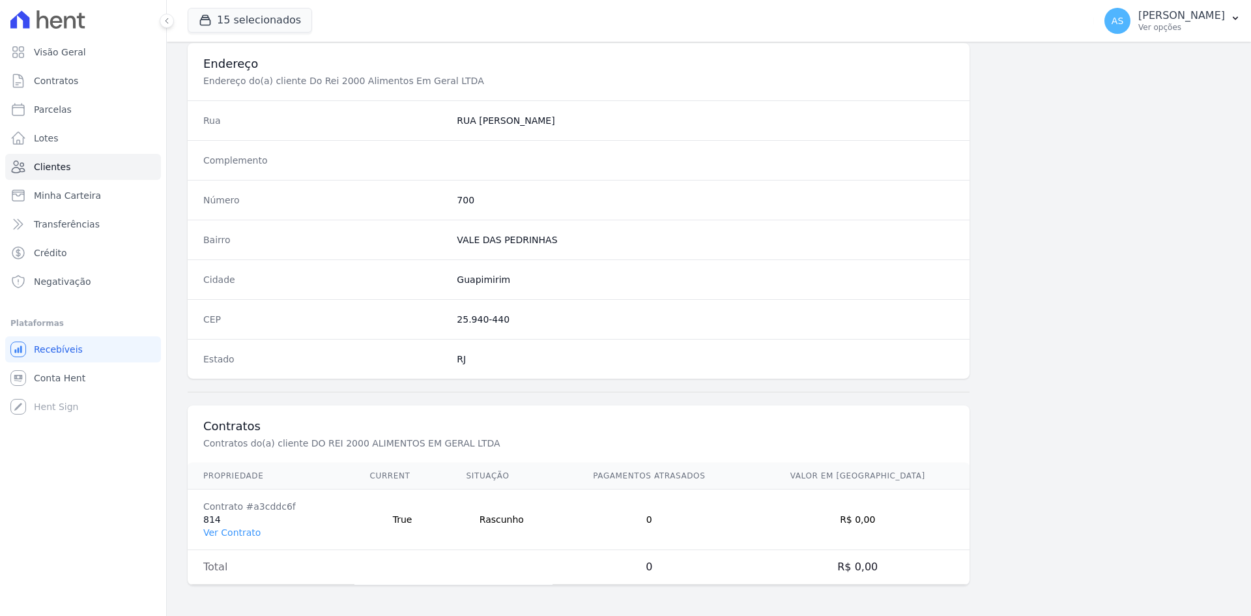
scroll to position [604, 0]
click at [211, 532] on link "Ver Contrato" at bounding box center [231, 532] width 57 height 10
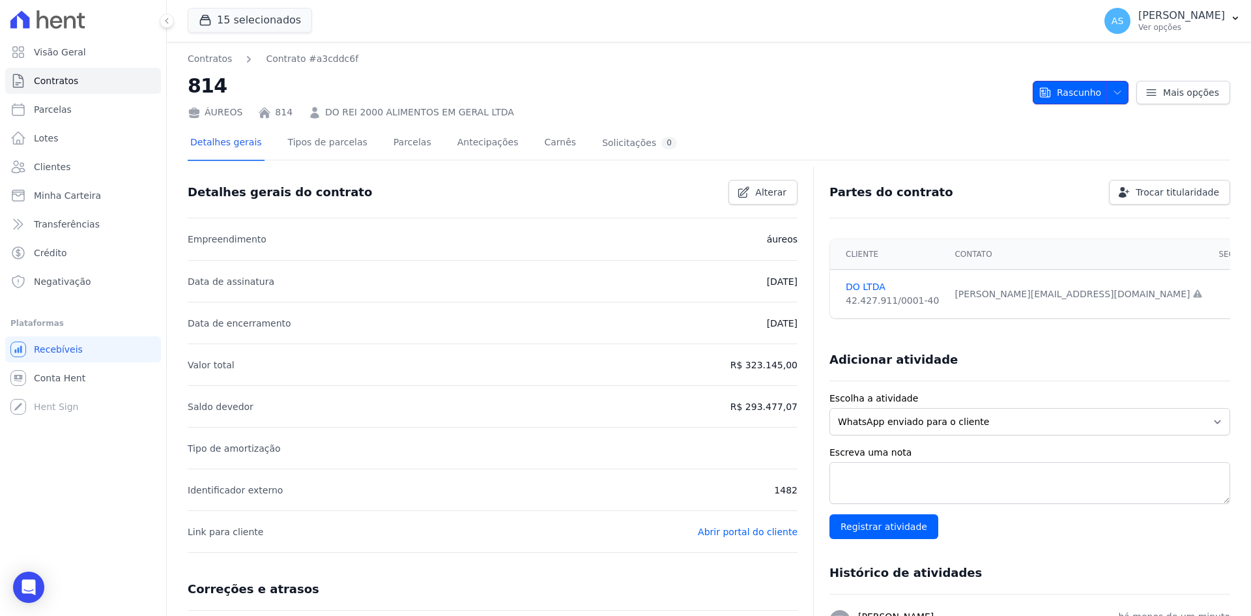
click at [1064, 91] on span "Rascunho" at bounding box center [1070, 92] width 63 height 23
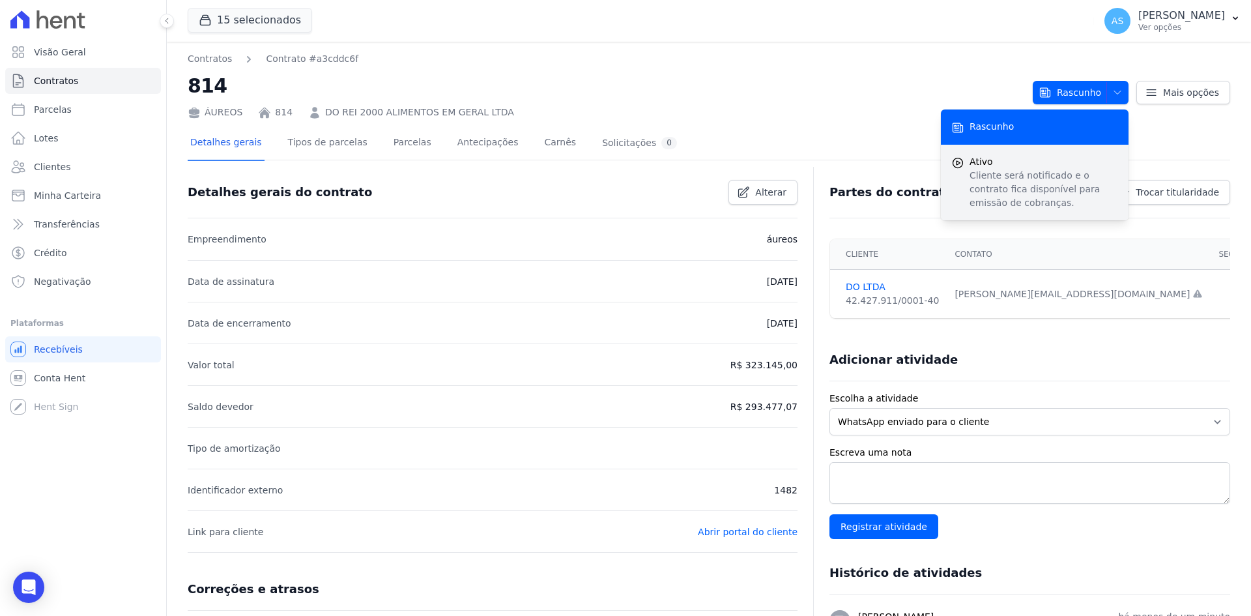
click at [993, 185] on p "Cliente será notificado e o contrato fica disponível para emissão de cobranças." at bounding box center [1044, 189] width 149 height 41
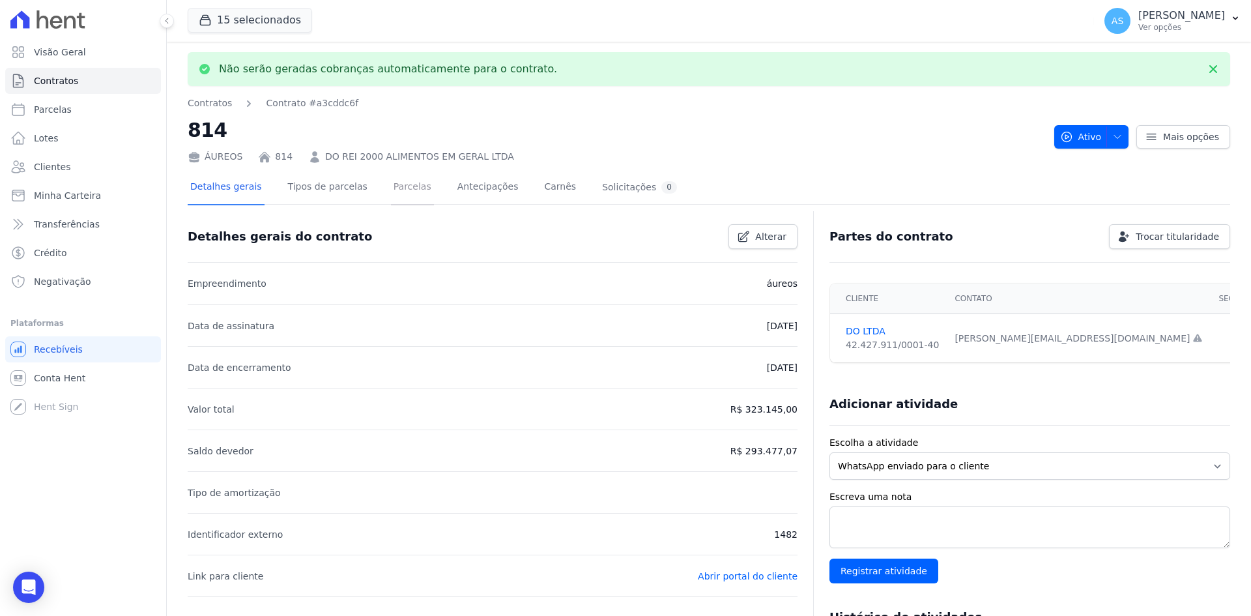
click at [391, 191] on link "Parcelas" at bounding box center [412, 188] width 43 height 35
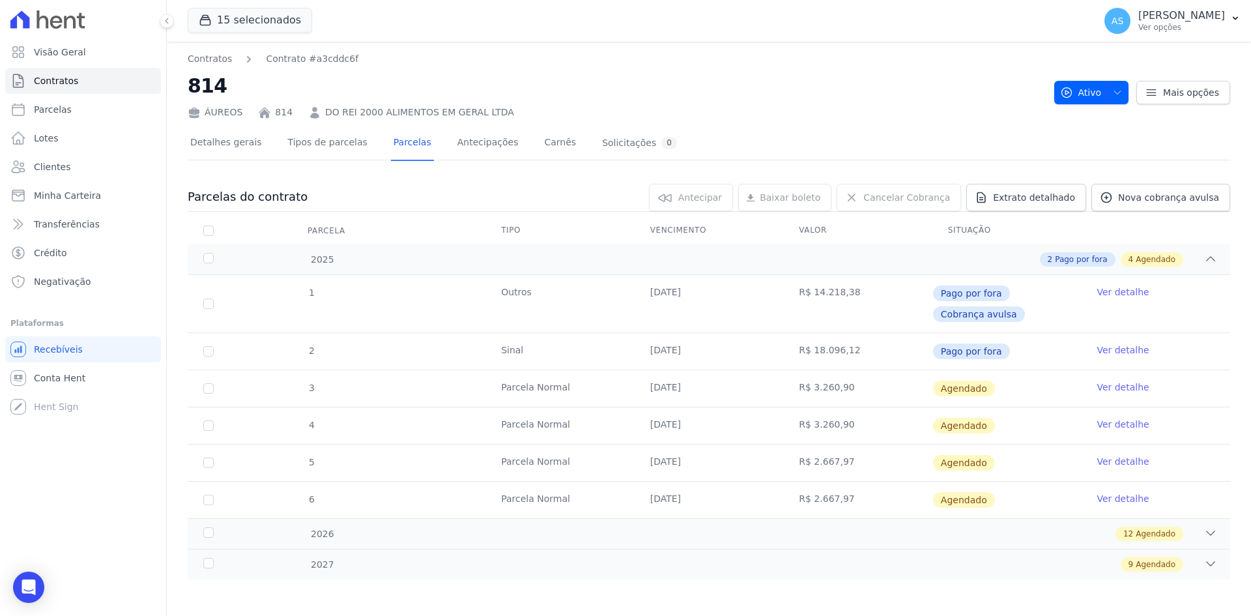
click at [1126, 386] on link "Ver detalhe" at bounding box center [1123, 387] width 52 height 13
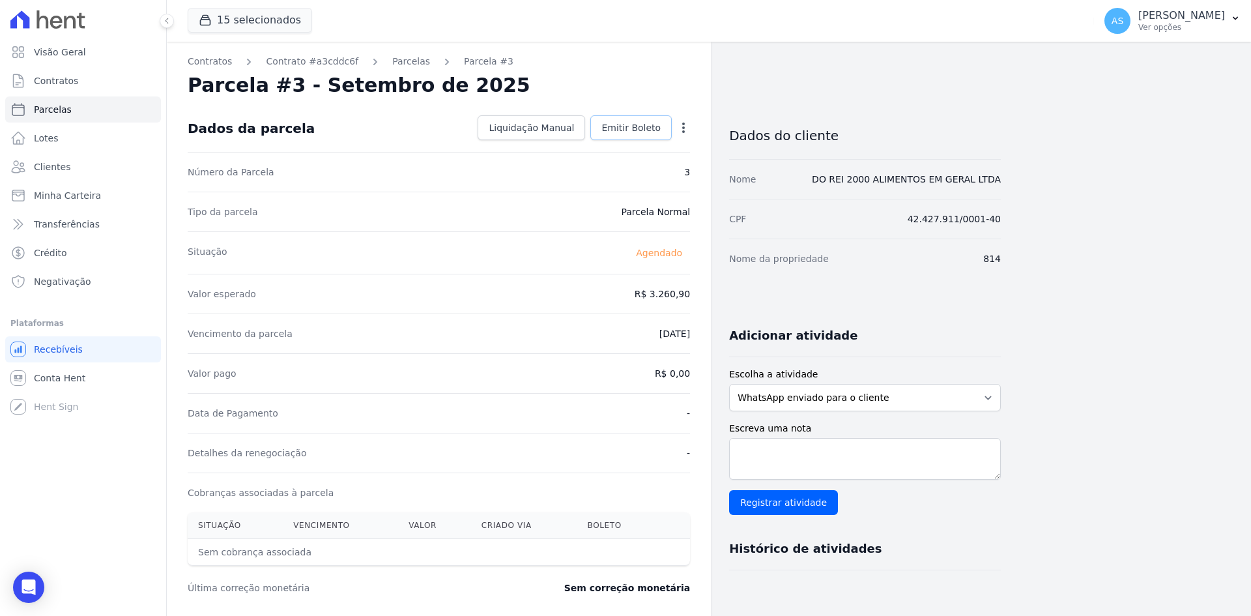
click at [627, 122] on span "Emitir Boleto" at bounding box center [631, 127] width 59 height 13
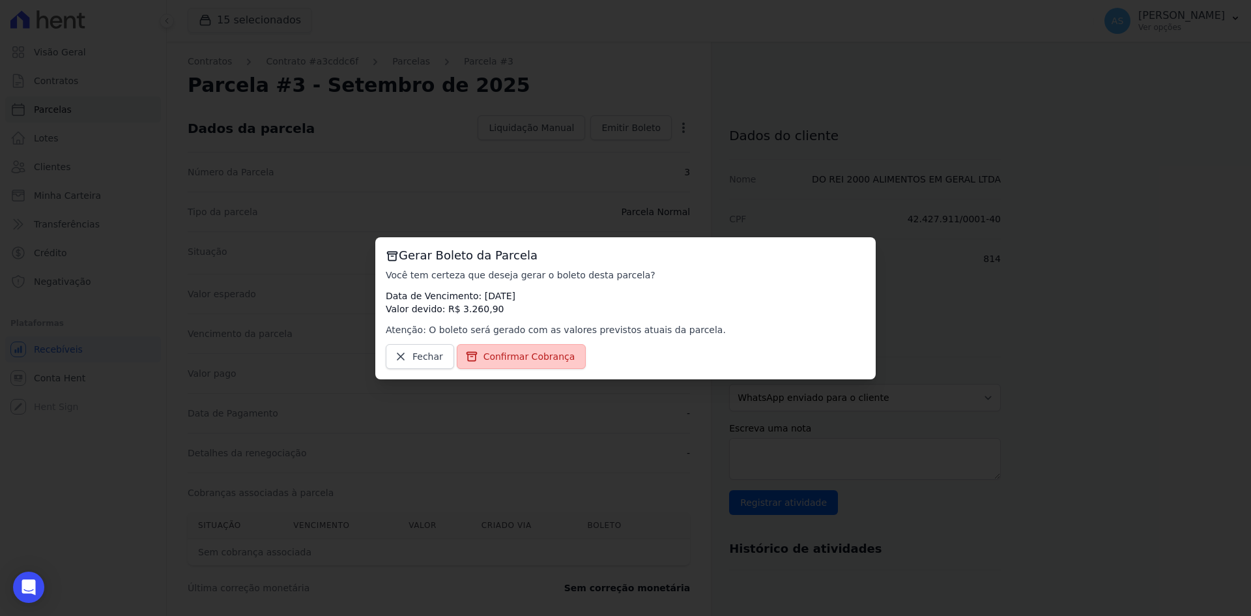
click at [484, 356] on span "Confirmar Cobrança" at bounding box center [530, 356] width 92 height 13
